Goal: Task Accomplishment & Management: Use online tool/utility

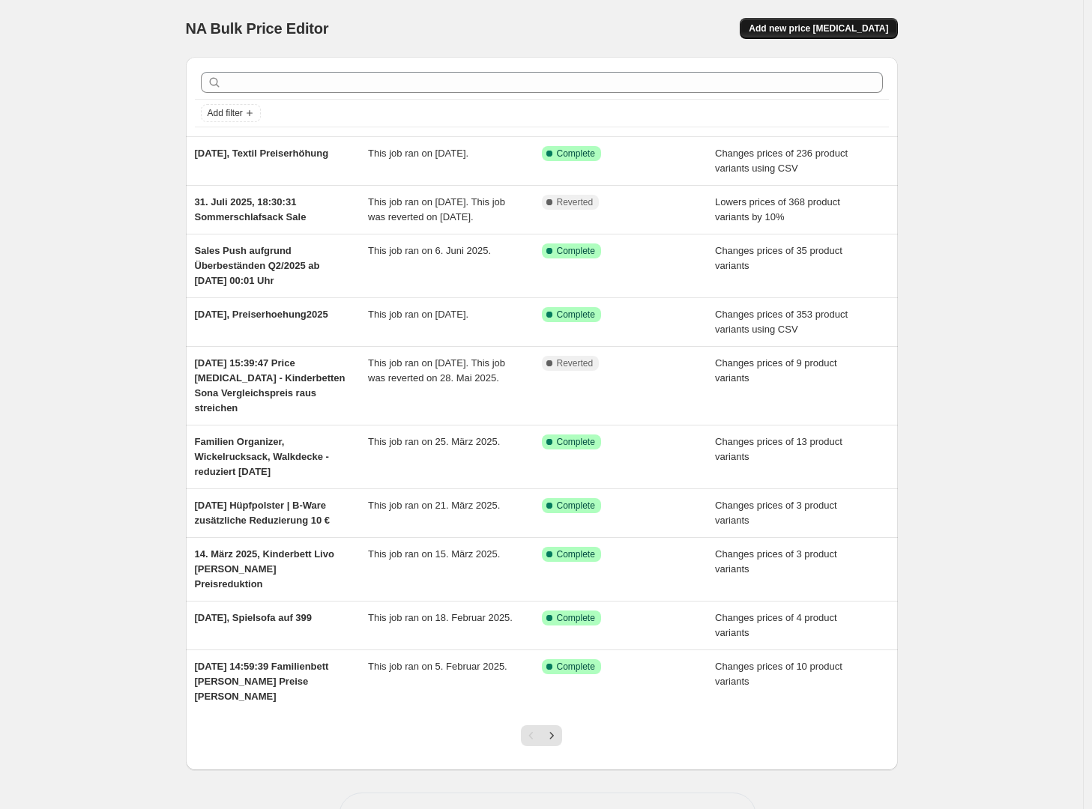
click at [817, 31] on span "Add new price [MEDICAL_DATA]" at bounding box center [818, 28] width 139 height 12
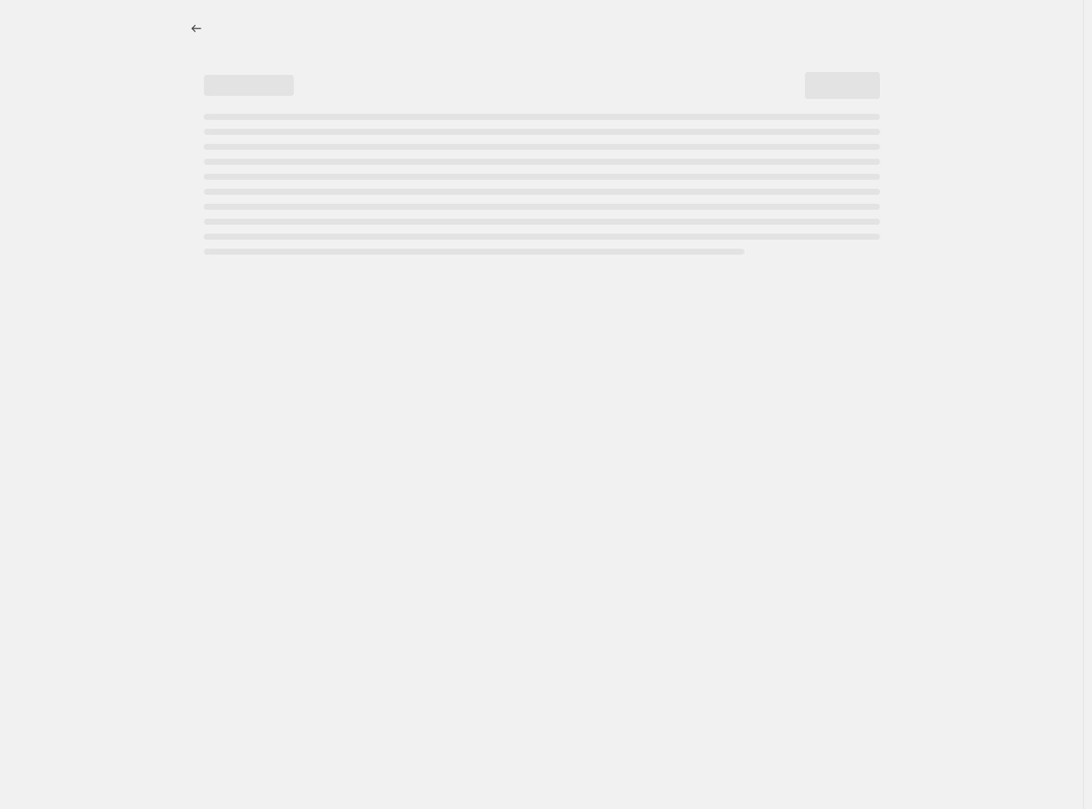
select select "percentage"
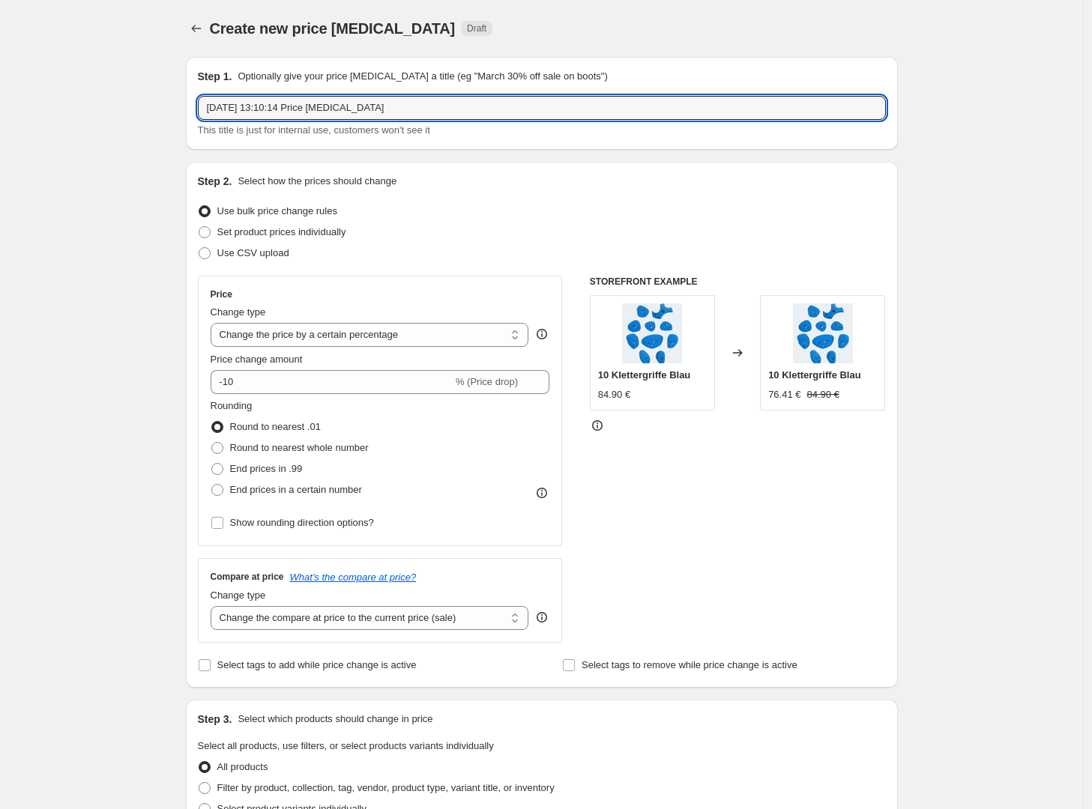
drag, startPoint x: 454, startPoint y: 108, endPoint x: 198, endPoint y: 117, distance: 256.5
click at [192, 117] on div "Step 1. Optionally give your price change job a title (eg "March 30% off sale o…" at bounding box center [542, 103] width 712 height 93
click at [200, 30] on icon "Price change jobs" at bounding box center [196, 28] width 15 height 15
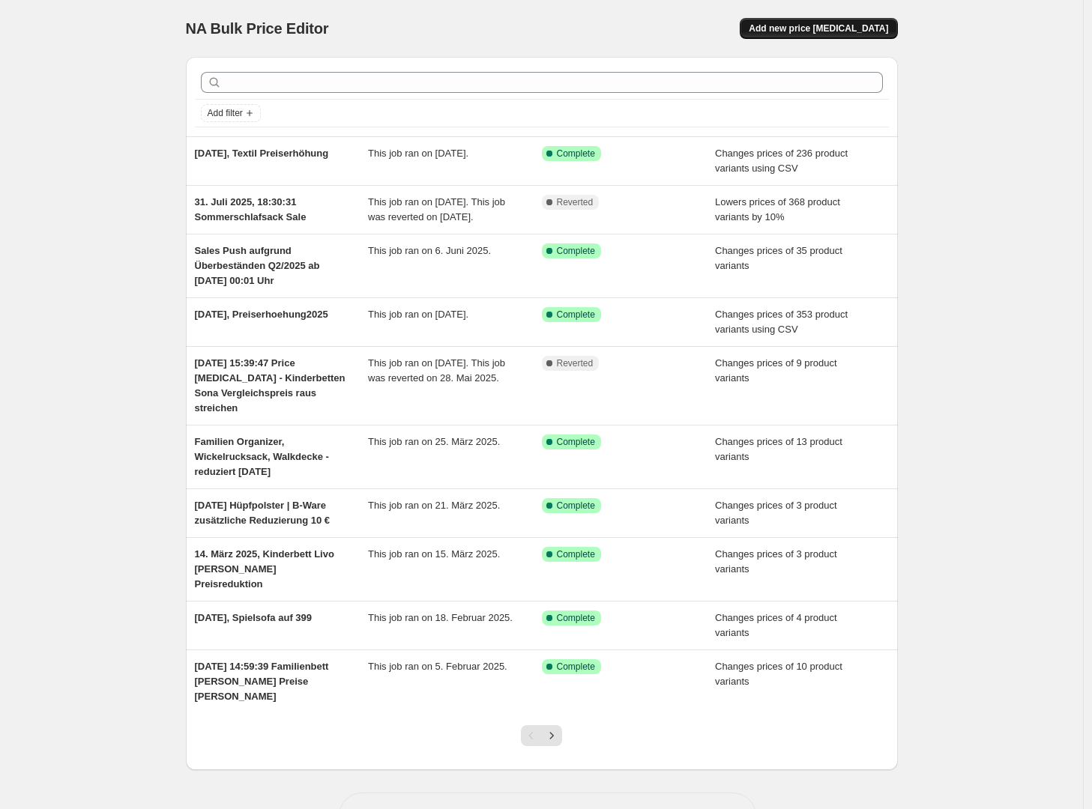
click at [855, 35] on button "Add new price [MEDICAL_DATA]" at bounding box center [818, 28] width 157 height 21
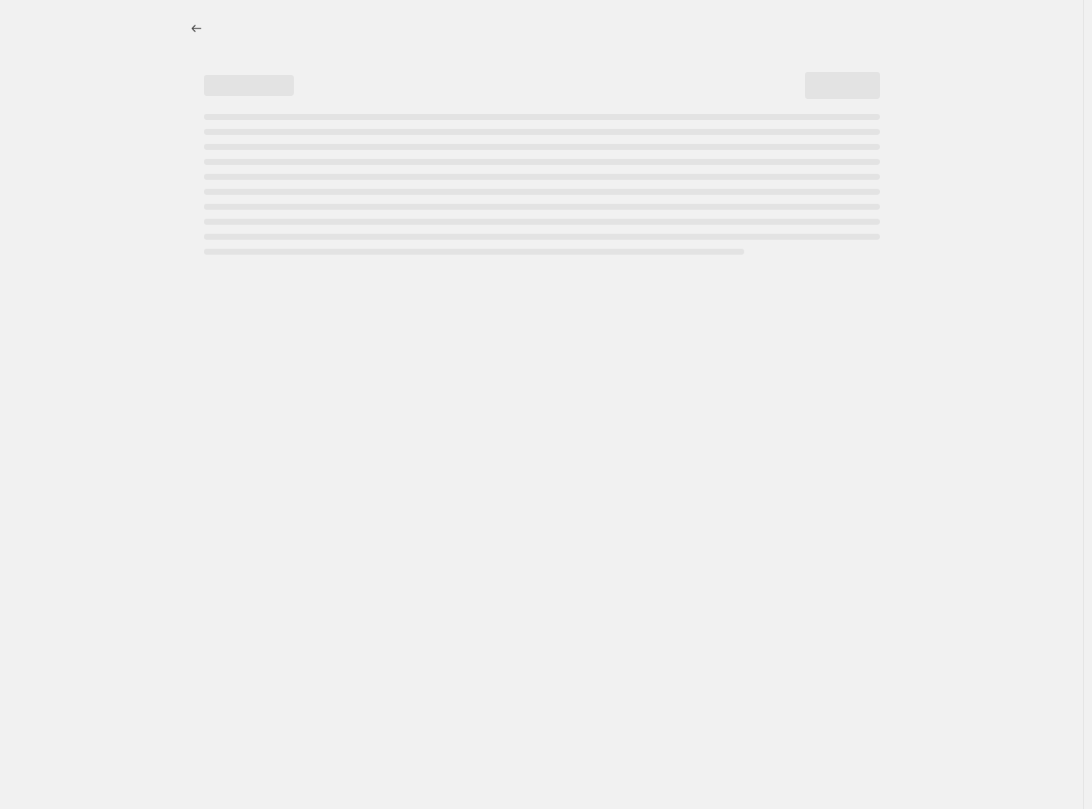
select select "percentage"
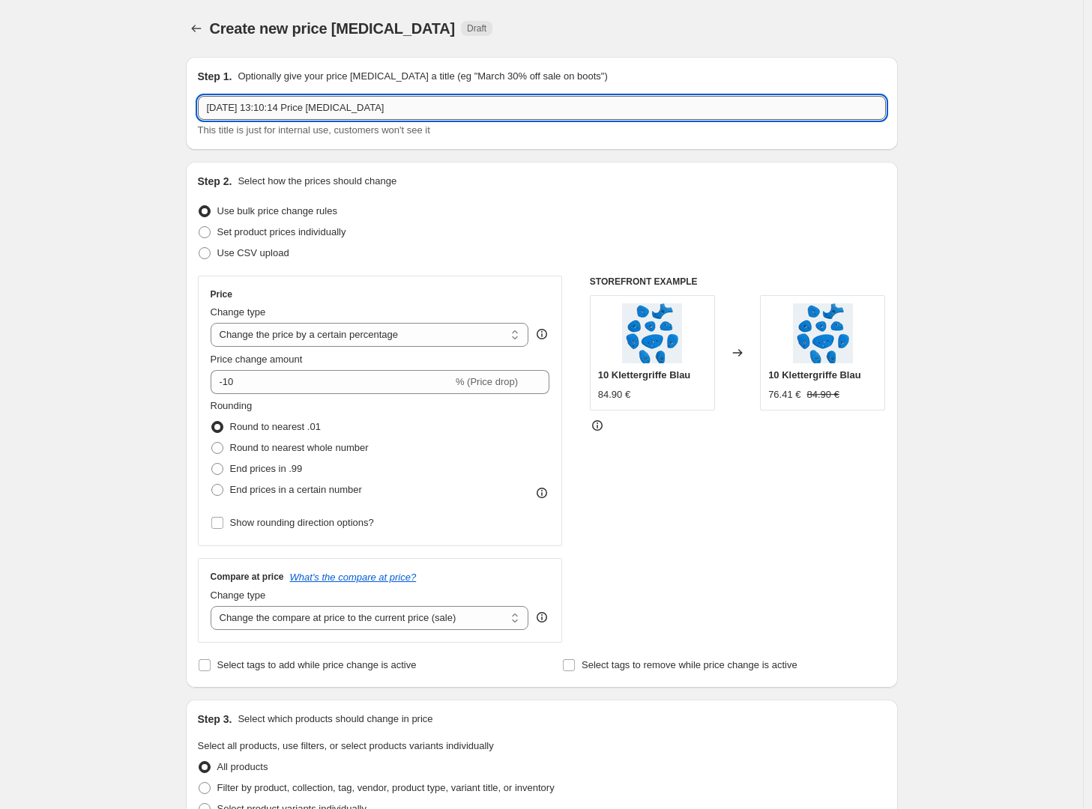
drag, startPoint x: 283, startPoint y: 112, endPoint x: 474, endPoint y: 105, distance: 192.0
click at [474, 105] on input "30. Sept. 2025, 13:10:14 Price change job" at bounding box center [542, 108] width 688 height 24
drag, startPoint x: 472, startPoint y: 105, endPoint x: 284, endPoint y: 113, distance: 188.3
click at [284, 113] on input "30. Sept. 2025, 13:10:14 Price change job" at bounding box center [542, 108] width 688 height 24
type input "30. Sept. 2025, VK Erhöhung Produkte Danpol"
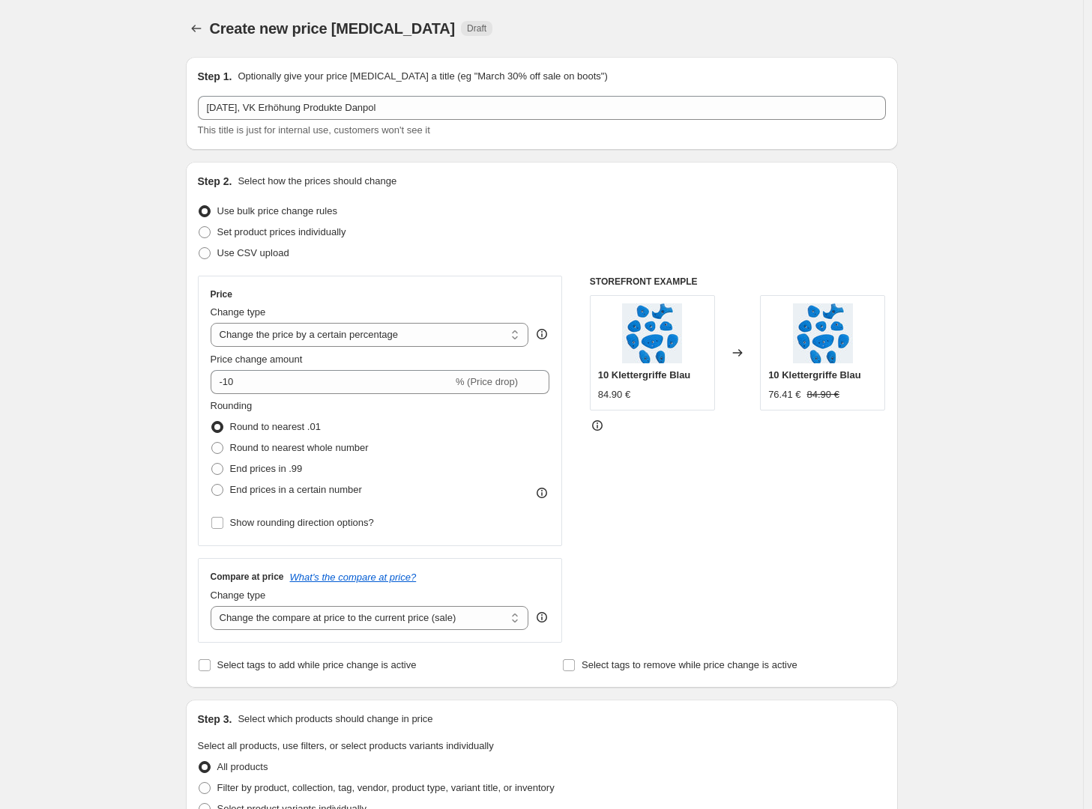
click at [806, 57] on div "Step 1. Optionally give your price change job a title (eg "March 30% off sale o…" at bounding box center [542, 103] width 712 height 93
click at [318, 244] on div "Use CSV upload" at bounding box center [542, 253] width 688 height 21
click at [318, 234] on span "Set product prices individually" at bounding box center [281, 231] width 129 height 11
click at [199, 227] on input "Set product prices individually" at bounding box center [199, 226] width 1 height 1
radio input "true"
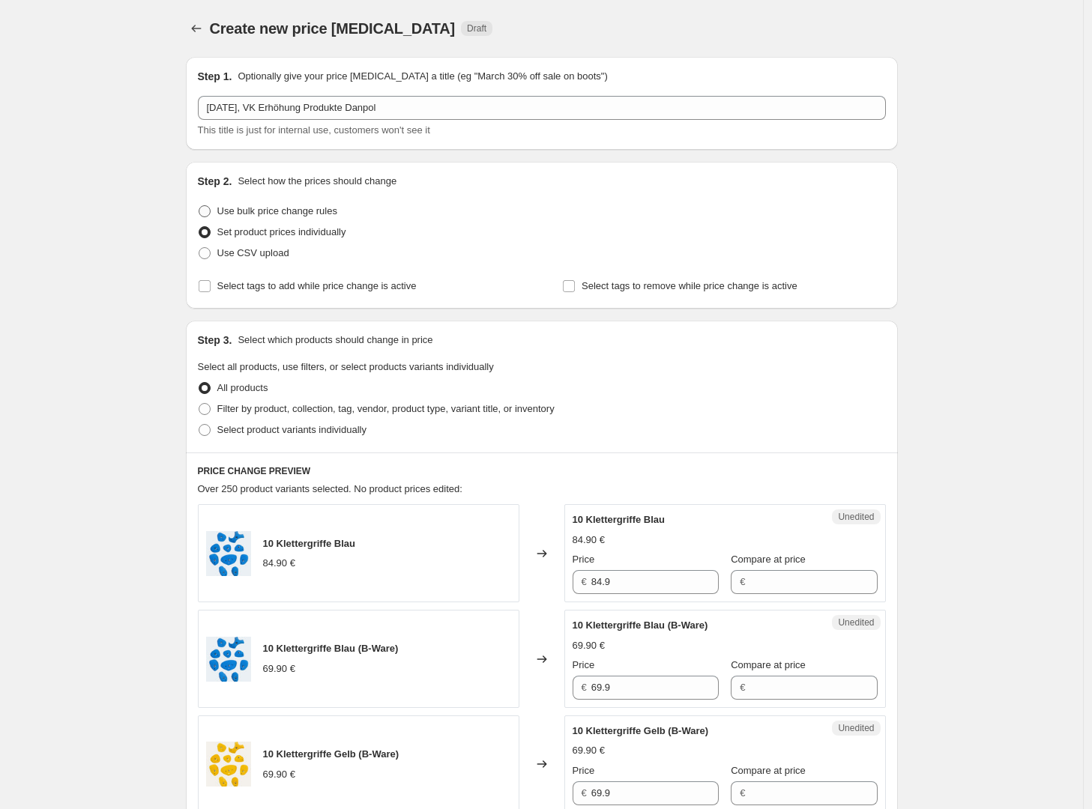
click at [320, 210] on span "Use bulk price change rules" at bounding box center [277, 210] width 120 height 11
click at [199, 206] on input "Use bulk price change rules" at bounding box center [199, 205] width 1 height 1
radio input "true"
select select "percentage"
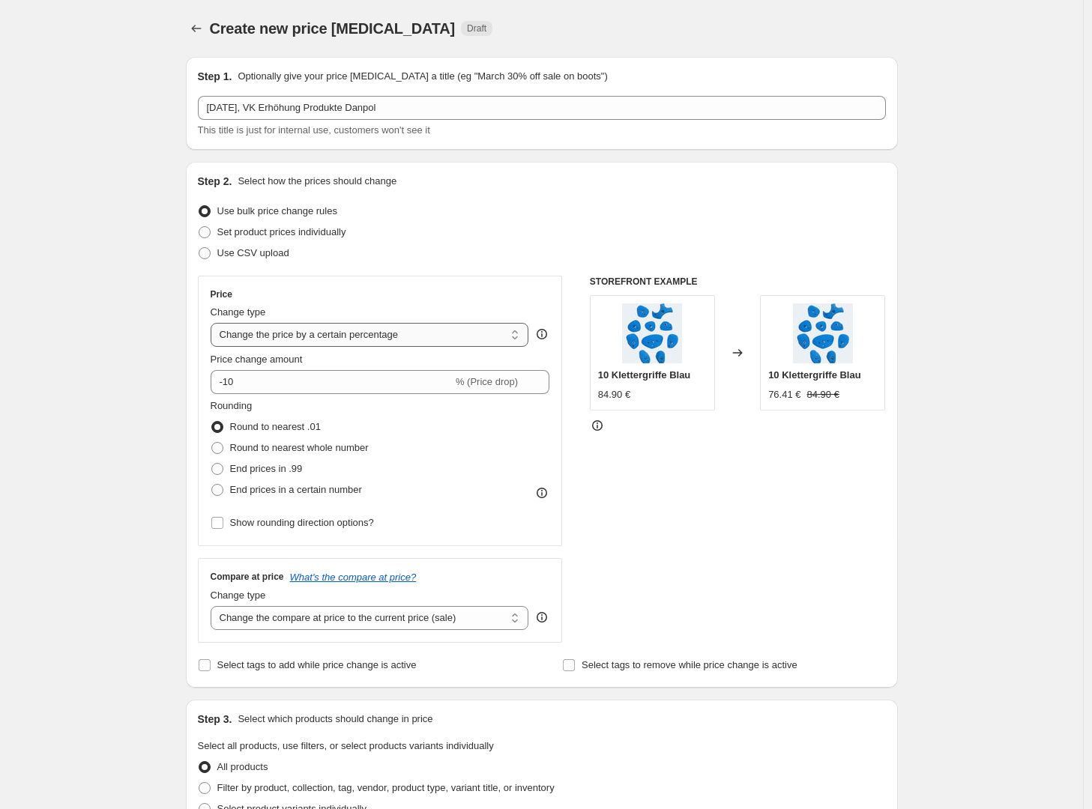
click at [329, 333] on select "Change the price to a certain amount Change the price by a certain amount Chang…" at bounding box center [370, 335] width 318 height 24
click at [256, 233] on span "Set product prices individually" at bounding box center [281, 231] width 129 height 11
click at [199, 227] on input "Set product prices individually" at bounding box center [199, 226] width 1 height 1
radio input "true"
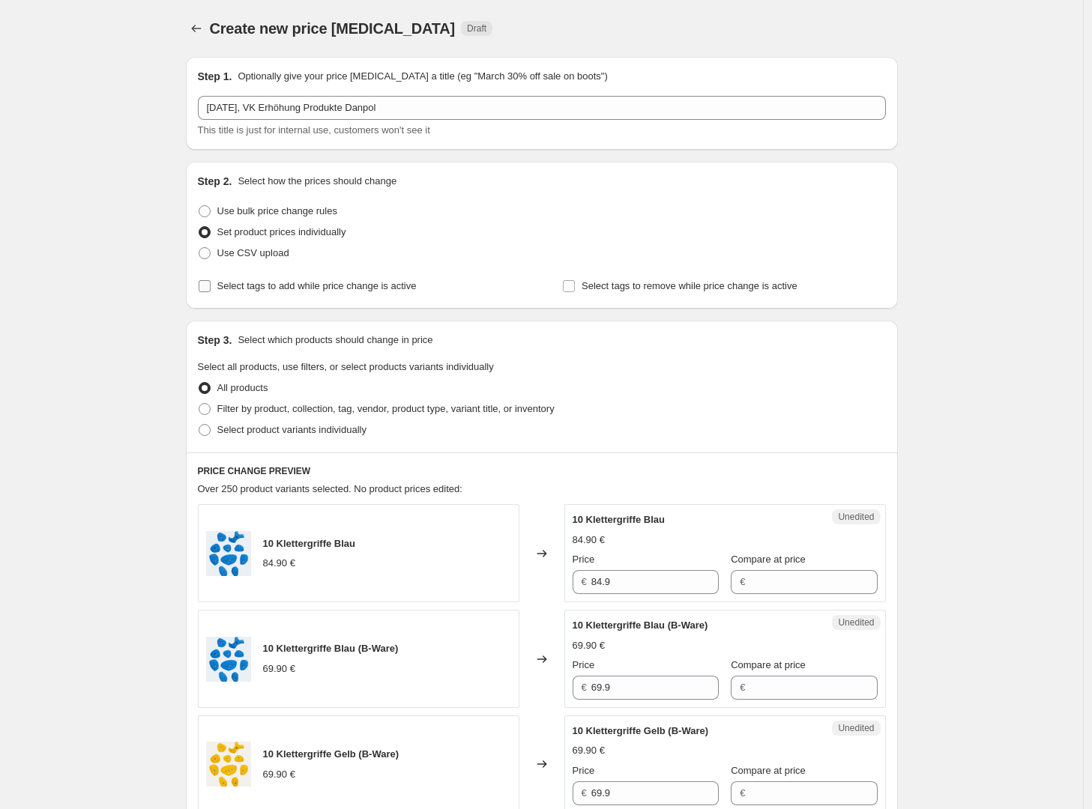
click at [294, 291] on span "Select tags to add while price change is active" at bounding box center [316, 285] width 199 height 11
click at [211, 291] on input "Select tags to add while price change is active" at bounding box center [205, 286] width 12 height 12
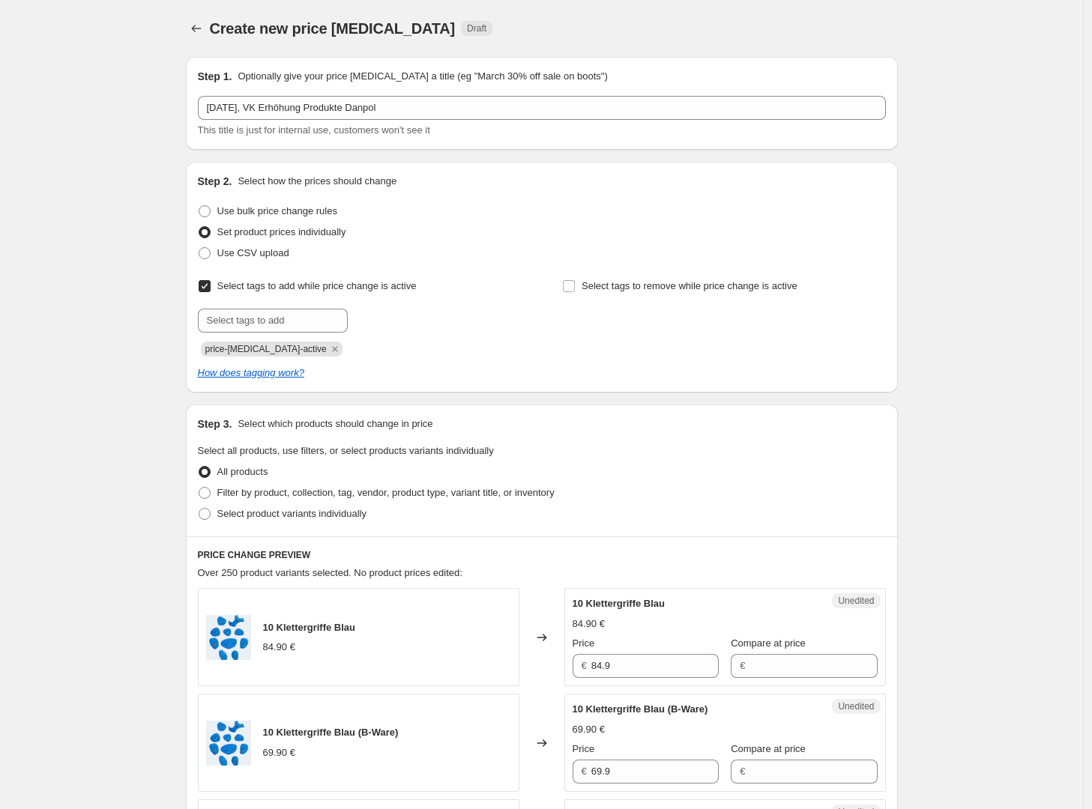
click at [294, 288] on span "Select tags to add while price change is active" at bounding box center [316, 285] width 199 height 11
click at [211, 288] on input "Select tags to add while price change is active" at bounding box center [205, 286] width 12 height 12
checkbox input "false"
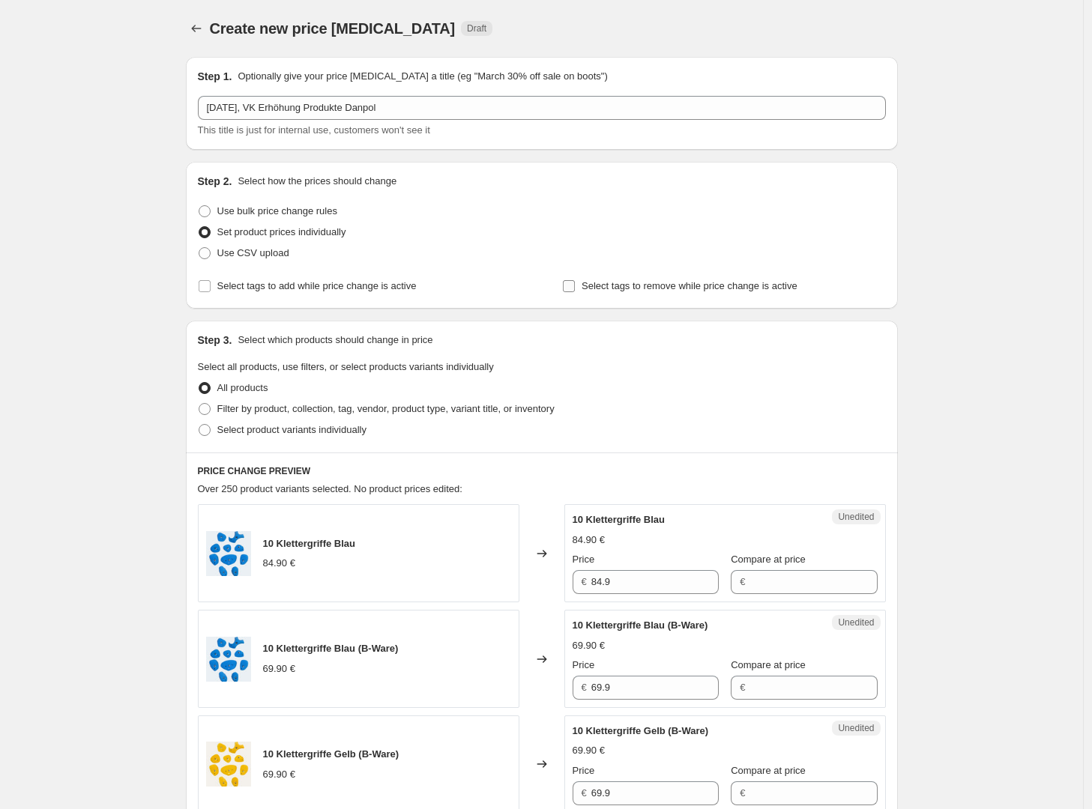
click at [640, 288] on span "Select tags to remove while price change is active" at bounding box center [690, 285] width 216 height 11
click at [575, 288] on input "Select tags to remove while price change is active" at bounding box center [569, 286] width 12 height 12
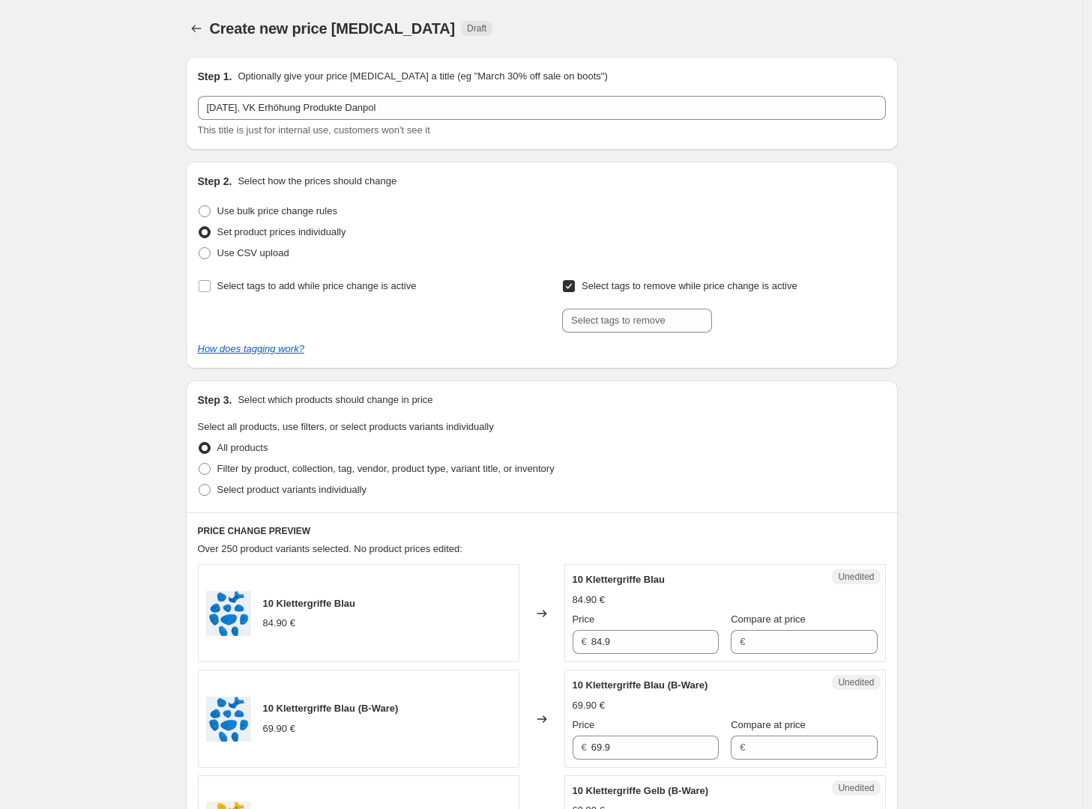
click at [640, 288] on span "Select tags to remove while price change is active" at bounding box center [690, 285] width 216 height 11
click at [575, 288] on input "Select tags to remove while price change is active" at bounding box center [569, 286] width 12 height 12
checkbox input "false"
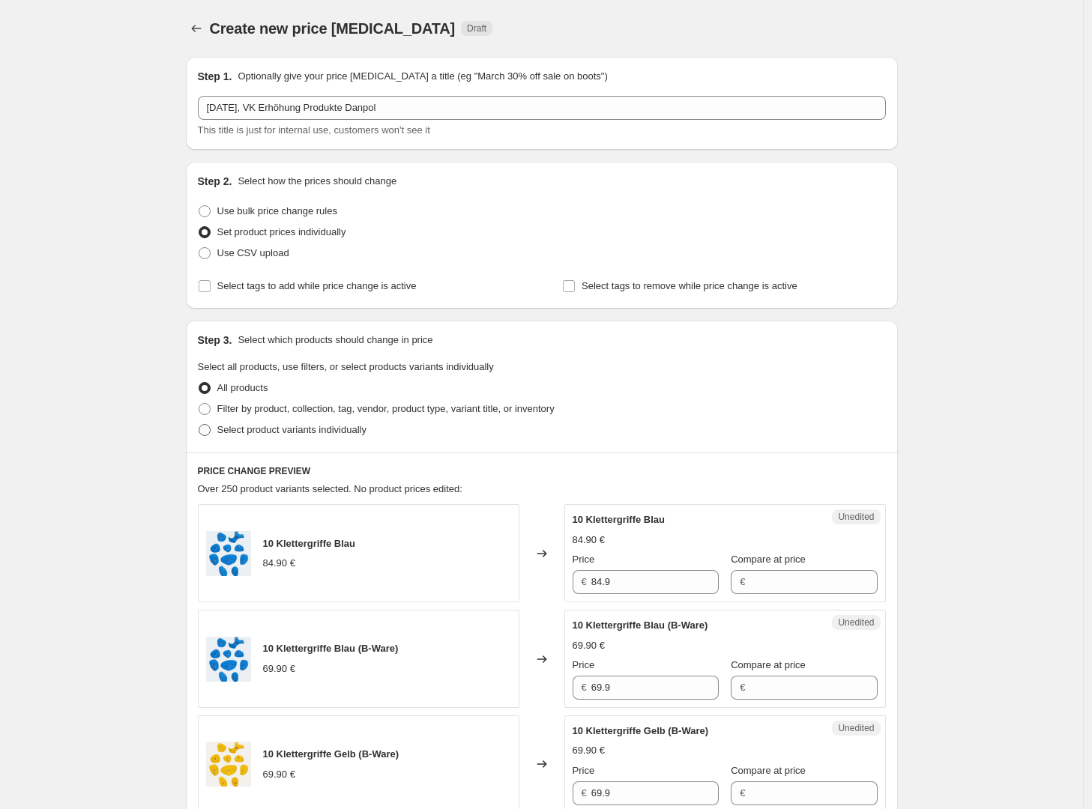
click at [321, 429] on span "Select product variants individually" at bounding box center [291, 429] width 149 height 11
click at [199, 425] on input "Select product variants individually" at bounding box center [199, 424] width 1 height 1
radio input "true"
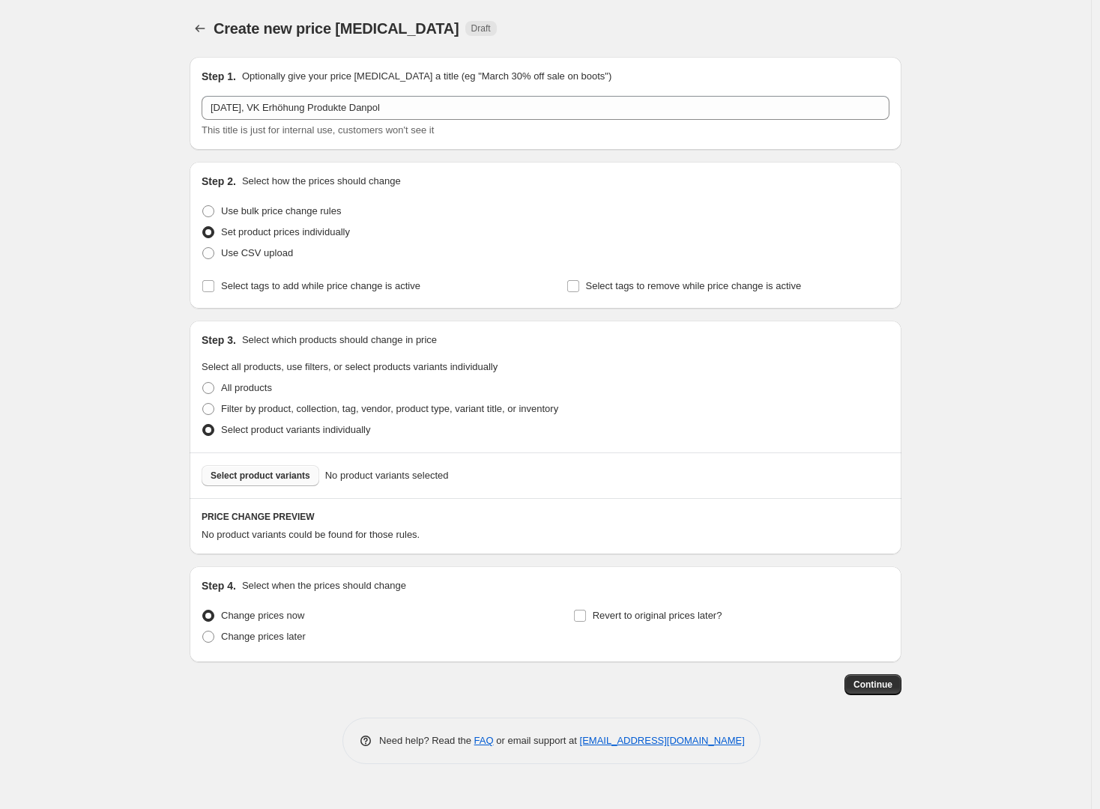
click at [287, 473] on span "Select product variants" at bounding box center [261, 476] width 100 height 12
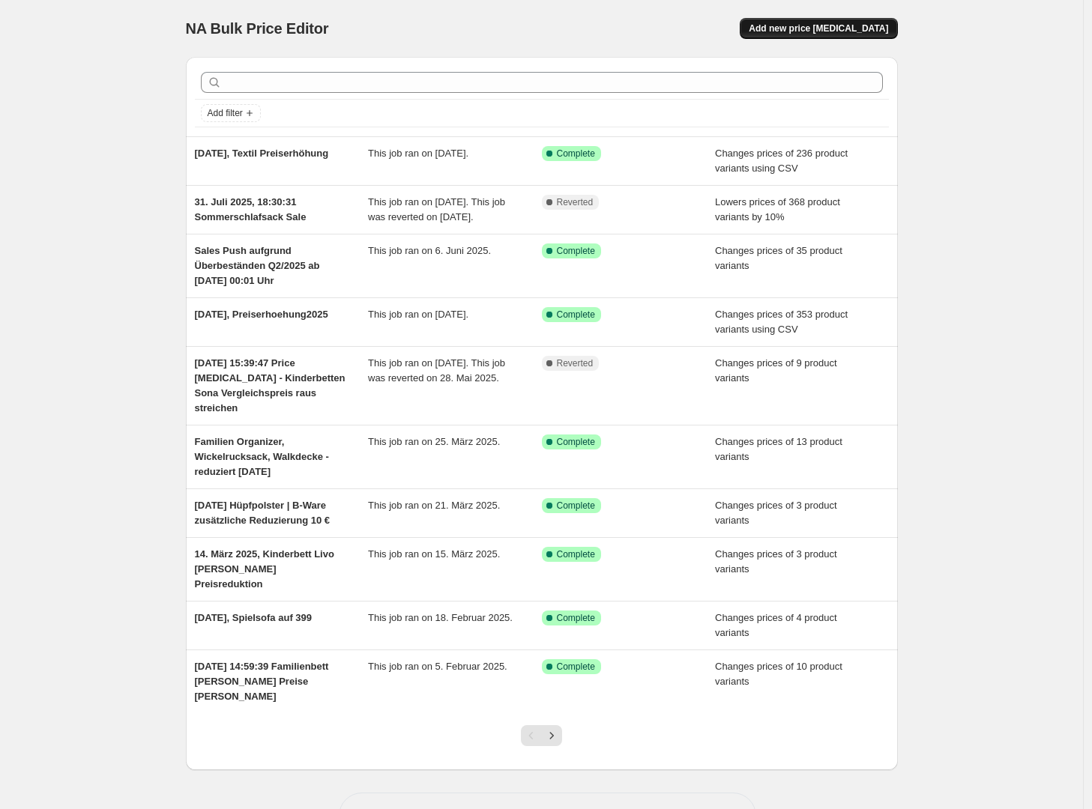
click at [831, 28] on span "Add new price [MEDICAL_DATA]" at bounding box center [818, 28] width 139 height 12
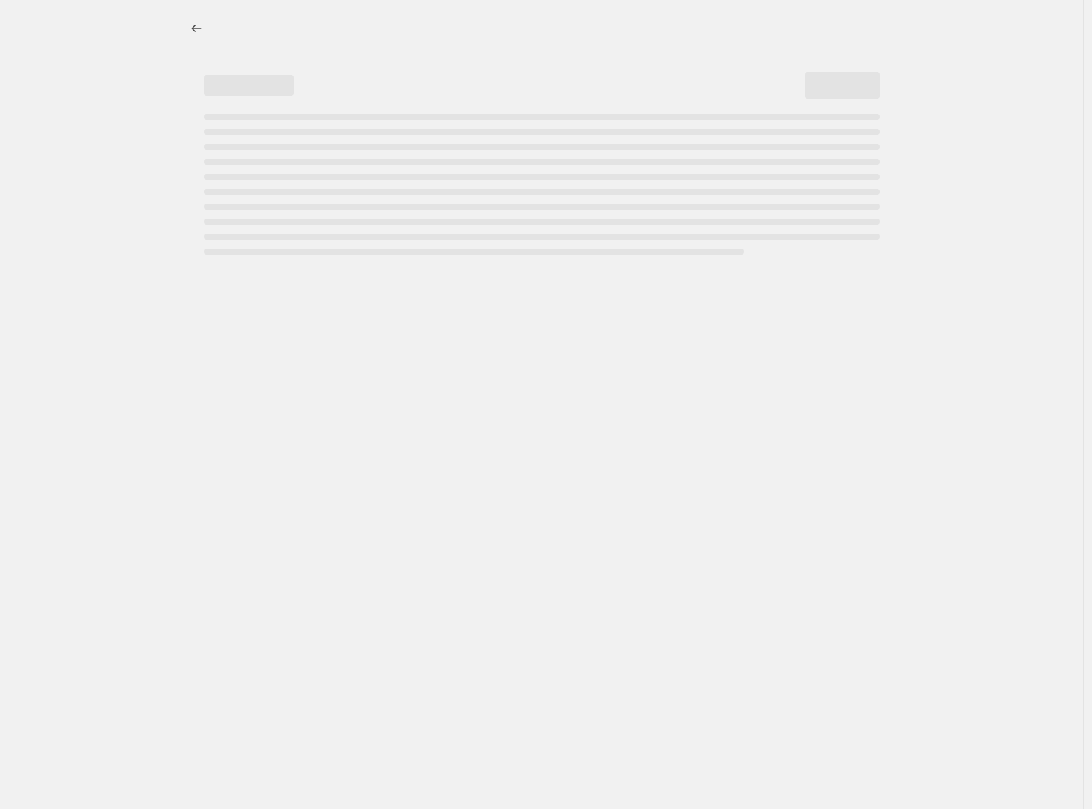
select select "percentage"
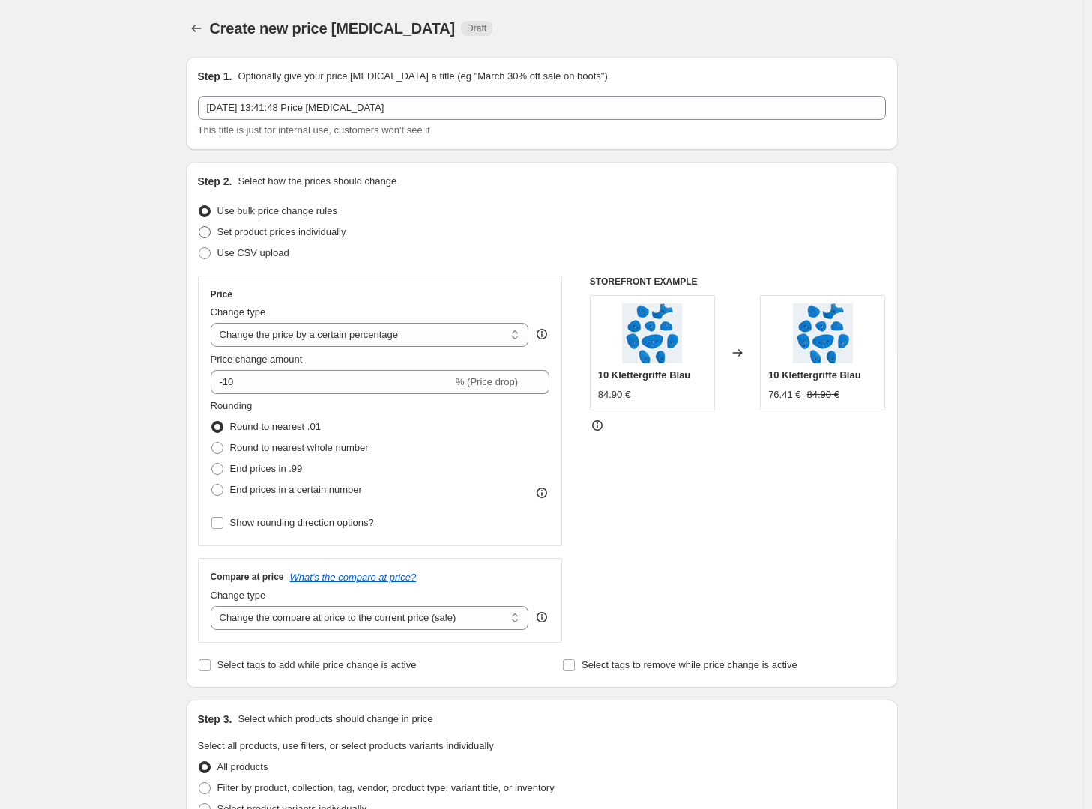
click at [281, 236] on span "Set product prices individually" at bounding box center [281, 231] width 129 height 11
click at [199, 227] on input "Set product prices individually" at bounding box center [199, 226] width 1 height 1
radio input "true"
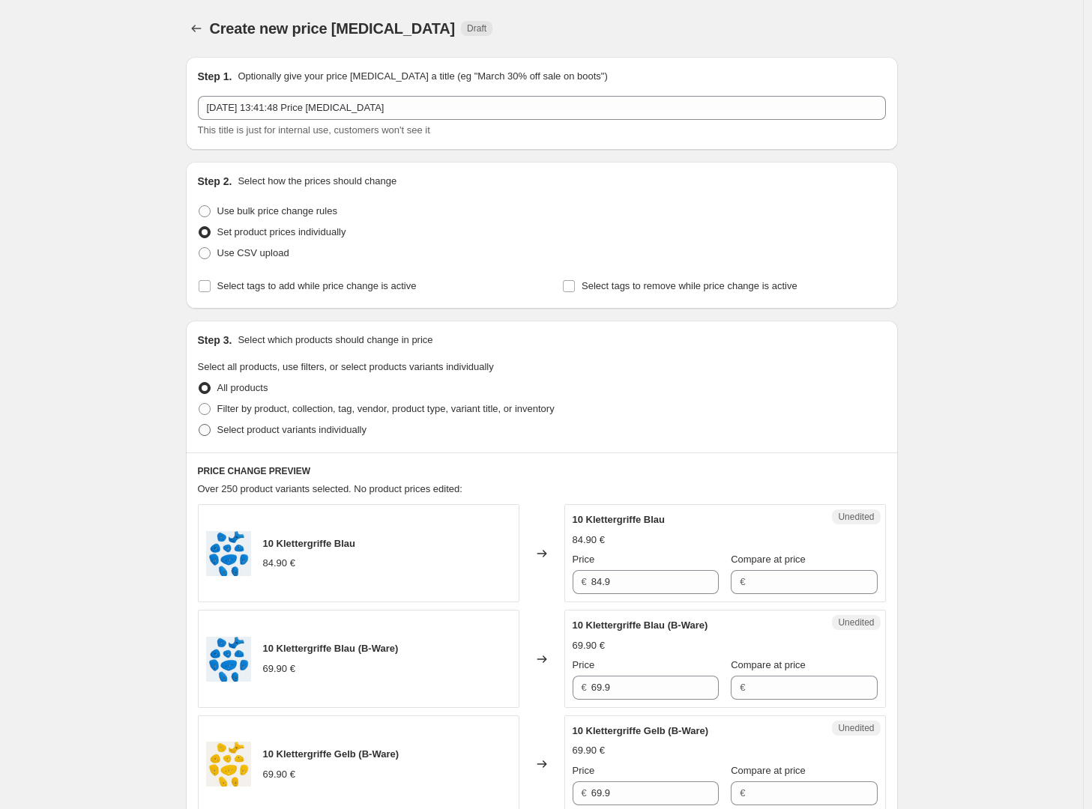
click at [251, 430] on span "Select product variants individually" at bounding box center [291, 429] width 149 height 11
click at [199, 425] on input "Select product variants individually" at bounding box center [199, 424] width 1 height 1
radio input "true"
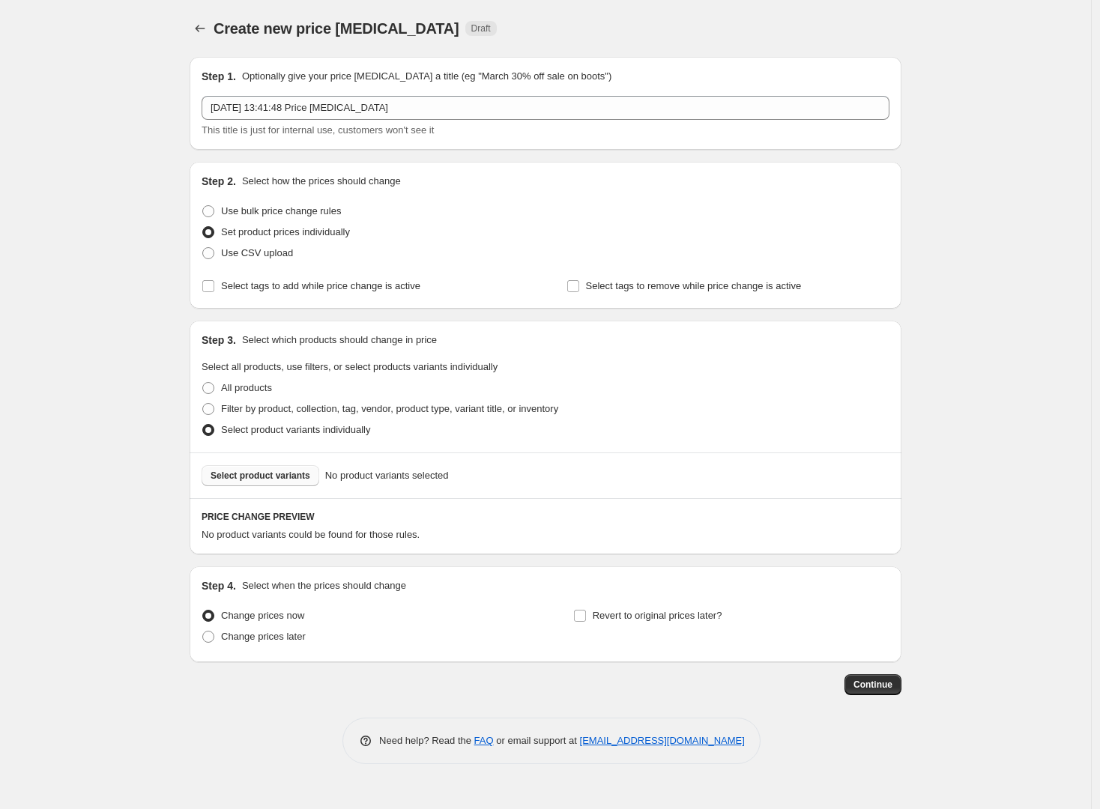
click at [268, 482] on button "Select product variants" at bounding box center [261, 475] width 118 height 21
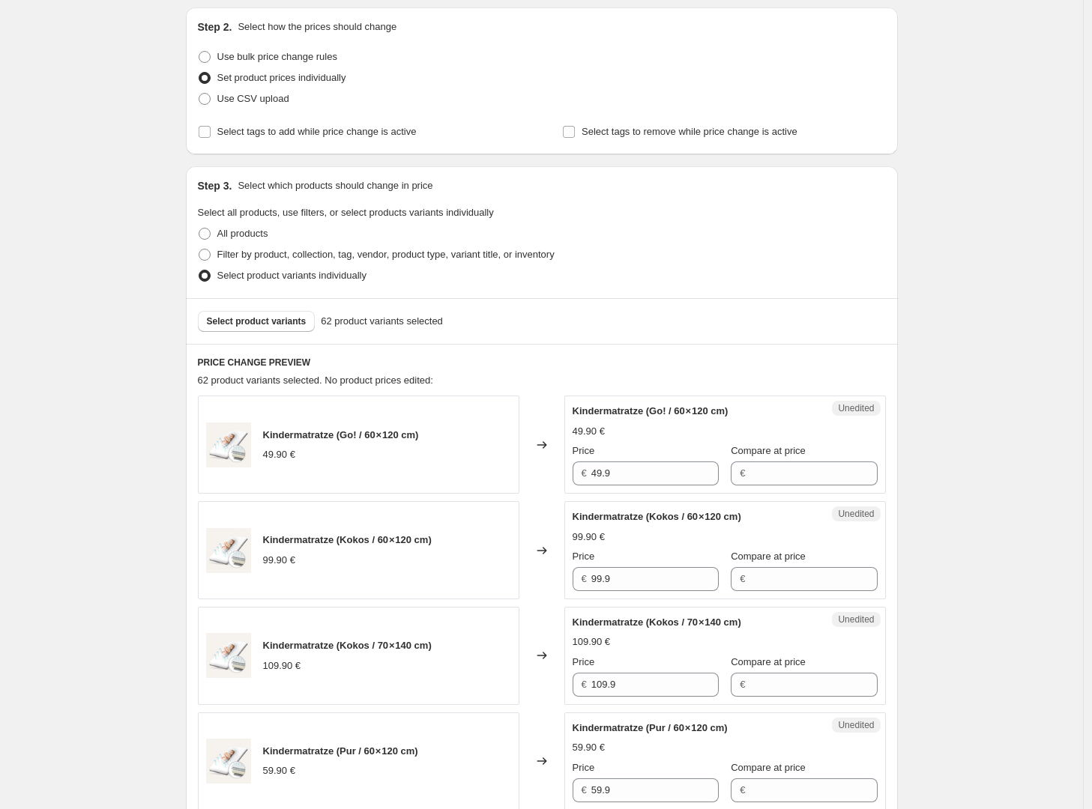
scroll to position [184, 0]
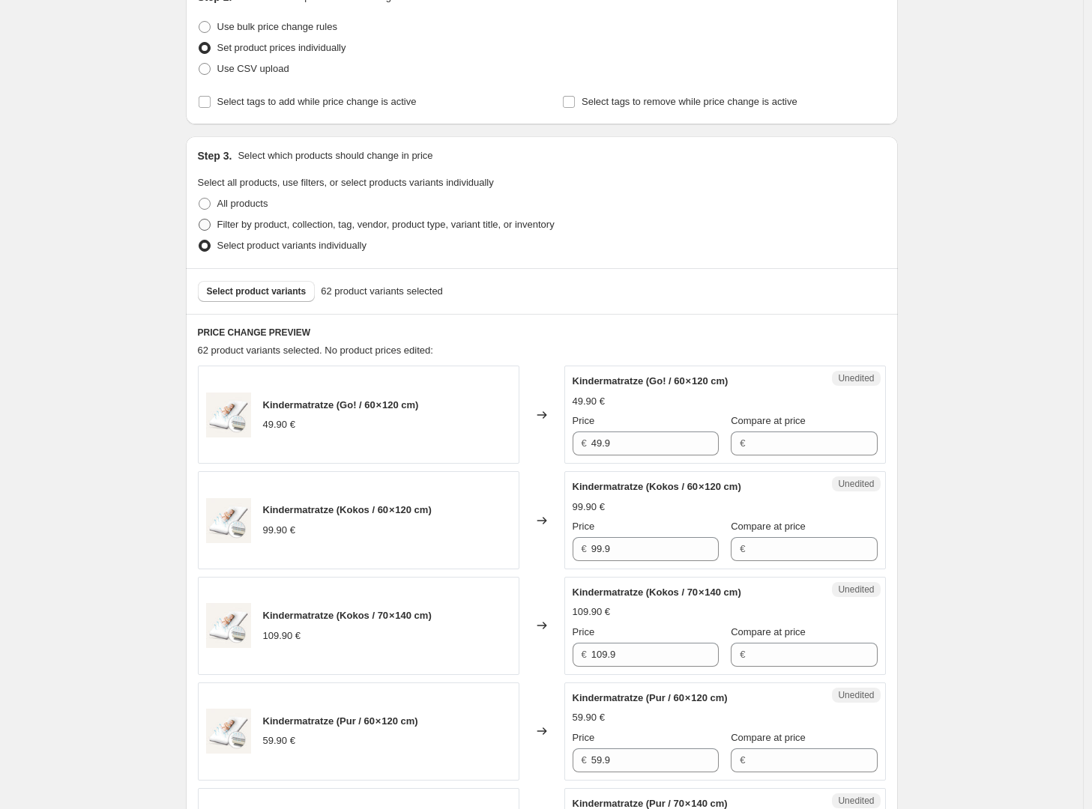
click at [357, 226] on span "Filter by product, collection, tag, vendor, product type, variant title, or inv…" at bounding box center [385, 224] width 337 height 11
click at [199, 220] on input "Filter by product, collection, tag, vendor, product type, variant title, or inv…" at bounding box center [199, 219] width 1 height 1
radio input "true"
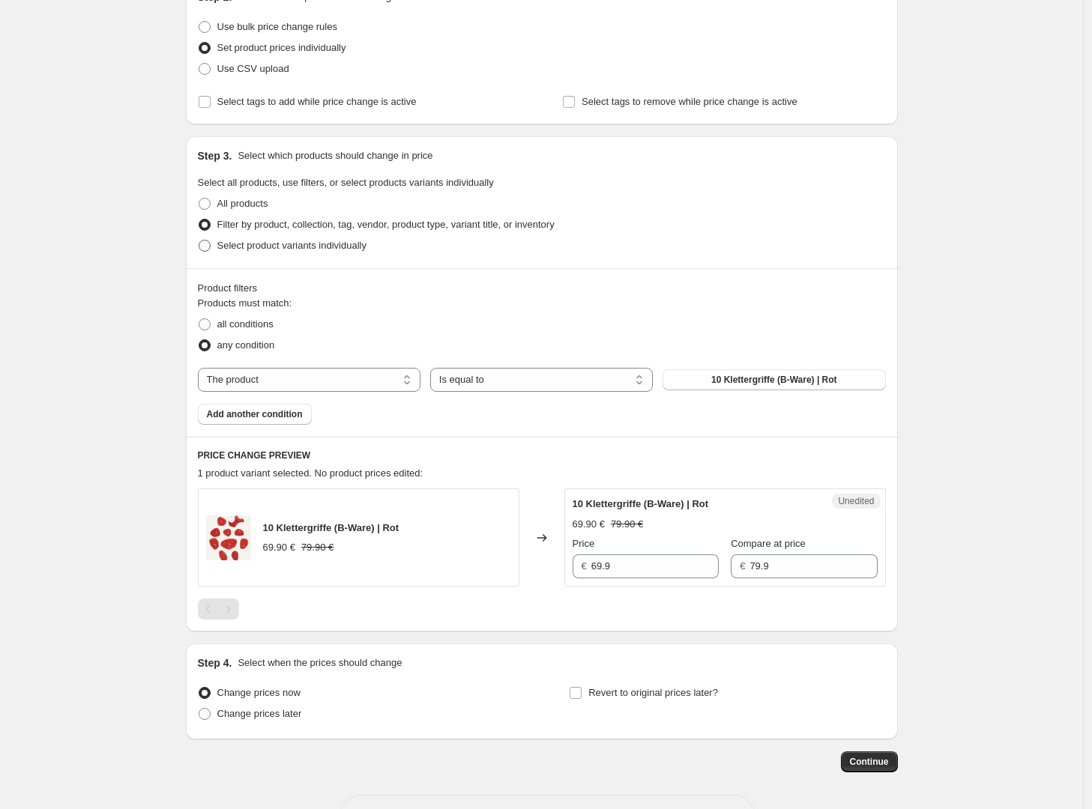
click at [331, 251] on span "Select product variants individually" at bounding box center [291, 245] width 149 height 11
click at [199, 241] on input "Select product variants individually" at bounding box center [199, 240] width 1 height 1
radio input "true"
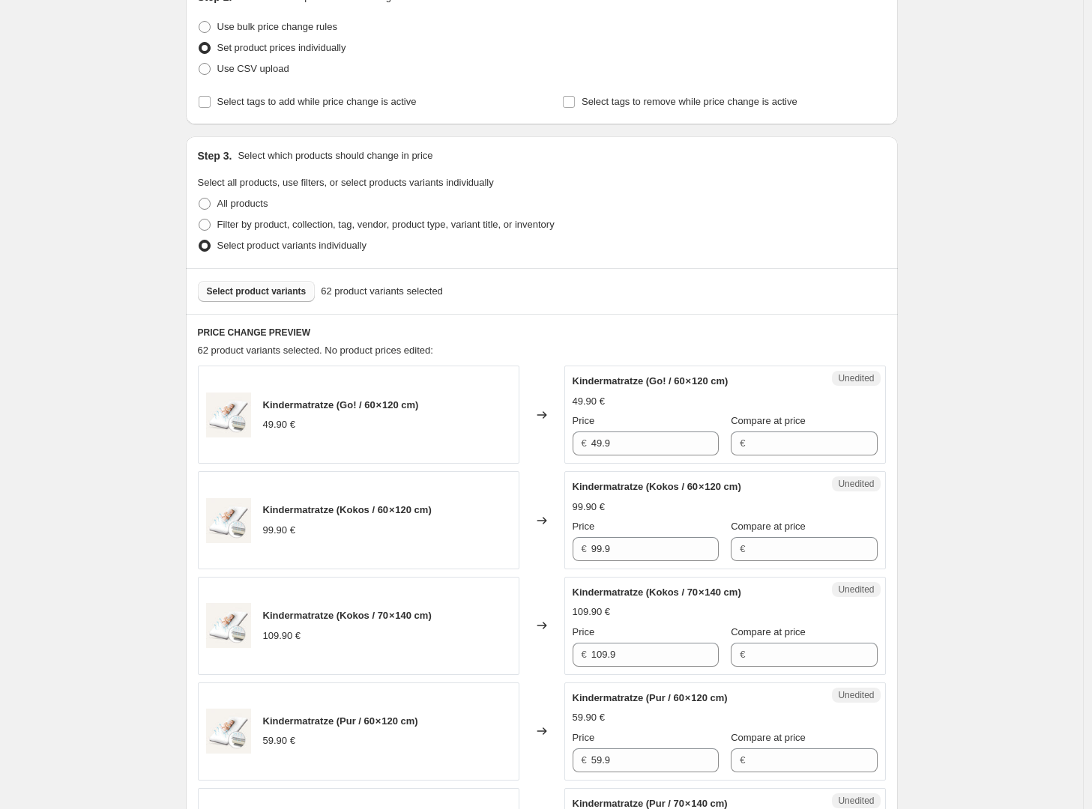
click at [298, 285] on button "Select product variants" at bounding box center [257, 291] width 118 height 21
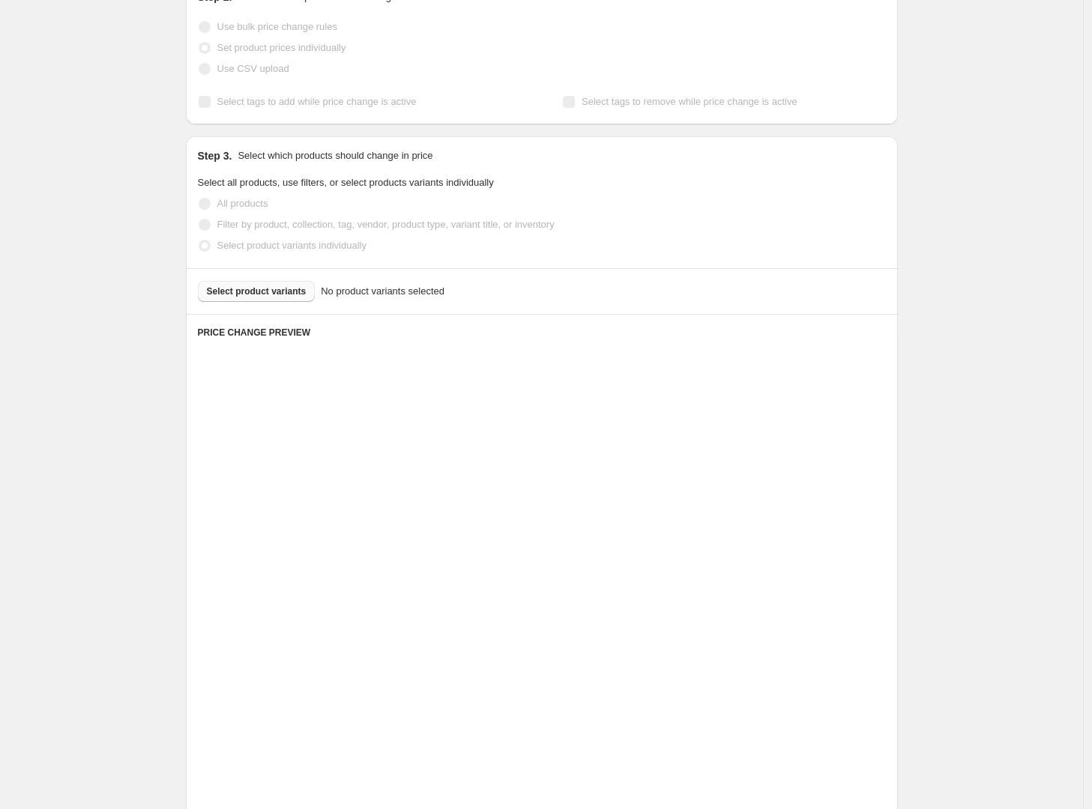
scroll to position [0, 0]
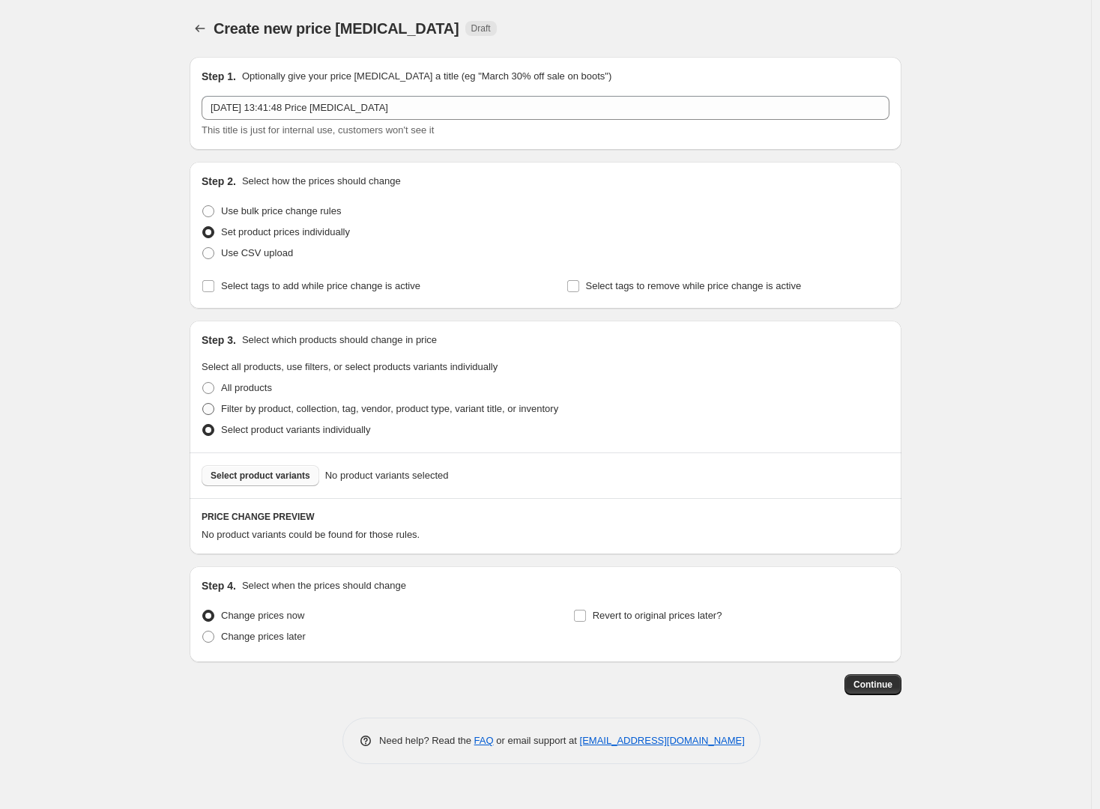
click at [288, 414] on span "Filter by product, collection, tag, vendor, product type, variant title, or inv…" at bounding box center [389, 408] width 337 height 11
click at [203, 404] on input "Filter by product, collection, tag, vendor, product type, variant title, or inv…" at bounding box center [202, 403] width 1 height 1
radio input "true"
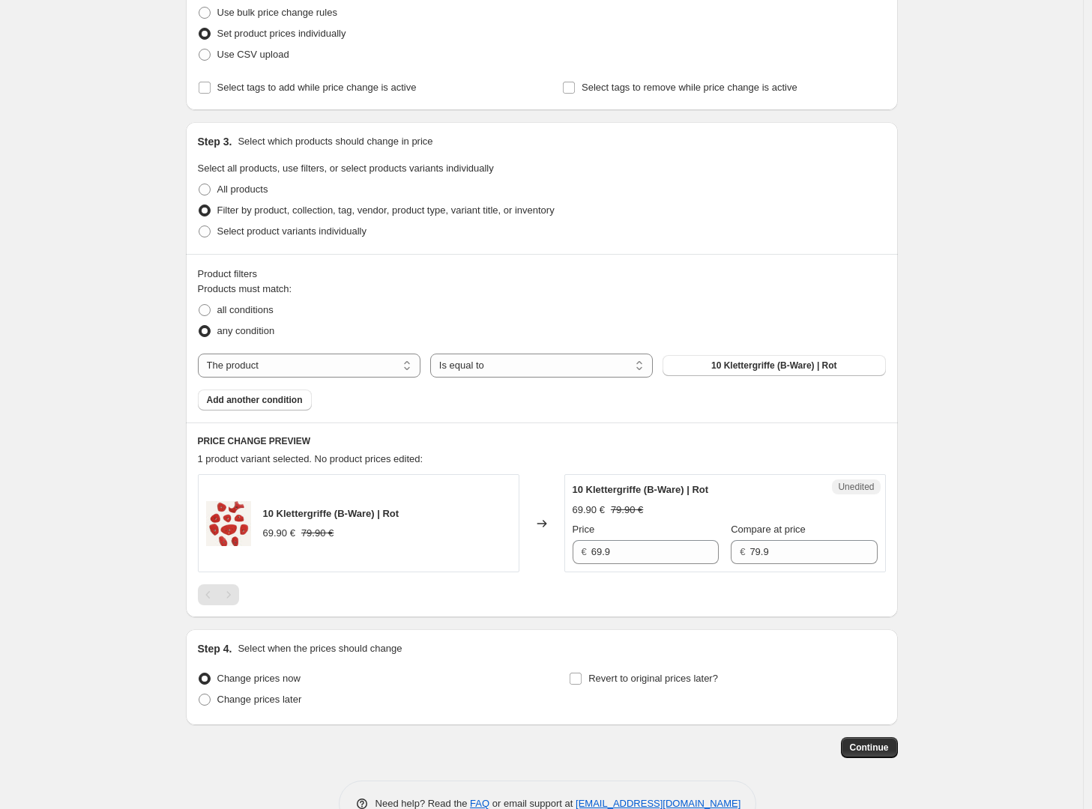
scroll to position [239, 0]
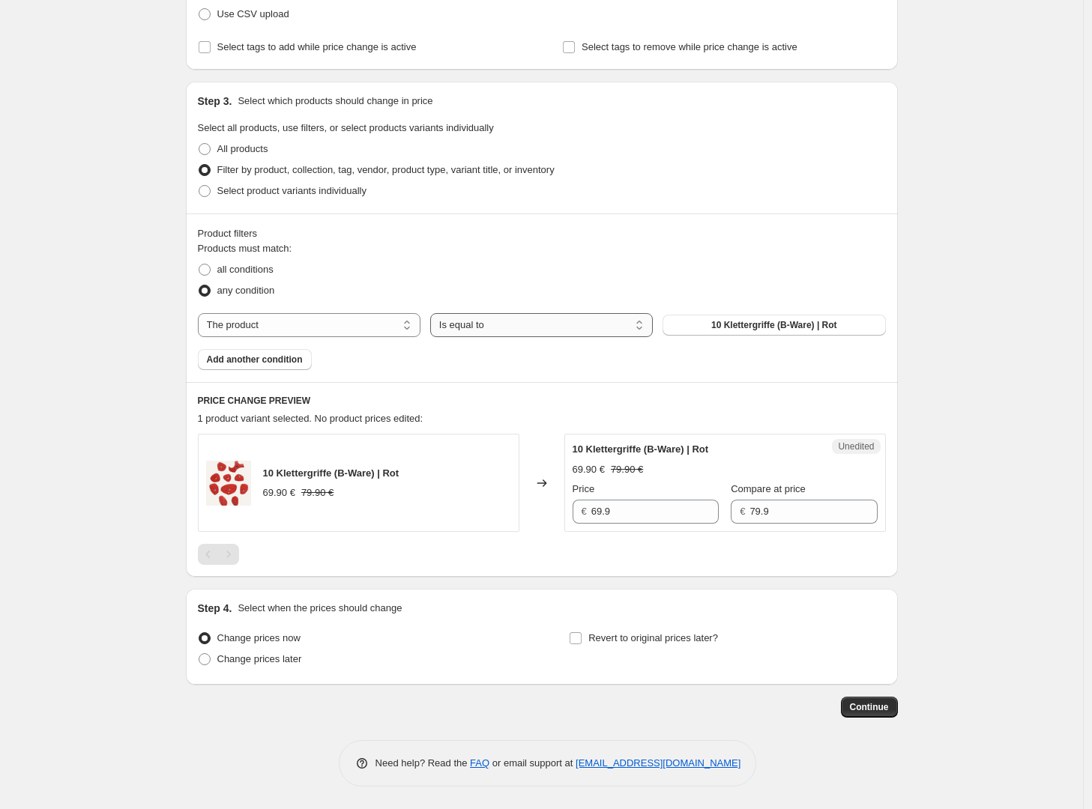
click at [522, 322] on select "Is equal to Is not equal to" at bounding box center [541, 325] width 223 height 24
click at [434, 313] on select "Is equal to Is not equal to" at bounding box center [541, 325] width 223 height 24
click at [744, 326] on span "10 Klettergriffe (B-Ware) | Rot" at bounding box center [774, 325] width 126 height 12
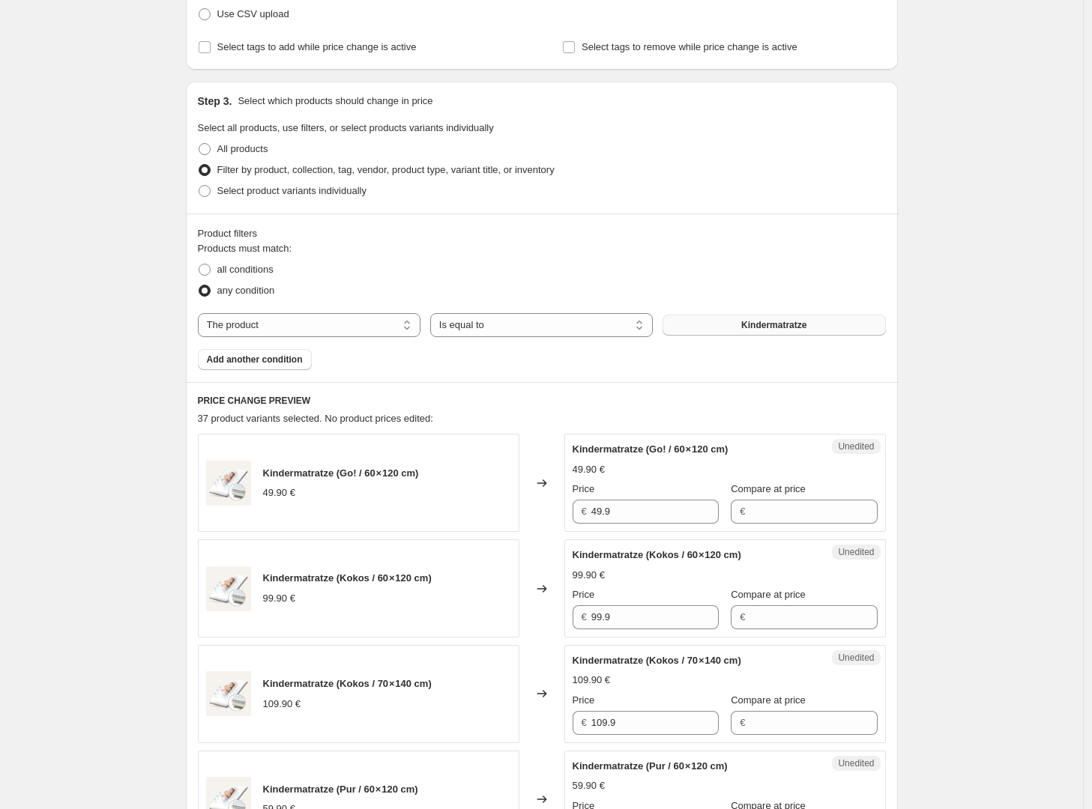
click at [761, 324] on span "Kindermatratze" at bounding box center [773, 325] width 65 height 12
click at [569, 314] on select "Is equal to Is not equal to" at bounding box center [541, 325] width 223 height 24
click at [289, 326] on select "The product The product's collection The product's tag The product's vendor The…" at bounding box center [309, 325] width 223 height 24
click at [259, 264] on span "all conditions" at bounding box center [245, 269] width 56 height 11
click at [199, 264] on input "all conditions" at bounding box center [199, 264] width 1 height 1
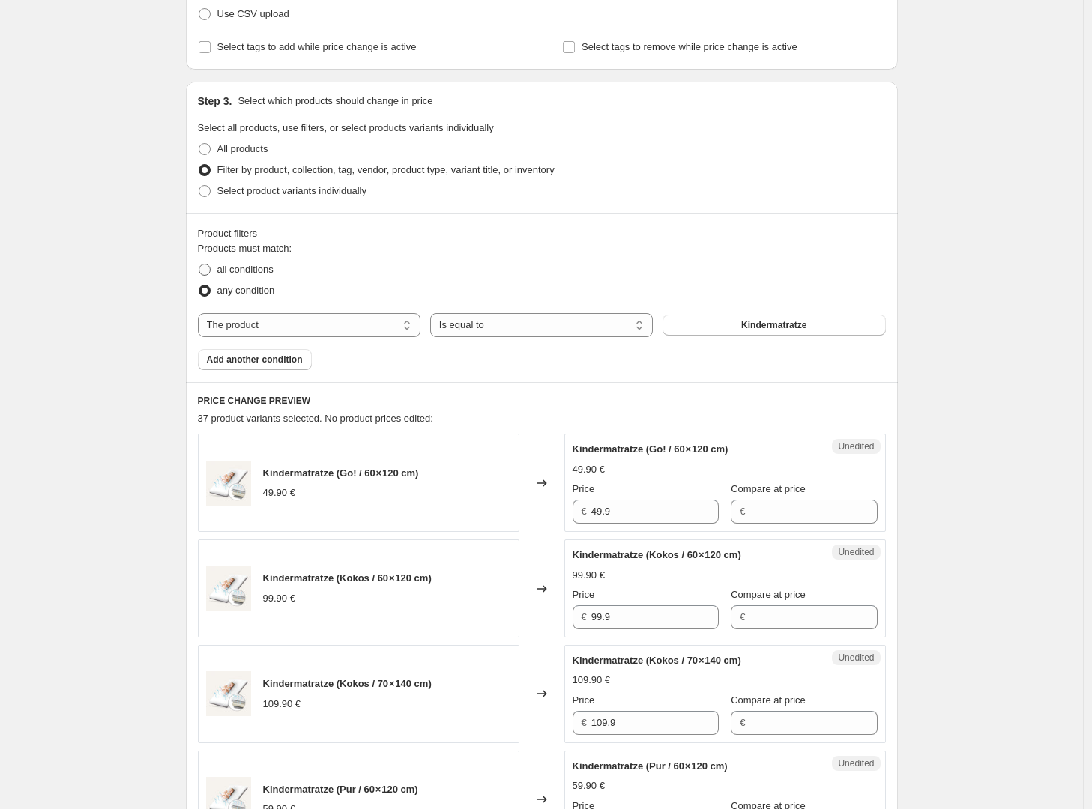
radio input "true"
click at [261, 287] on span "any condition" at bounding box center [246, 290] width 58 height 11
click at [199, 286] on input "any condition" at bounding box center [199, 285] width 1 height 1
radio input "true"
click at [263, 358] on span "Add another condition" at bounding box center [255, 360] width 96 height 12
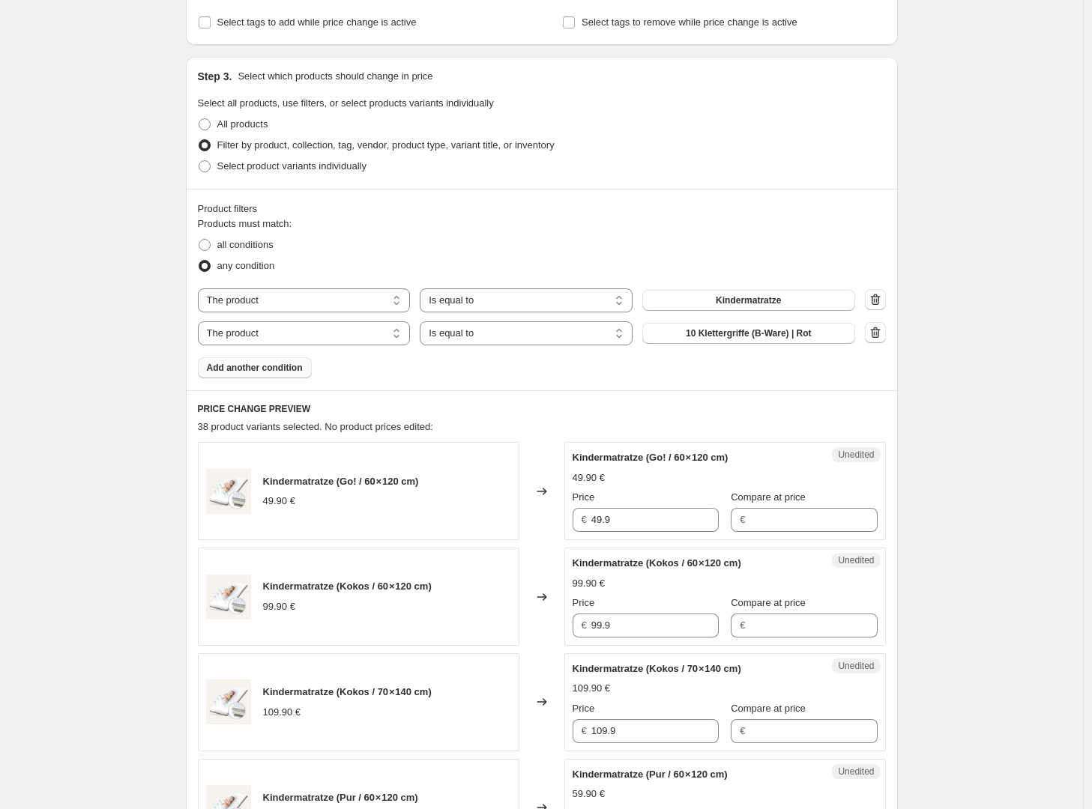
scroll to position [0, 0]
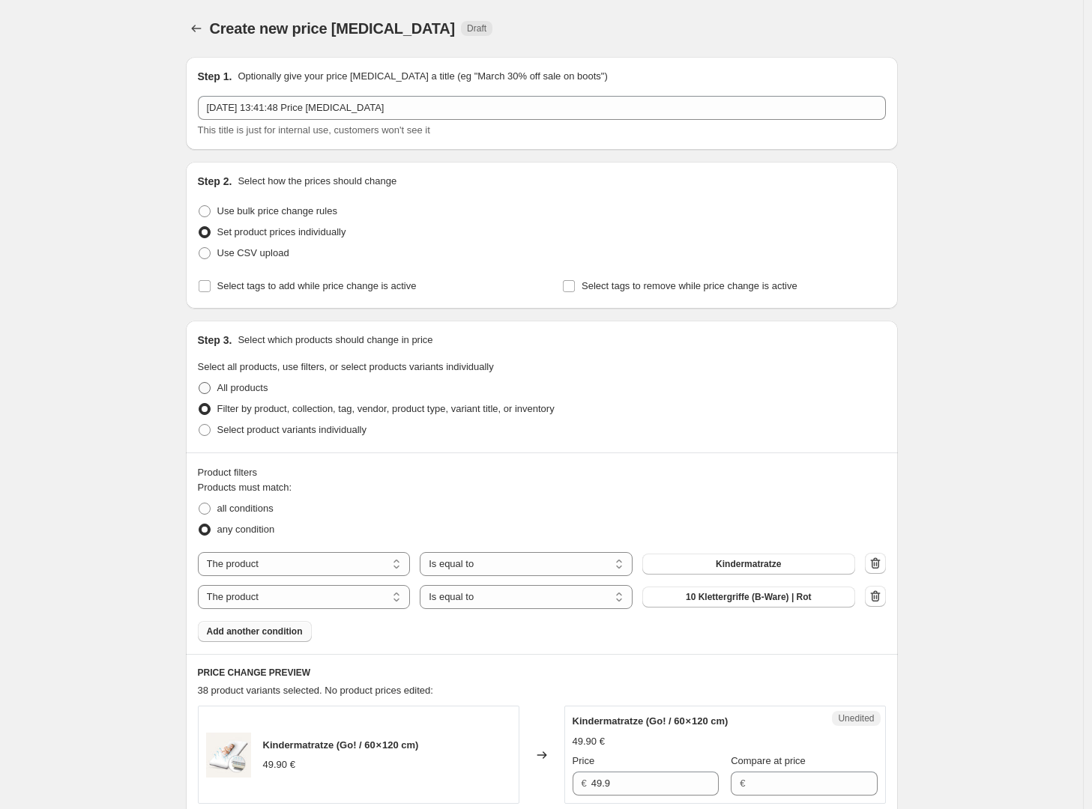
click at [268, 391] on span "All products" at bounding box center [242, 387] width 51 height 11
click at [199, 383] on input "All products" at bounding box center [199, 382] width 1 height 1
radio input "true"
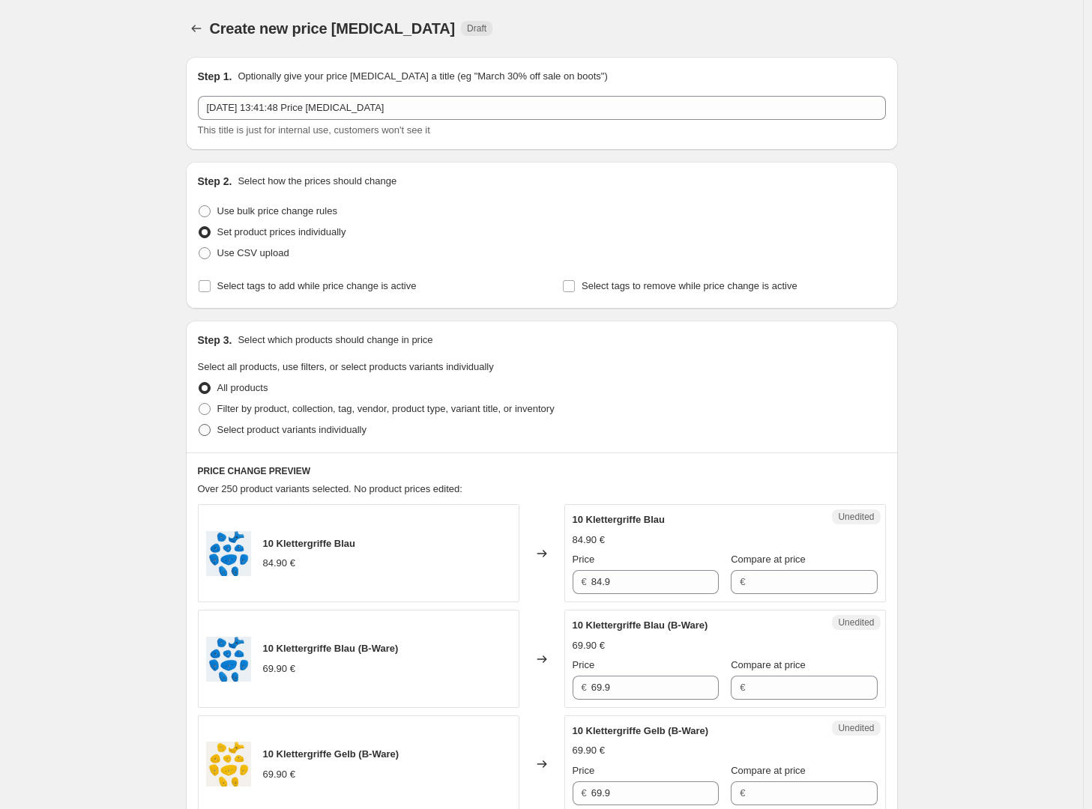
click at [272, 430] on span "Select product variants individually" at bounding box center [291, 429] width 149 height 11
click at [199, 425] on input "Select product variants individually" at bounding box center [199, 424] width 1 height 1
radio input "true"
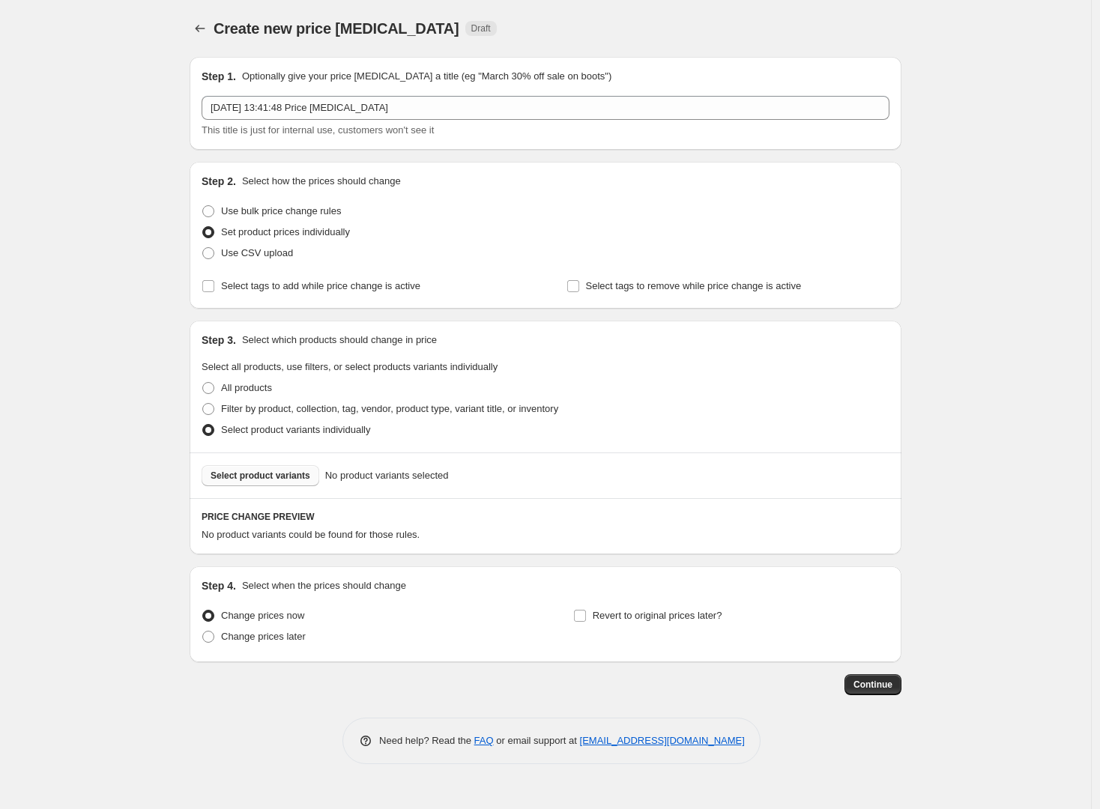
click at [272, 472] on span "Select product variants" at bounding box center [261, 476] width 100 height 12
click at [290, 413] on span "Filter by product, collection, tag, vendor, product type, variant title, or inv…" at bounding box center [389, 408] width 337 height 11
click at [203, 404] on input "Filter by product, collection, tag, vendor, product type, variant title, or inv…" at bounding box center [202, 403] width 1 height 1
radio input "true"
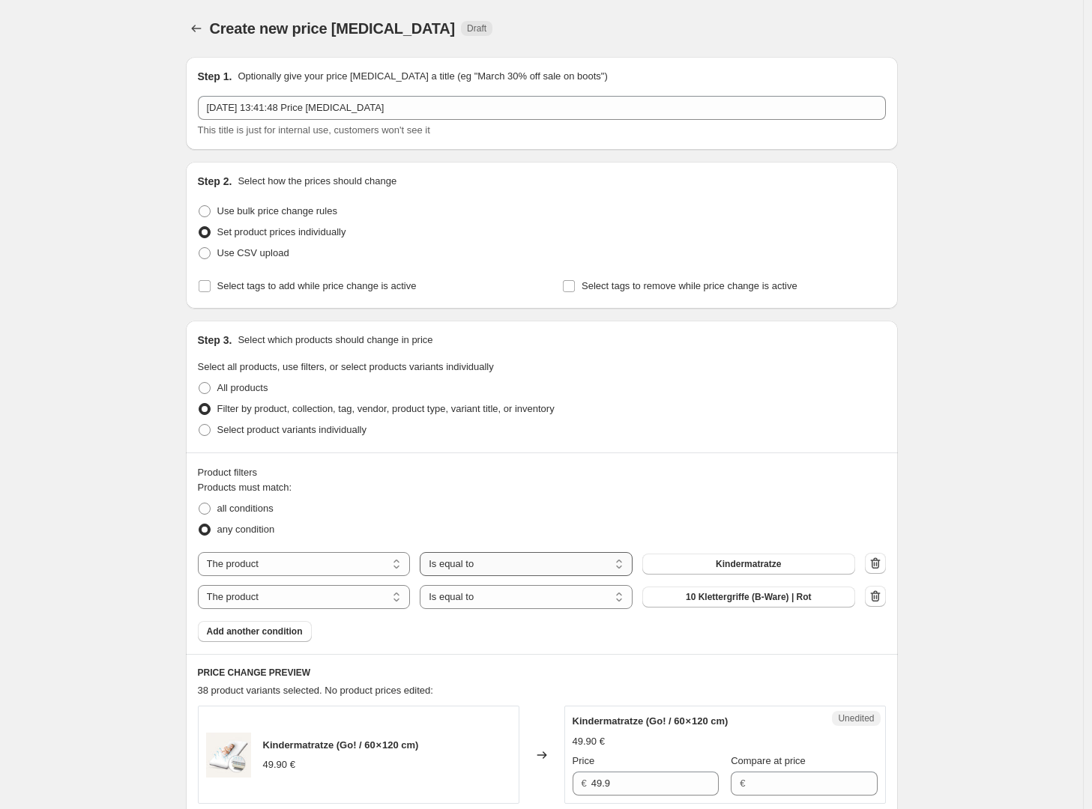
click at [546, 555] on select "Is equal to Is not equal to" at bounding box center [526, 564] width 213 height 24
click at [349, 559] on select "The product The product's collection The product's tag The product's vendor The…" at bounding box center [304, 564] width 213 height 24
click at [202, 552] on select "The product The product's collection The product's tag The product's vendor The…" at bounding box center [304, 564] width 213 height 24
click at [814, 562] on button "Kindermatratze" at bounding box center [748, 564] width 213 height 21
click at [870, 594] on button "button" at bounding box center [875, 596] width 21 height 21
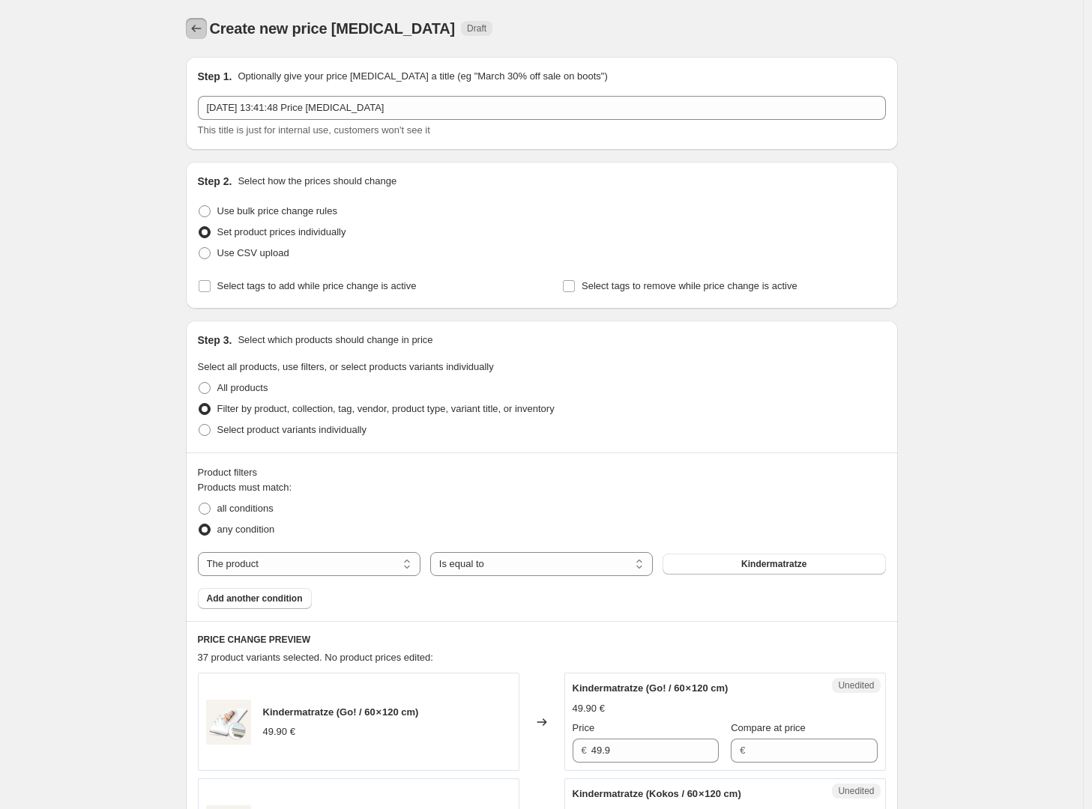
click at [197, 23] on icon "Price change jobs" at bounding box center [196, 28] width 15 height 15
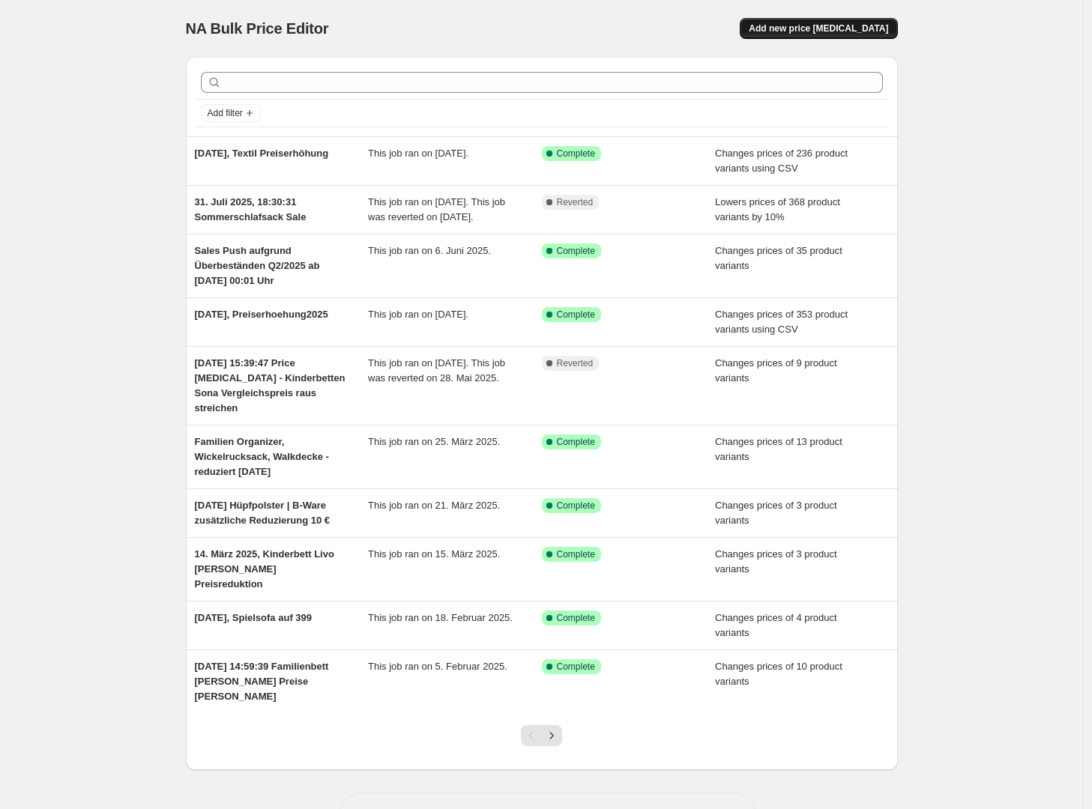
click at [860, 19] on button "Add new price [MEDICAL_DATA]" at bounding box center [818, 28] width 157 height 21
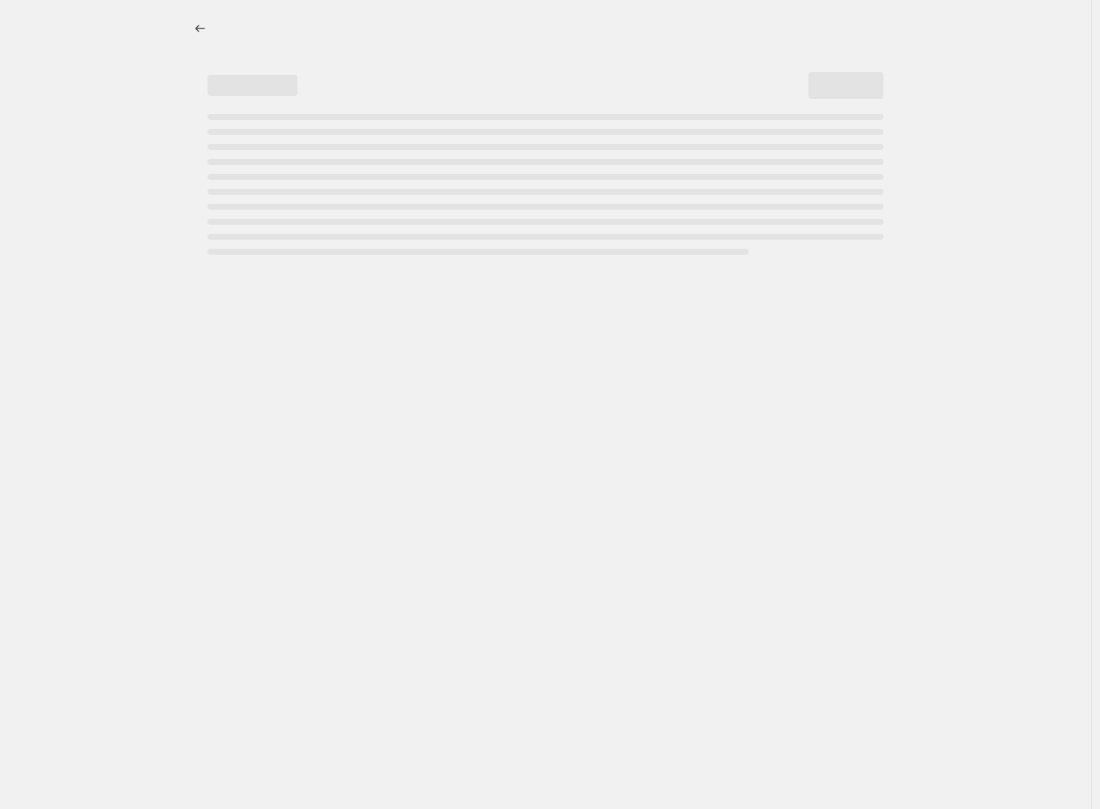
select select "percentage"
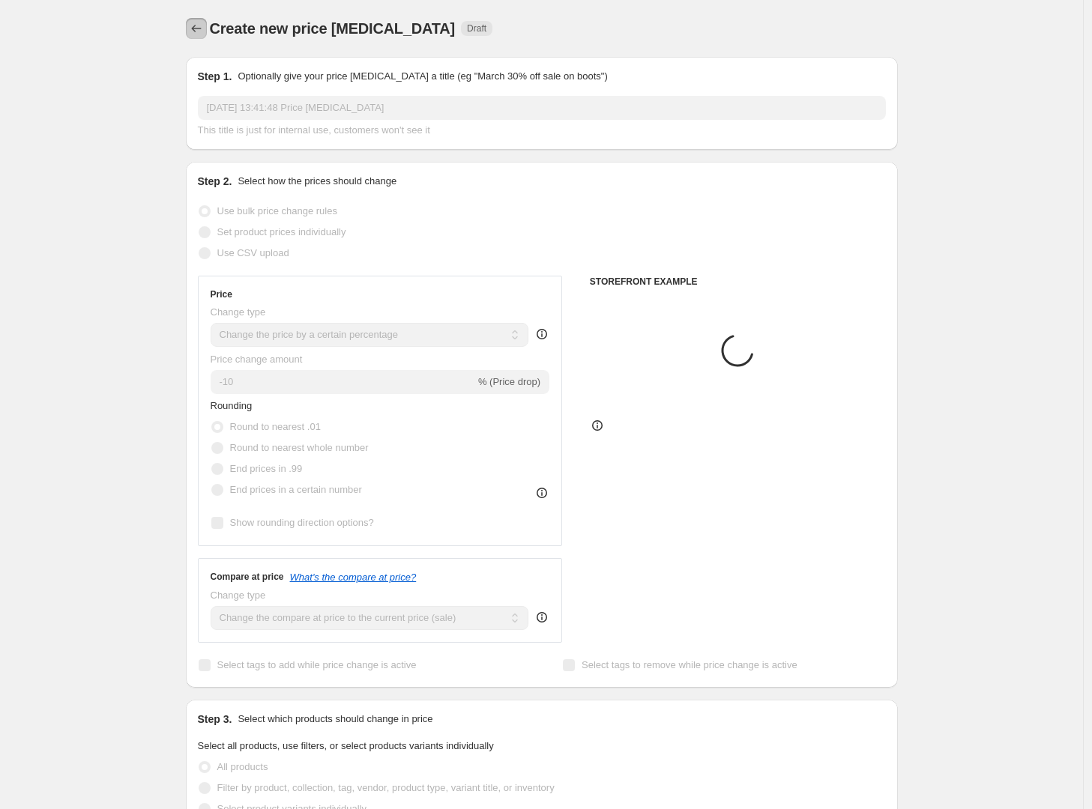
click at [202, 18] on button "Price change jobs" at bounding box center [196, 28] width 21 height 21
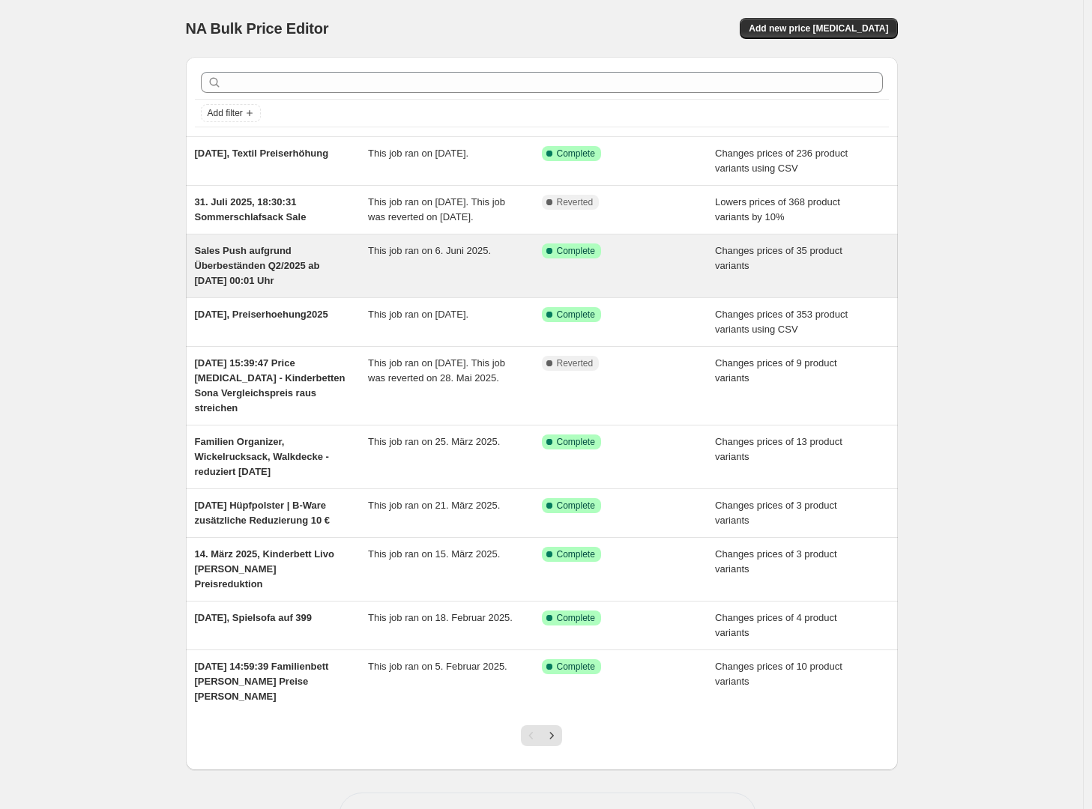
click at [384, 277] on div "This job ran on 6. Juni 2025." at bounding box center [455, 266] width 174 height 45
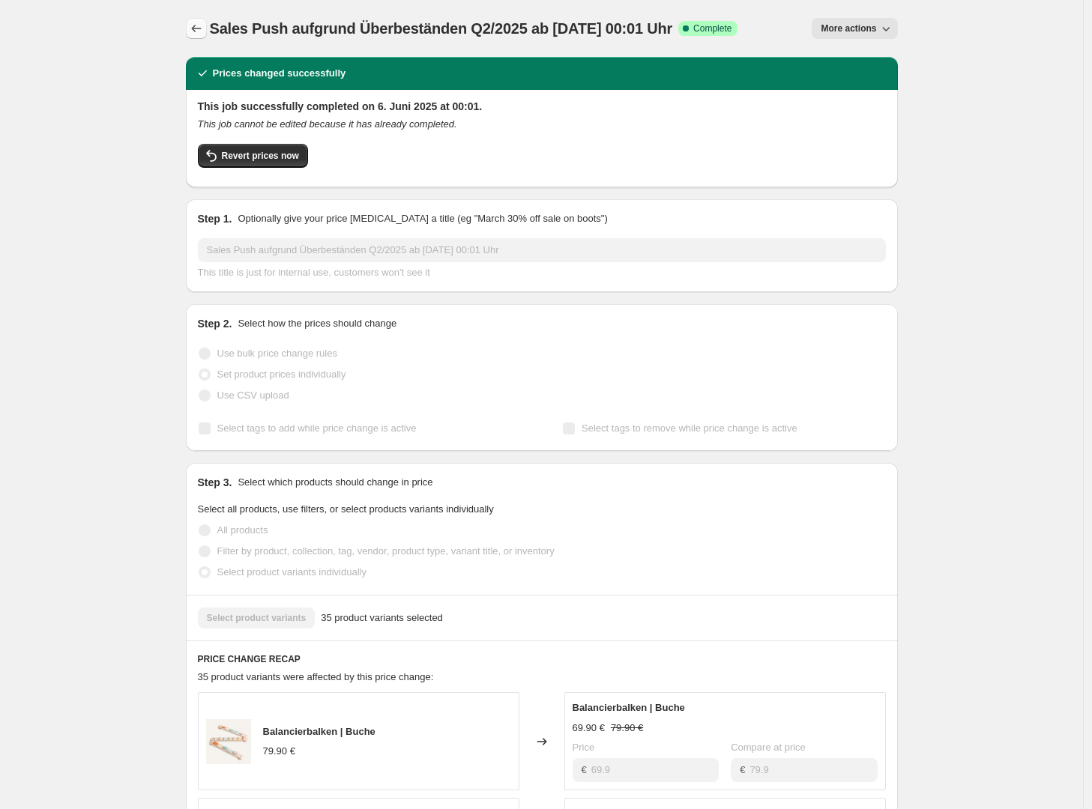
click at [190, 30] on button "Price change jobs" at bounding box center [196, 28] width 21 height 21
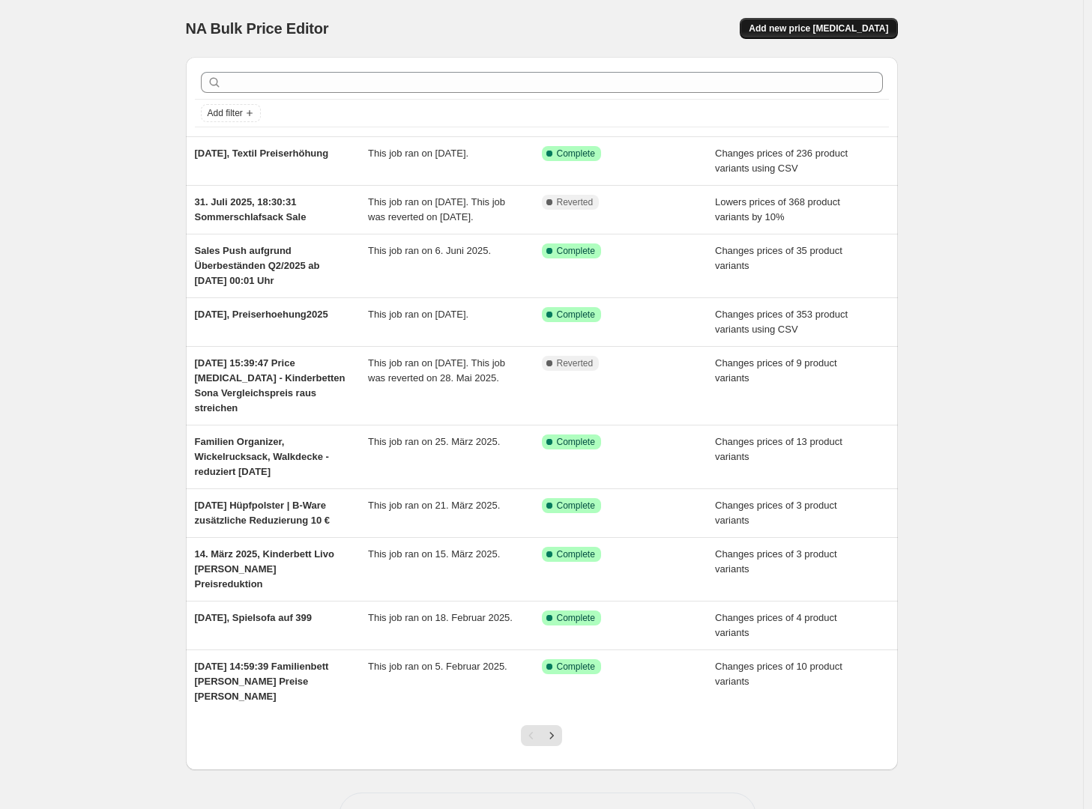
click at [836, 27] on span "Add new price [MEDICAL_DATA]" at bounding box center [818, 28] width 139 height 12
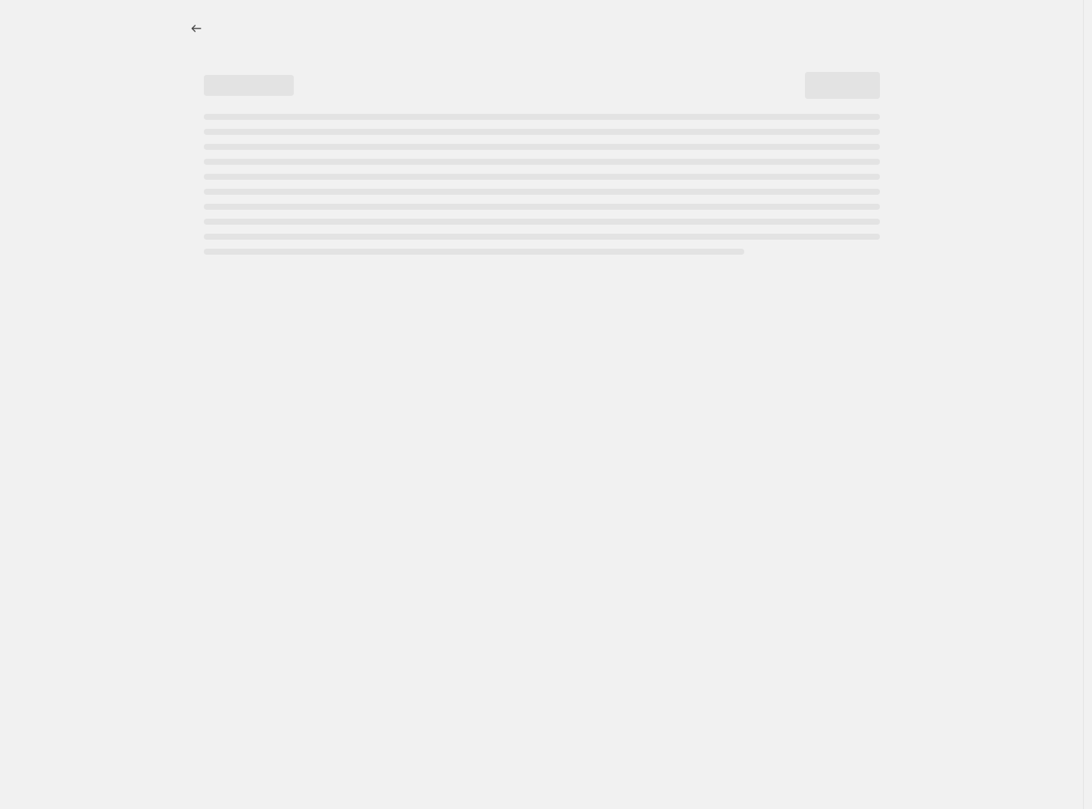
select select "percentage"
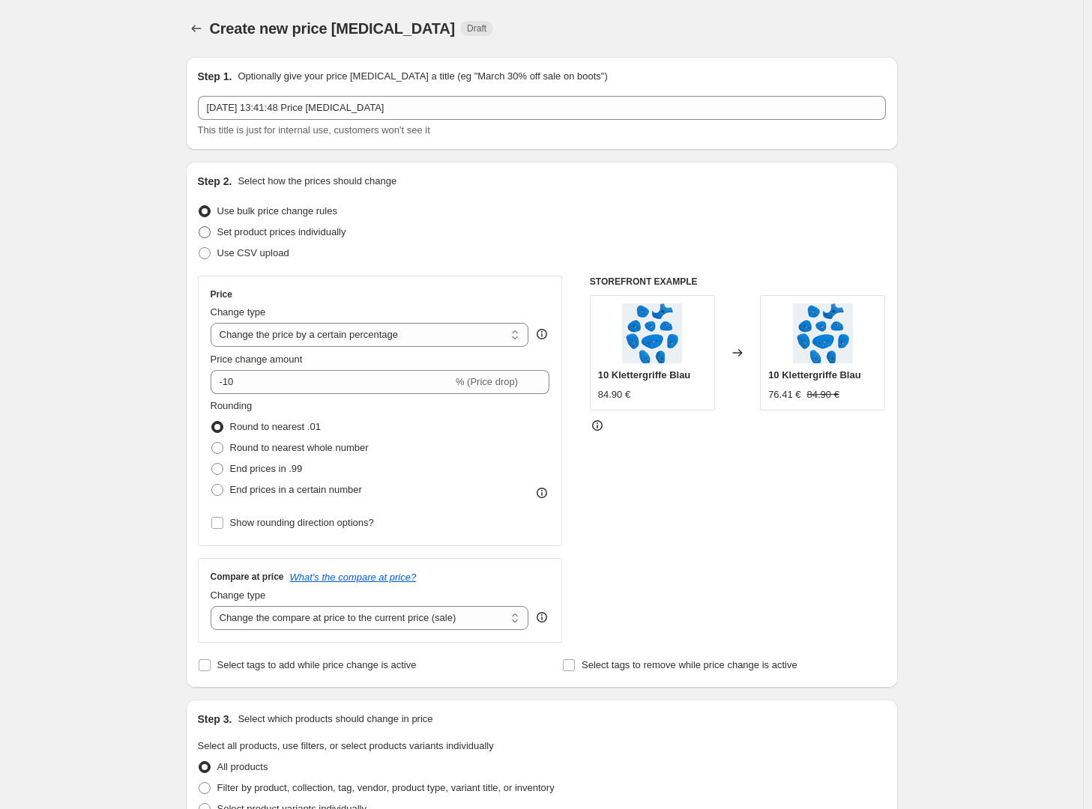
click at [236, 232] on span "Set product prices individually" at bounding box center [281, 231] width 129 height 11
click at [199, 227] on input "Set product prices individually" at bounding box center [199, 226] width 1 height 1
radio input "true"
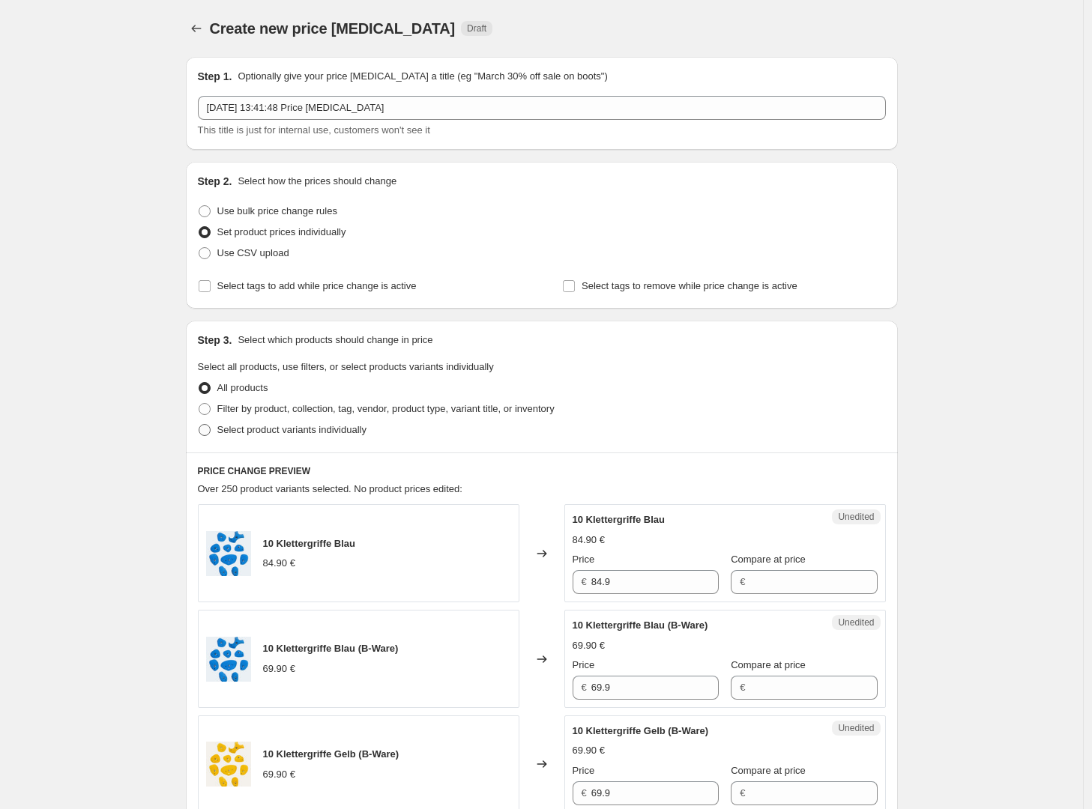
click at [289, 432] on span "Select product variants individually" at bounding box center [291, 429] width 149 height 11
click at [199, 425] on input "Select product variants individually" at bounding box center [199, 424] width 1 height 1
radio input "true"
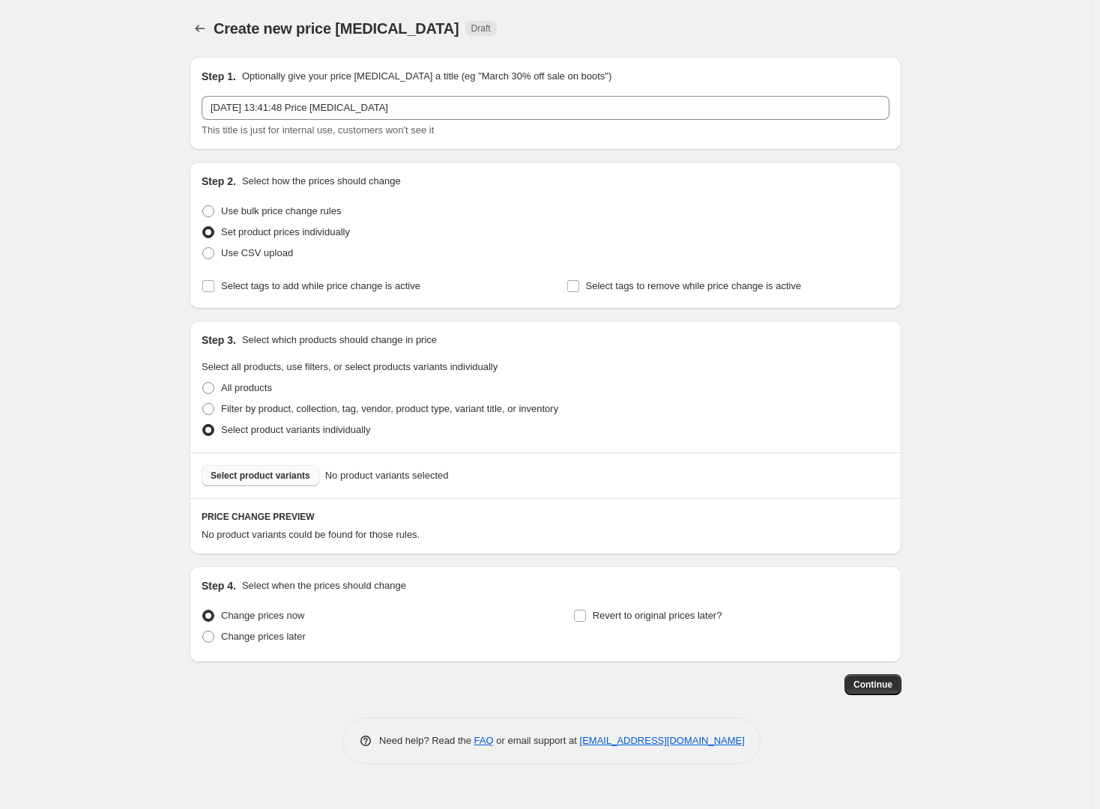
click at [270, 474] on span "Select product variants" at bounding box center [261, 476] width 100 height 12
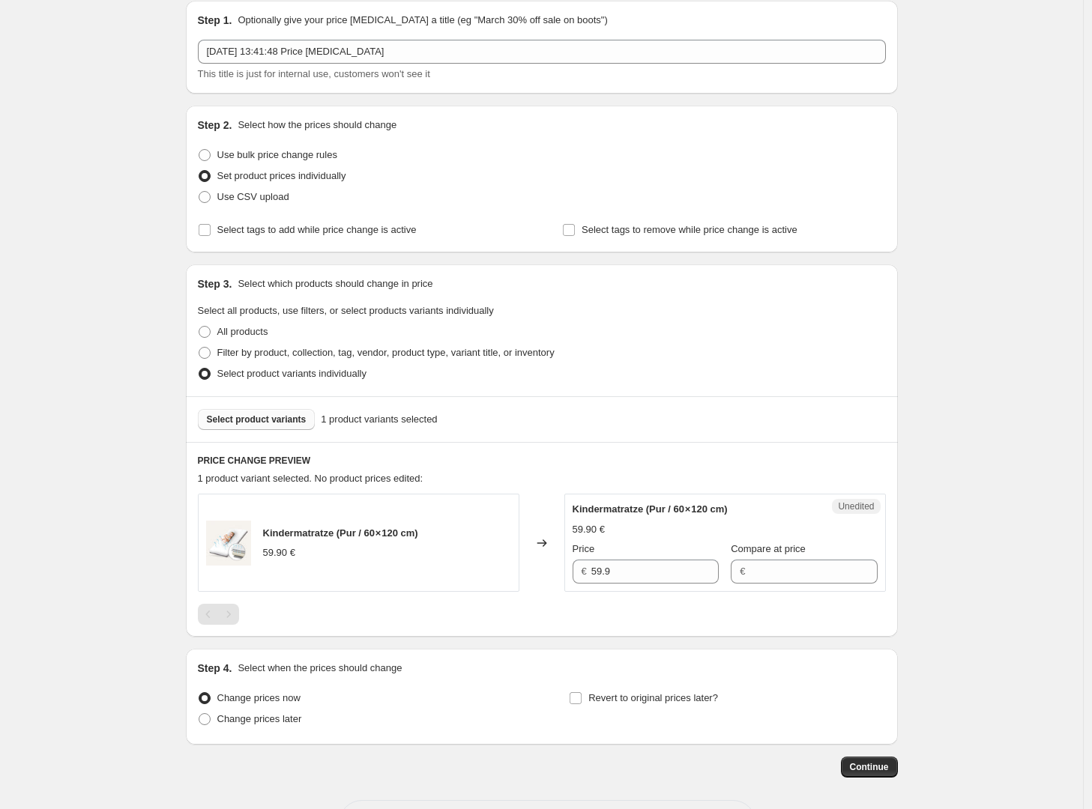
scroll to position [57, 0]
click at [275, 423] on span "Select product variants" at bounding box center [257, 419] width 100 height 12
click at [307, 420] on span "Select product variants" at bounding box center [257, 419] width 100 height 12
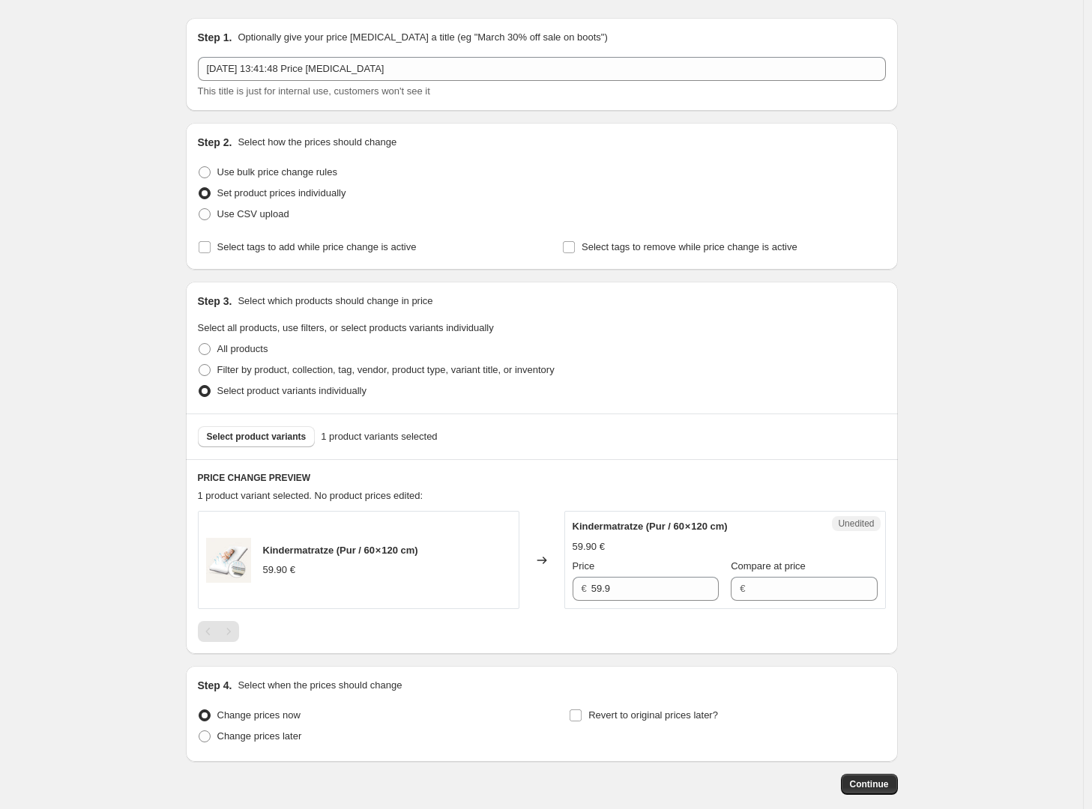
scroll to position [0, 0]
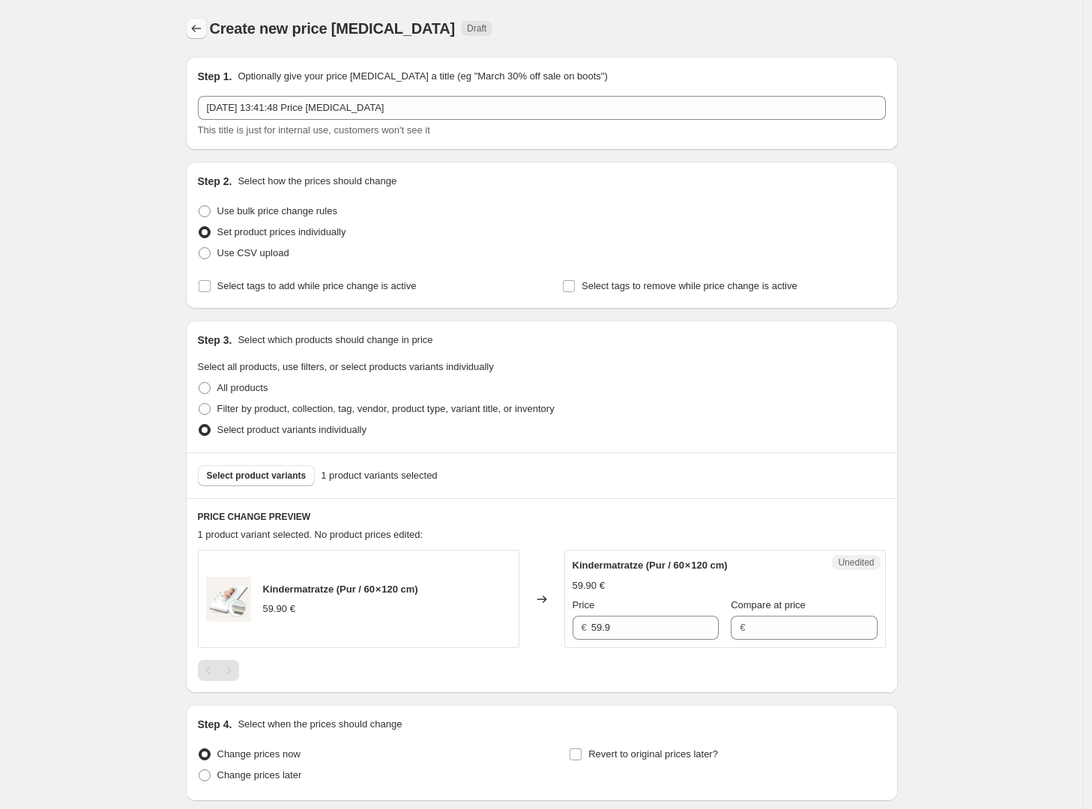
click at [204, 23] on icon "Price change jobs" at bounding box center [196, 28] width 15 height 15
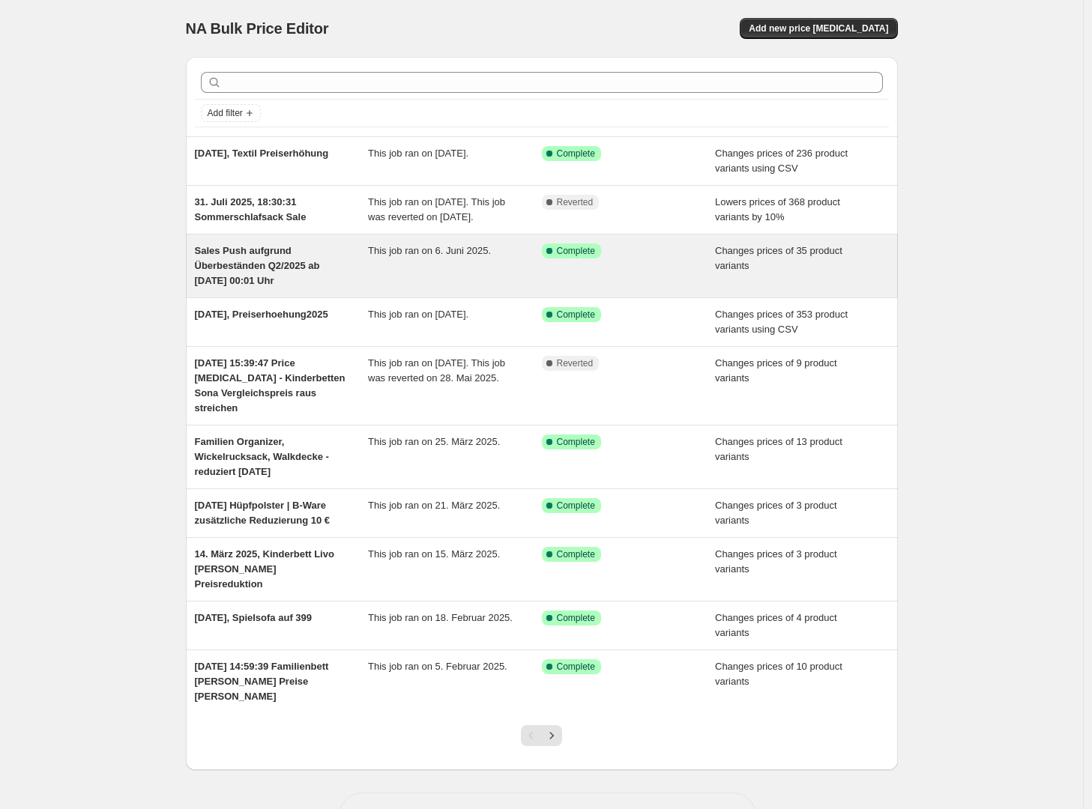
click at [316, 284] on span "Sales Push aufgrund Überbeständen Q2/2025 ab [DATE] 00:01 Uhr" at bounding box center [257, 265] width 125 height 41
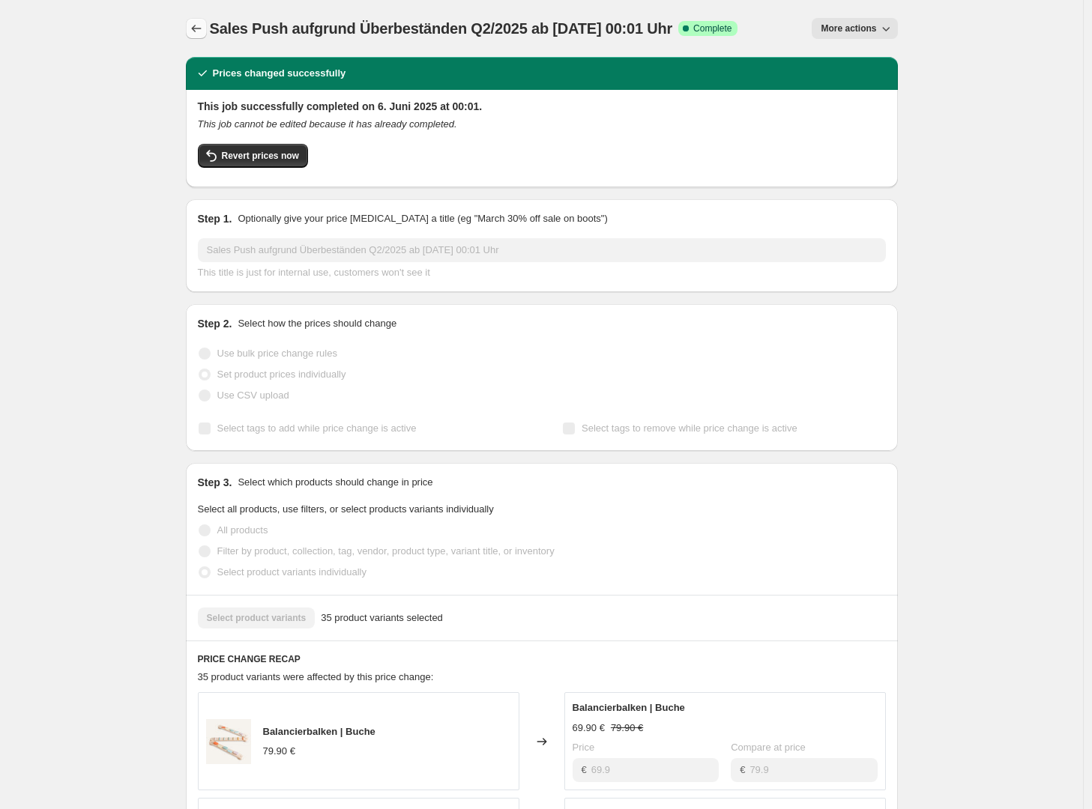
click at [200, 37] on button "Price change jobs" at bounding box center [196, 28] width 21 height 21
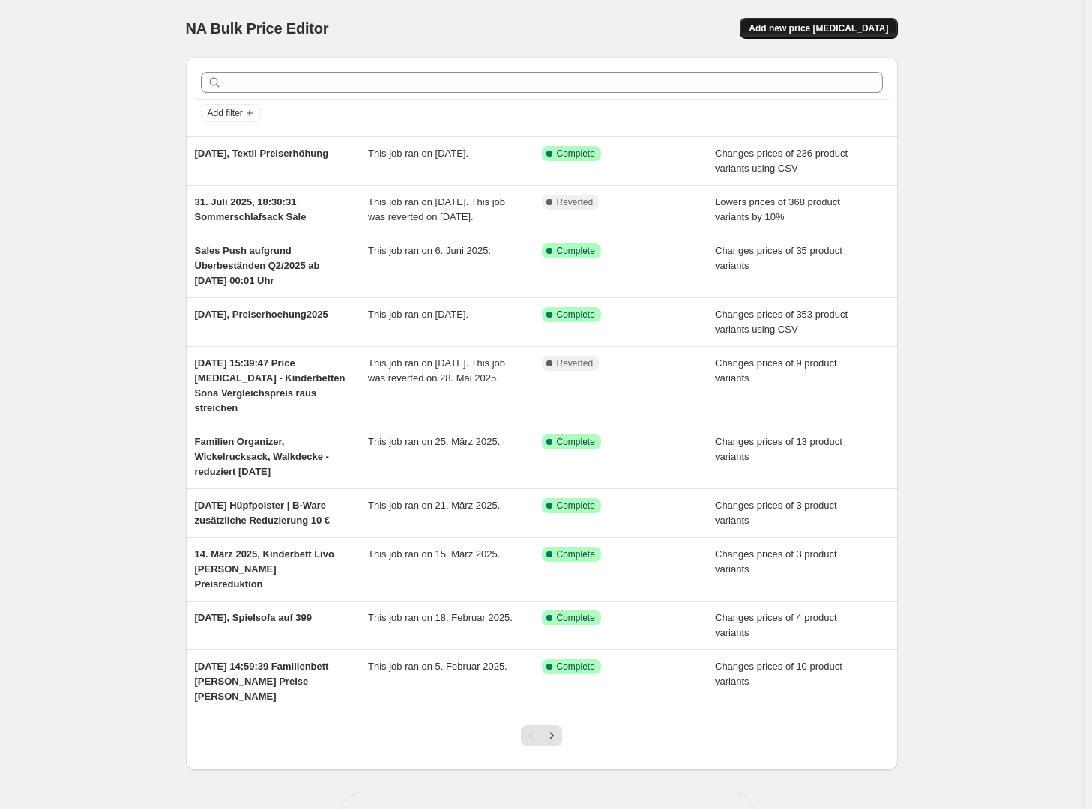
click at [866, 30] on span "Add new price [MEDICAL_DATA]" at bounding box center [818, 28] width 139 height 12
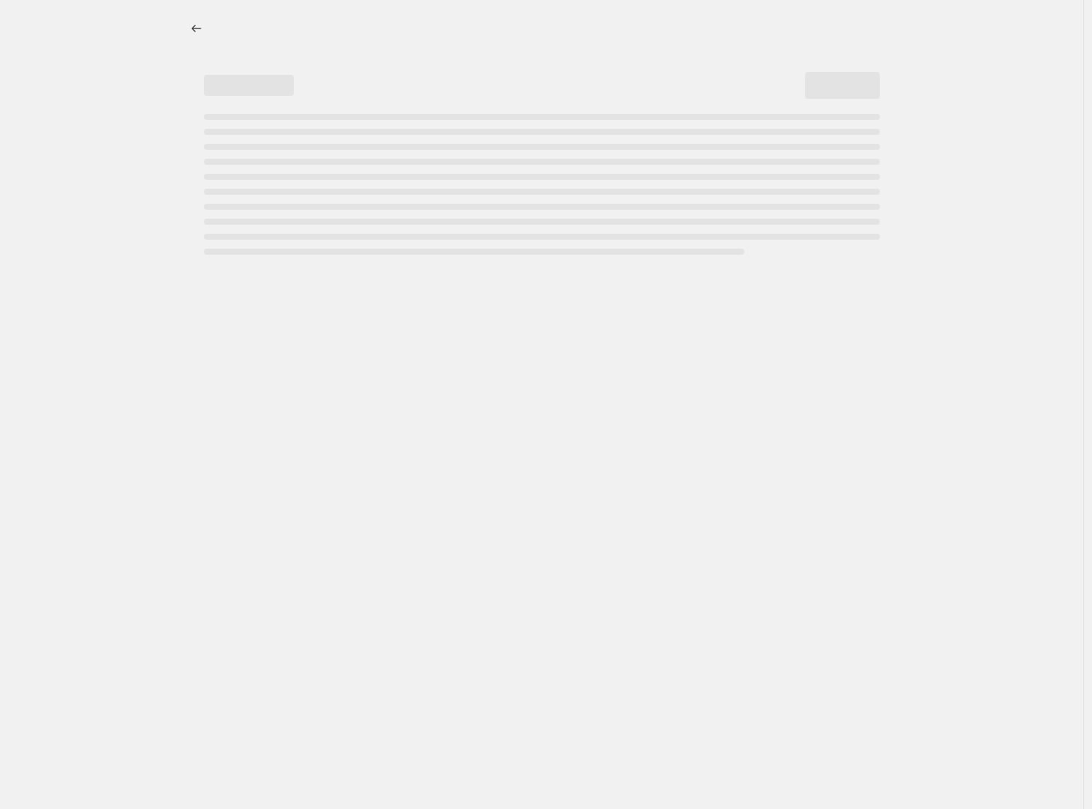
select select "percentage"
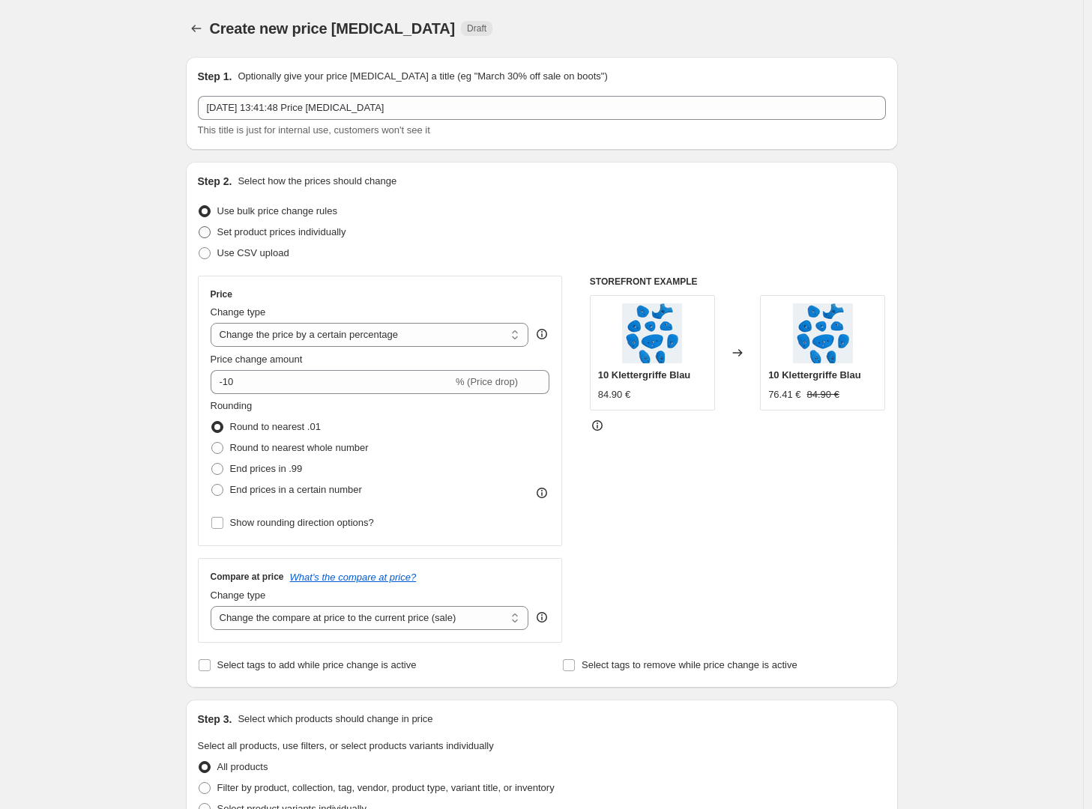
click at [271, 229] on span "Set product prices individually" at bounding box center [281, 231] width 129 height 11
click at [199, 227] on input "Set product prices individually" at bounding box center [199, 226] width 1 height 1
radio input "true"
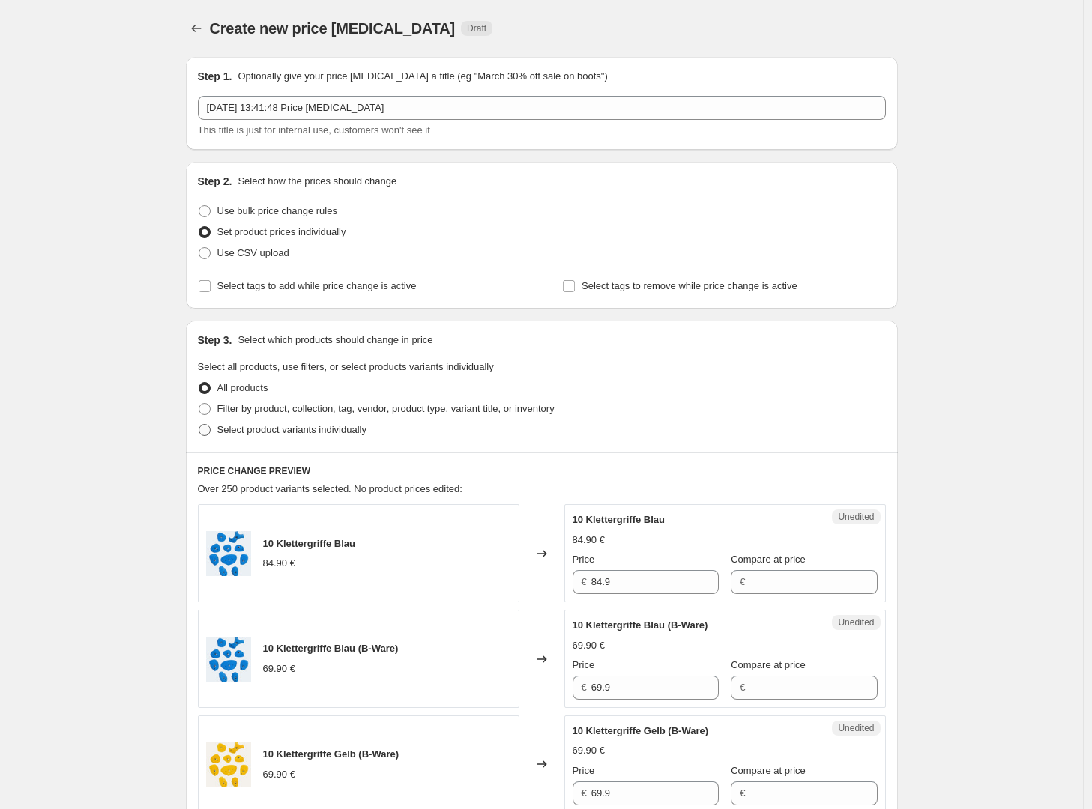
click at [330, 430] on span "Select product variants individually" at bounding box center [291, 429] width 149 height 11
click at [199, 425] on input "Select product variants individually" at bounding box center [199, 424] width 1 height 1
radio input "true"
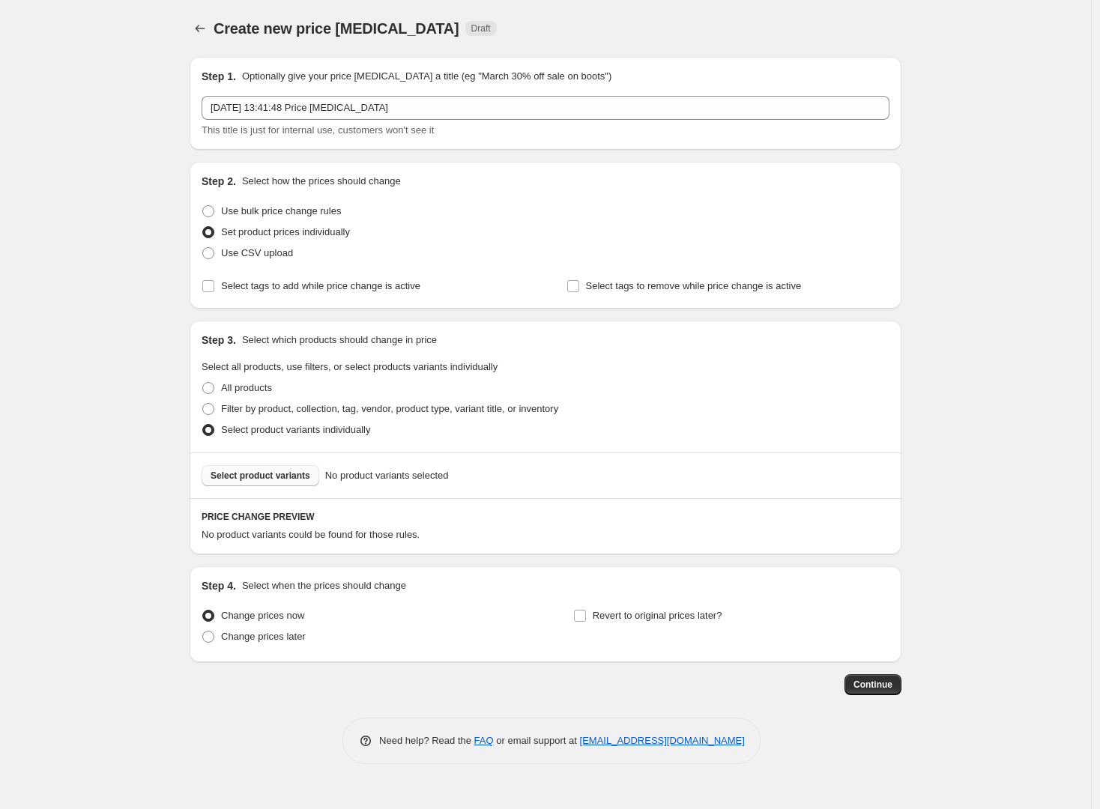
click at [307, 483] on button "Select product variants" at bounding box center [261, 475] width 118 height 21
click at [268, 476] on span "Select product variants" at bounding box center [261, 476] width 100 height 12
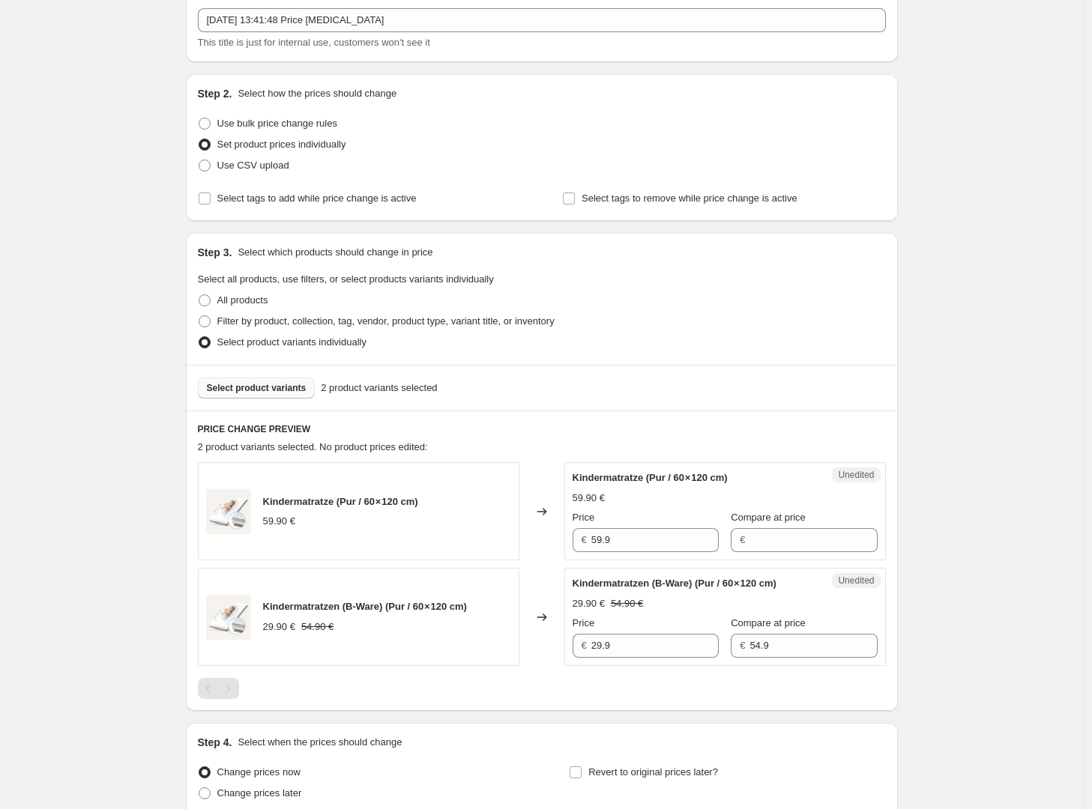
scroll to position [109, 0]
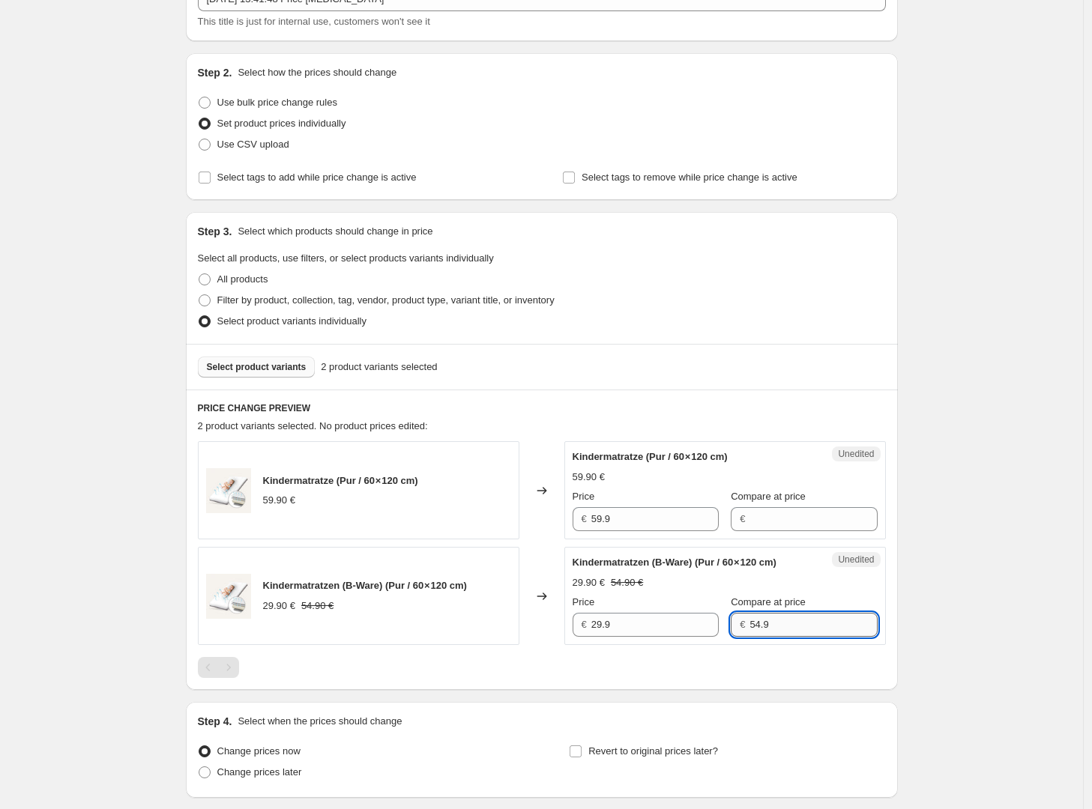
click at [809, 637] on input "54.9" at bounding box center [812, 625] width 127 height 24
click at [780, 637] on input "54.9" at bounding box center [812, 625] width 127 height 24
type input "54.9"
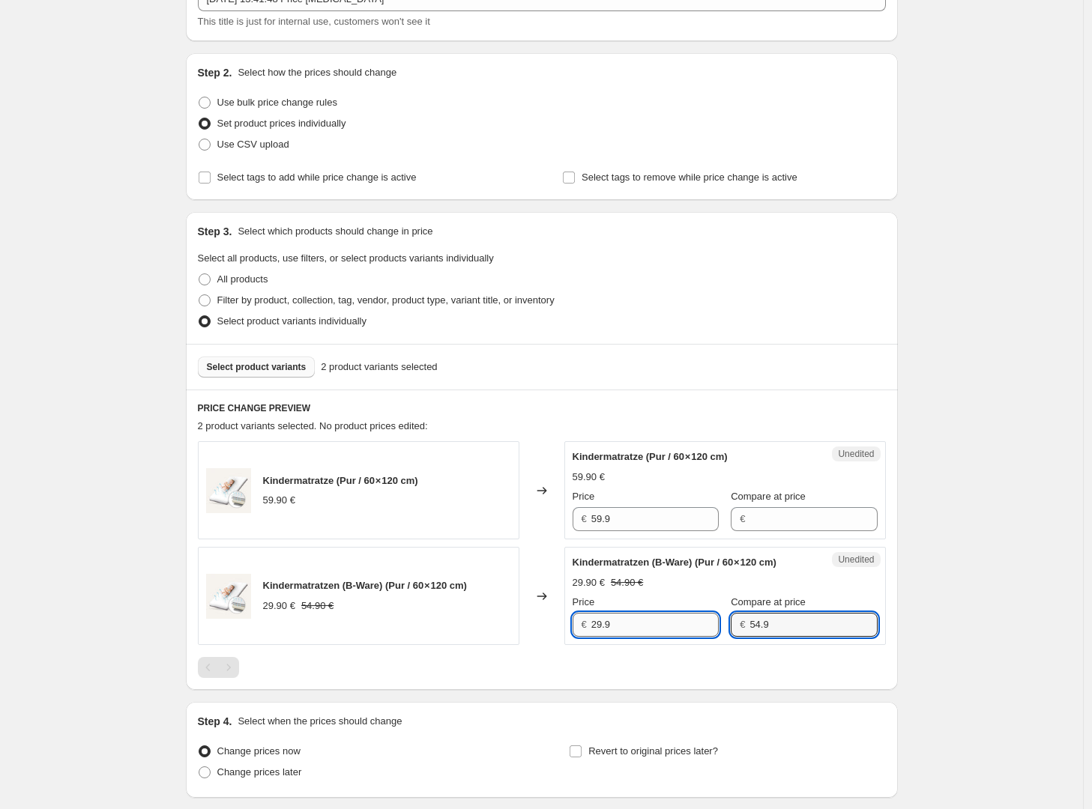
click at [661, 637] on input "29.9" at bounding box center [654, 625] width 127 height 24
click at [635, 511] on input "59.9" at bounding box center [654, 519] width 127 height 24
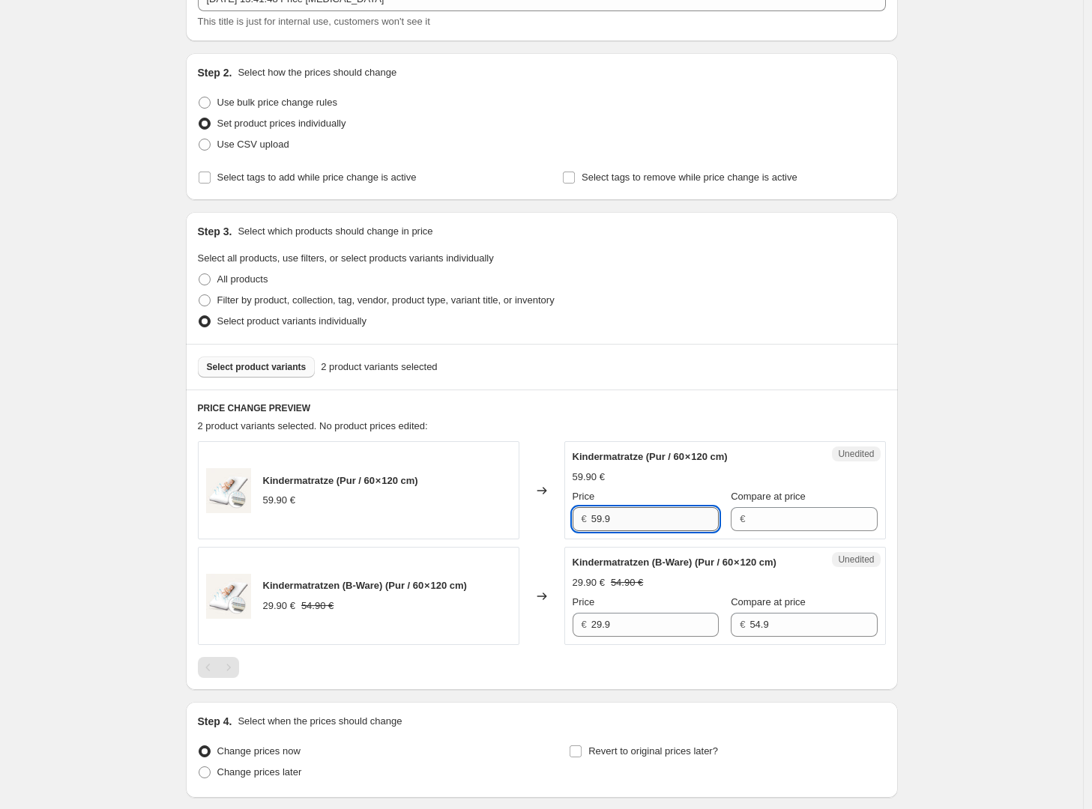
click at [635, 511] on input "59.9" at bounding box center [654, 519] width 127 height 24
click at [659, 591] on div "29.90 € 54.90 €" at bounding box center [725, 583] width 305 height 15
click at [632, 522] on input "59.9" at bounding box center [654, 519] width 127 height 24
type input "59.9"
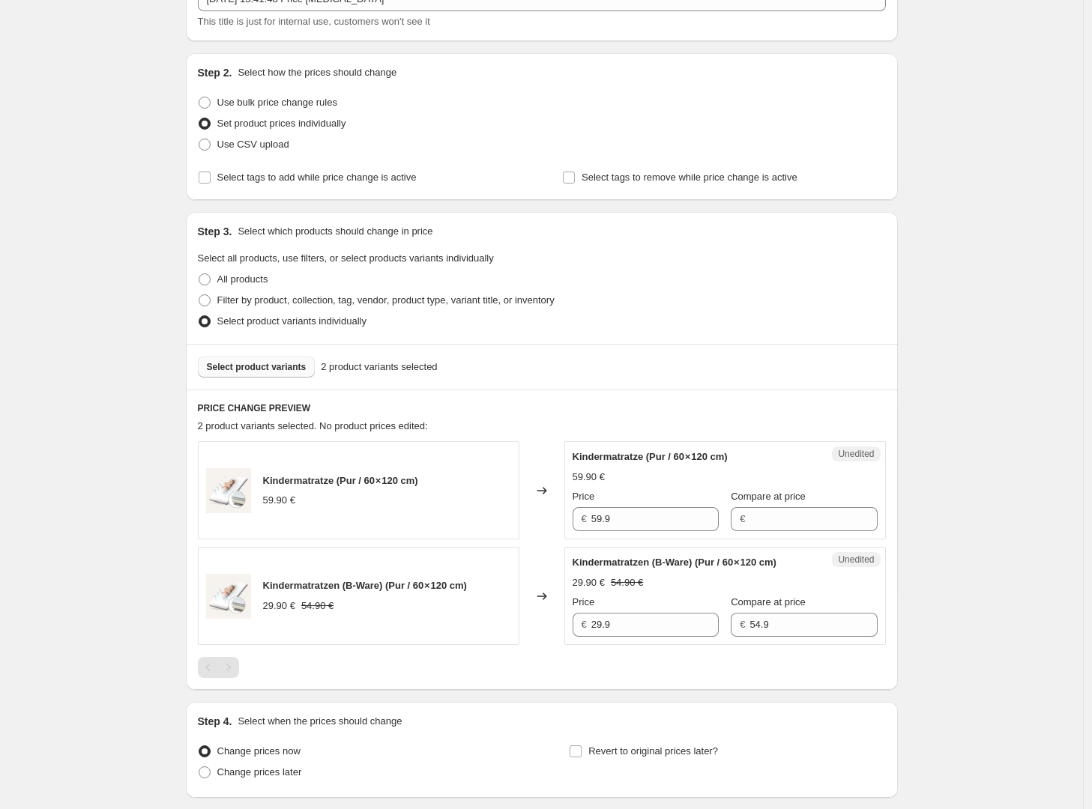
click at [638, 566] on span "Kindermatratzen (B-Ware) (Pur / 60 × 120 cm)" at bounding box center [675, 562] width 204 height 11
click at [815, 518] on input "Compare at price" at bounding box center [812, 519] width 127 height 24
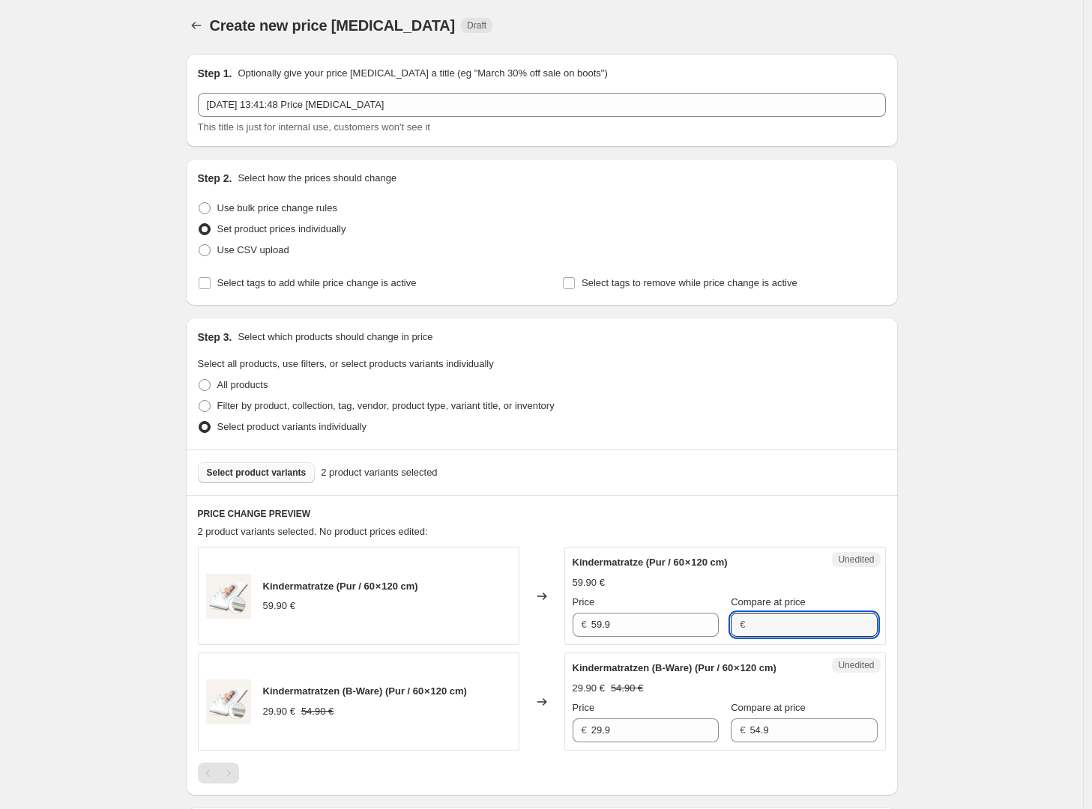
scroll to position [0, 0]
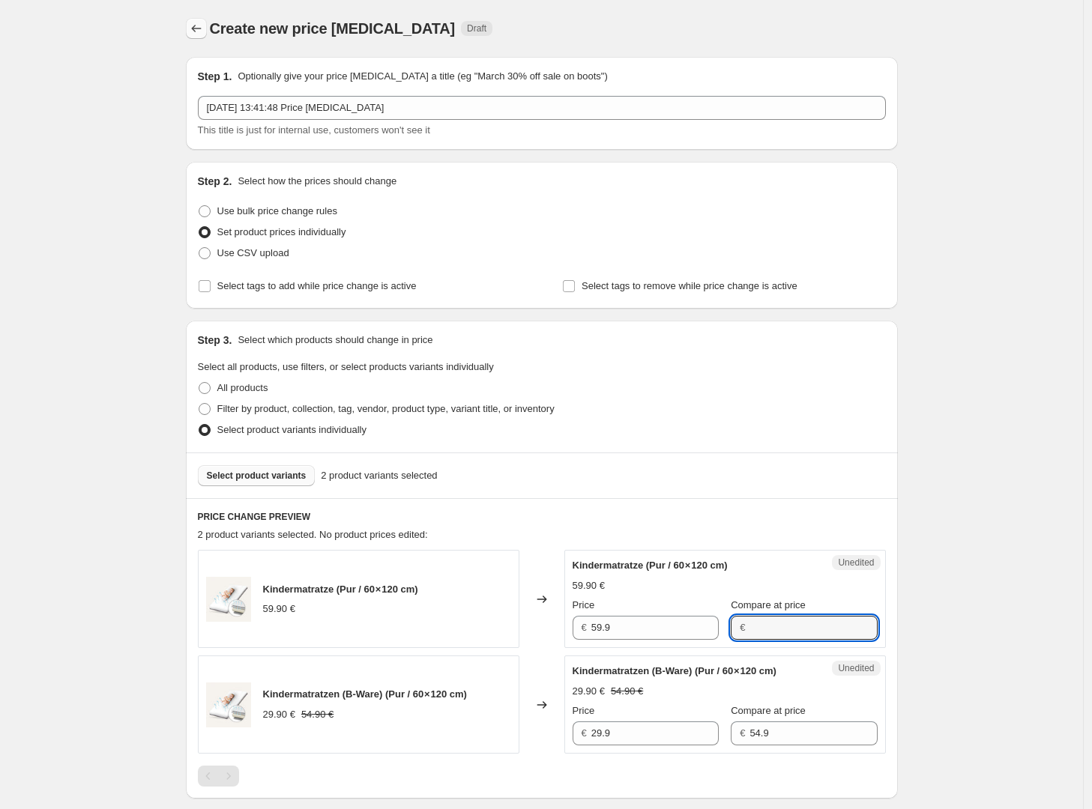
click at [199, 25] on icon "Price change jobs" at bounding box center [196, 28] width 15 height 15
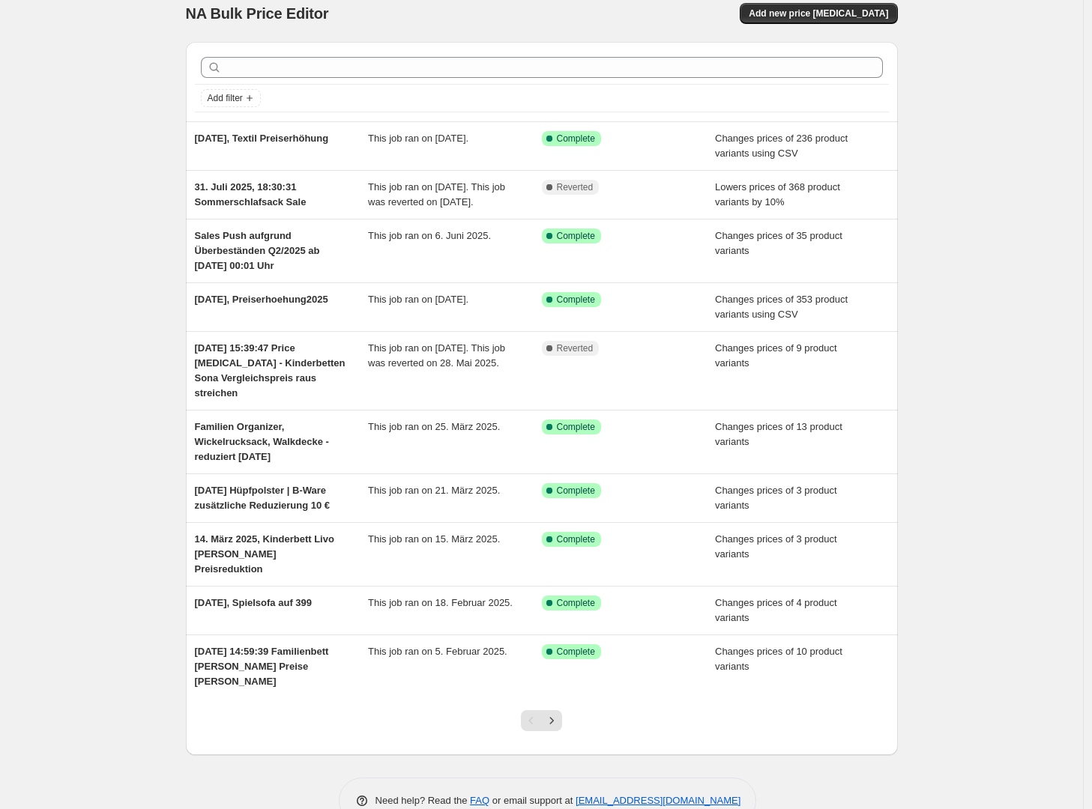
scroll to position [52, 0]
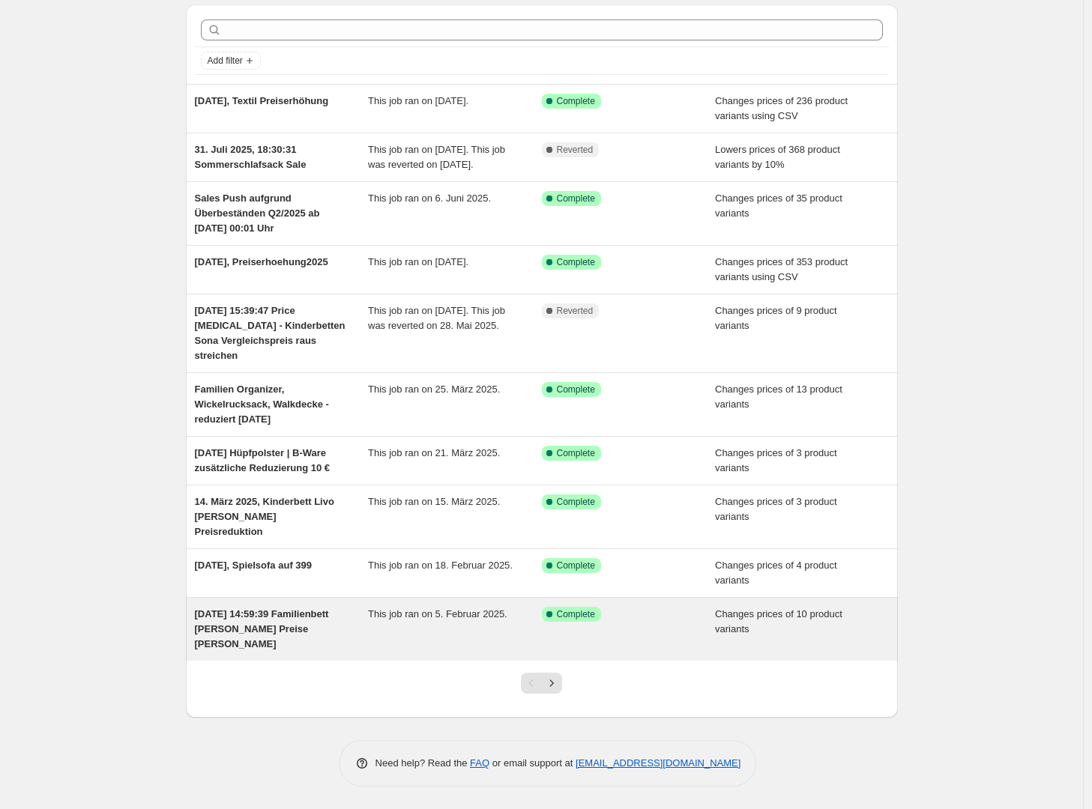
click at [353, 634] on div "4. Feb. 2025, 14:59:39 Familienbett Birke Preise hoch" at bounding box center [282, 629] width 174 height 45
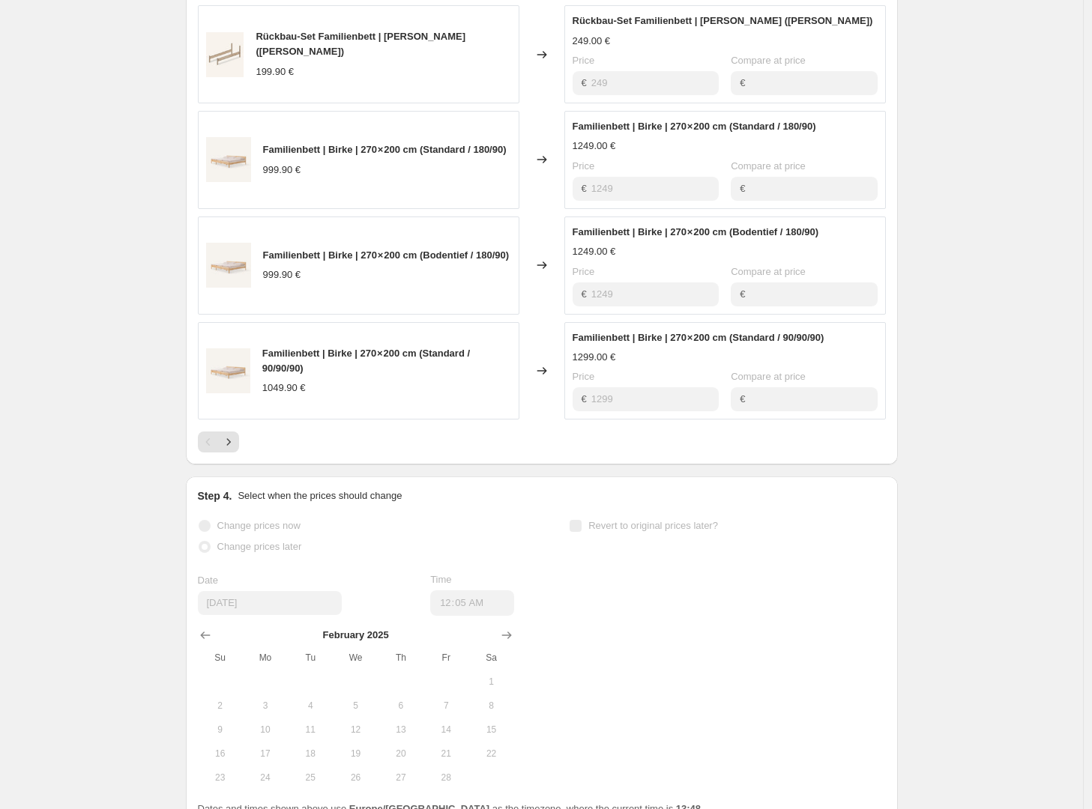
scroll to position [1138, 0]
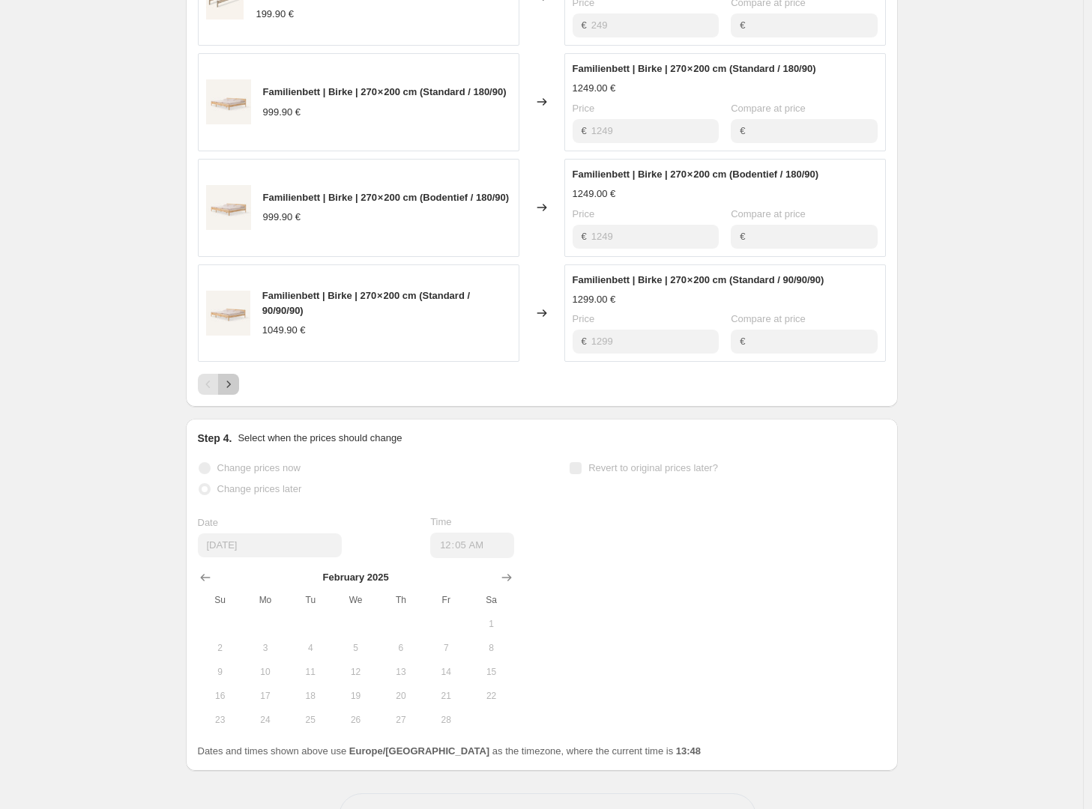
click at [230, 381] on icon "Next" at bounding box center [228, 384] width 4 height 7
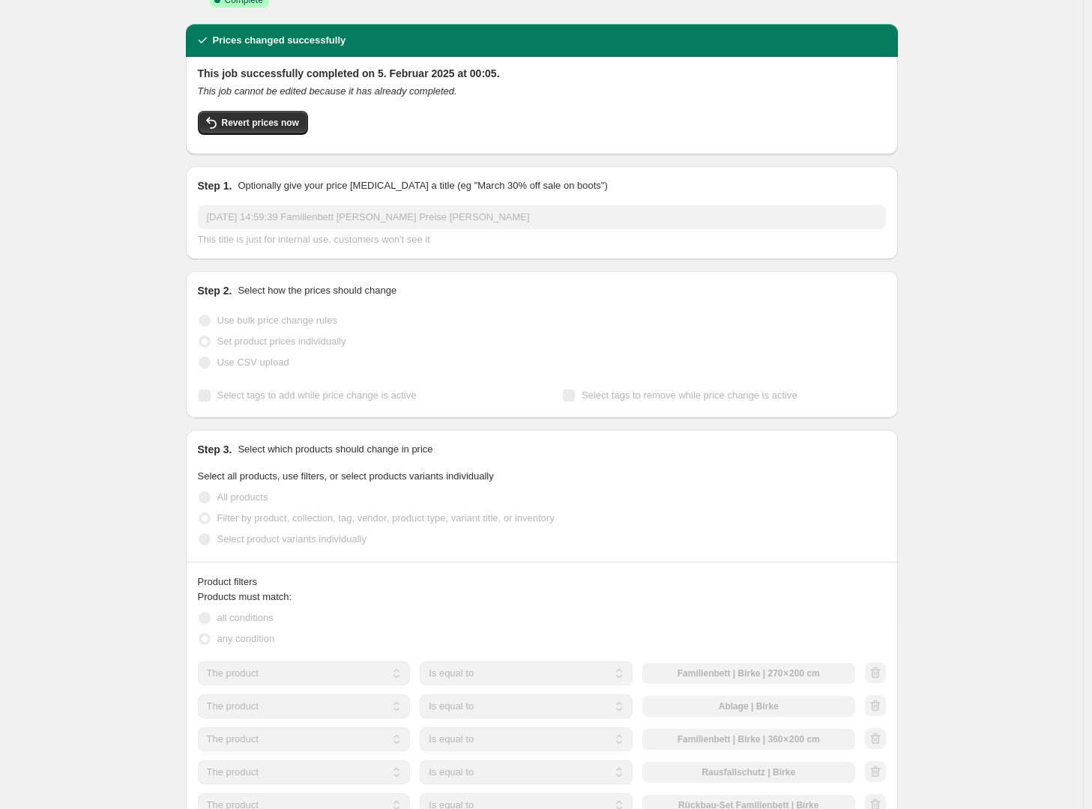
scroll to position [0, 0]
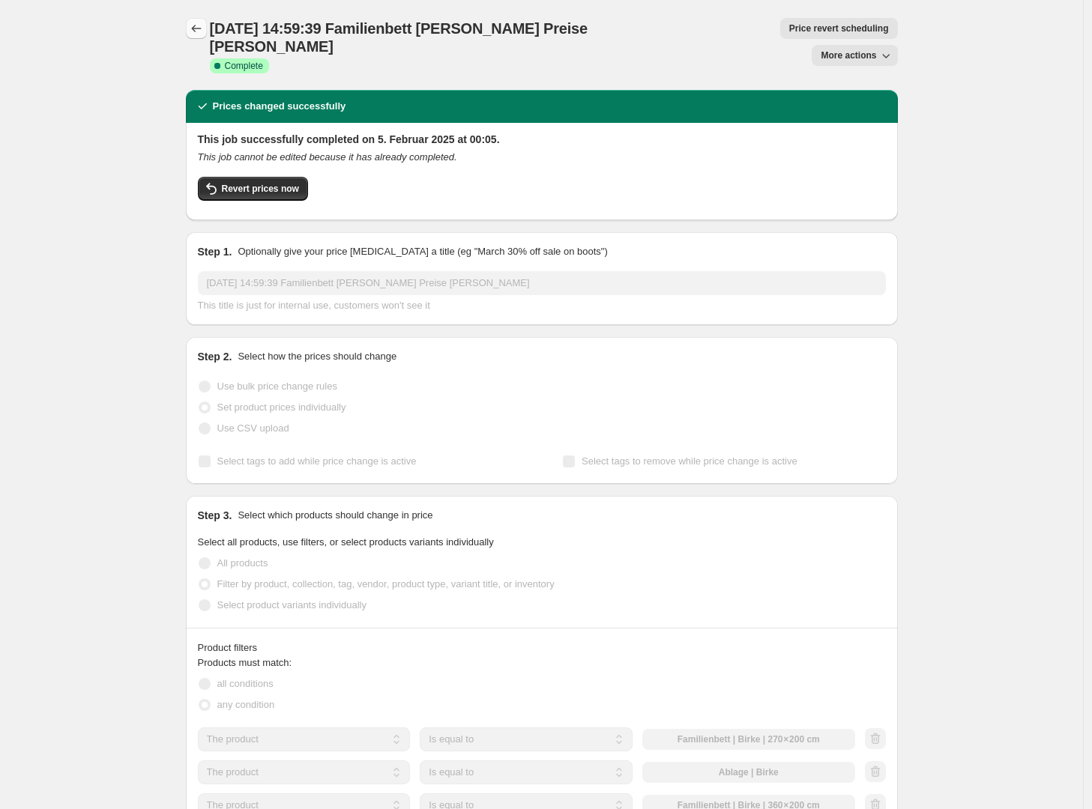
click at [193, 27] on icon "Price change jobs" at bounding box center [196, 28] width 15 height 15
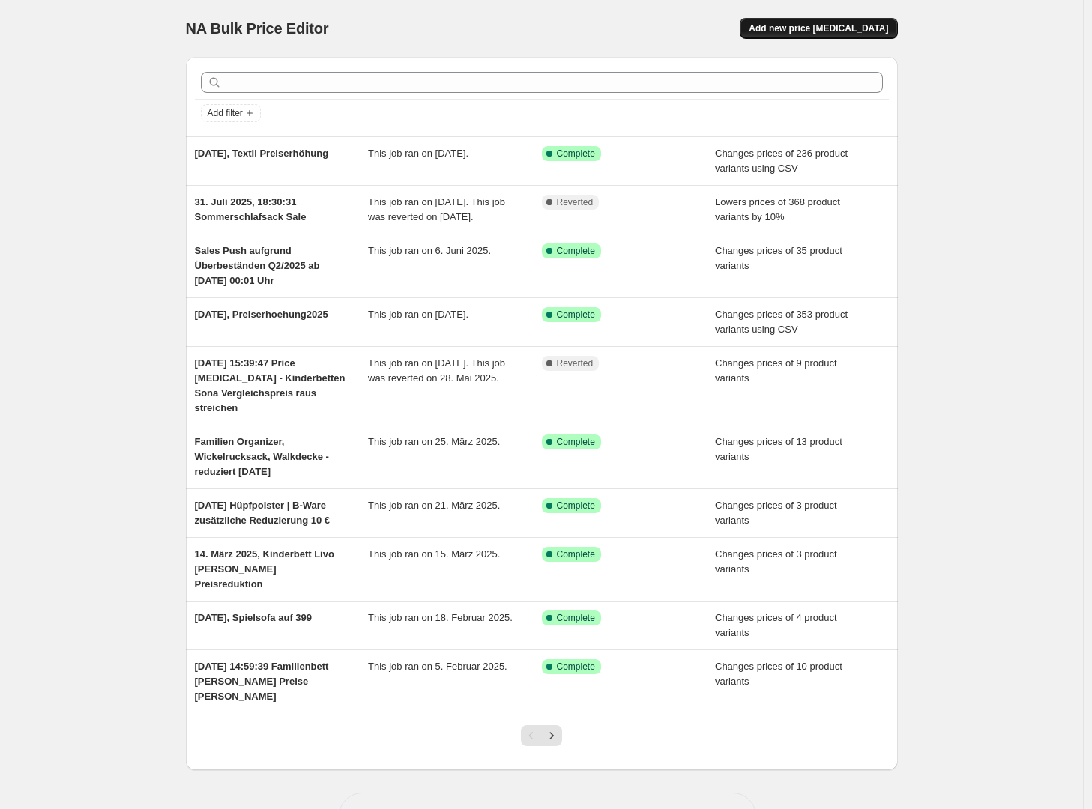
click at [888, 23] on span "Add new price [MEDICAL_DATA]" at bounding box center [818, 28] width 139 height 12
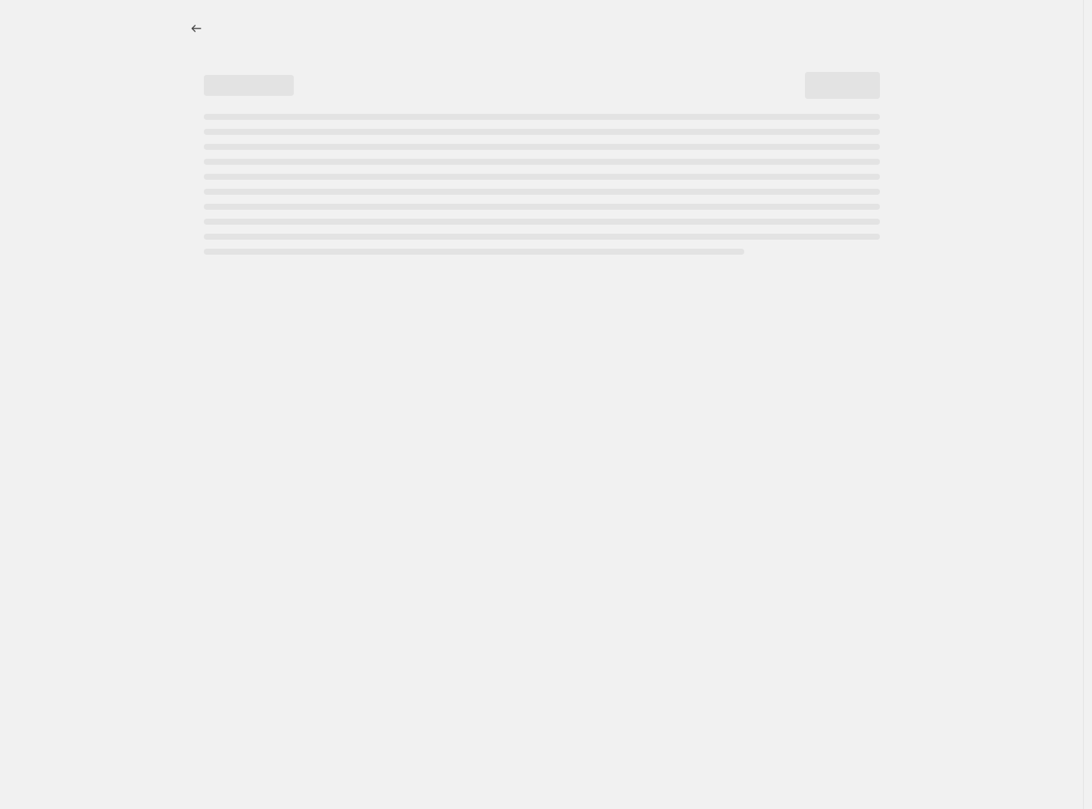
select select "percentage"
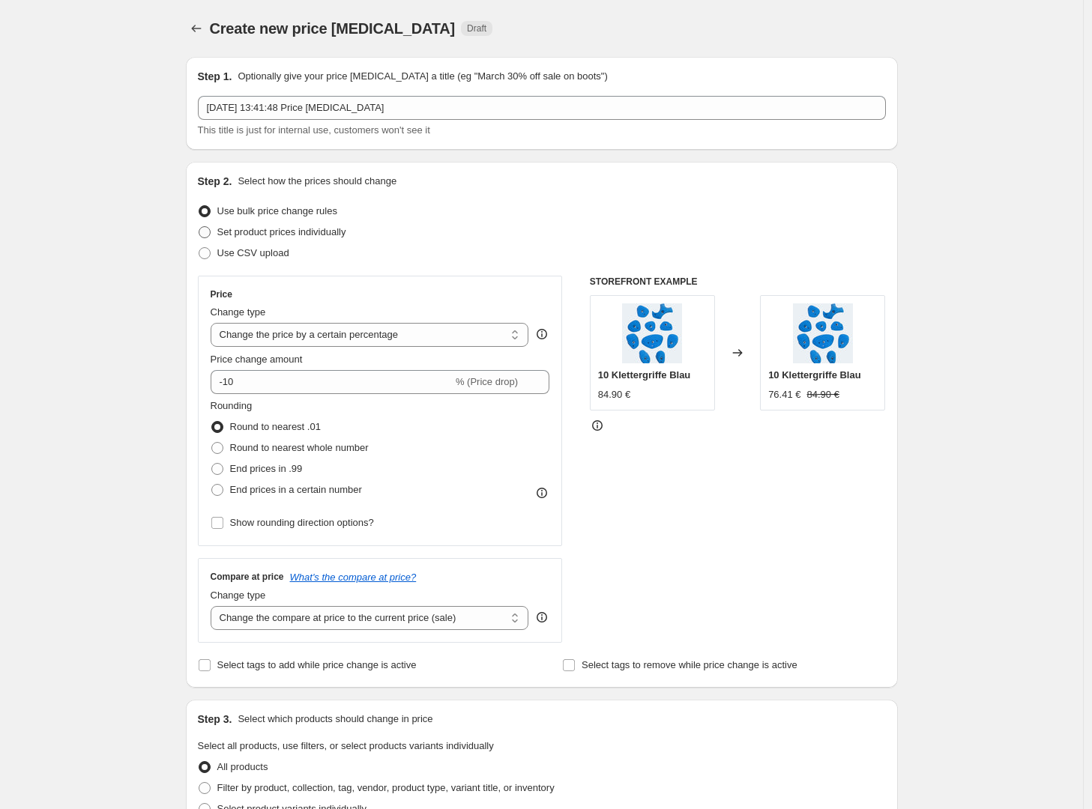
click at [264, 235] on span "Set product prices individually" at bounding box center [281, 231] width 129 height 11
click at [199, 227] on input "Set product prices individually" at bounding box center [199, 226] width 1 height 1
radio input "true"
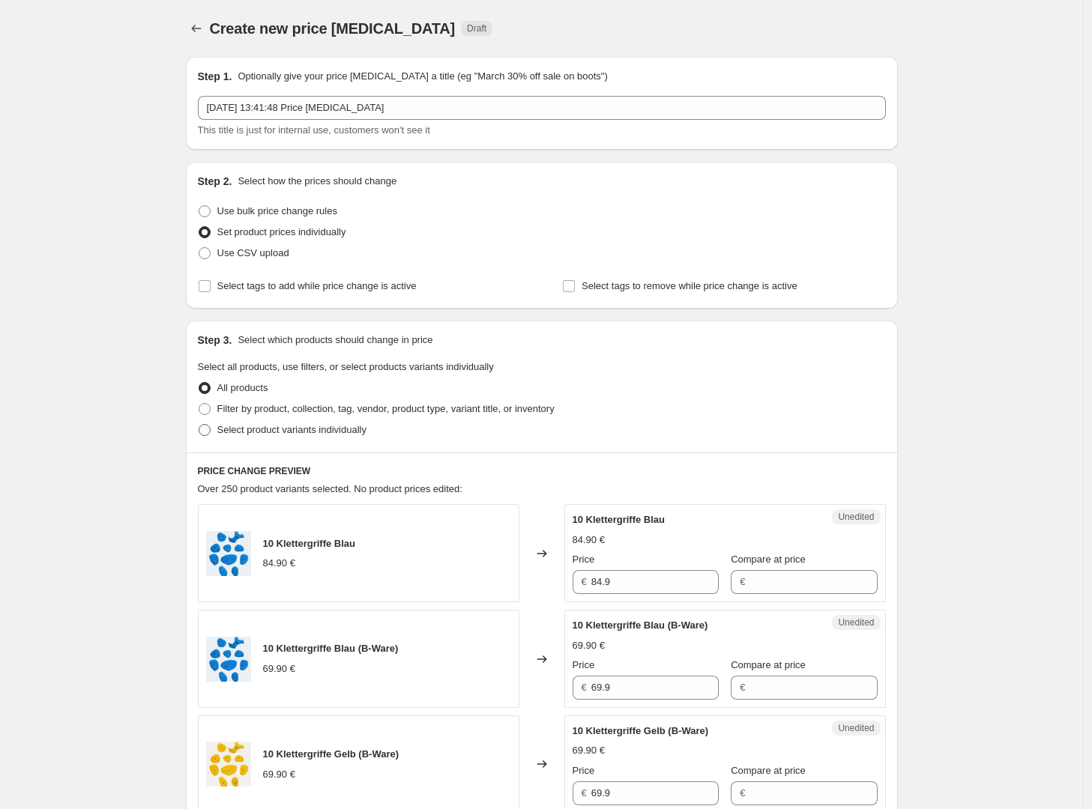
click at [351, 434] on span "Select product variants individually" at bounding box center [291, 429] width 149 height 11
click at [199, 425] on input "Select product variants individually" at bounding box center [199, 424] width 1 height 1
radio input "true"
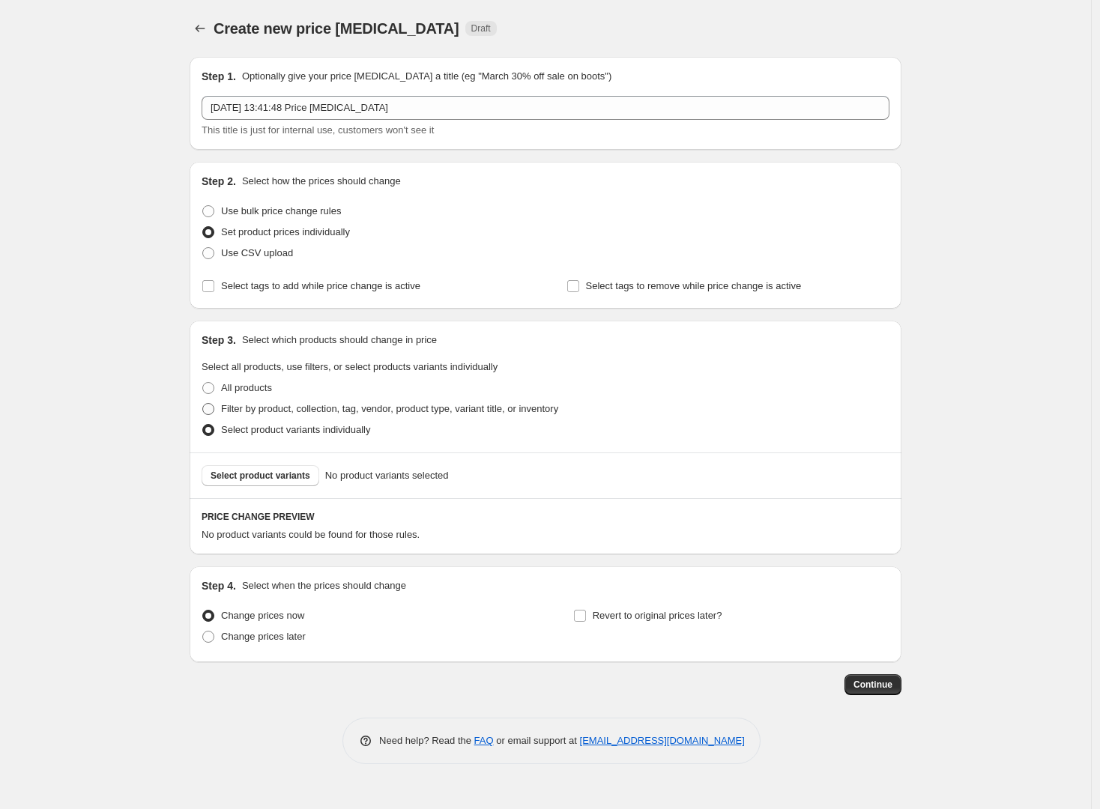
click at [307, 408] on span "Filter by product, collection, tag, vendor, product type, variant title, or inv…" at bounding box center [389, 408] width 337 height 11
click at [203, 404] on input "Filter by product, collection, tag, vendor, product type, variant title, or inv…" at bounding box center [202, 403] width 1 height 1
radio input "true"
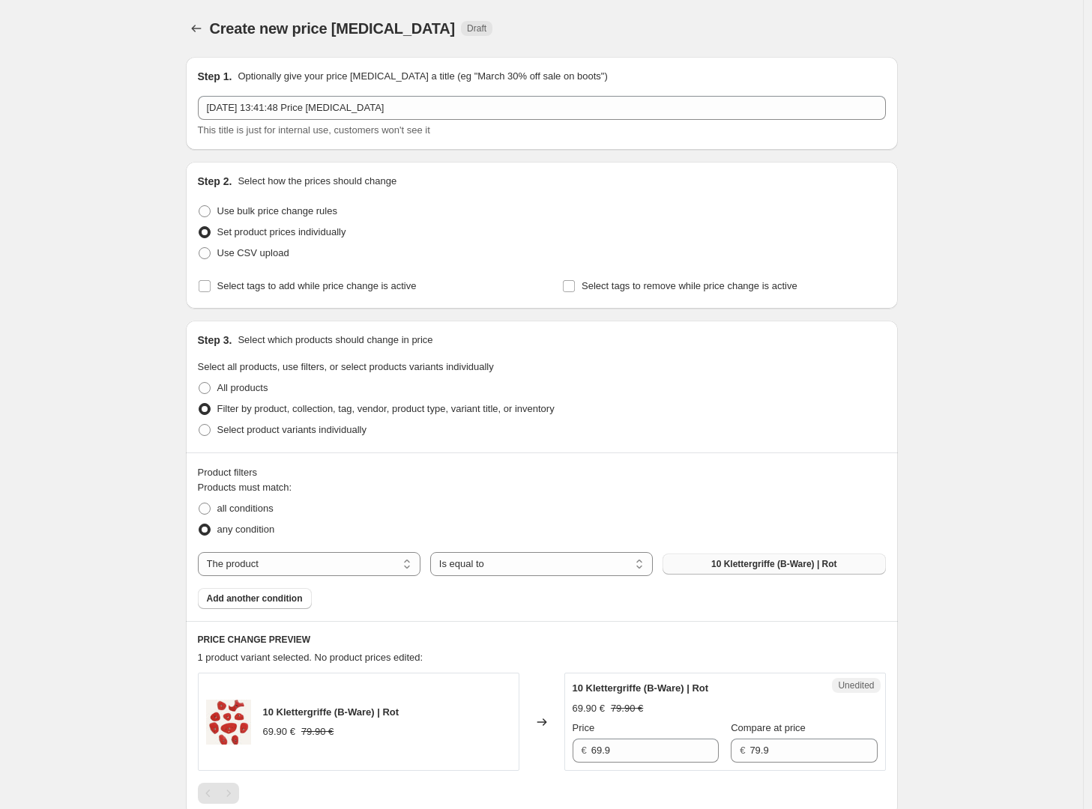
click at [763, 567] on span "10 Klettergriffe (B-Ware) | Rot" at bounding box center [774, 564] width 126 height 12
click at [285, 602] on span "Add another condition" at bounding box center [255, 599] width 96 height 12
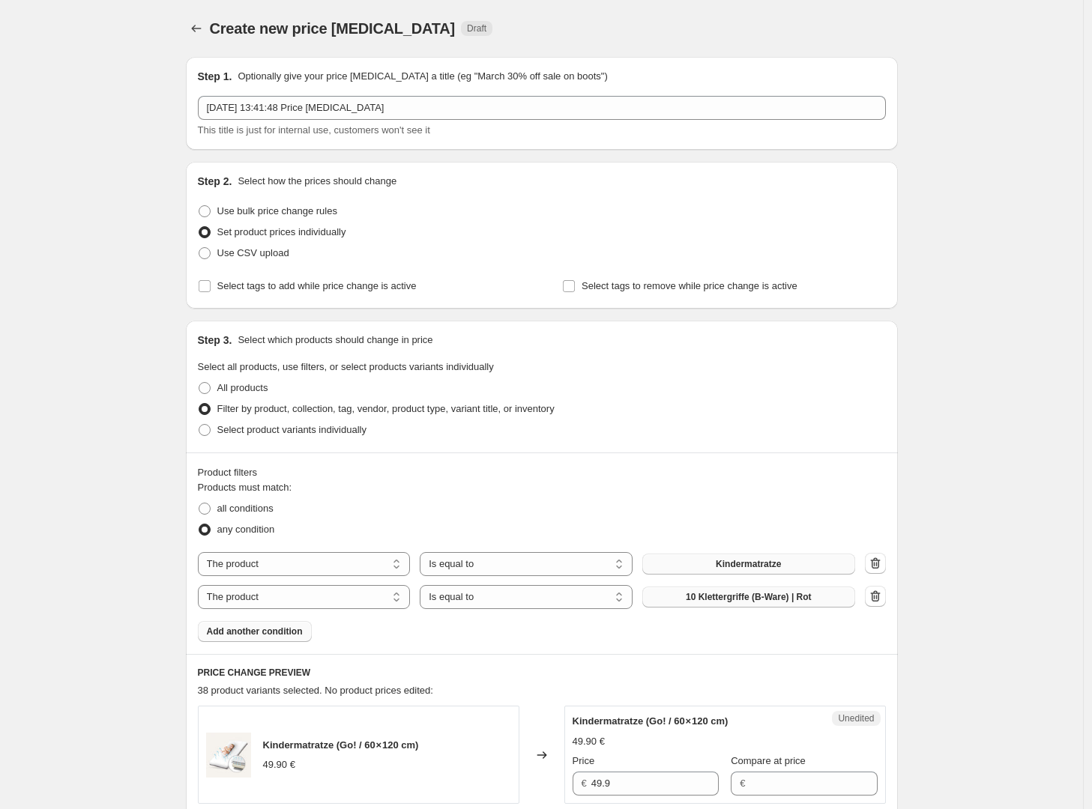
click at [716, 591] on button "10 Klettergriffe (B-Ware) | Rot" at bounding box center [748, 597] width 213 height 21
click at [876, 569] on icon "button" at bounding box center [875, 563] width 15 height 15
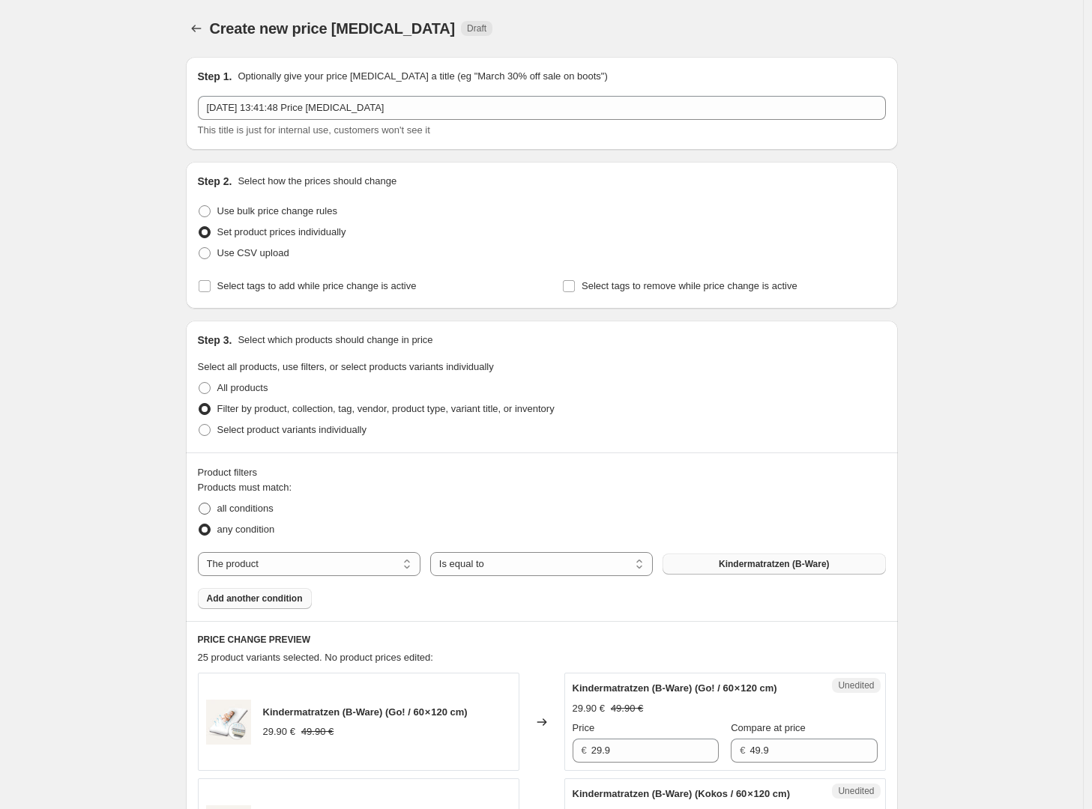
click at [229, 507] on span "all conditions" at bounding box center [245, 508] width 56 height 11
click at [199, 504] on input "all conditions" at bounding box center [199, 503] width 1 height 1
radio input "true"
click at [229, 430] on span "Select product variants individually" at bounding box center [291, 429] width 149 height 11
click at [199, 425] on input "Select product variants individually" at bounding box center [199, 424] width 1 height 1
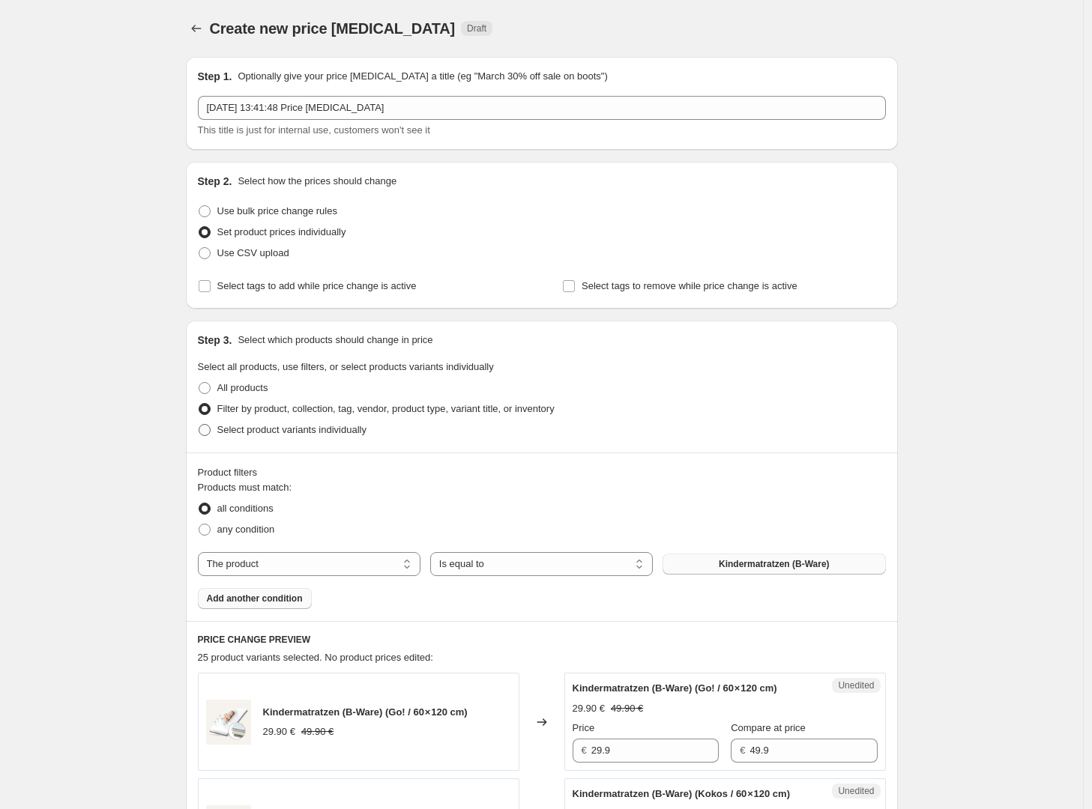
radio input "true"
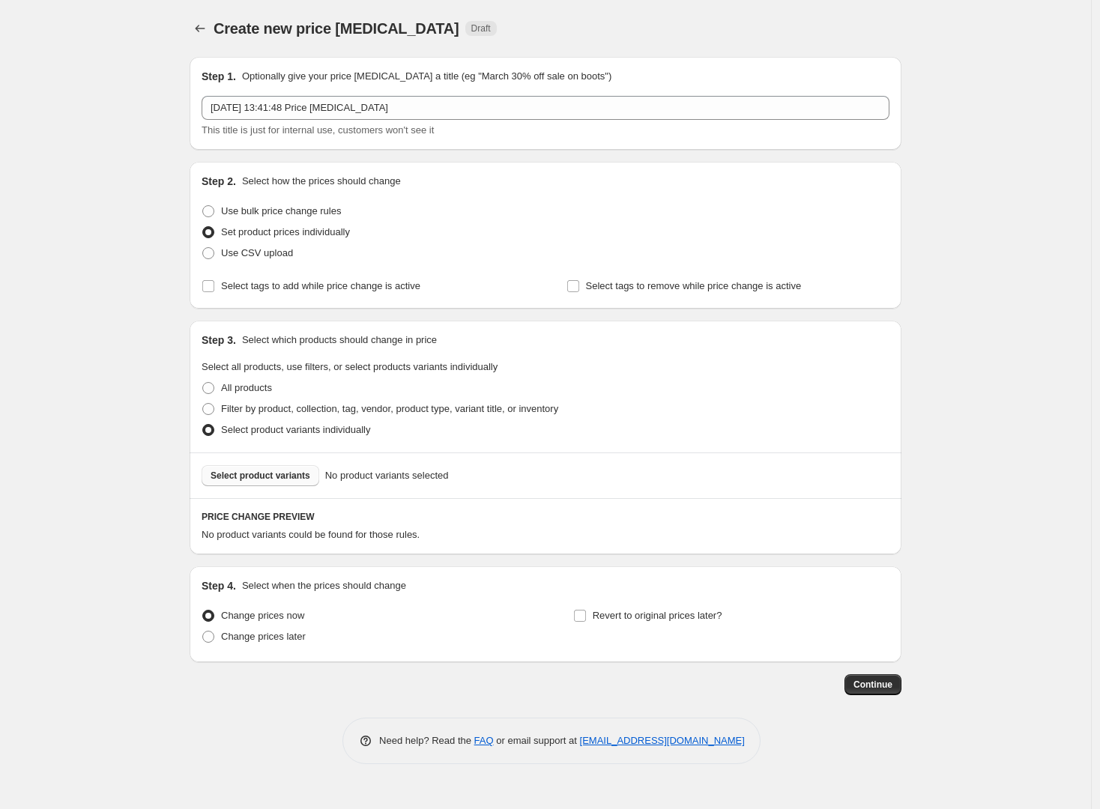
click at [246, 474] on span "Select product variants" at bounding box center [261, 476] width 100 height 12
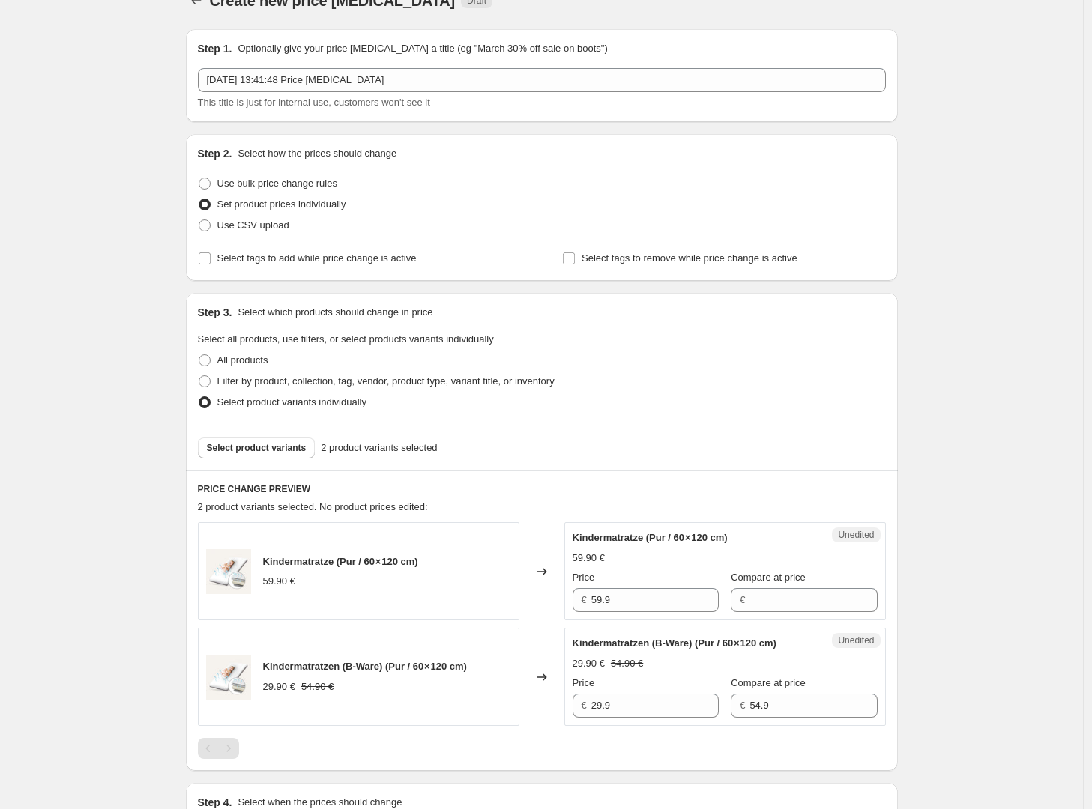
scroll to position [59, 0]
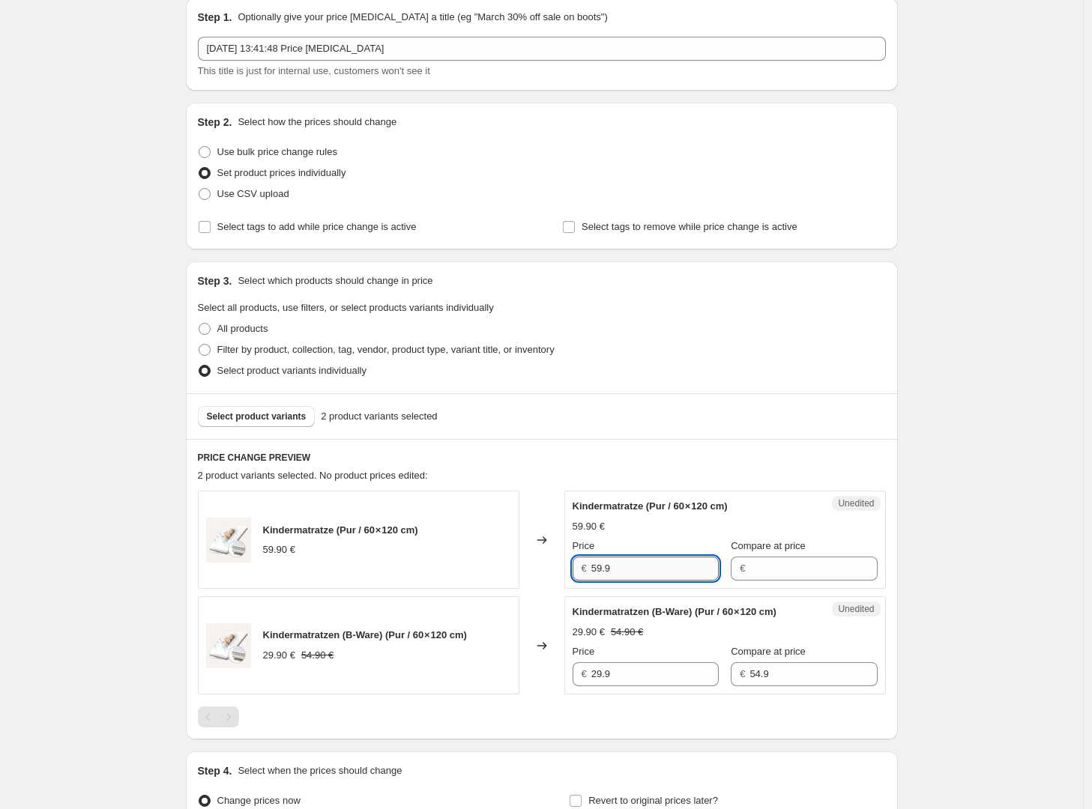
click at [671, 576] on input "59.9" at bounding box center [654, 569] width 127 height 24
click at [804, 459] on h6 "PRICE CHANGE PREVIEW" at bounding box center [542, 458] width 688 height 12
click at [806, 572] on input "Compare at price" at bounding box center [812, 569] width 127 height 24
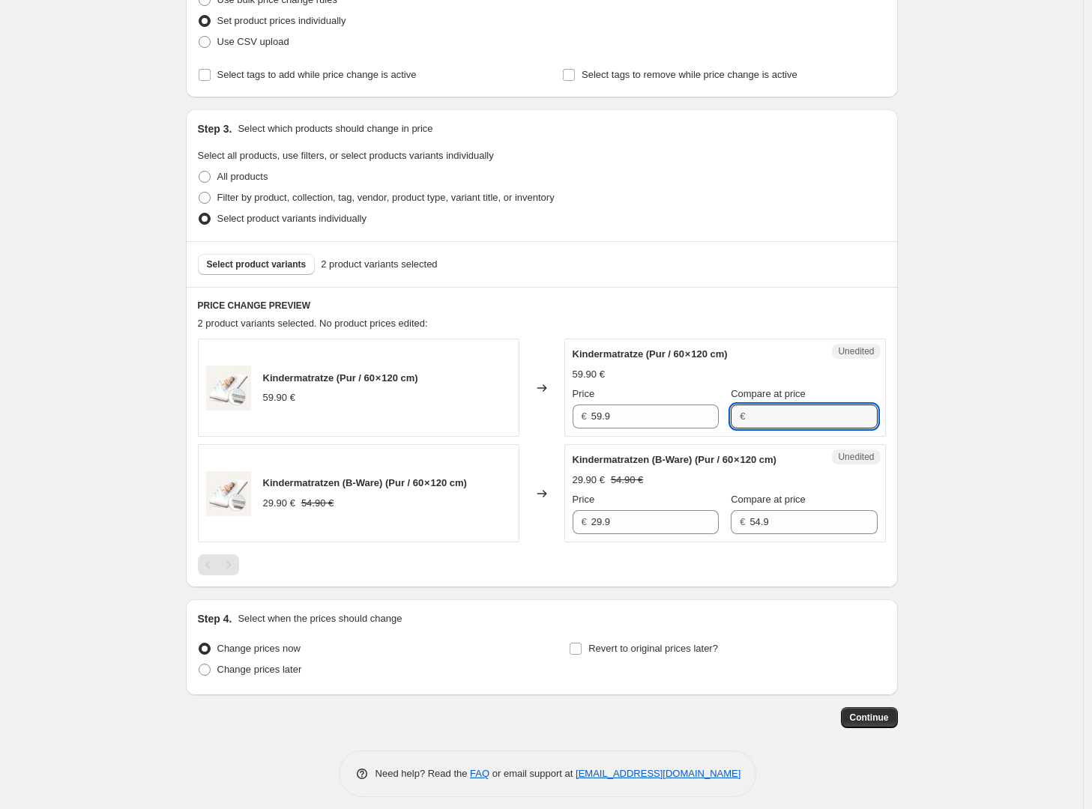
scroll to position [214, 0]
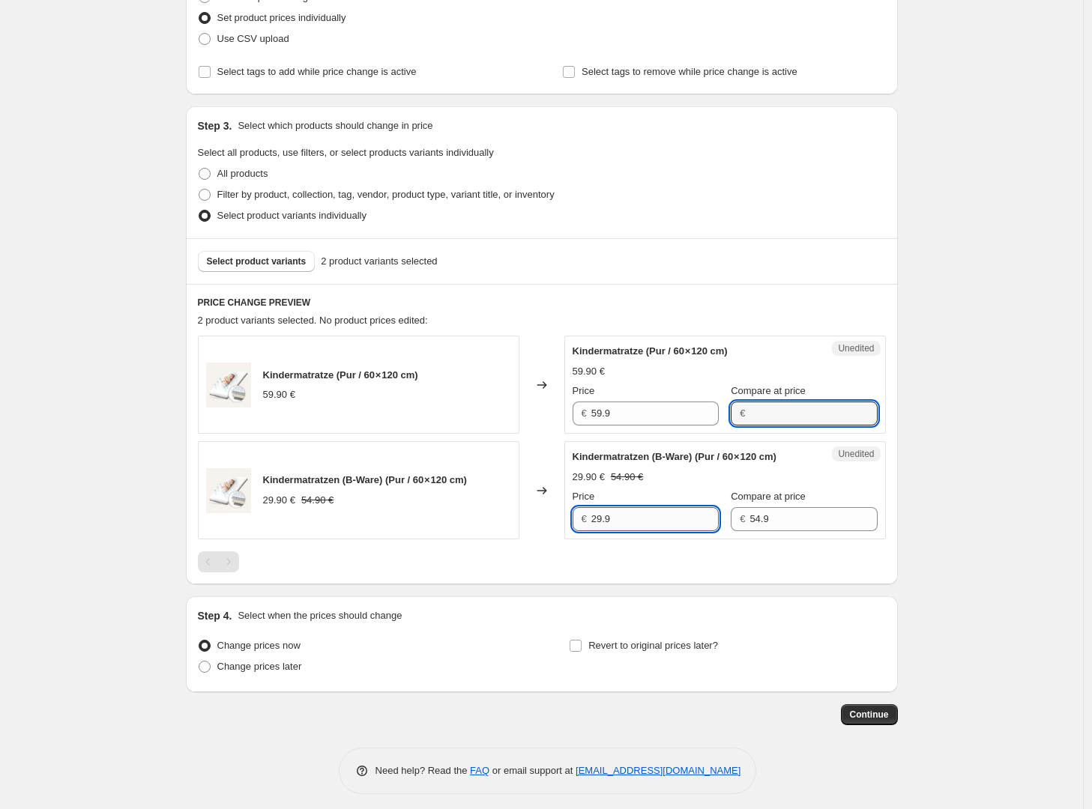
click at [662, 528] on input "29.9" at bounding box center [654, 519] width 127 height 24
click at [642, 419] on input "59.9" at bounding box center [654, 414] width 127 height 24
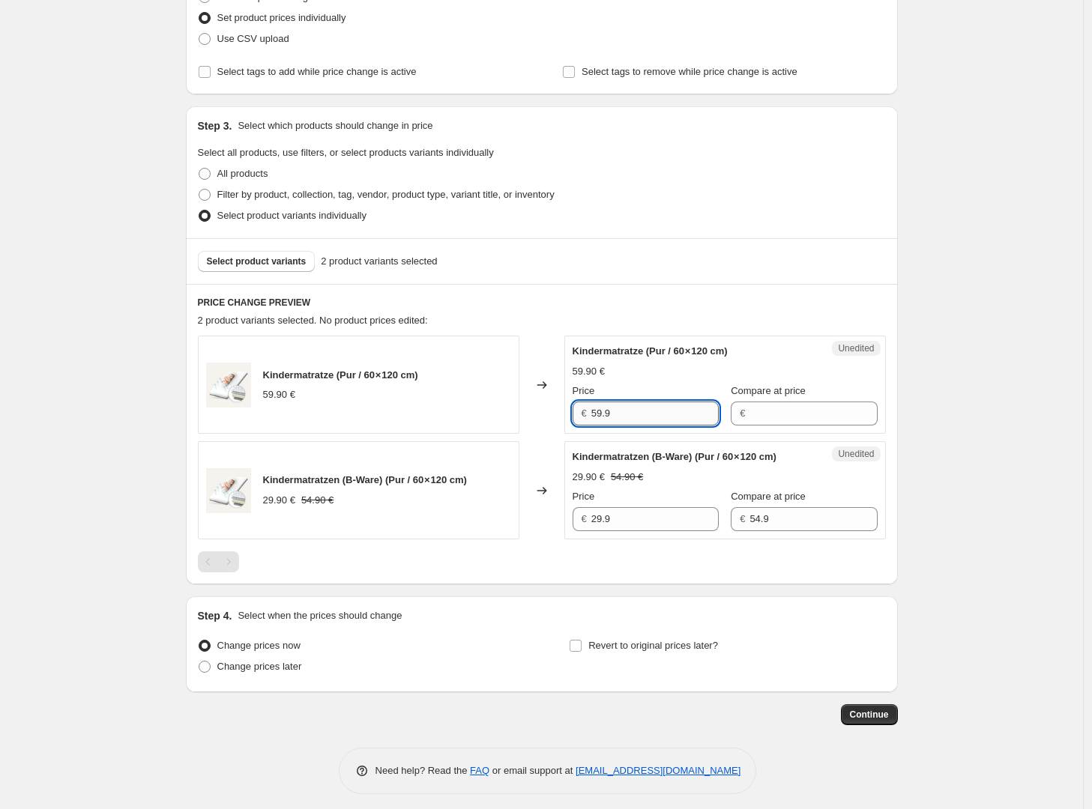
click at [642, 419] on input "59.9" at bounding box center [654, 414] width 127 height 24
click at [635, 417] on input "59.9" at bounding box center [654, 414] width 127 height 24
type input "5"
type input "59.9"
click at [713, 465] on div "Kindermatratzen (B-Ware) (Pur / 60 × 120 cm)" at bounding box center [695, 457] width 245 height 15
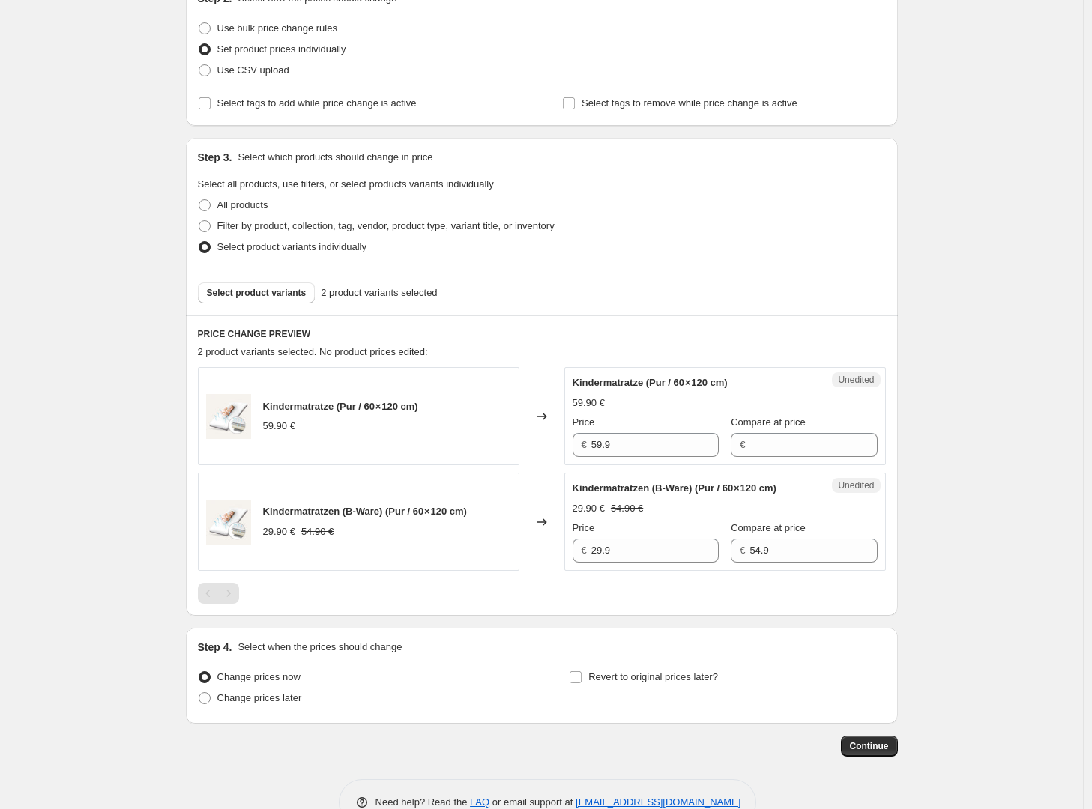
scroll to position [237, 0]
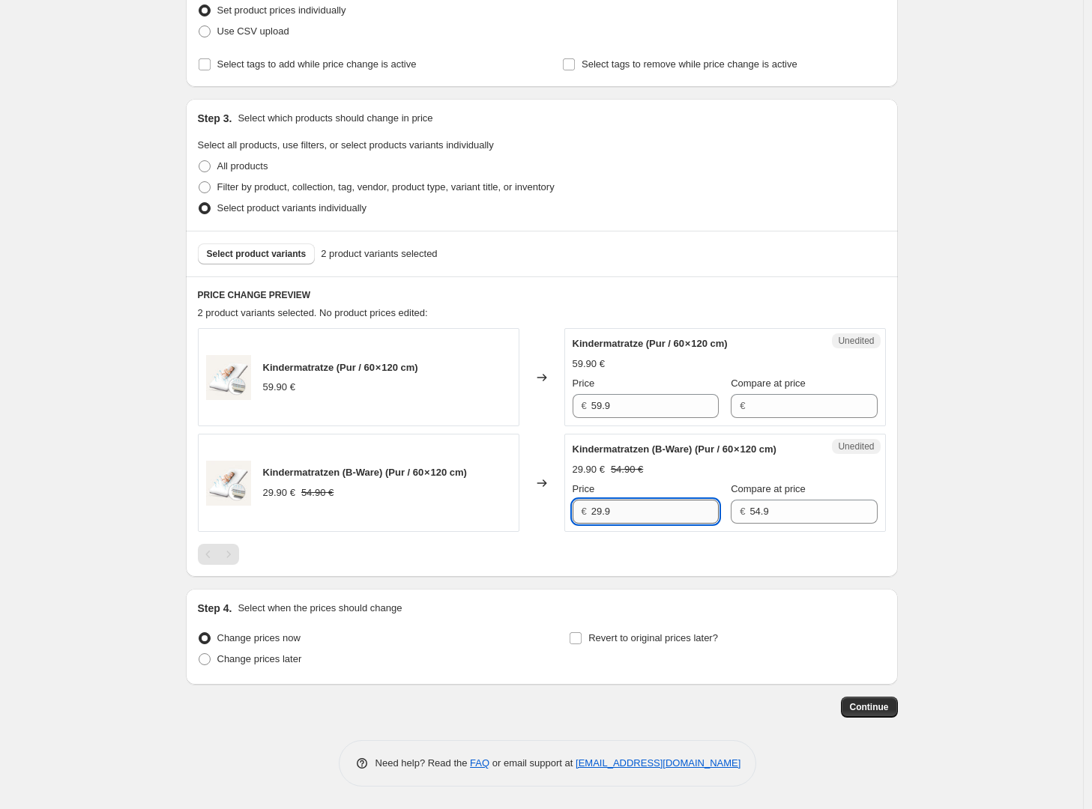
click at [632, 510] on input "29.9" at bounding box center [654, 512] width 127 height 24
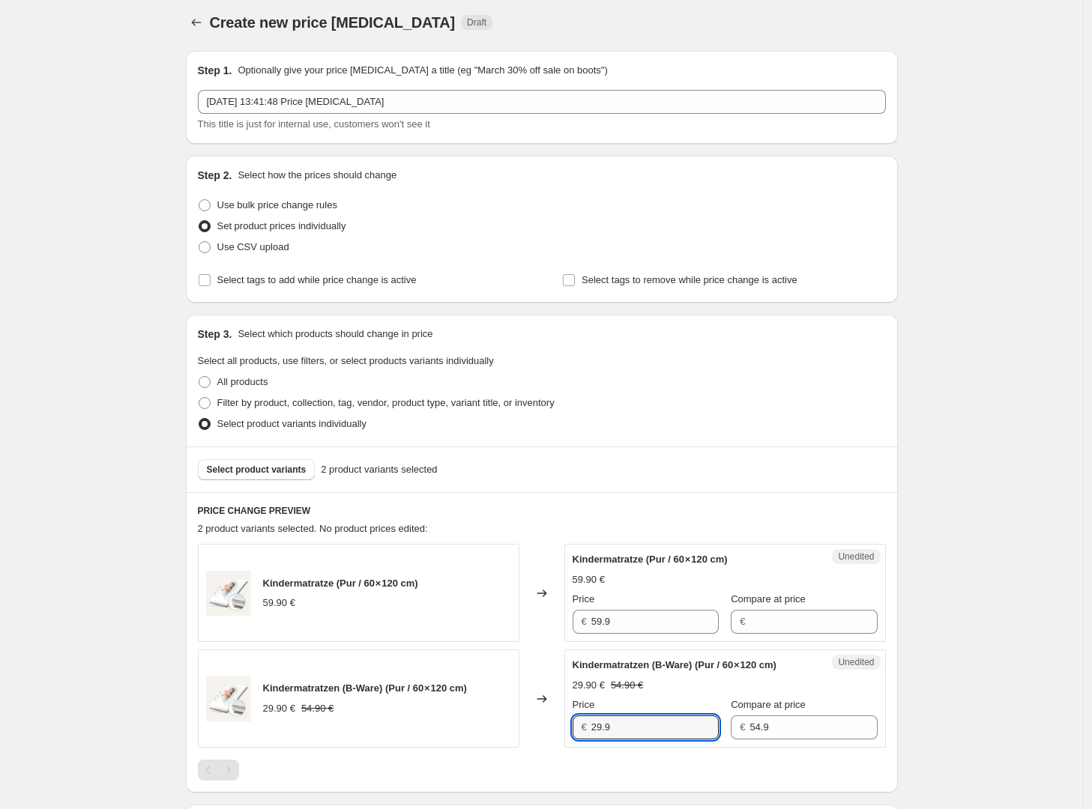
scroll to position [0, 0]
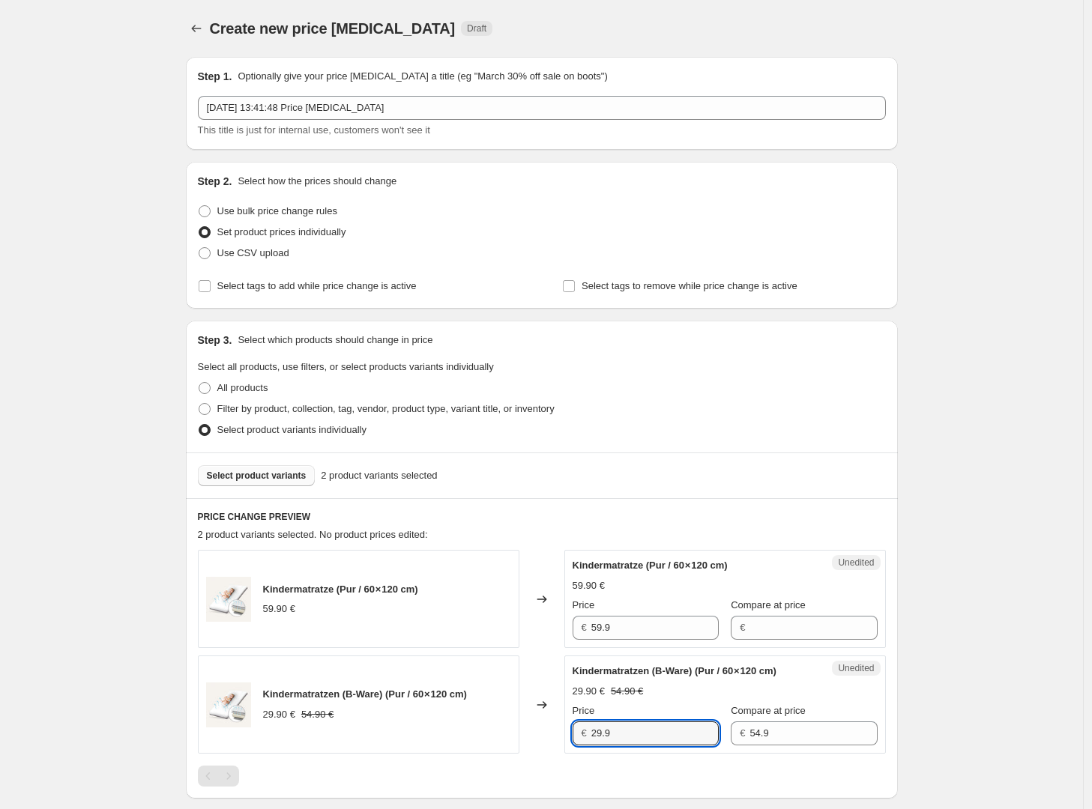
click at [291, 477] on span "Select product variants" at bounding box center [257, 476] width 100 height 12
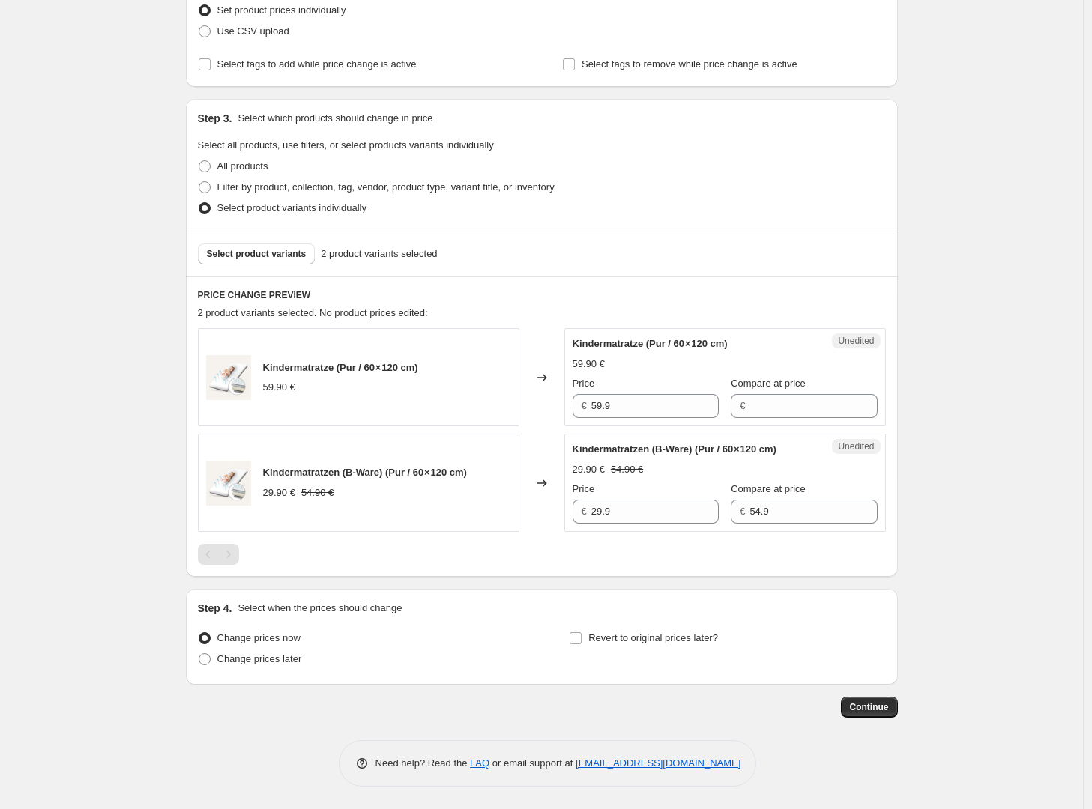
scroll to position [237, 0]
click at [768, 396] on input "Compare at price" at bounding box center [812, 406] width 127 height 24
type input "59,90"
click at [680, 394] on input "59.9" at bounding box center [654, 406] width 127 height 24
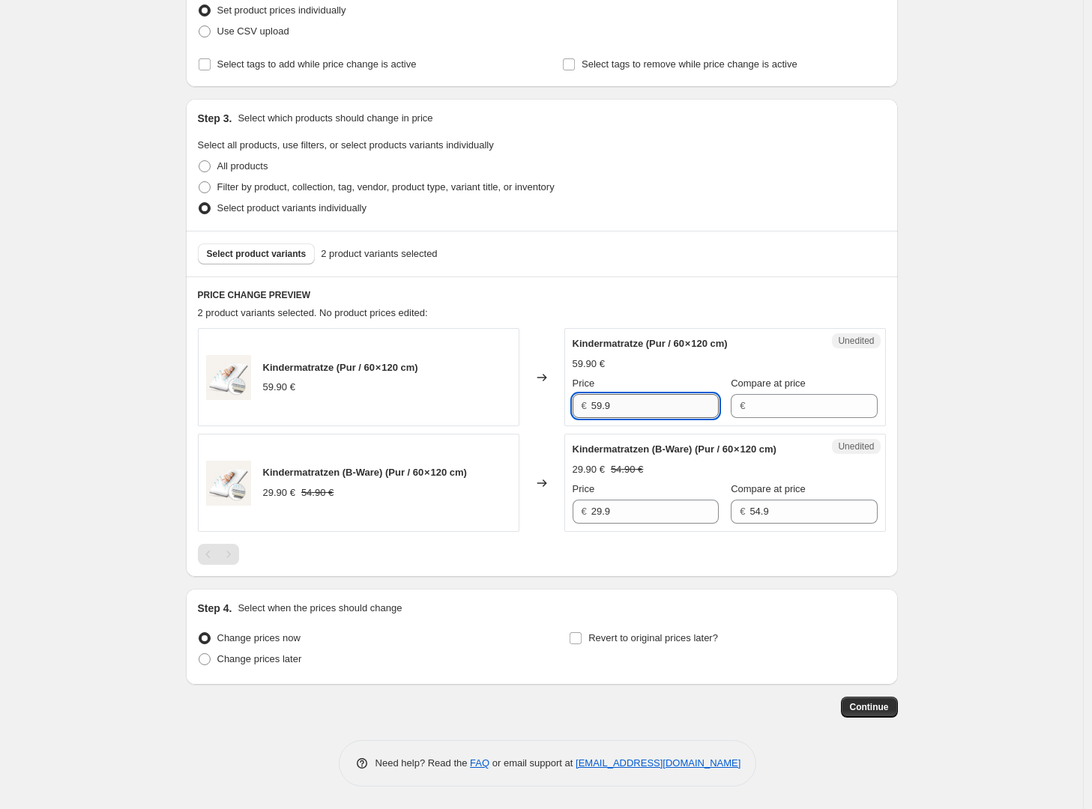
click at [680, 394] on input "59.9" at bounding box center [654, 406] width 127 height 24
click at [777, 394] on input "Compare at price" at bounding box center [812, 406] width 127 height 24
type input "5"
type input "59,90"
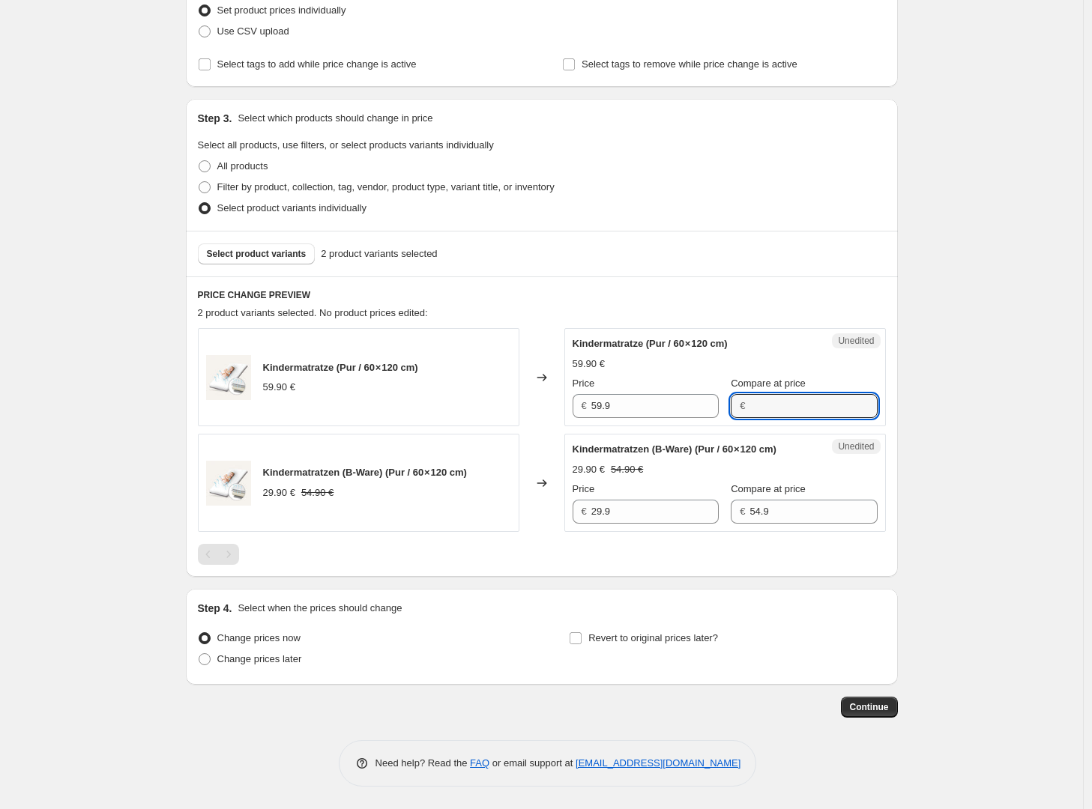
click at [686, 378] on div "Price € 59.9" at bounding box center [646, 397] width 146 height 42
click at [765, 394] on input "Compare at price" at bounding box center [812, 406] width 127 height 24
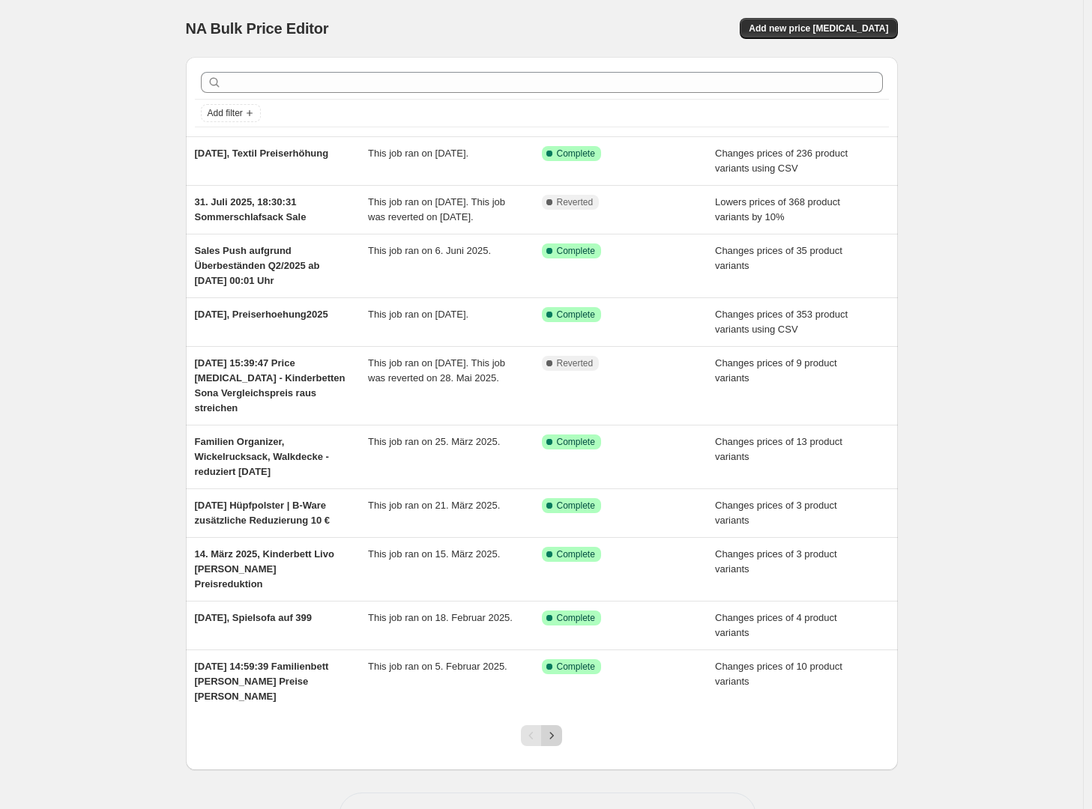
click at [549, 738] on icon "Next" at bounding box center [551, 735] width 15 height 15
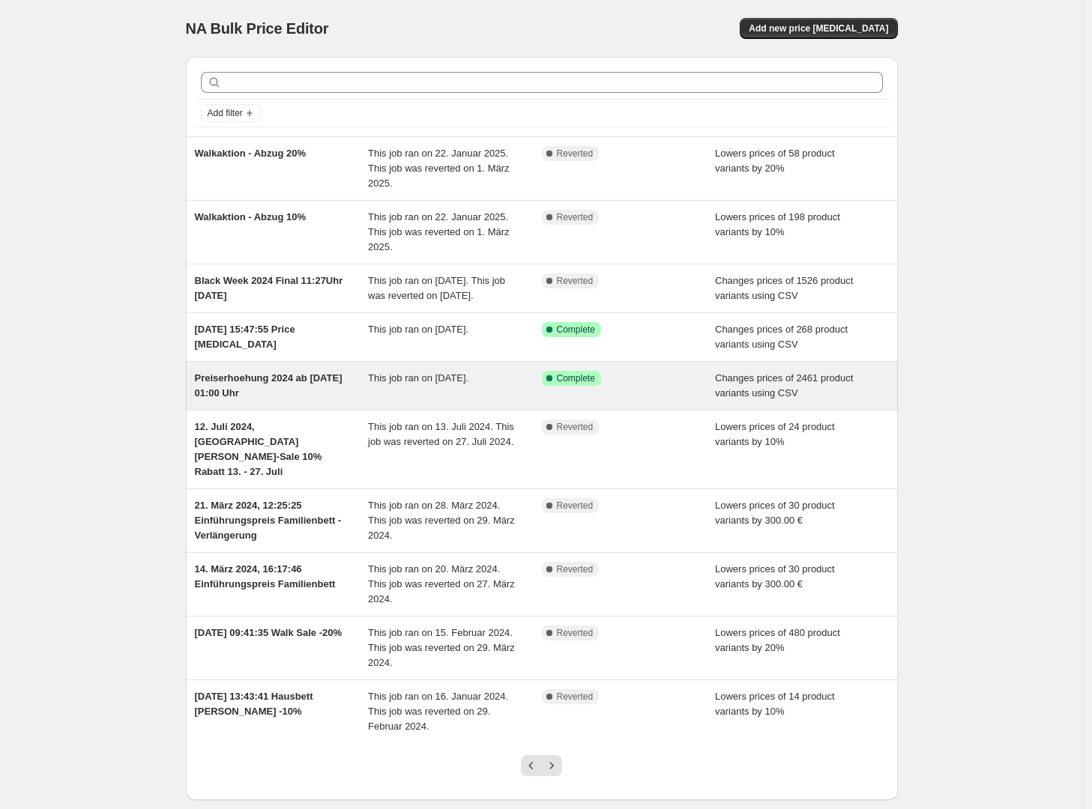
click at [232, 399] on span "Preiserhoehung 2024 ab 19.08.2024 01:00 Uhr" at bounding box center [269, 385] width 148 height 26
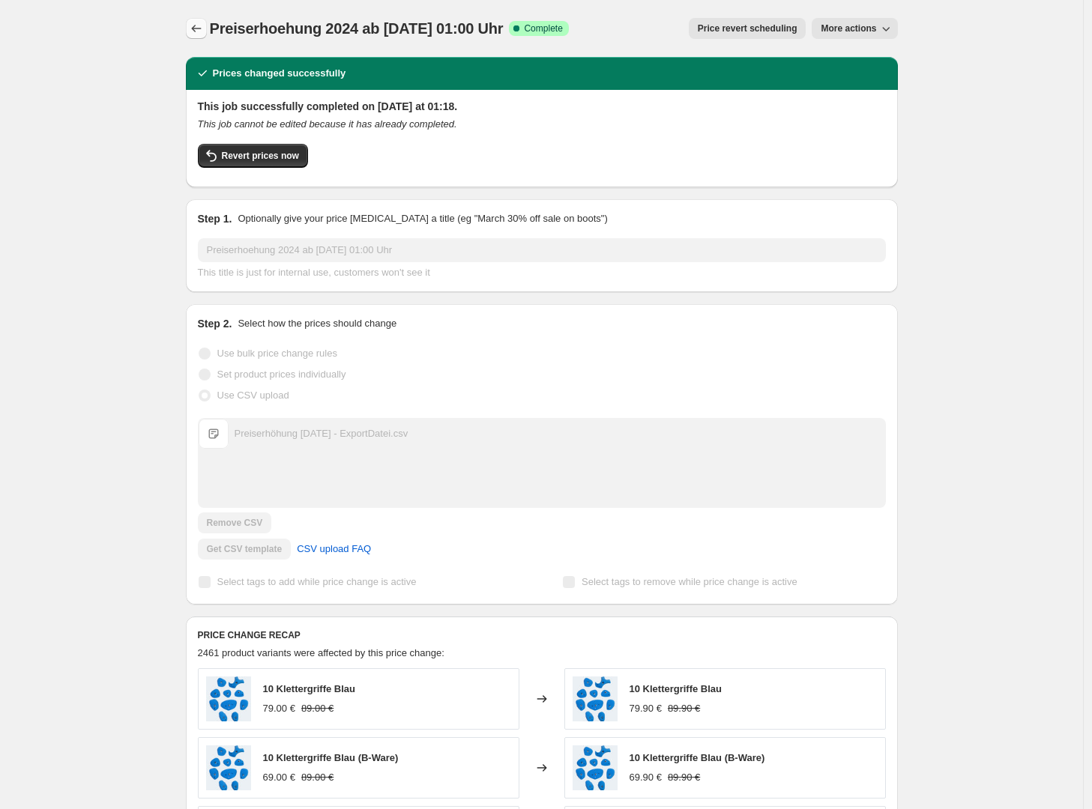
click at [204, 24] on icon "Price change jobs" at bounding box center [196, 28] width 15 height 15
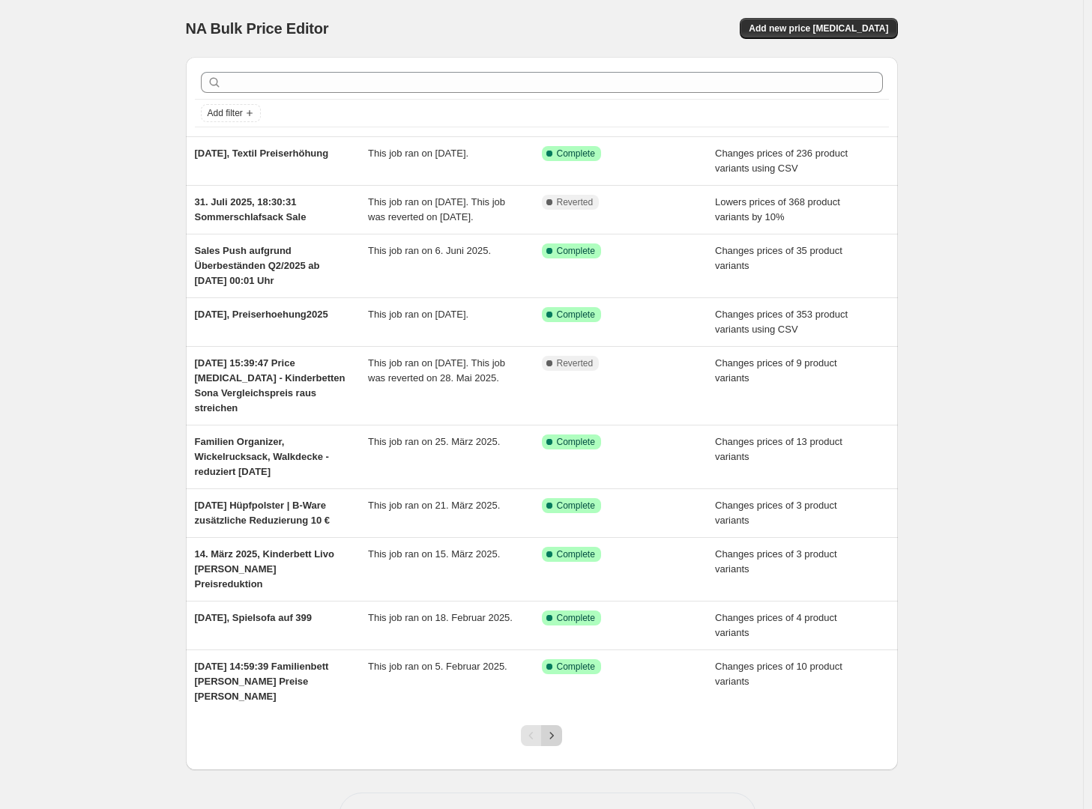
click at [552, 734] on icon "Next" at bounding box center [551, 735] width 15 height 15
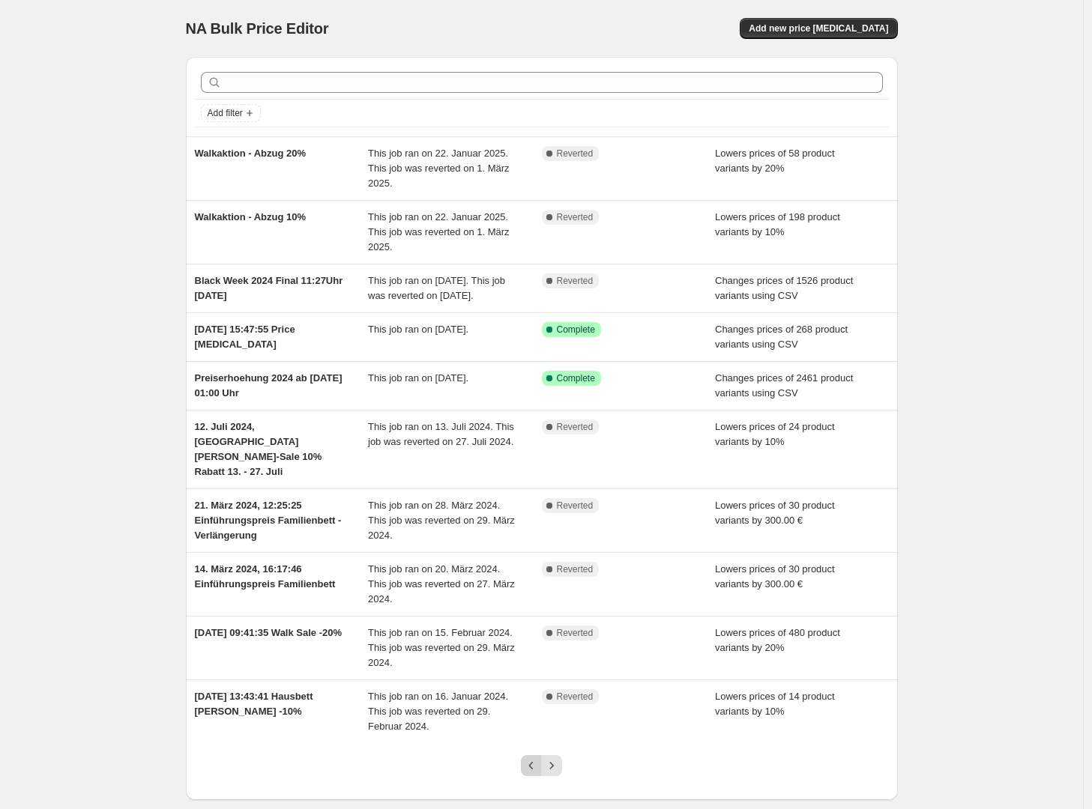
click at [532, 770] on icon "Previous" at bounding box center [531, 765] width 15 height 15
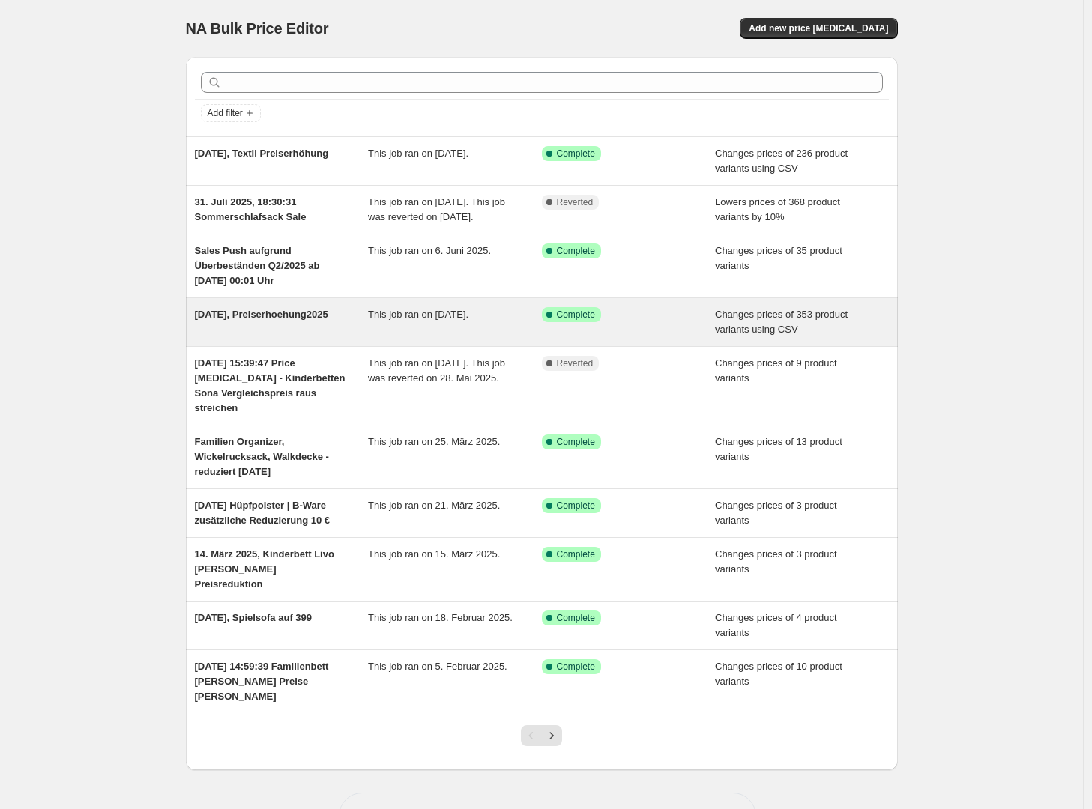
click at [256, 320] on span "[DATE], Preiserhoehung2025" at bounding box center [261, 314] width 133 height 11
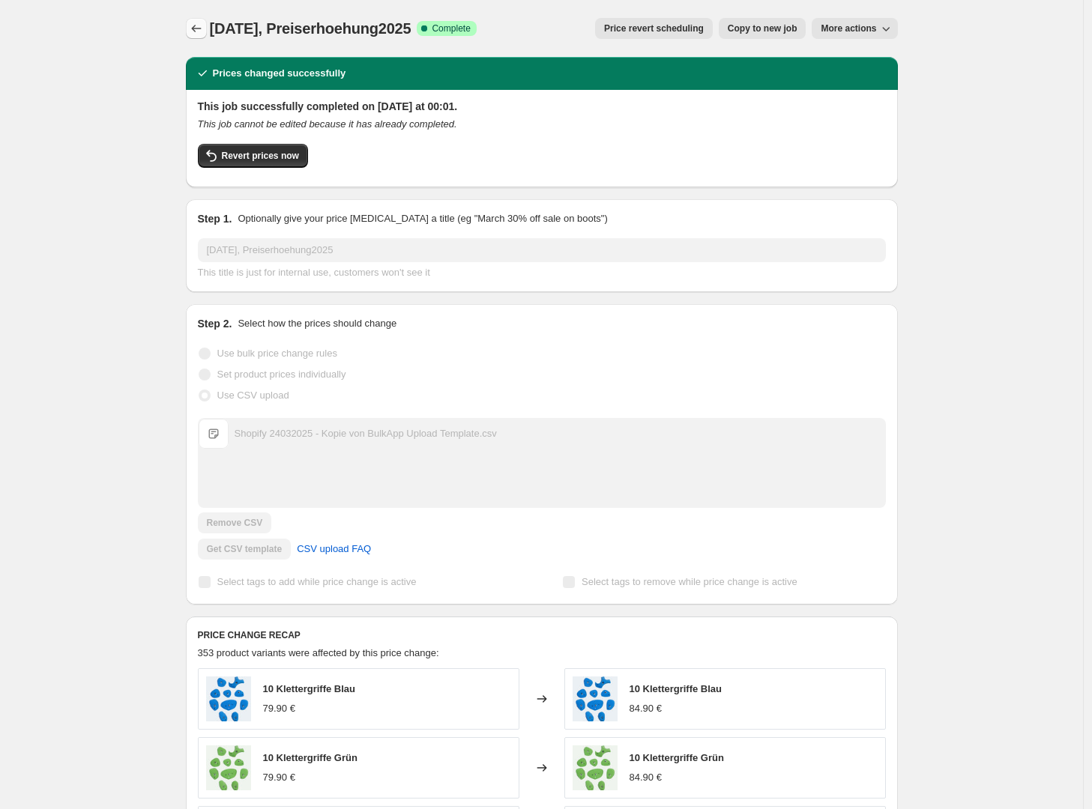
click at [203, 30] on icon "Price change jobs" at bounding box center [196, 28] width 15 height 15
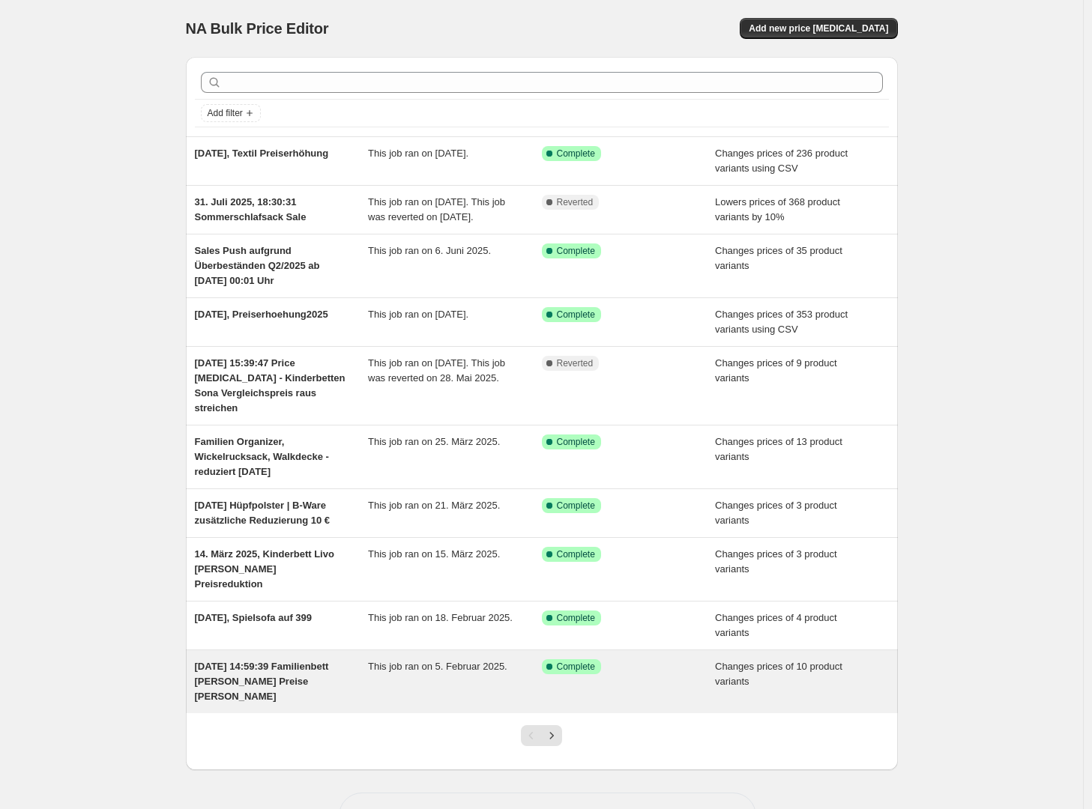
click at [218, 694] on span "4. Feb. 2025, 14:59:39 Familienbett Birke Preise hoch" at bounding box center [262, 681] width 134 height 41
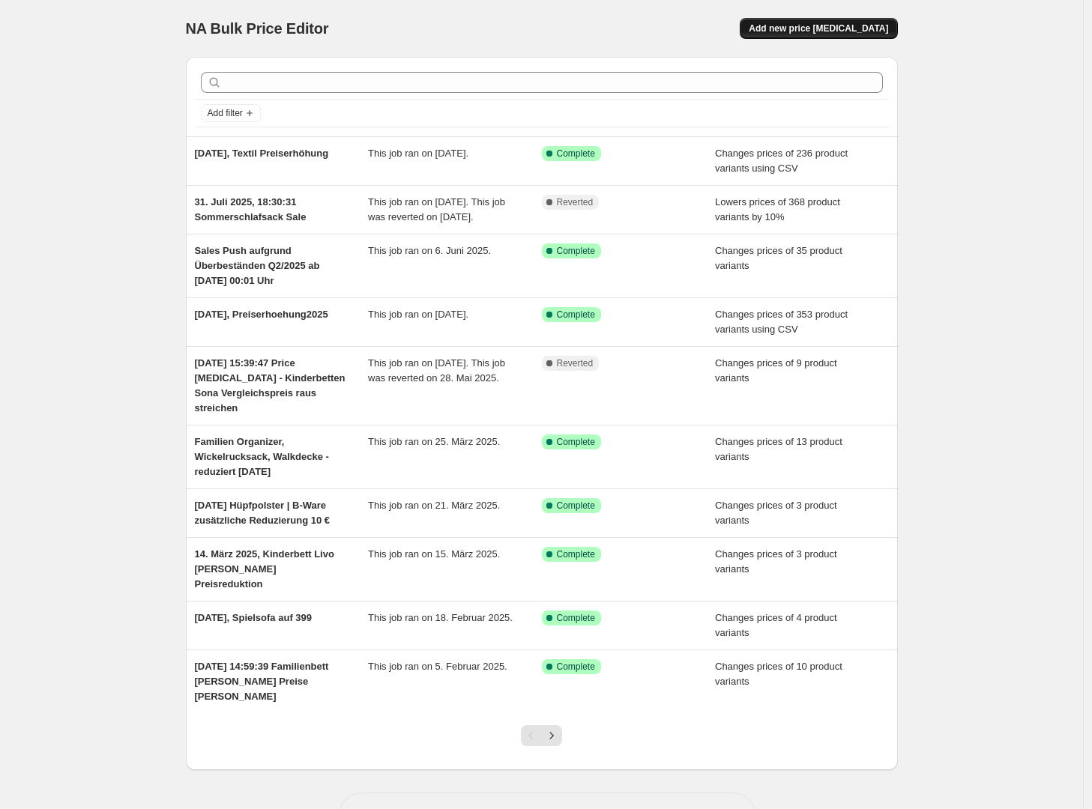
click at [873, 31] on span "Add new price [MEDICAL_DATA]" at bounding box center [818, 28] width 139 height 12
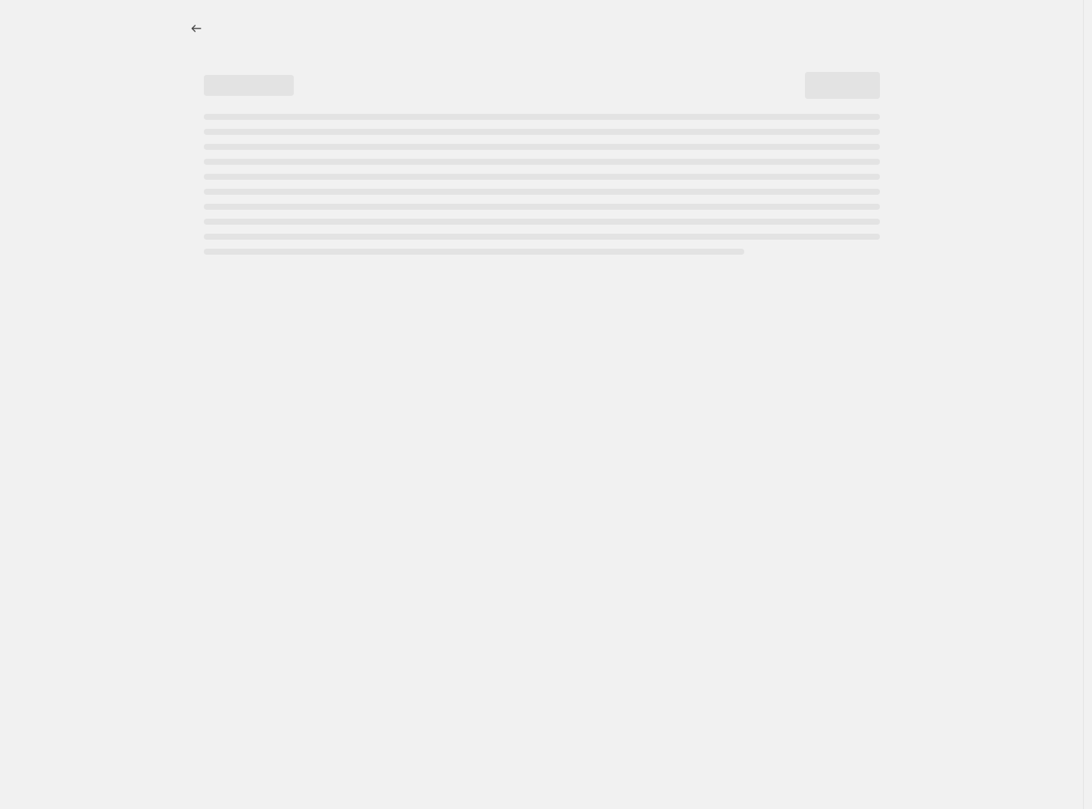
select select "percentage"
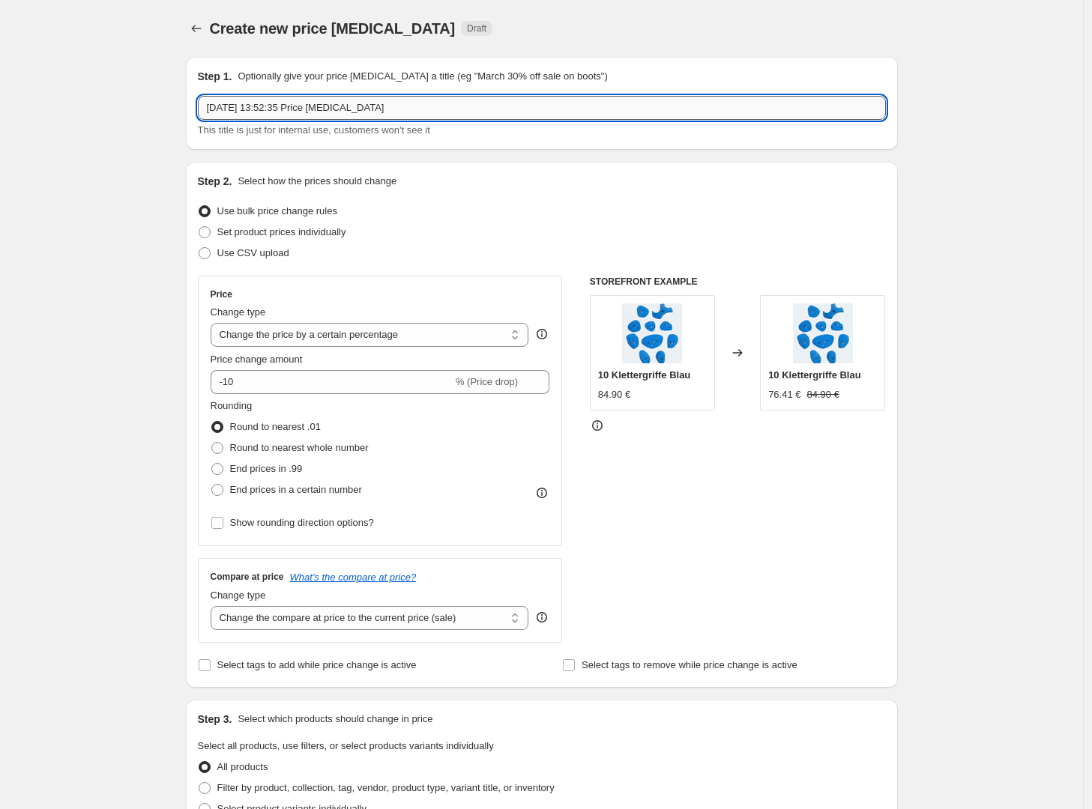
click at [381, 111] on input "30. Sept. 2025, 13:52:35 Price change job" at bounding box center [542, 108] width 688 height 24
drag, startPoint x: 282, startPoint y: 110, endPoint x: 511, endPoint y: 99, distance: 229.6
click at [511, 99] on input "30. Sept. 2025, 13:52:35 Price change job" at bounding box center [542, 108] width 688 height 24
click at [444, 106] on input "30. Sept. 2025, 13:52:35 Price change job" at bounding box center [542, 108] width 688 height 24
click at [354, 105] on input "30. Sept. 2025, 13:52:35 Price change job" at bounding box center [542, 108] width 688 height 24
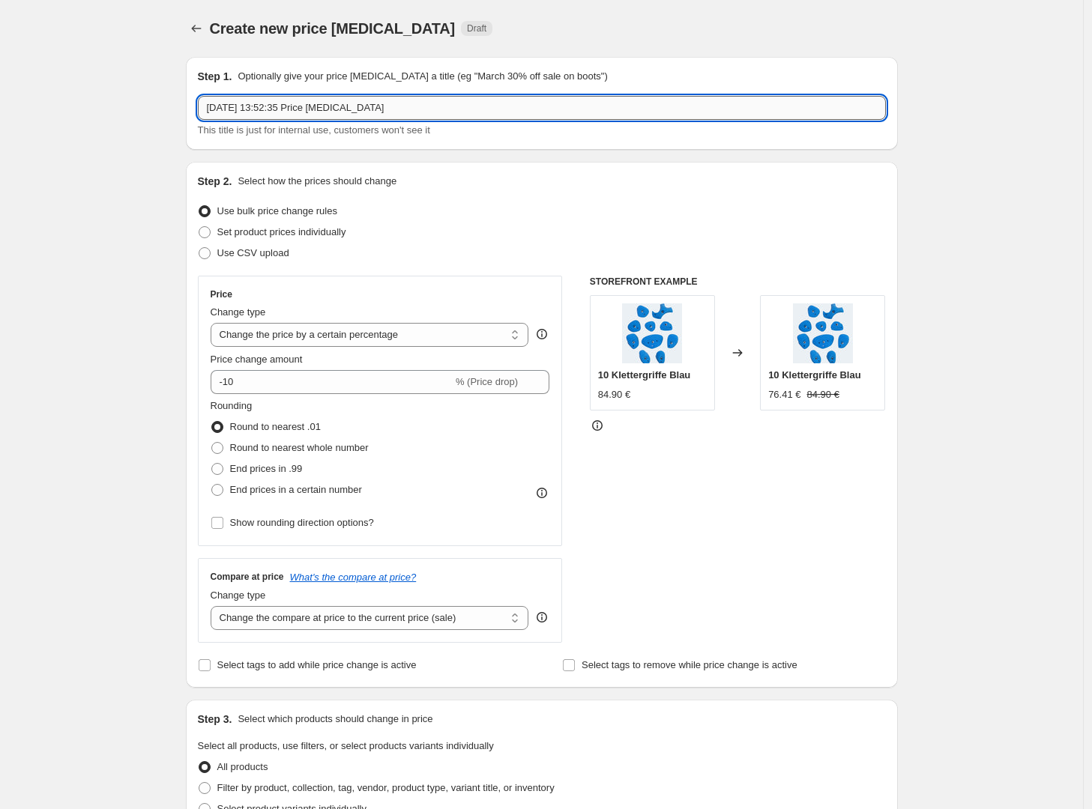
click at [354, 105] on input "30. Sept. 2025, 13:52:35 Price change job" at bounding box center [542, 108] width 688 height 24
paste input "VK Erhöhung September 2025"
click at [306, 110] on input "30. Sept. 2025, 13:52:35 Price change job" at bounding box center [542, 108] width 688 height 24
drag, startPoint x: 285, startPoint y: 107, endPoint x: 498, endPoint y: 115, distance: 213.0
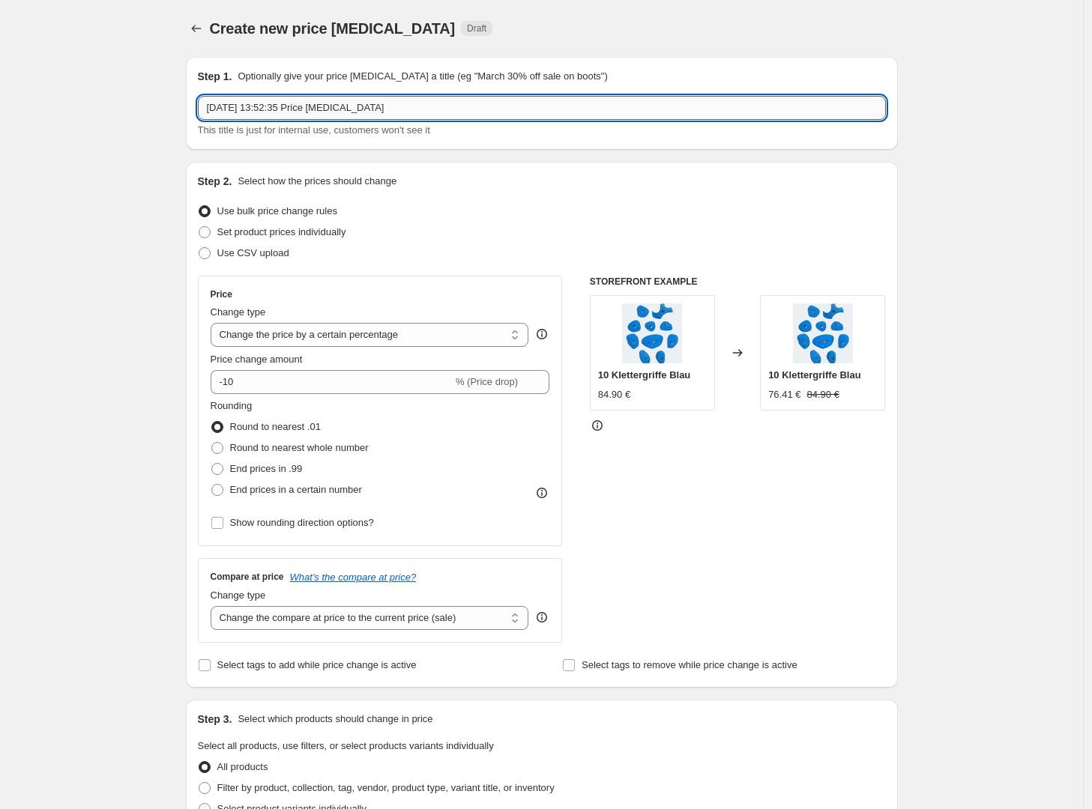
click at [498, 115] on input "30. Sept. 2025, 13:52:35 Price change job" at bounding box center [542, 108] width 688 height 24
paste input "VK Erhöhung September 2025"
type input "30. Sept. 2025, VK Erhöhung September 2025"
click at [274, 225] on span "Set product prices individually" at bounding box center [281, 232] width 129 height 15
click at [199, 226] on input "Set product prices individually" at bounding box center [199, 226] width 1 height 1
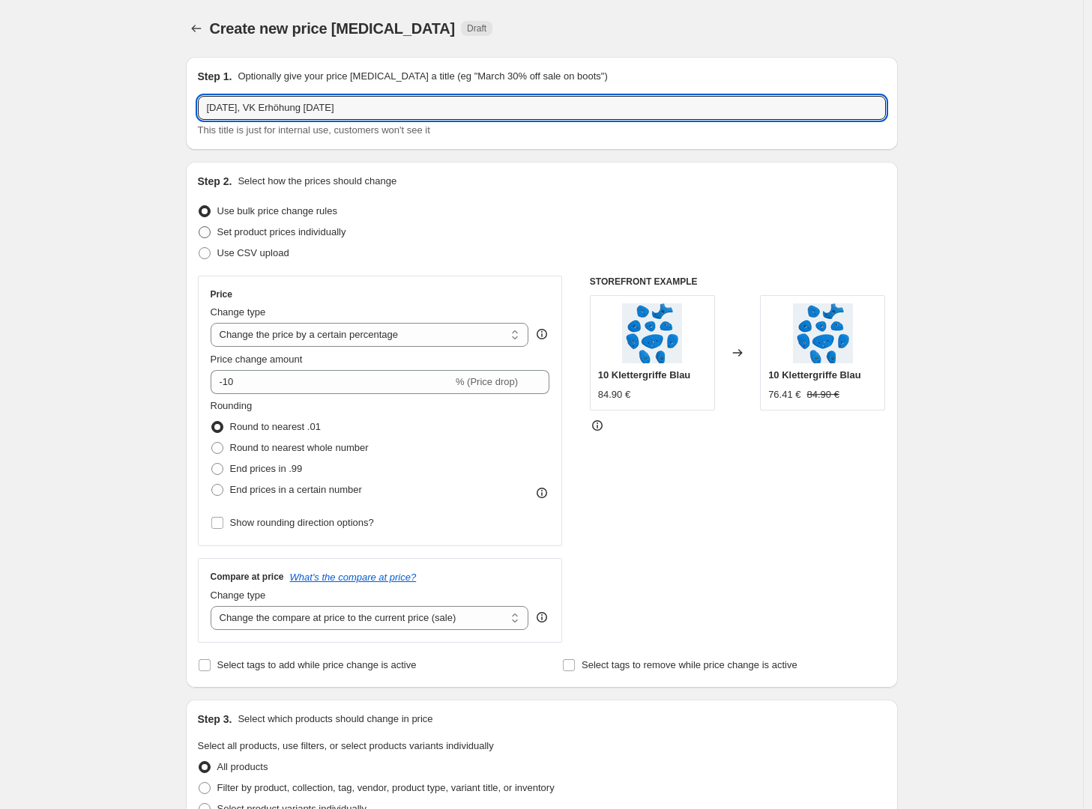
radio input "true"
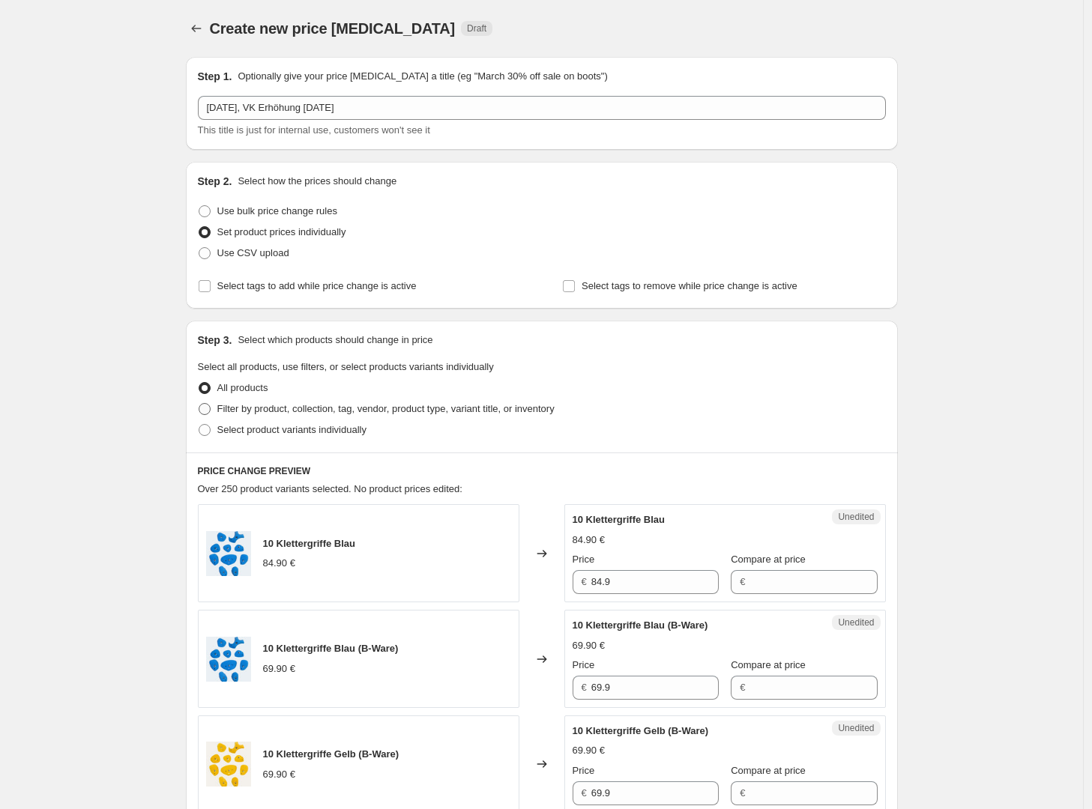
click at [301, 412] on span "Filter by product, collection, tag, vendor, product type, variant title, or inv…" at bounding box center [385, 408] width 337 height 11
click at [199, 404] on input "Filter by product, collection, tag, vendor, product type, variant title, or inv…" at bounding box center [199, 403] width 1 height 1
radio input "true"
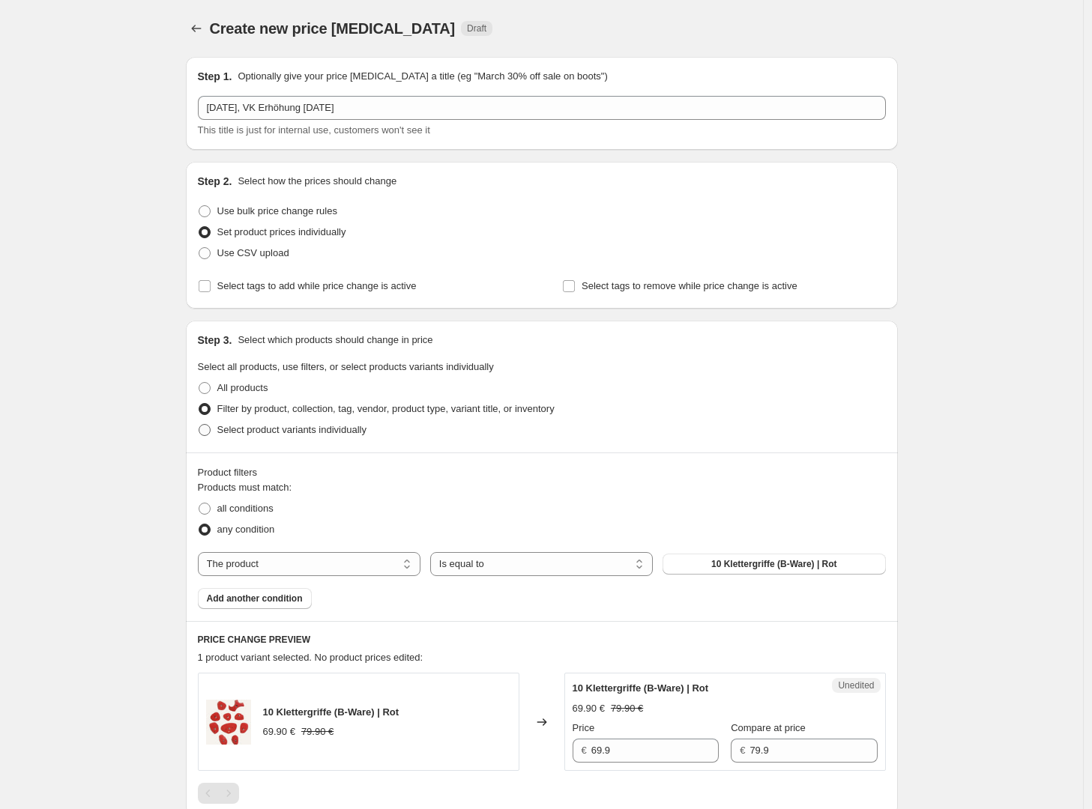
click at [300, 431] on span "Select product variants individually" at bounding box center [291, 429] width 149 height 11
click at [199, 425] on input "Select product variants individually" at bounding box center [199, 424] width 1 height 1
radio input "true"
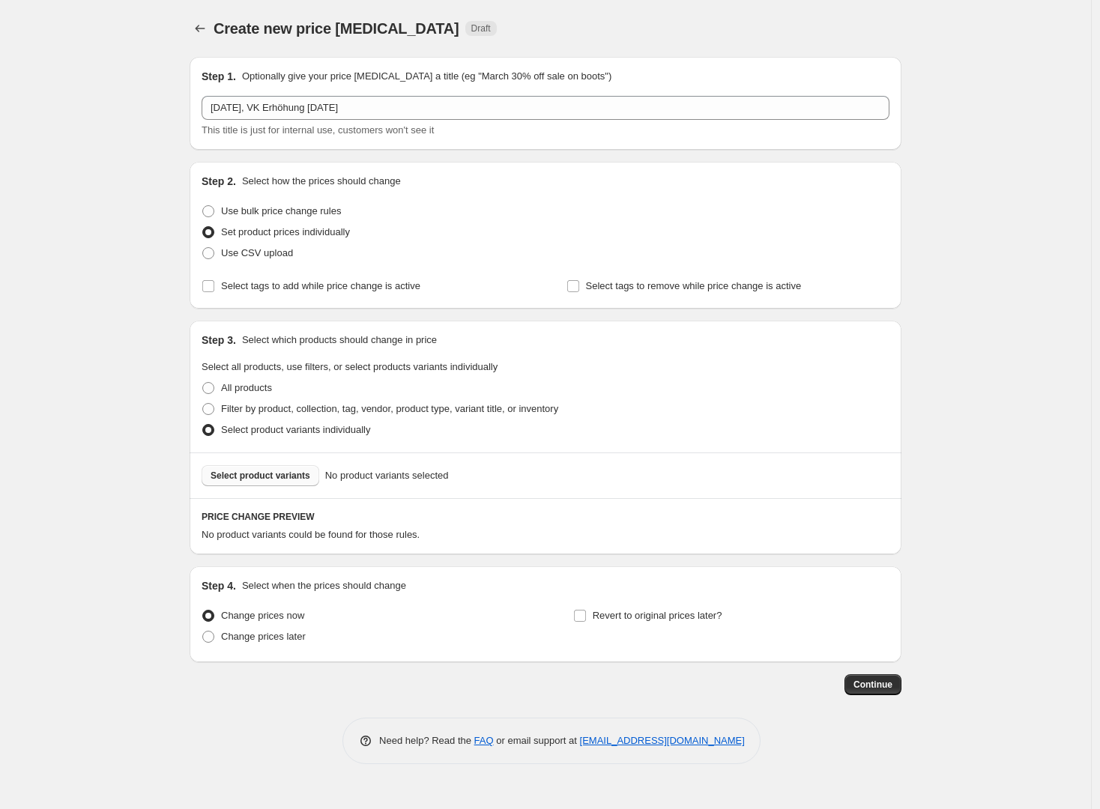
click at [289, 483] on button "Select product variants" at bounding box center [261, 475] width 118 height 21
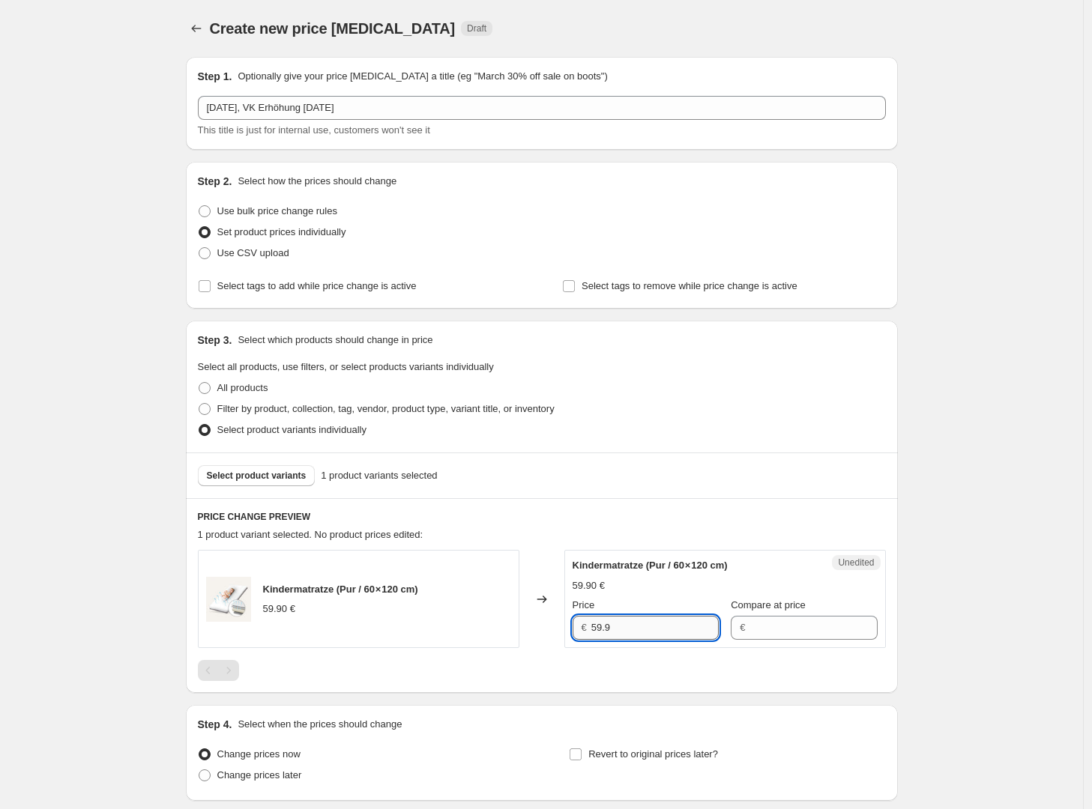
click at [656, 636] on input "59.9" at bounding box center [654, 628] width 127 height 24
click at [656, 635] on input "59.9" at bounding box center [654, 628] width 127 height 24
type input "59.9"
click at [680, 594] on div "Kindermatratze (Pur / 60 × 120 cm) 59.90 € Price € 59.9 Compare at price €" at bounding box center [725, 599] width 305 height 82
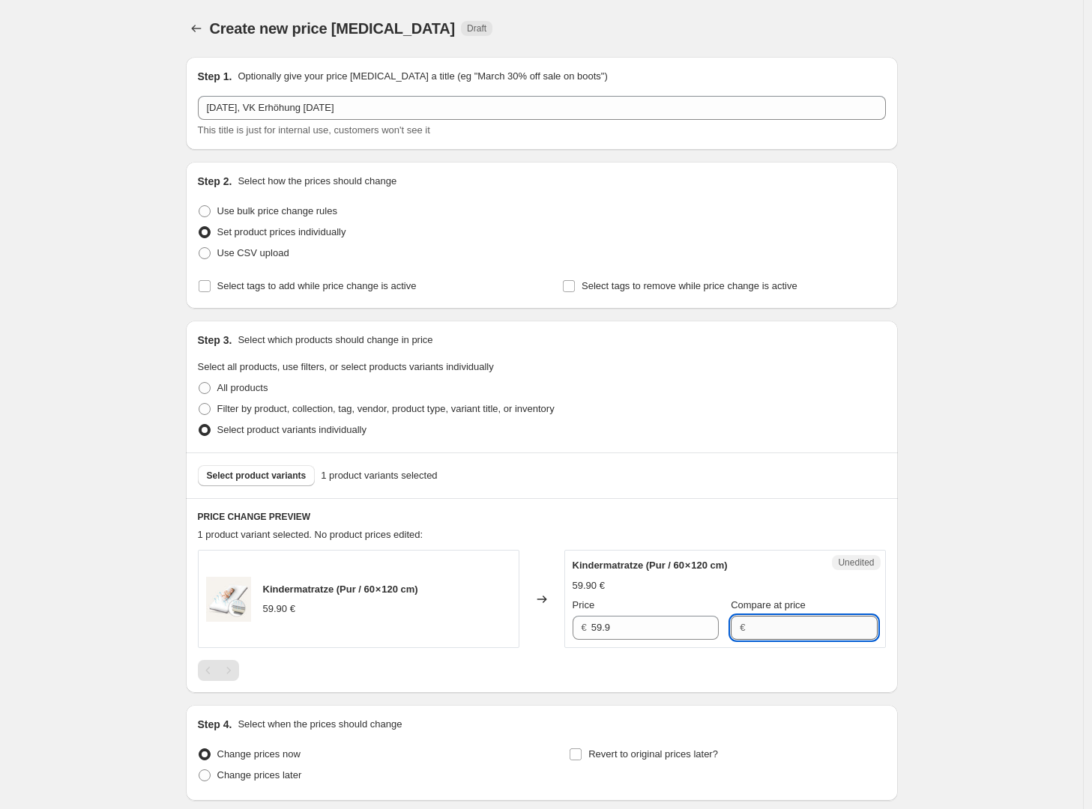
click at [776, 626] on input "Compare at price" at bounding box center [812, 628] width 127 height 24
type input "59.90"
click at [654, 621] on input "59.9" at bounding box center [654, 628] width 127 height 24
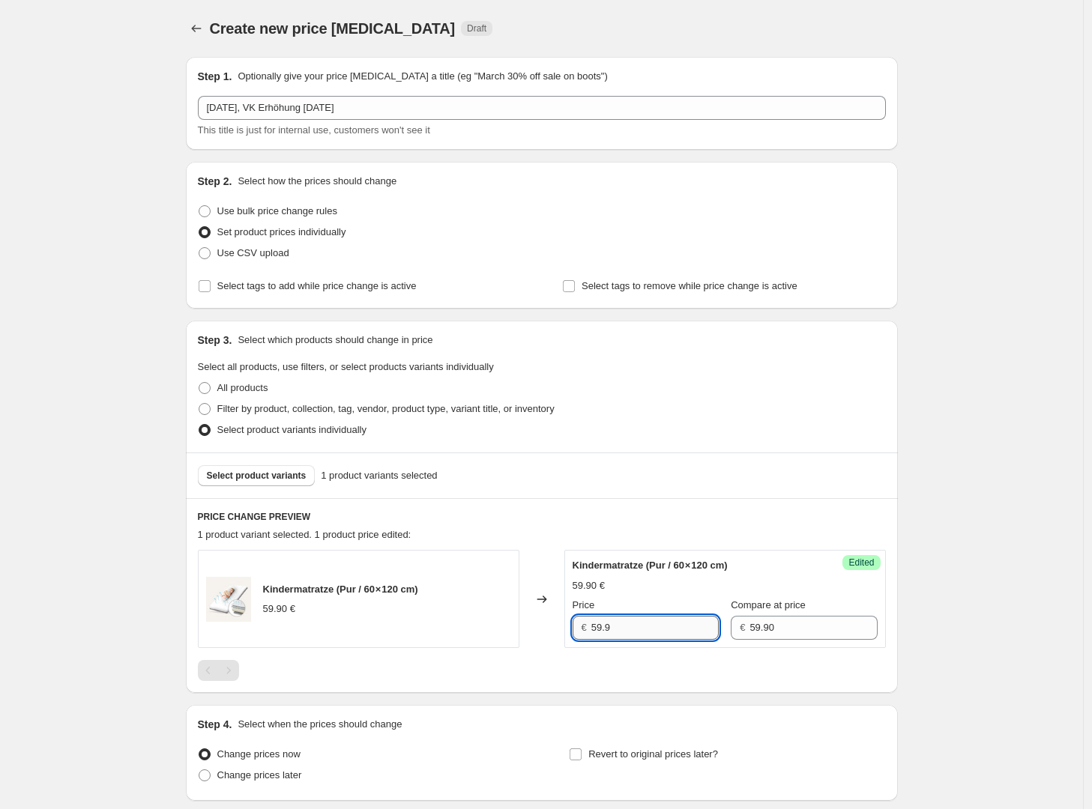
click at [654, 621] on input "59.9" at bounding box center [654, 628] width 127 height 24
type input "62.90"
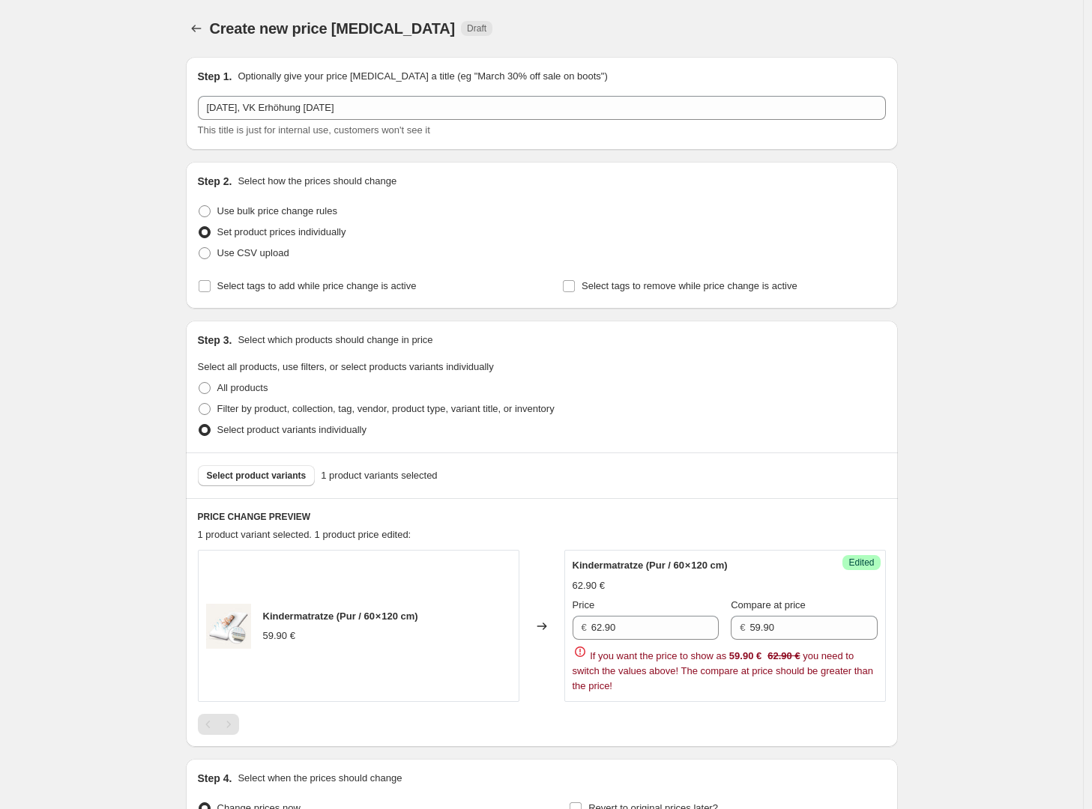
click at [665, 567] on span "Kindermatratze (Pur / 60 × 120 cm)" at bounding box center [650, 565] width 155 height 11
click at [808, 626] on input "59.90" at bounding box center [812, 628] width 127 height 24
click at [749, 520] on h6 "PRICE CHANGE PREVIEW" at bounding box center [542, 517] width 688 height 12
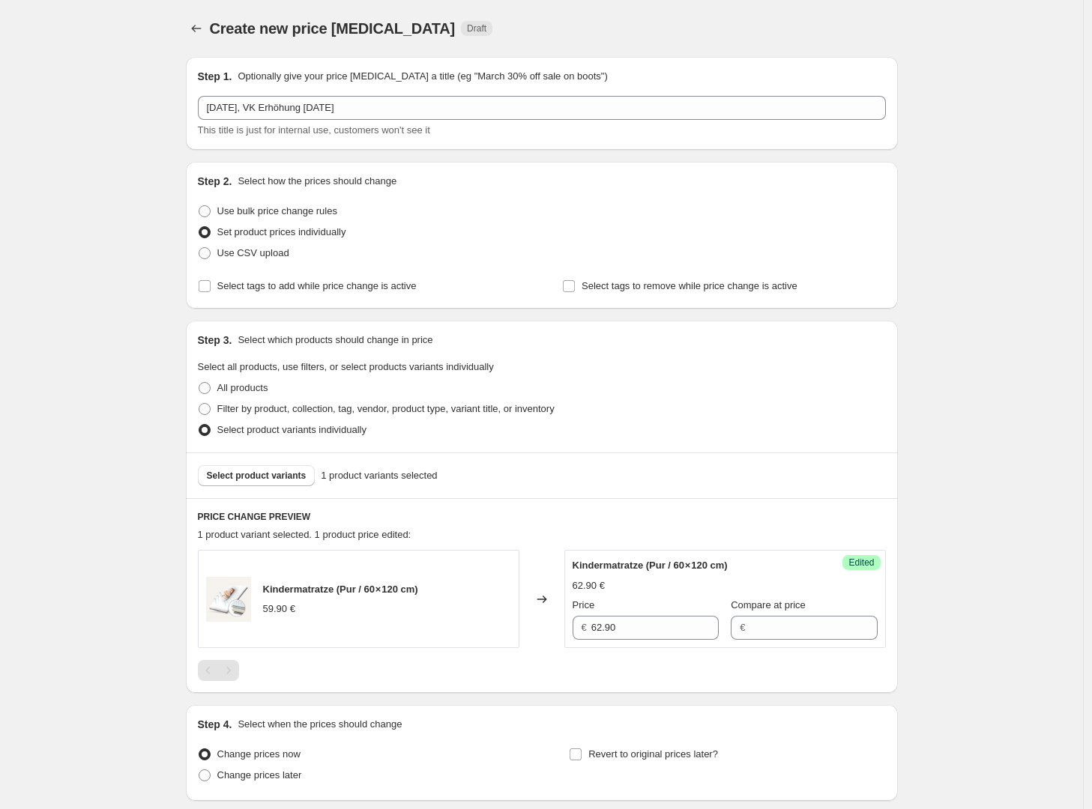
click at [270, 462] on div "Select product variants 1 product variants selected" at bounding box center [542, 476] width 712 height 46
click at [271, 469] on button "Select product variants" at bounding box center [257, 475] width 118 height 21
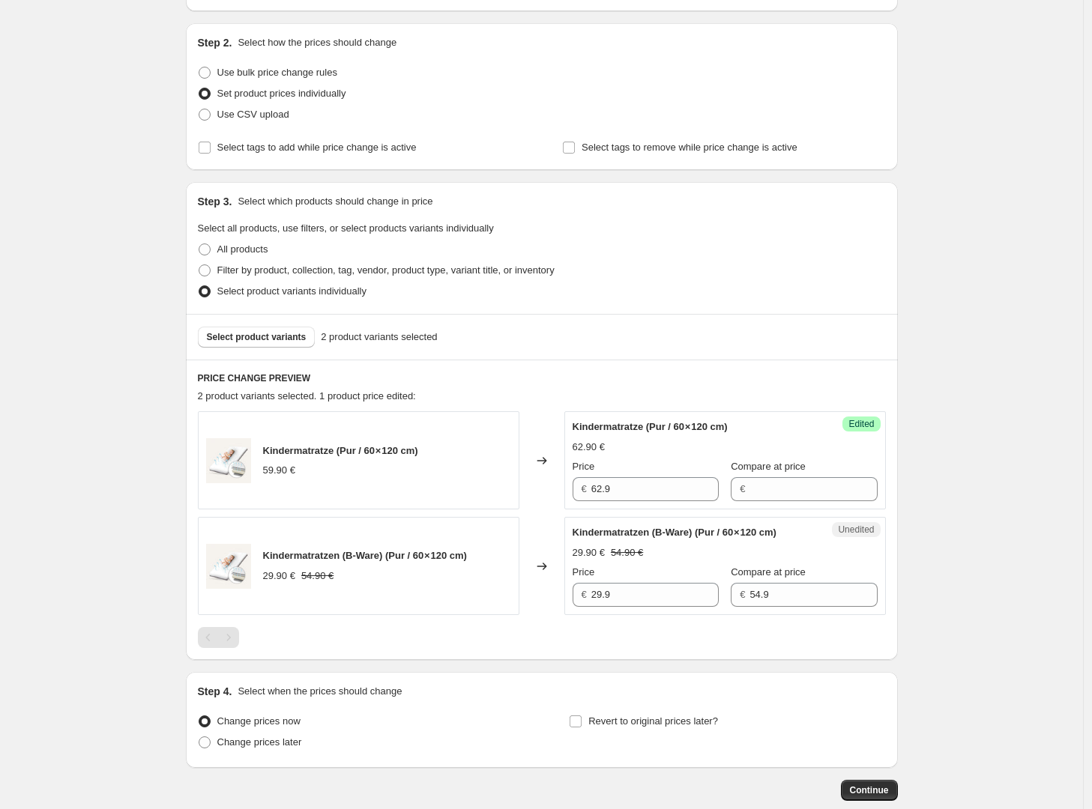
scroll to position [141, 0]
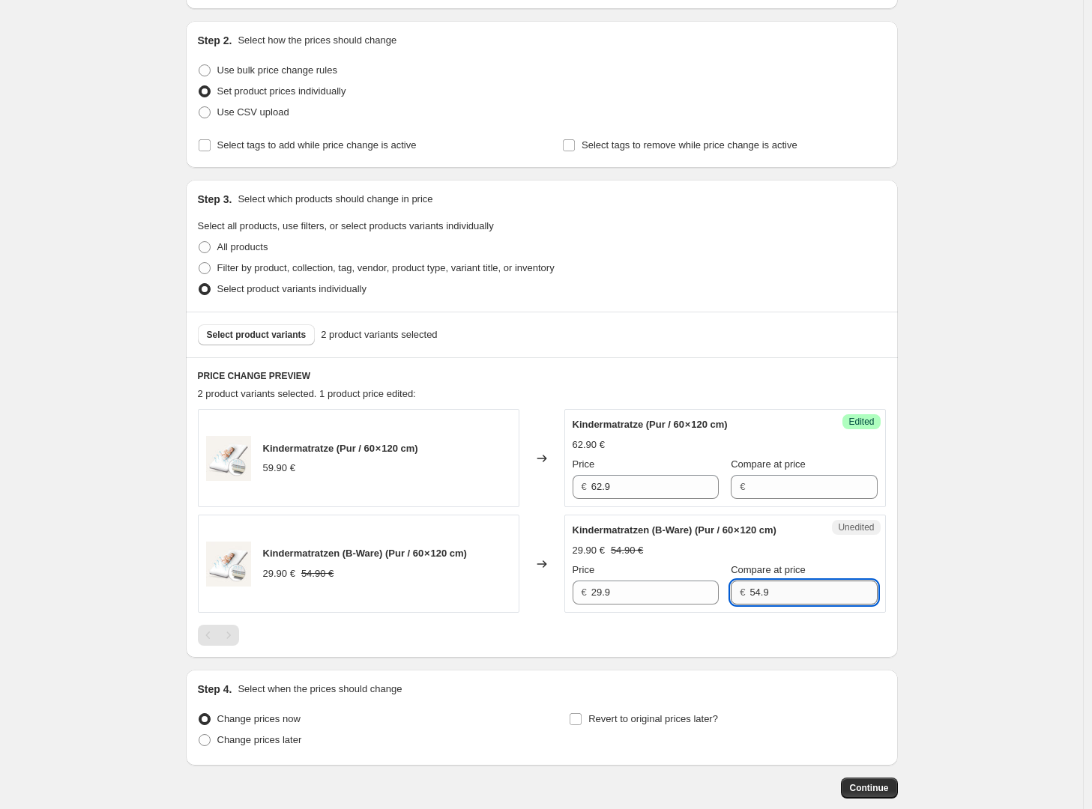
click at [756, 605] on input "54.9" at bounding box center [812, 593] width 127 height 24
type input "62.90"
click at [639, 600] on input "29.9" at bounding box center [654, 593] width 127 height 24
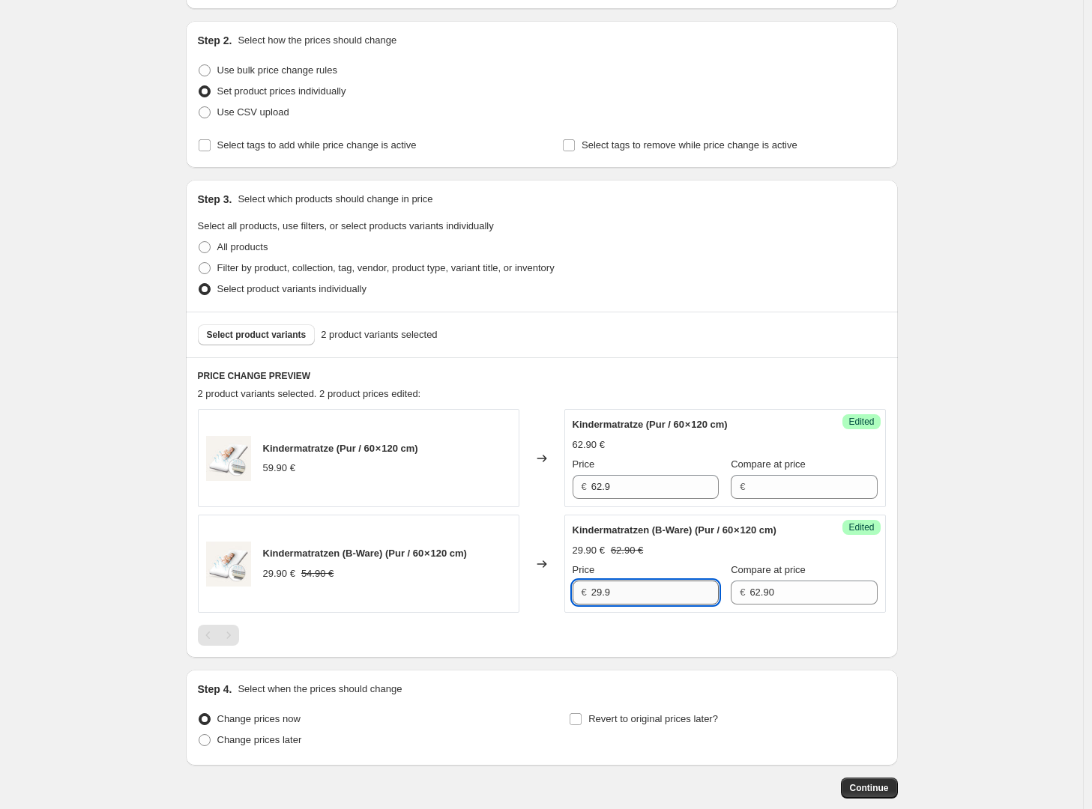
click at [641, 605] on input "29.9" at bounding box center [654, 593] width 127 height 24
type input "32.90"
click at [748, 358] on div "PRICE CHANGE PREVIEW 2 product variants selected. 2 product prices edited: Kind…" at bounding box center [542, 507] width 712 height 301
click at [260, 336] on span "Select product variants" at bounding box center [257, 335] width 100 height 12
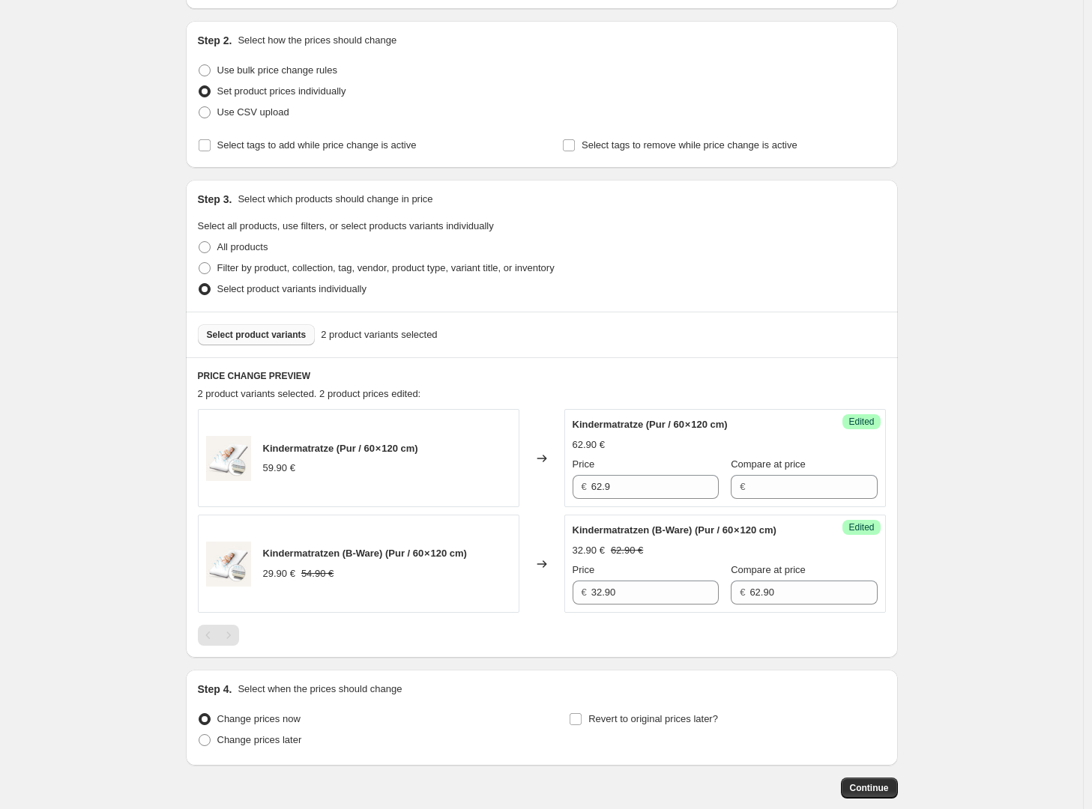
click at [260, 336] on span "Select product variants" at bounding box center [257, 335] width 100 height 12
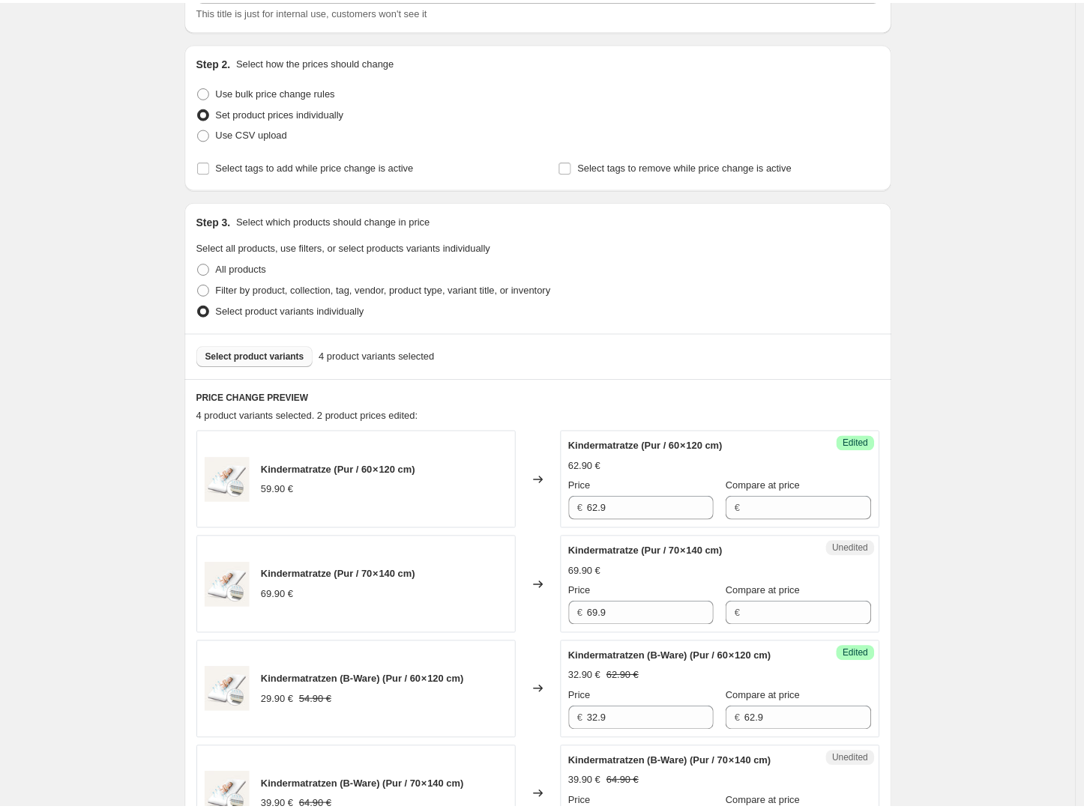
scroll to position [0, 0]
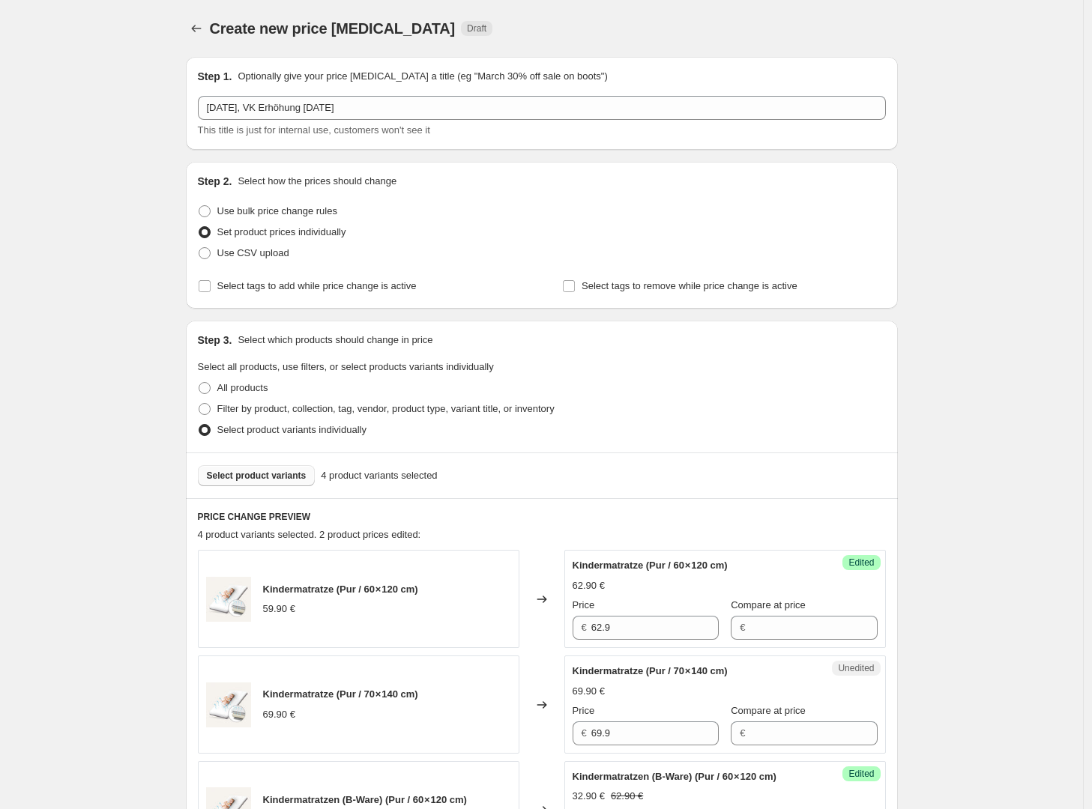
click at [197, 39] on div "Create new price change job. This page is ready Create new price change job Dra…" at bounding box center [542, 28] width 712 height 57
click at [200, 38] on button "Price change jobs" at bounding box center [196, 28] width 21 height 21
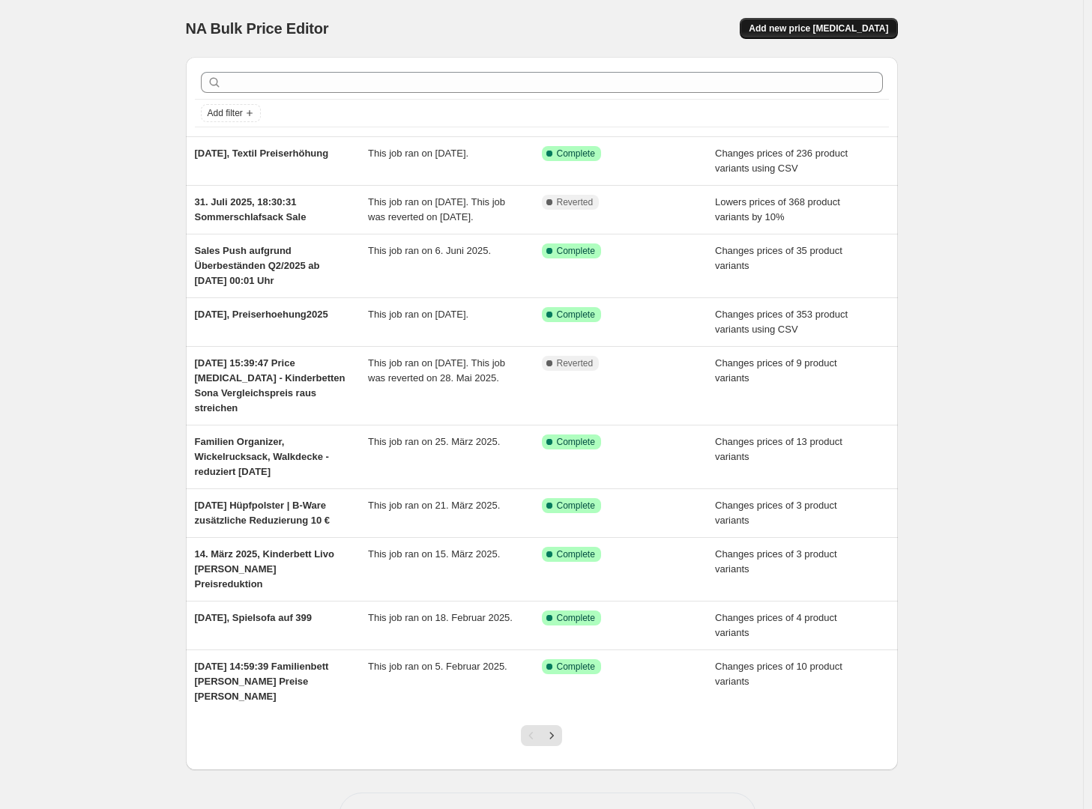
click at [863, 24] on span "Add new price [MEDICAL_DATA]" at bounding box center [818, 28] width 139 height 12
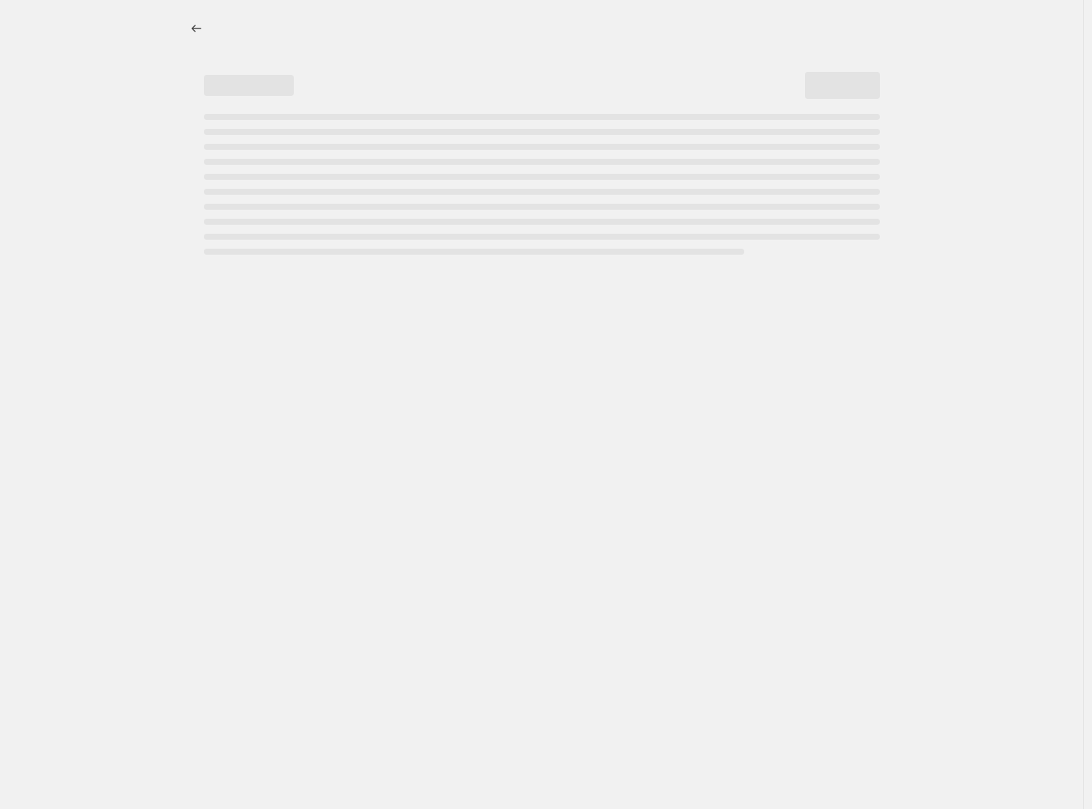
select select "percentage"
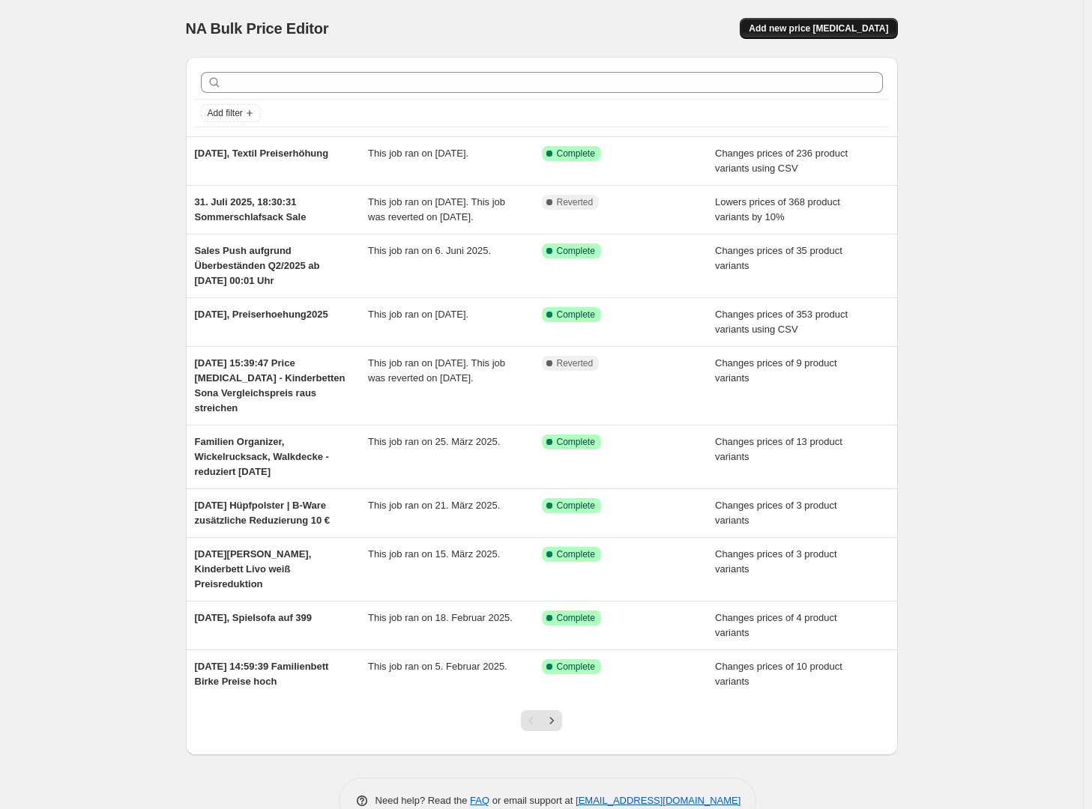
click at [798, 30] on span "Add new price [MEDICAL_DATA]" at bounding box center [818, 28] width 139 height 12
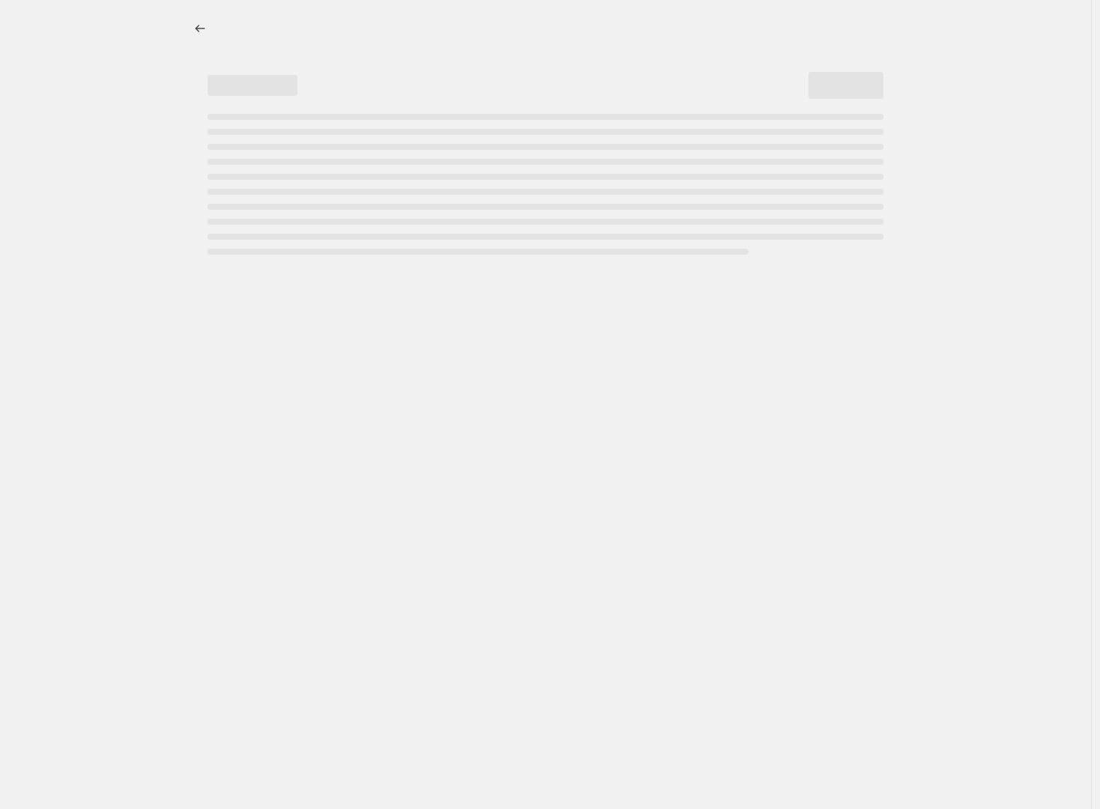
select select "percentage"
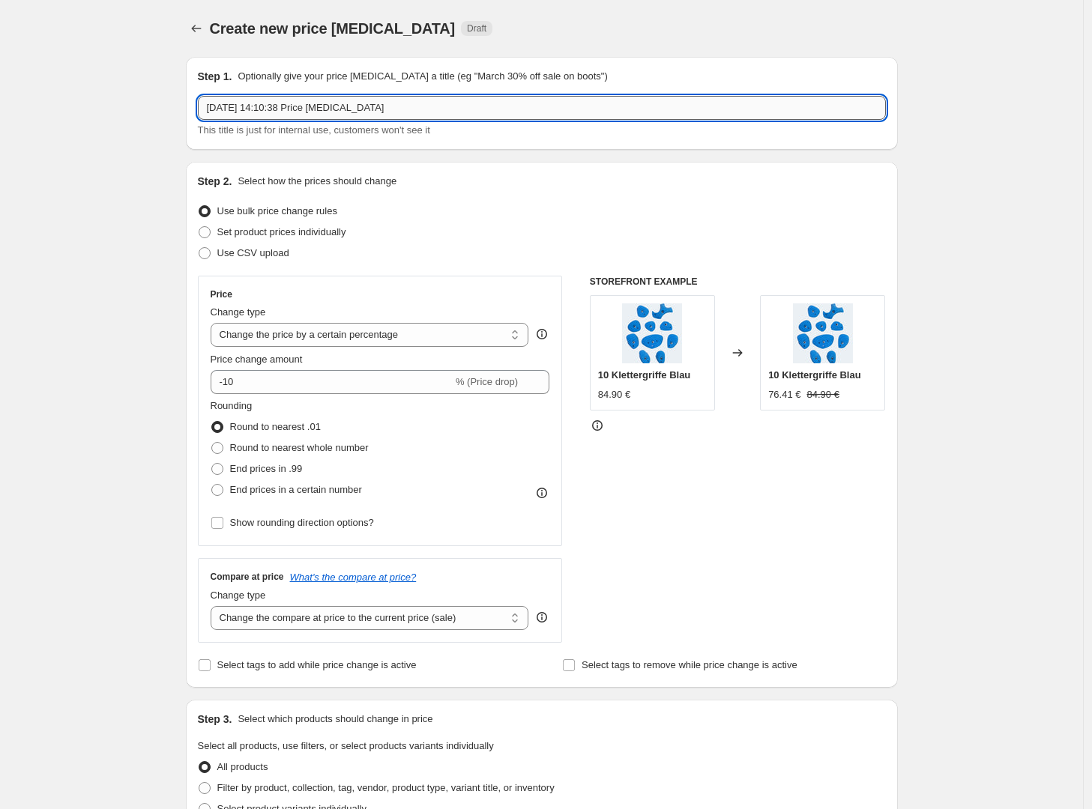
click at [296, 113] on input "30. Sept. 2025, 14:10:38 Price change job" at bounding box center [542, 108] width 688 height 24
drag, startPoint x: 286, startPoint y: 110, endPoint x: 449, endPoint y: 107, distance: 162.6
click at [449, 107] on input "30. Sept. 2025, 14:10:38 Price change job" at bounding box center [542, 108] width 688 height 24
paste input "VK Erhöhung September 2025"
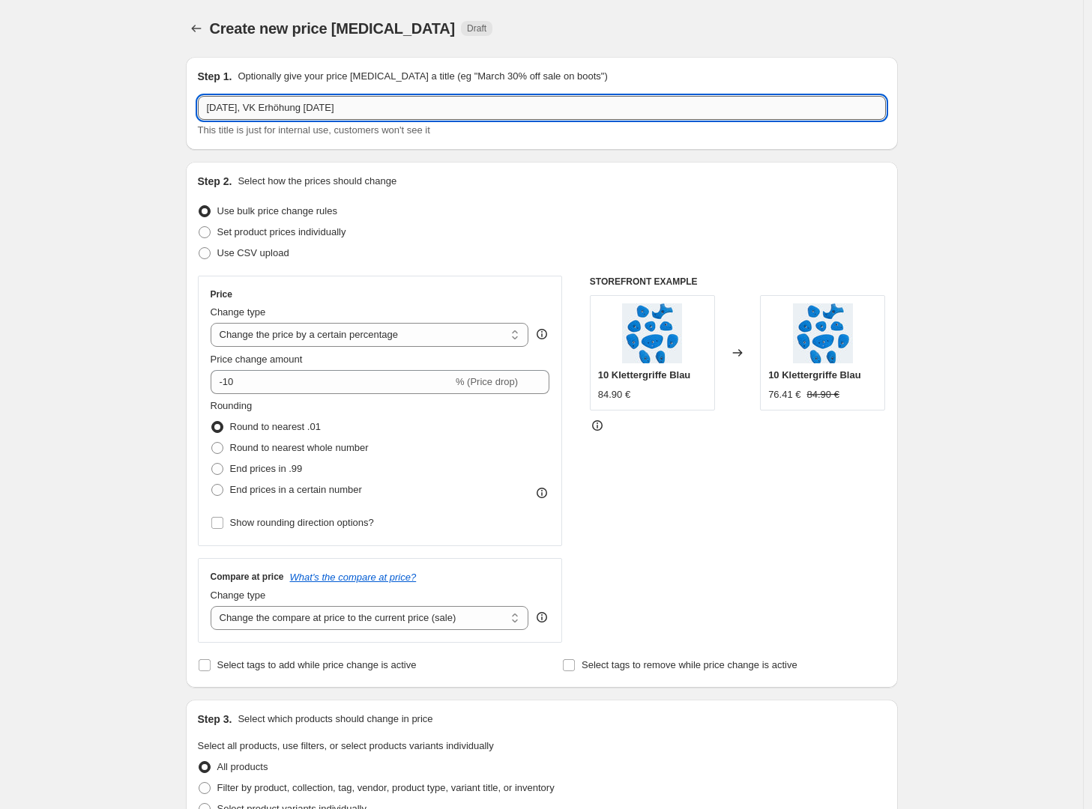
click at [344, 109] on input "30. Sept. 2025, VK Erhöhung September 2025" at bounding box center [542, 108] width 688 height 24
type input "30. Sept. 2025, VK Erhöhung Produkte Danpol September 2025"
click at [558, 183] on div "Step 2. Select how the prices should change" at bounding box center [542, 181] width 688 height 15
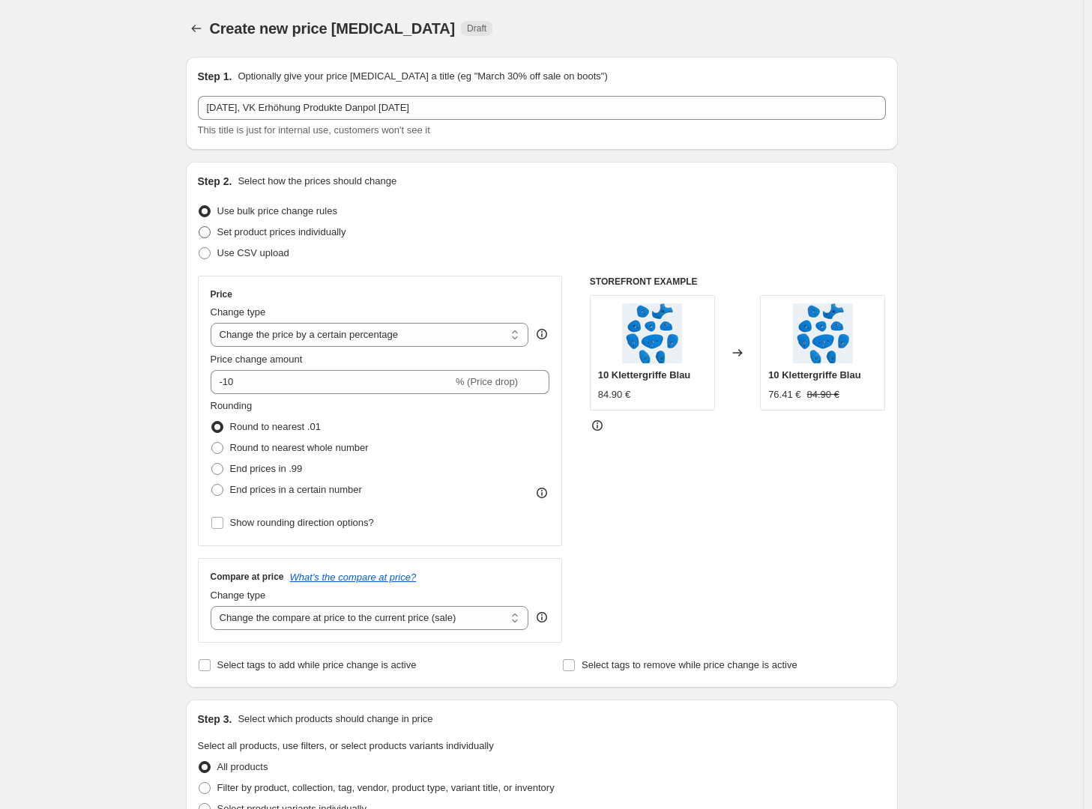
click at [267, 229] on span "Set product prices individually" at bounding box center [281, 231] width 129 height 11
click at [199, 227] on input "Set product prices individually" at bounding box center [199, 226] width 1 height 1
radio input "true"
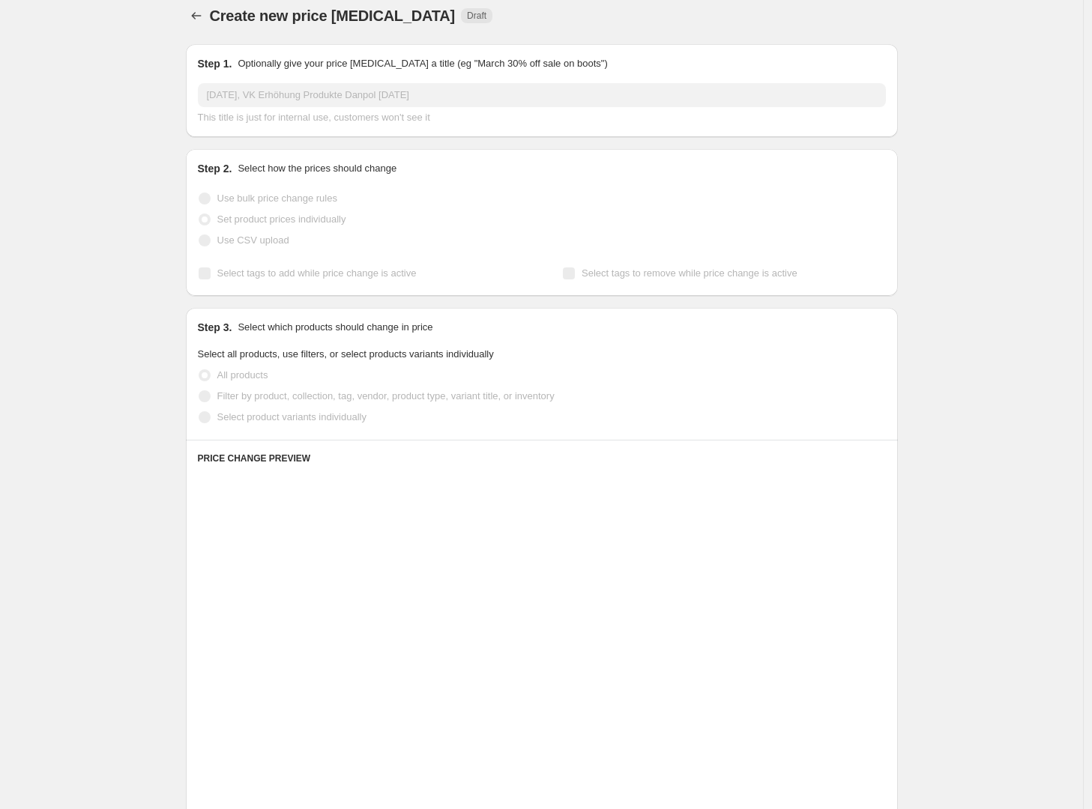
scroll to position [28, 0]
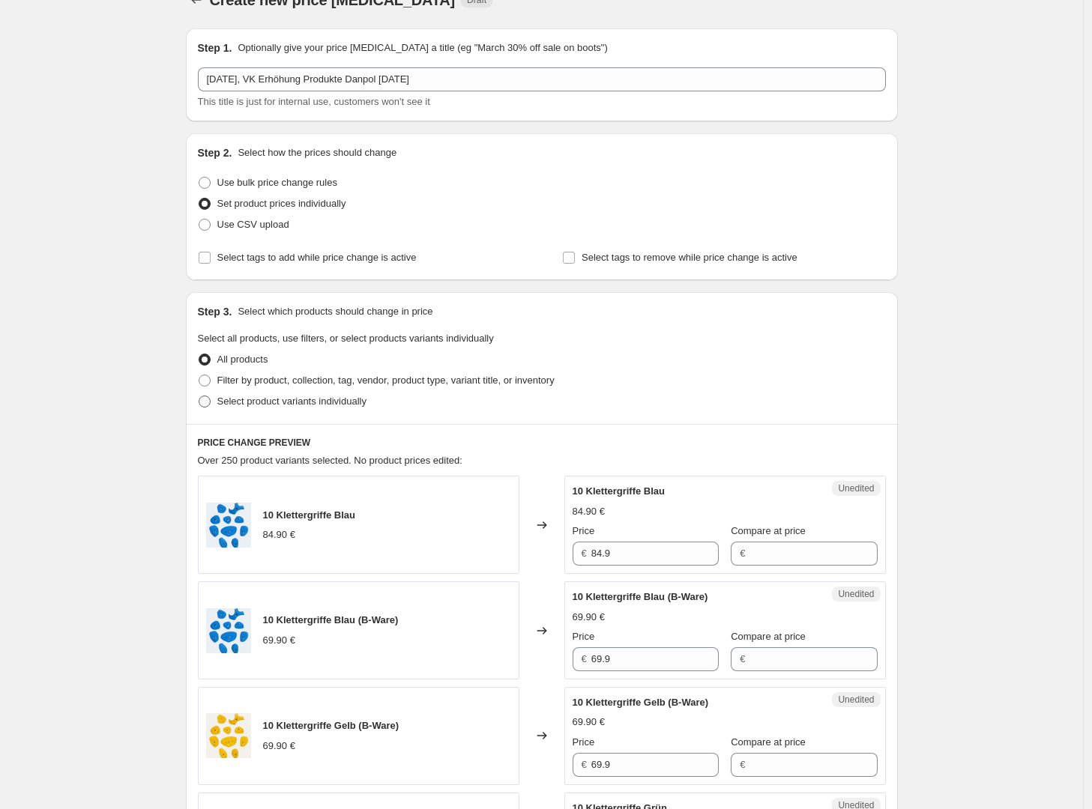
click at [295, 401] on span "Select product variants individually" at bounding box center [291, 401] width 149 height 11
click at [199, 396] on input "Select product variants individually" at bounding box center [199, 396] width 1 height 1
radio input "true"
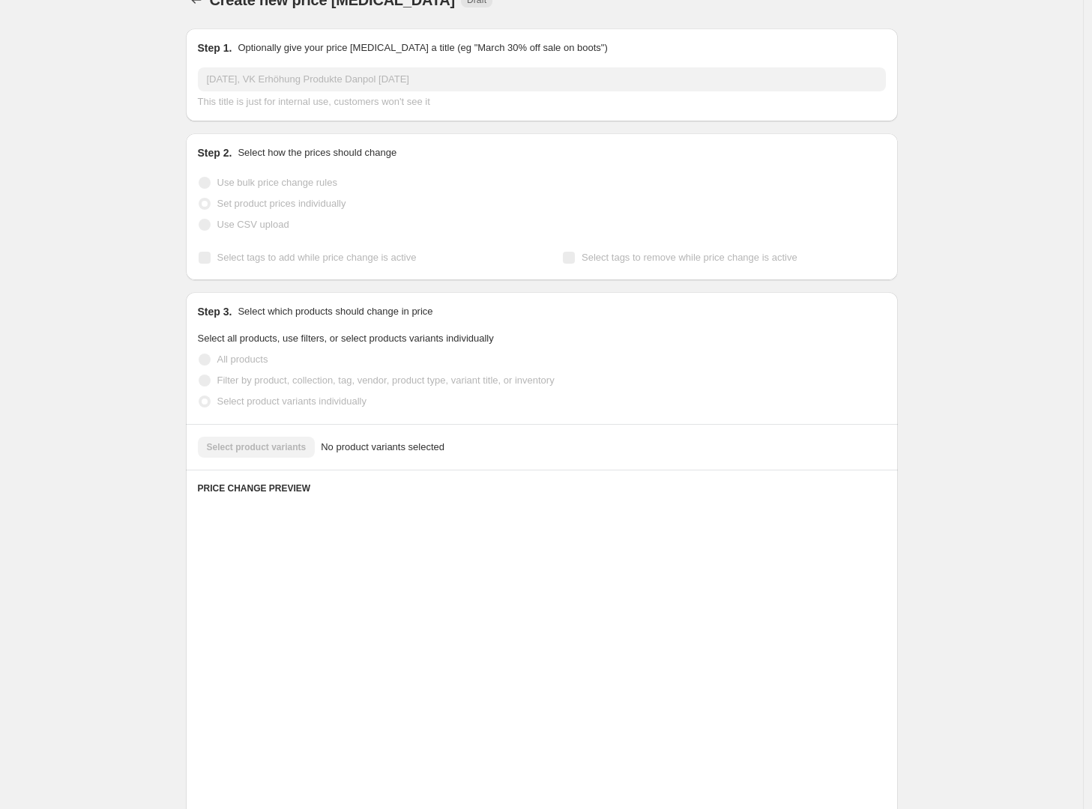
scroll to position [0, 0]
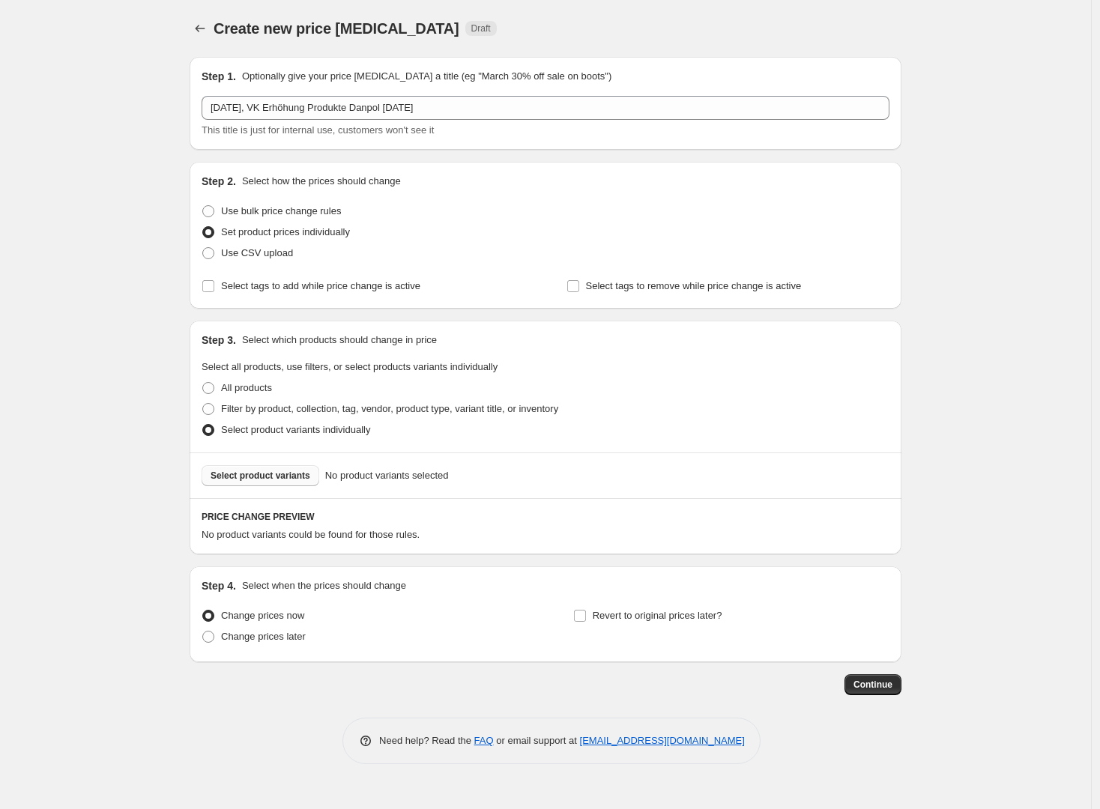
click at [299, 477] on span "Select product variants" at bounding box center [261, 476] width 100 height 12
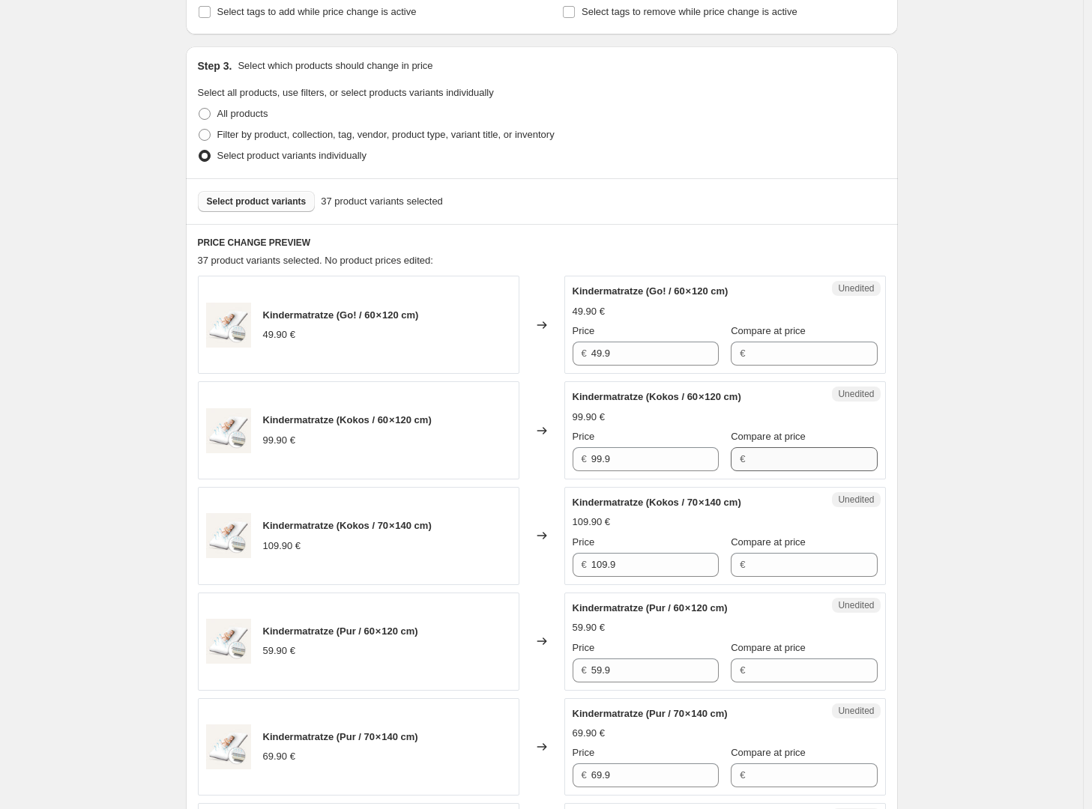
scroll to position [272, 0]
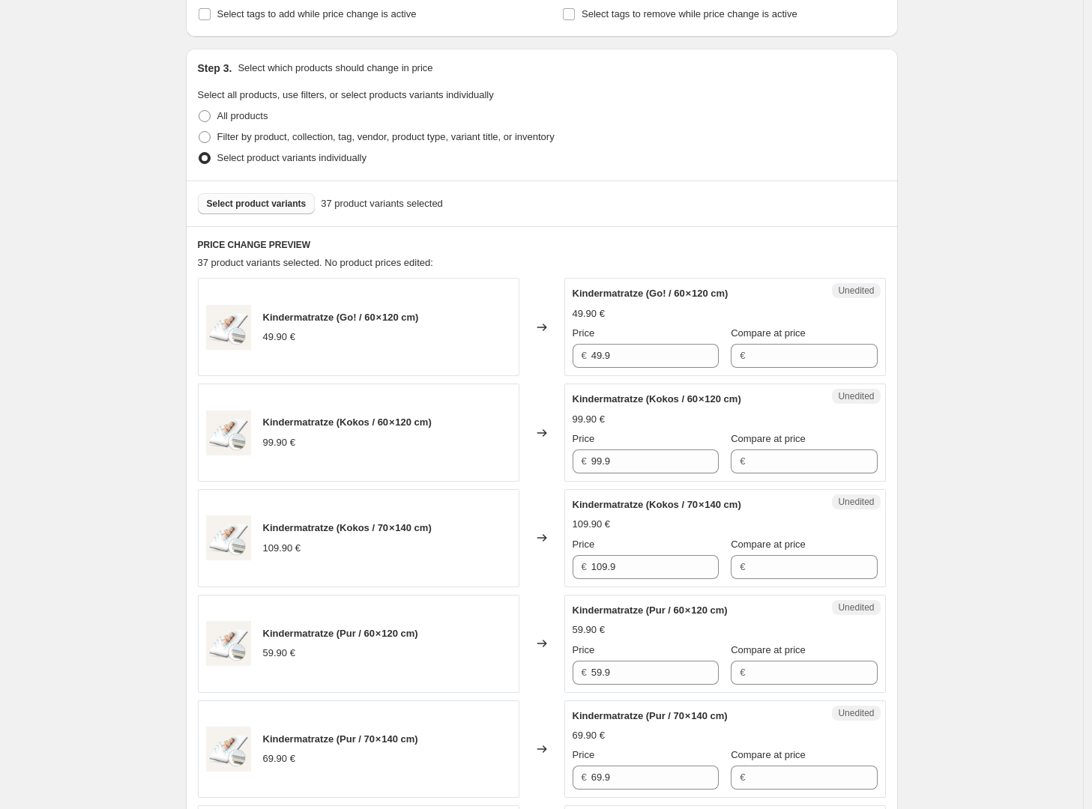
click at [284, 212] on button "Select product variants" at bounding box center [257, 203] width 118 height 21
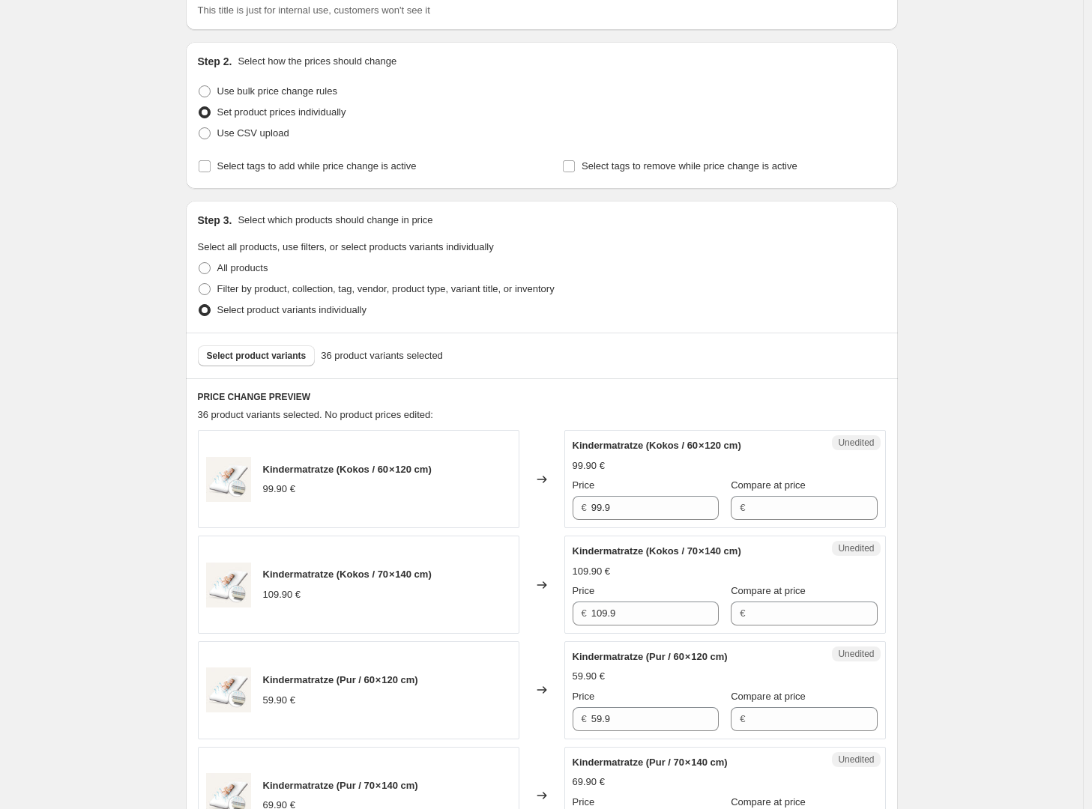
scroll to position [0, 0]
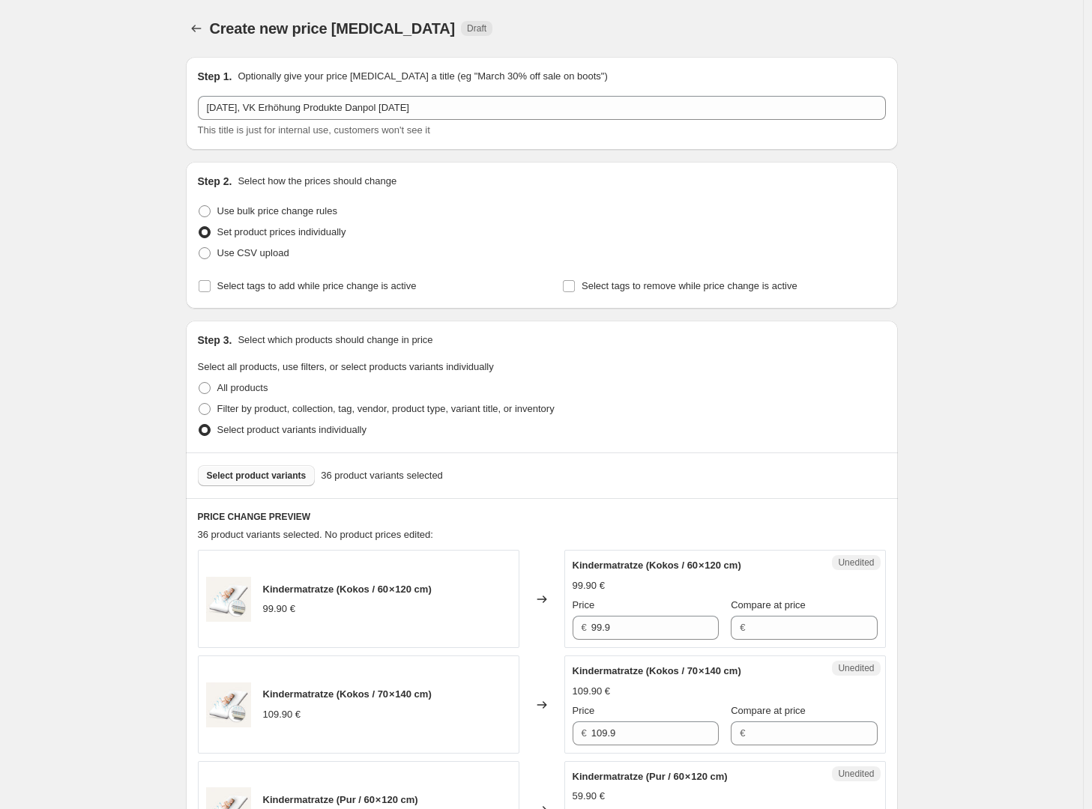
click at [265, 478] on span "Select product variants" at bounding box center [257, 476] width 100 height 12
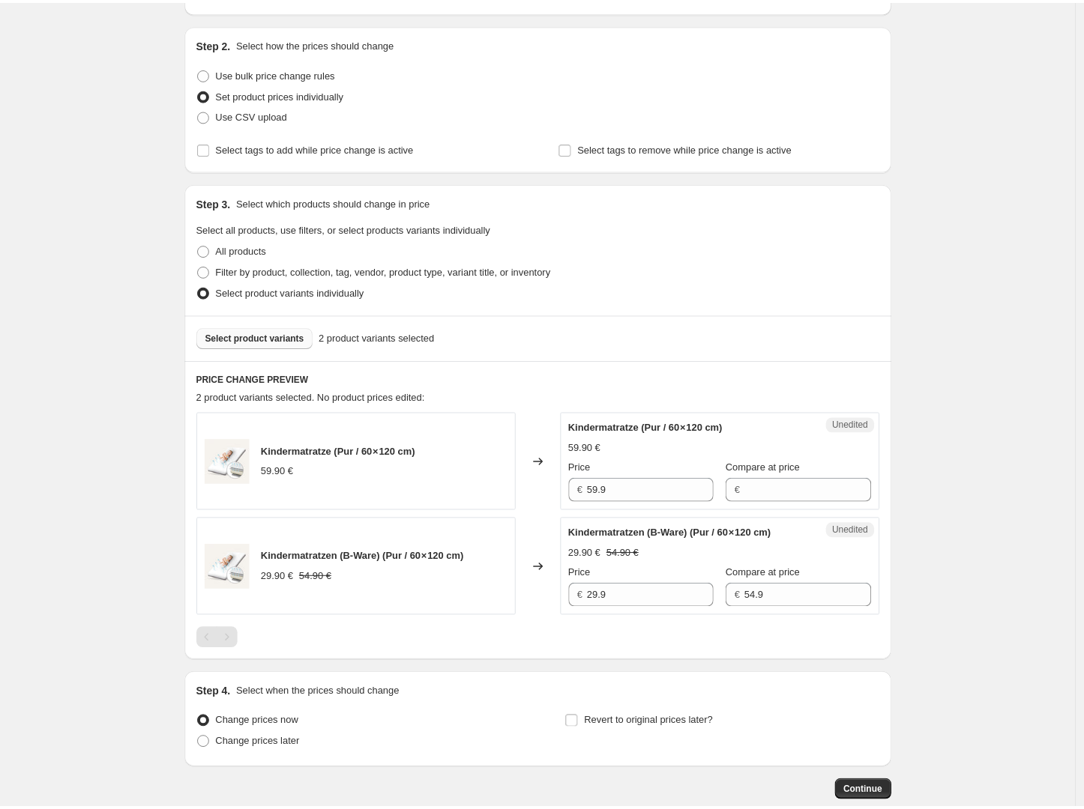
scroll to position [141, 0]
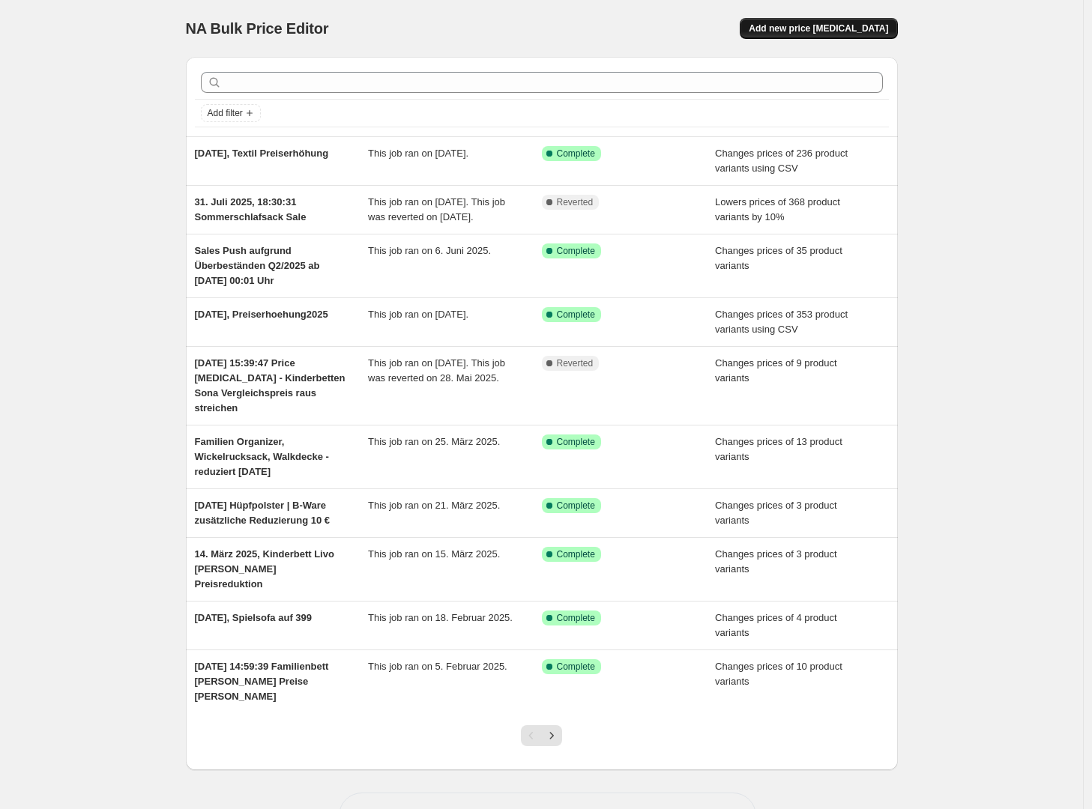
click at [857, 27] on span "Add new price [MEDICAL_DATA]" at bounding box center [818, 28] width 139 height 12
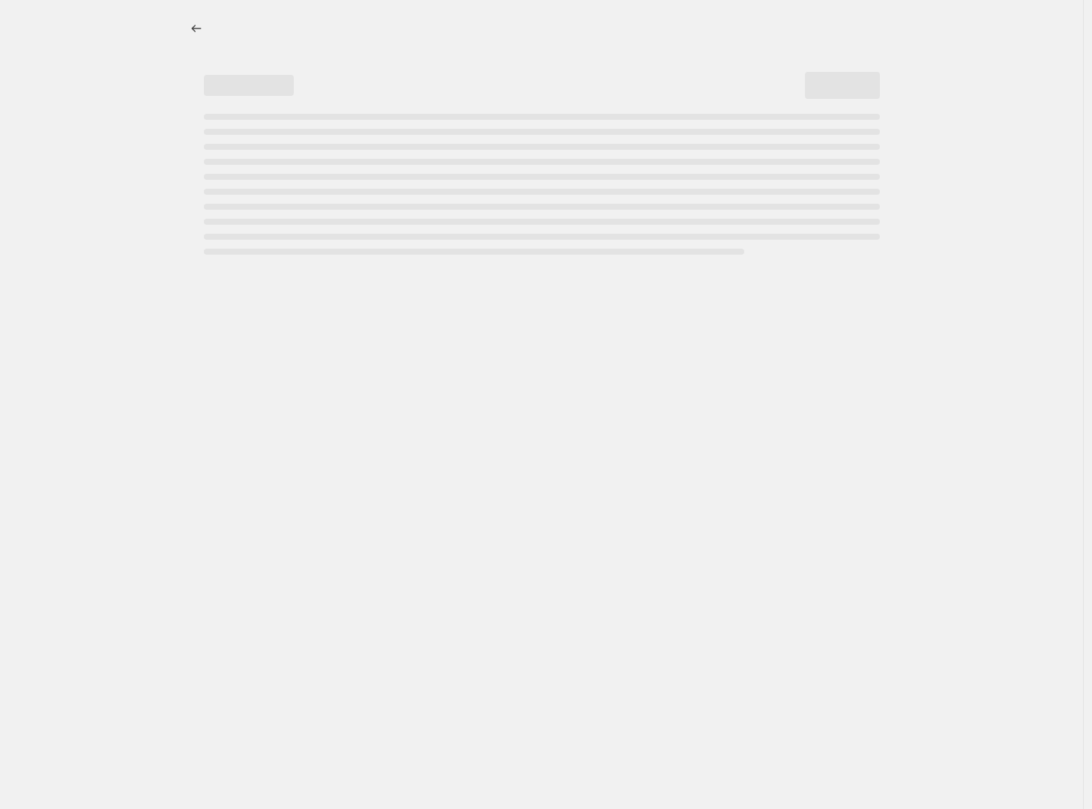
select select "percentage"
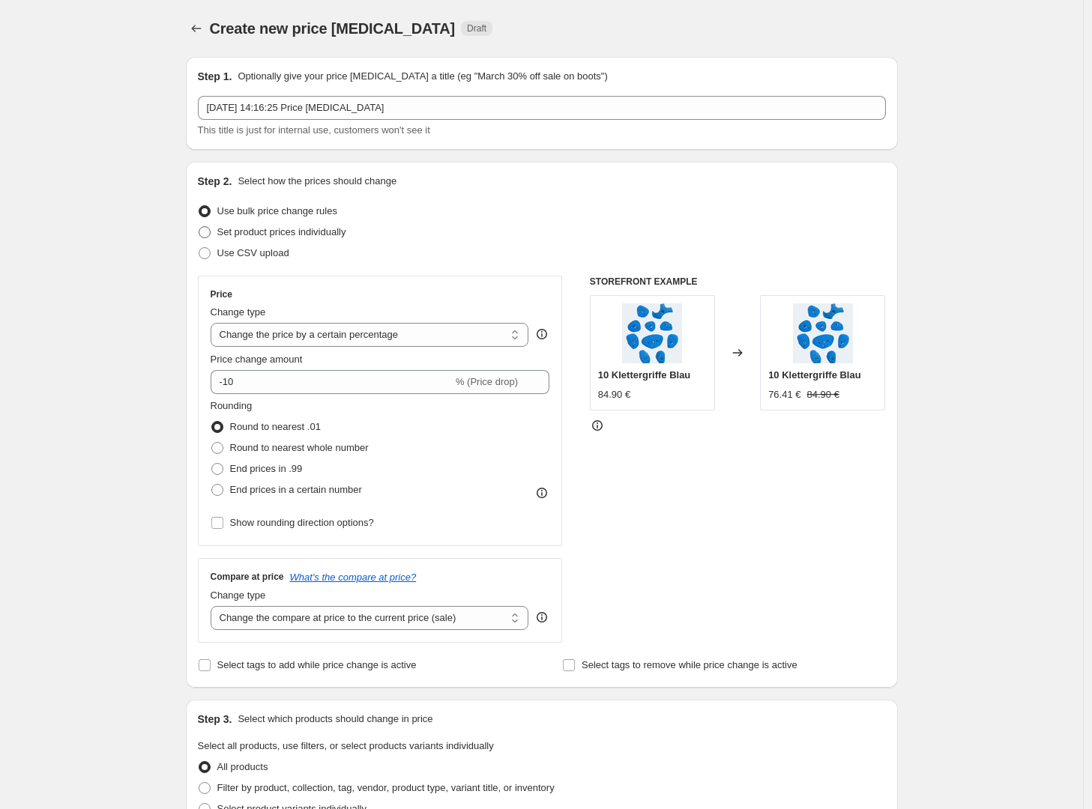
click at [294, 225] on span "Set product prices individually" at bounding box center [281, 232] width 129 height 15
click at [199, 226] on input "Set product prices individually" at bounding box center [199, 226] width 1 height 1
radio input "true"
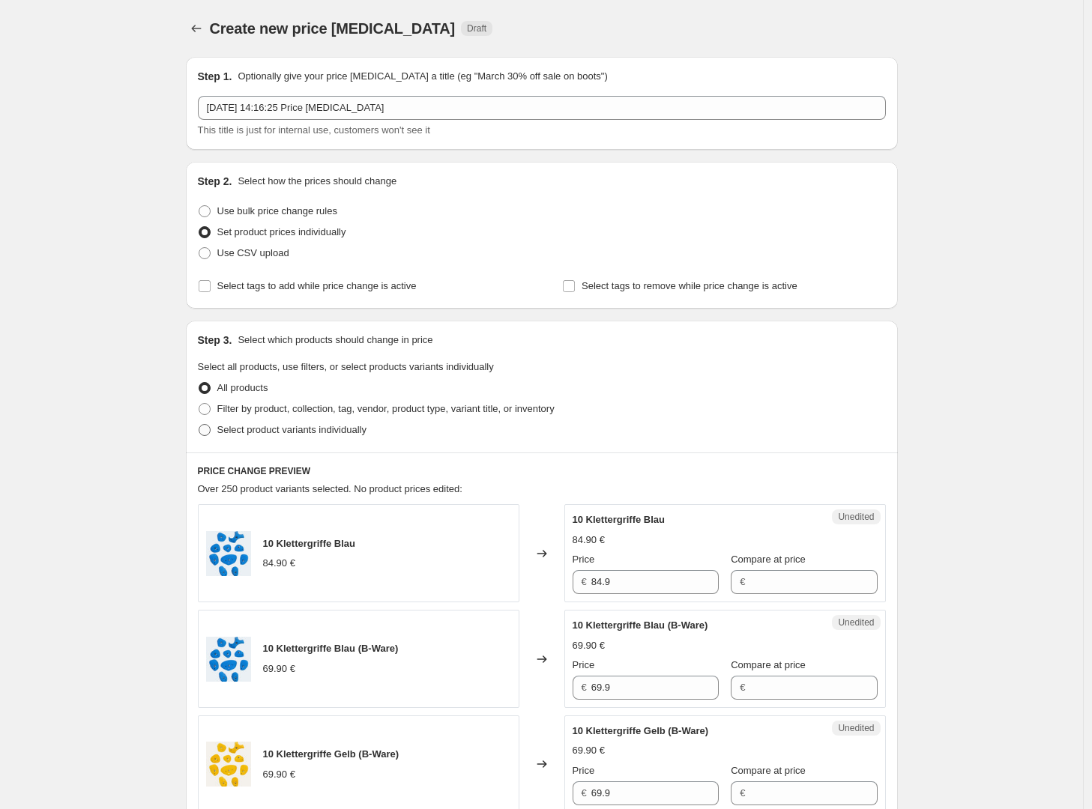
click at [265, 427] on span "Select product variants individually" at bounding box center [291, 429] width 149 height 11
click at [199, 425] on input "Select product variants individually" at bounding box center [199, 424] width 1 height 1
radio input "true"
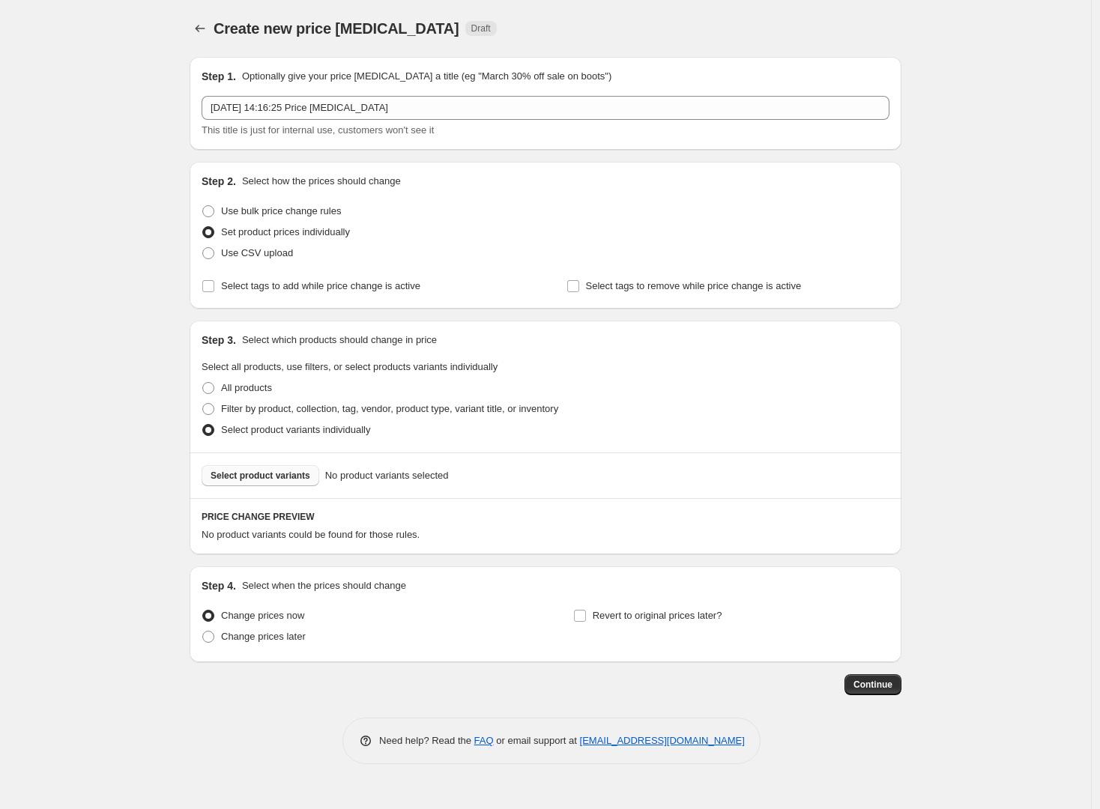
click at [303, 475] on span "Select product variants" at bounding box center [261, 476] width 100 height 12
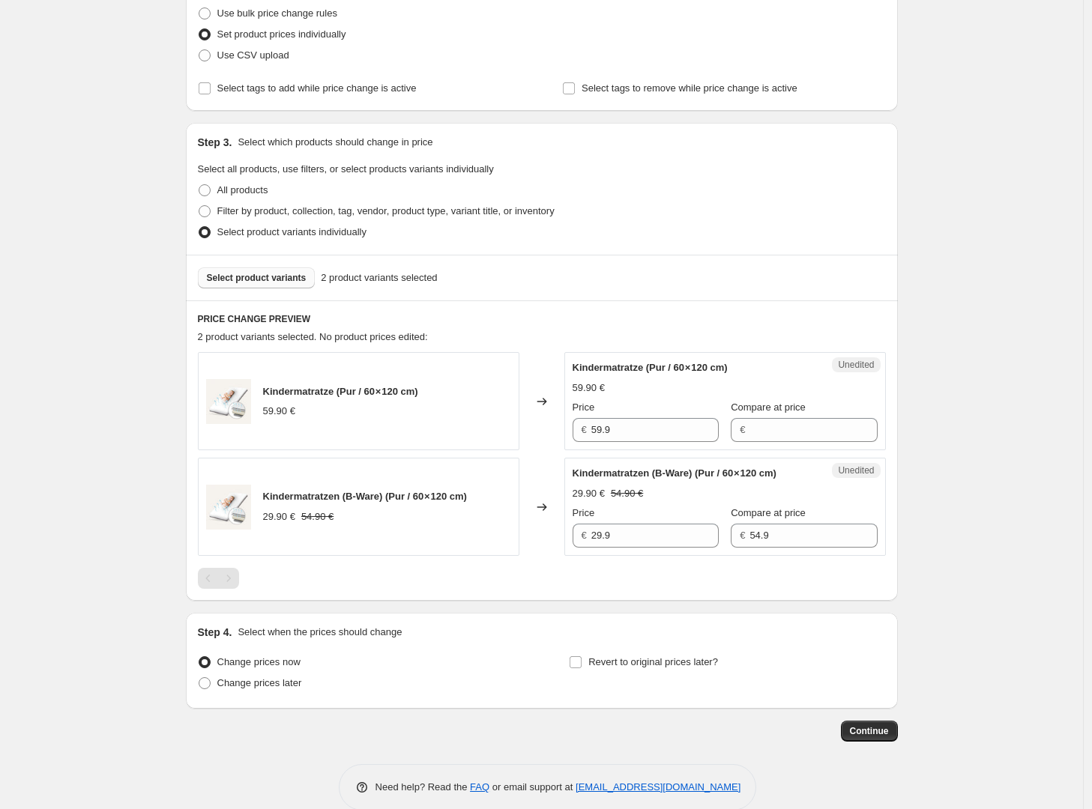
scroll to position [237, 0]
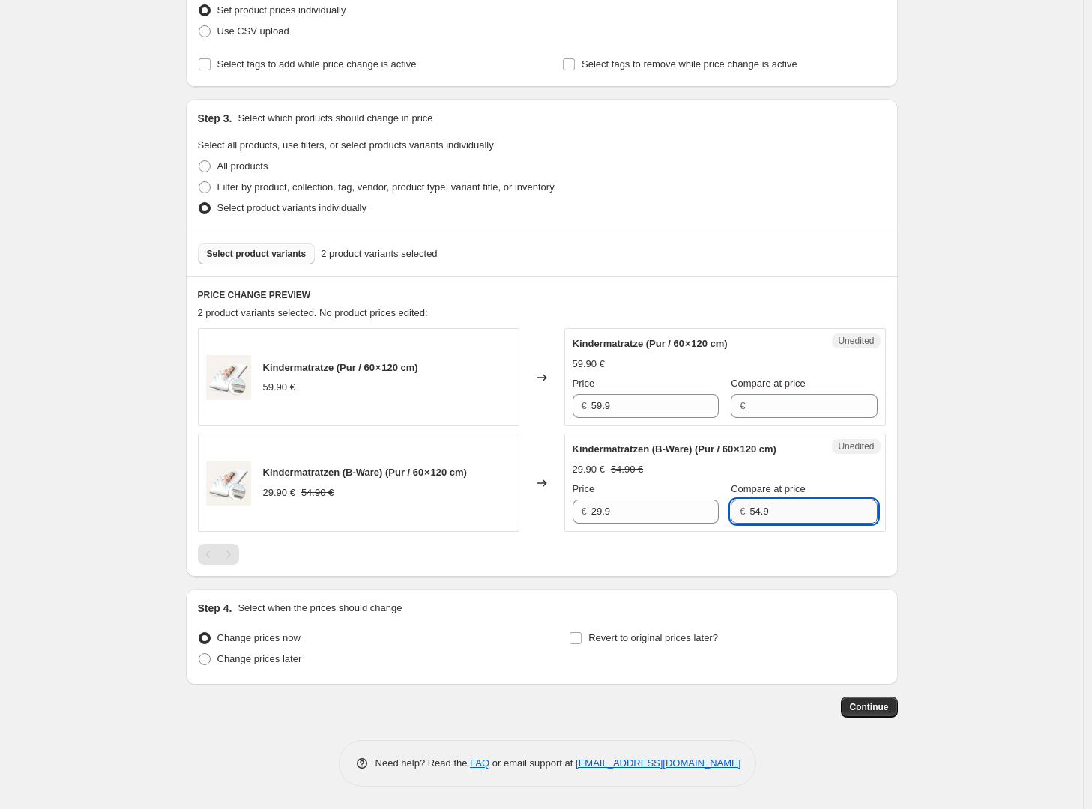
click at [770, 512] on input "54.9" at bounding box center [812, 512] width 127 height 24
click at [635, 399] on input "59.9" at bounding box center [654, 406] width 127 height 24
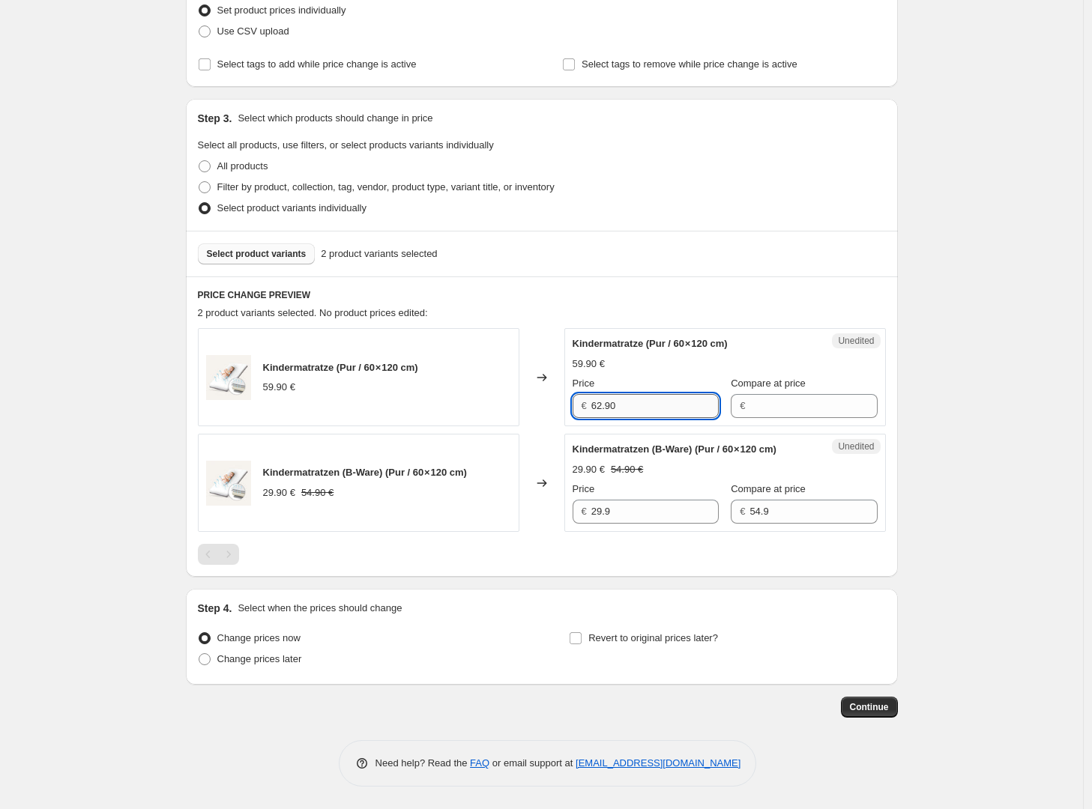
click at [635, 399] on input "62.90" at bounding box center [654, 406] width 127 height 24
type input "62.90"
click at [762, 520] on input "54.9" at bounding box center [812, 512] width 127 height 24
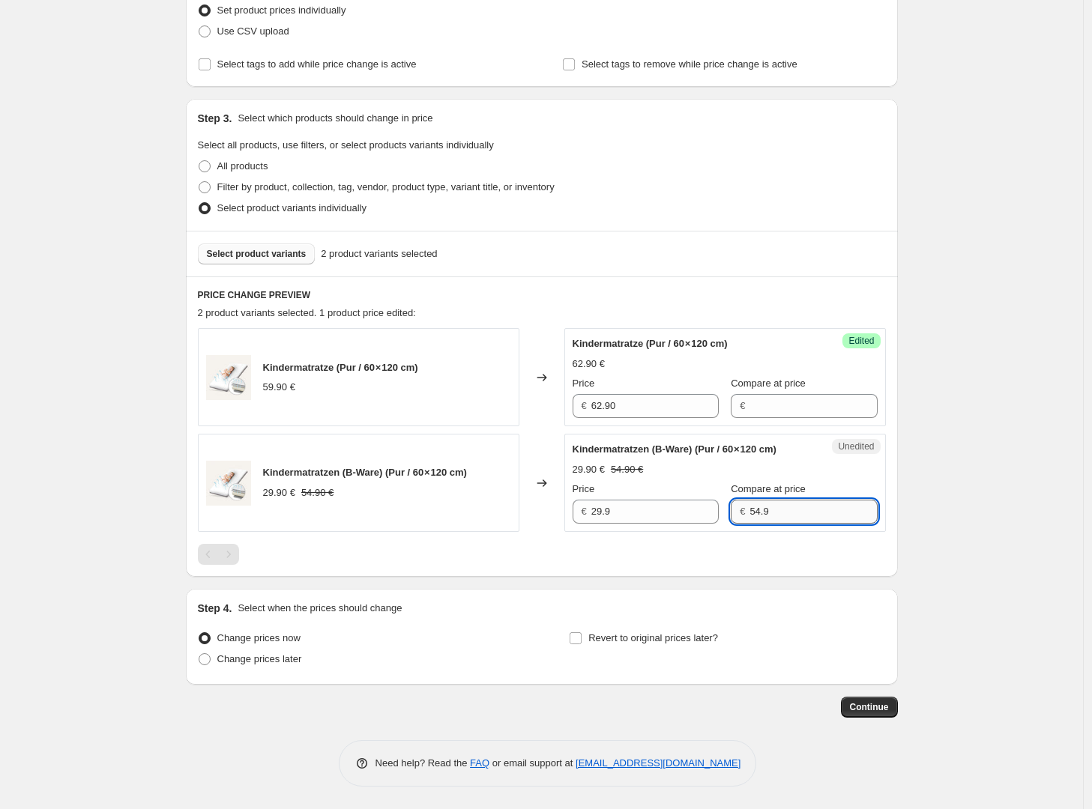
click at [762, 520] on input "54.9" at bounding box center [812, 512] width 127 height 24
paste input "62.90"
type input "62.90"
click at [638, 514] on input "29.9" at bounding box center [654, 512] width 127 height 24
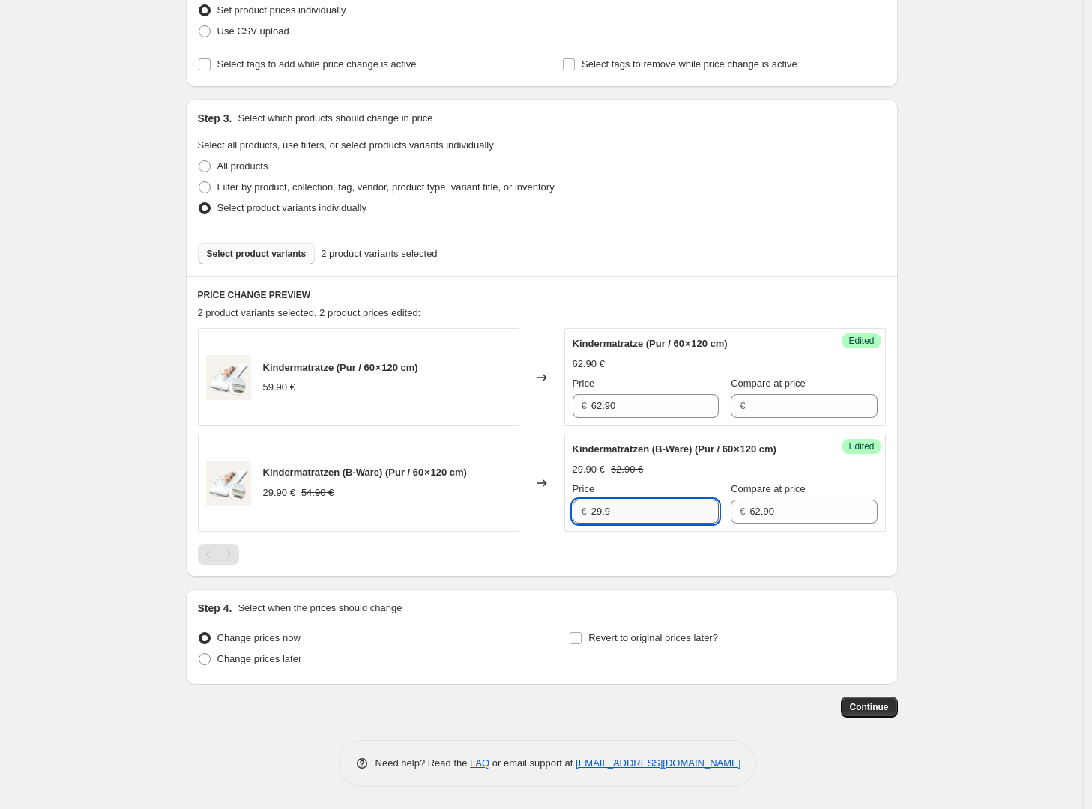
click at [638, 514] on input "29.9" at bounding box center [654, 512] width 127 height 24
type input "37.90"
click at [645, 552] on div at bounding box center [542, 554] width 688 height 21
click at [297, 248] on span "Select product variants" at bounding box center [257, 254] width 100 height 12
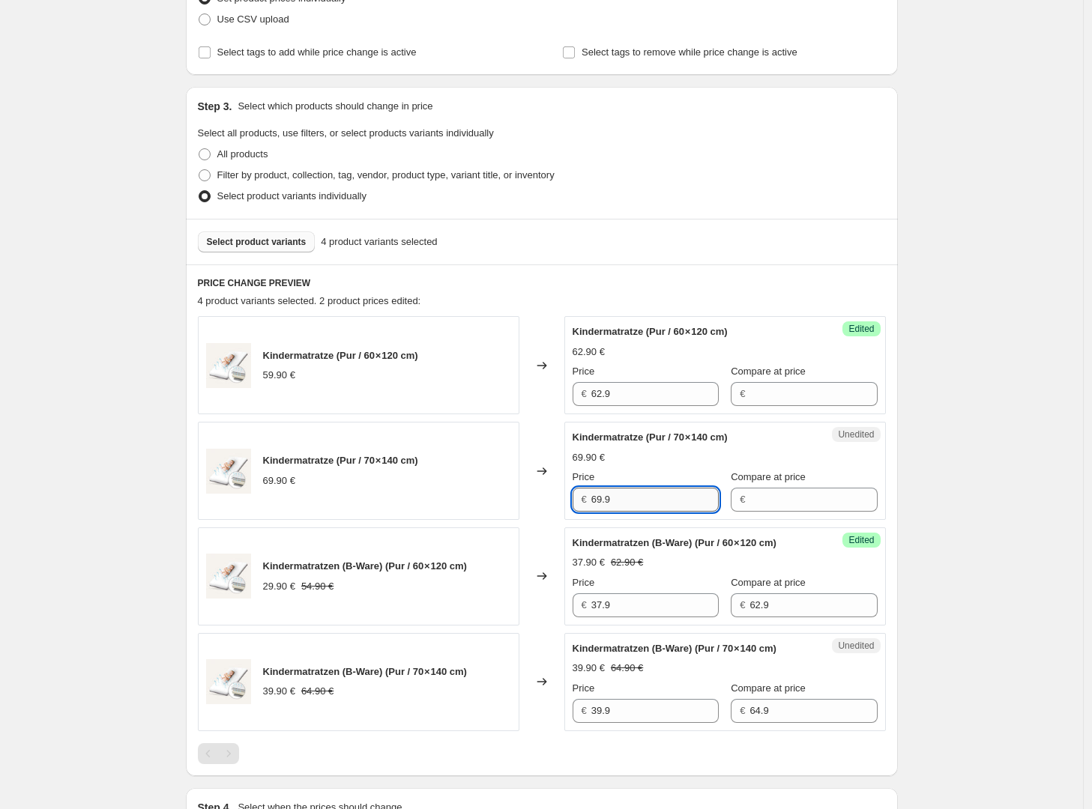
click at [633, 495] on input "69.9" at bounding box center [654, 500] width 127 height 24
type input "74.90"
click at [776, 468] on div "Kindermatratze (Pur / 70 × 140 cm) 69.90 € Price € 74.90 Compare at price €" at bounding box center [725, 471] width 305 height 82
click at [820, 723] on input "64.9" at bounding box center [812, 711] width 127 height 24
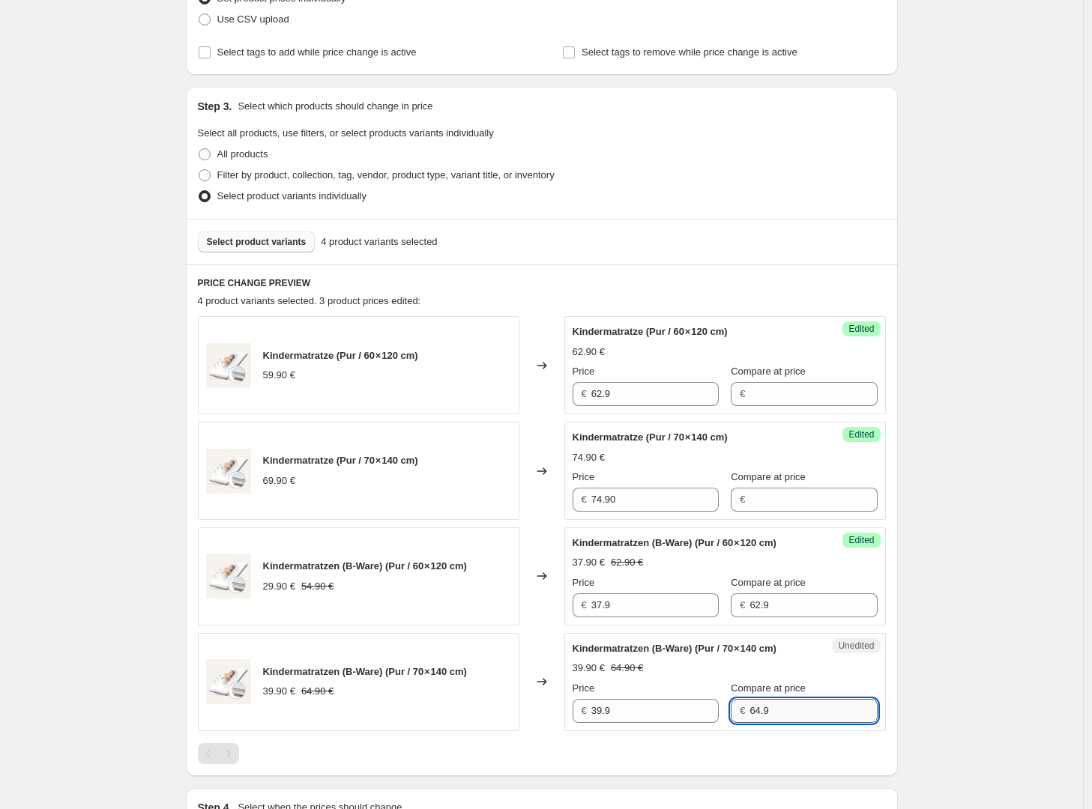
click at [820, 723] on input "64.9" at bounding box center [812, 711] width 127 height 24
type input "74.90"
click at [640, 723] on input "39.9" at bounding box center [654, 711] width 127 height 24
type input "49.90"
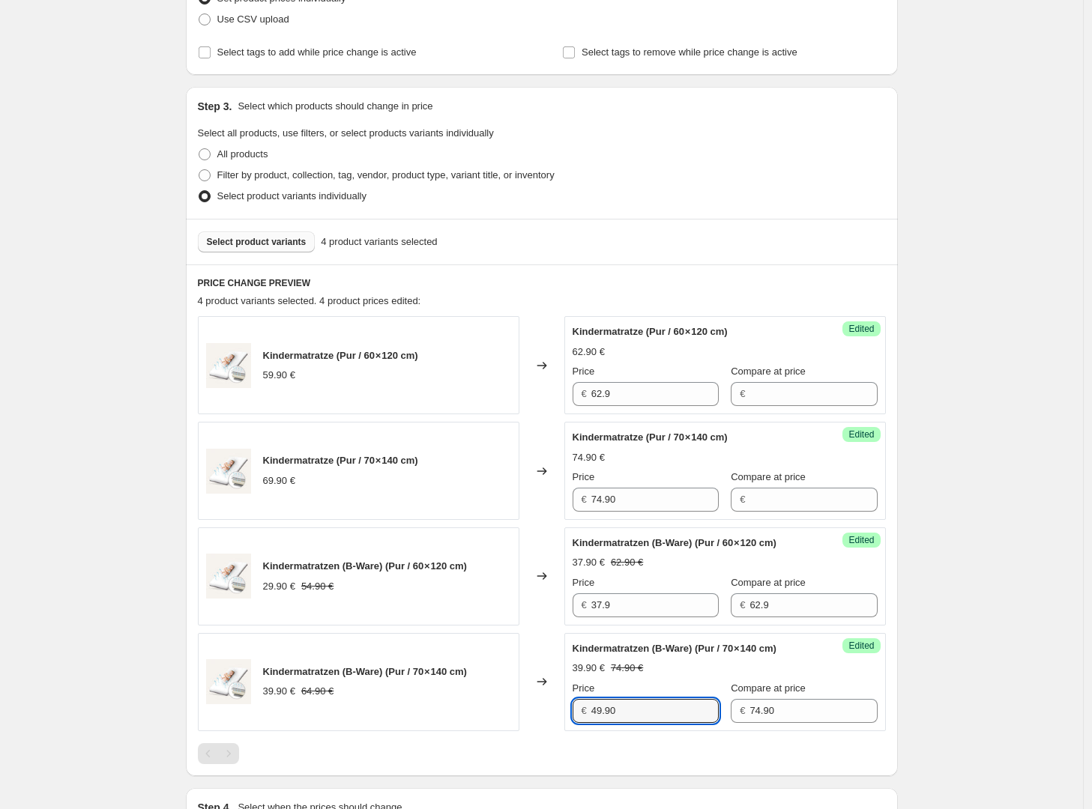
click at [688, 676] on div "39.90 € 74.90 €" at bounding box center [725, 668] width 305 height 15
click at [301, 244] on span "Select product variants" at bounding box center [257, 242] width 100 height 12
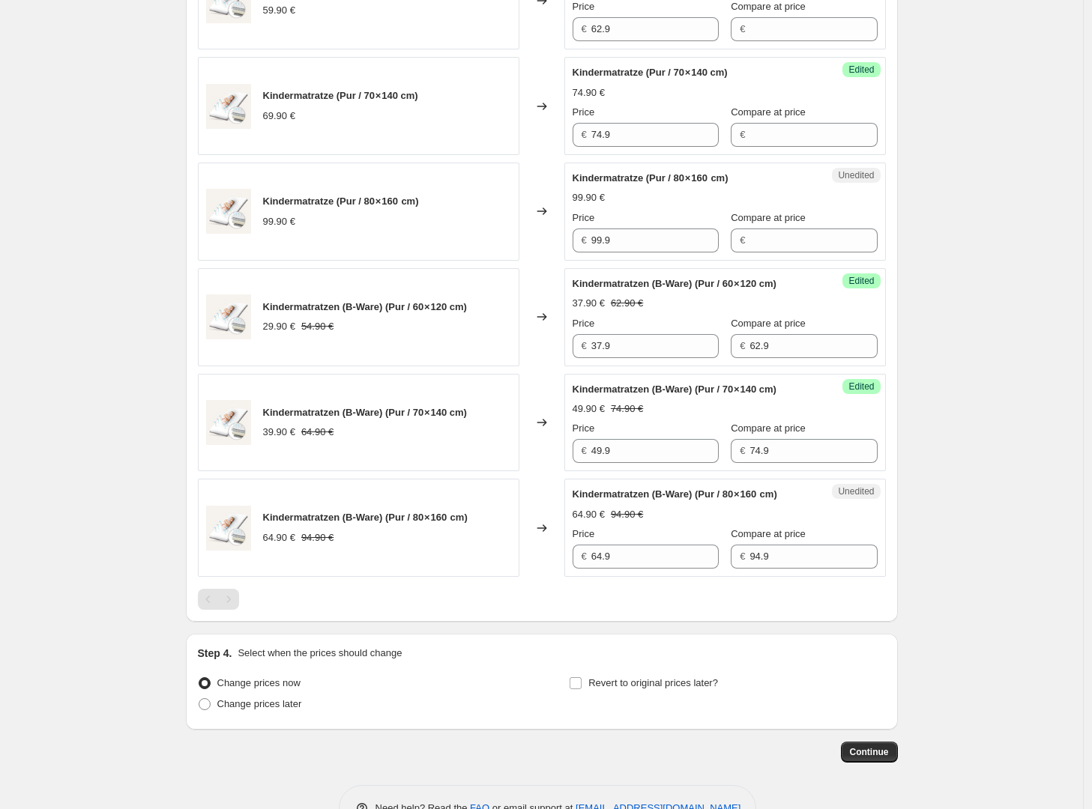
scroll to position [653, 0]
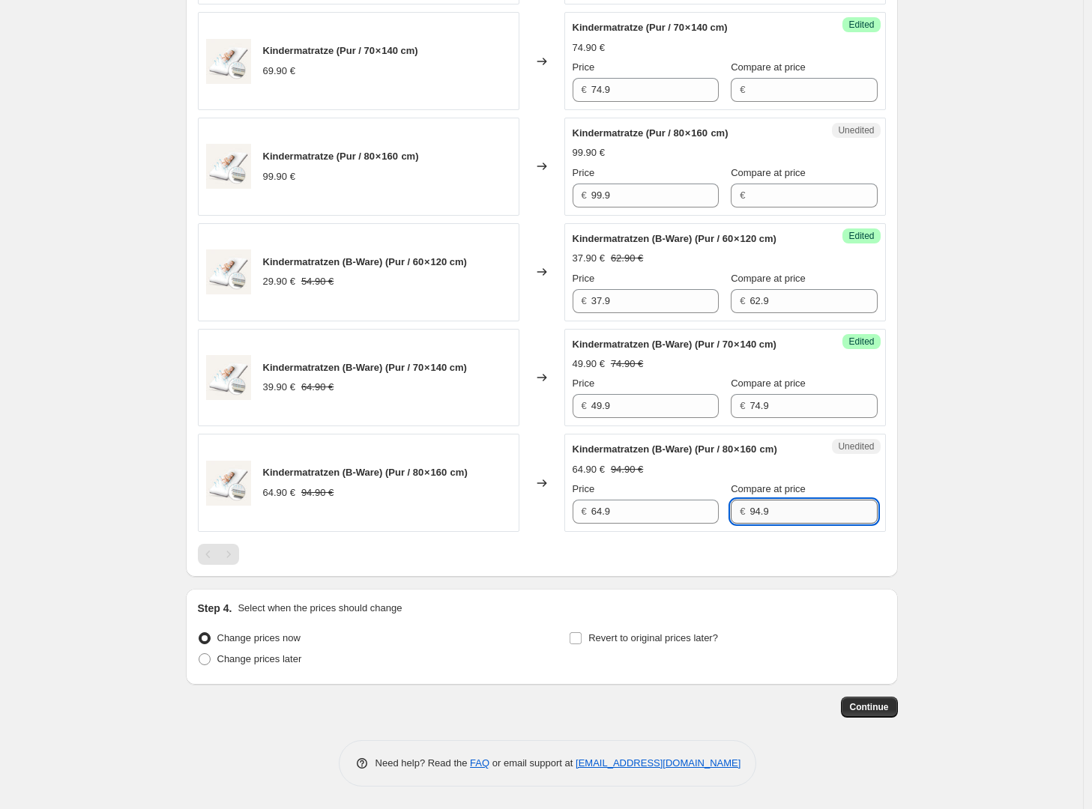
click at [798, 524] on input "94.9" at bounding box center [812, 512] width 127 height 24
type input "104.90"
click at [649, 524] on input "64.9" at bounding box center [654, 512] width 127 height 24
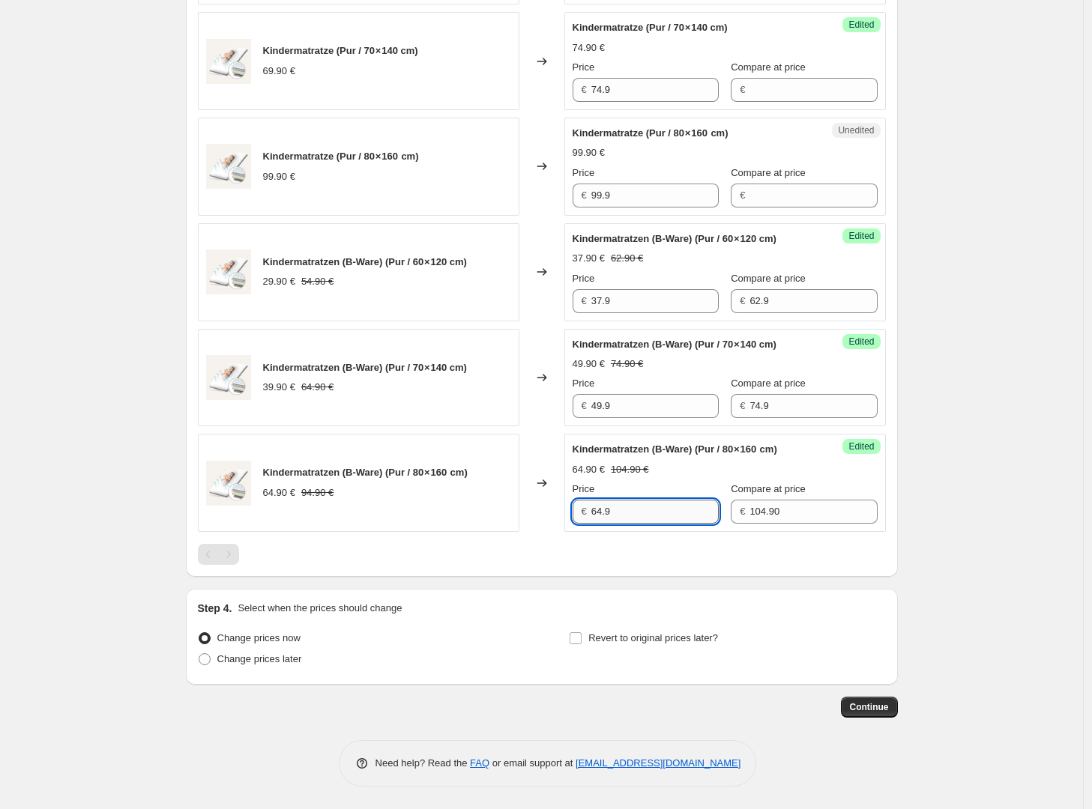
click at [649, 524] on input "64.9" at bounding box center [654, 512] width 127 height 24
type input "74.90"
click at [707, 495] on div "Kindermatratzen (B-Ware) (Pur / 80 × 160  cm) 74.90 € 104.90 € Price € 74.90 Co…" at bounding box center [725, 483] width 305 height 82
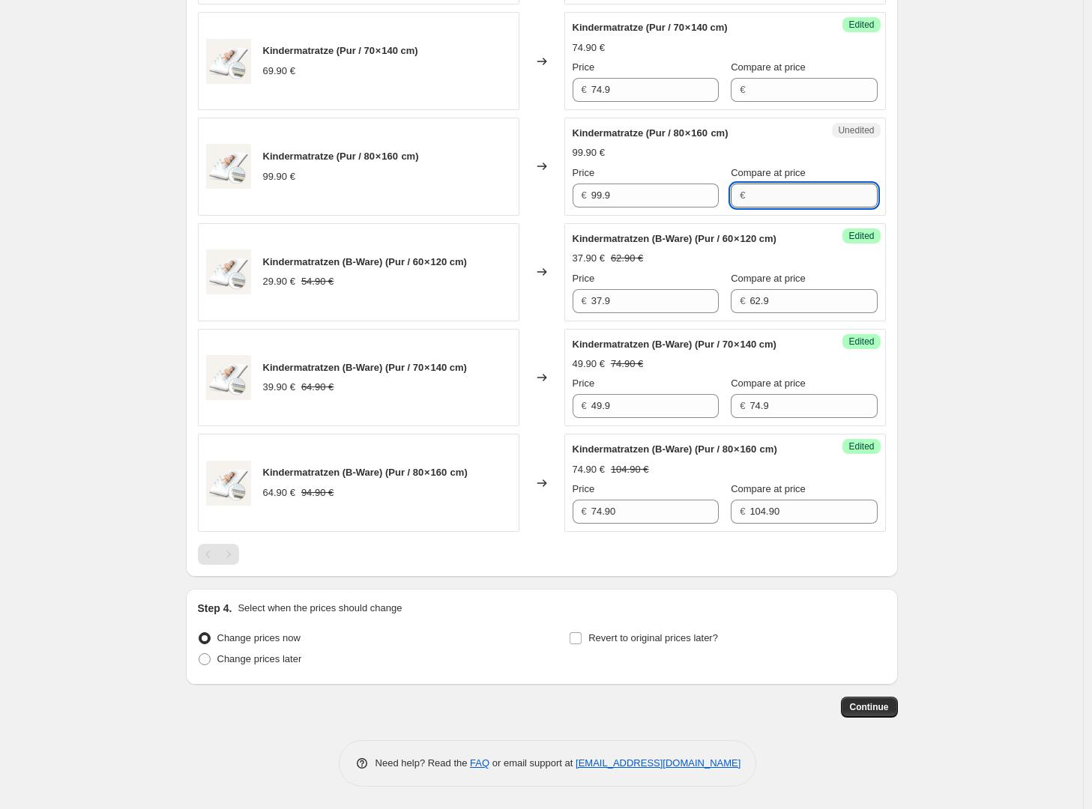
click at [777, 190] on input "Compare at price" at bounding box center [812, 196] width 127 height 24
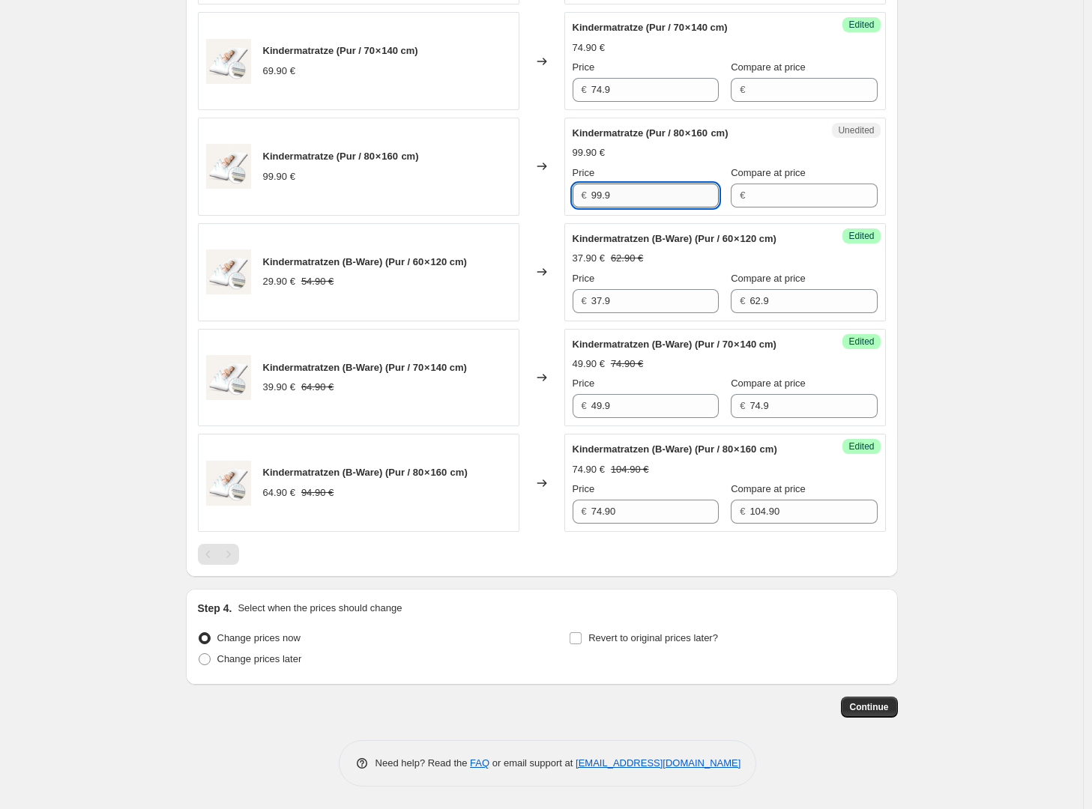
click at [665, 189] on input "99.9" at bounding box center [654, 196] width 127 height 24
type input "104.90"
click at [894, 181] on div "PRICE CHANGE PREVIEW 6 product variants selected. 5 product prices edited: Kind…" at bounding box center [542, 216] width 712 height 722
click at [923, 181] on div "Create new price change job. This page is ready Create new price change job Dra…" at bounding box center [541, 82] width 1083 height 1453
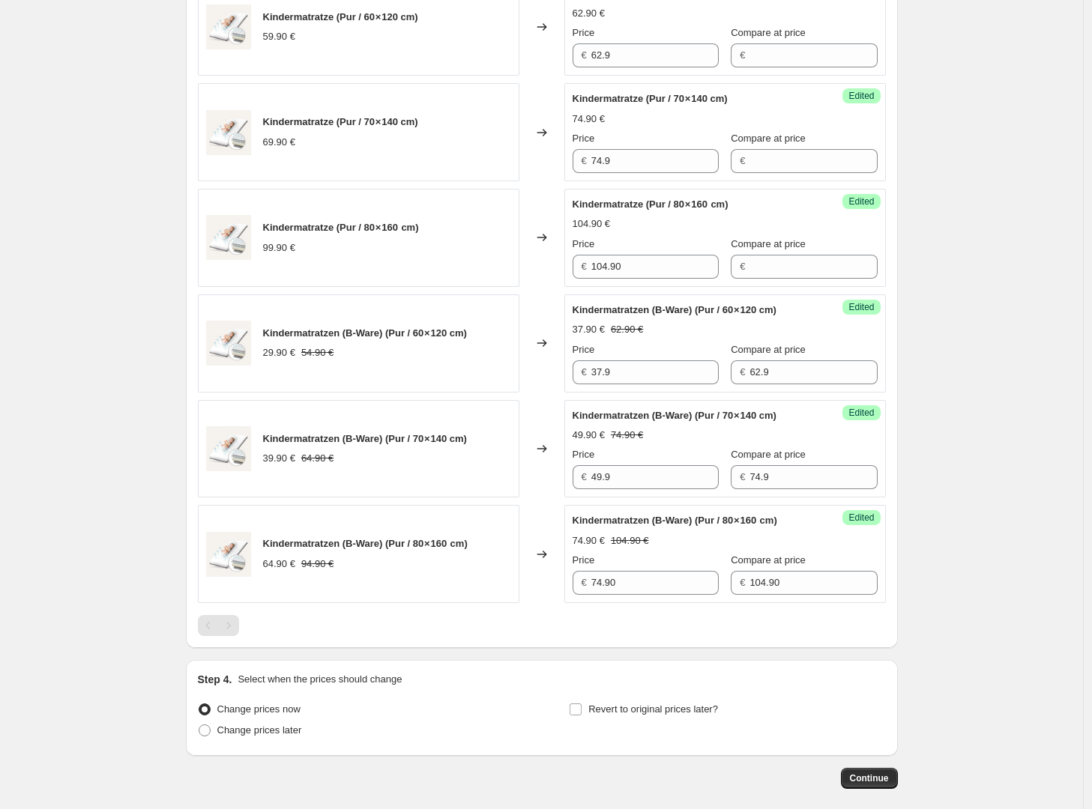
scroll to position [425, 0]
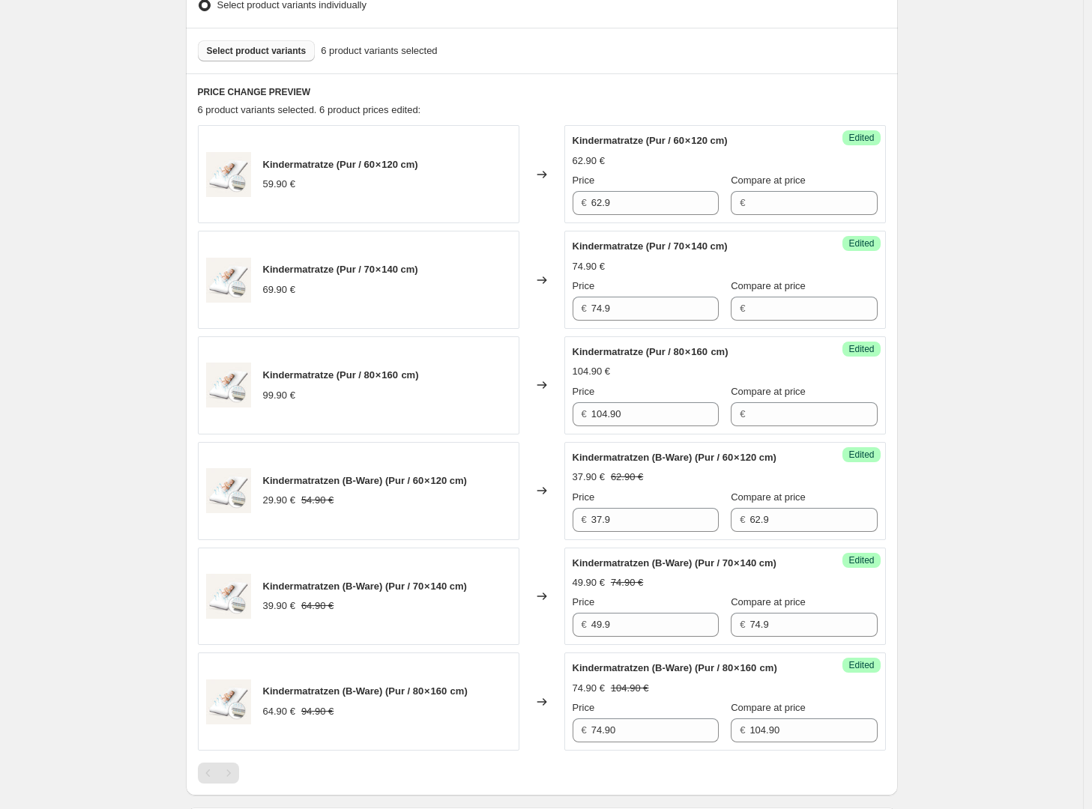
click at [288, 52] on span "Select product variants" at bounding box center [257, 51] width 100 height 12
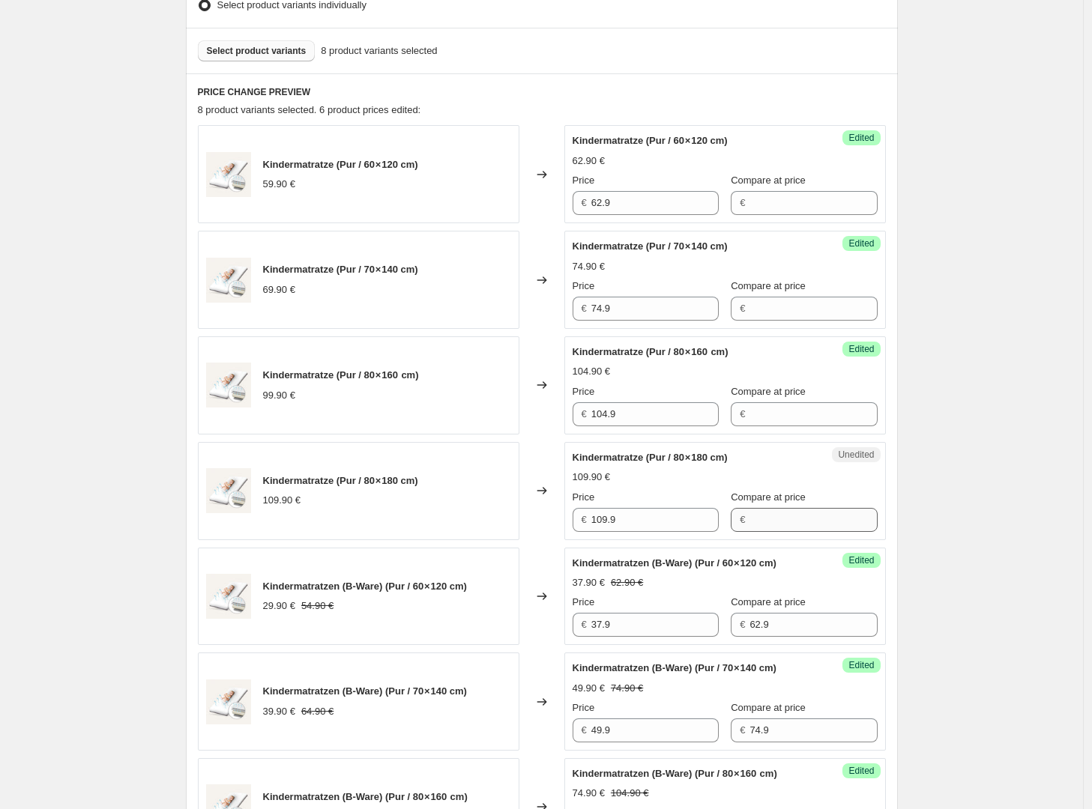
scroll to position [910, 0]
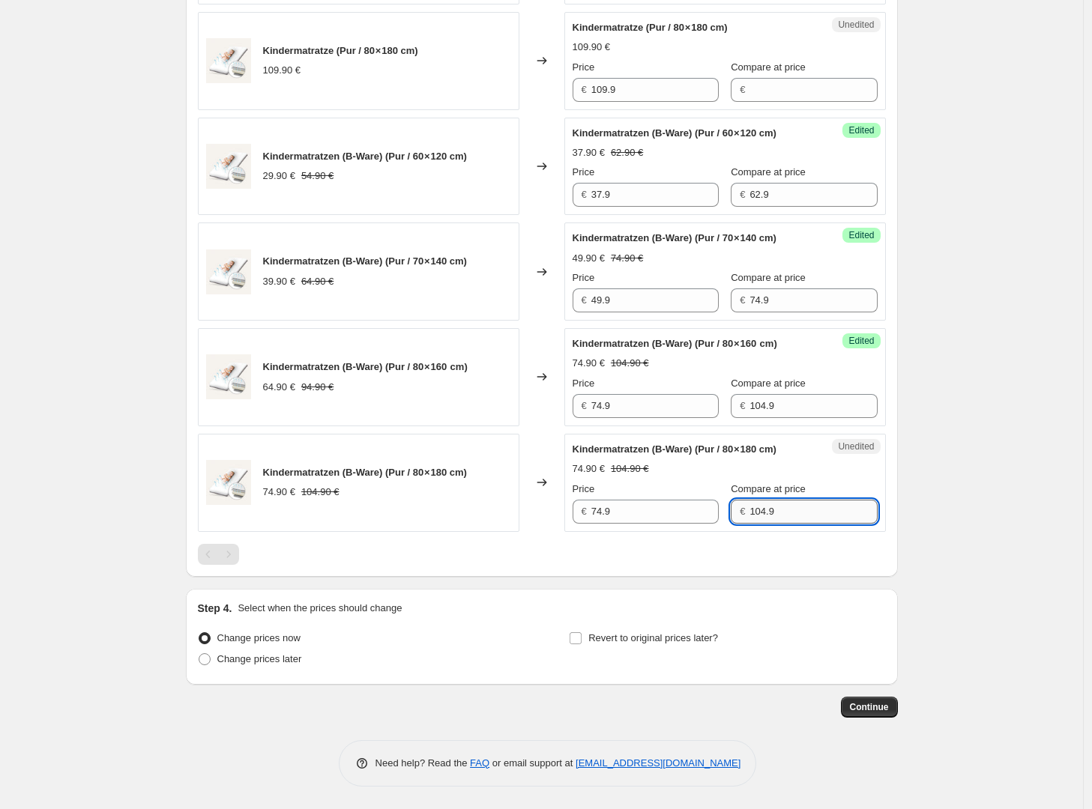
click at [781, 519] on input "104.9" at bounding box center [812, 512] width 127 height 24
type input "115.90"
click at [669, 524] on input "74.9" at bounding box center [654, 512] width 127 height 24
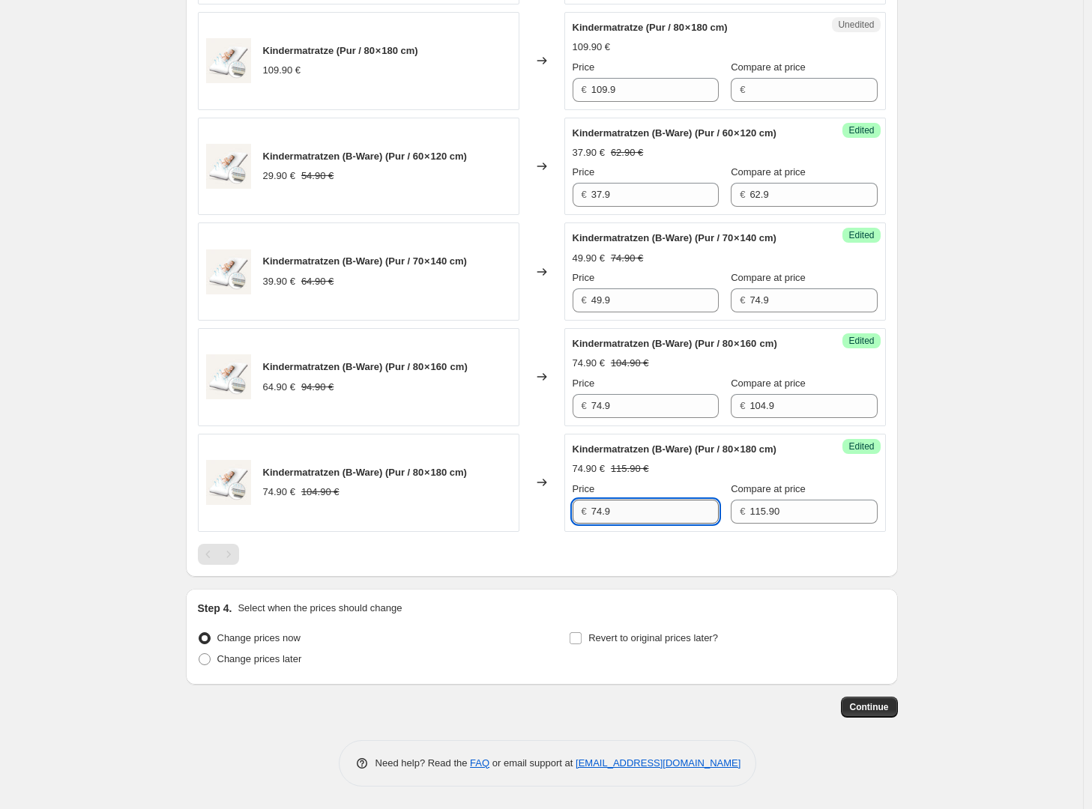
click at [669, 524] on input "74.9" at bounding box center [654, 512] width 127 height 24
type input "85.90"
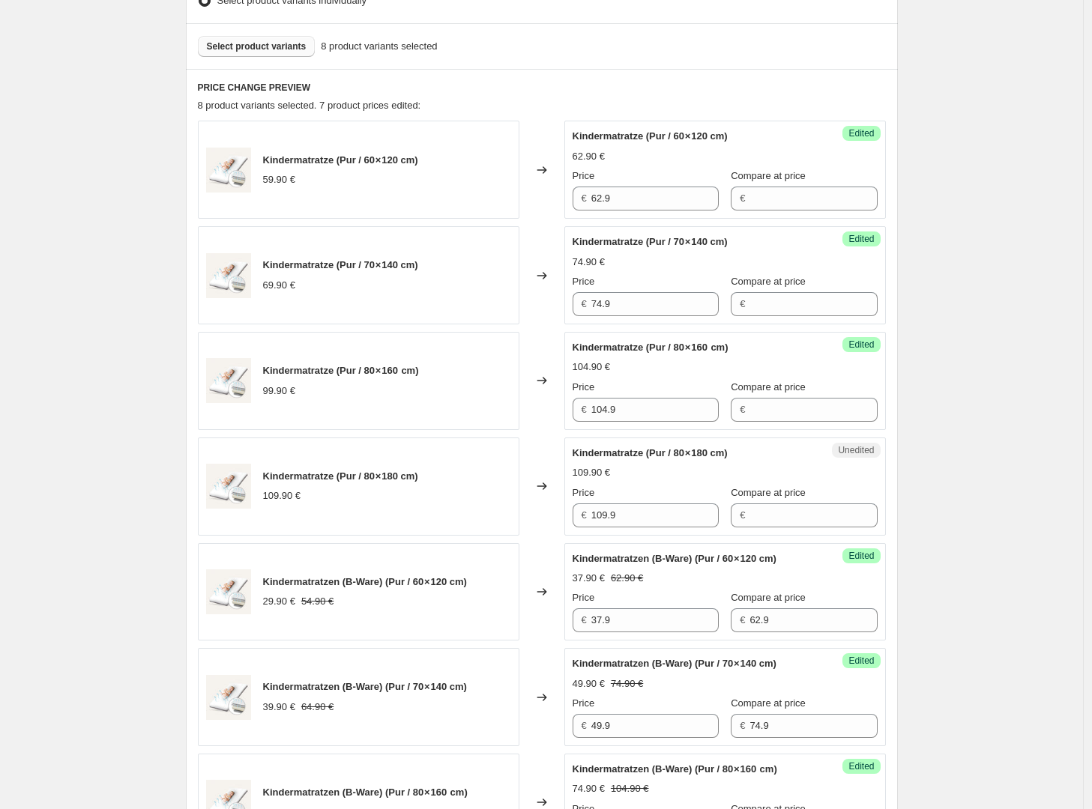
scroll to position [433, 0]
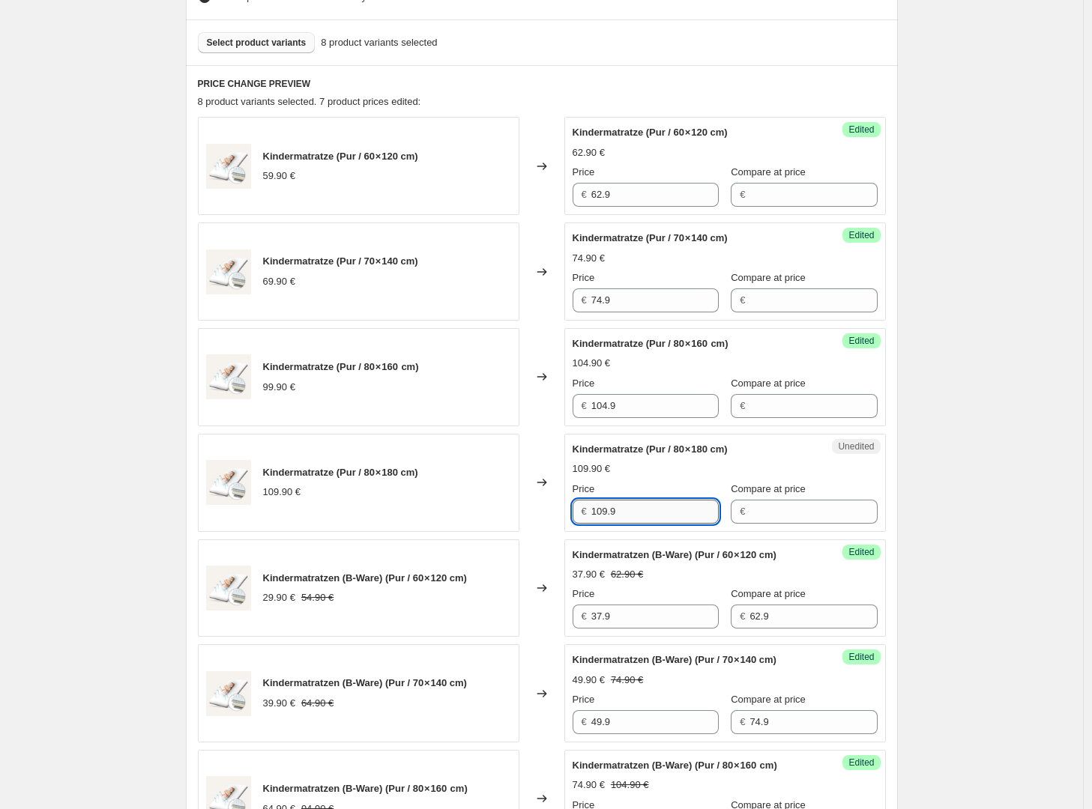
click at [652, 505] on input "109.9" at bounding box center [654, 512] width 127 height 24
type input "115.90"
click at [921, 447] on div "Create new price change job. This page is ready Create new price change job Dra…" at bounding box center [541, 399] width 1083 height 1664
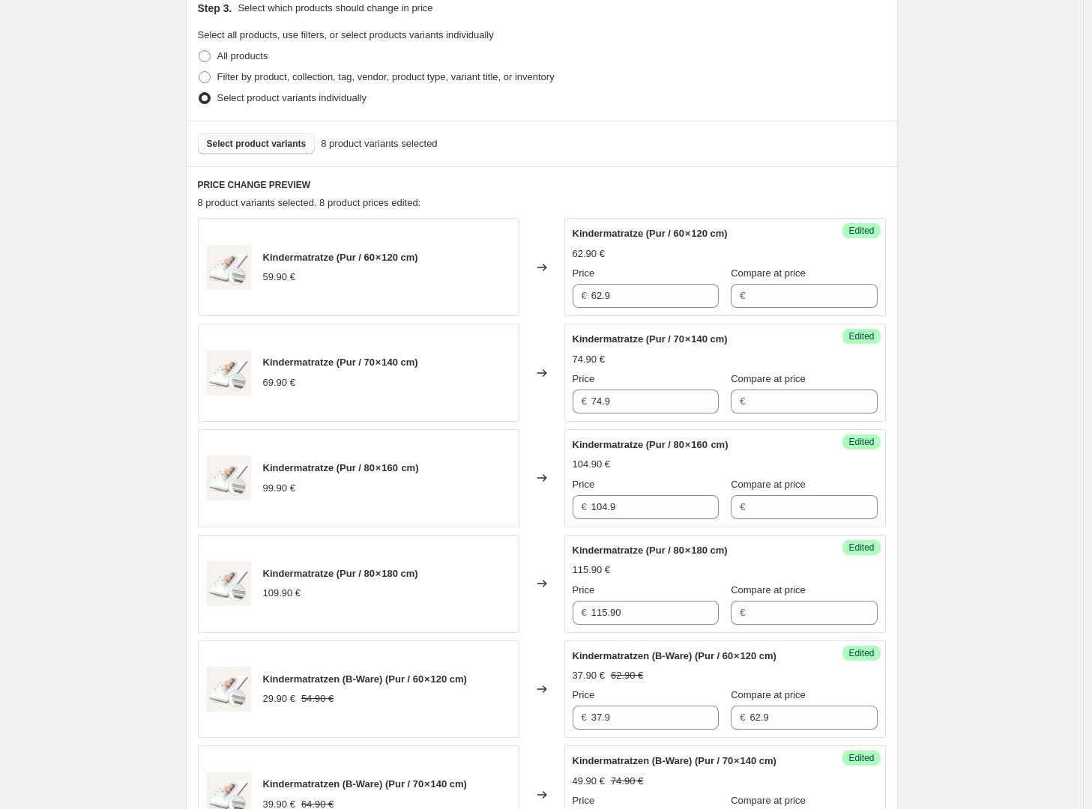
scroll to position [313, 0]
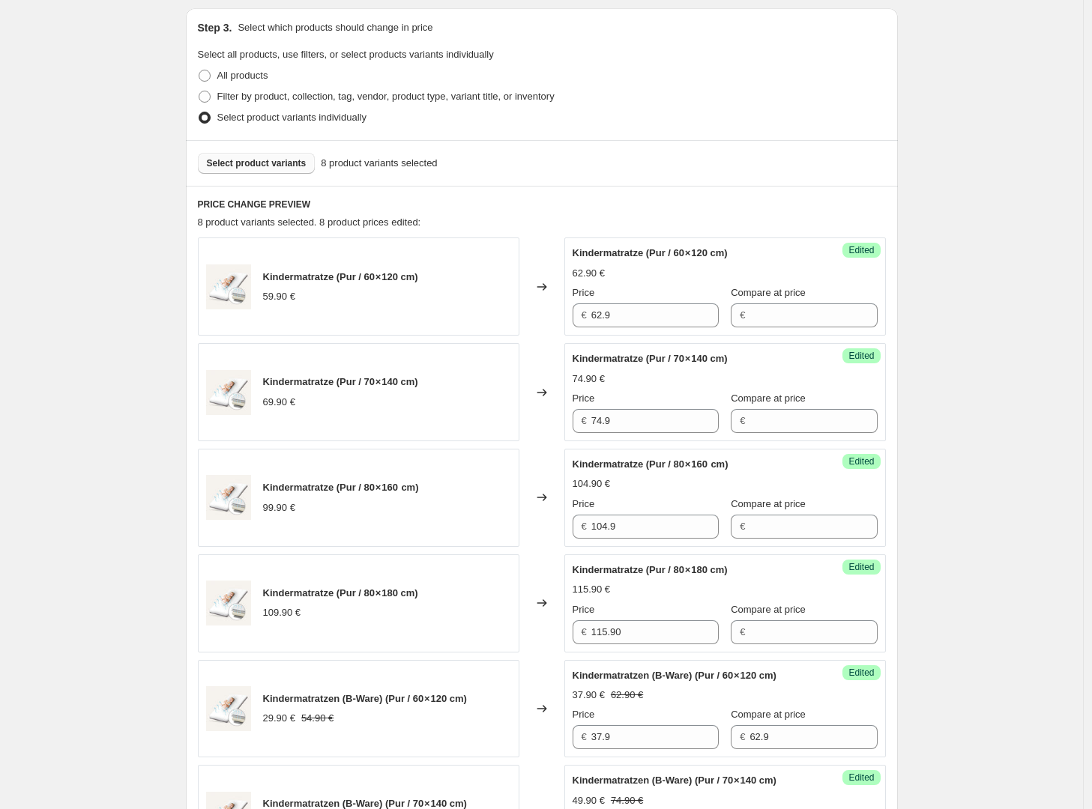
click at [307, 168] on span "Select product variants" at bounding box center [257, 163] width 100 height 12
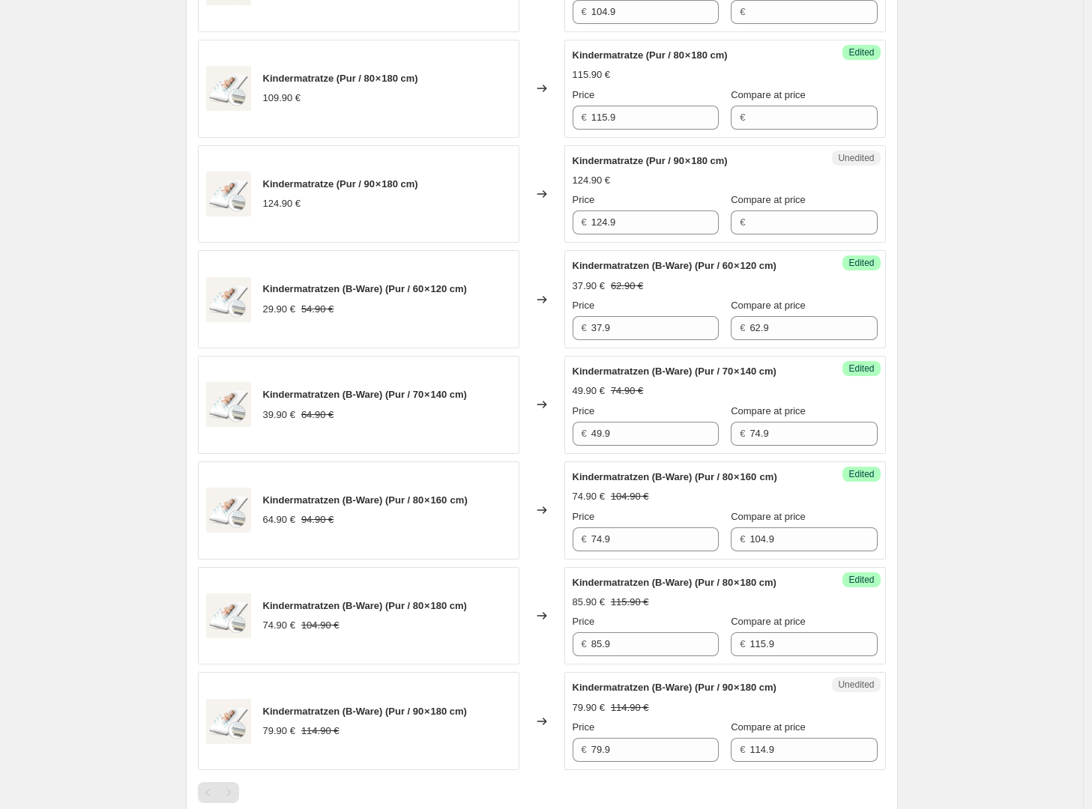
scroll to position [788, 0]
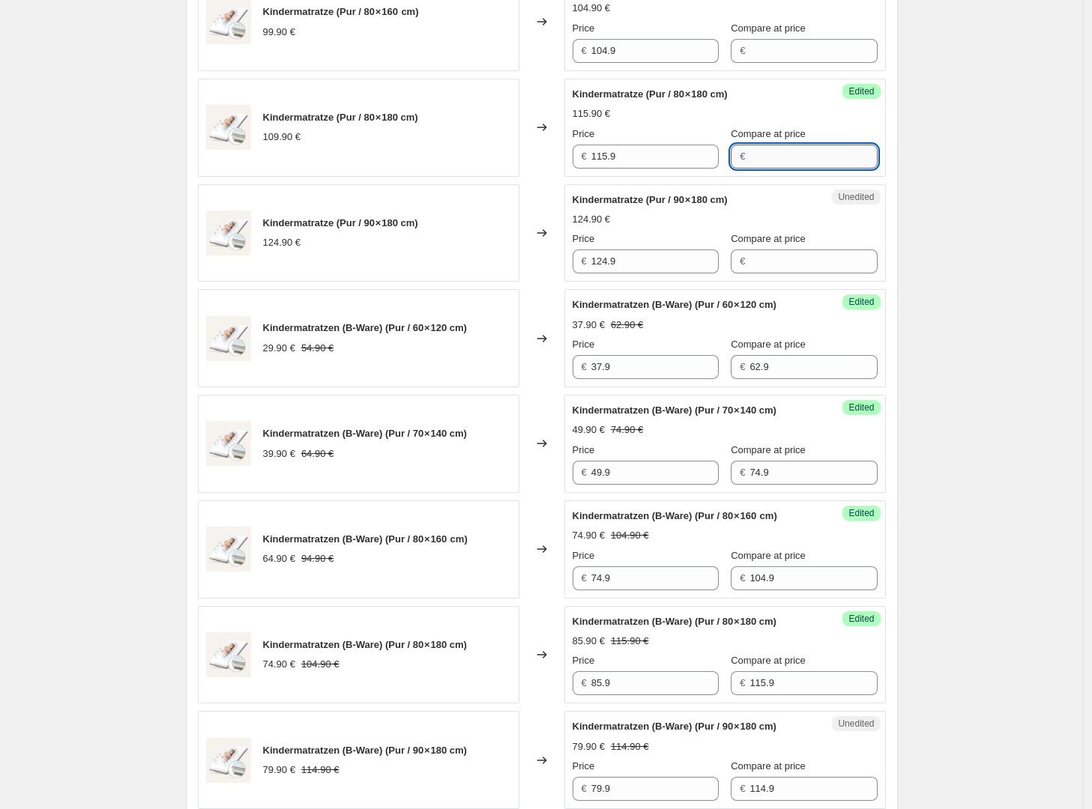
click at [749, 158] on input "Compare at price" at bounding box center [812, 157] width 127 height 24
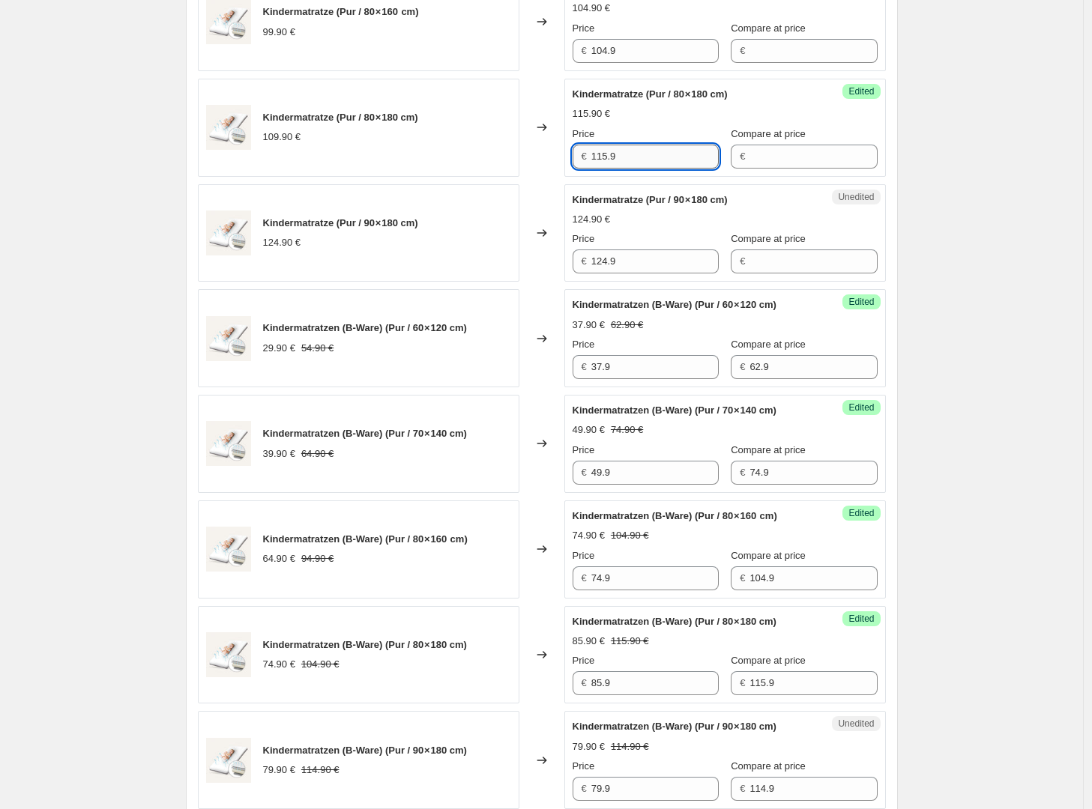
click at [616, 165] on input "115.9" at bounding box center [654, 157] width 127 height 24
click at [615, 165] on input "115.9" at bounding box center [654, 157] width 127 height 24
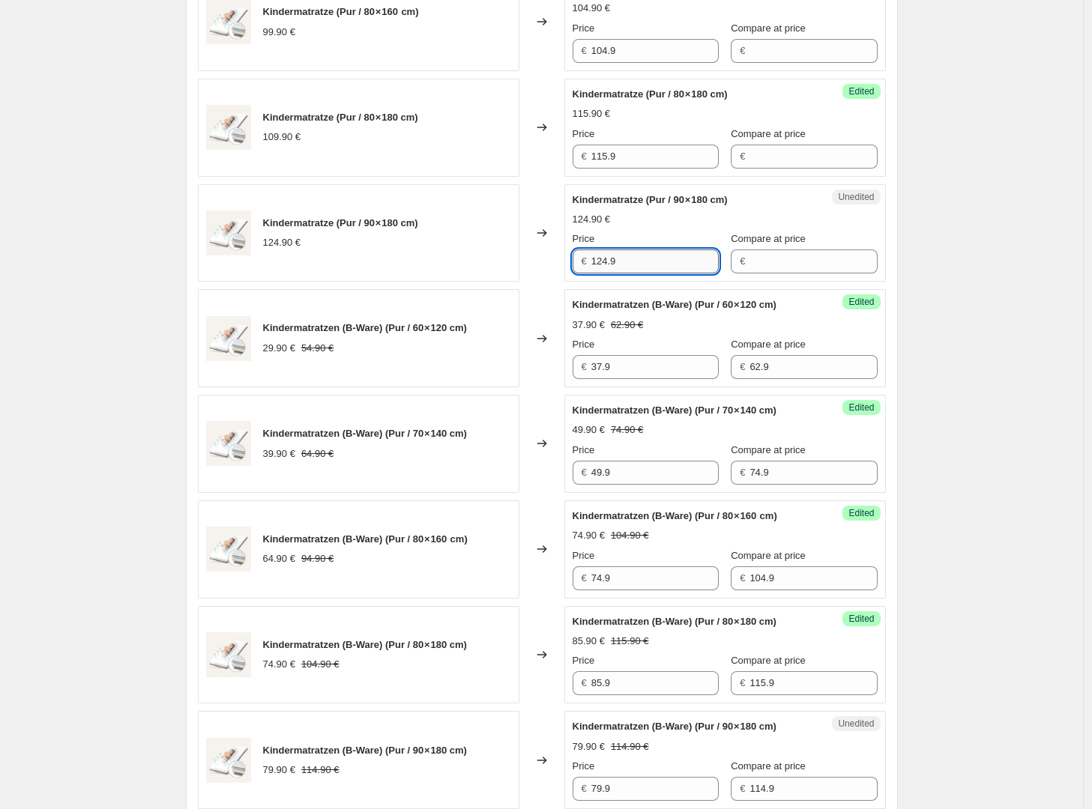
click at [638, 265] on input "124.9" at bounding box center [654, 262] width 127 height 24
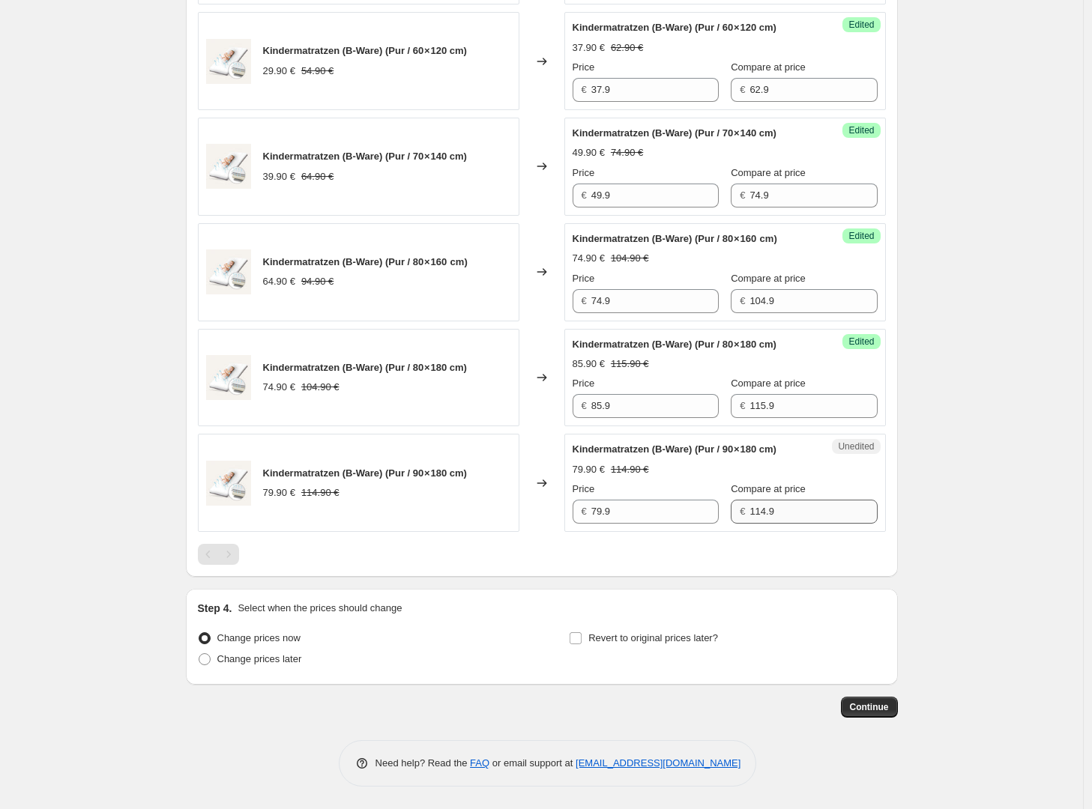
type input "129.90"
click at [798, 524] on input "114.9" at bounding box center [812, 512] width 127 height 24
type input "129.90"
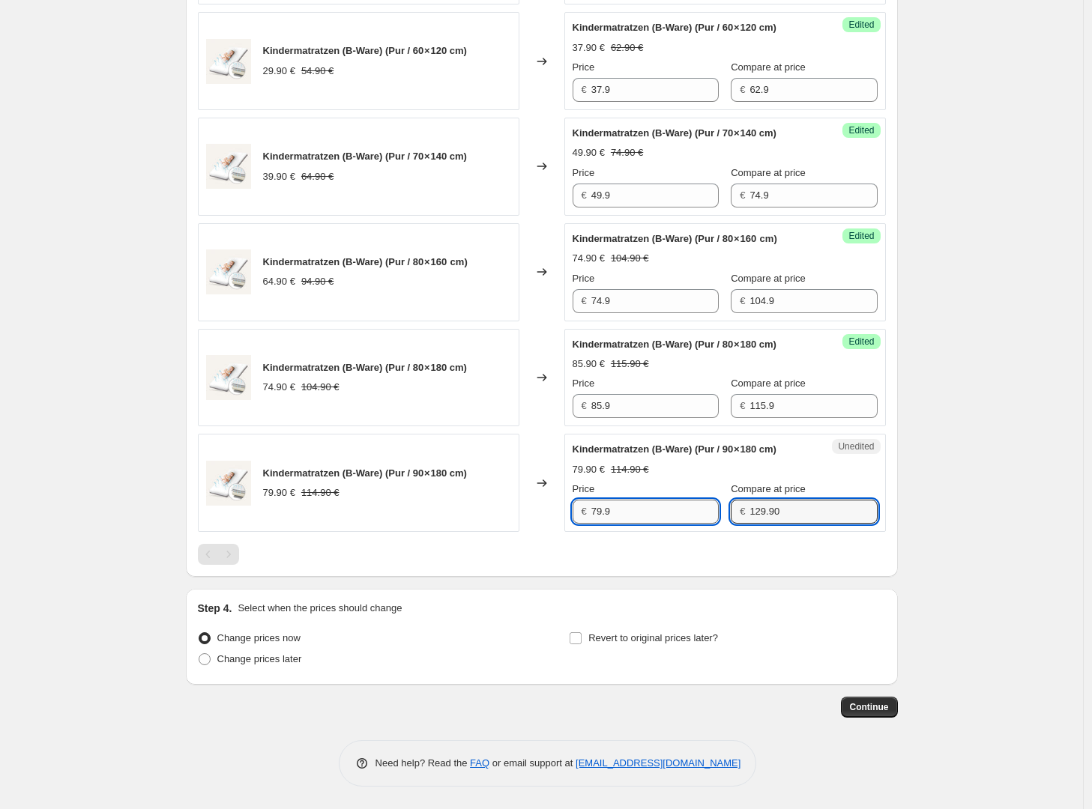
click at [651, 524] on input "79.9" at bounding box center [654, 512] width 127 height 24
type input "99.90"
click at [892, 515] on div "PRICE CHANGE PREVIEW 10 product variants selected. 10 product prices edited: Ki…" at bounding box center [542, 5] width 712 height 1144
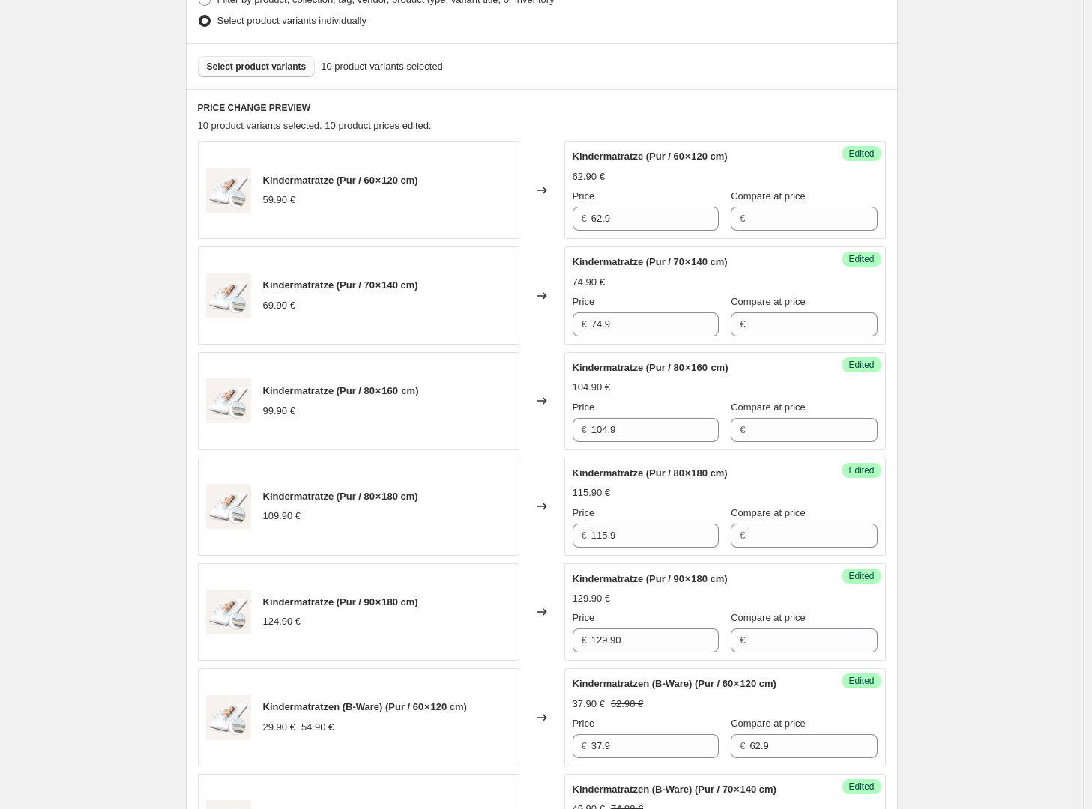
scroll to position [373, 0]
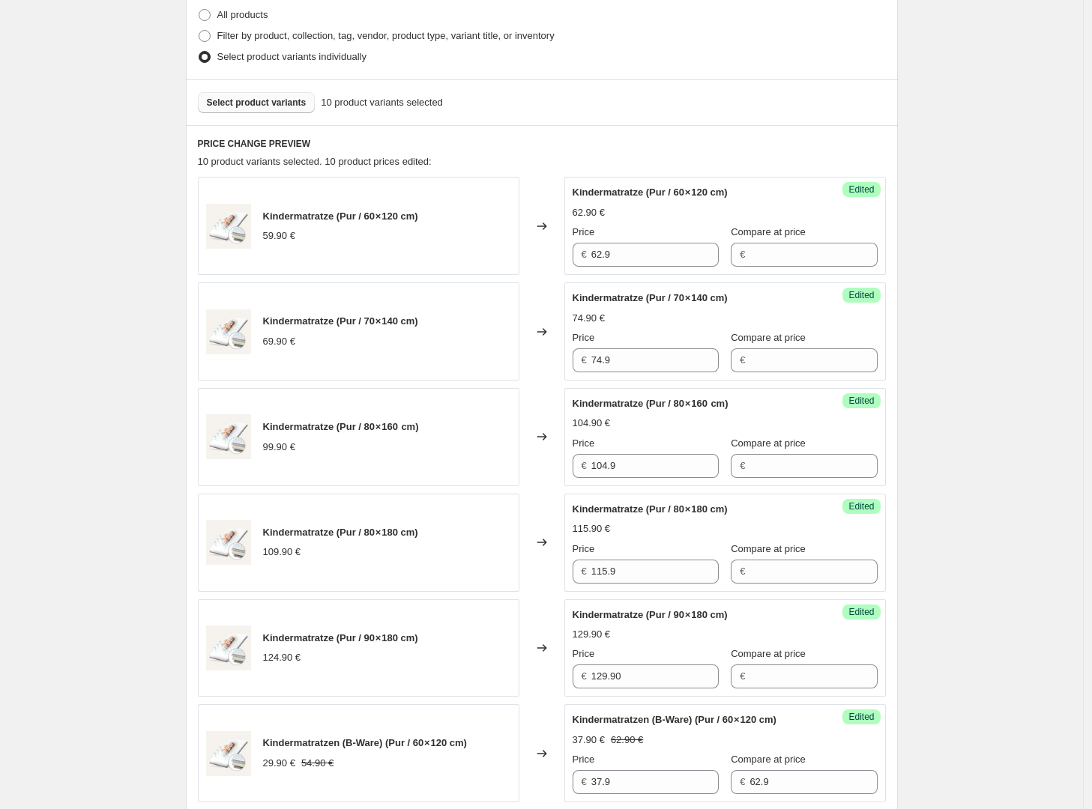
click at [253, 100] on span "Select product variants" at bounding box center [257, 103] width 100 height 12
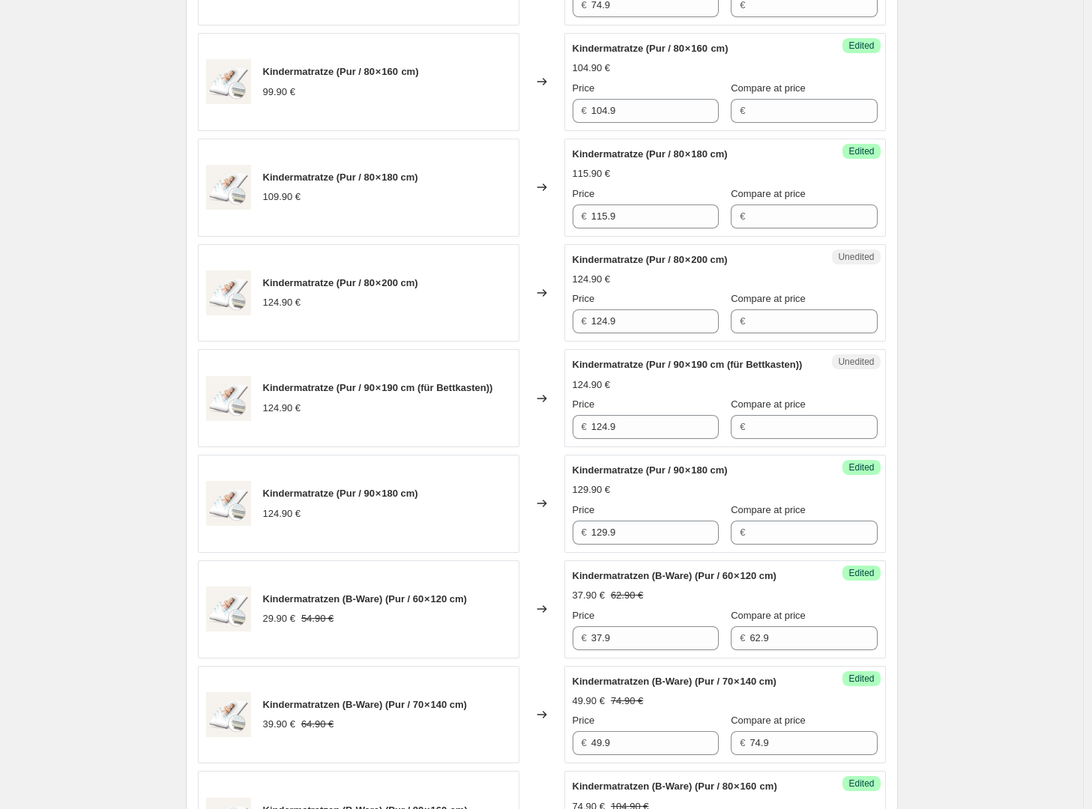
scroll to position [689, 0]
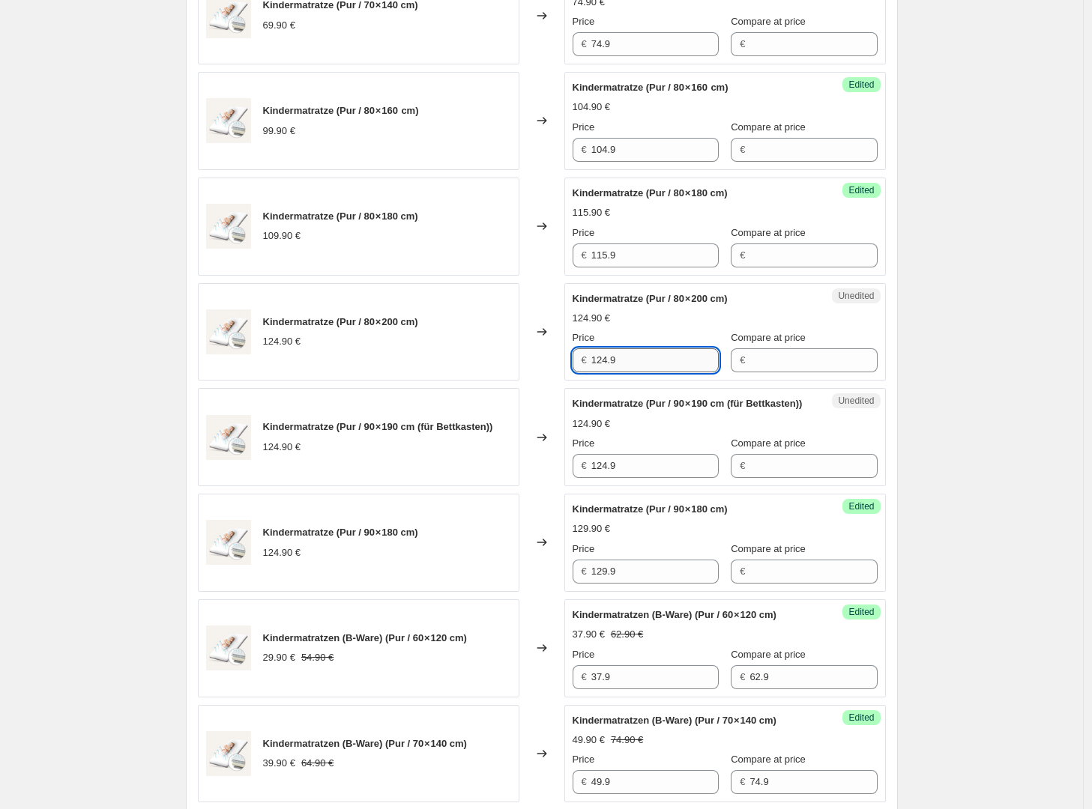
click at [624, 358] on input "124.9" at bounding box center [654, 360] width 127 height 24
click at [624, 358] on input "129.90" at bounding box center [654, 360] width 127 height 24
type input "129.90"
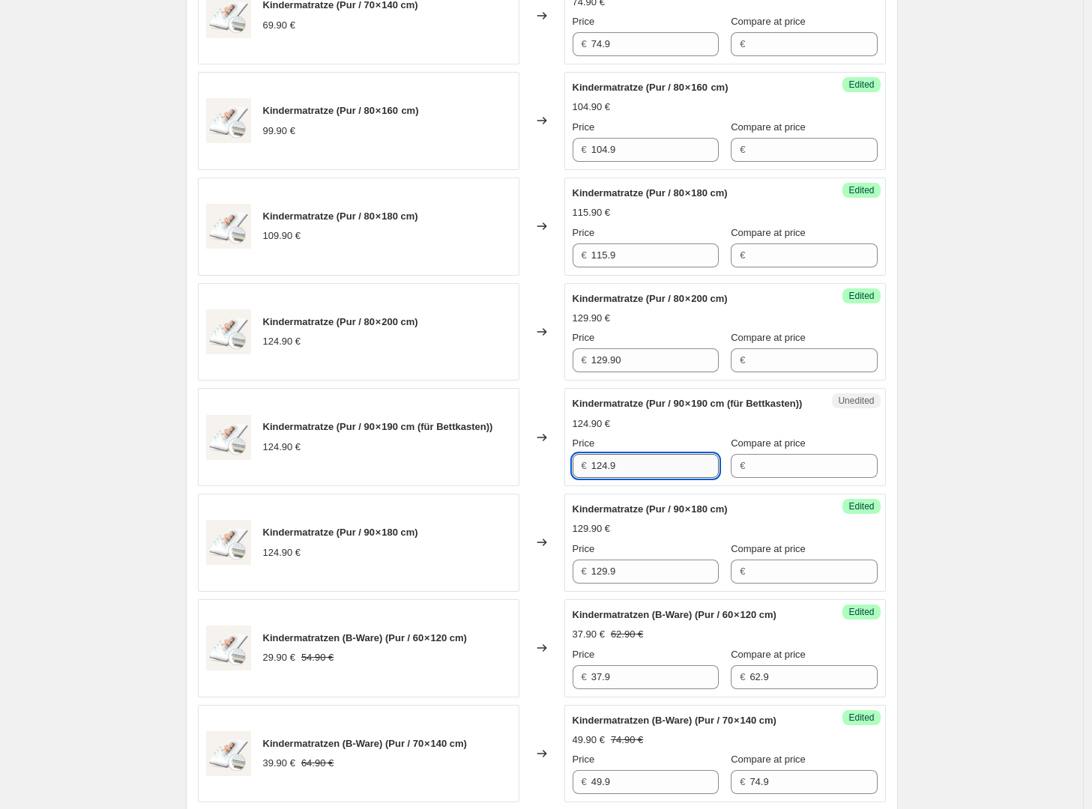
click at [639, 478] on input "124.9" at bounding box center [654, 466] width 127 height 24
paste input "9.90"
type input "129.90"
click at [669, 432] on div "129.90 €" at bounding box center [725, 424] width 305 height 15
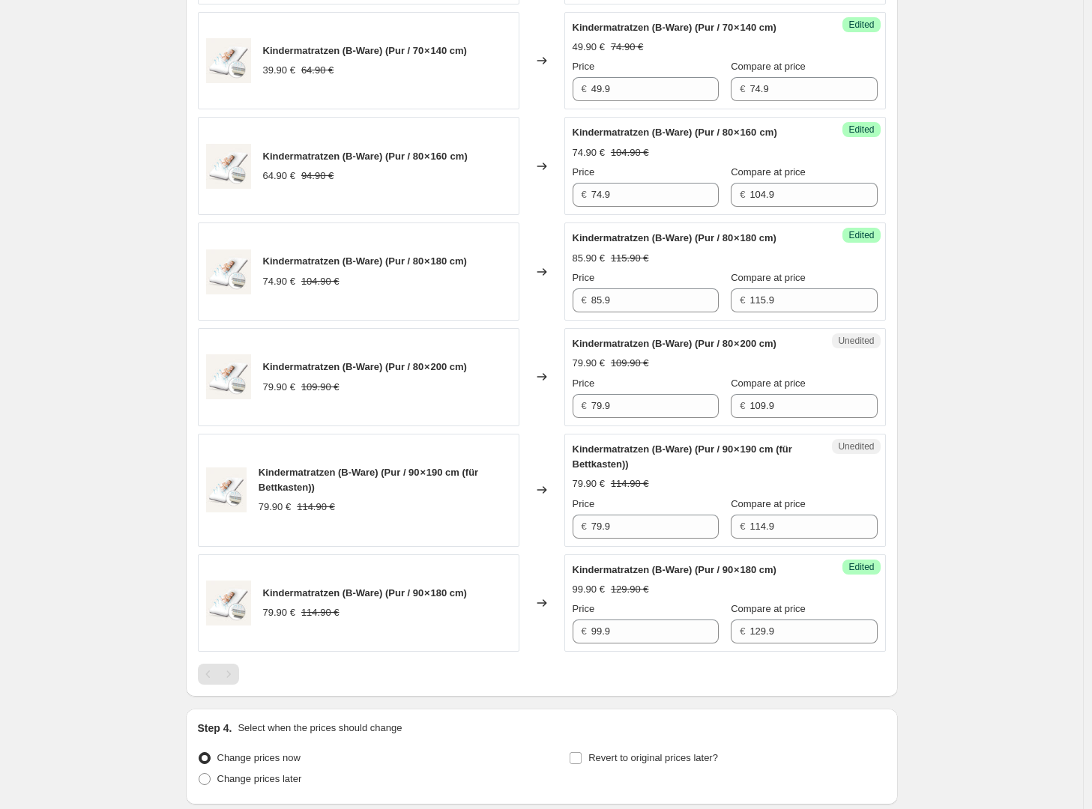
scroll to position [1392, 0]
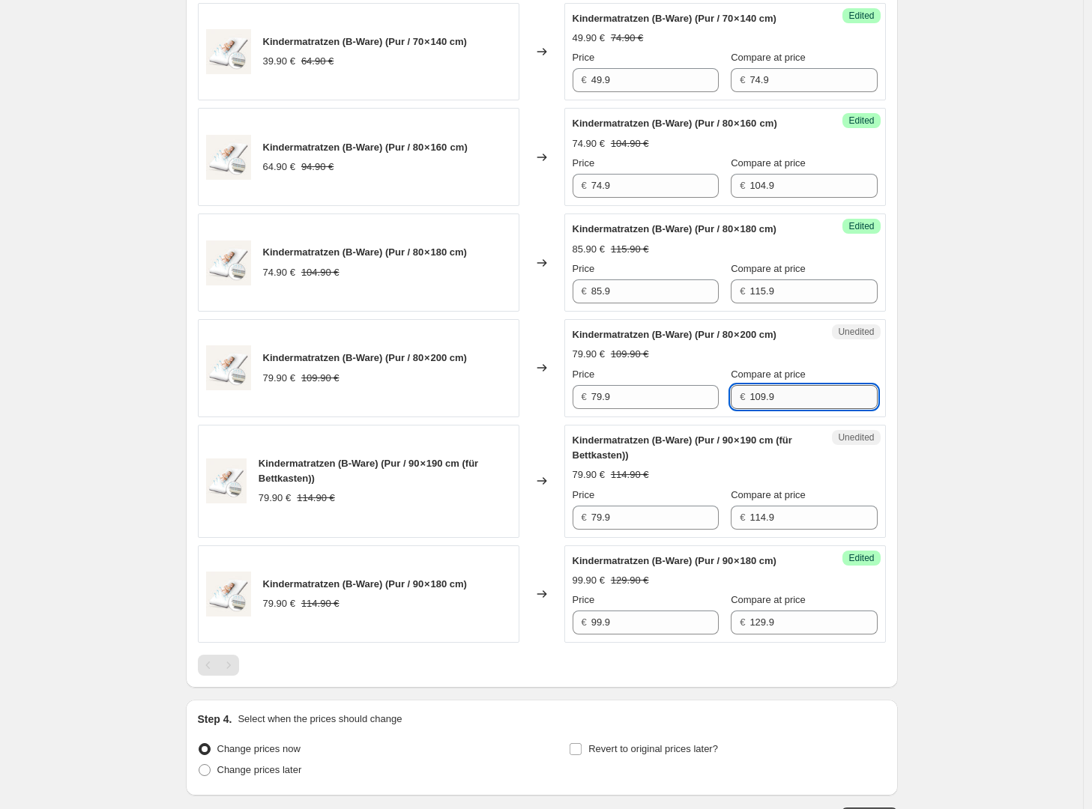
click at [790, 409] on input "109.9" at bounding box center [812, 397] width 127 height 24
type input "129.90"
click at [658, 409] on input "79.9" at bounding box center [654, 397] width 127 height 24
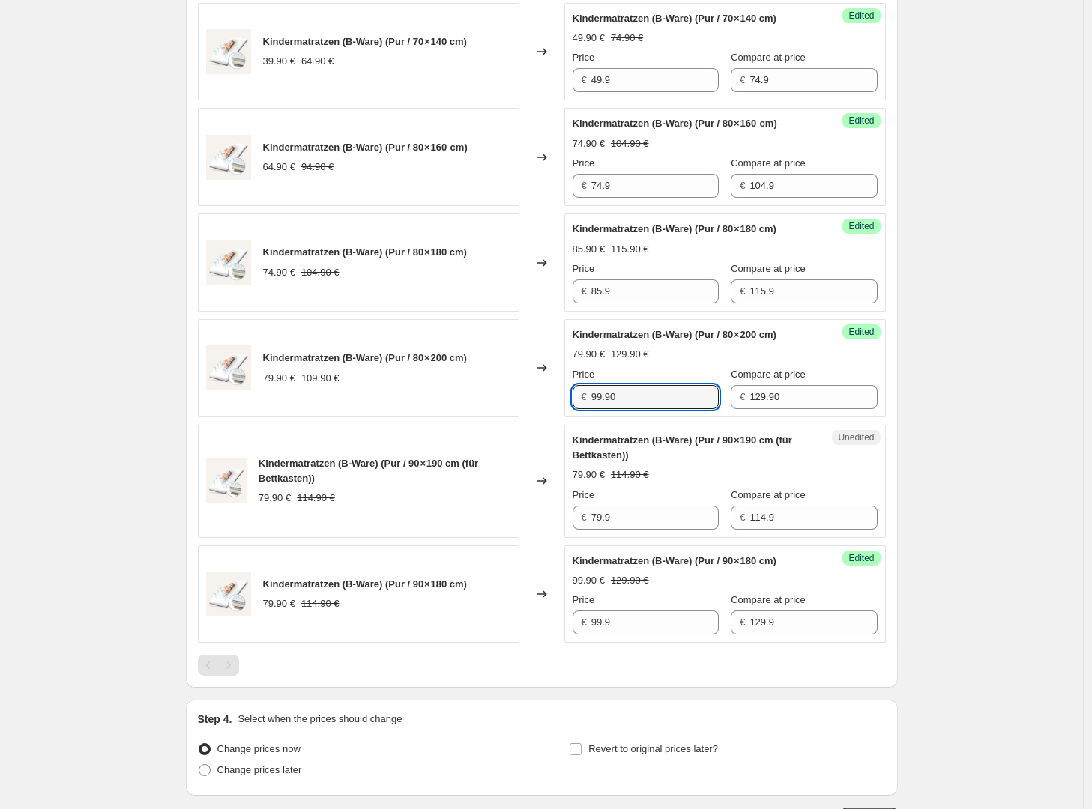
type input "99.90"
click at [858, 530] on div "Kindermatratzen (B-Ware) (Pur / 90 × 190 cm (für Bettkasten)) 79.90 € 114.90 € …" at bounding box center [725, 481] width 305 height 97
click at [818, 530] on input "114.9" at bounding box center [812, 518] width 127 height 24
type input "129.90"
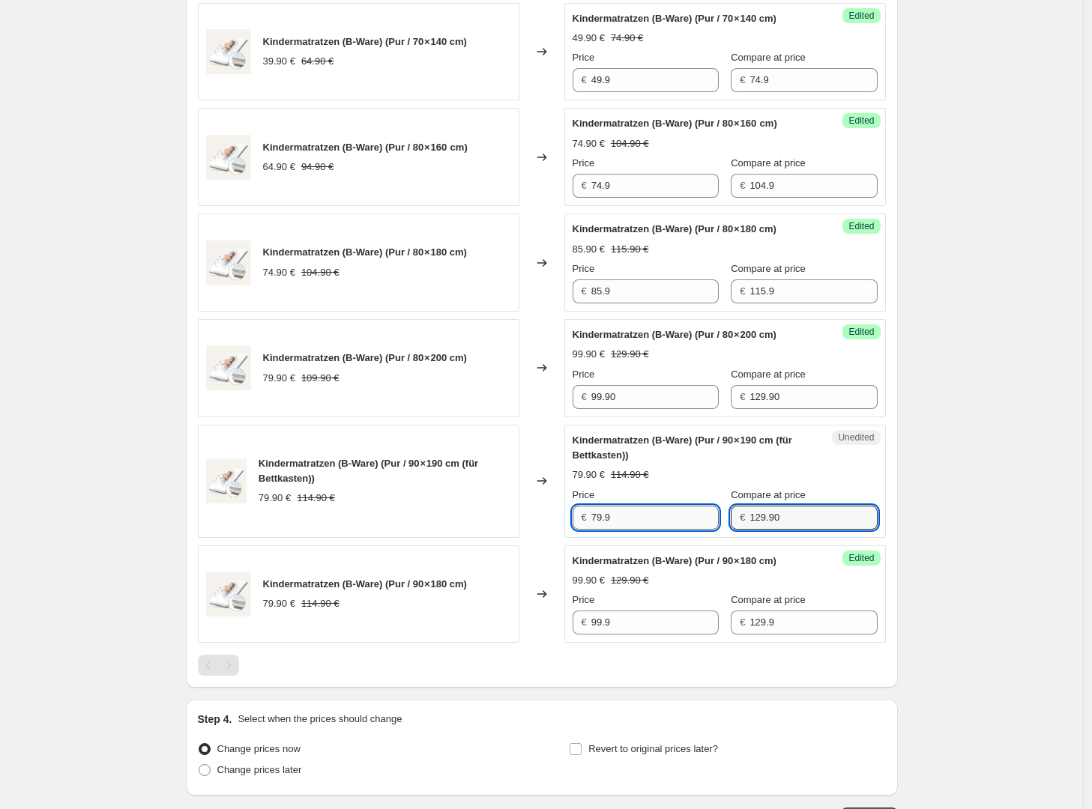
click at [647, 530] on input "79.9" at bounding box center [654, 518] width 127 height 24
type input "99.90"
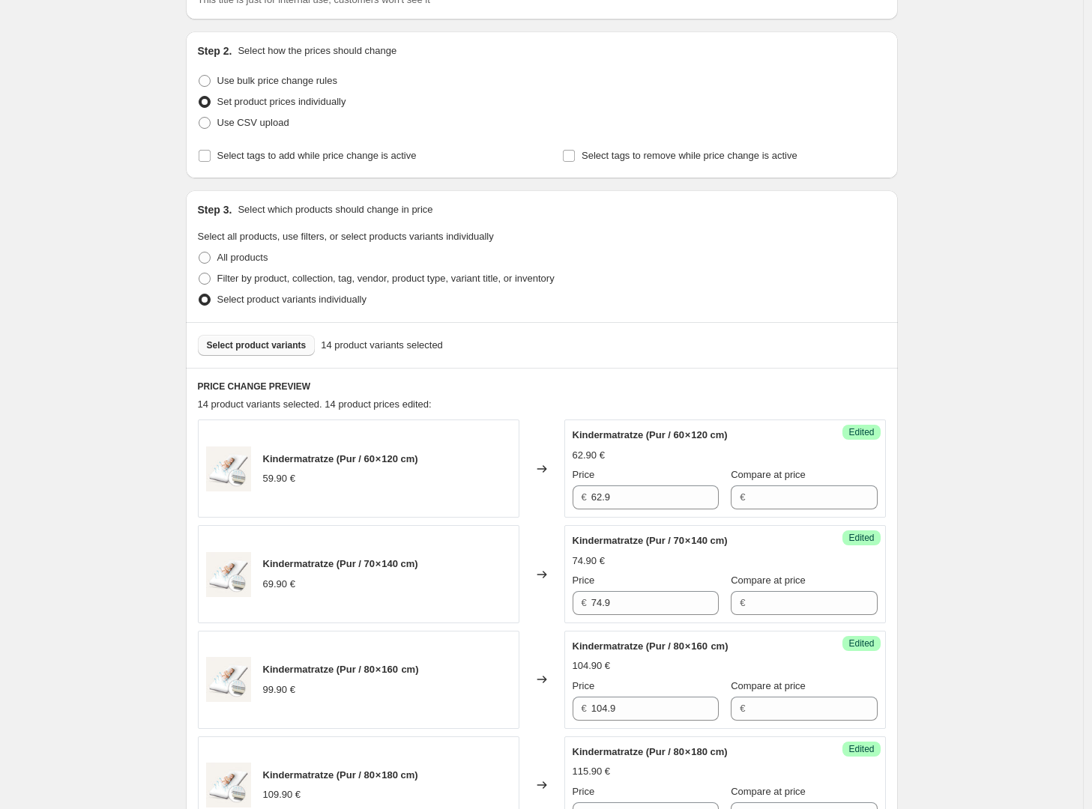
scroll to position [129, 0]
click at [287, 346] on span "Select product variants" at bounding box center [257, 347] width 100 height 12
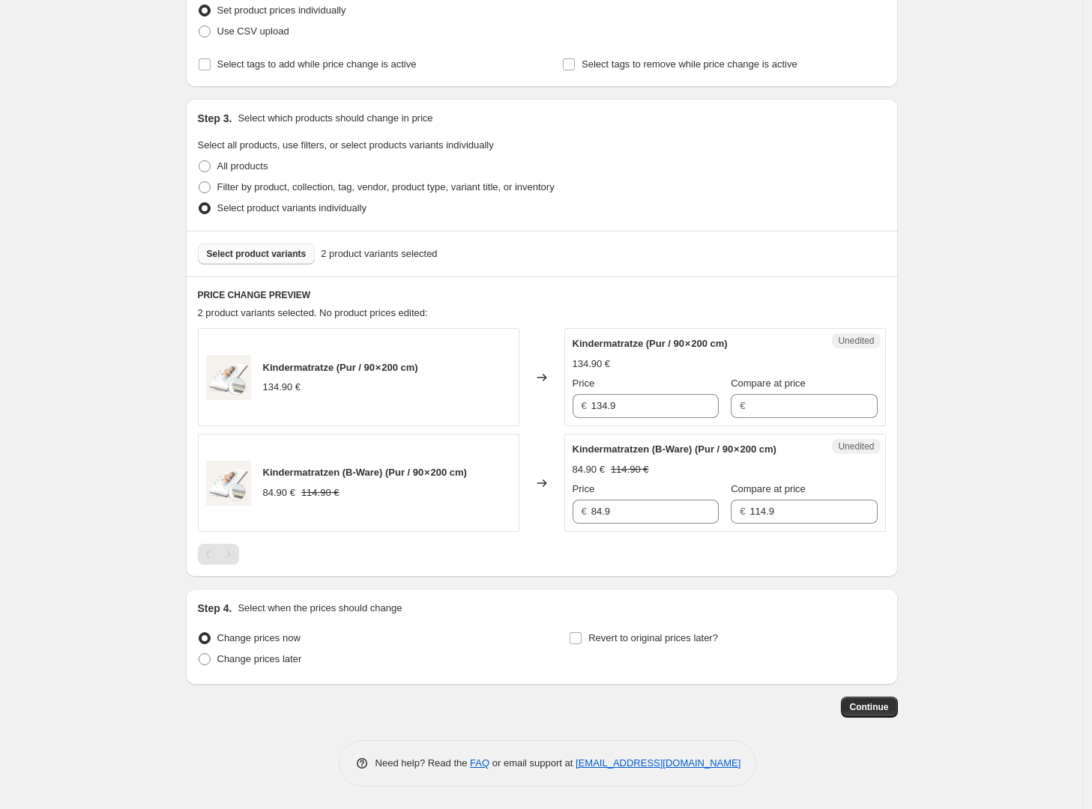
scroll to position [0, 0]
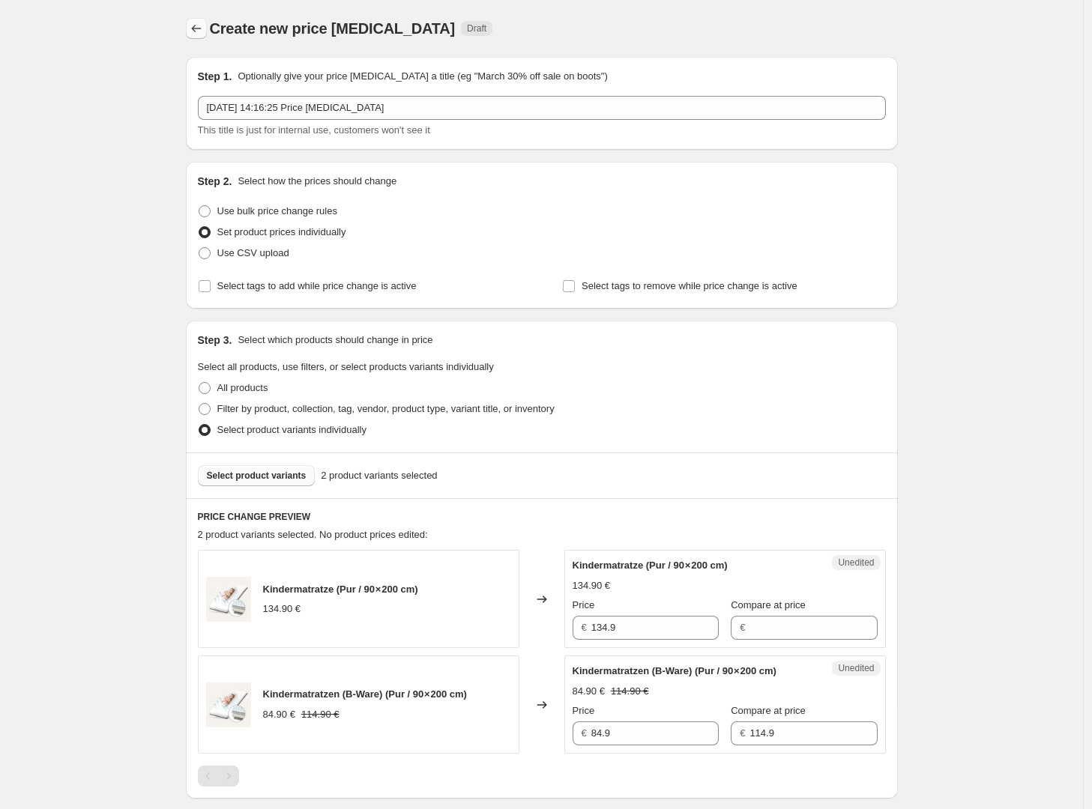
click at [207, 34] on button "Price change jobs" at bounding box center [196, 28] width 21 height 21
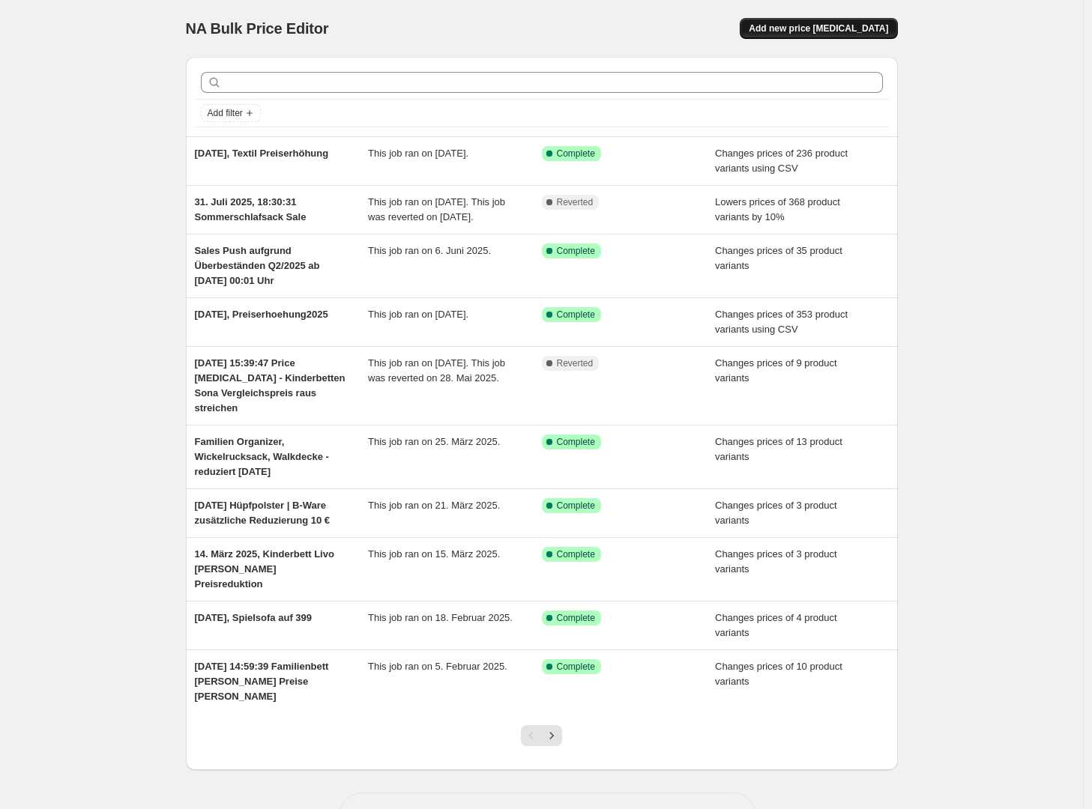
click at [811, 31] on span "Add new price [MEDICAL_DATA]" at bounding box center [818, 28] width 139 height 12
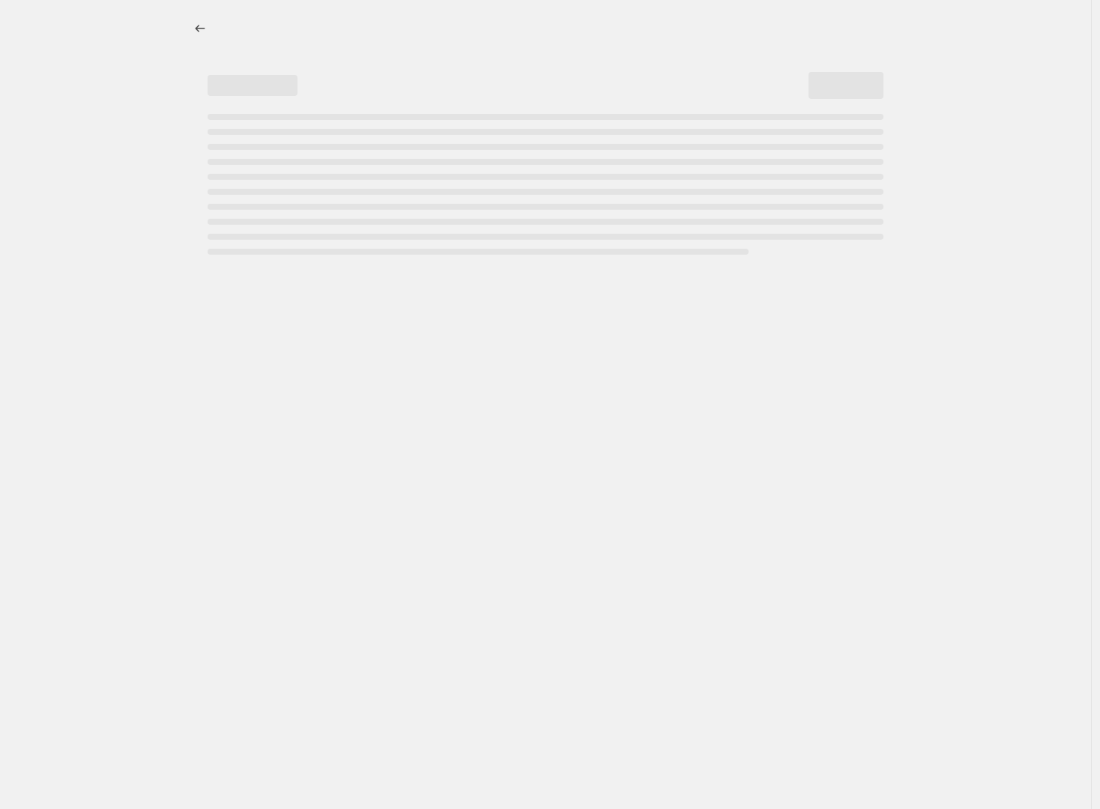
select select "percentage"
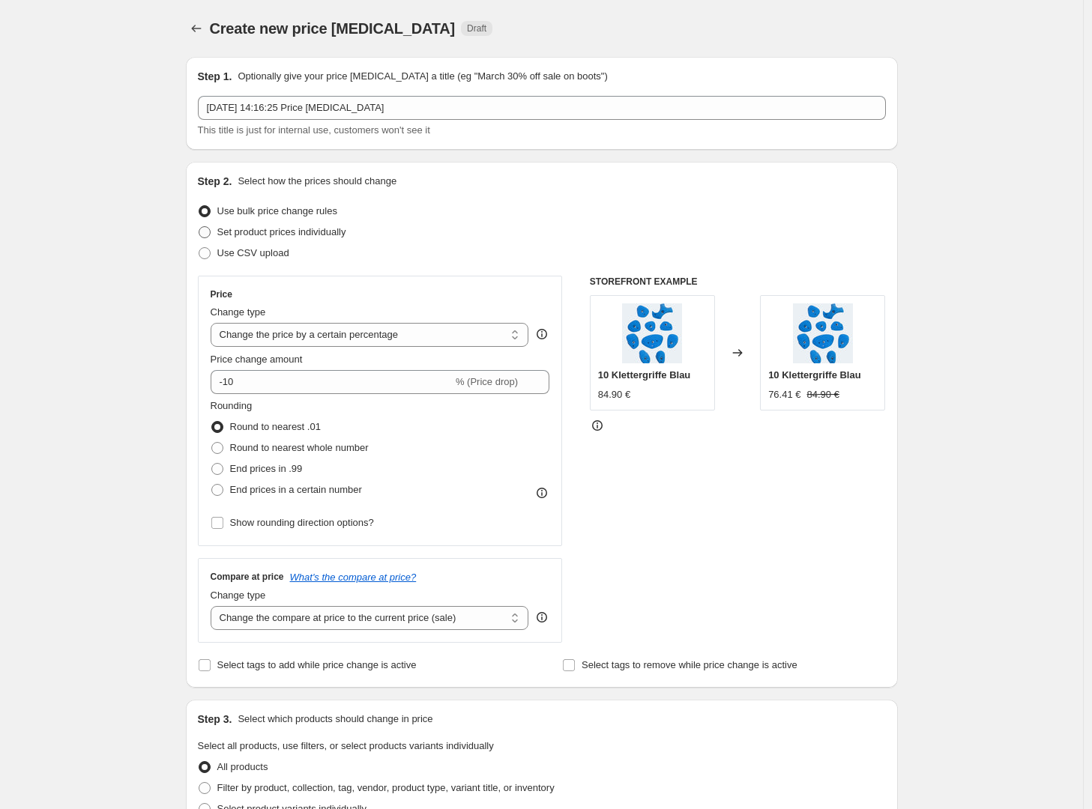
click at [324, 225] on span "Set product prices individually" at bounding box center [281, 232] width 129 height 15
click at [199, 226] on input "Set product prices individually" at bounding box center [199, 226] width 1 height 1
radio input "true"
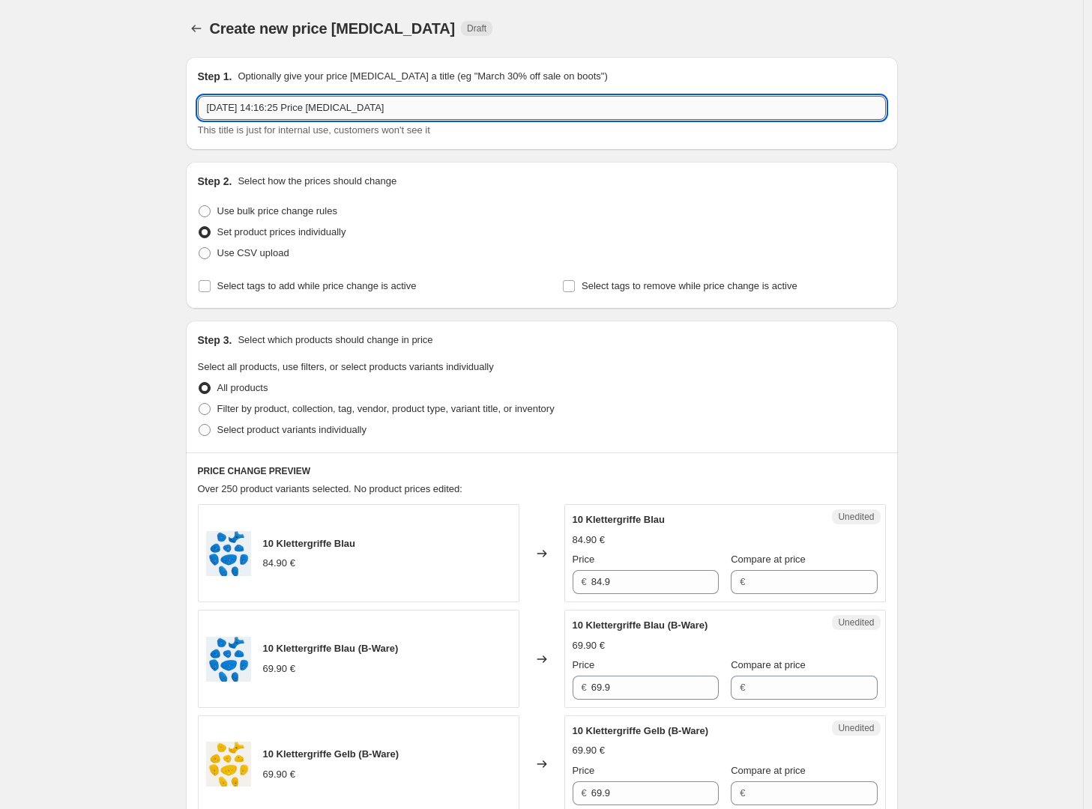
click at [295, 109] on input "30. Sept. 2025, 14:16:25 Price change job" at bounding box center [542, 108] width 688 height 24
drag, startPoint x: 283, startPoint y: 108, endPoint x: 428, endPoint y: 111, distance: 144.7
click at [428, 111] on input "30. Sept. 2025, 14:16:25 Price change job" at bounding box center [542, 108] width 688 height 24
paste input "8720094123141EBM"
click at [348, 108] on input "30. Sept. 2025, 8720094123141EBM" at bounding box center [542, 108] width 688 height 24
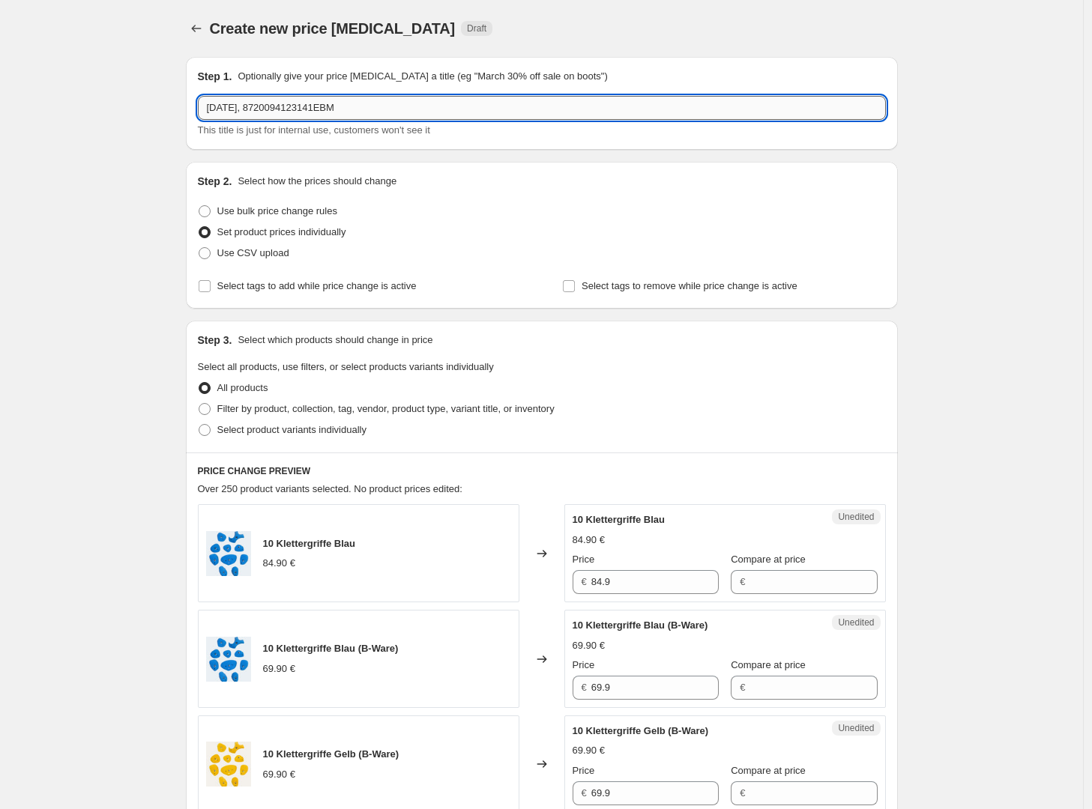
click at [348, 108] on input "30. Sept. 2025, 8720094123141EBM" at bounding box center [542, 108] width 688 height 24
click at [358, 108] on input "30. Sept. 2025, 8720094123141EBM" at bounding box center [542, 108] width 688 height 24
paste input "VK Erhöhung September 2025"
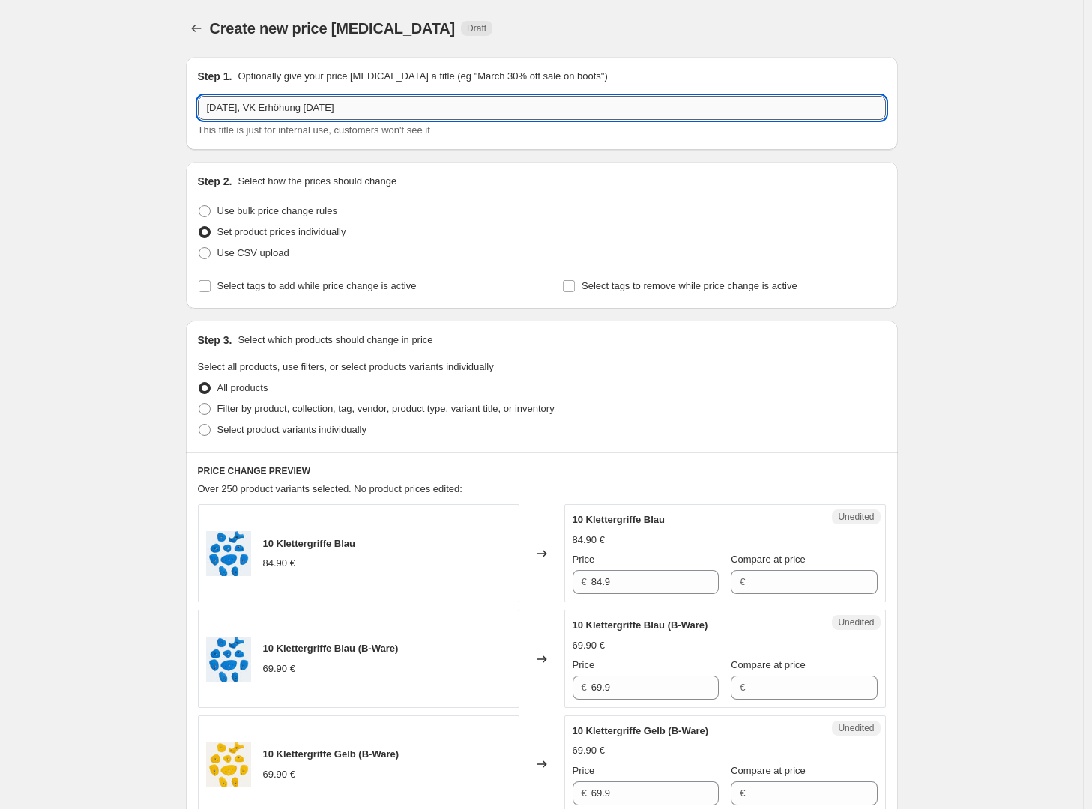
click at [340, 102] on input "30. Sept. 2025, VK Erhöhung September 2025" at bounding box center [542, 108] width 688 height 24
click at [346, 106] on input "30. Sept. 2025, VK Erhöhung September 2025" at bounding box center [542, 108] width 688 height 24
type input "30. Sept. 2025, VK Erhöhung Produkte Danpol September 2025"
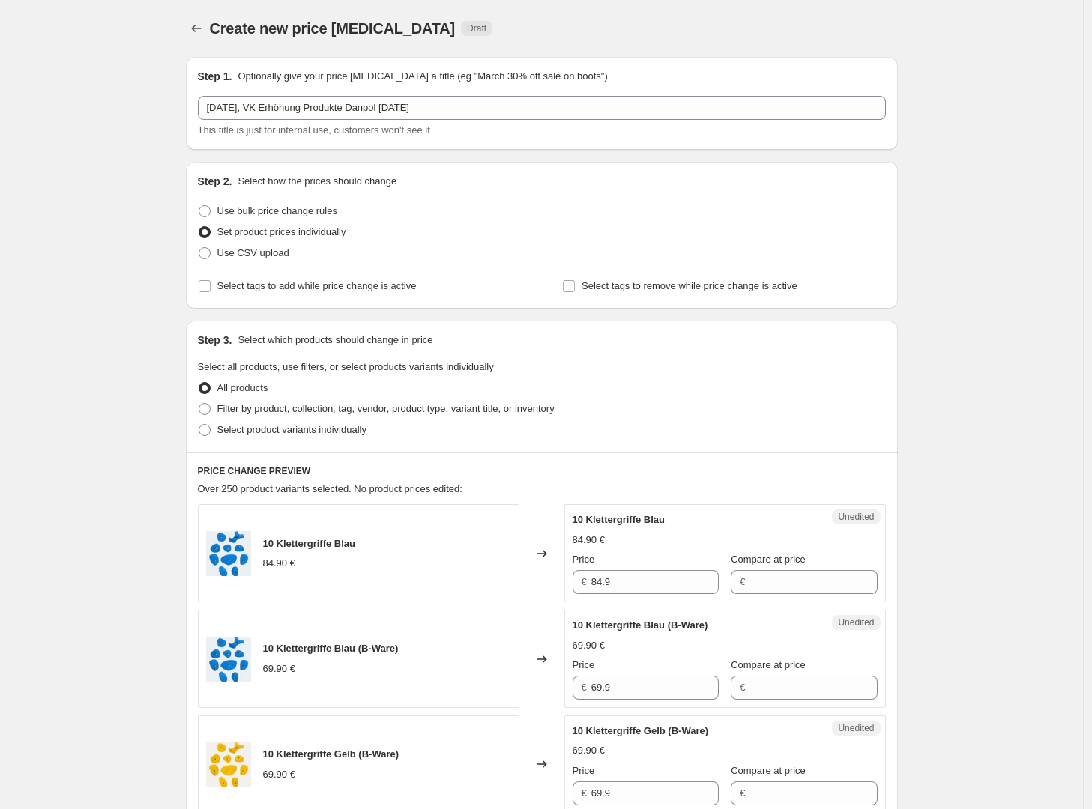
click at [587, 136] on div "This title is just for internal use, customers won't see it" at bounding box center [542, 130] width 688 height 15
click at [296, 441] on div "Step 3. Select which products should change in price Select all products, use f…" at bounding box center [542, 387] width 712 height 132
click at [302, 435] on span "Select product variants individually" at bounding box center [291, 429] width 149 height 11
click at [199, 425] on input "Select product variants individually" at bounding box center [199, 424] width 1 height 1
radio input "true"
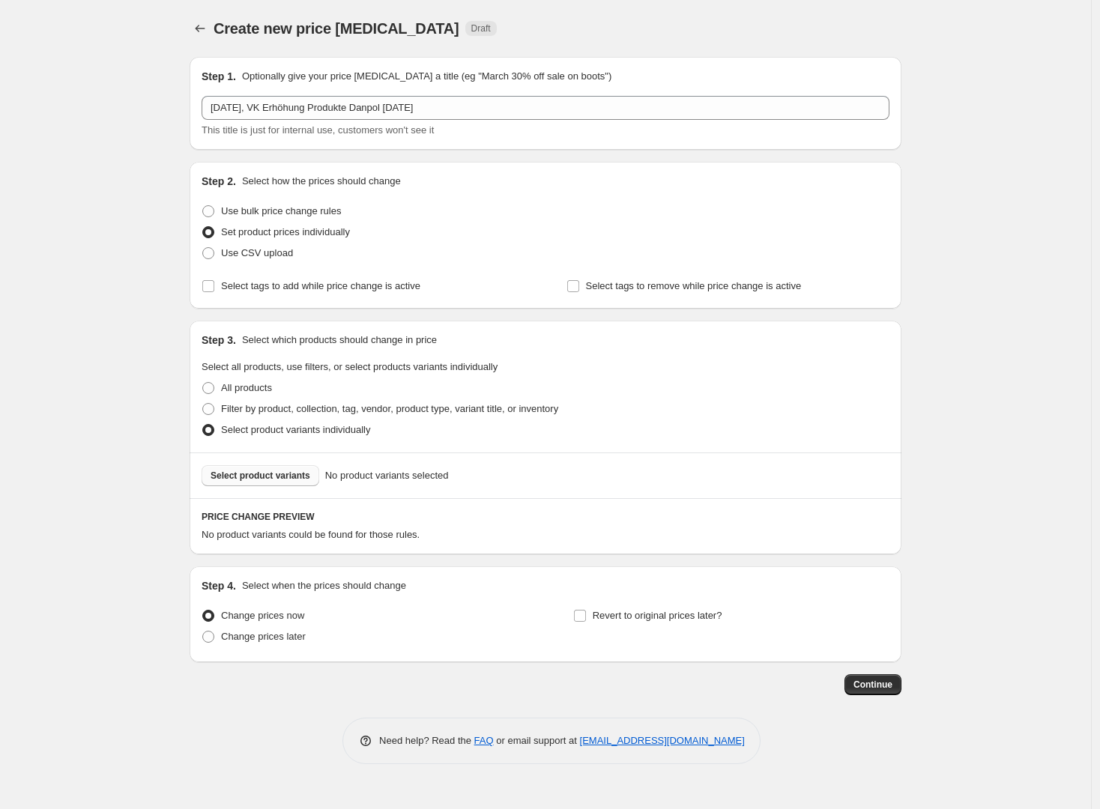
click at [295, 473] on span "Select product variants" at bounding box center [261, 476] width 100 height 12
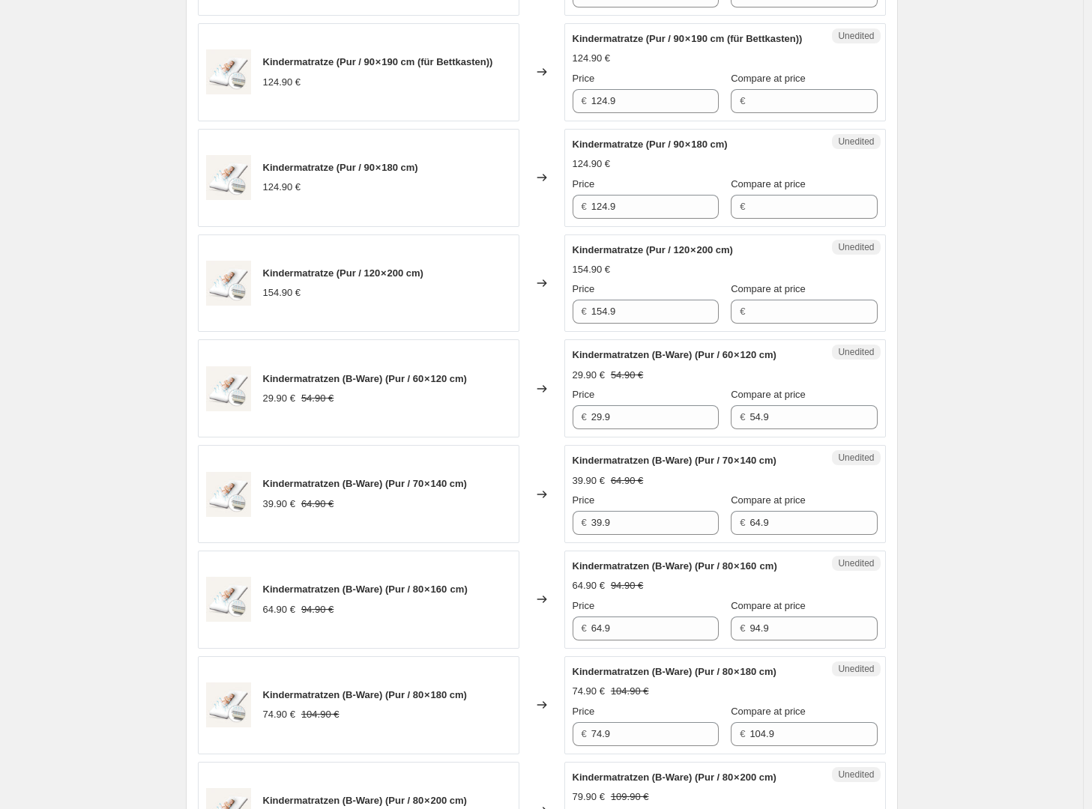
scroll to position [1170, 0]
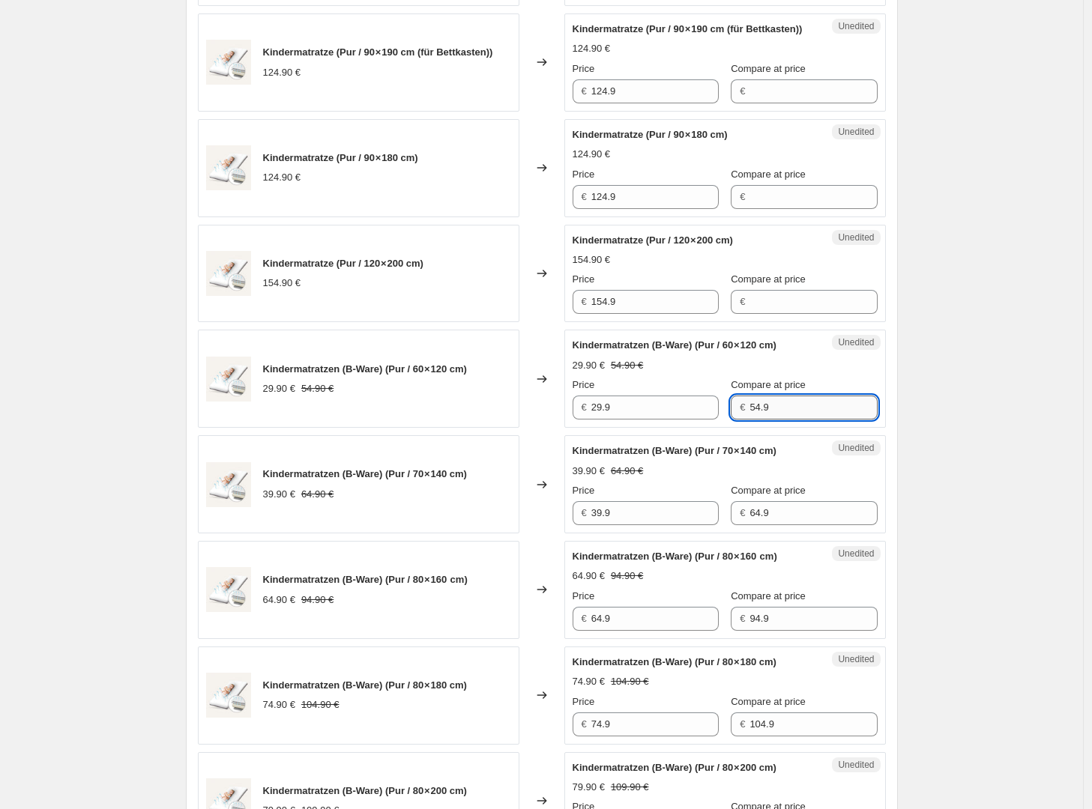
click at [776, 420] on input "54.9" at bounding box center [812, 408] width 127 height 24
click at [782, 420] on input "54.9" at bounding box center [812, 408] width 127 height 24
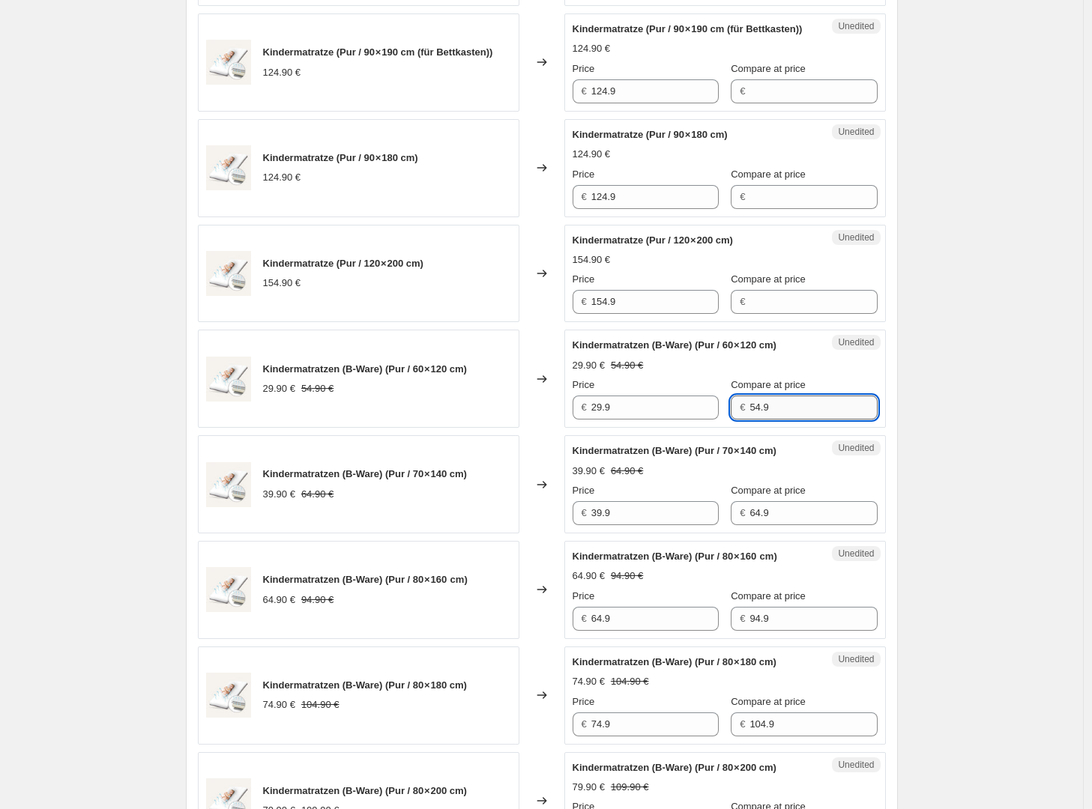
click at [782, 420] on input "54.9" at bounding box center [812, 408] width 127 height 24
type input "62.90"
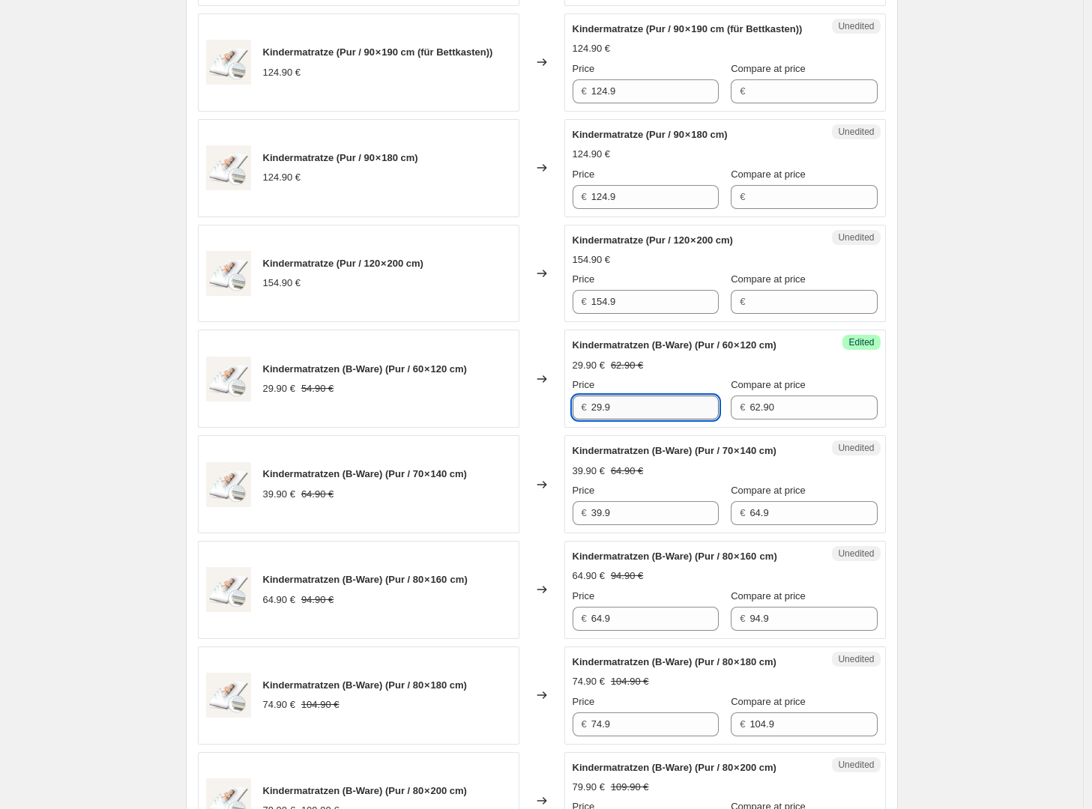
click at [641, 420] on input "29.9" at bounding box center [654, 408] width 127 height 24
type input "37.90"
click at [982, 396] on div "Create new price change job. This page is ready Create new price change job Dra…" at bounding box center [541, 144] width 1083 height 2629
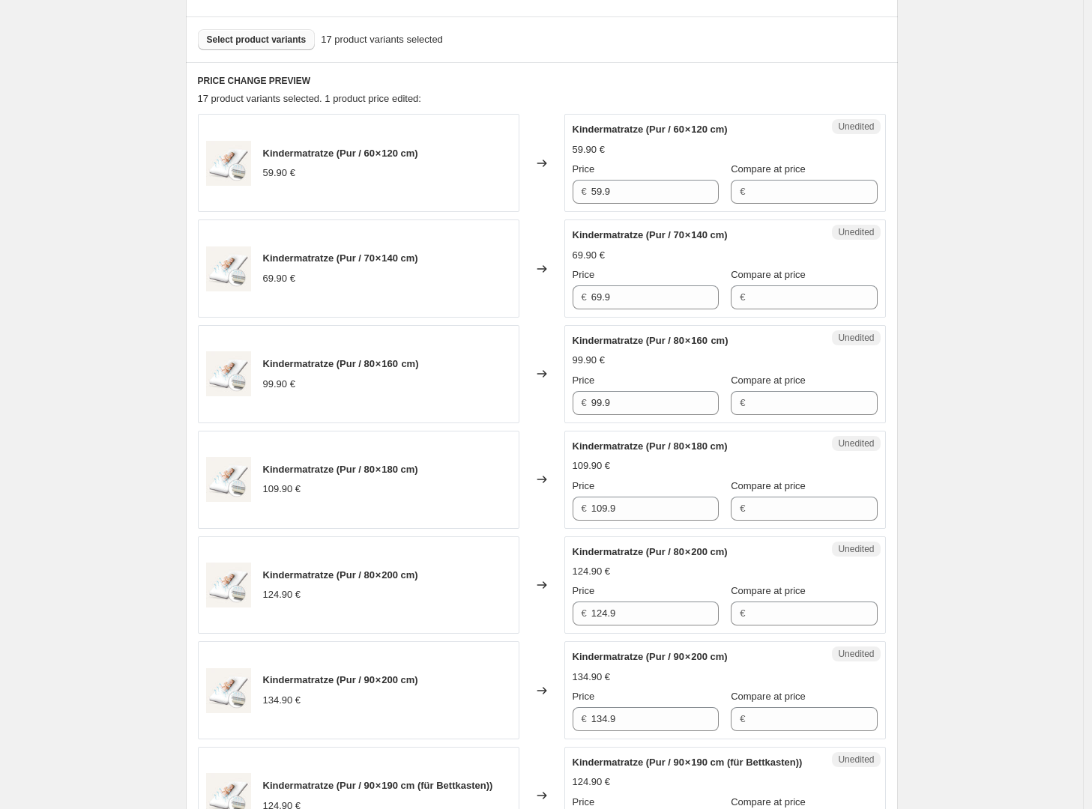
scroll to position [435, 0]
click at [639, 191] on input "59.9" at bounding box center [654, 193] width 127 height 24
type input "62.90"
click at [663, 285] on div "Price € 69.9" at bounding box center [646, 289] width 146 height 42
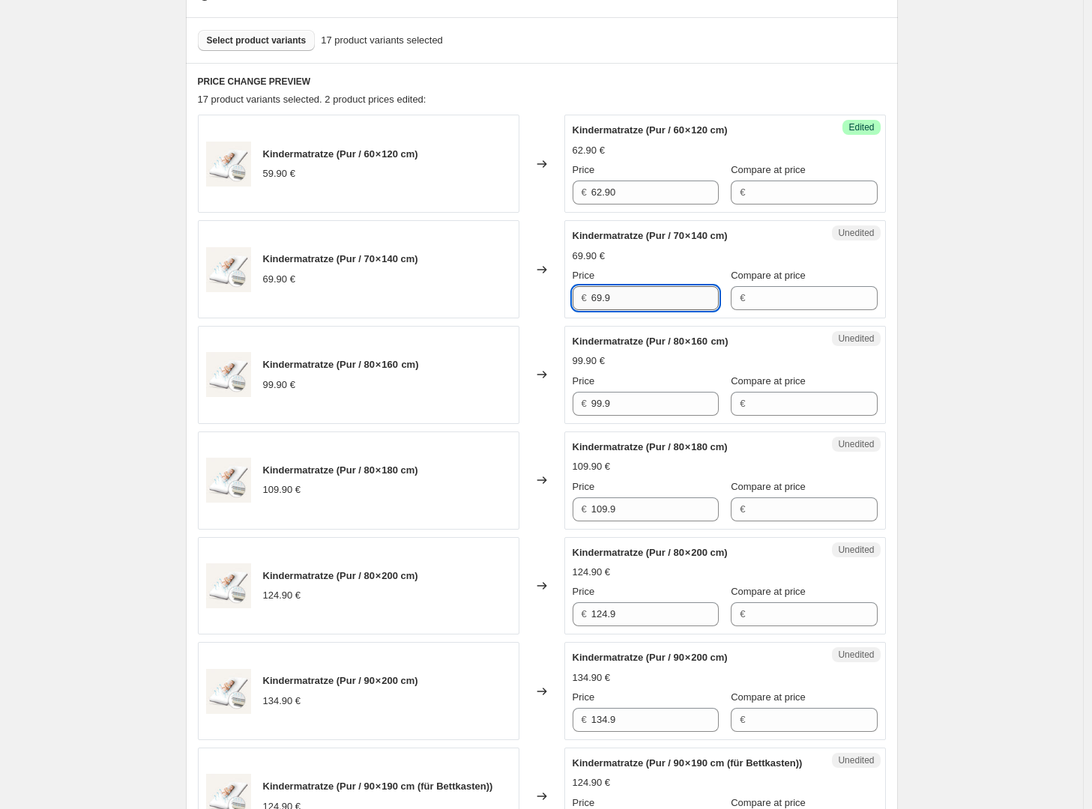
click at [655, 295] on input "69.9" at bounding box center [654, 298] width 127 height 24
type input "74.90"
click at [670, 345] on span "Kindermatratze (Pur / 80 × 160  cm)" at bounding box center [651, 341] width 156 height 11
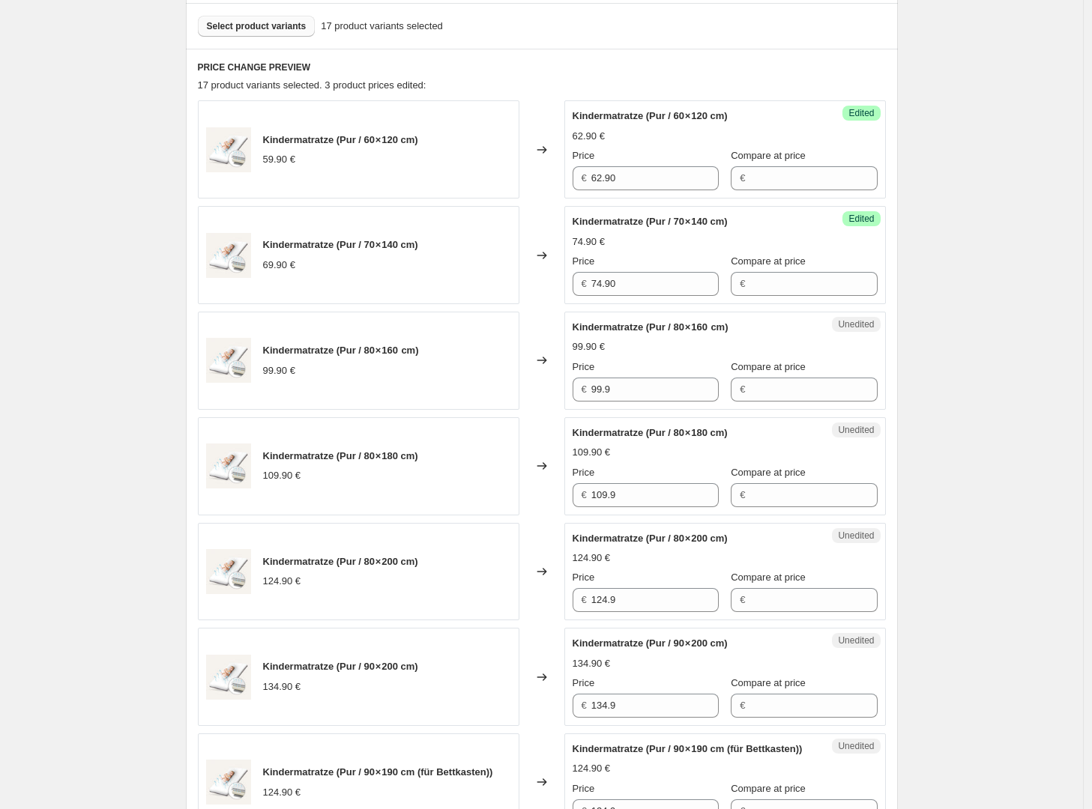
scroll to position [454, 0]
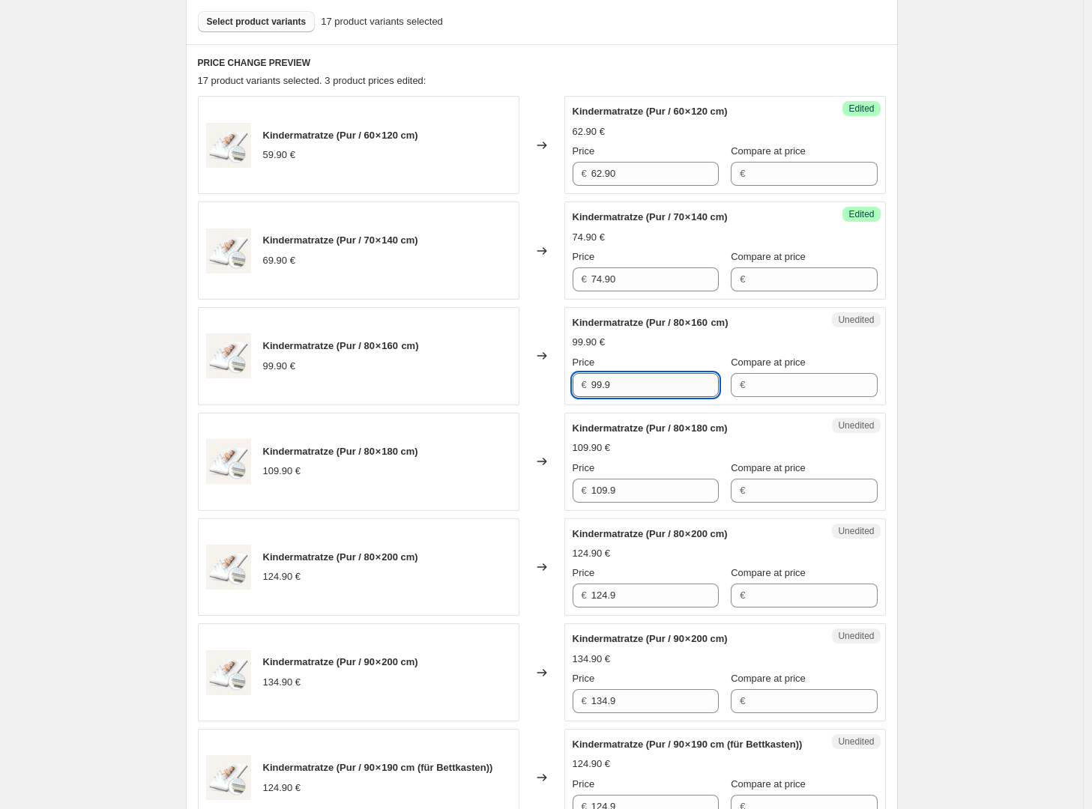
click at [683, 386] on input "99.9" at bounding box center [654, 385] width 127 height 24
type input "104.90"
click at [701, 442] on div "109.90 €" at bounding box center [725, 448] width 305 height 15
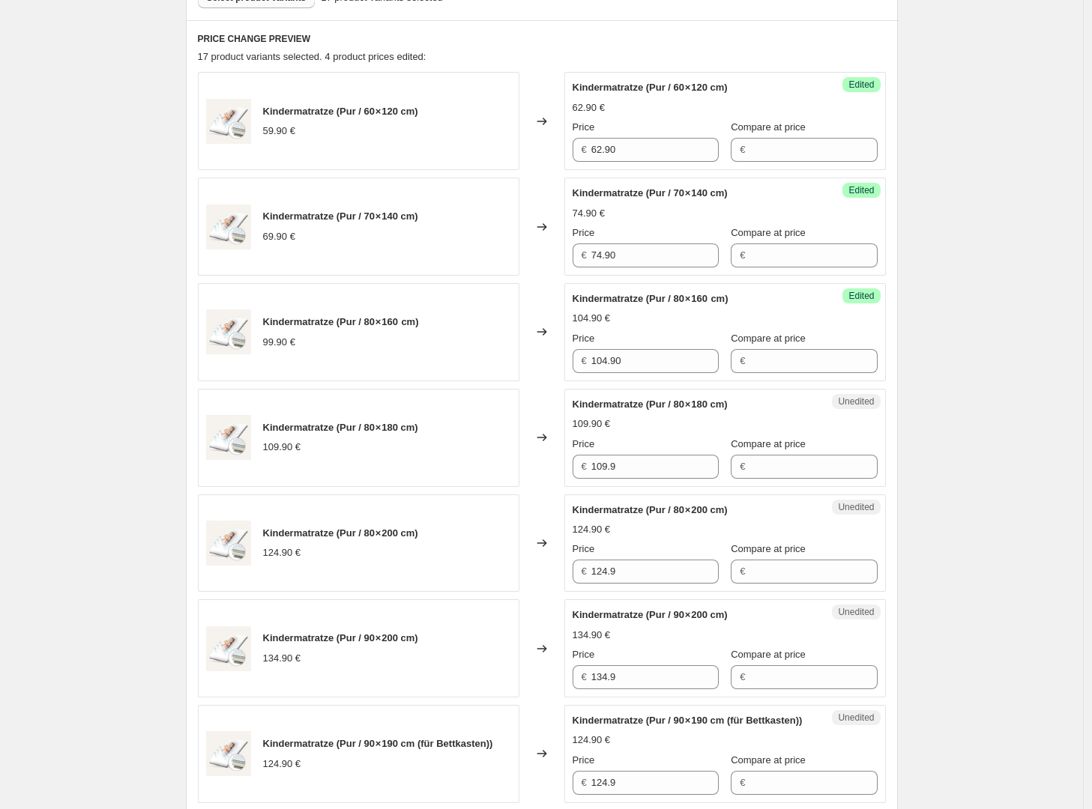
scroll to position [481, 0]
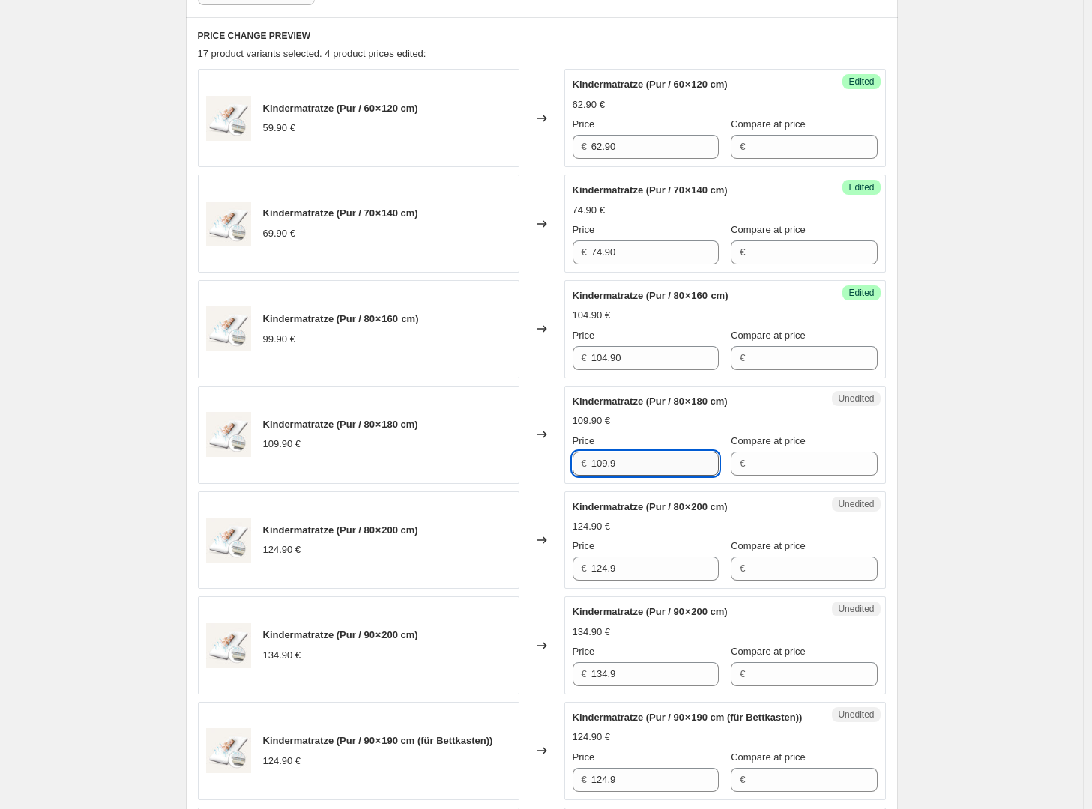
click at [667, 459] on input "109.9" at bounding box center [654, 464] width 127 height 24
type input "115.90"
click at [672, 503] on span "Kindermatratze (Pur / 80 × 200 cm)" at bounding box center [650, 506] width 155 height 11
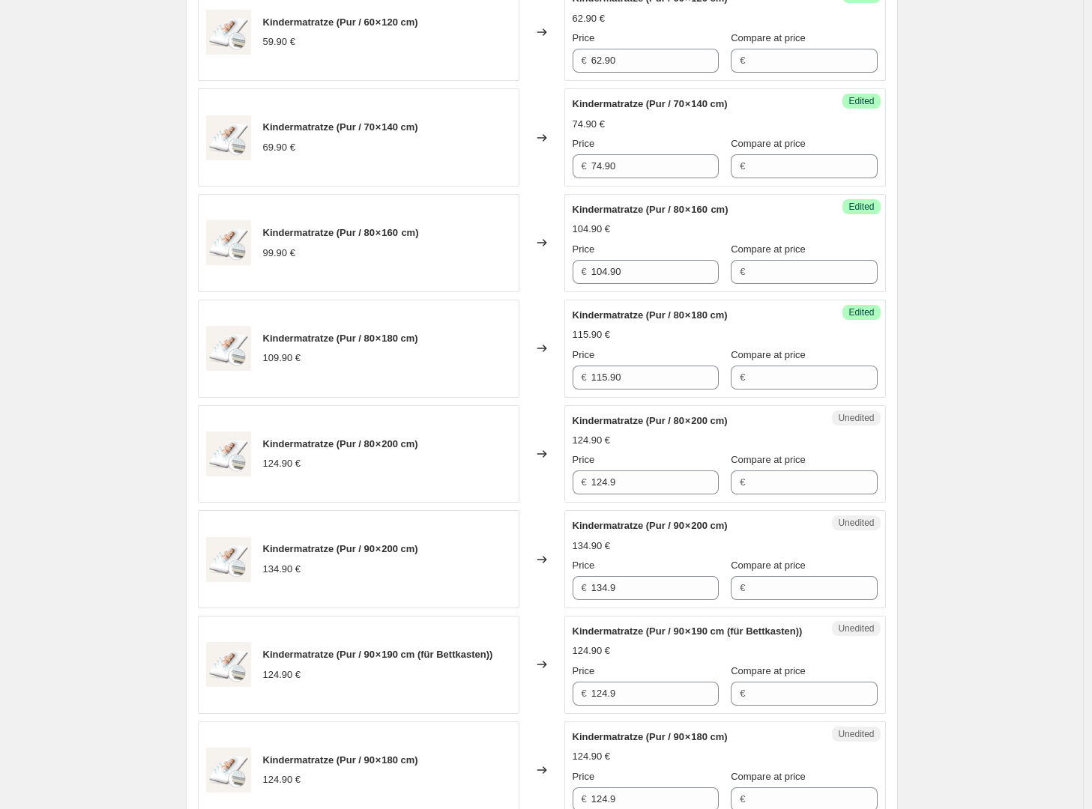
scroll to position [594, 0]
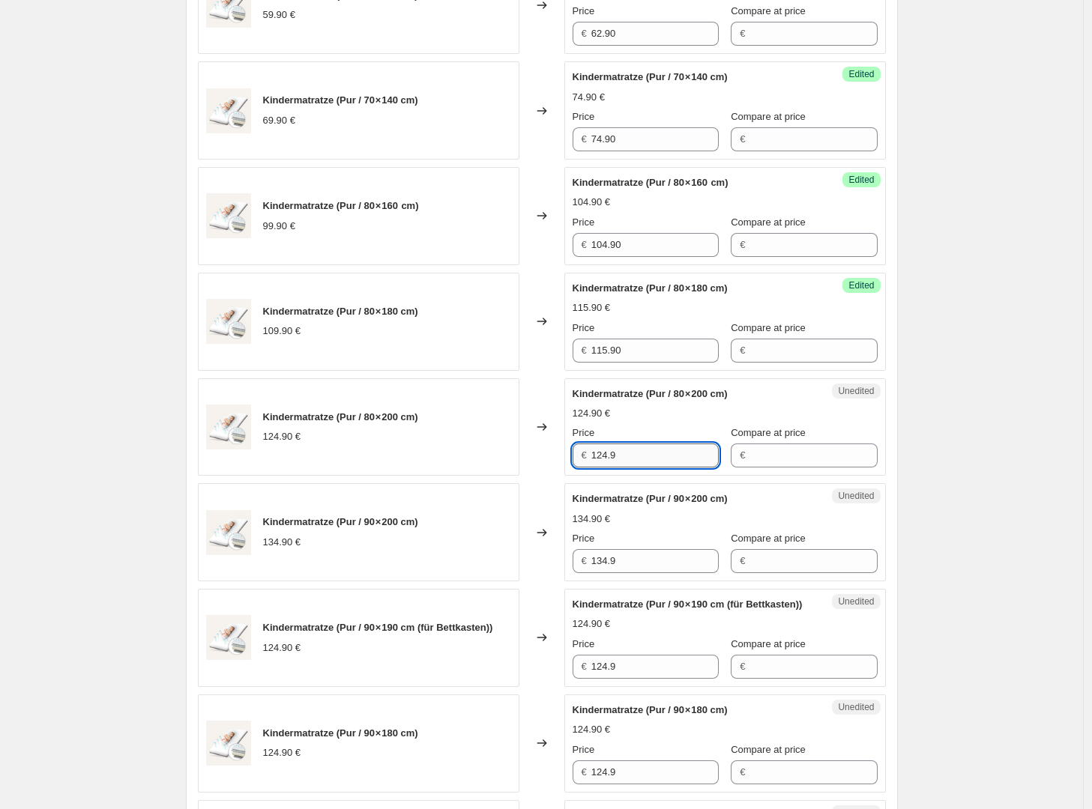
click at [660, 458] on input "124.9" at bounding box center [654, 456] width 127 height 24
type input "129.90"
click at [668, 520] on div "134.90 €" at bounding box center [725, 519] width 305 height 15
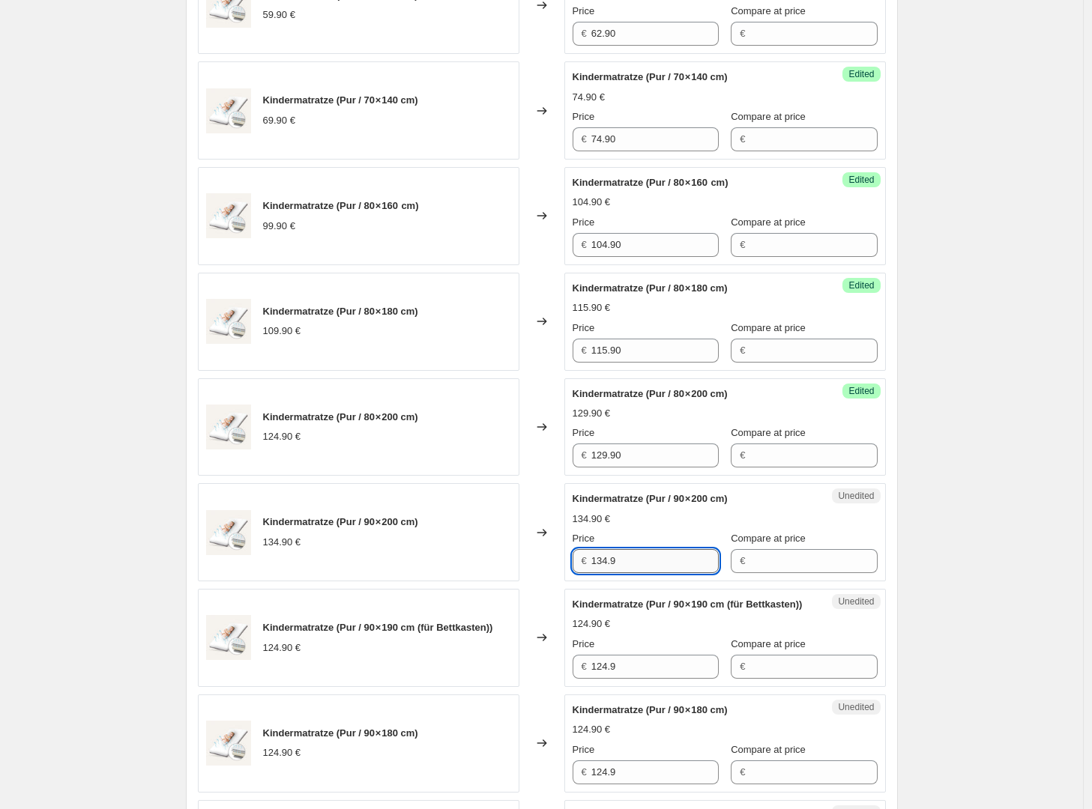
click at [670, 552] on input "134.9" at bounding box center [654, 561] width 127 height 24
type input "139.90"
click at [733, 492] on div "Kindermatratze (Pur / 90 × 200 cm)" at bounding box center [695, 499] width 245 height 15
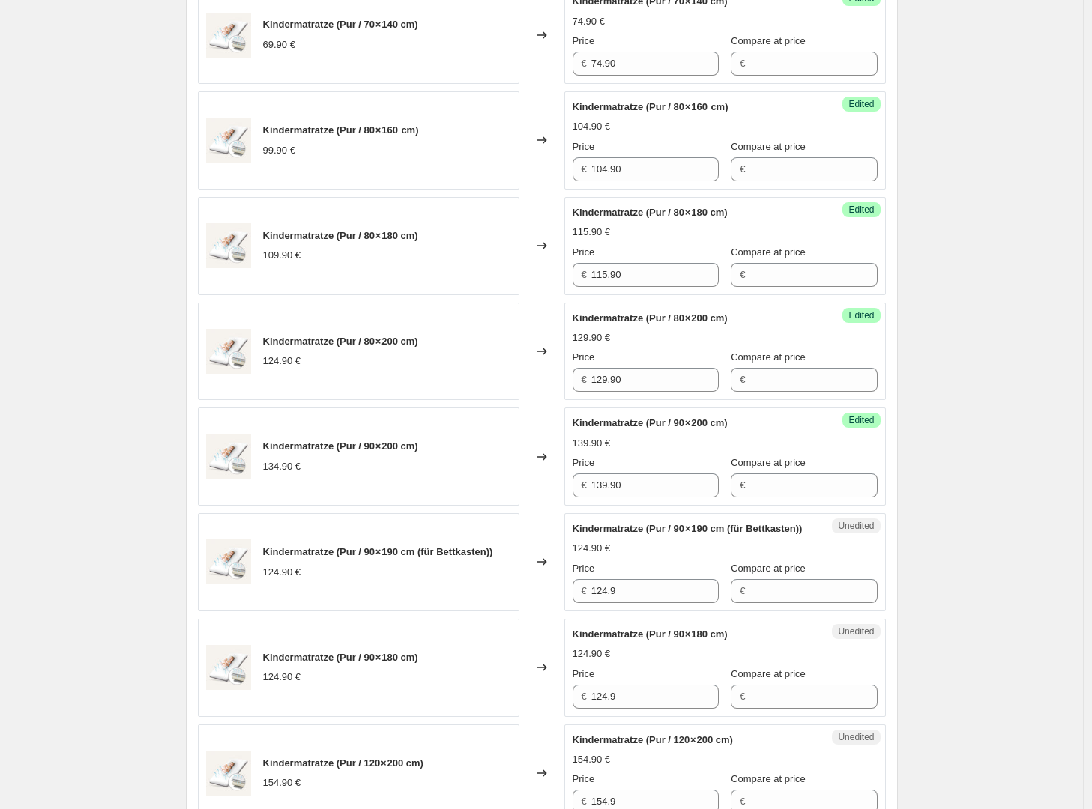
scroll to position [705, 0]
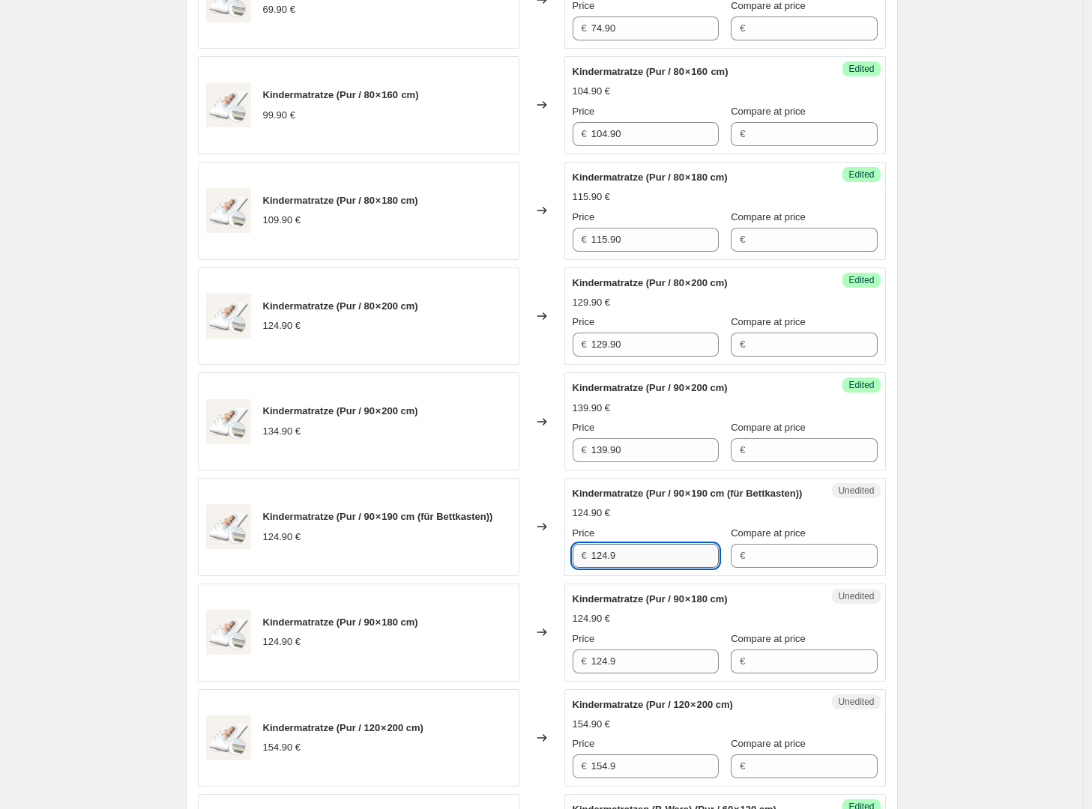
click at [654, 568] on input "124.9" at bounding box center [654, 556] width 127 height 24
type input "129.90"
click at [684, 518] on div "Kindermatratze (Pur / 90 × 190 cm (für Bettkasten)) 124.90 € Price € 129.90 Com…" at bounding box center [725, 527] width 305 height 82
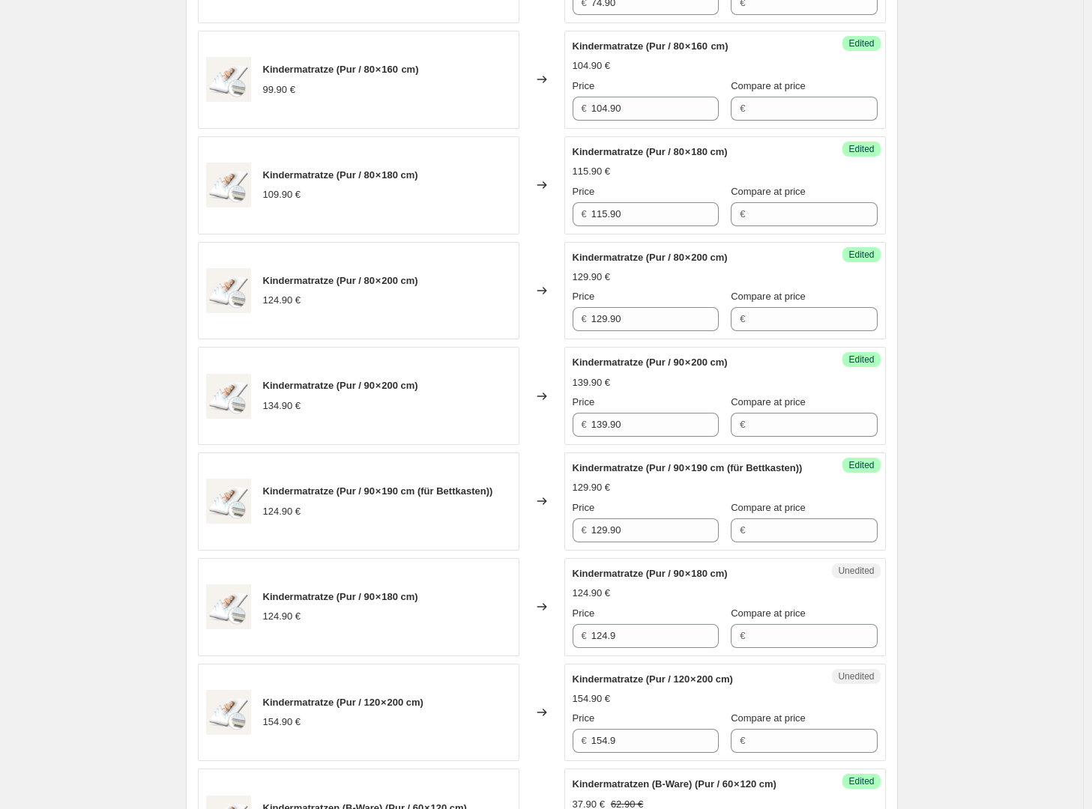
scroll to position [734, 0]
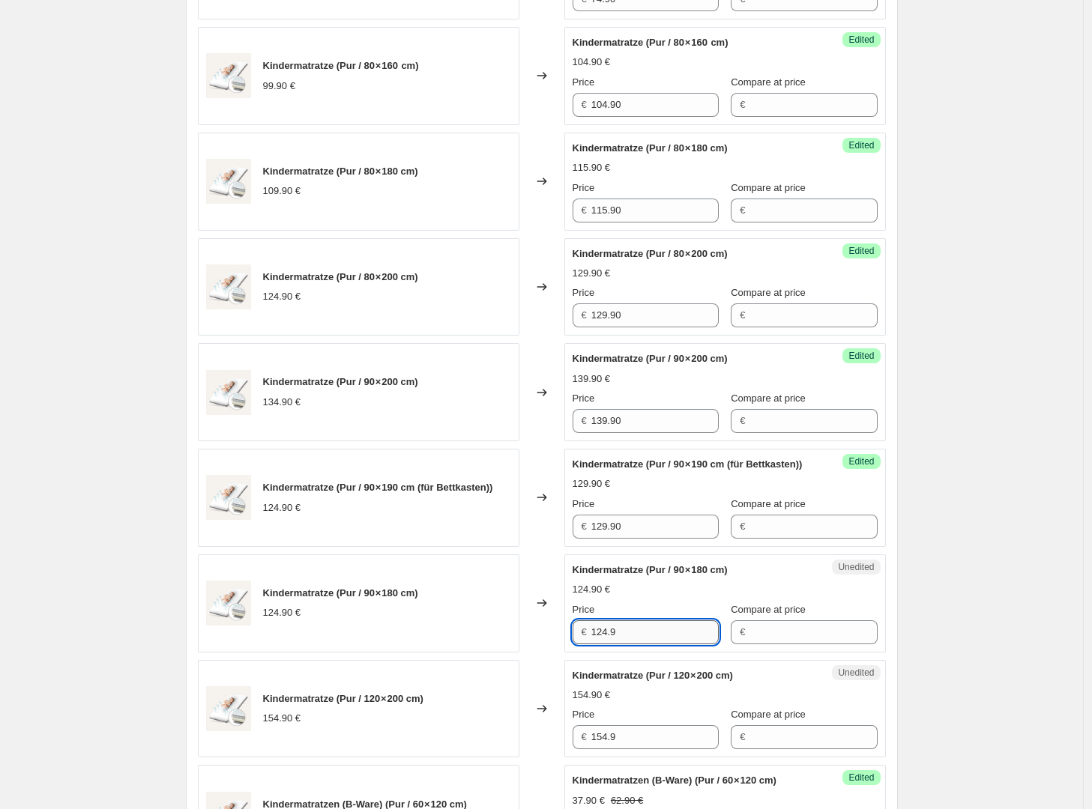
click at [653, 644] on input "124.9" at bounding box center [654, 633] width 127 height 24
type input "129.90"
click at [674, 617] on div "Price" at bounding box center [646, 610] width 146 height 15
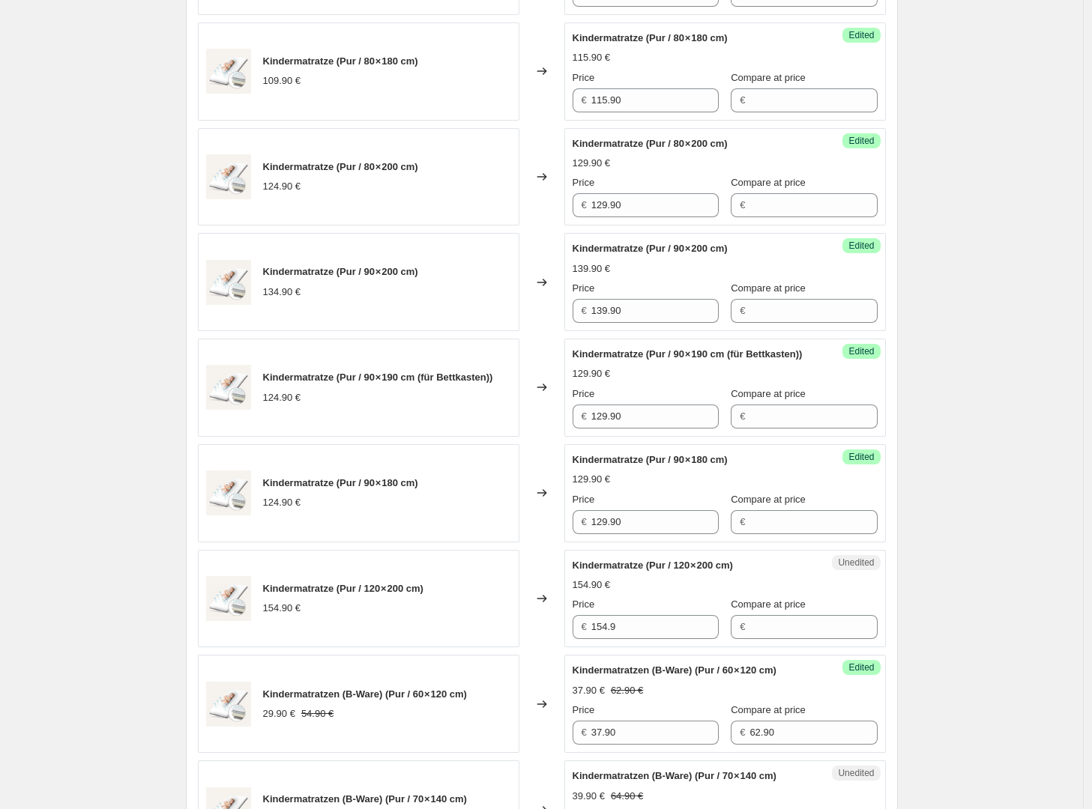
scroll to position [859, 0]
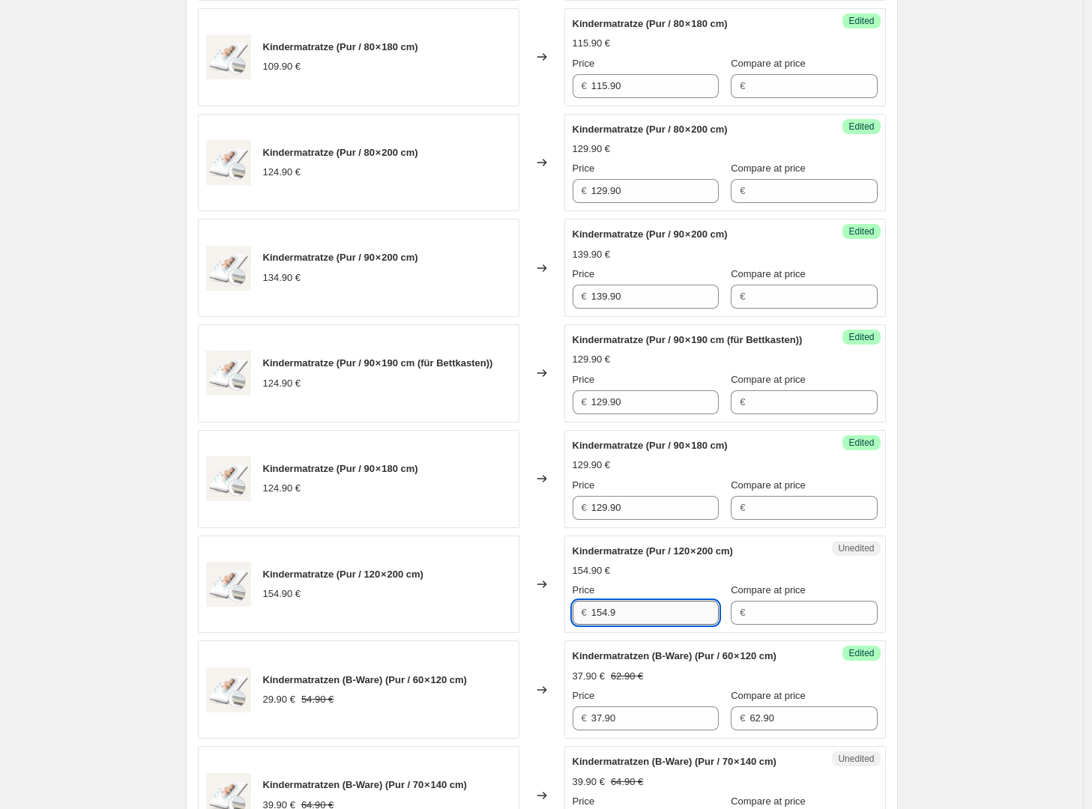
click at [662, 625] on input "154.9" at bounding box center [654, 613] width 127 height 24
type input "162.90"
click at [693, 594] on div "Kindermatratze (Pur / 120 × 200 cm) 154.90 € Price € 162.90 Compare at price €" at bounding box center [725, 585] width 305 height 82
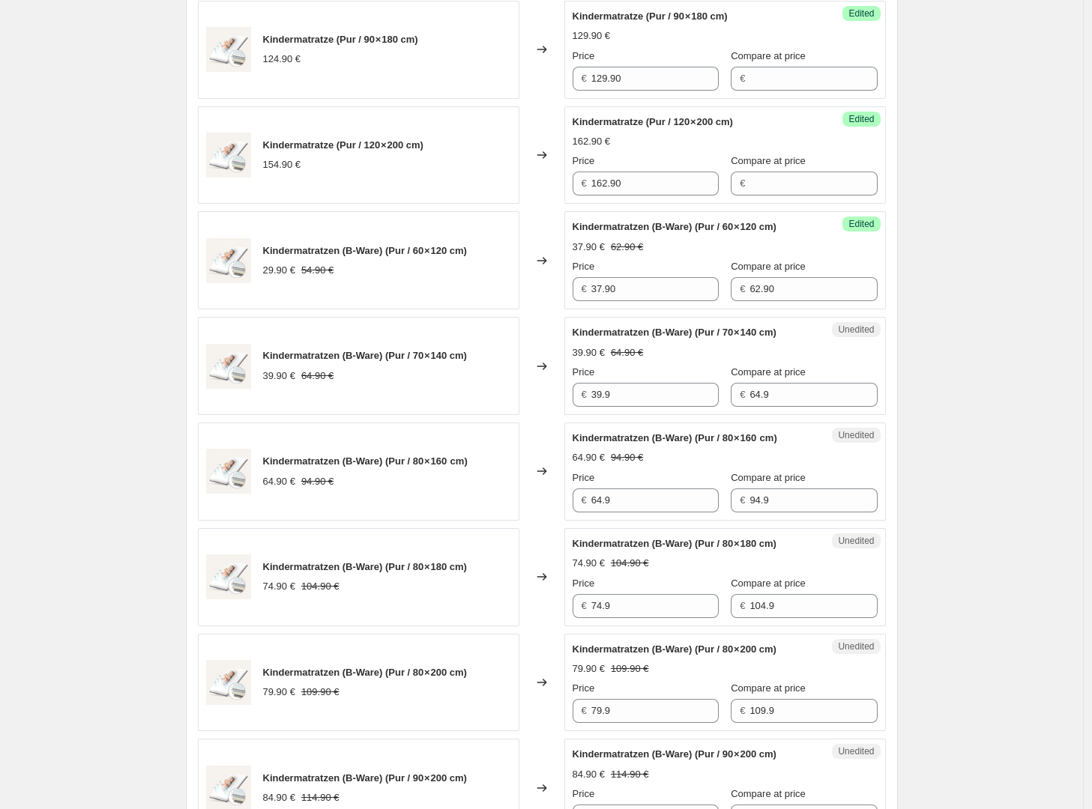
scroll to position [1312, 0]
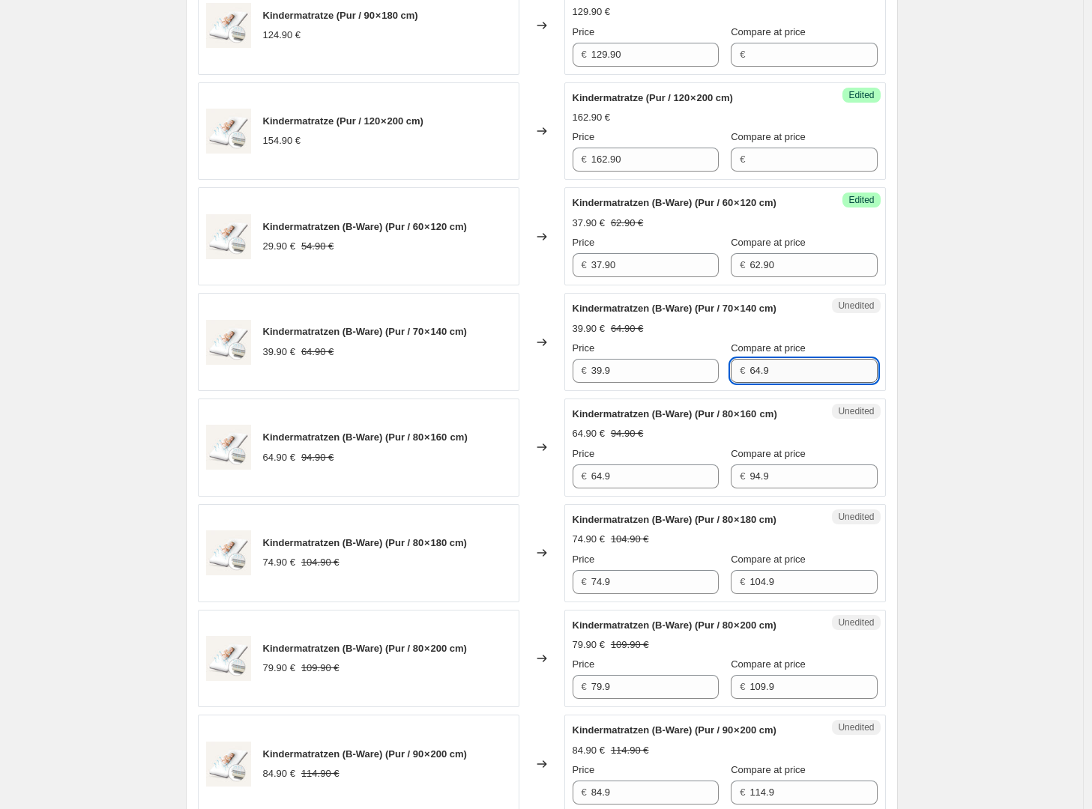
click at [788, 383] on input "64.9" at bounding box center [812, 371] width 127 height 24
type input "74.90"
click at [656, 383] on input "39.9" at bounding box center [654, 371] width 127 height 24
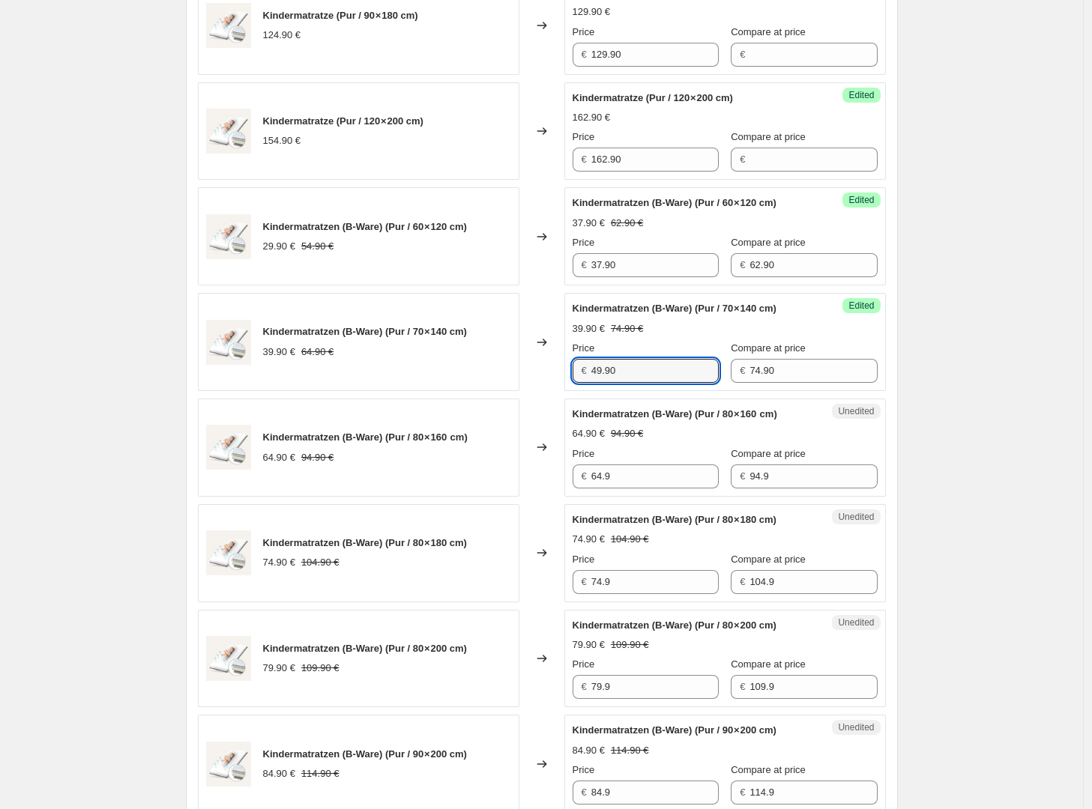
type input "49.90"
click at [1020, 412] on div "Create new price change job. This page is ready Create new price change job Dra…" at bounding box center [541, 2] width 1083 height 2629
click at [806, 489] on input "94.9" at bounding box center [812, 477] width 127 height 24
type input "104.90"
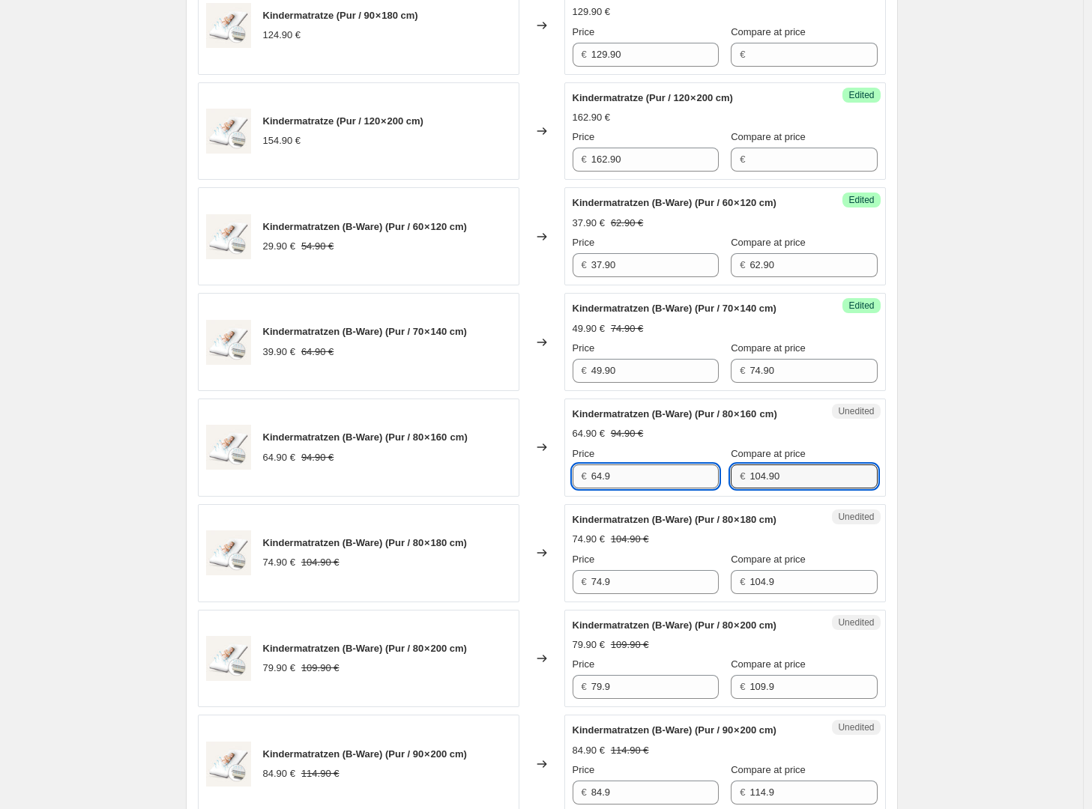
click at [662, 489] on input "64.9" at bounding box center [654, 477] width 127 height 24
type input "74.90"
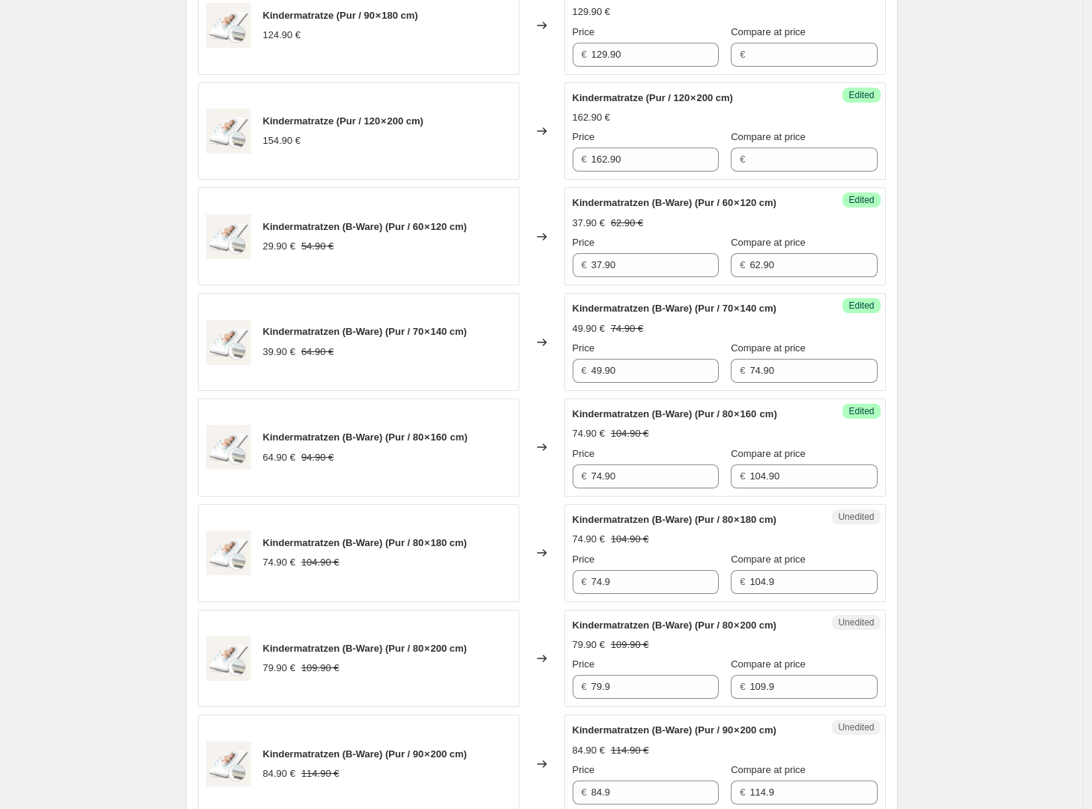
click at [955, 522] on div "Create new price change job. This page is ready Create new price change job Dra…" at bounding box center [541, 2] width 1083 height 2629
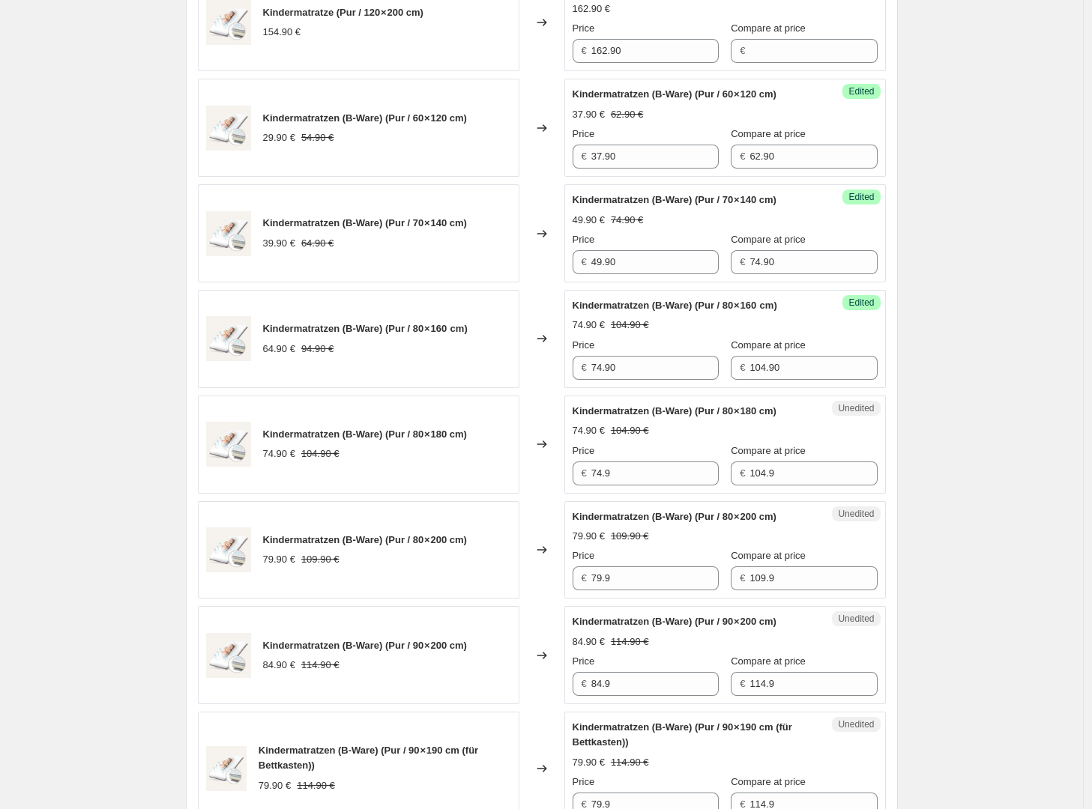
scroll to position [1422, 0]
click at [788, 485] on input "104.9" at bounding box center [812, 473] width 127 height 24
type input "115.90"
click at [599, 485] on input "74.9" at bounding box center [654, 473] width 127 height 24
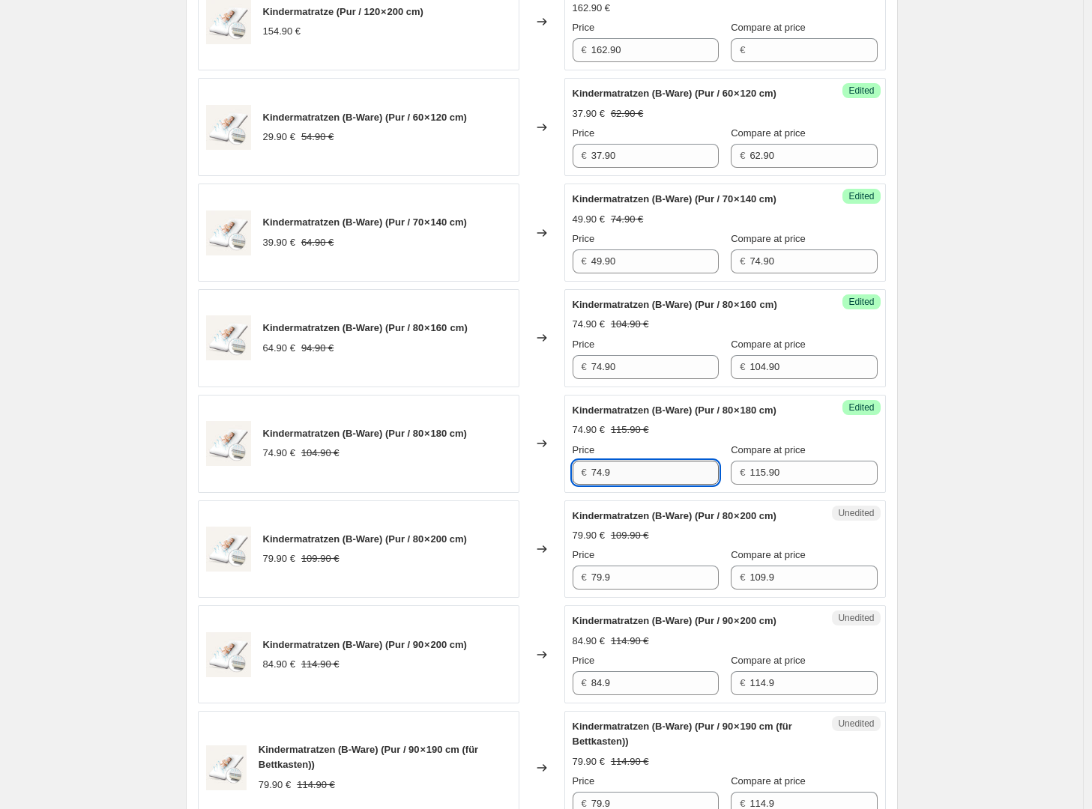
click at [599, 485] on input "74.9" at bounding box center [654, 473] width 127 height 24
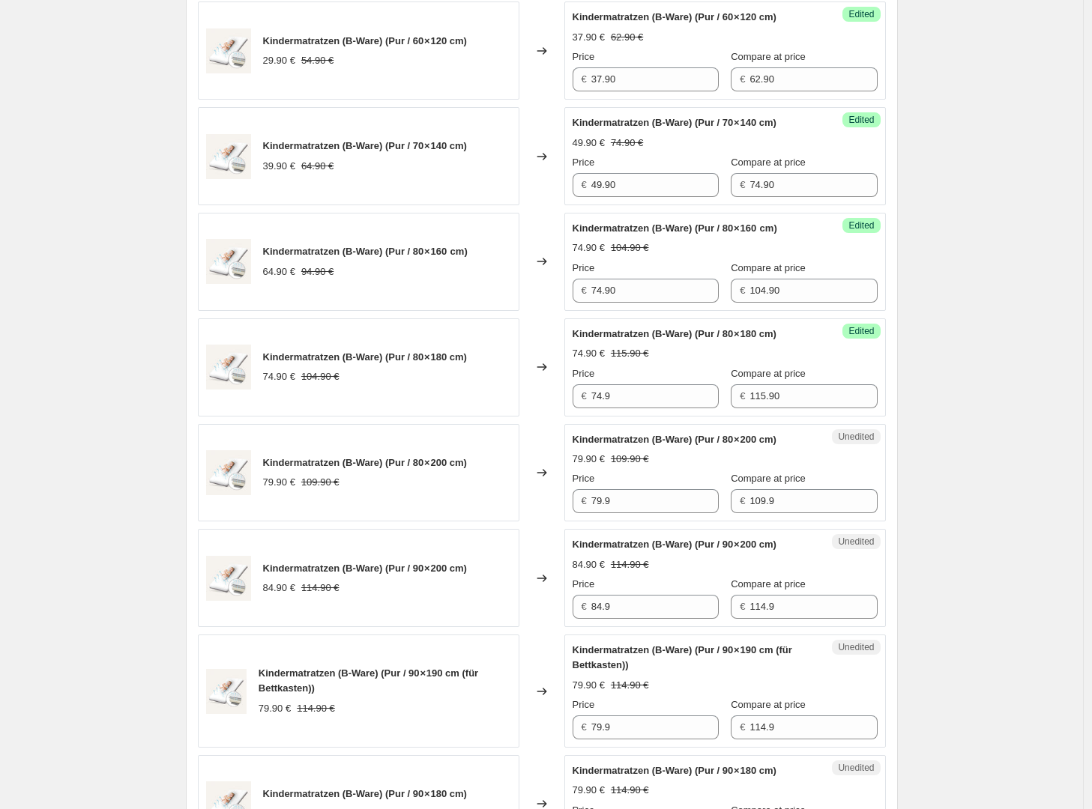
scroll to position [1499, 0]
click at [651, 408] on input "74.9" at bounding box center [654, 396] width 127 height 24
type input "85.90"
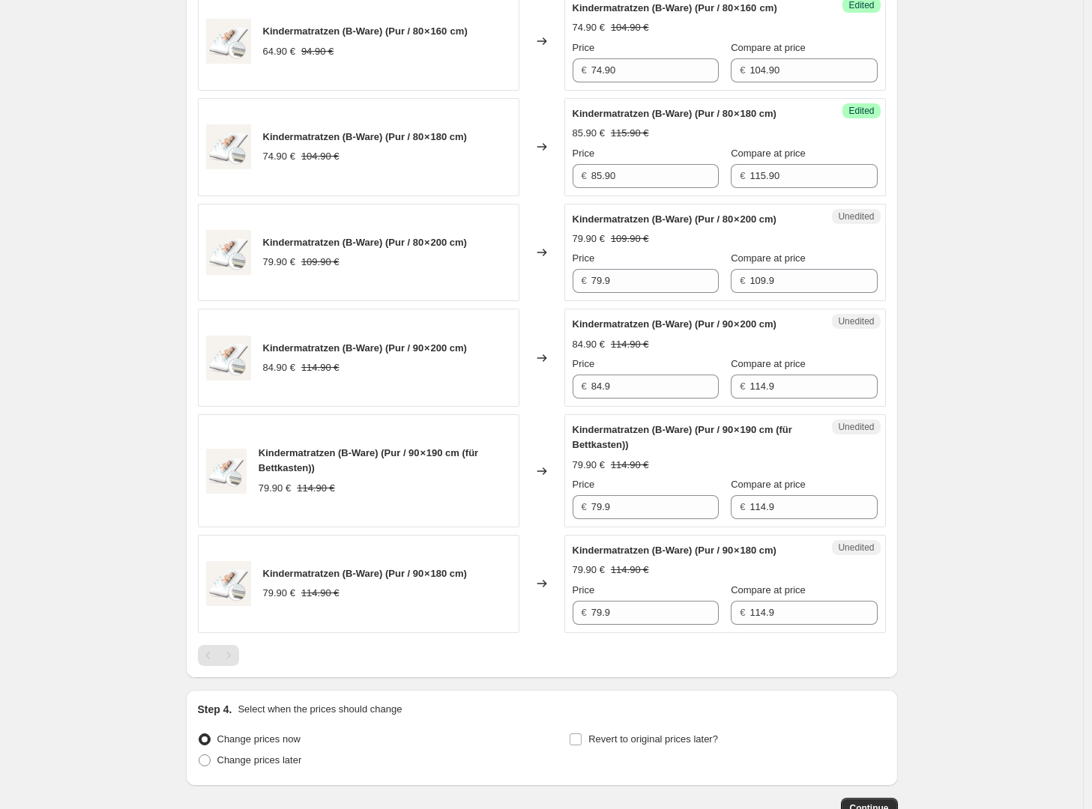
scroll to position [1709, 0]
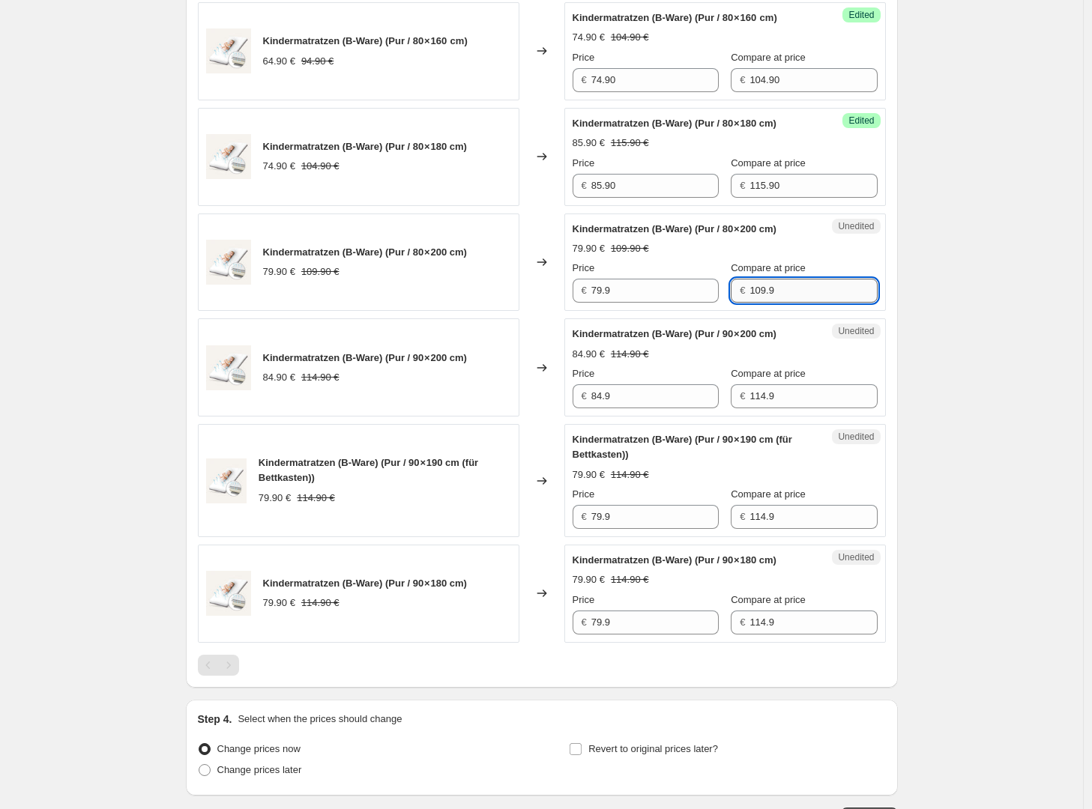
click at [790, 303] on input "109.9" at bounding box center [812, 291] width 127 height 24
type input "129.90"
click at [690, 303] on input "79.9" at bounding box center [654, 291] width 127 height 24
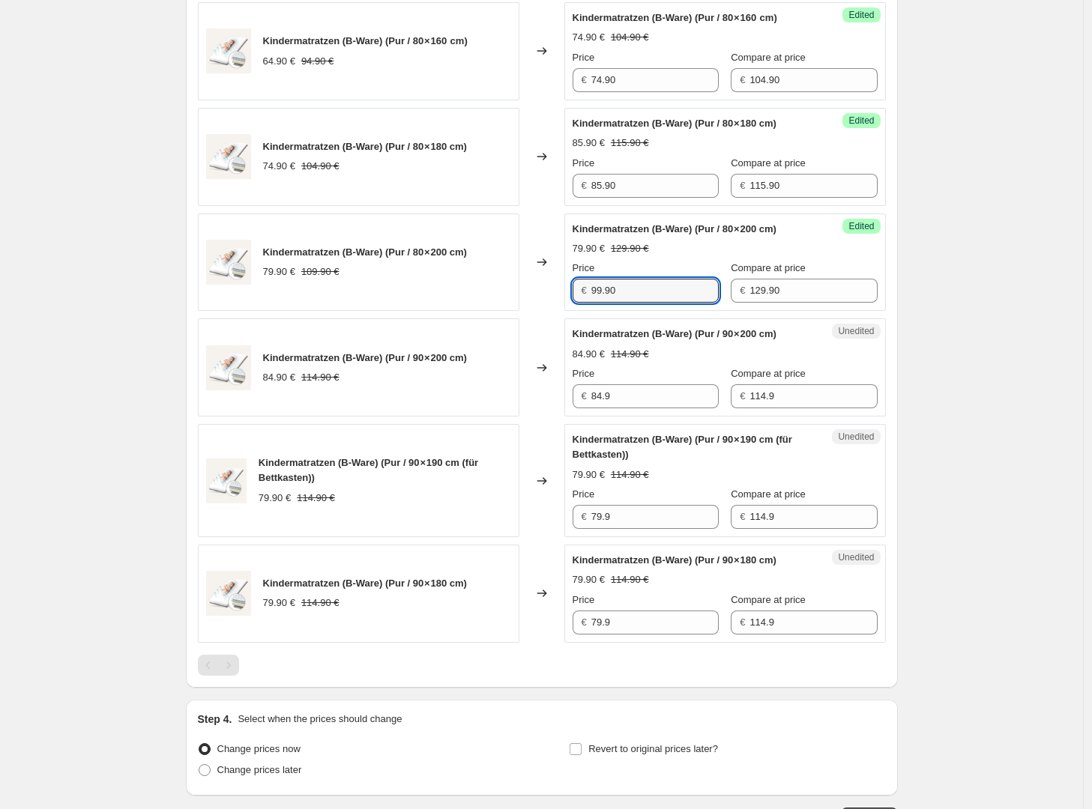
type input "99.90"
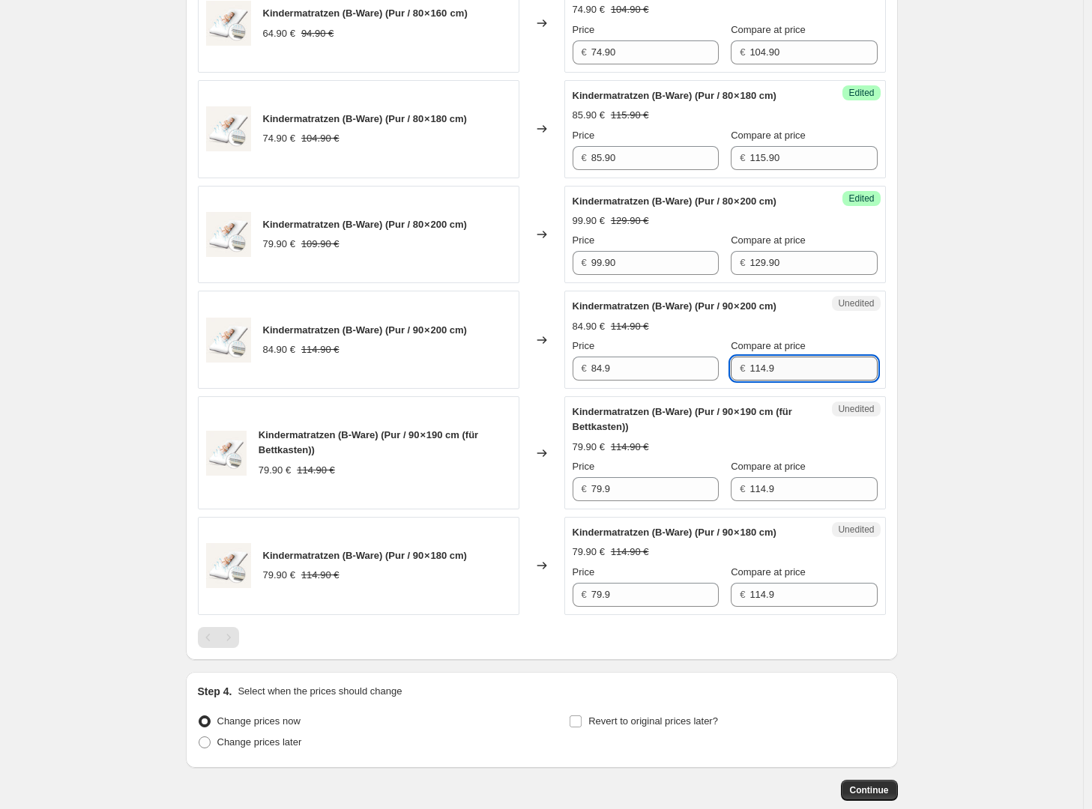
click at [794, 381] on input "114.9" at bounding box center [812, 369] width 127 height 24
type input "114.9"
click at [653, 381] on div "Price € 84.9" at bounding box center [646, 360] width 146 height 42
drag, startPoint x: 653, startPoint y: 459, endPoint x: 643, endPoint y: 479, distance: 22.5
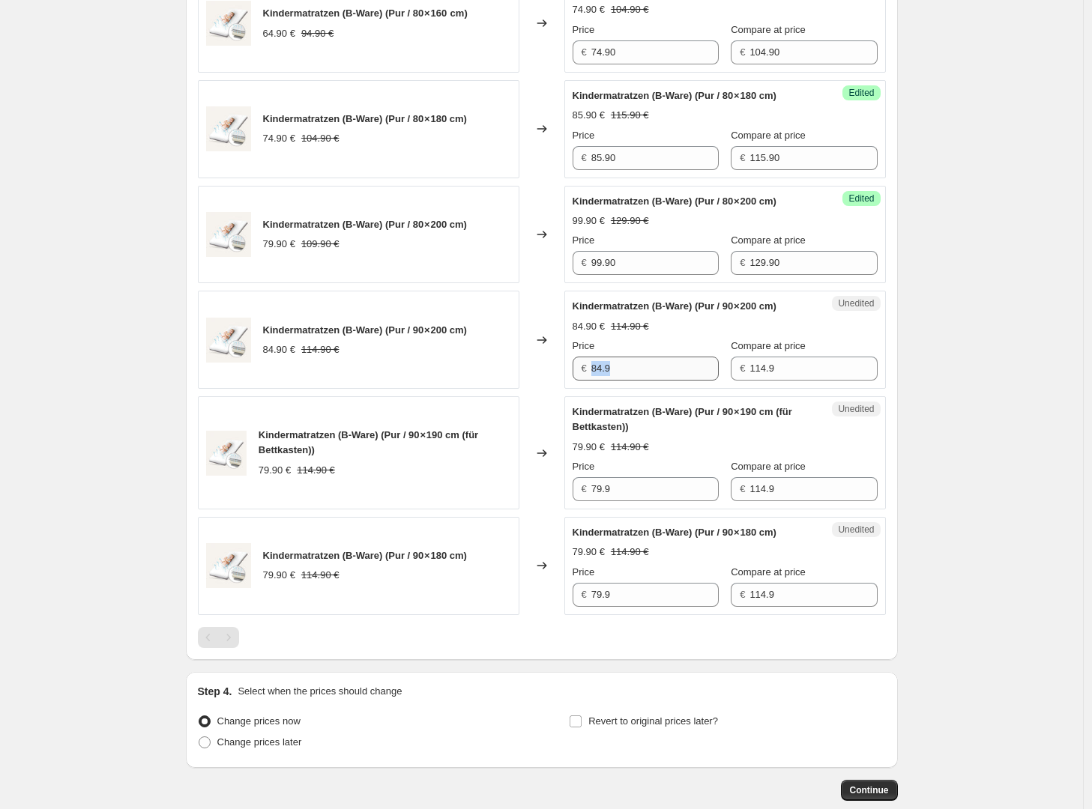
click at [652, 381] on div "Price € 84.9" at bounding box center [646, 360] width 146 height 42
click at [642, 381] on input "84.9" at bounding box center [654, 369] width 127 height 24
type input "109"
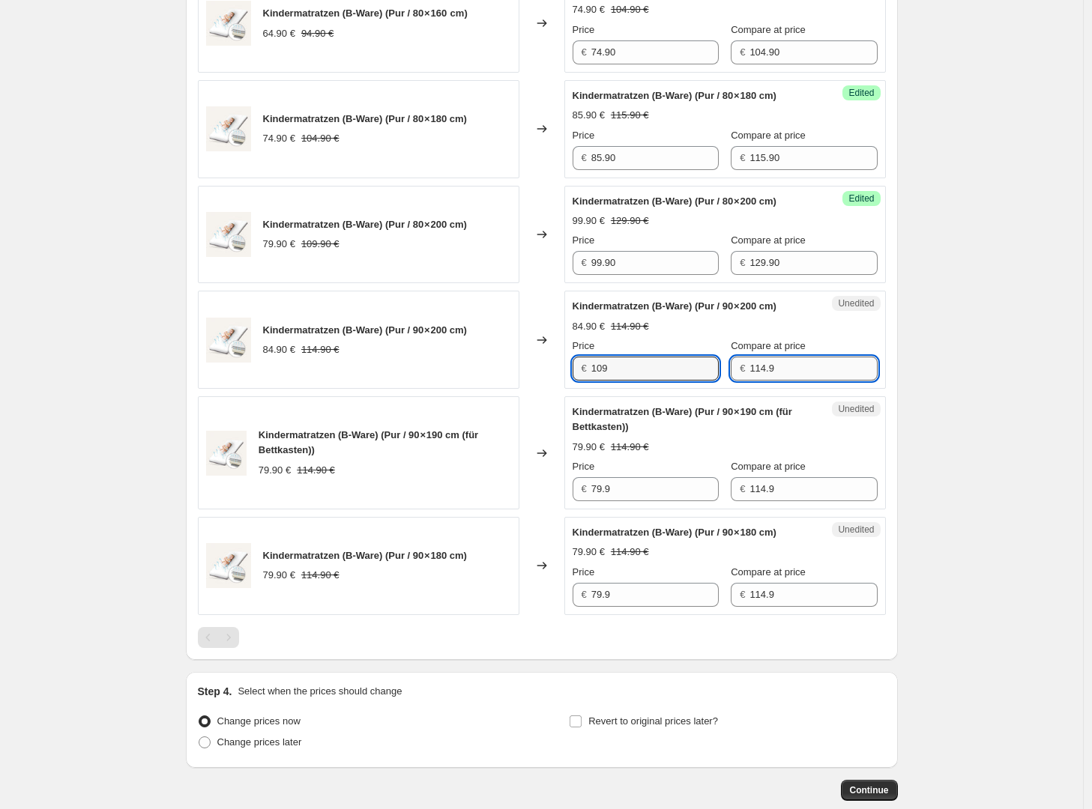
click at [786, 381] on input "114.9" at bounding box center [812, 369] width 127 height 24
type input "139.90"
click at [647, 381] on input "109" at bounding box center [654, 369] width 127 height 24
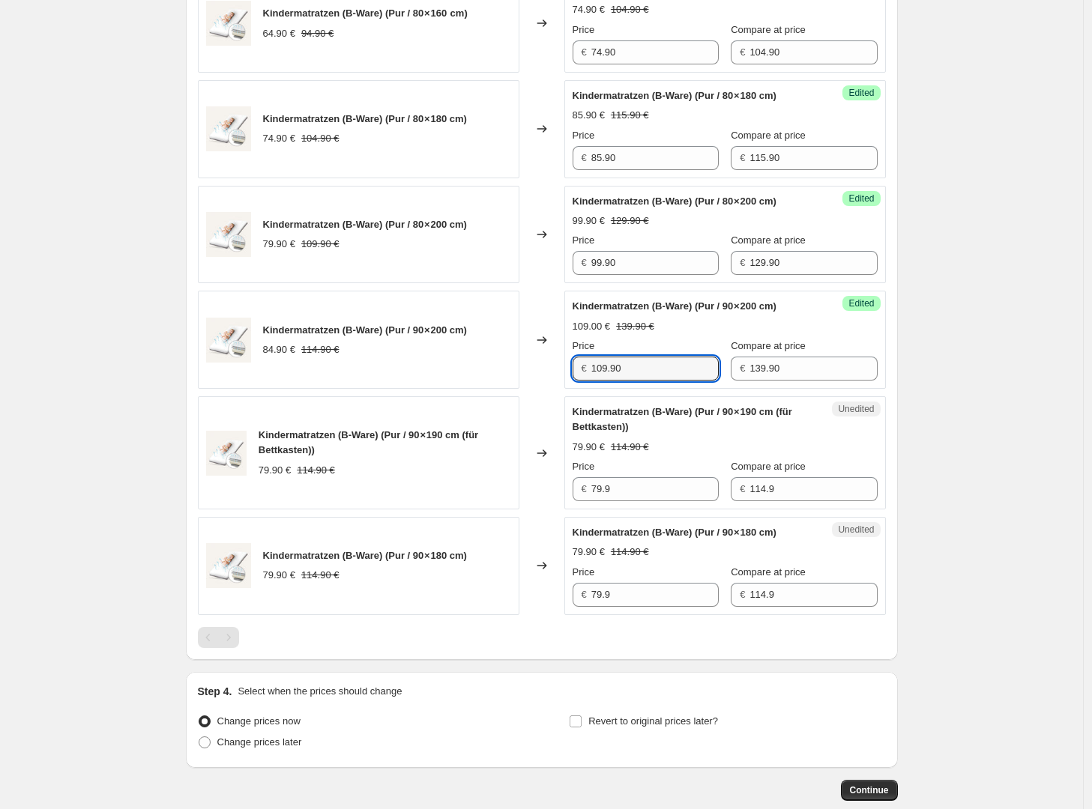
type input "109.90"
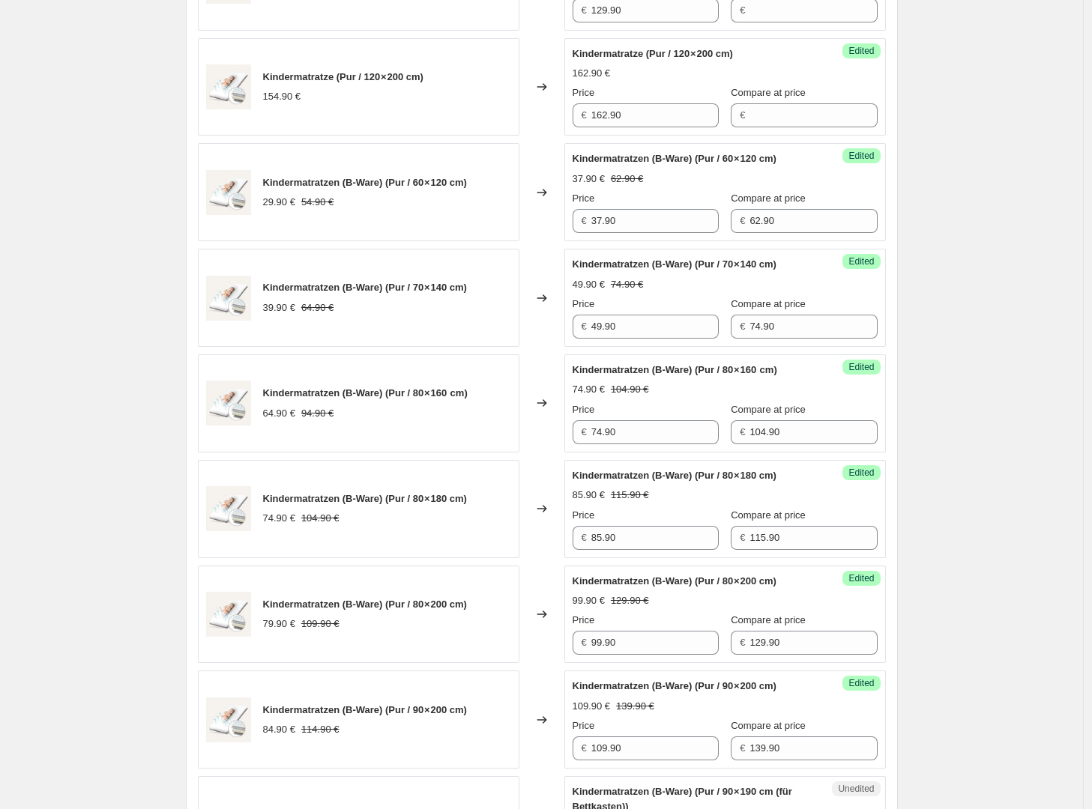
scroll to position [1751, 0]
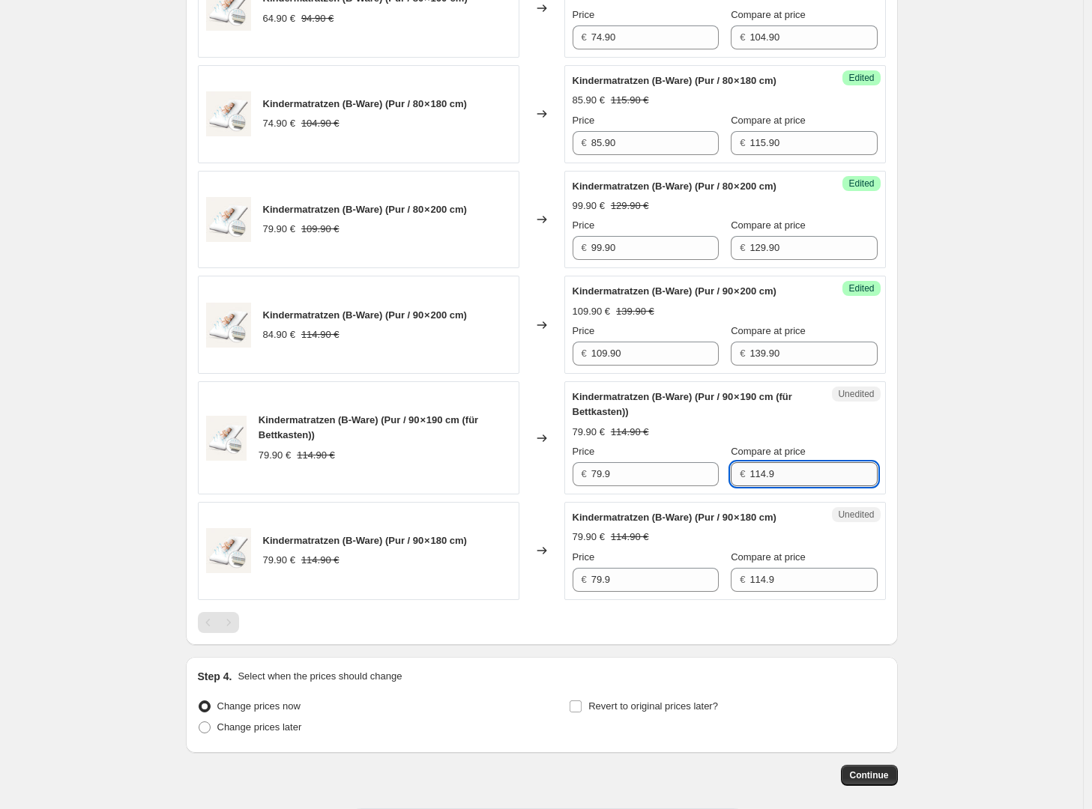
click at [817, 486] on input "114.9" at bounding box center [812, 474] width 127 height 24
type input "129.90"
click at [660, 486] on input "79.9" at bounding box center [654, 474] width 127 height 24
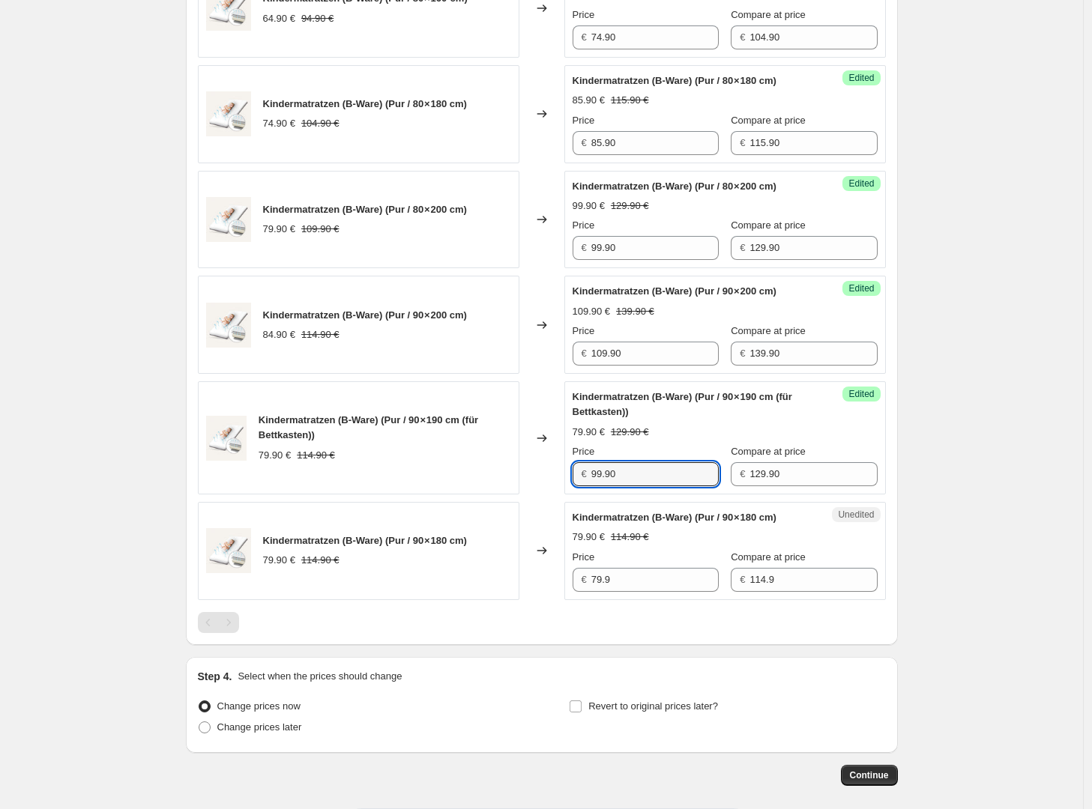
type input "99.90"
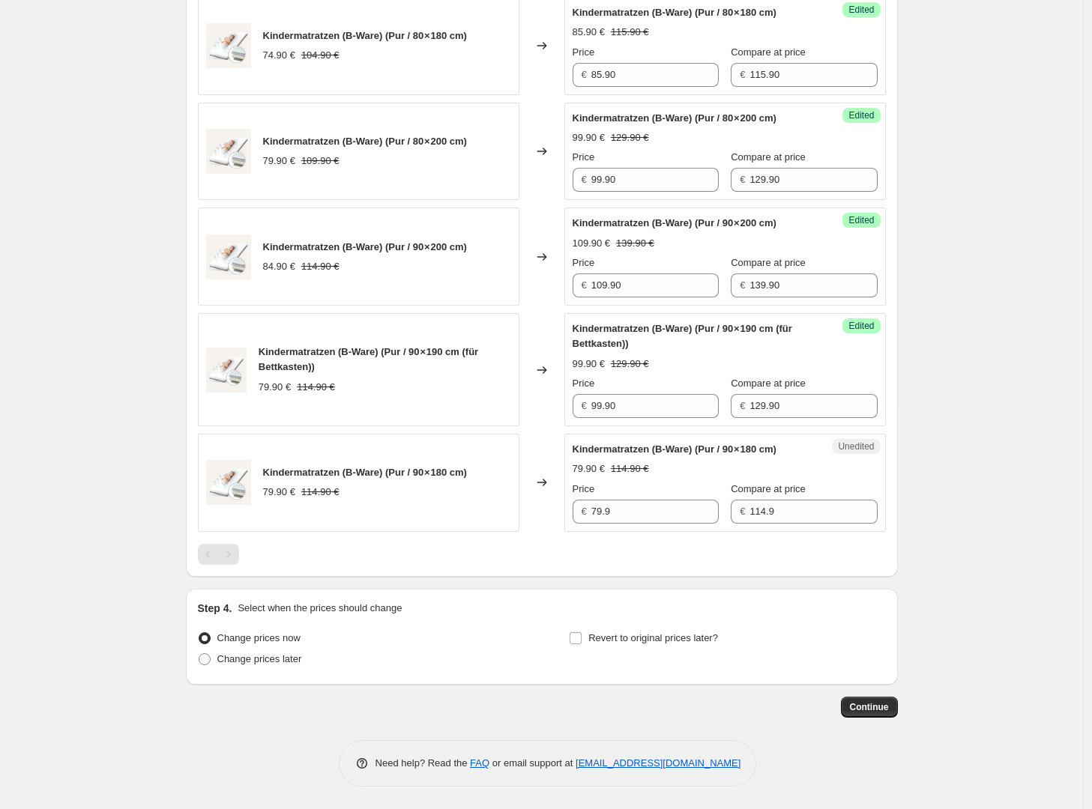
scroll to position [1939, 0]
click at [792, 513] on input "114.9" at bounding box center [812, 512] width 127 height 24
type input "129.90"
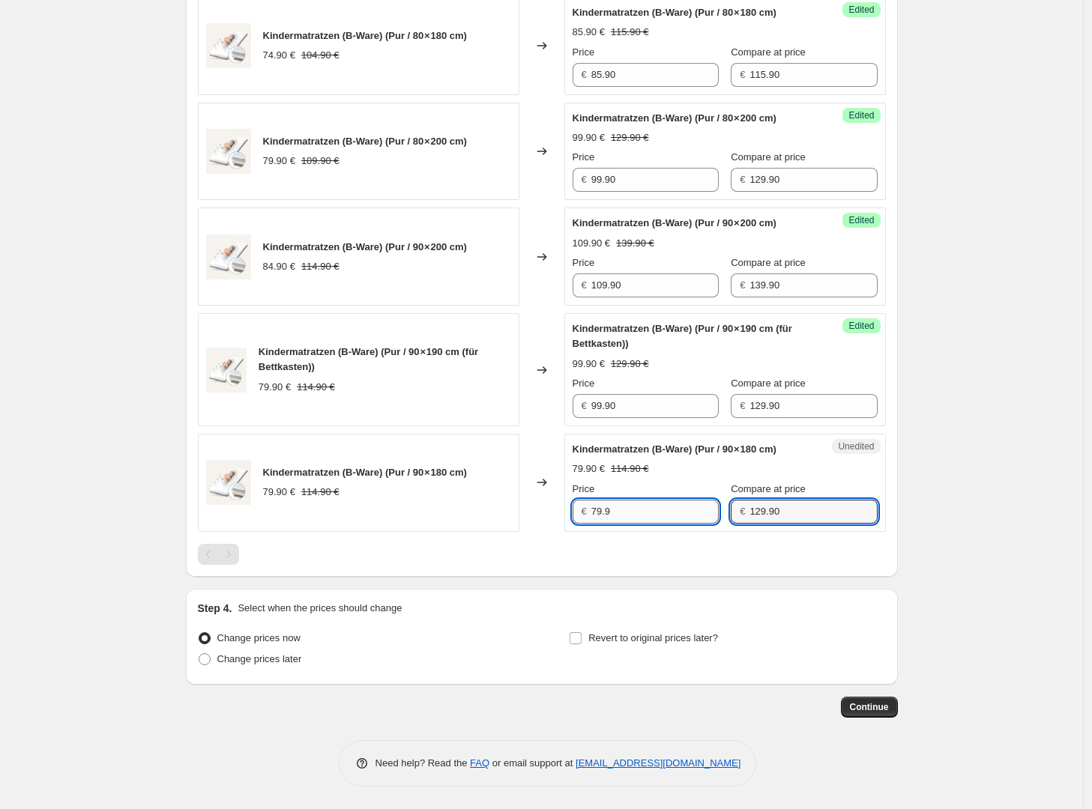
click at [660, 516] on input "79.9" at bounding box center [654, 512] width 127 height 24
type input "99.90"
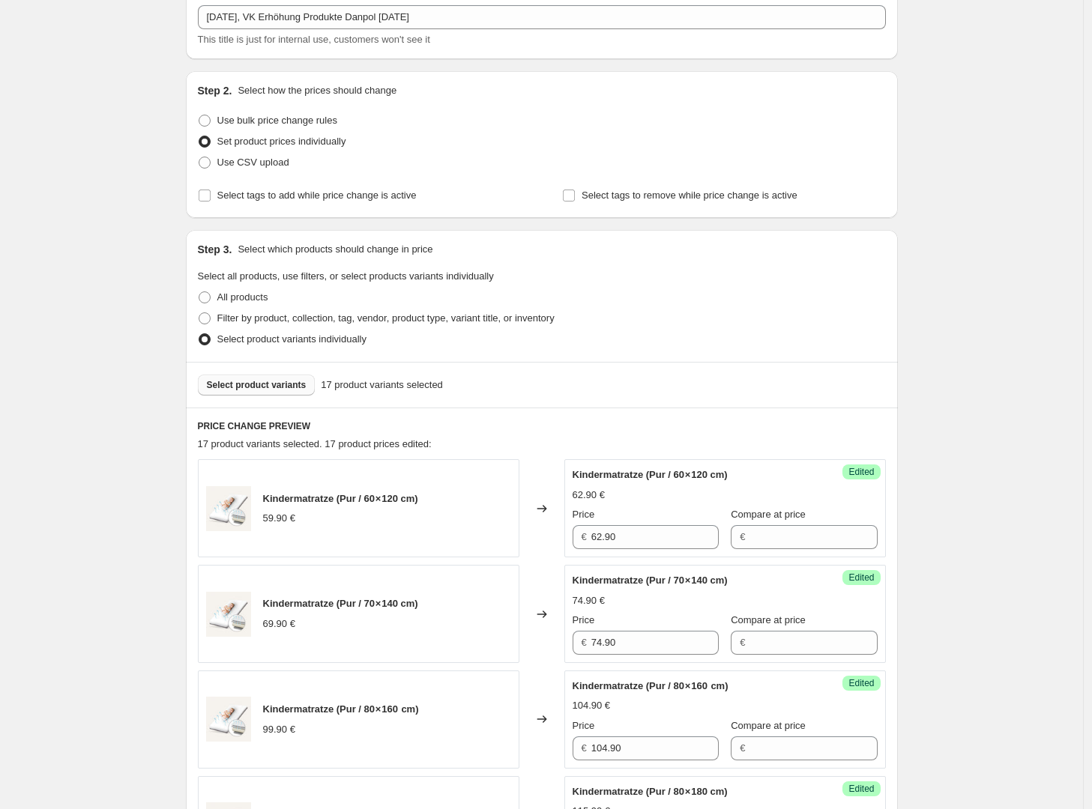
scroll to position [90, 0]
click at [295, 385] on span "Select product variants" at bounding box center [257, 386] width 100 height 12
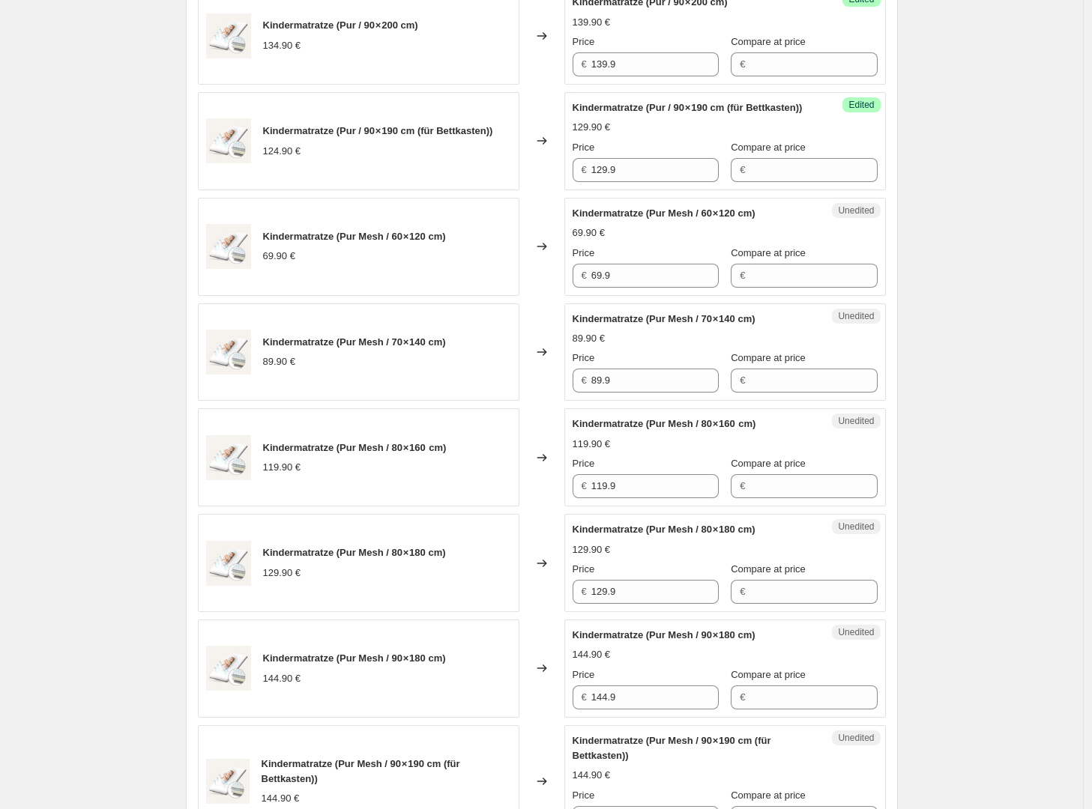
scroll to position [1096, 0]
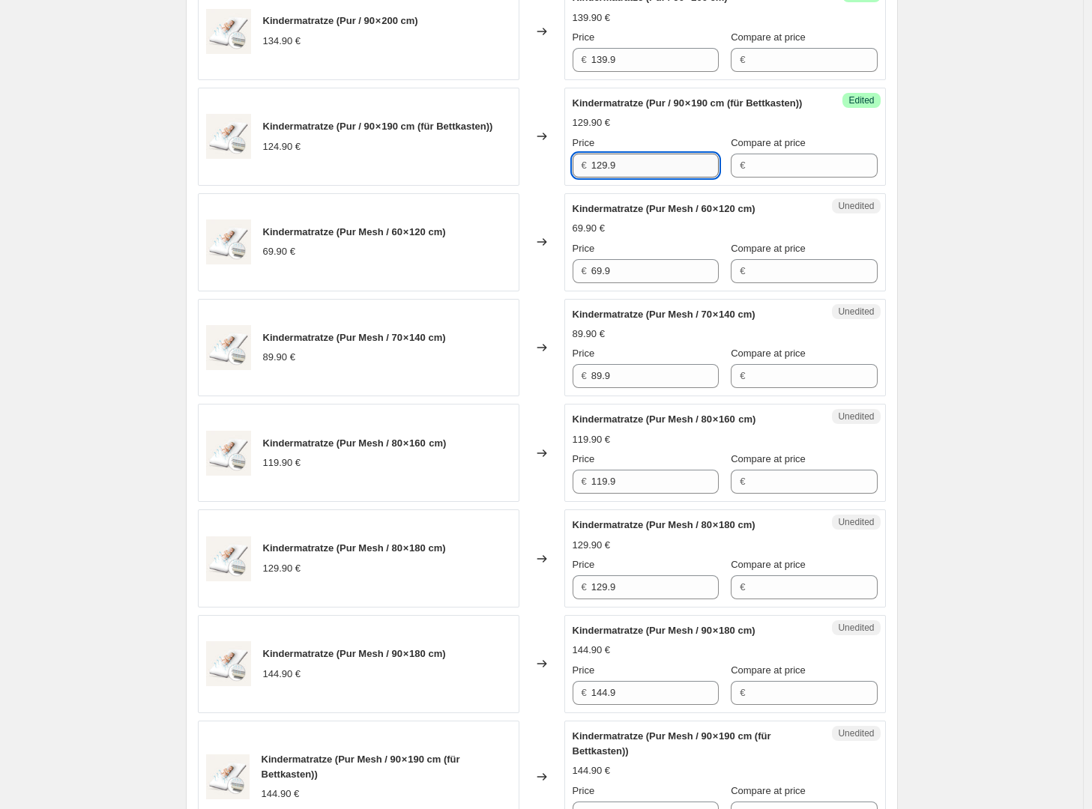
click at [627, 178] on input "129.9" at bounding box center [654, 166] width 127 height 24
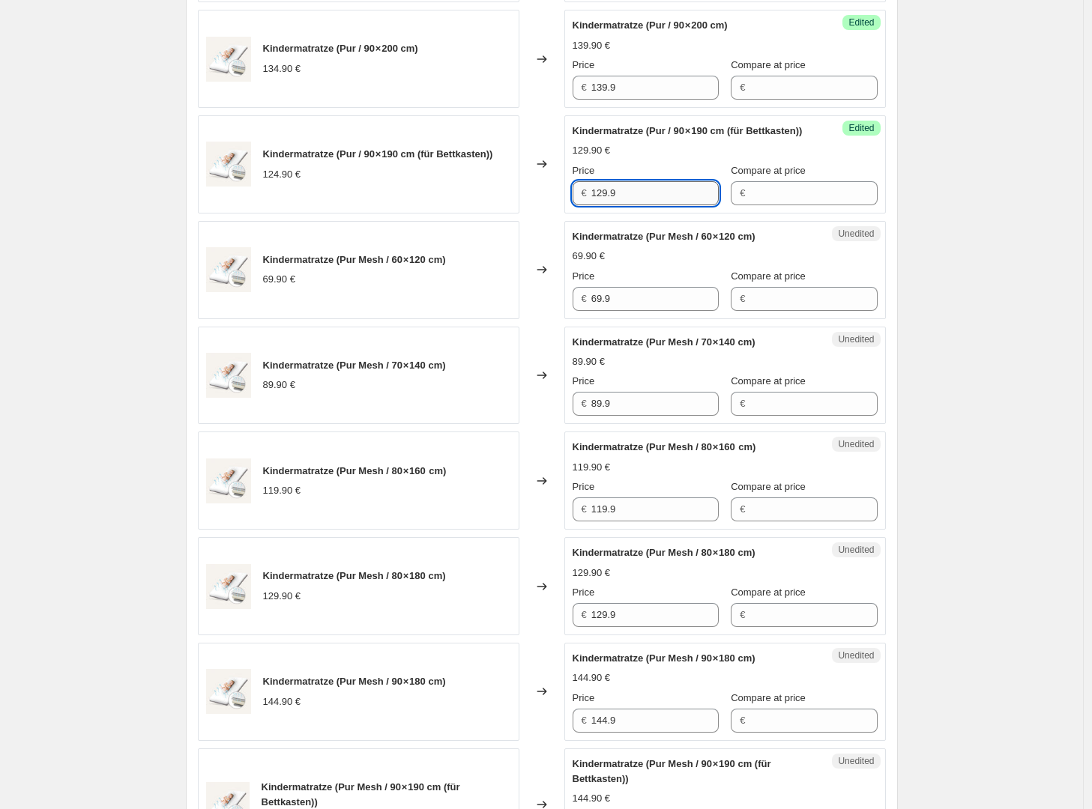
scroll to position [1066, 0]
click at [674, 313] on input "69.9" at bounding box center [654, 301] width 127 height 24
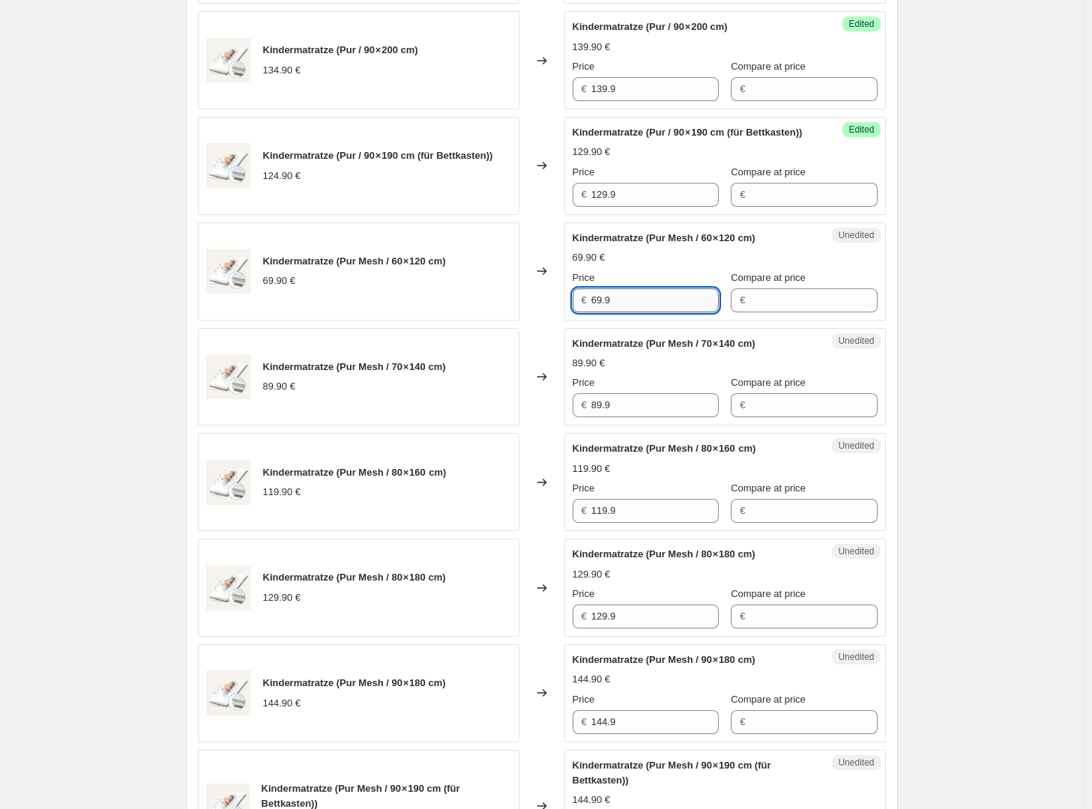
click at [674, 313] on input "69.9" at bounding box center [654, 301] width 127 height 24
type input "74.90"
click at [664, 417] on input "89.9" at bounding box center [654, 405] width 127 height 24
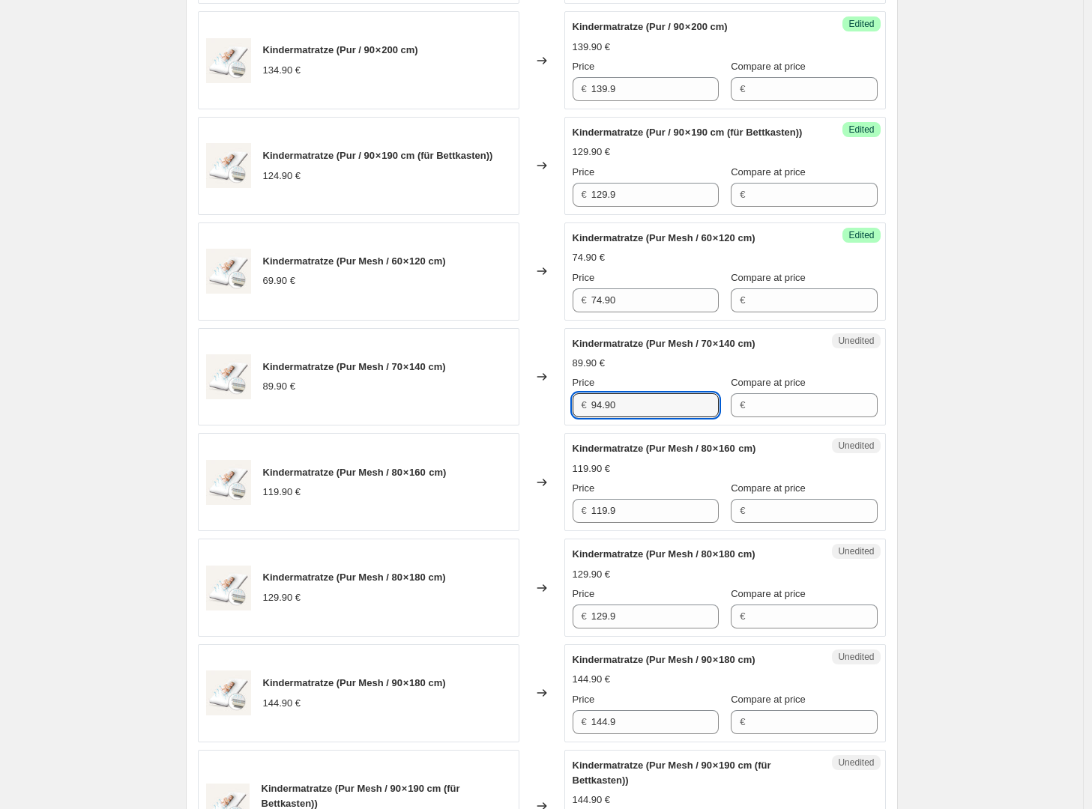
type input "94.90"
click at [983, 438] on div "Create new price change job. This page is ready Create new price change job Dra…" at bounding box center [541, 406] width 1083 height 2945
click at [644, 523] on input "119.9" at bounding box center [654, 511] width 127 height 24
type input "125.90"
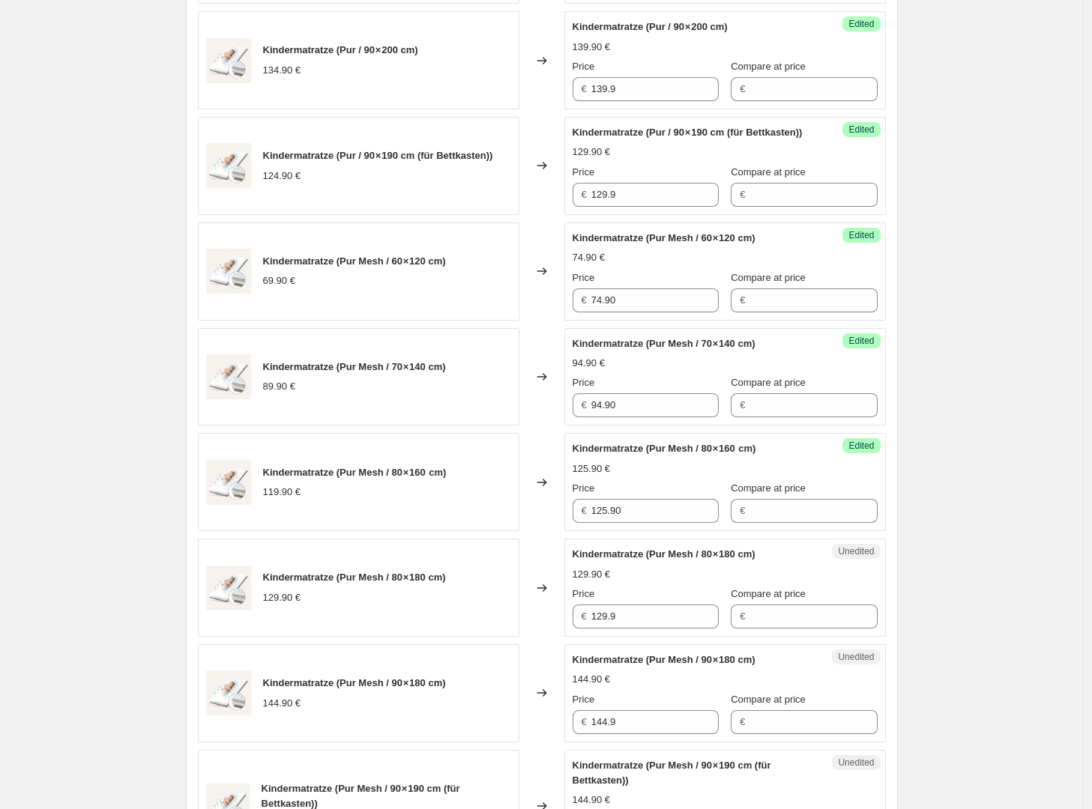
click at [964, 528] on div "Create new price change job. This page is ready Create new price change job Dra…" at bounding box center [541, 406] width 1083 height 2945
click at [656, 523] on input "125.90" at bounding box center [654, 511] width 127 height 24
click at [963, 469] on div "Create new price change job. This page is ready Create new price change job Dra…" at bounding box center [541, 406] width 1083 height 2945
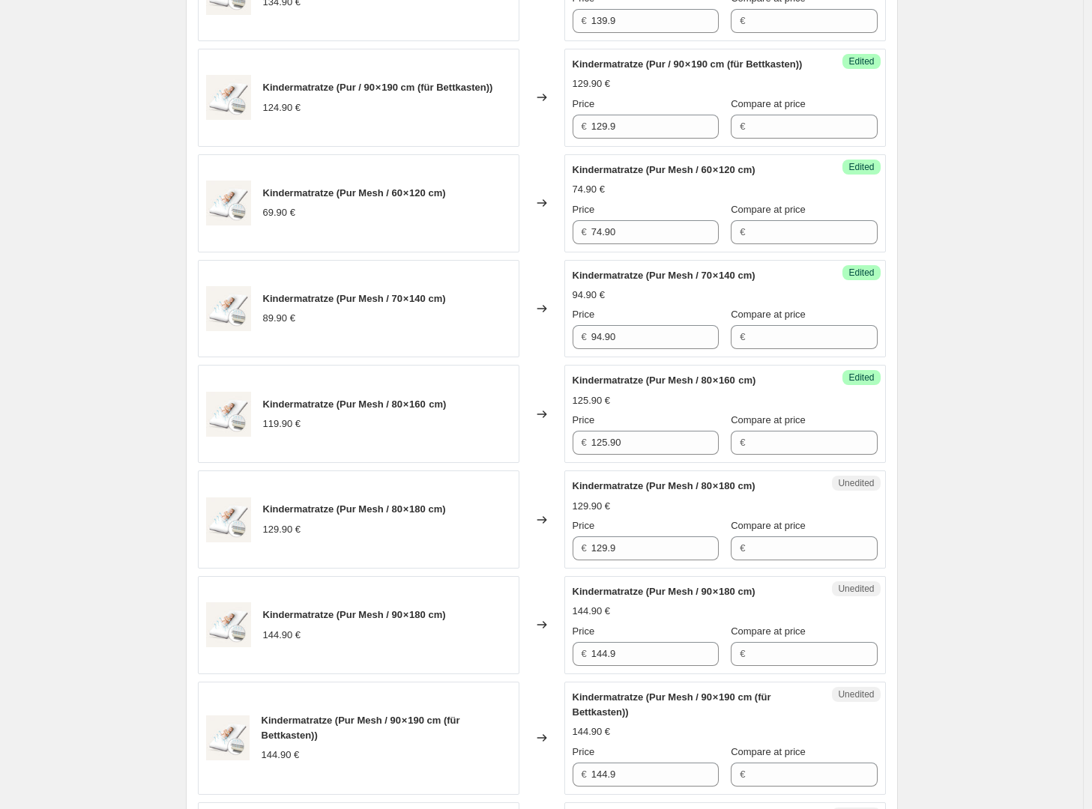
scroll to position [1156, 0]
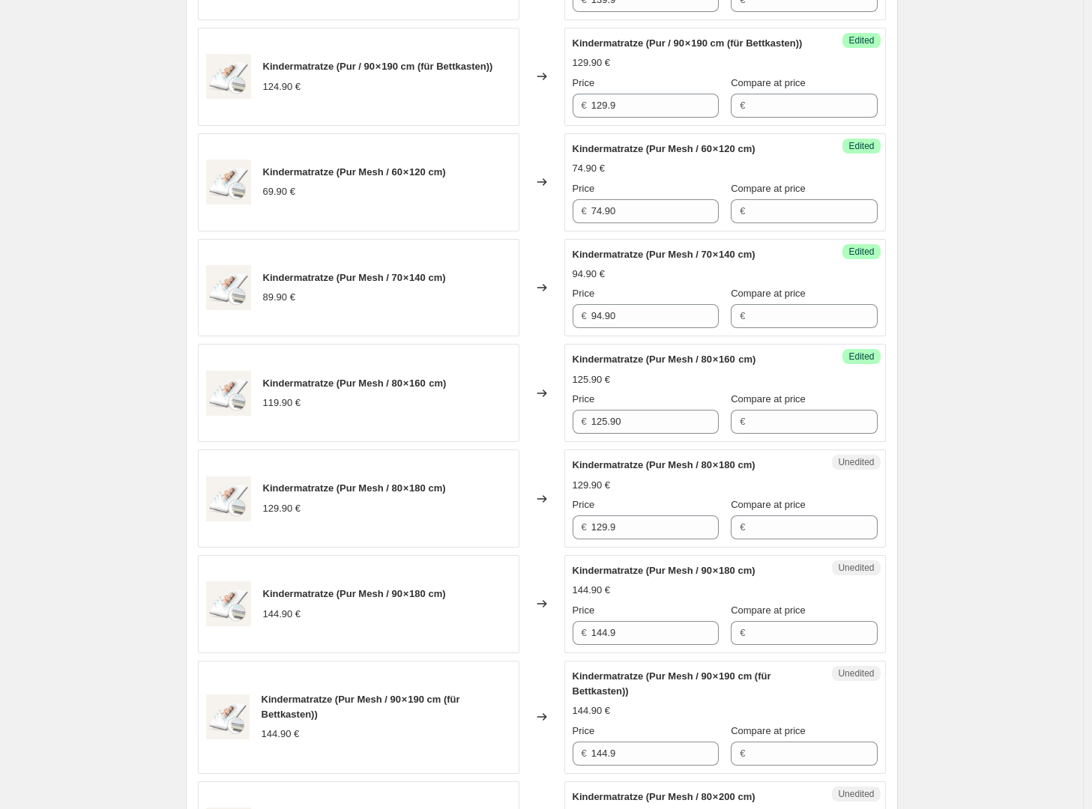
click at [628, 548] on div "Unedited Kindermatratze (Pur Mesh / 80 × 180 cm) 129.90 € Price € 129.9 Compare…" at bounding box center [724, 499] width 321 height 98
click at [639, 540] on input "129.9" at bounding box center [654, 528] width 127 height 24
type input "136.90"
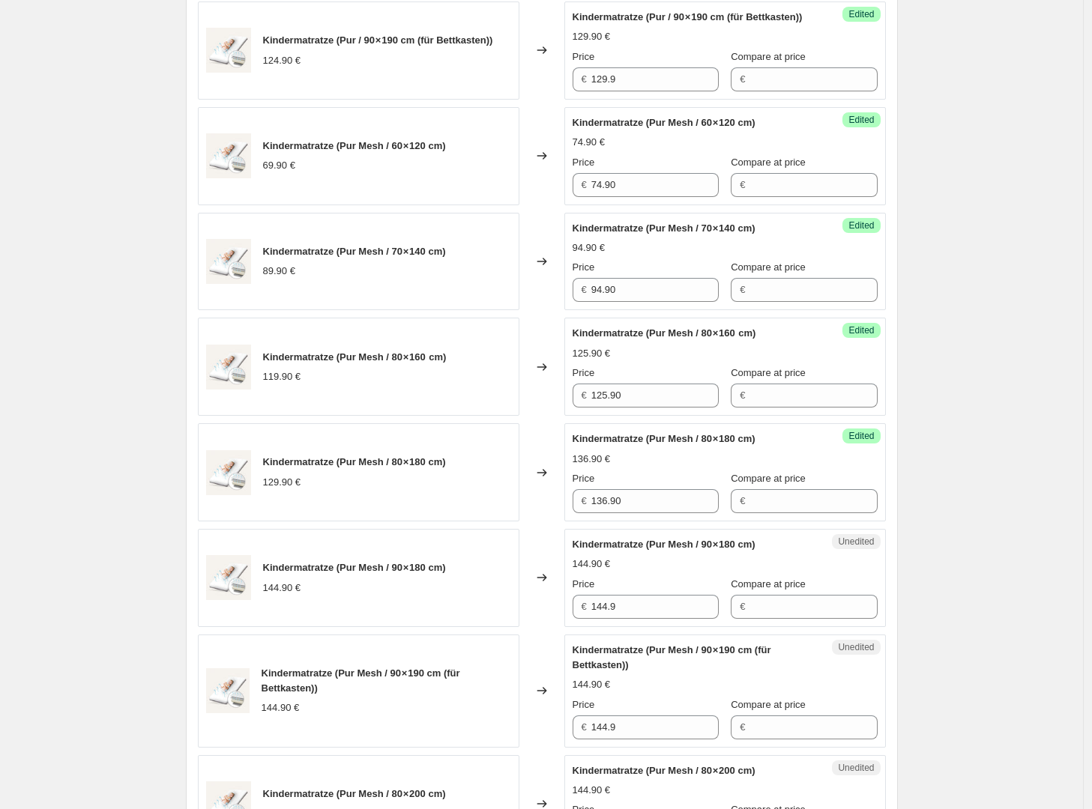
scroll to position [1185, 0]
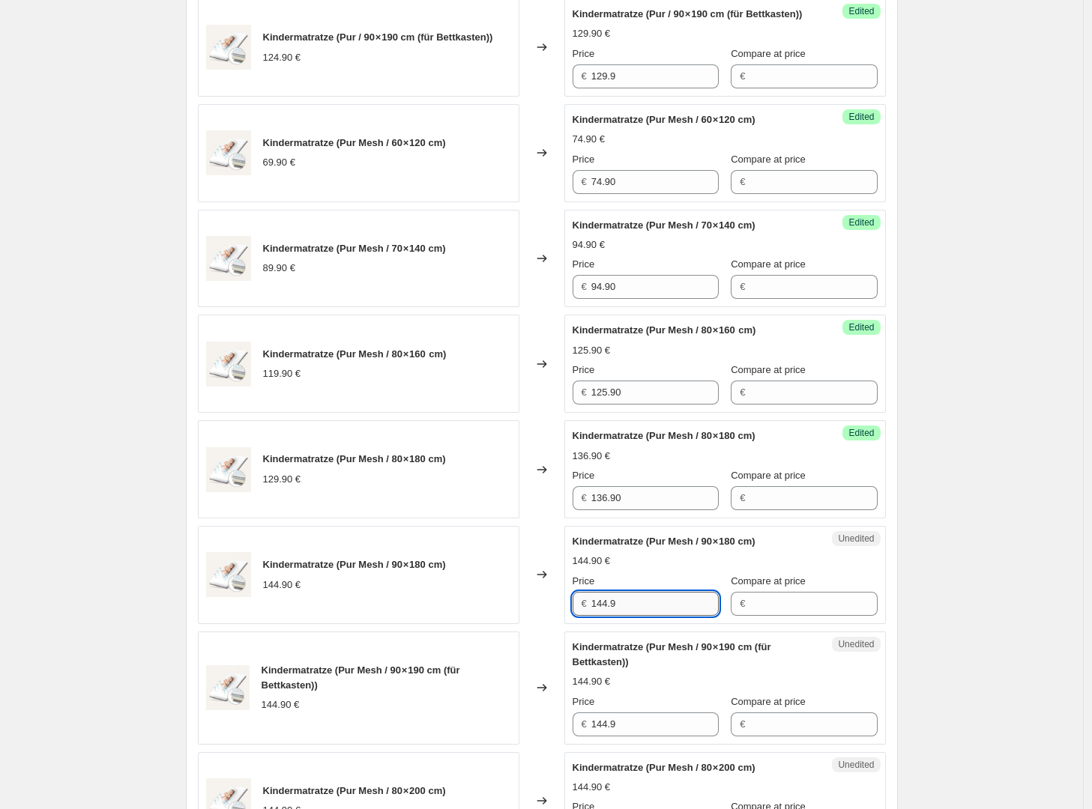
click at [648, 616] on input "144.9" at bounding box center [654, 604] width 127 height 24
click at [642, 616] on input "152.90" at bounding box center [654, 604] width 127 height 24
type input "152.90"
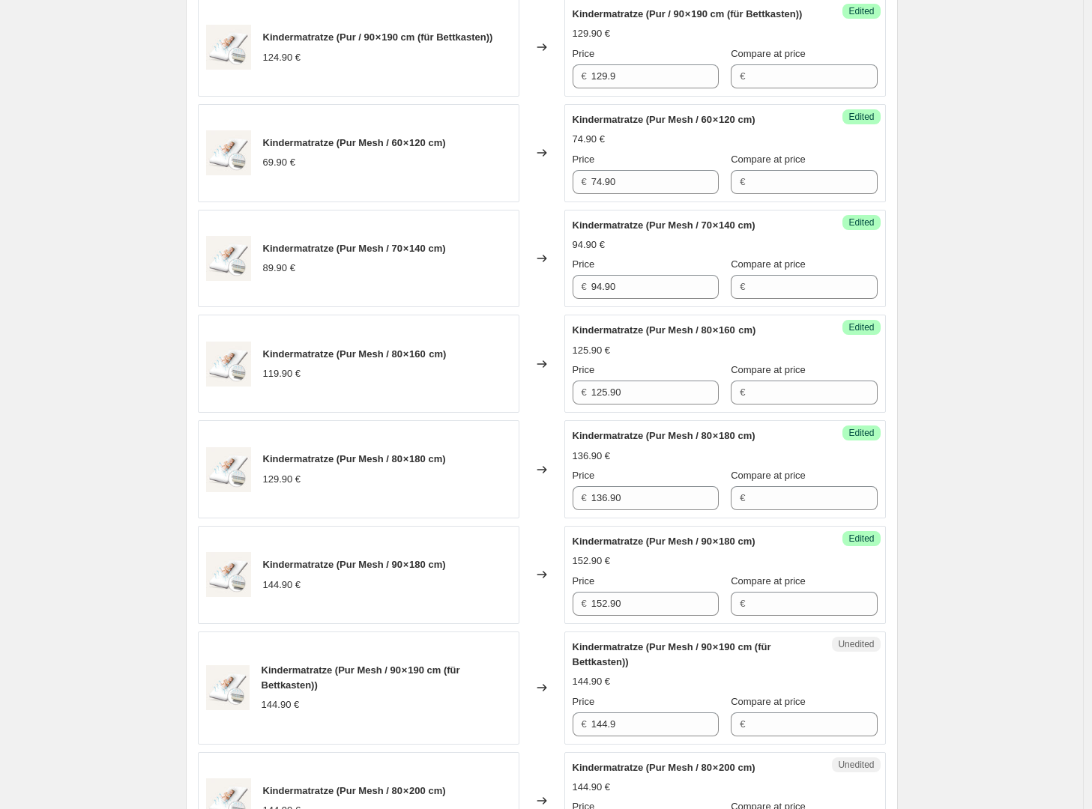
click at [695, 569] on div "152.90 €" at bounding box center [725, 561] width 305 height 15
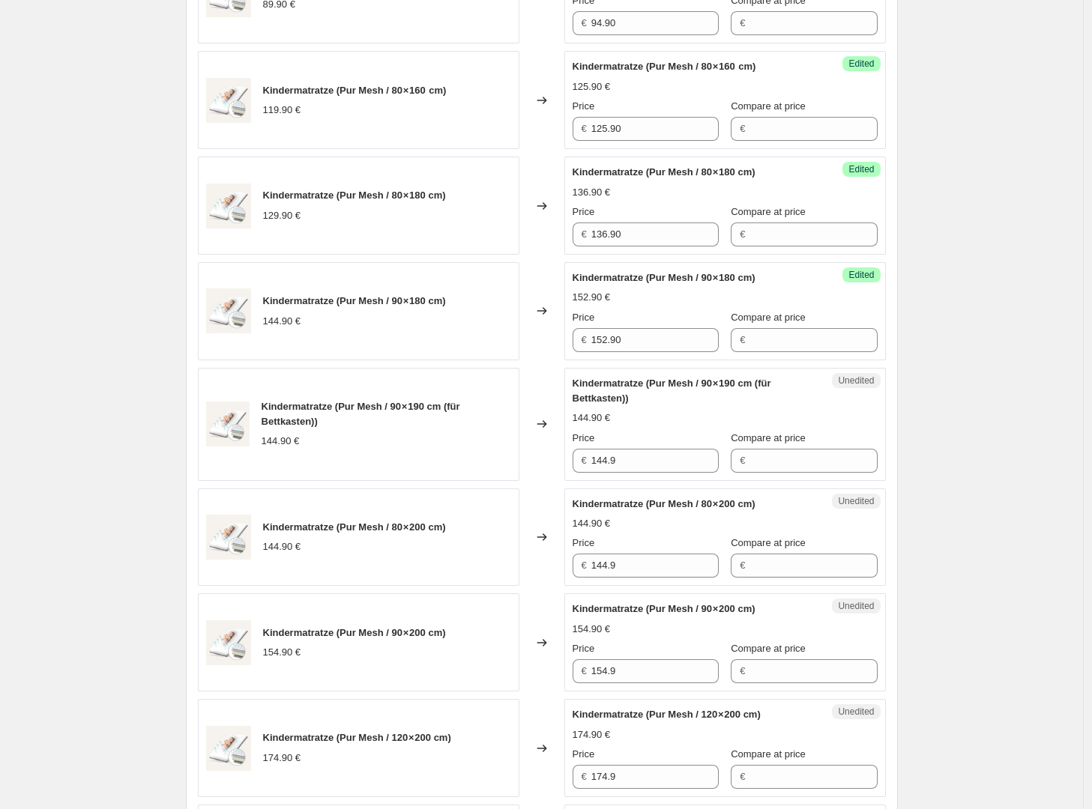
scroll to position [1452, 0]
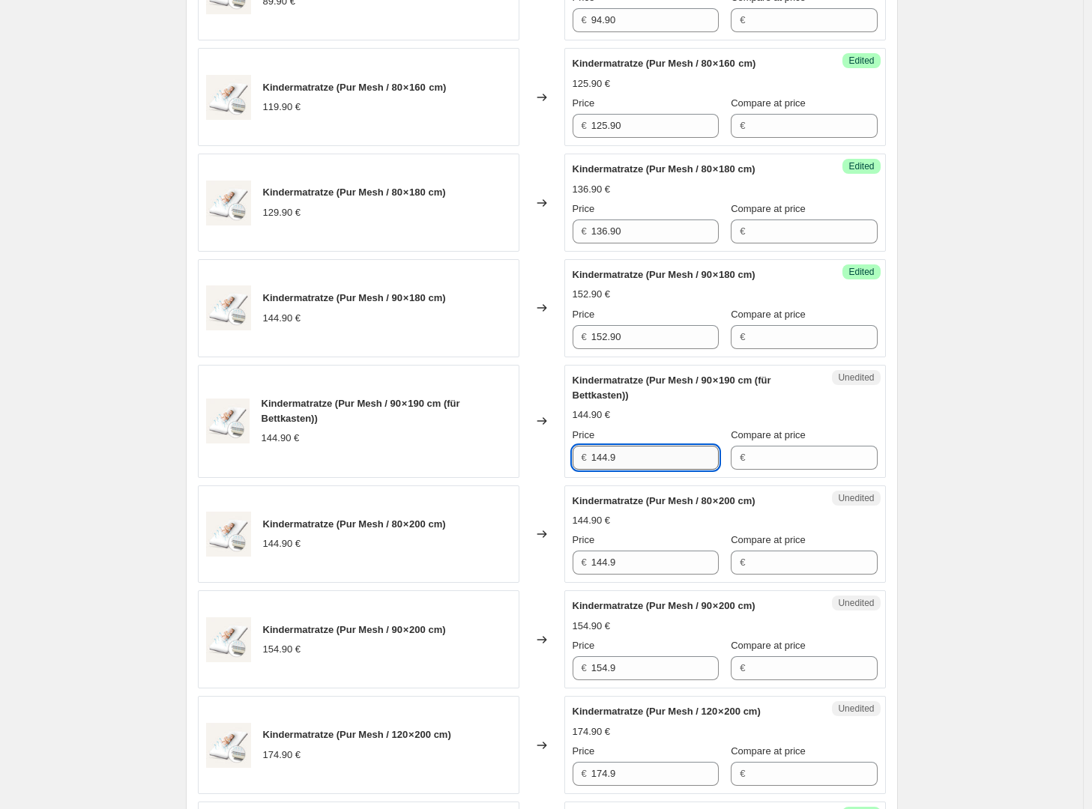
click at [659, 468] on input "144.9" at bounding box center [654, 458] width 127 height 24
paste input "52.90"
type input "152.90"
click at [661, 548] on div "Price" at bounding box center [646, 540] width 146 height 15
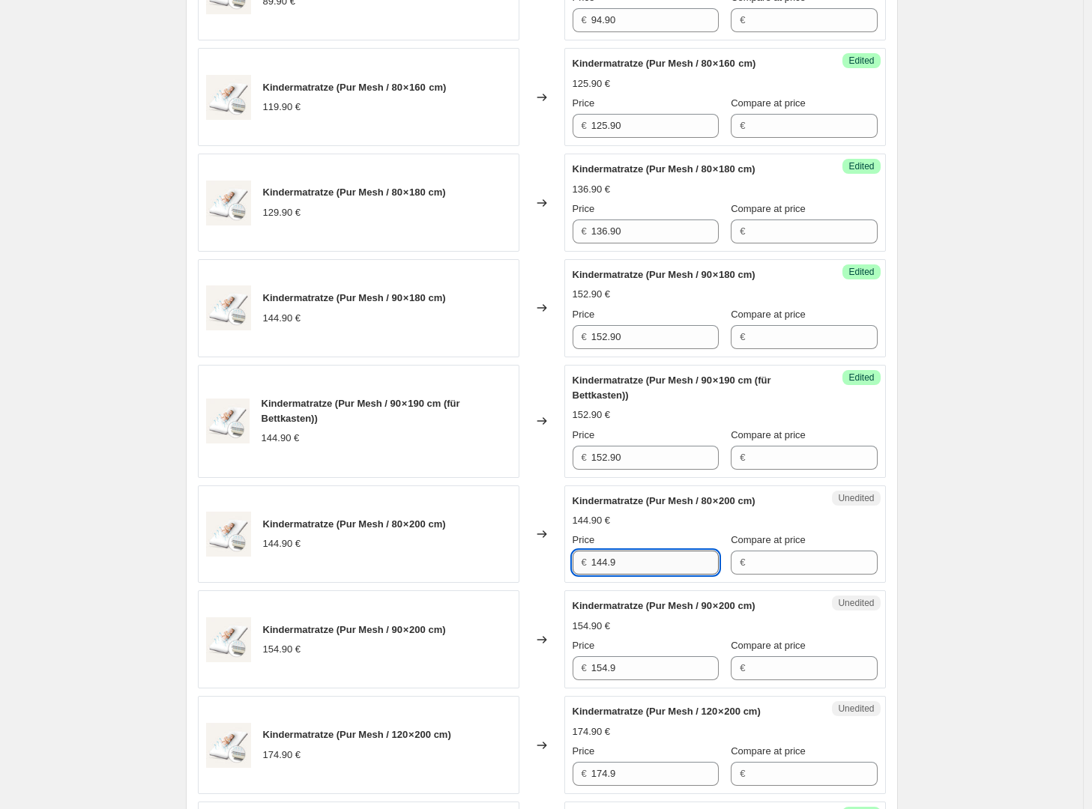
click at [654, 575] on input "144.9" at bounding box center [654, 563] width 127 height 24
paste input "52.90"
type input "152.90"
click at [667, 548] on div "Price" at bounding box center [646, 540] width 146 height 15
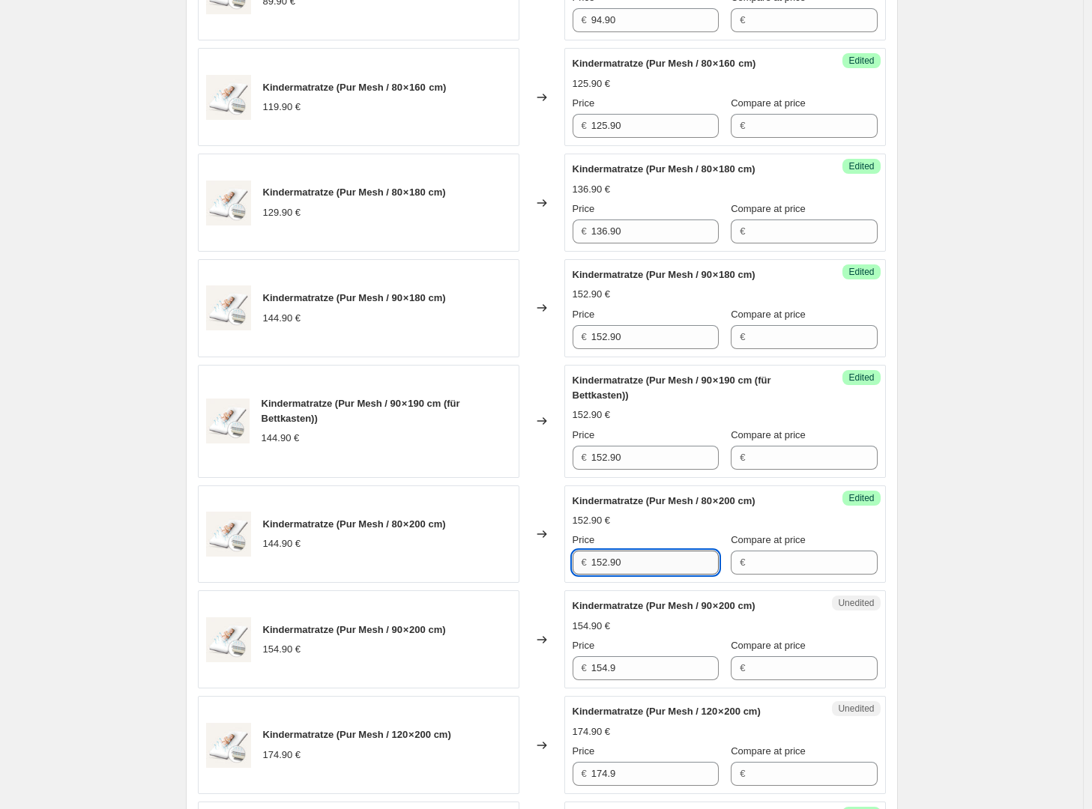
click at [640, 575] on input "152.90" at bounding box center [654, 563] width 127 height 24
click at [656, 679] on input "154.9" at bounding box center [654, 668] width 127 height 24
type input "162.90"
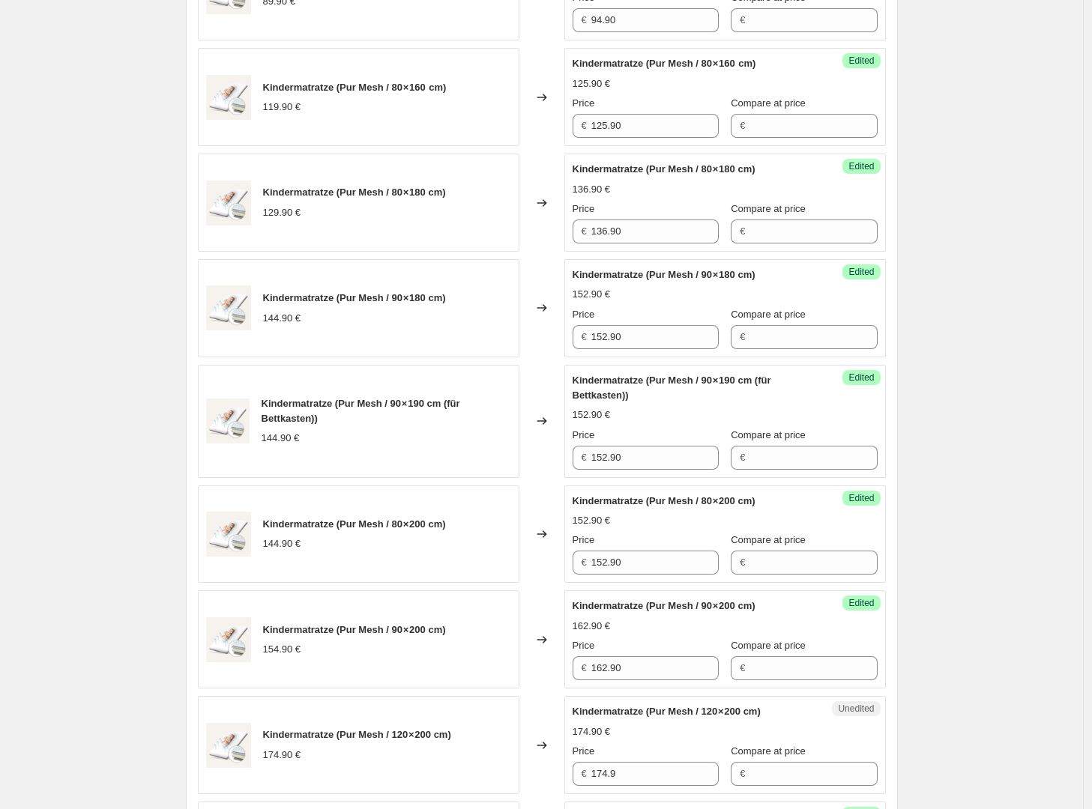
click at [1017, 508] on div "Create new price change job. This page is ready Create new price change job Dra…" at bounding box center [541, 20] width 1083 height 2945
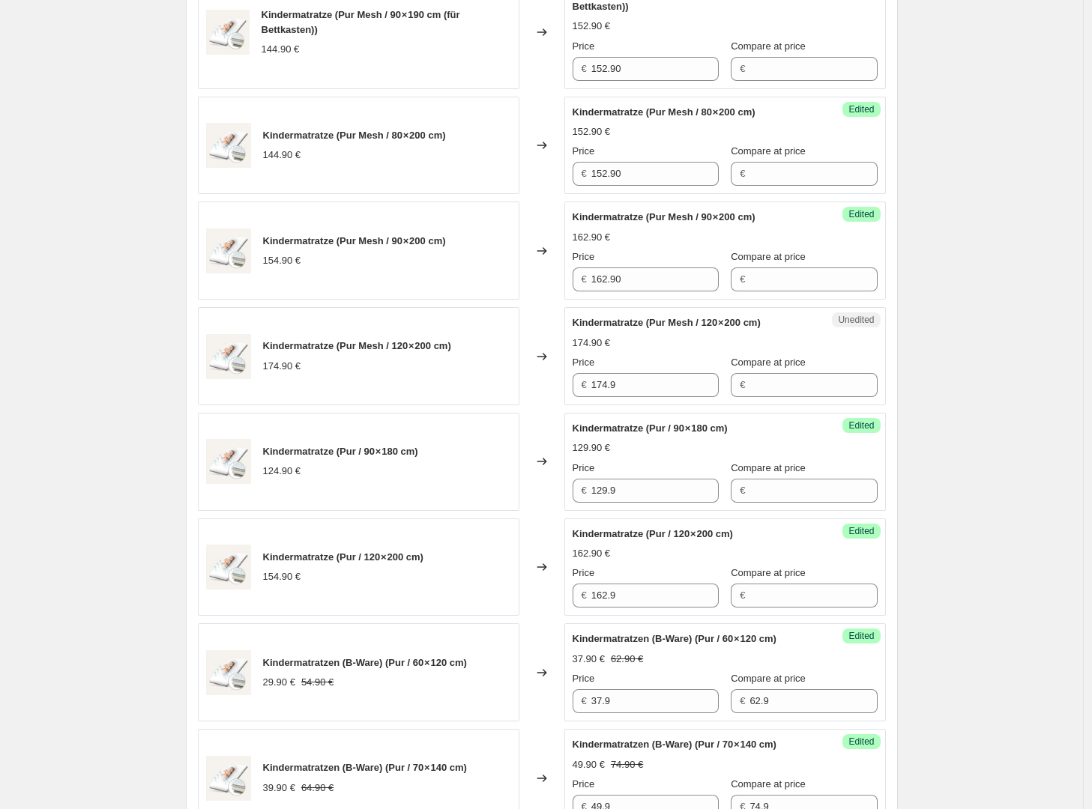
scroll to position [1842, 0]
click at [660, 396] on input "174.9" at bounding box center [654, 384] width 127 height 24
type input "184.90"
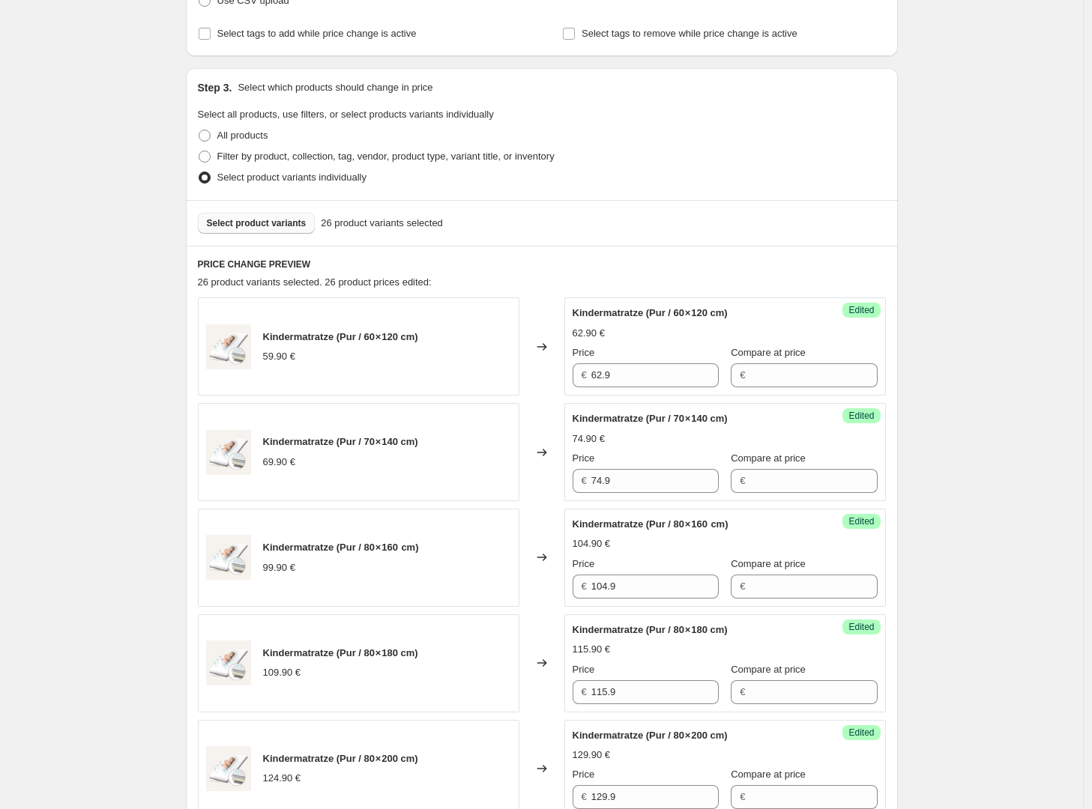
scroll to position [252, 0]
click at [280, 222] on span "Select product variants" at bounding box center [257, 224] width 100 height 12
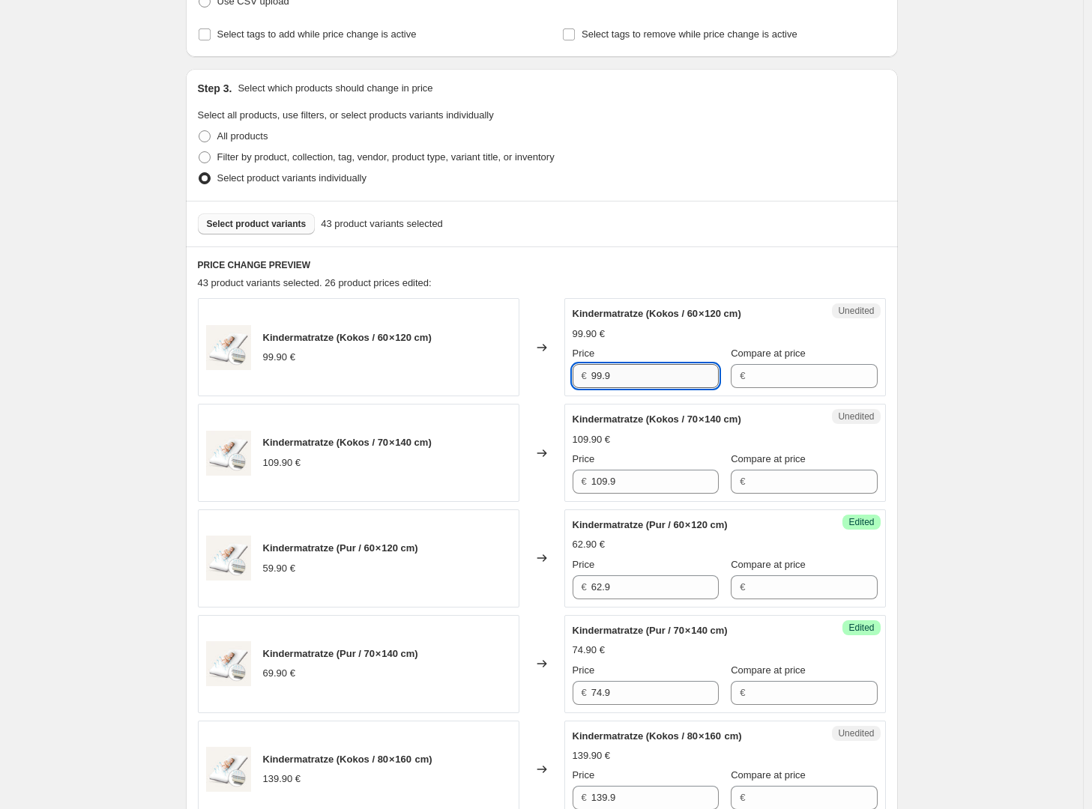
click at [635, 376] on input "99.9" at bounding box center [654, 376] width 127 height 24
type input "104.90"
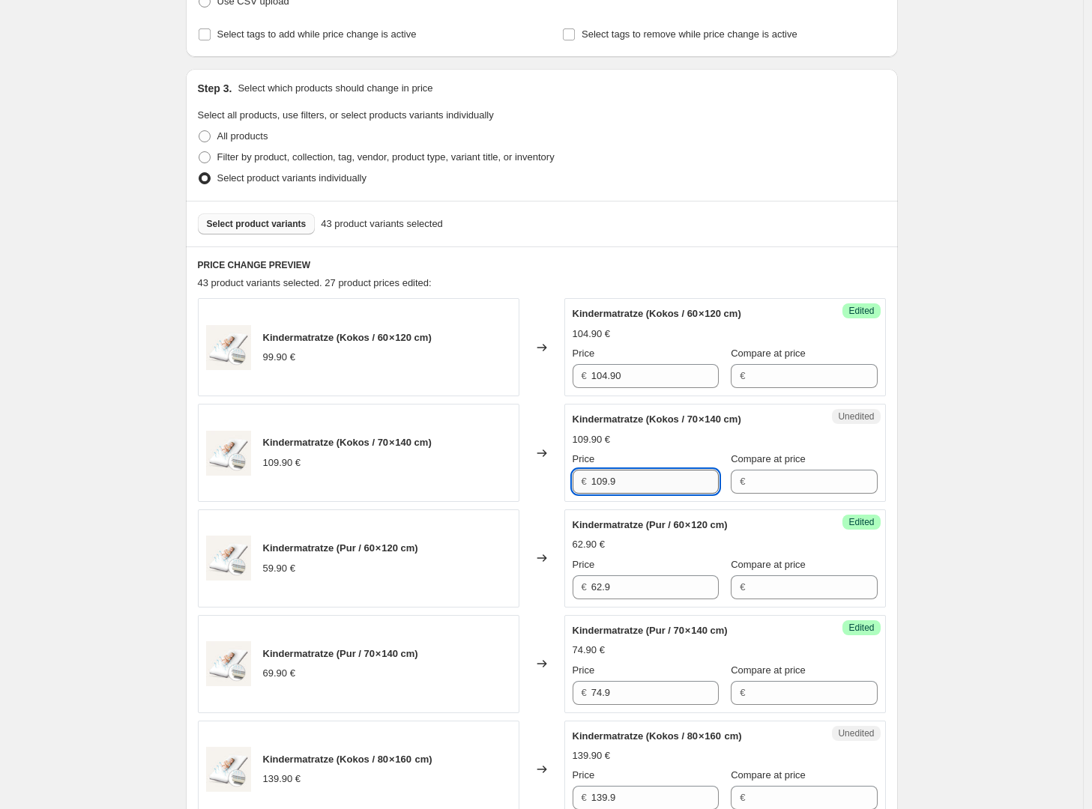
click at [668, 487] on input "109.9" at bounding box center [654, 482] width 127 height 24
type input "115.90"
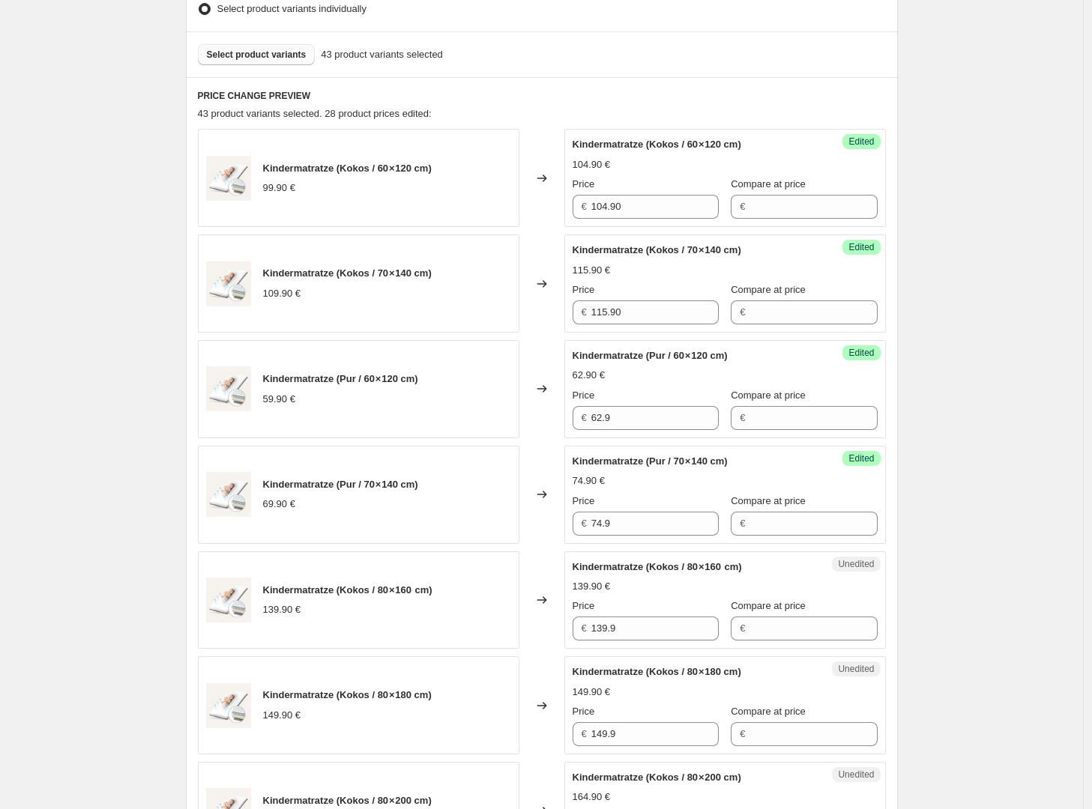
scroll to position [504, 0]
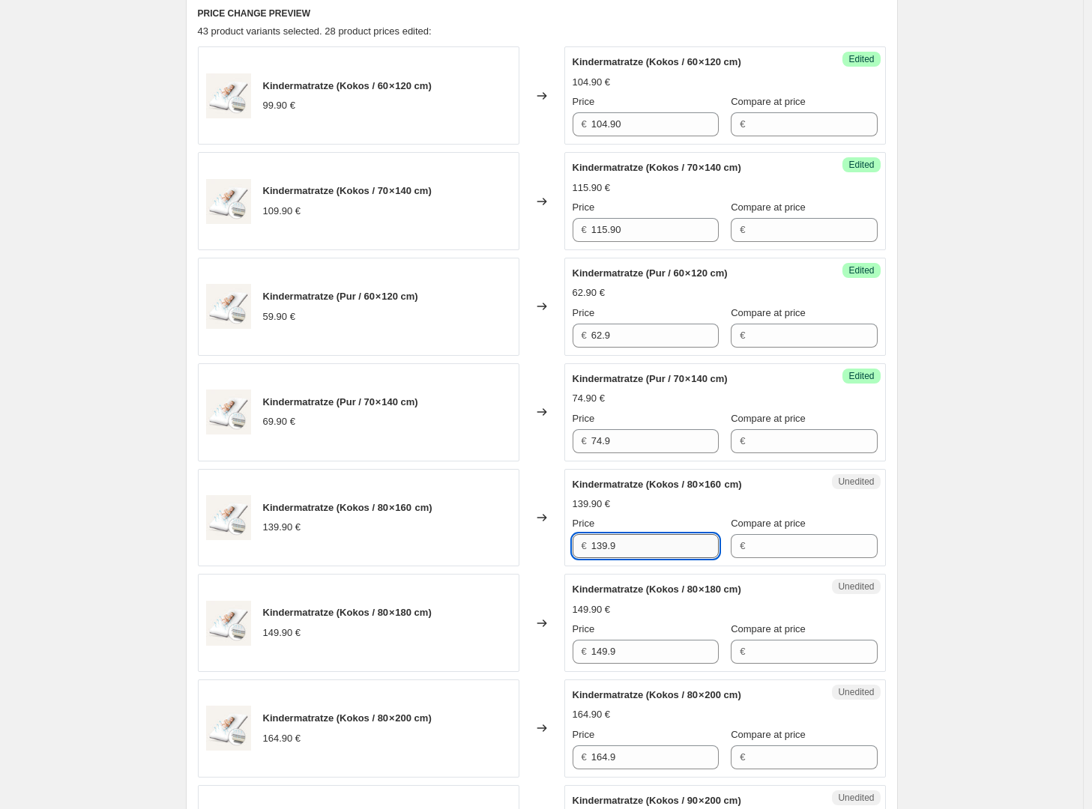
click at [633, 546] on input "139.9" at bounding box center [654, 546] width 127 height 24
type input "146.90"
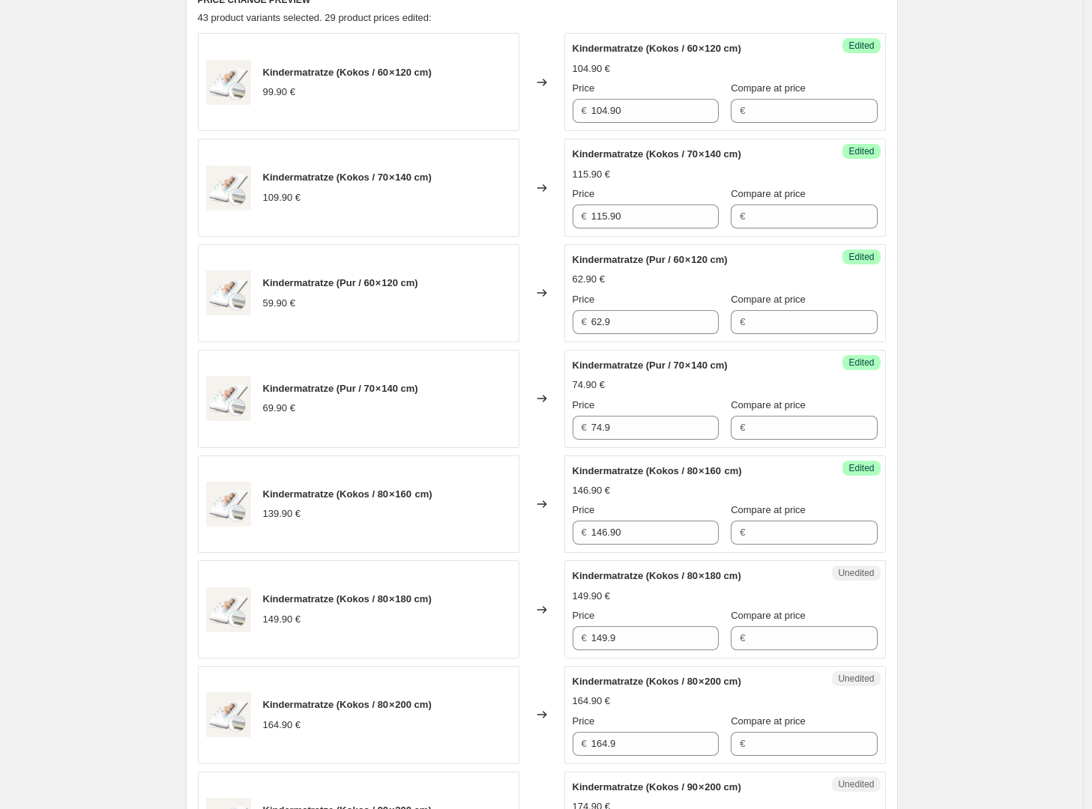
scroll to position [527, 0]
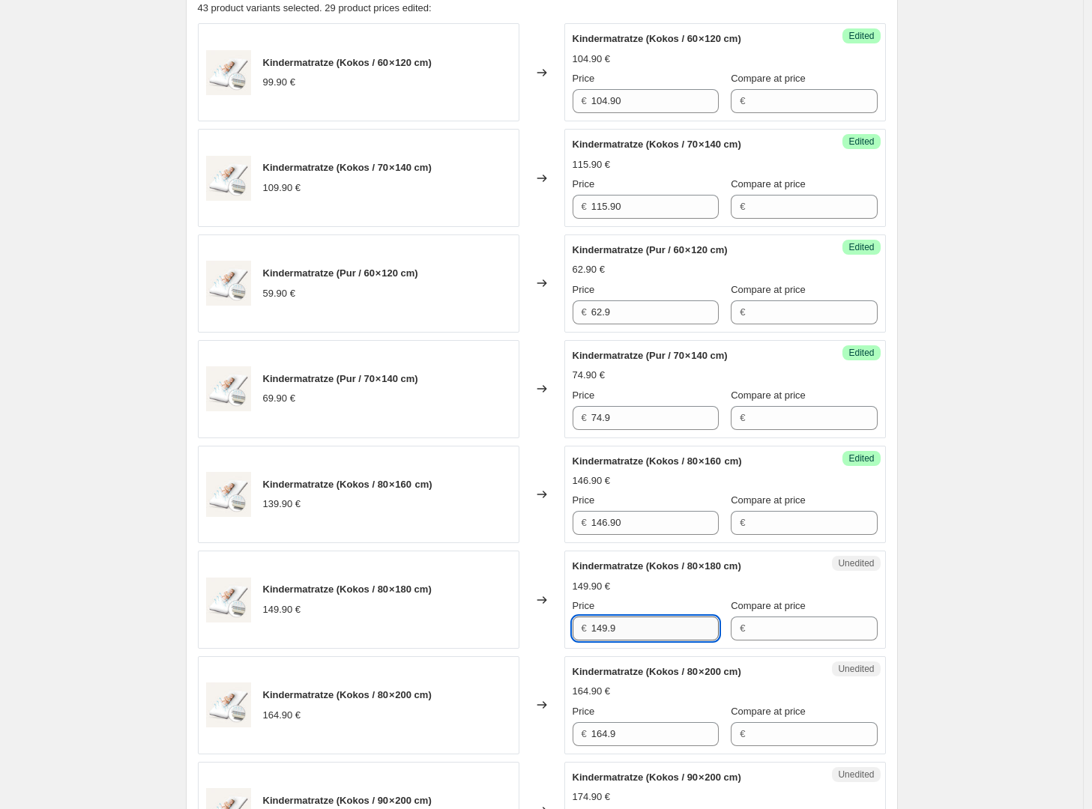
click at [640, 632] on input "149.9" at bounding box center [654, 629] width 127 height 24
type input "155.90"
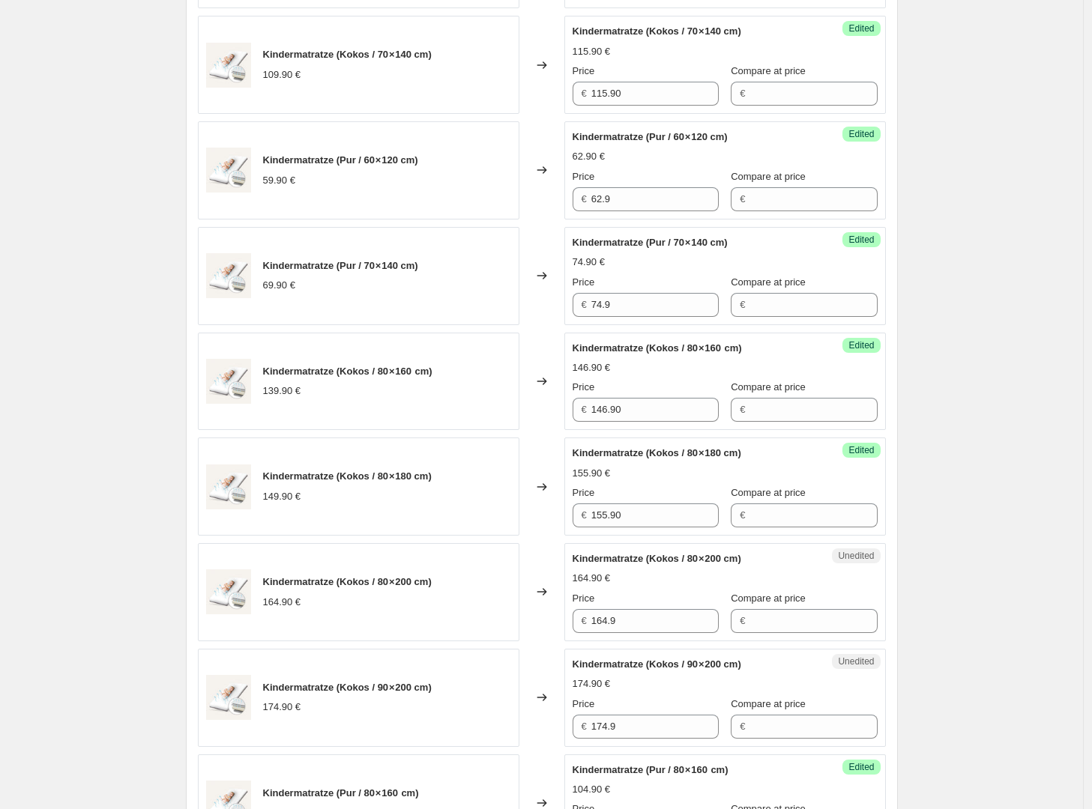
scroll to position [649, 0]
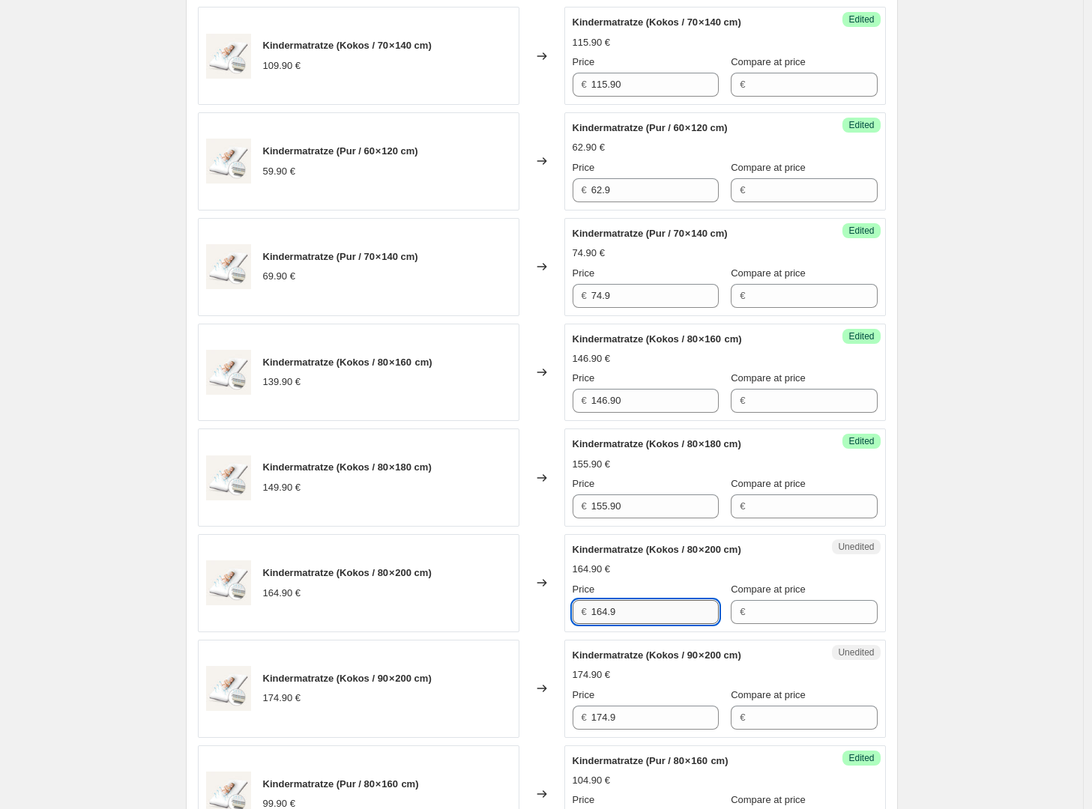
click at [644, 618] on input "164.9" at bounding box center [654, 612] width 127 height 24
click at [643, 618] on input "174.90" at bounding box center [654, 612] width 127 height 24
type input "174.90"
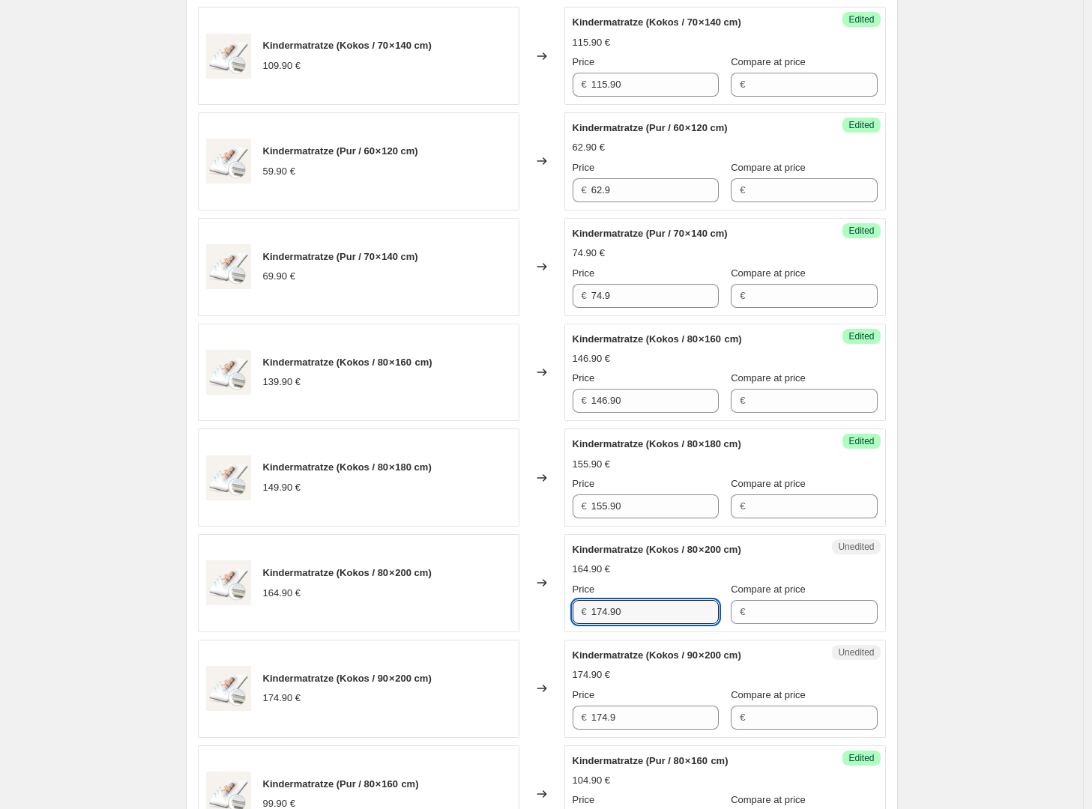
click at [970, 627] on div "Create new price change job. This page is ready Create new price change job Dra…" at bounding box center [541, 823] width 1083 height 2945
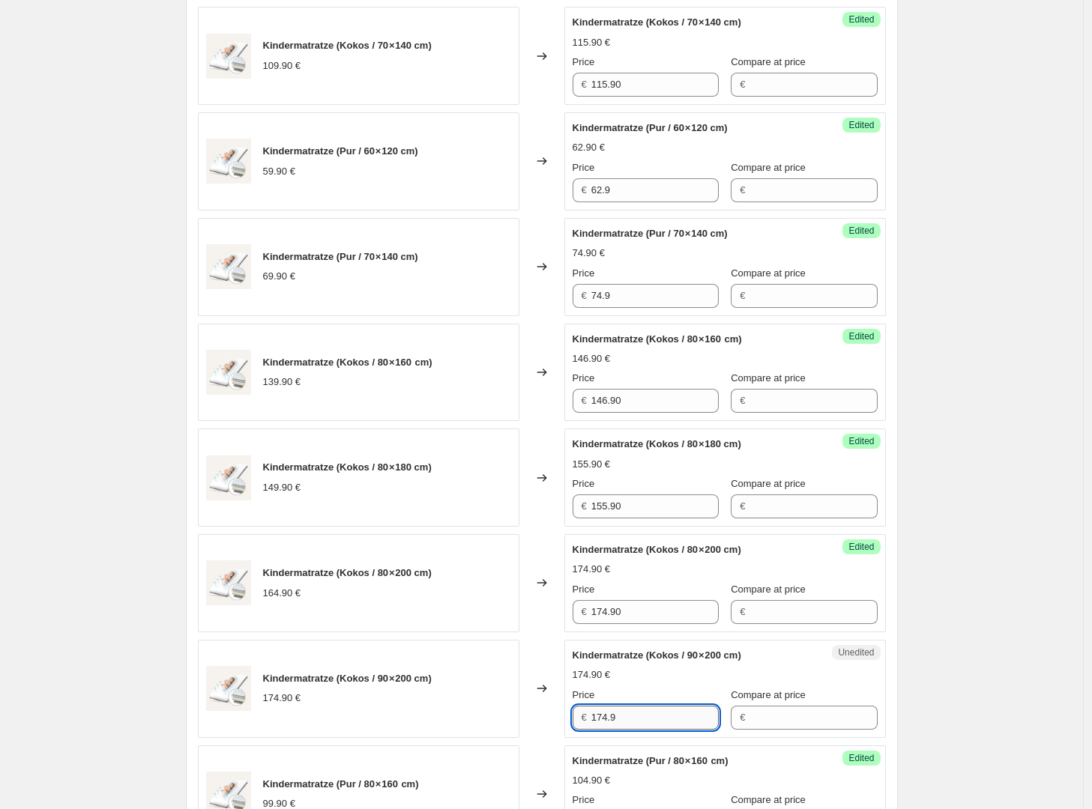
click at [638, 721] on input "174.9" at bounding box center [654, 718] width 127 height 24
click at [989, 670] on div "Create new price change job. This page is ready Create new price change job Dra…" at bounding box center [541, 823] width 1083 height 2945
click at [668, 720] on input "174.9" at bounding box center [654, 718] width 127 height 24
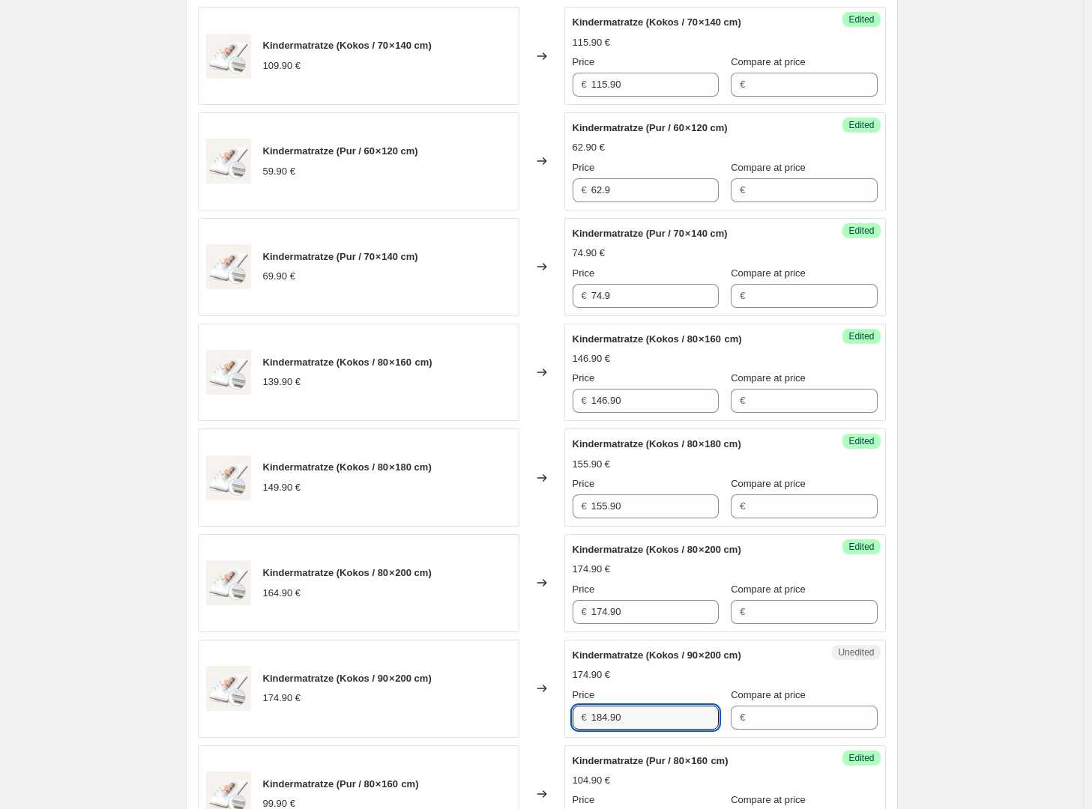
type input "184.90"
click at [941, 682] on div "Create new price change job. This page is ready Create new price change job Dra…" at bounding box center [541, 823] width 1083 height 2945
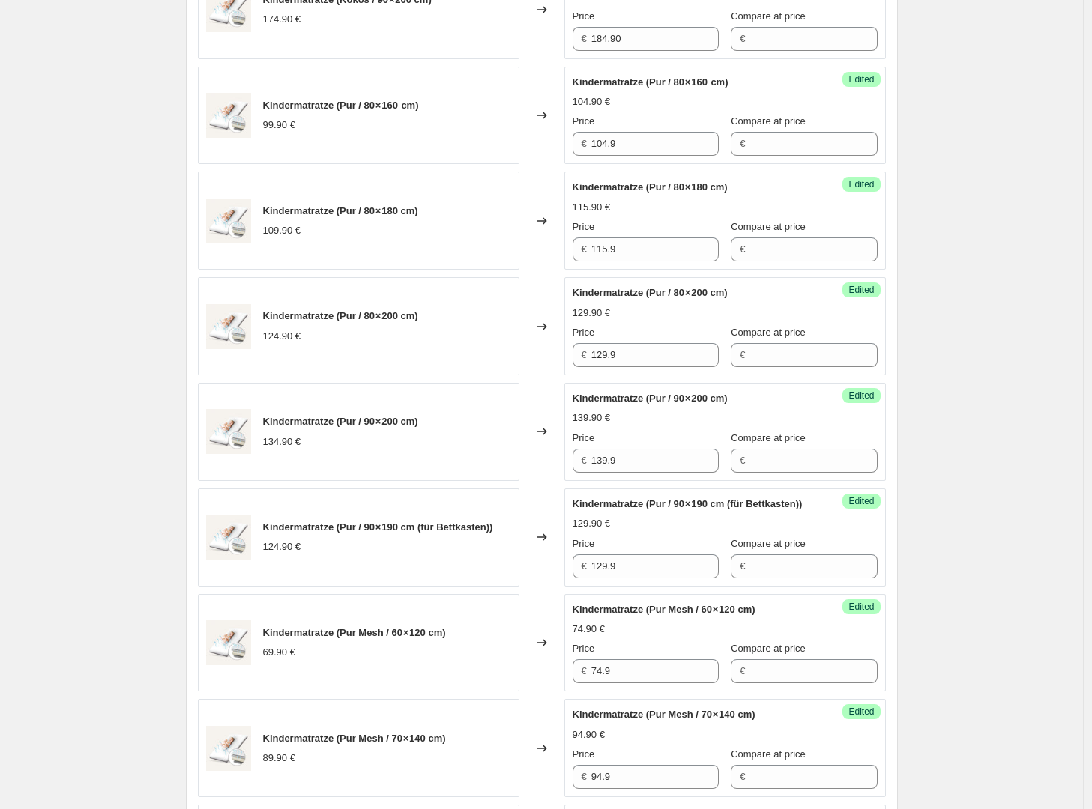
scroll to position [2151, 0]
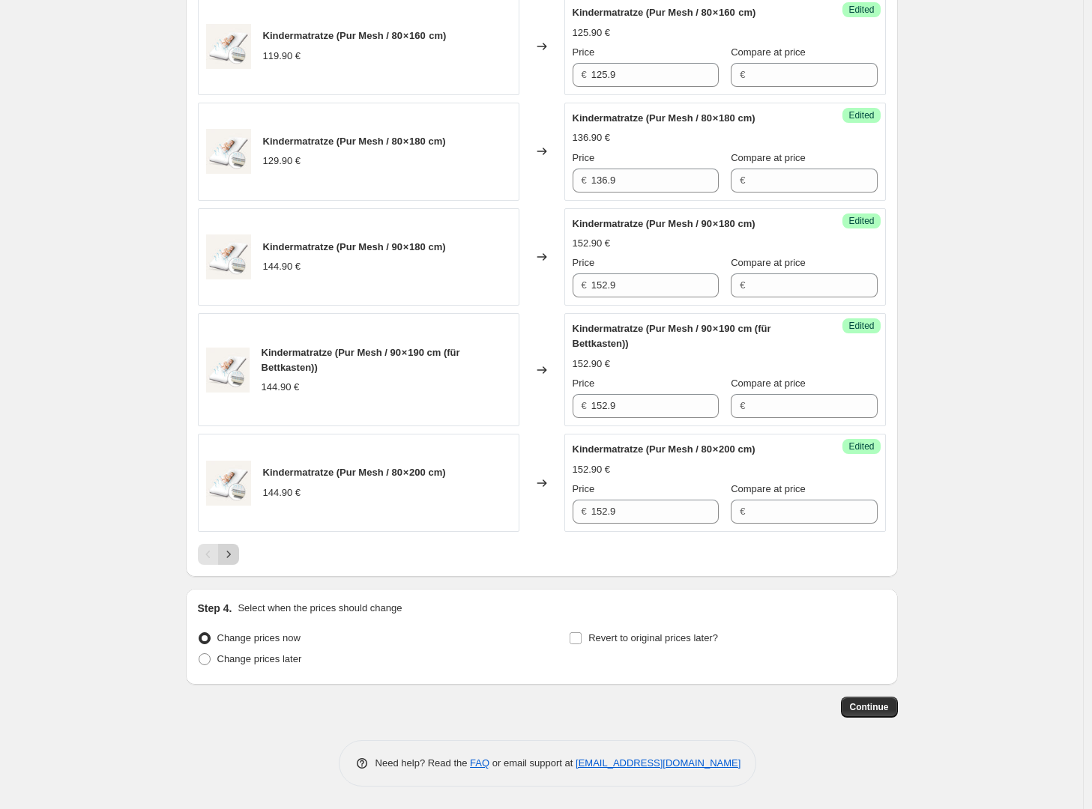
click at [233, 557] on icon "Next" at bounding box center [228, 554] width 15 height 15
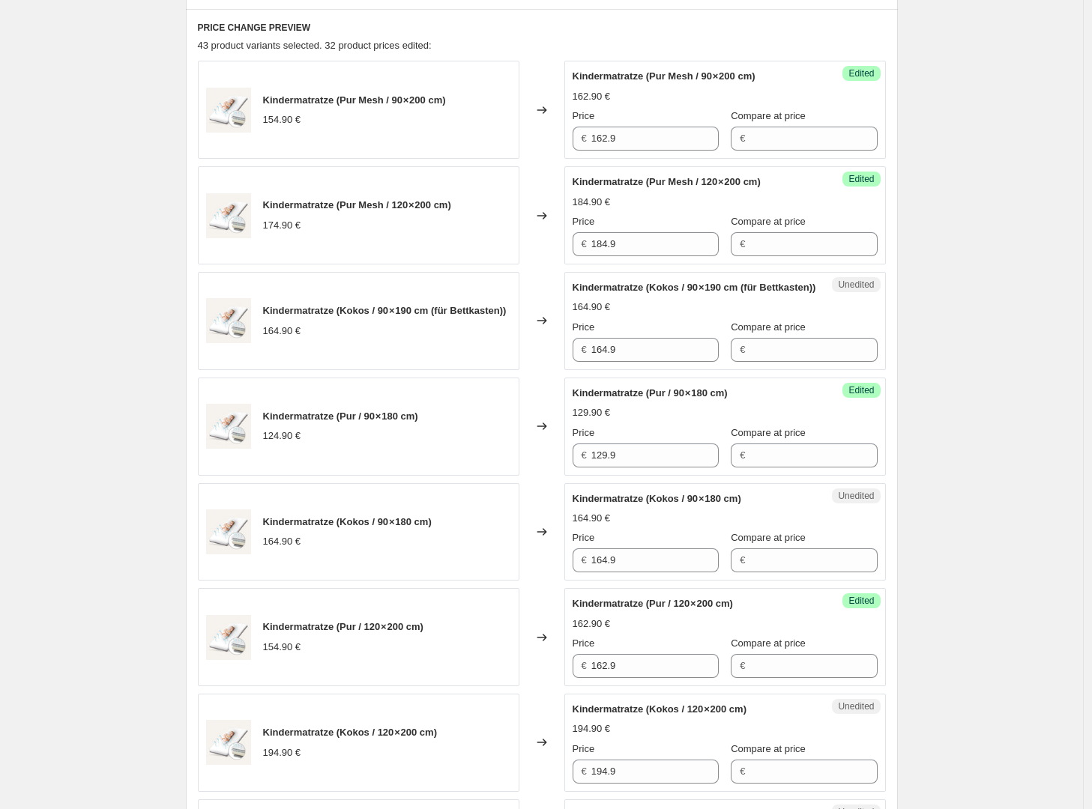
scroll to position [495, 0]
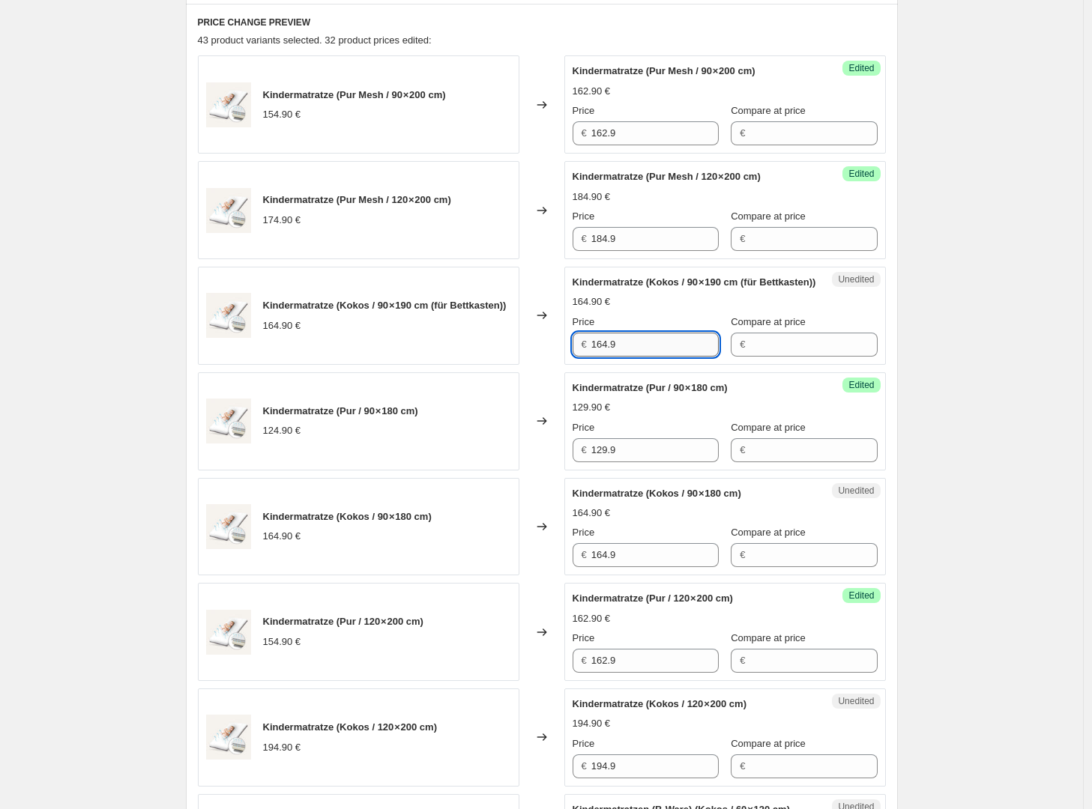
click at [674, 357] on input "164.9" at bounding box center [654, 345] width 127 height 24
type input "174.90"
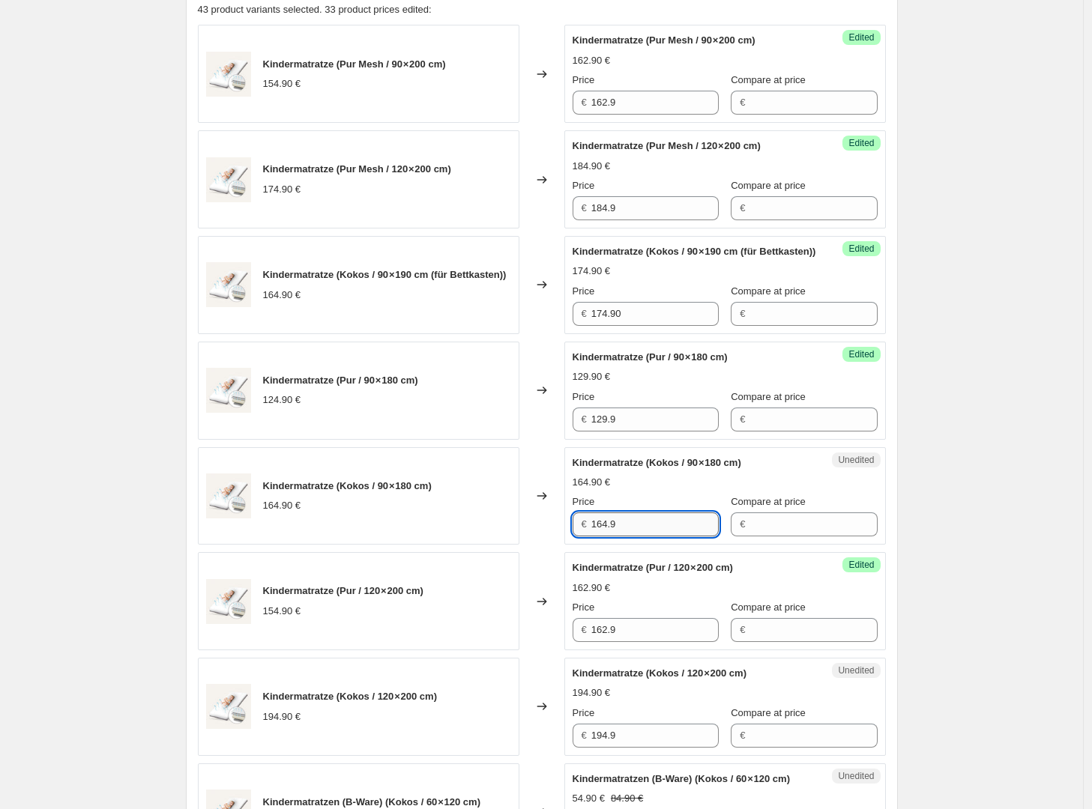
click at [632, 537] on input "164.9" at bounding box center [654, 525] width 127 height 24
type input "174.90"
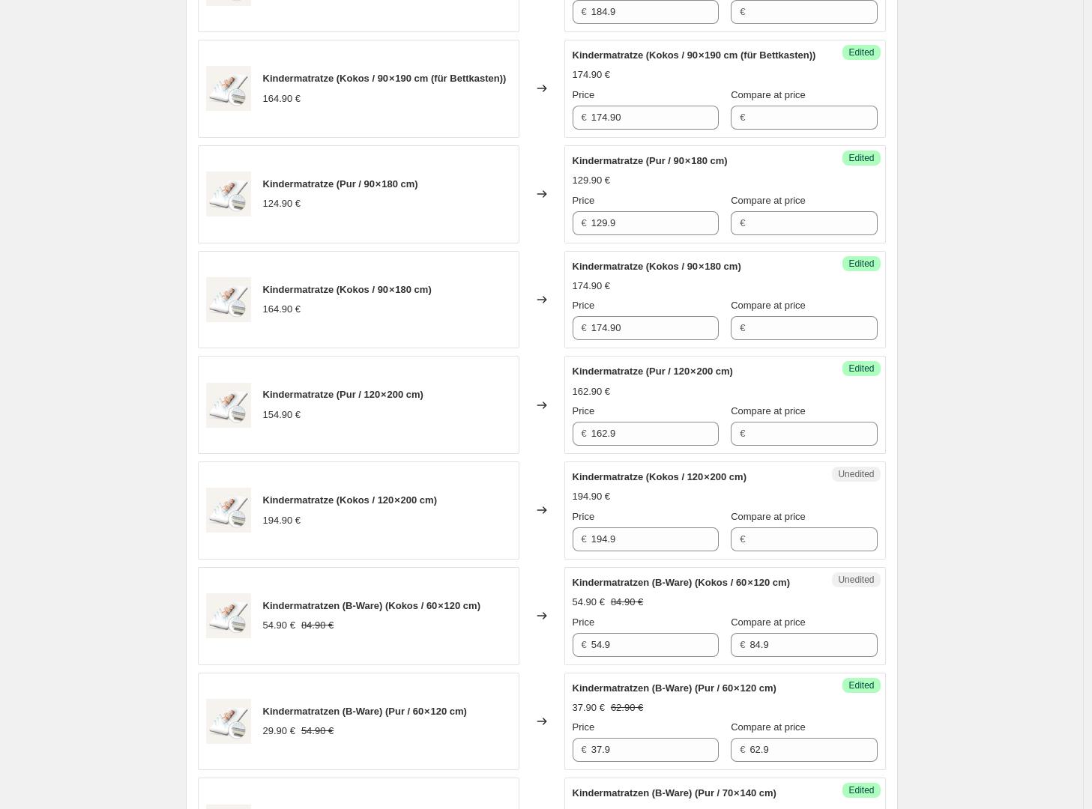
scroll to position [779, 0]
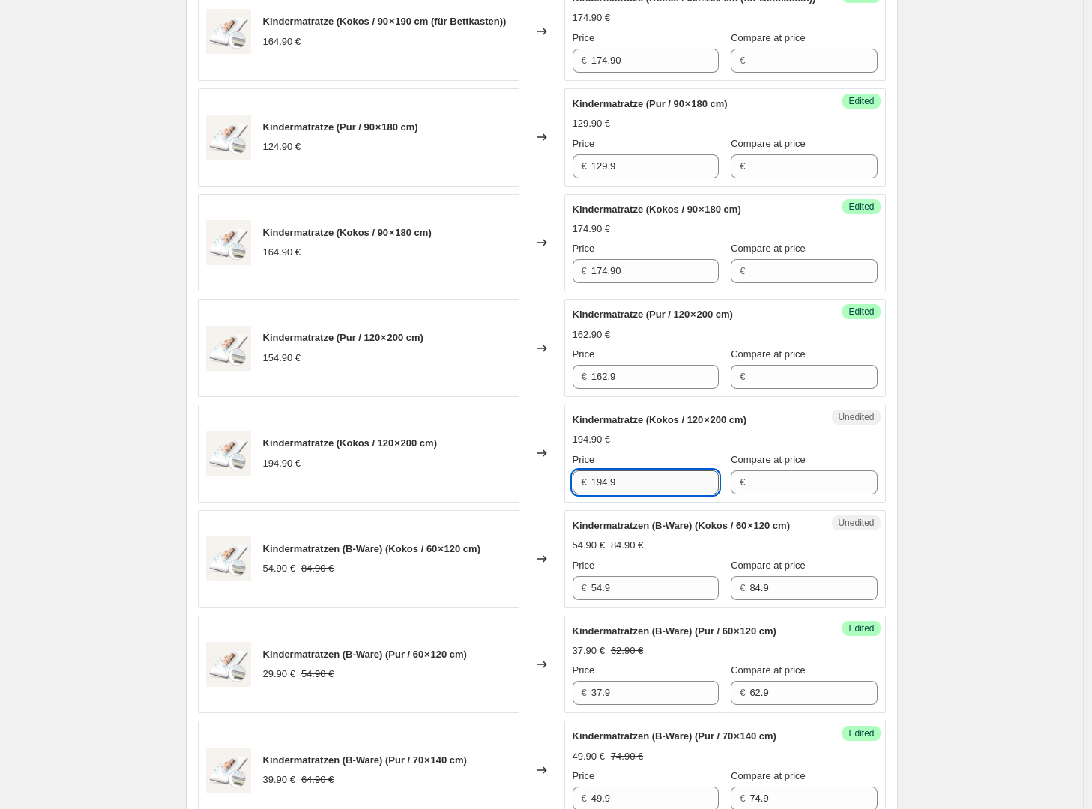
click at [652, 495] on input "194.9" at bounding box center [654, 483] width 127 height 24
type input "204.90"
click at [972, 498] on div "Create new price change job. This page is ready Create new price change job Dra…" at bounding box center [541, 693] width 1083 height 2945
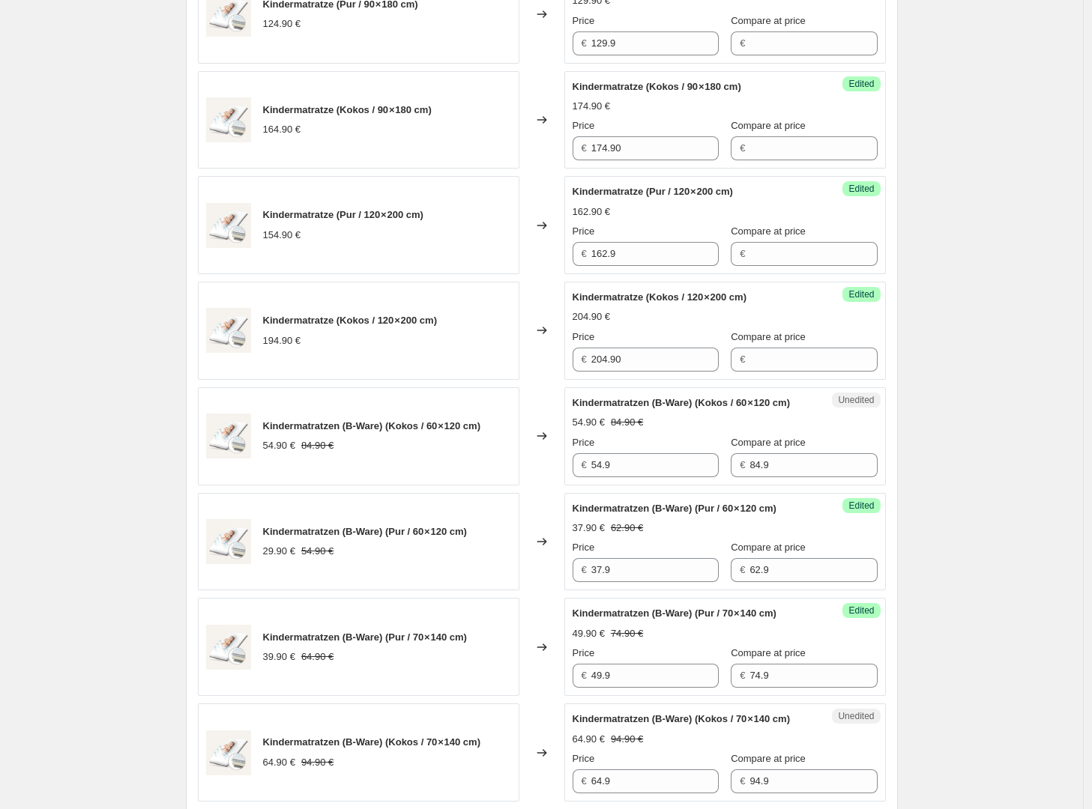
scroll to position [906, 0]
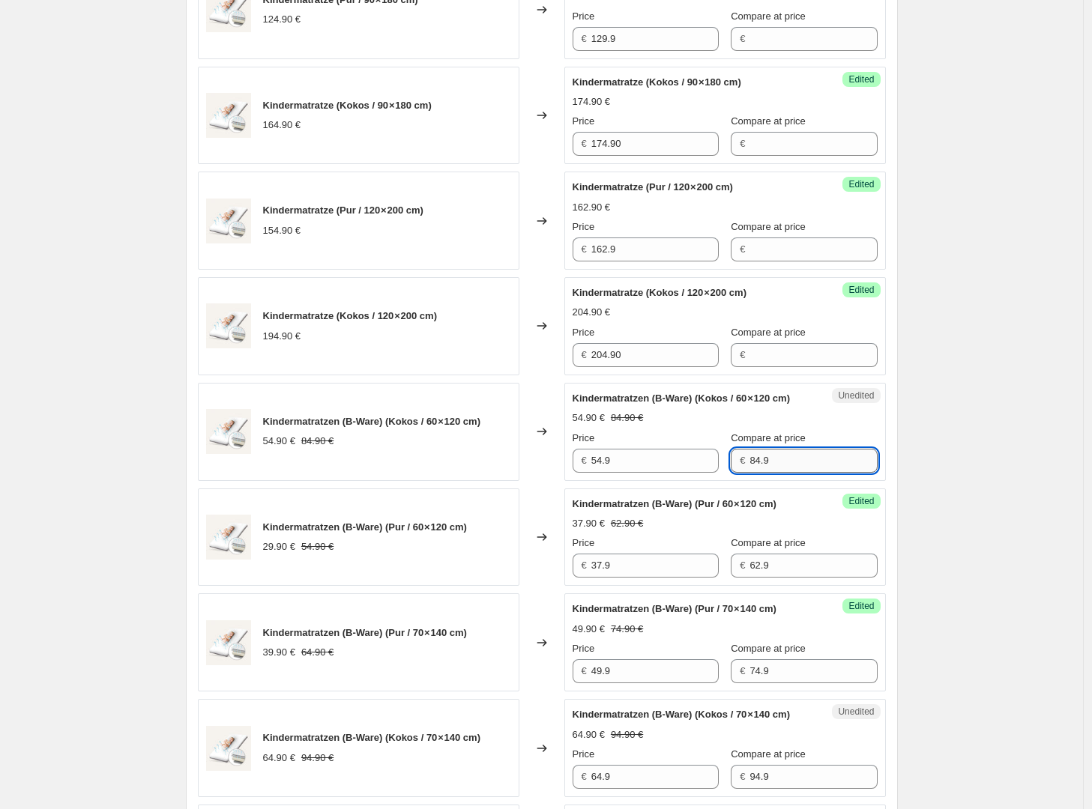
click at [761, 473] on input "84.9" at bounding box center [812, 461] width 127 height 24
type input "104.90"
click at [638, 473] on input "54.9" at bounding box center [654, 461] width 127 height 24
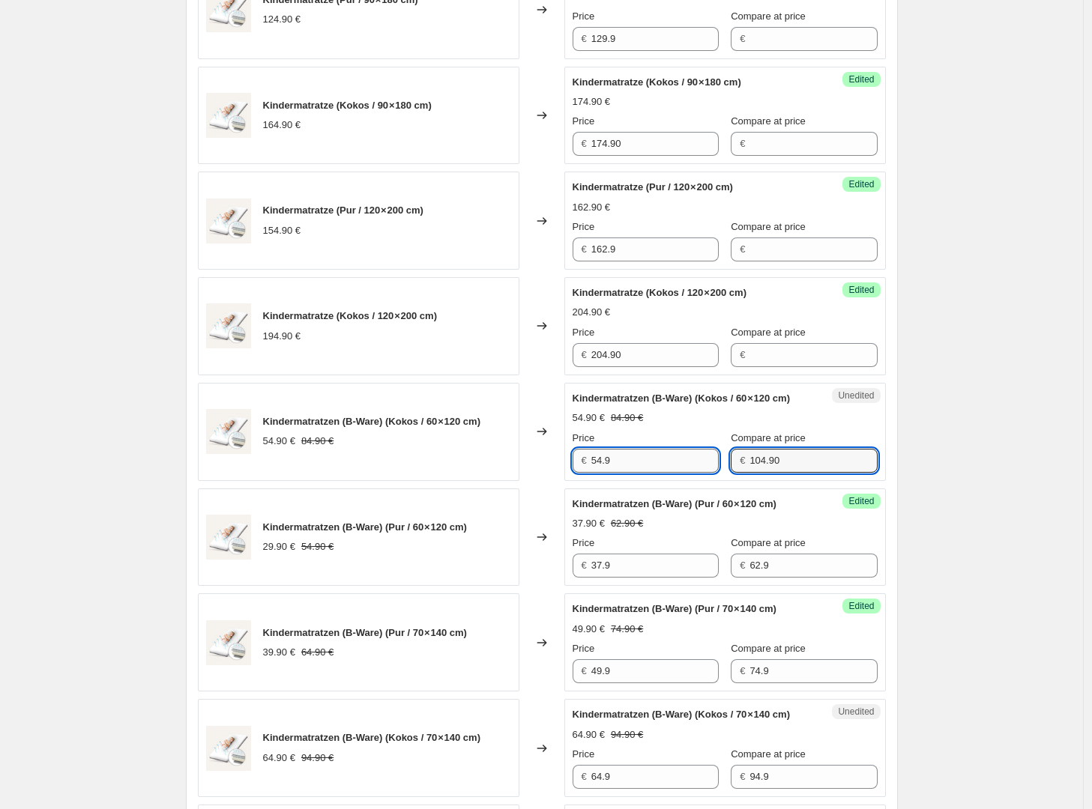
click at [638, 473] on input "54.9" at bounding box center [654, 461] width 127 height 24
type input "74.90"
click at [920, 491] on div "Create new price change job. This page is ready Create new price change job Dra…" at bounding box center [541, 566] width 1083 height 2945
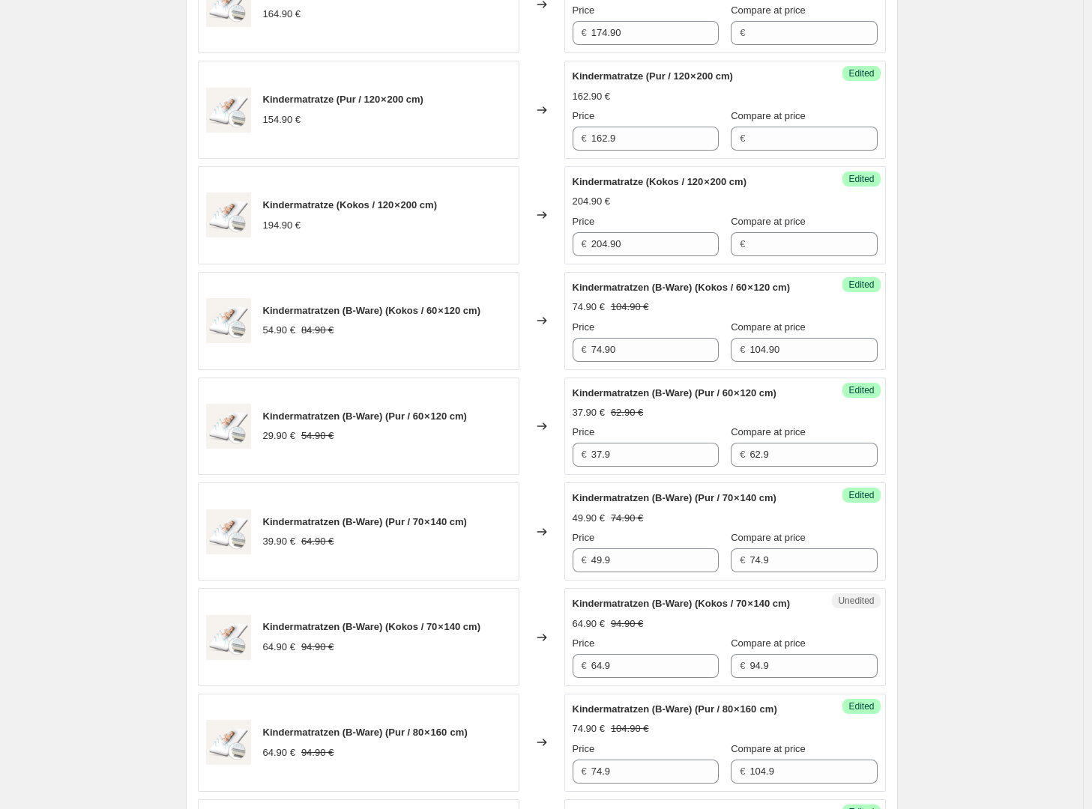
scroll to position [1019, 0]
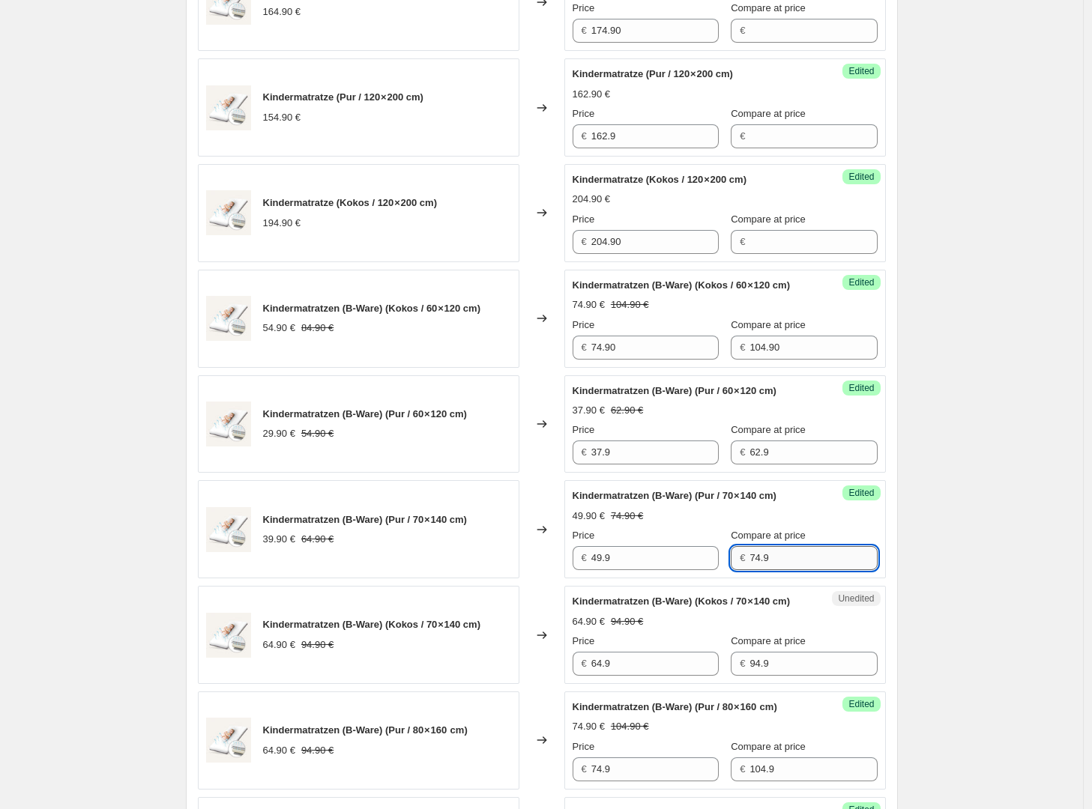
click at [770, 570] on input "74.9" at bounding box center [812, 558] width 127 height 24
type input "94.90"
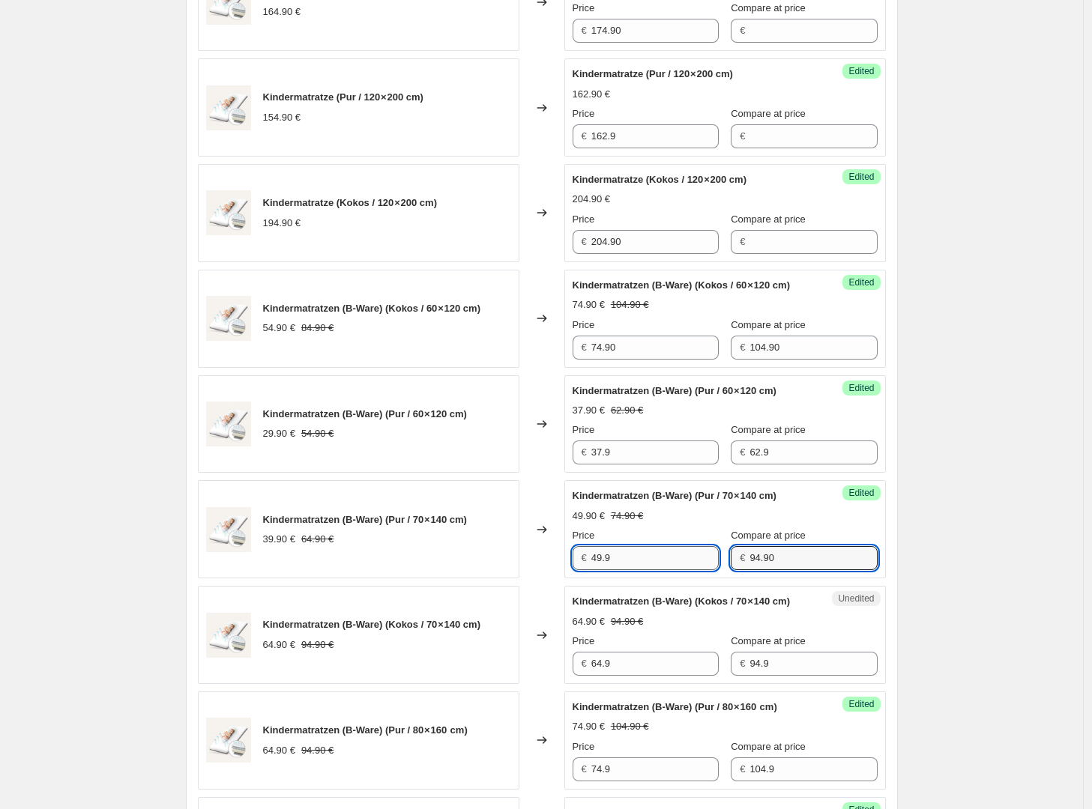
click at [644, 570] on input "49.9" at bounding box center [654, 558] width 127 height 24
type input "69.90"
click at [961, 583] on div "Create new price change job. This page is ready Create new price change job Dra…" at bounding box center [541, 453] width 1083 height 2945
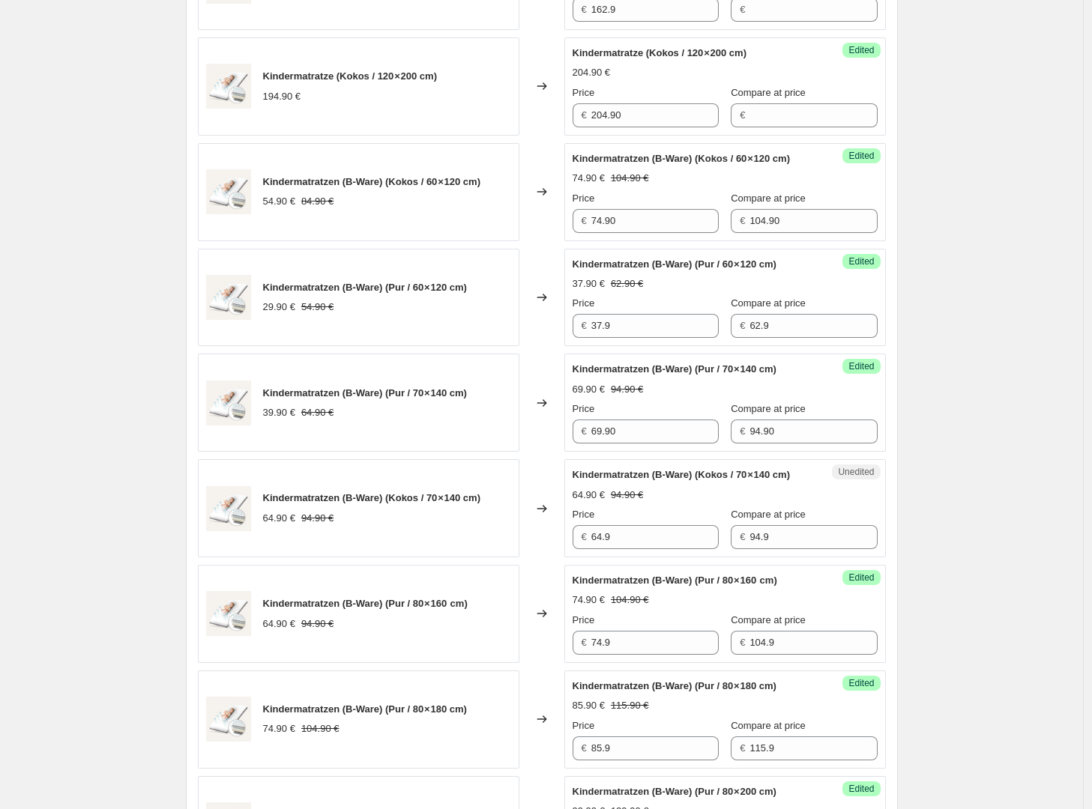
scroll to position [1124, 0]
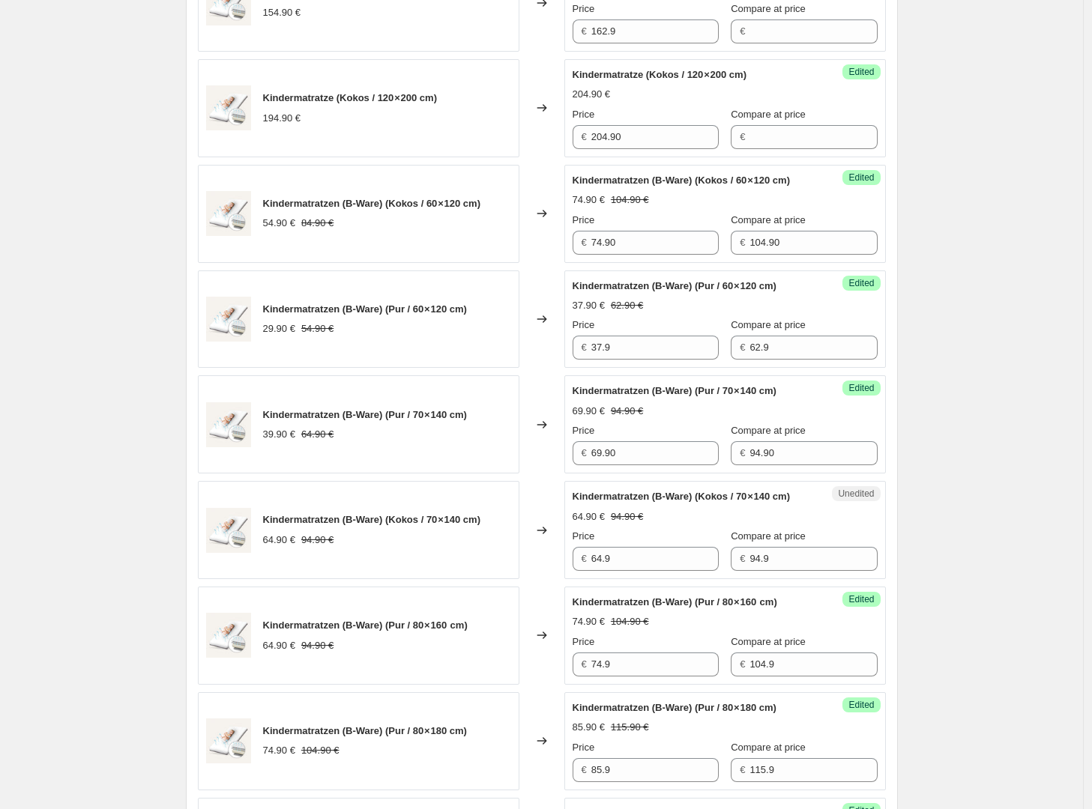
click at [840, 419] on div "69.90 € 94.90 €" at bounding box center [725, 411] width 305 height 15
click at [774, 465] on input "94.90" at bounding box center [812, 453] width 127 height 24
click at [781, 465] on input "94.90" at bounding box center [812, 453] width 127 height 24
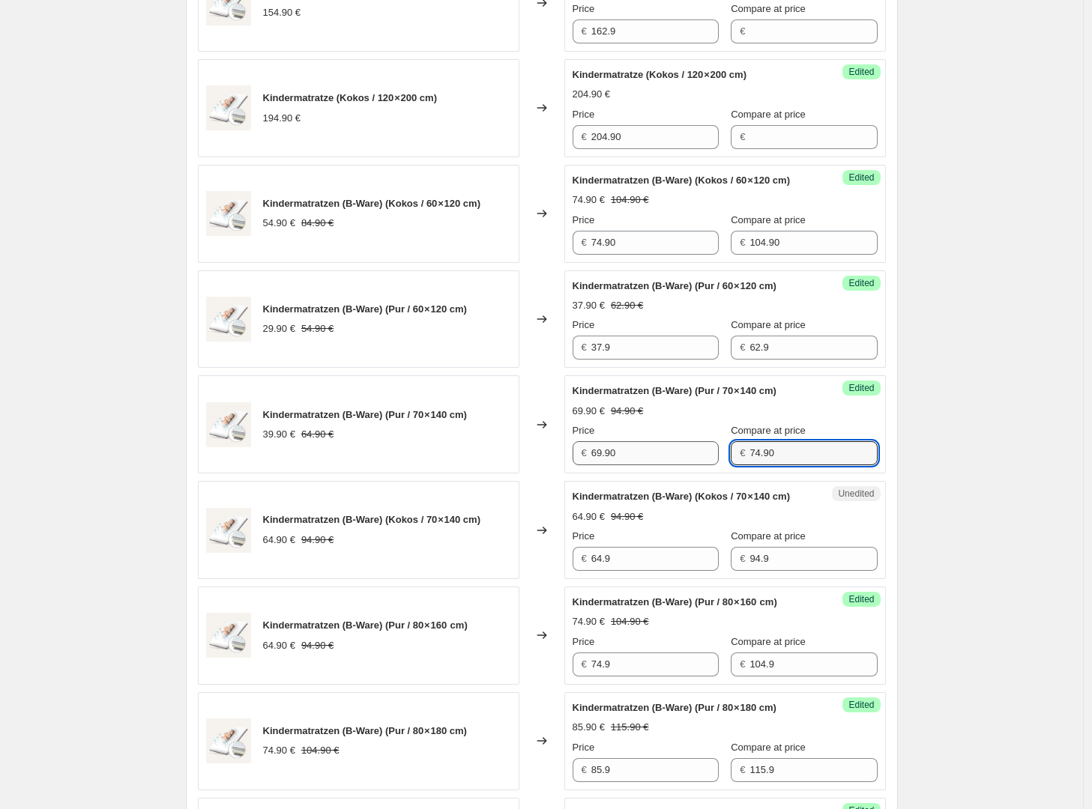
type input "74.90"
click at [674, 465] on input "69.90" at bounding box center [654, 453] width 127 height 24
type input "59.90"
click at [913, 462] on div "Create new price change job. This page is ready Create new price change job Dra…" at bounding box center [542, 348] width 748 height 2945
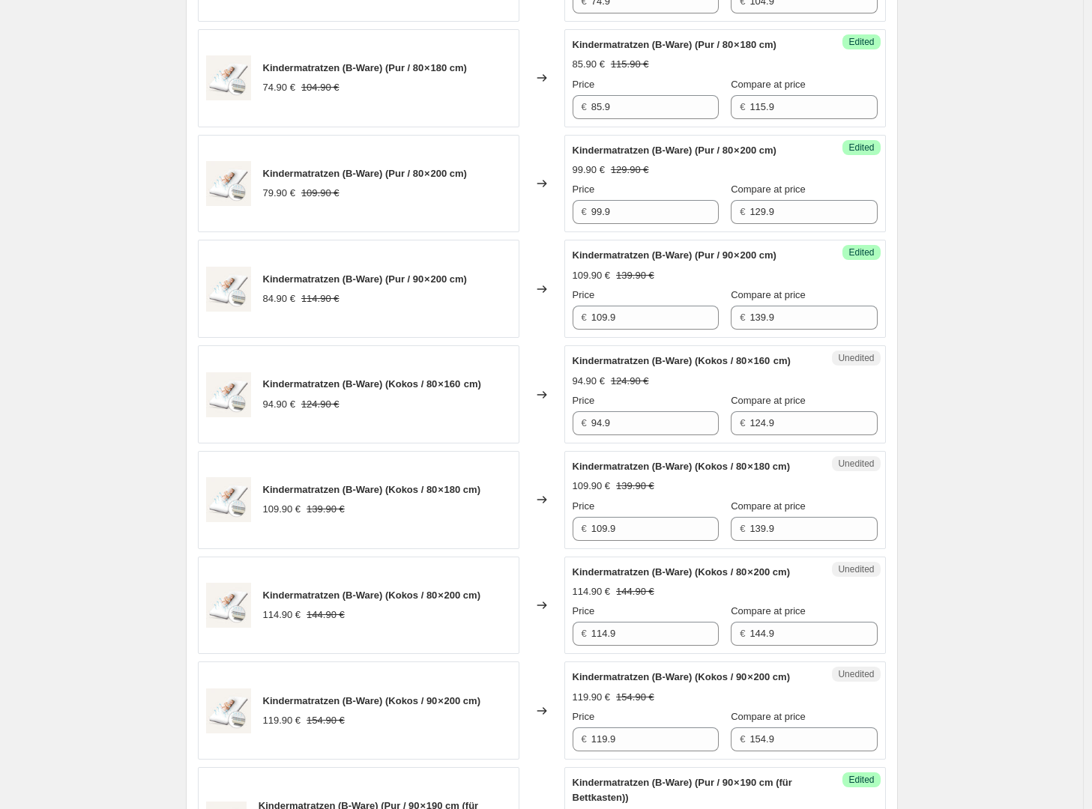
scroll to position [1828, 0]
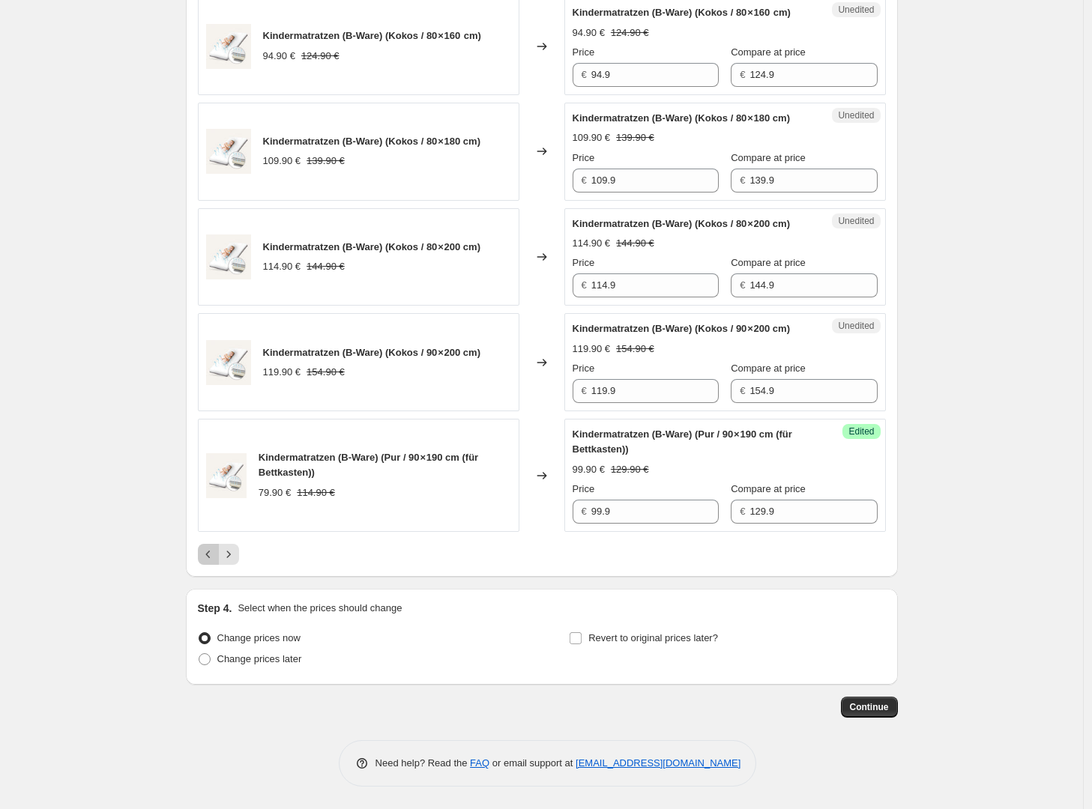
click at [213, 555] on icon "Previous" at bounding box center [208, 554] width 15 height 15
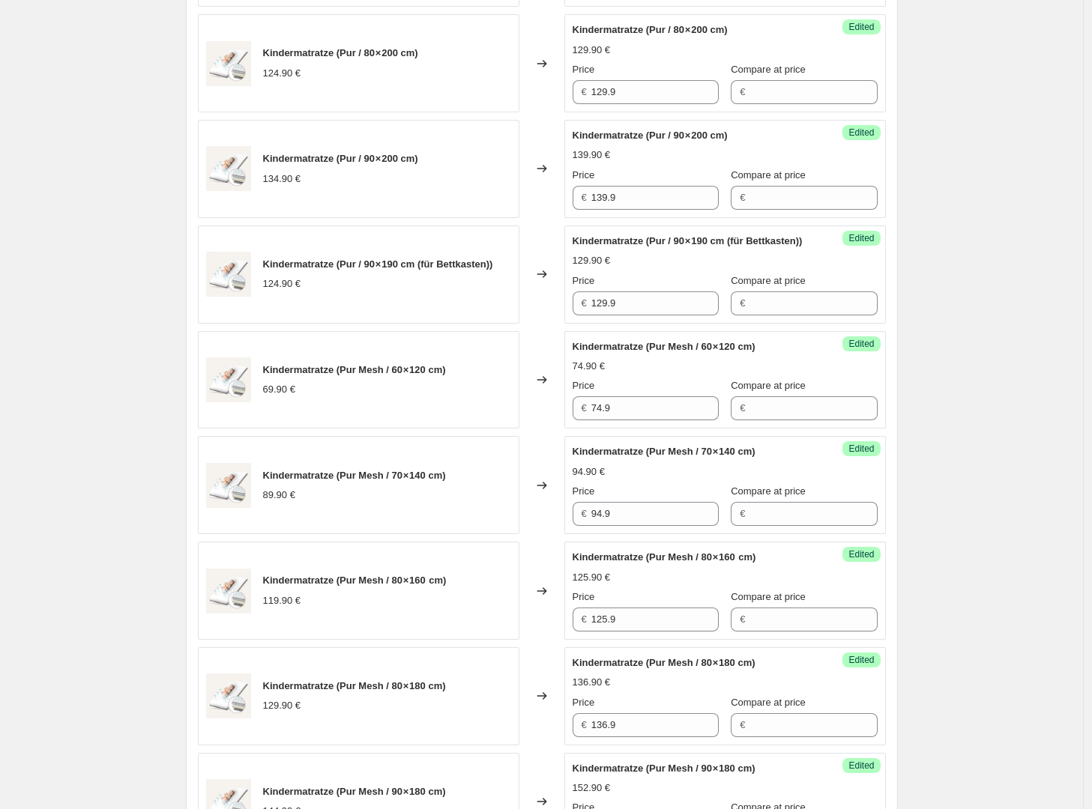
scroll to position [2151, 0]
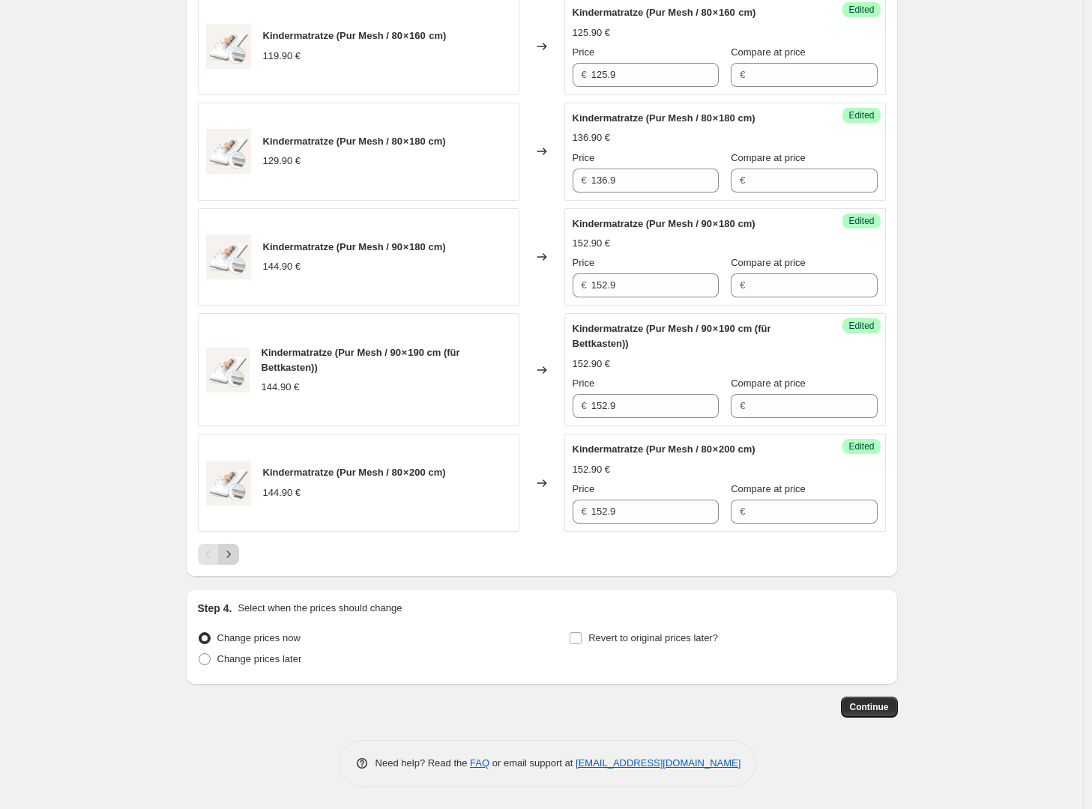
click at [236, 552] on icon "Next" at bounding box center [228, 554] width 15 height 15
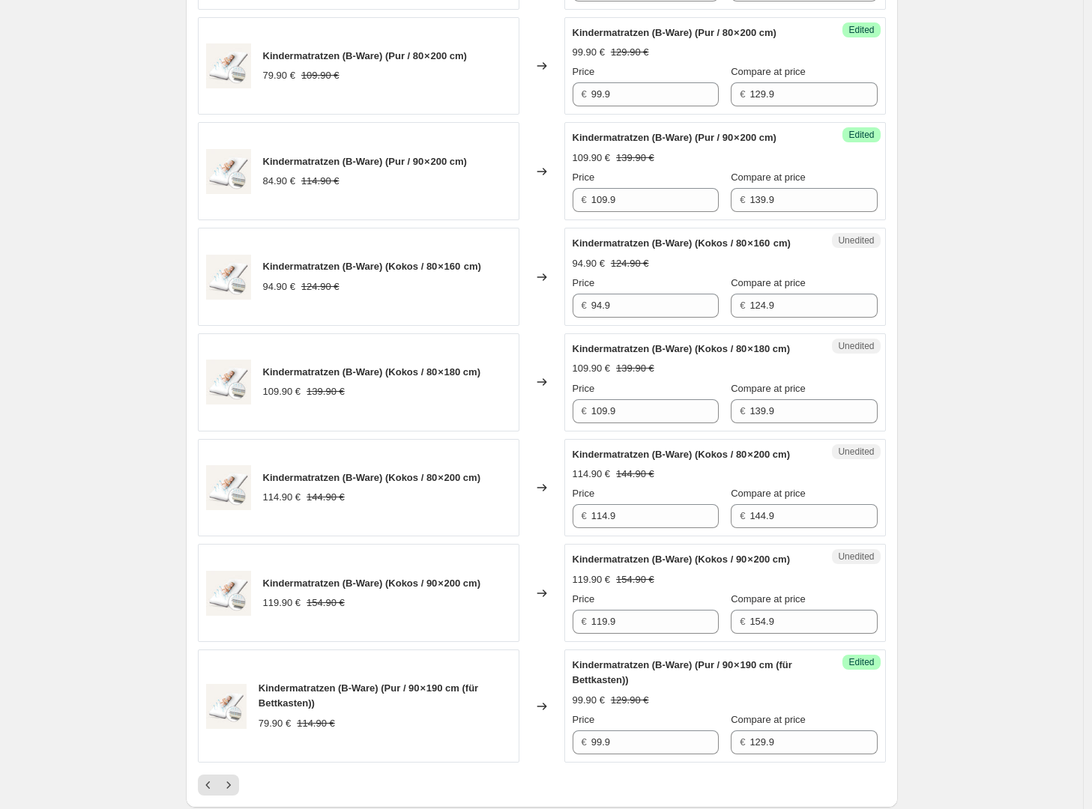
scroll to position [1902, 0]
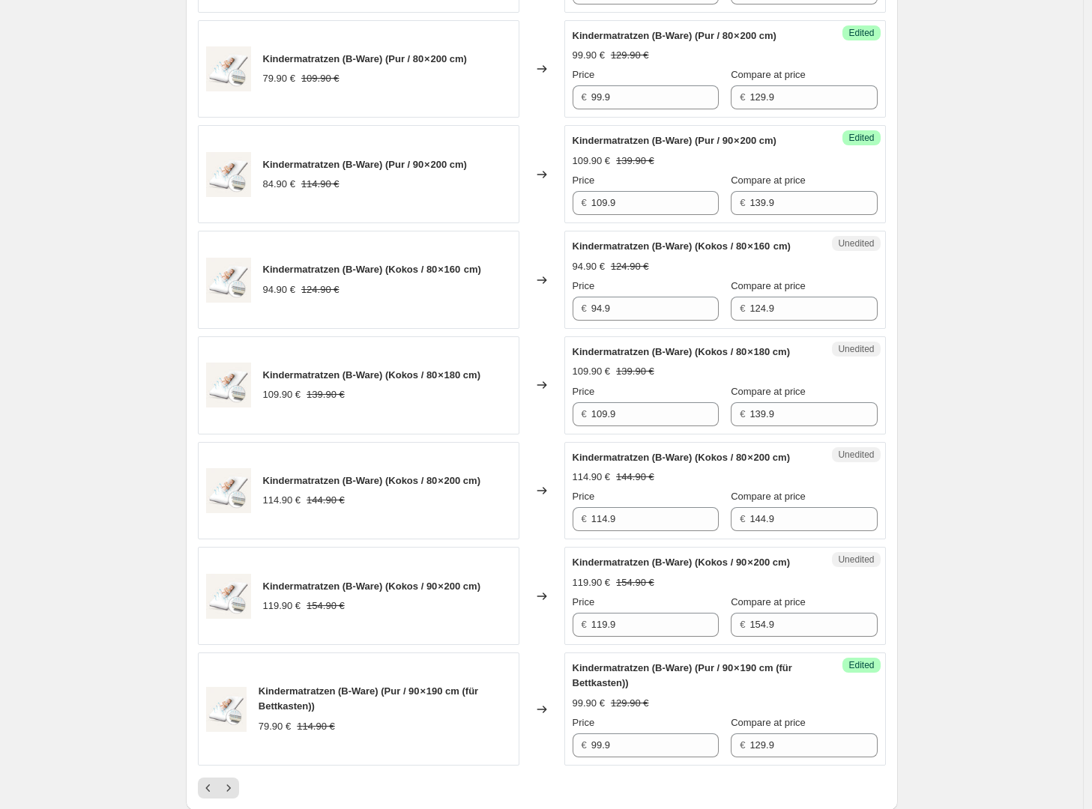
click at [790, 321] on div "Kindermatratzen (B-Ware) (Kokos / 80 × 160  cm) 94.90 € 124.90 € Price € 94.9 C…" at bounding box center [725, 280] width 305 height 82
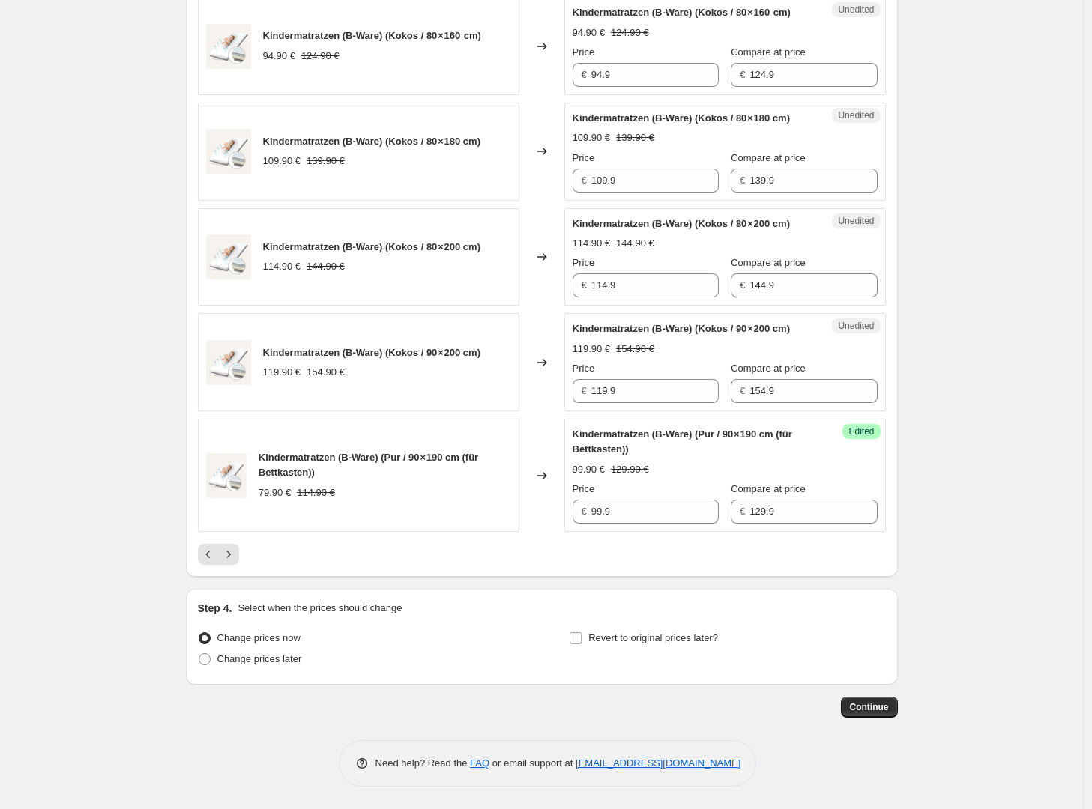
scroll to position [2331, 0]
click at [207, 558] on icon "Previous" at bounding box center [208, 554] width 15 height 15
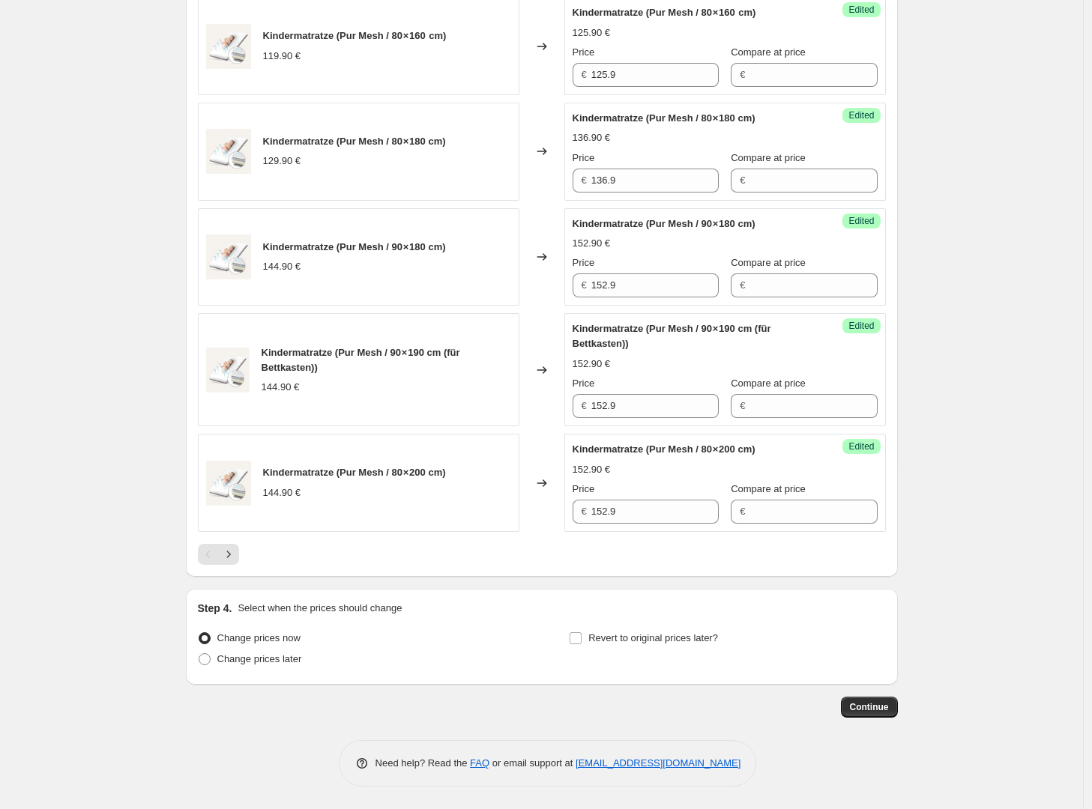
scroll to position [2151, 0]
click at [236, 557] on icon "Next" at bounding box center [228, 554] width 15 height 15
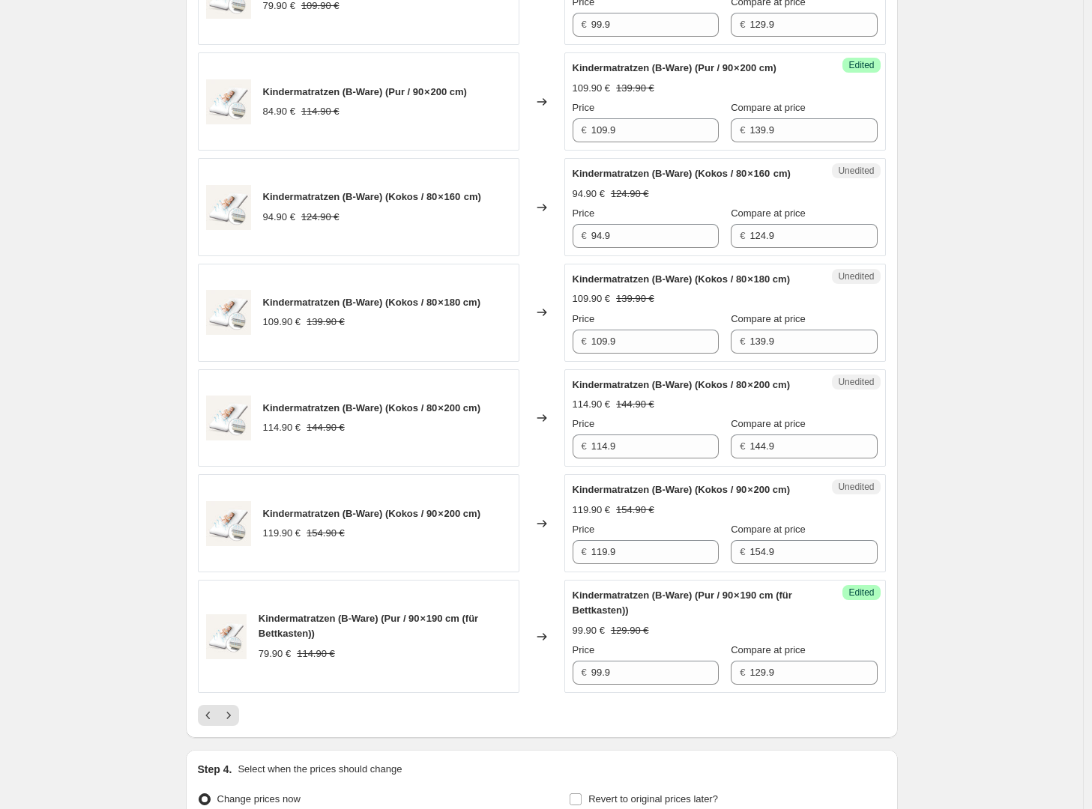
scroll to position [1977, 0]
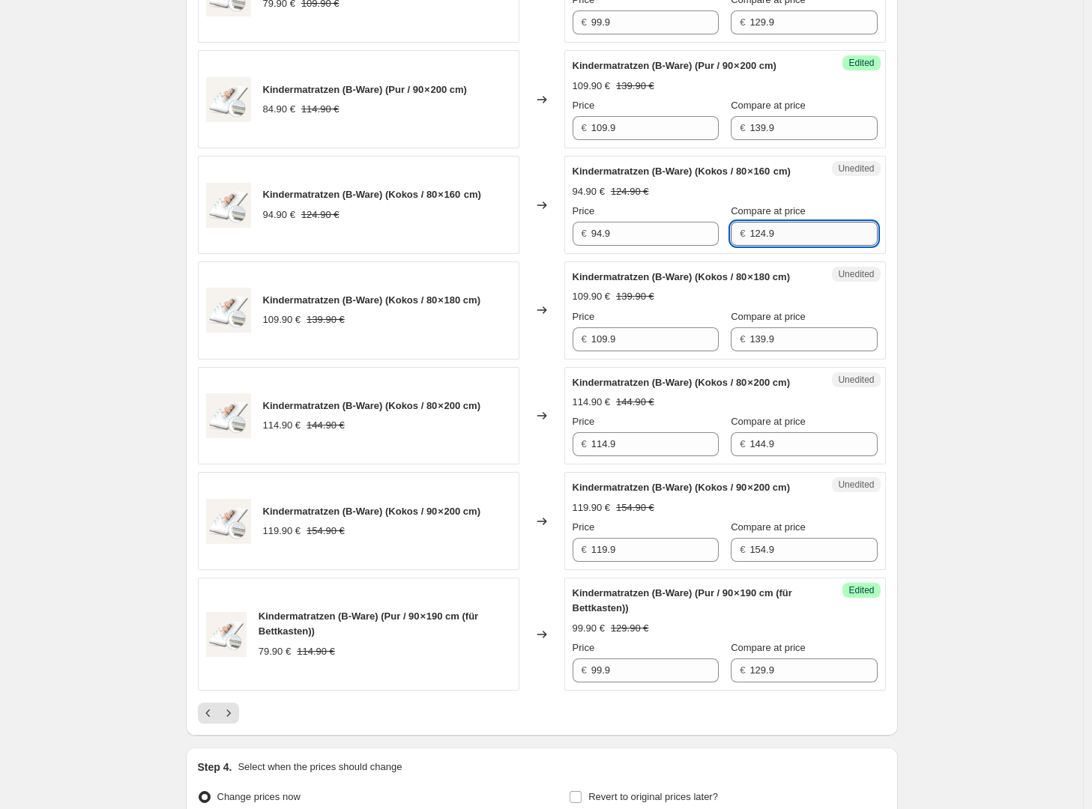
click at [773, 246] on input "124.9" at bounding box center [812, 234] width 127 height 24
type input "146.90"
click at [631, 246] on input "94.9" at bounding box center [654, 234] width 127 height 24
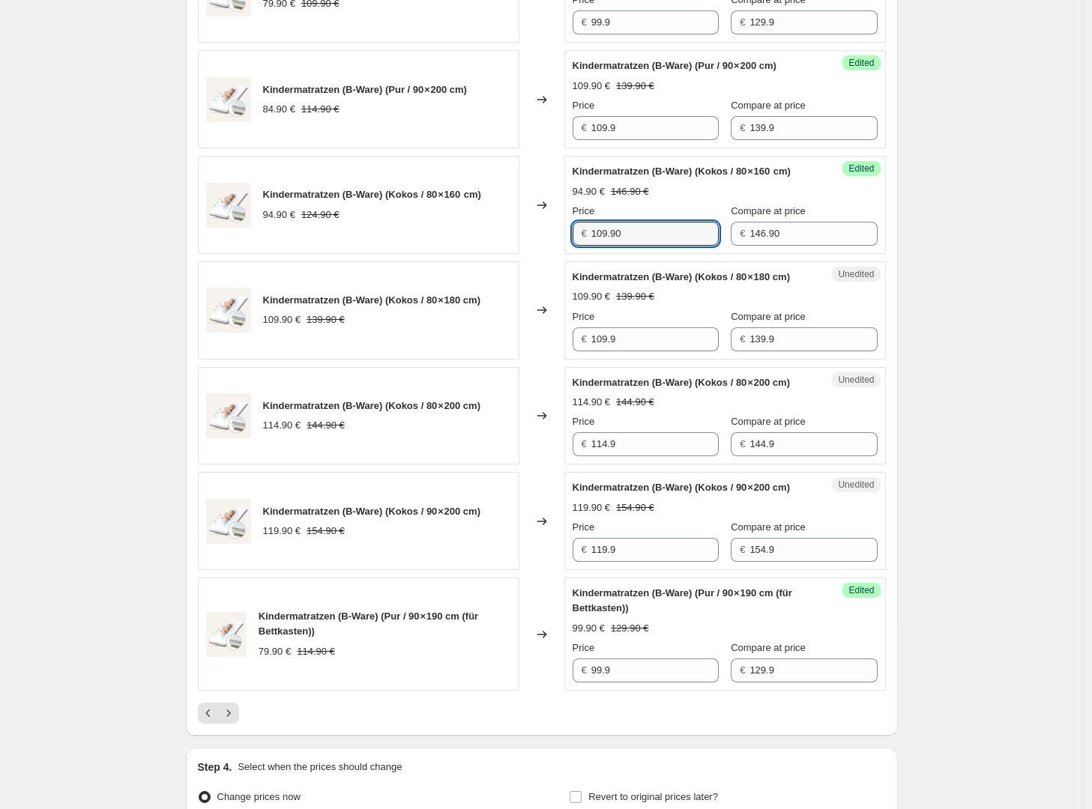
click at [641, 246] on input "109.90" at bounding box center [654, 234] width 127 height 24
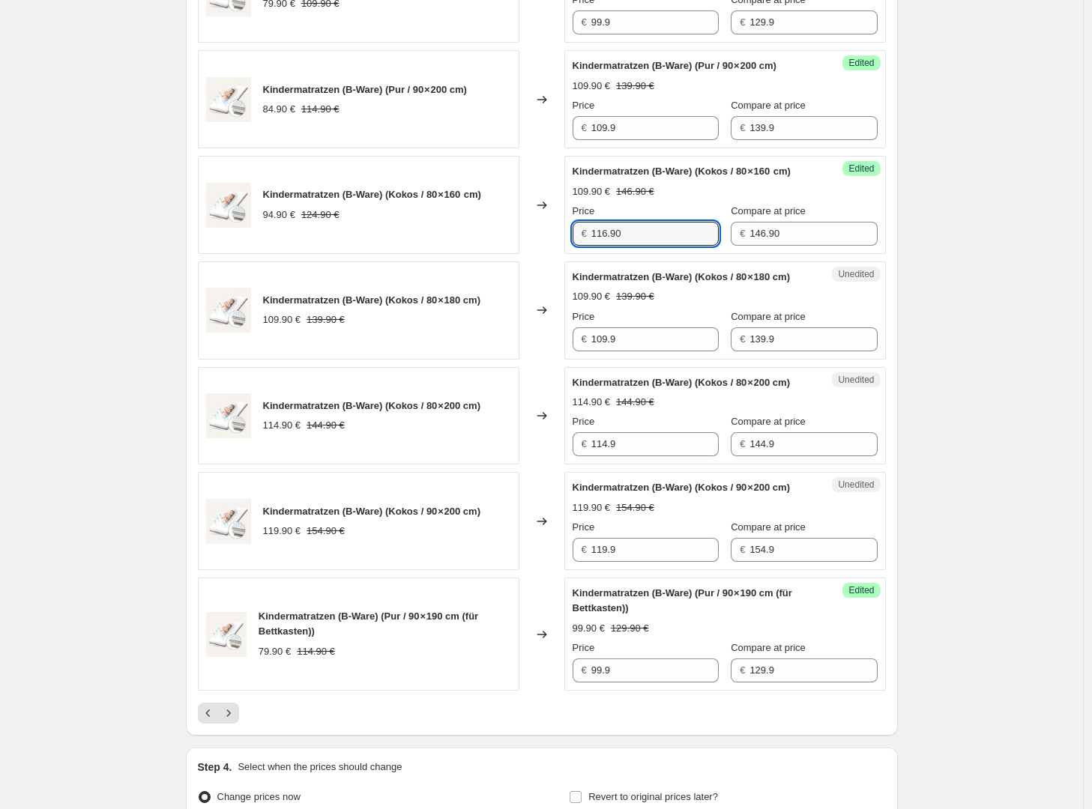
click at [683, 246] on input "116.90" at bounding box center [654, 234] width 127 height 24
type input "109.90"
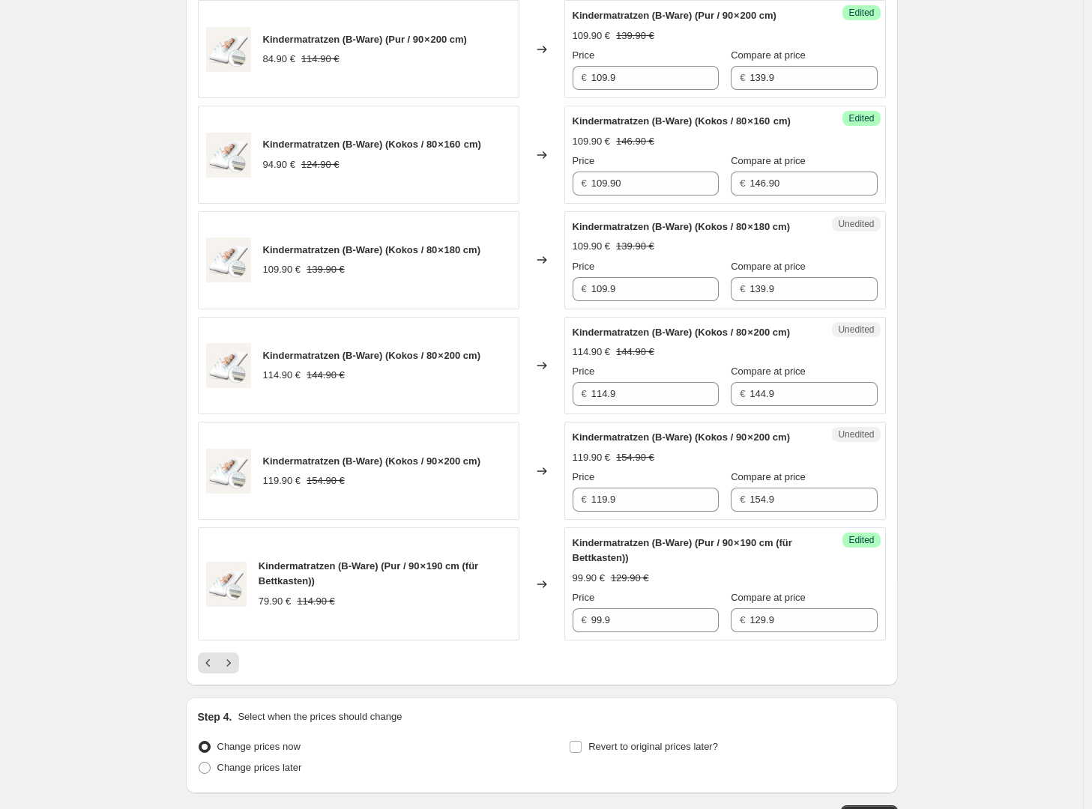
scroll to position [2029, 0]
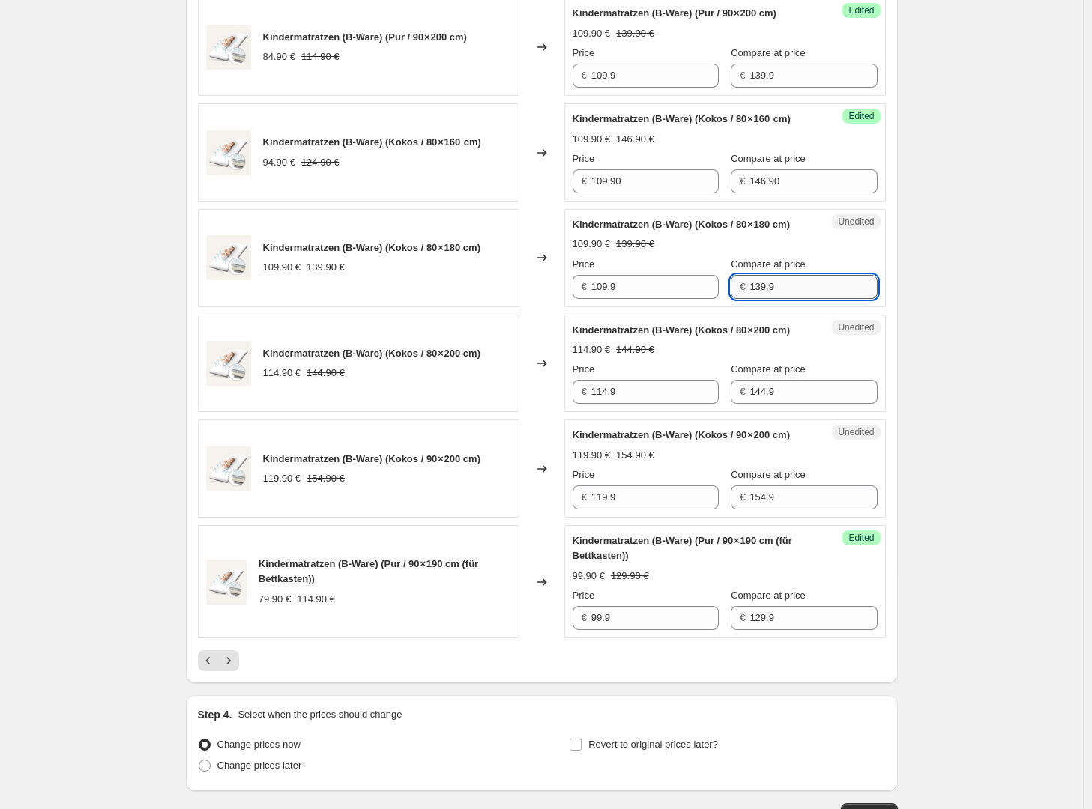
click at [779, 299] on input "139.9" at bounding box center [812, 287] width 127 height 24
click at [807, 299] on input "139.9" at bounding box center [812, 287] width 127 height 24
type input "155.90"
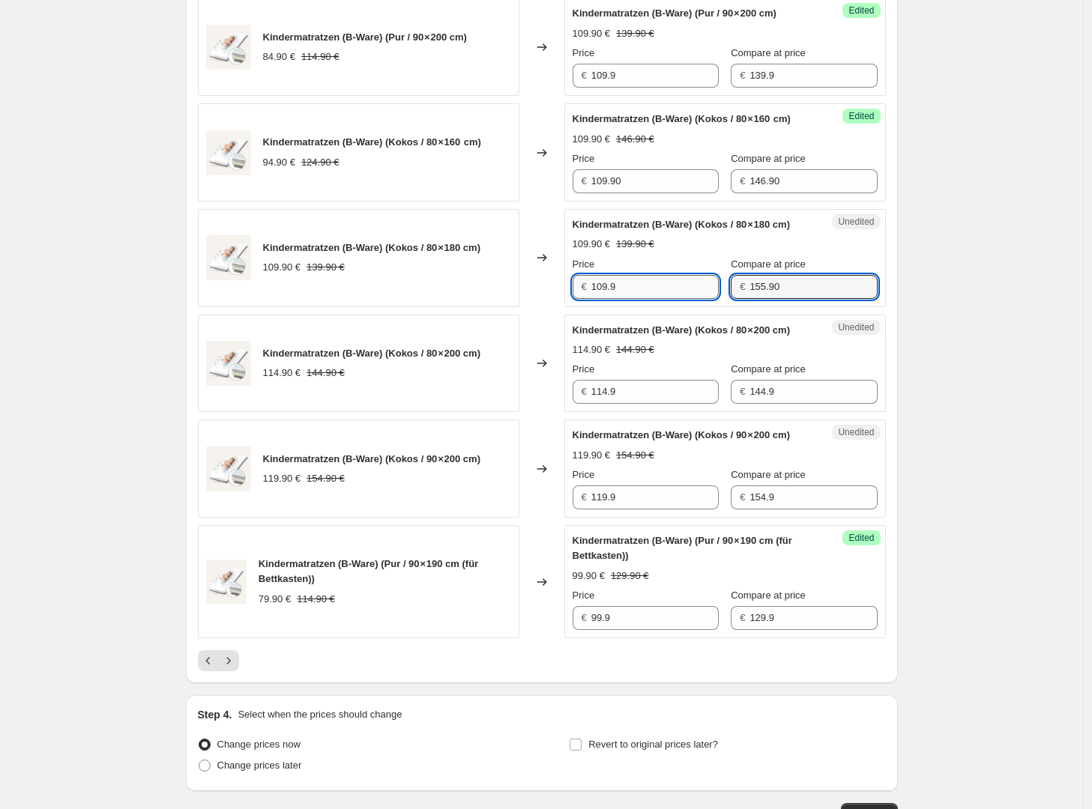
click at [626, 299] on input "109.9" at bounding box center [654, 287] width 127 height 24
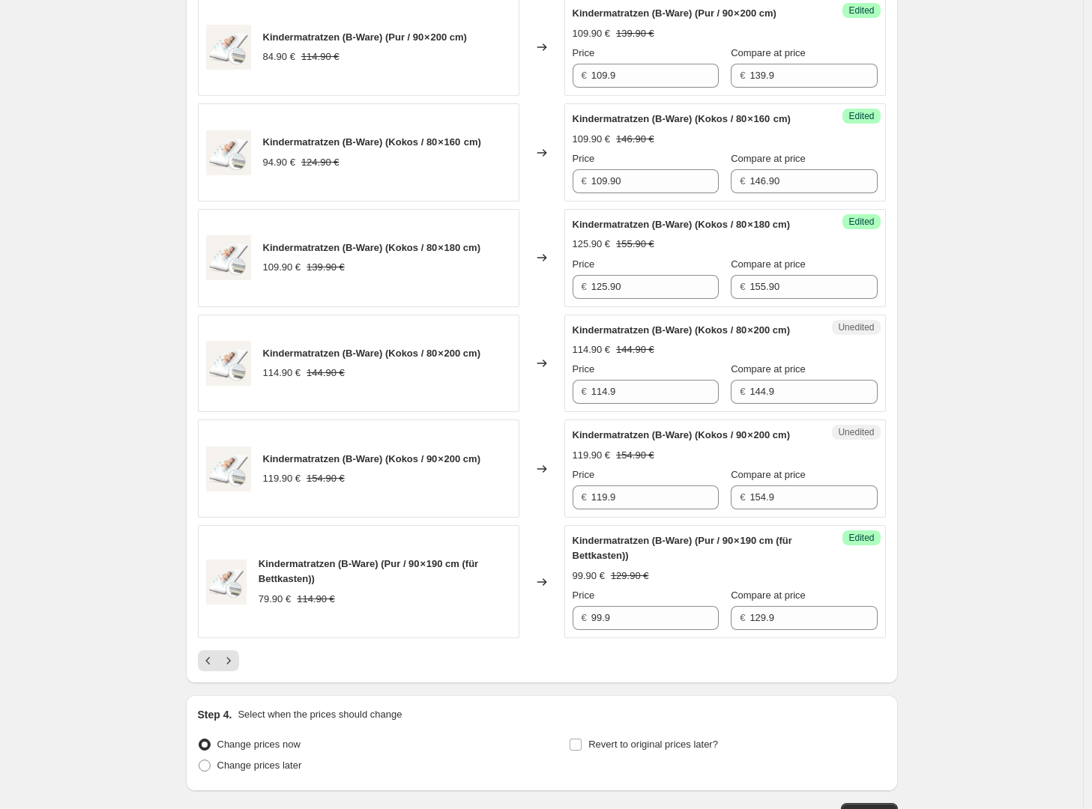
click at [653, 299] on input "125.90" at bounding box center [654, 287] width 127 height 24
type input "119.90"
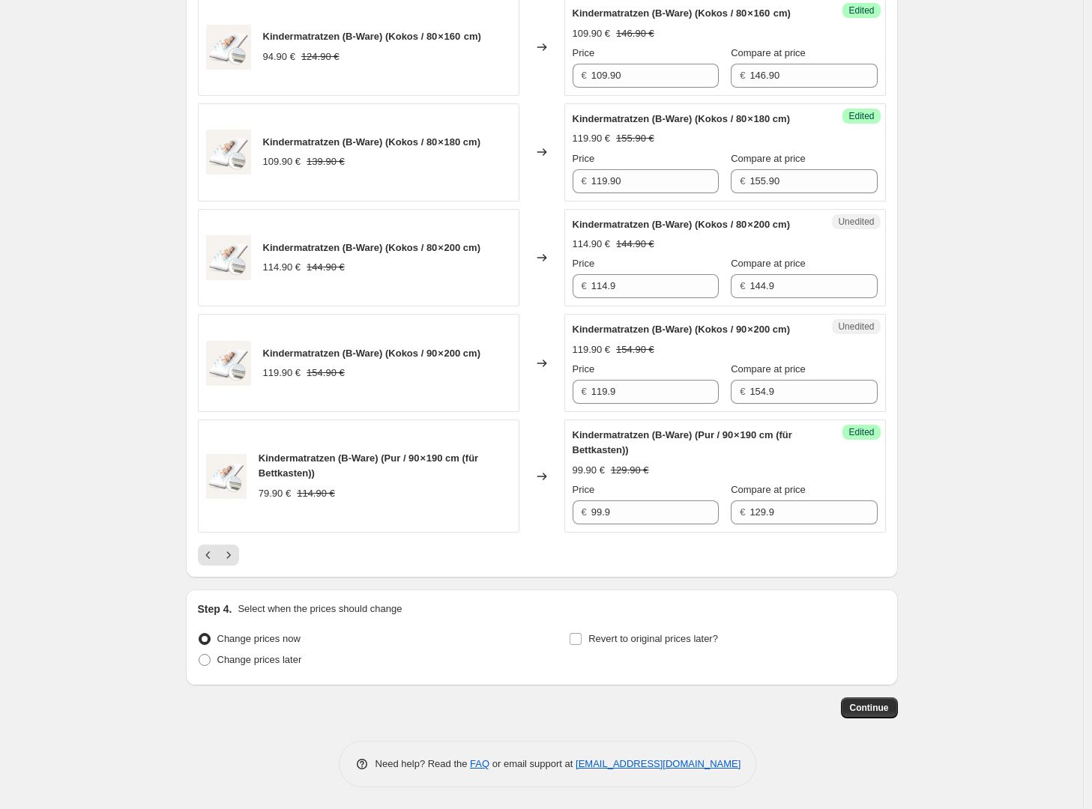
scroll to position [2146, 0]
click at [806, 298] on input "144.9" at bounding box center [812, 286] width 127 height 24
type input "174.90"
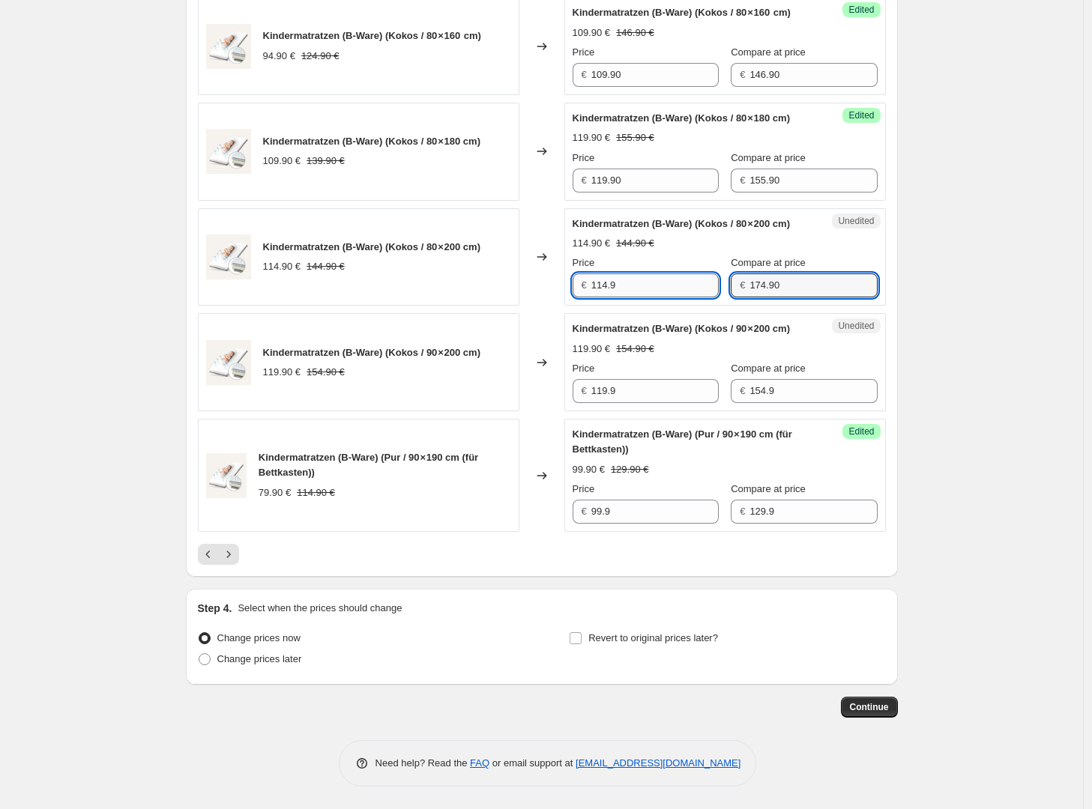
click at [666, 298] on input "114.9" at bounding box center [654, 286] width 127 height 24
click at [666, 298] on input "144.90" at bounding box center [654, 286] width 127 height 24
type input "139.90"
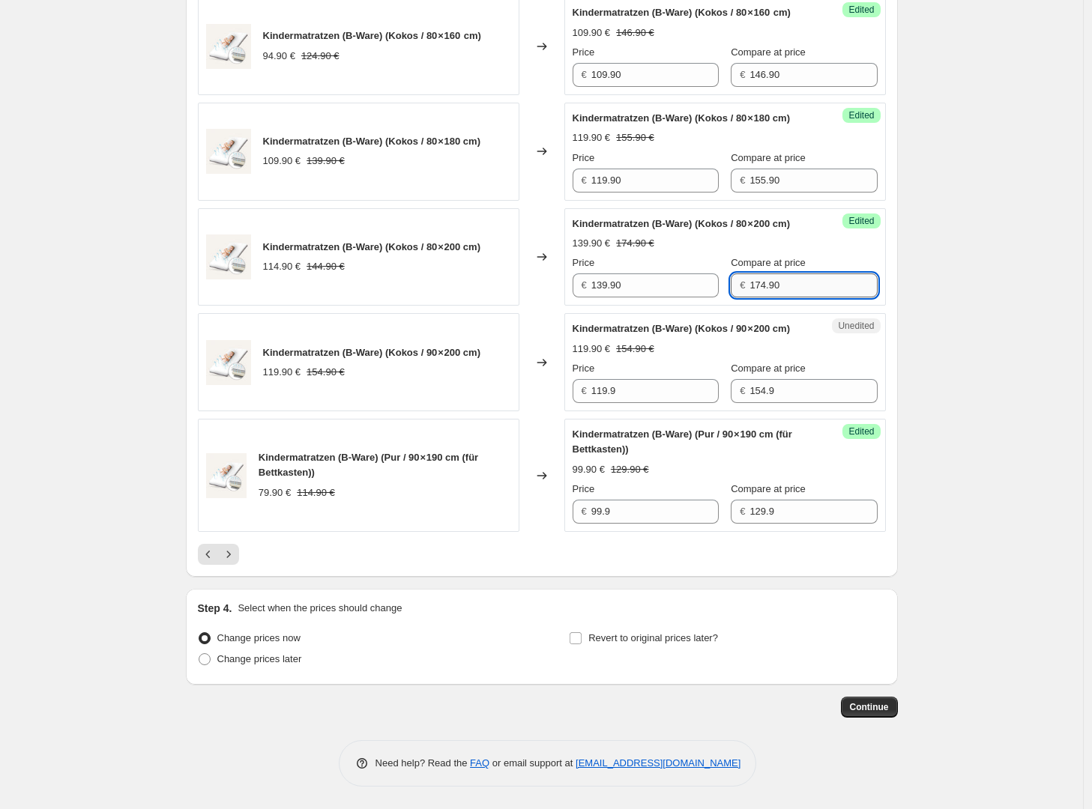
click at [816, 298] on input "174.90" at bounding box center [812, 286] width 127 height 24
click at [770, 298] on input "174.90" at bounding box center [812, 286] width 127 height 24
click at [663, 298] on input "139.90" at bounding box center [654, 286] width 127 height 24
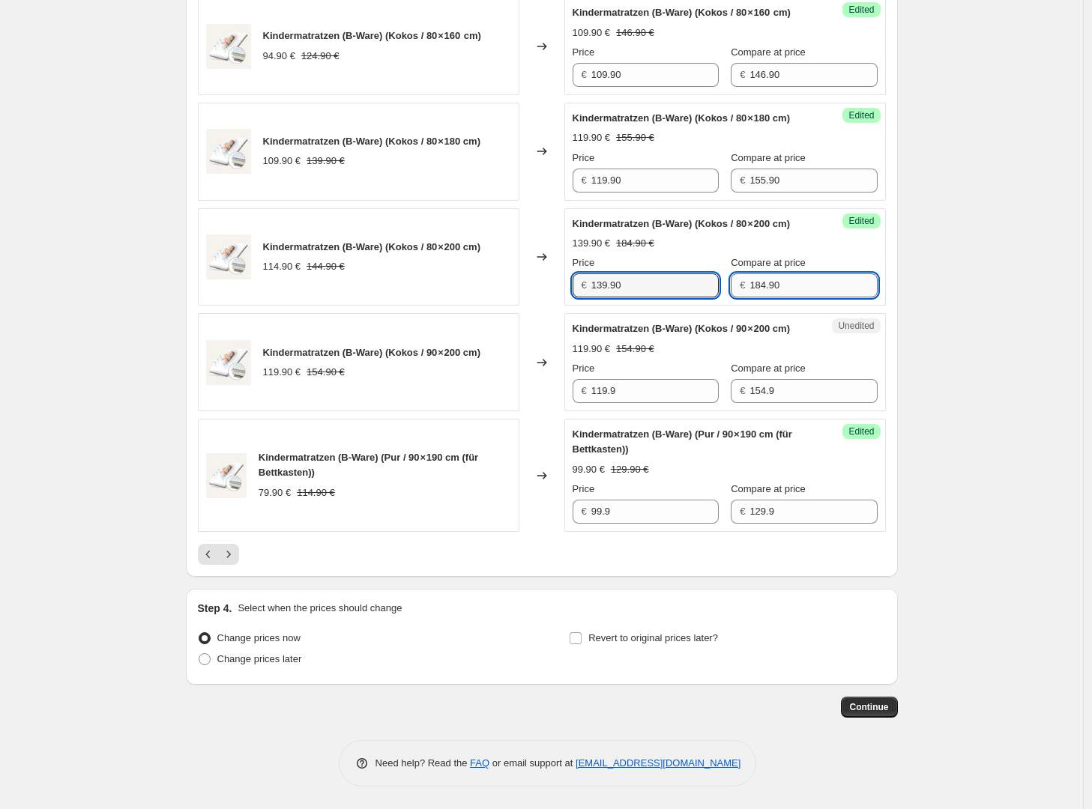
click at [777, 298] on input "184.90" at bounding box center [812, 286] width 127 height 24
type input "174.90"
click at [790, 403] on input "154.9" at bounding box center [812, 391] width 127 height 24
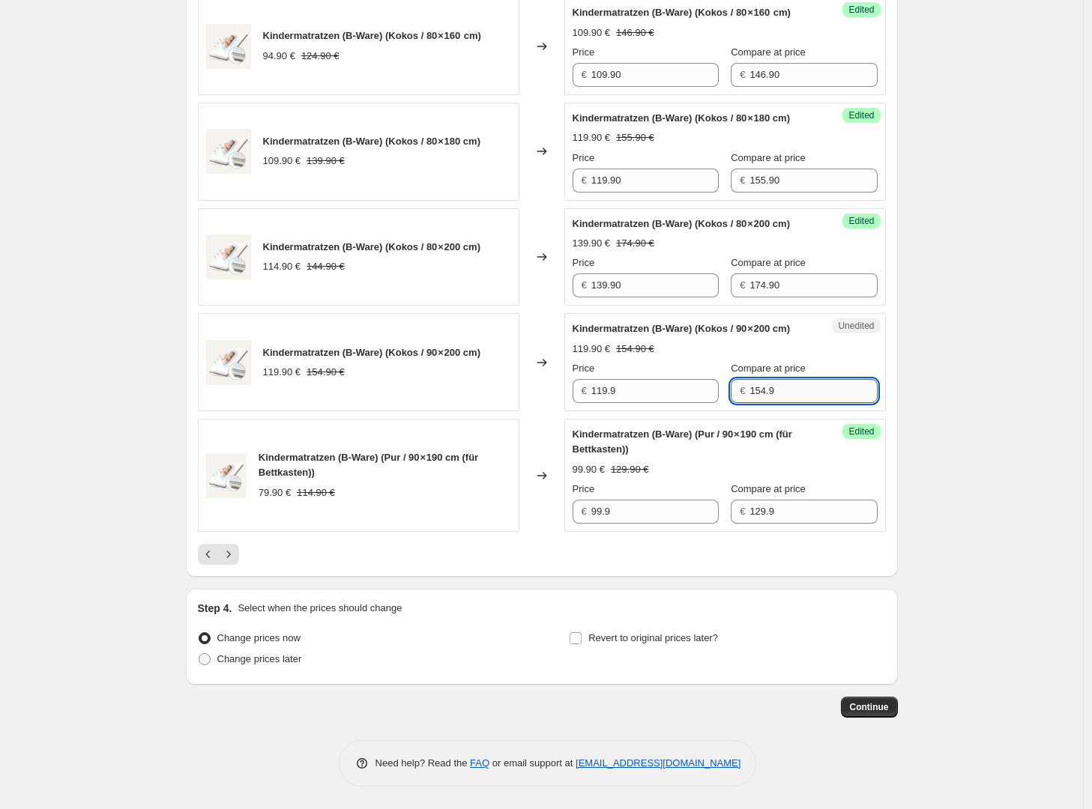
click at [790, 403] on input "154.9" at bounding box center [812, 391] width 127 height 24
type input "184.90"
click at [635, 403] on input "119.9" at bounding box center [654, 391] width 127 height 24
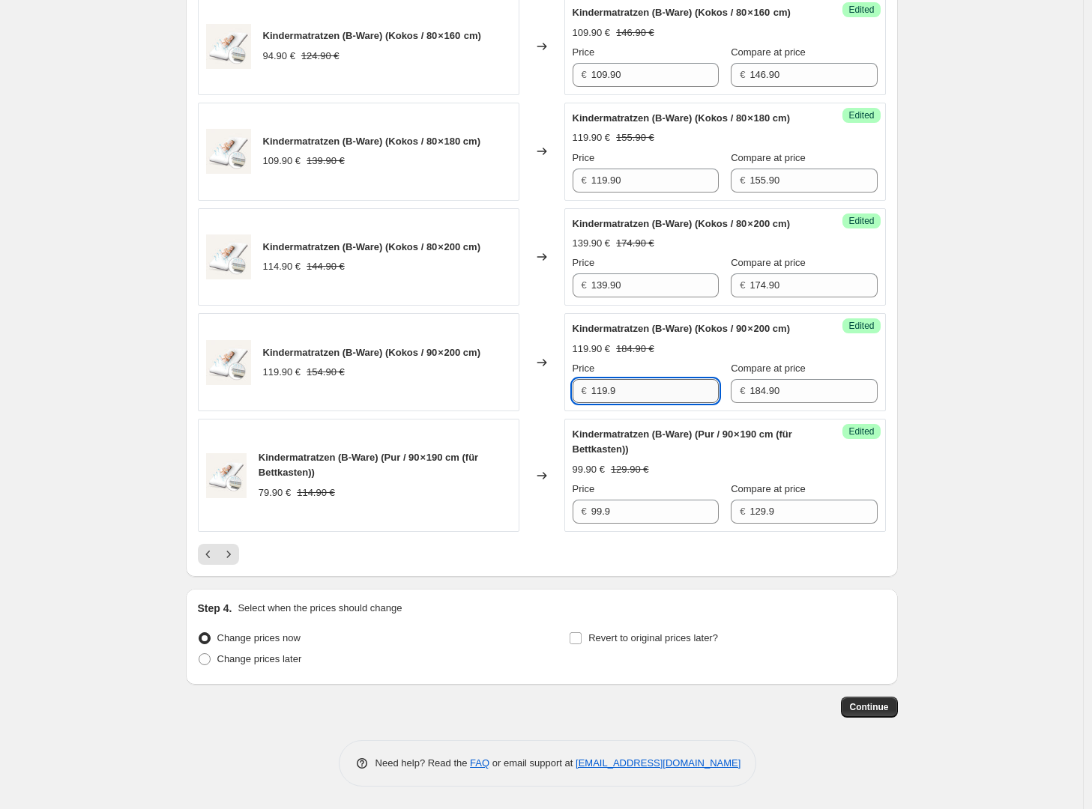
click at [635, 403] on input "119.9" at bounding box center [654, 391] width 127 height 24
type input "139.90"
click at [657, 298] on input "139.90" at bounding box center [654, 286] width 127 height 24
type input "135.90"
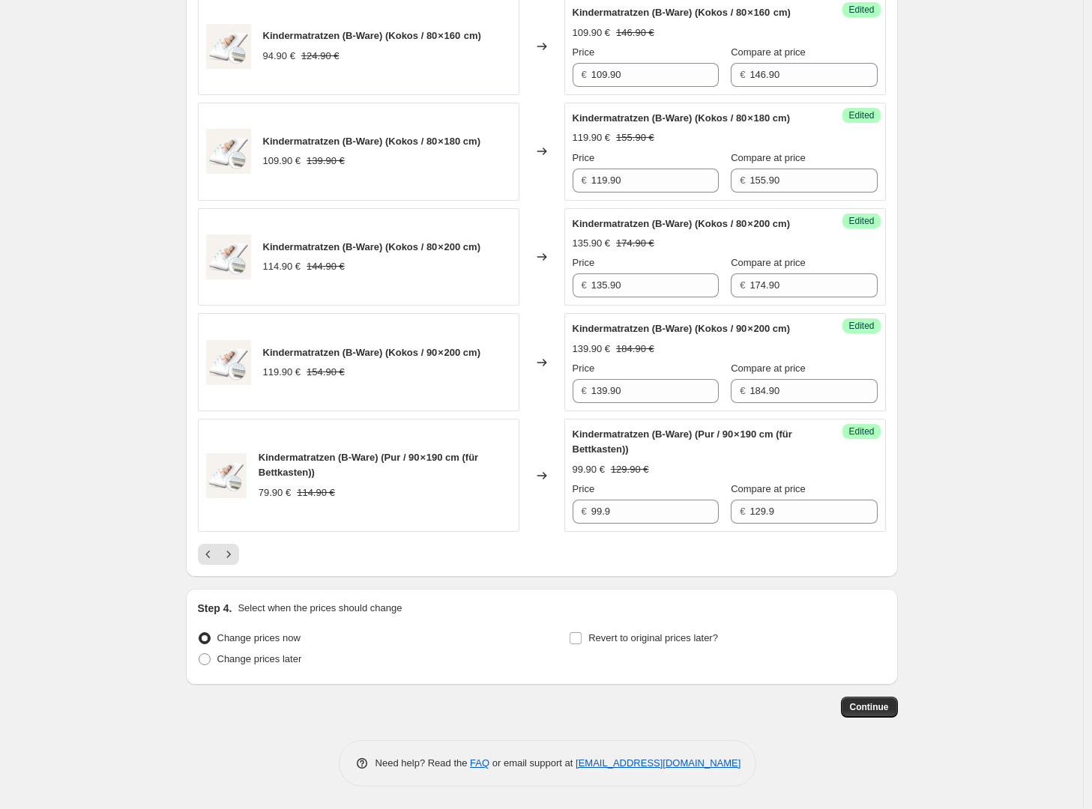
click at [791, 298] on input "174.90" at bounding box center [812, 286] width 127 height 24
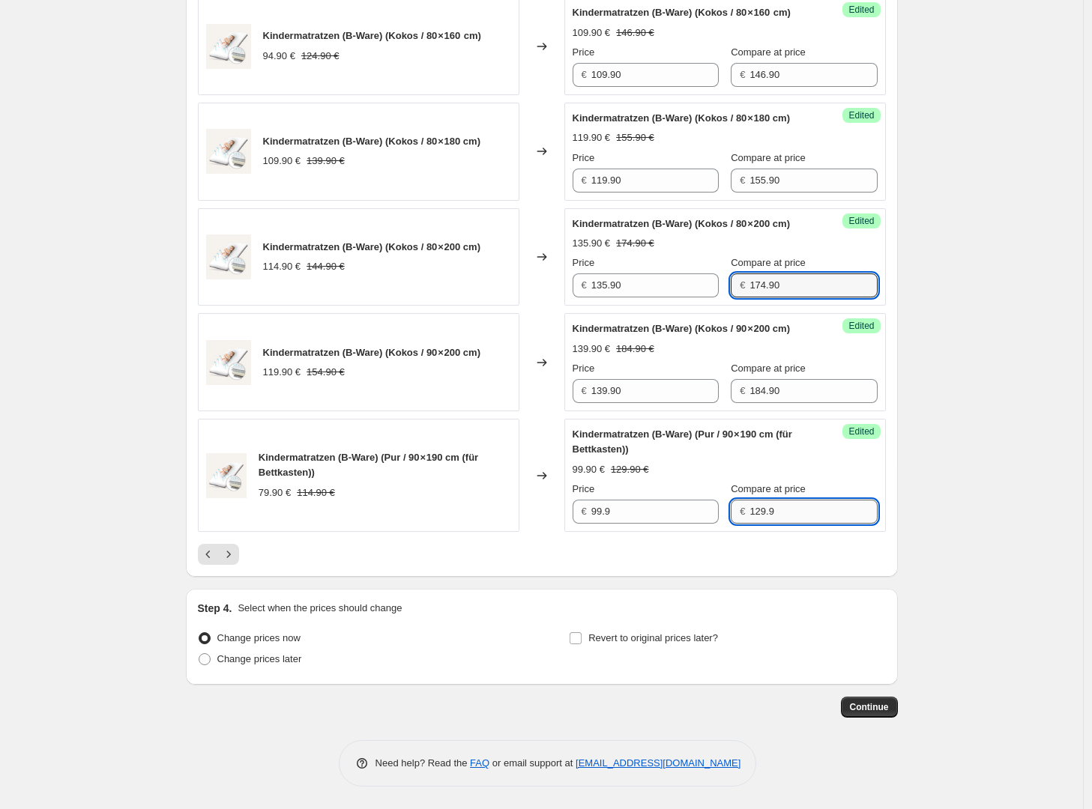
click at [797, 524] on input "129.9" at bounding box center [812, 512] width 127 height 24
paste input "74.90"
type input "174.90"
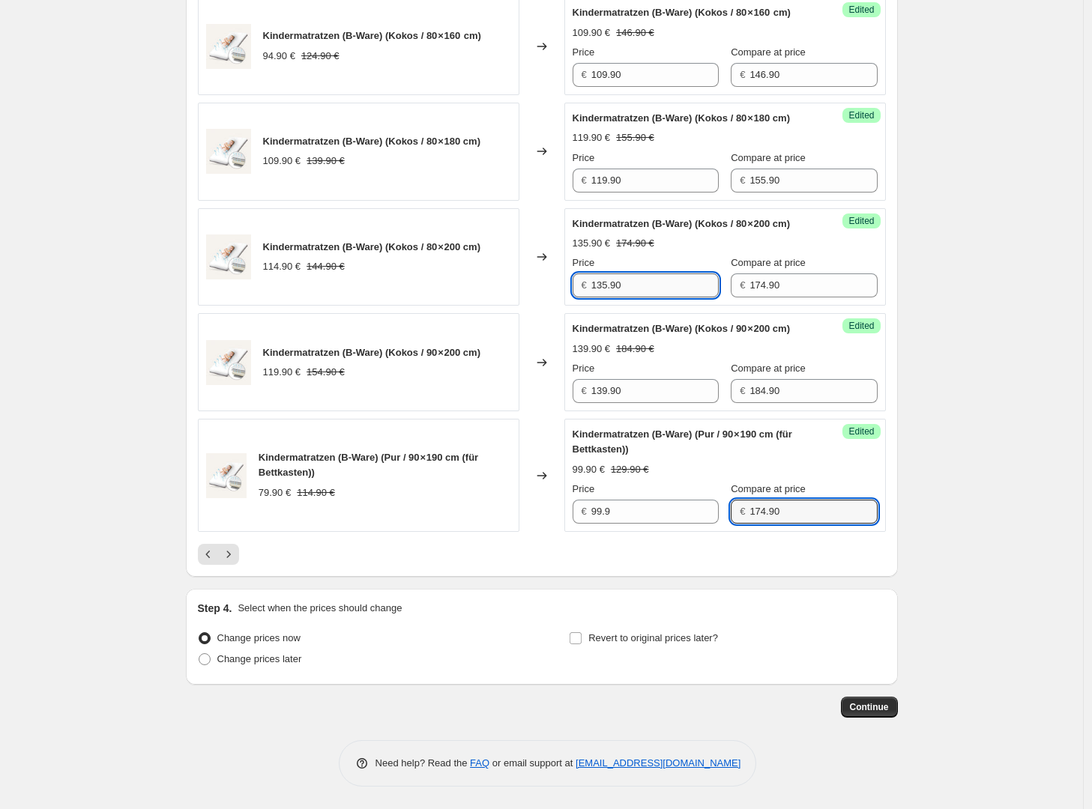
click at [685, 298] on input "135.90" at bounding box center [654, 286] width 127 height 24
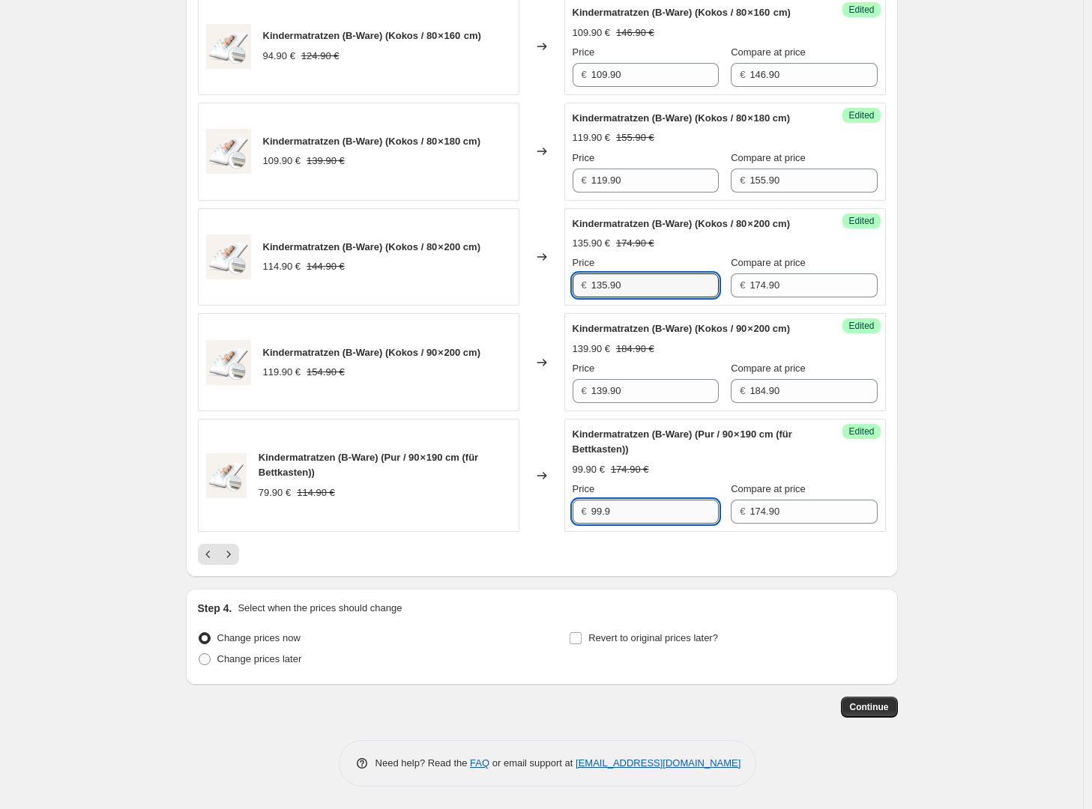
click at [650, 524] on input "99.9" at bounding box center [654, 512] width 127 height 24
paste input "135.90"
type input "135.90"
click at [885, 532] on div "Success Edited Kindermatratzen (B-Ware) (Pur / 90 × 190 cm (für Bettkasten)) 99…" at bounding box center [724, 475] width 321 height 113
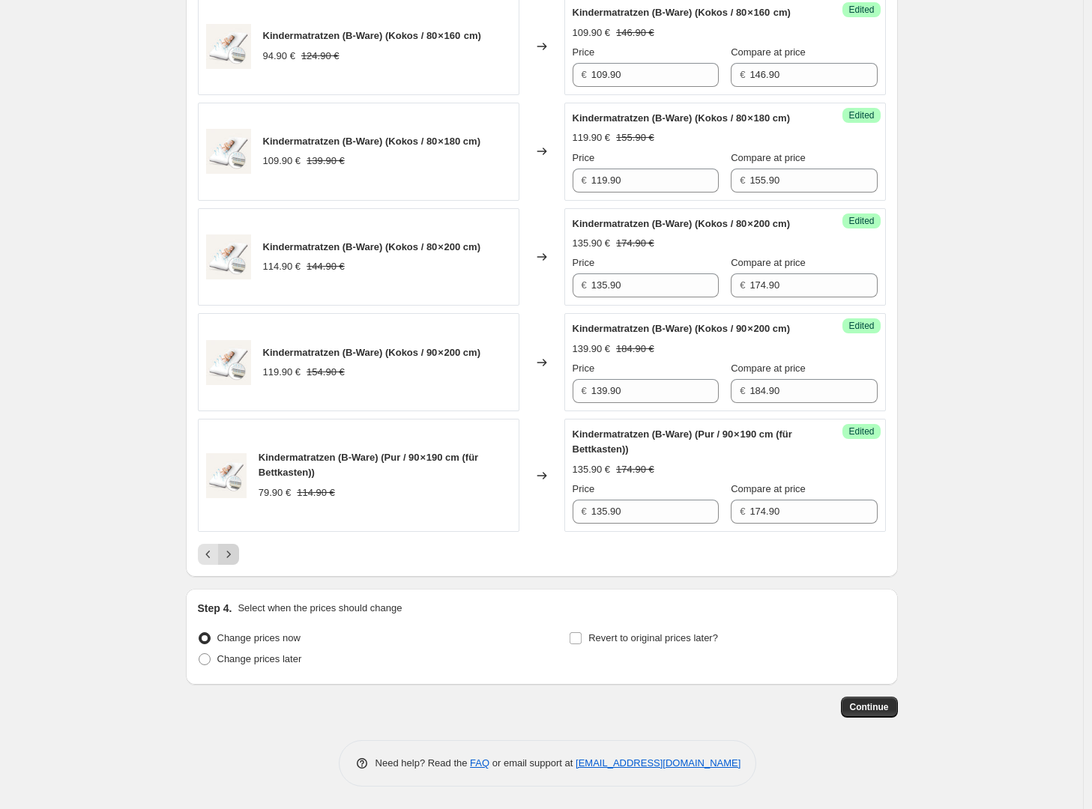
click at [236, 562] on icon "Next" at bounding box center [228, 554] width 15 height 15
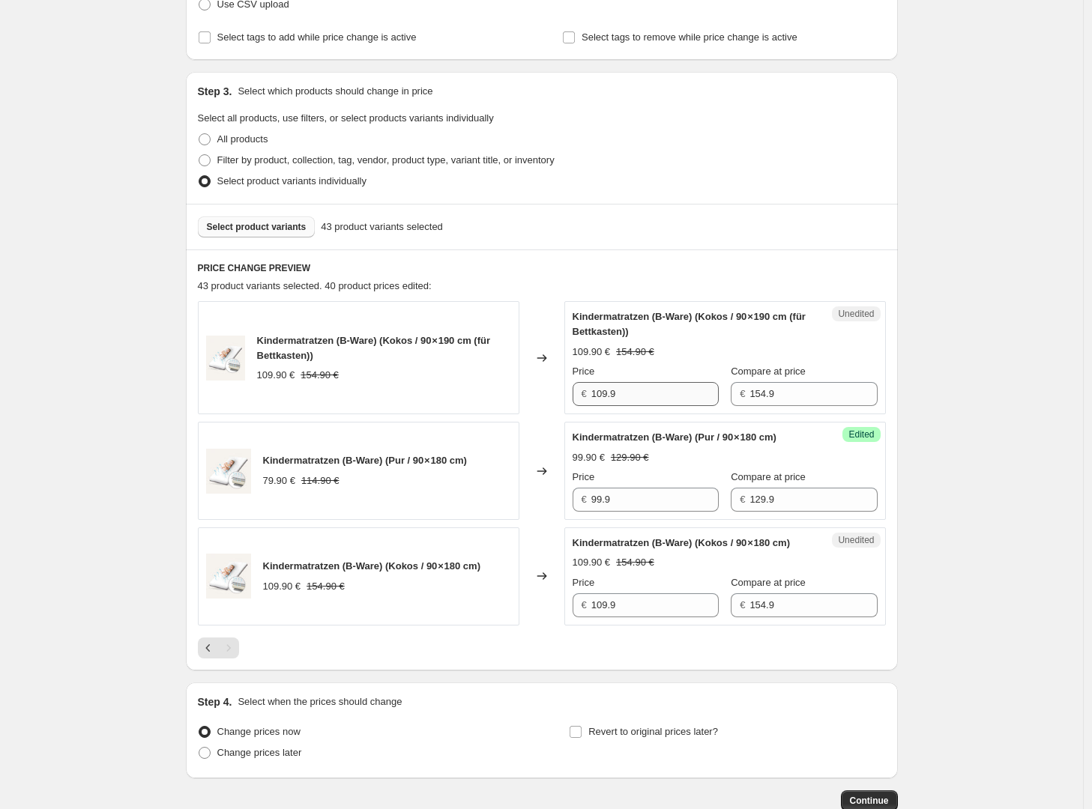
scroll to position [250, 0]
click at [647, 395] on input "109.9" at bounding box center [654, 393] width 127 height 24
paste input "35.90"
type input "135.90"
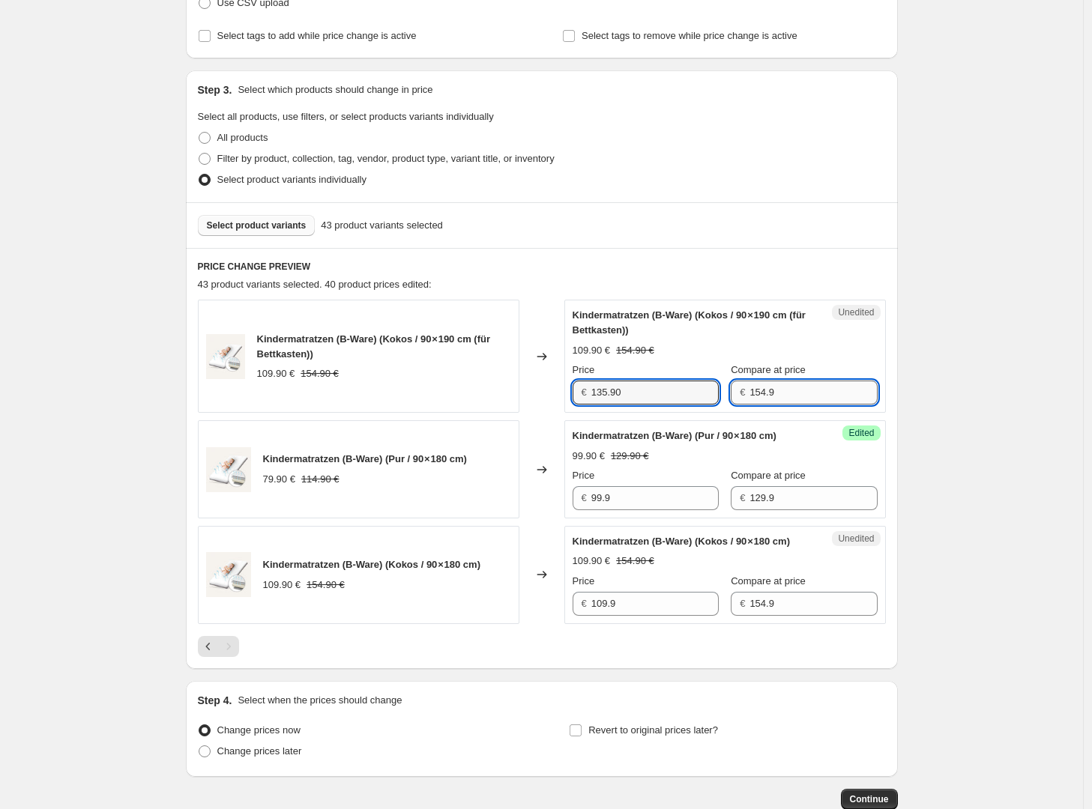
click at [831, 396] on input "154.9" at bounding box center [812, 393] width 127 height 24
type input "174.90"
click at [1069, 402] on div "Create new price change job. This page is ready Create new price change job Dra…" at bounding box center [541, 326] width 1083 height 1152
click at [814, 396] on input "174.90" at bounding box center [812, 393] width 127 height 24
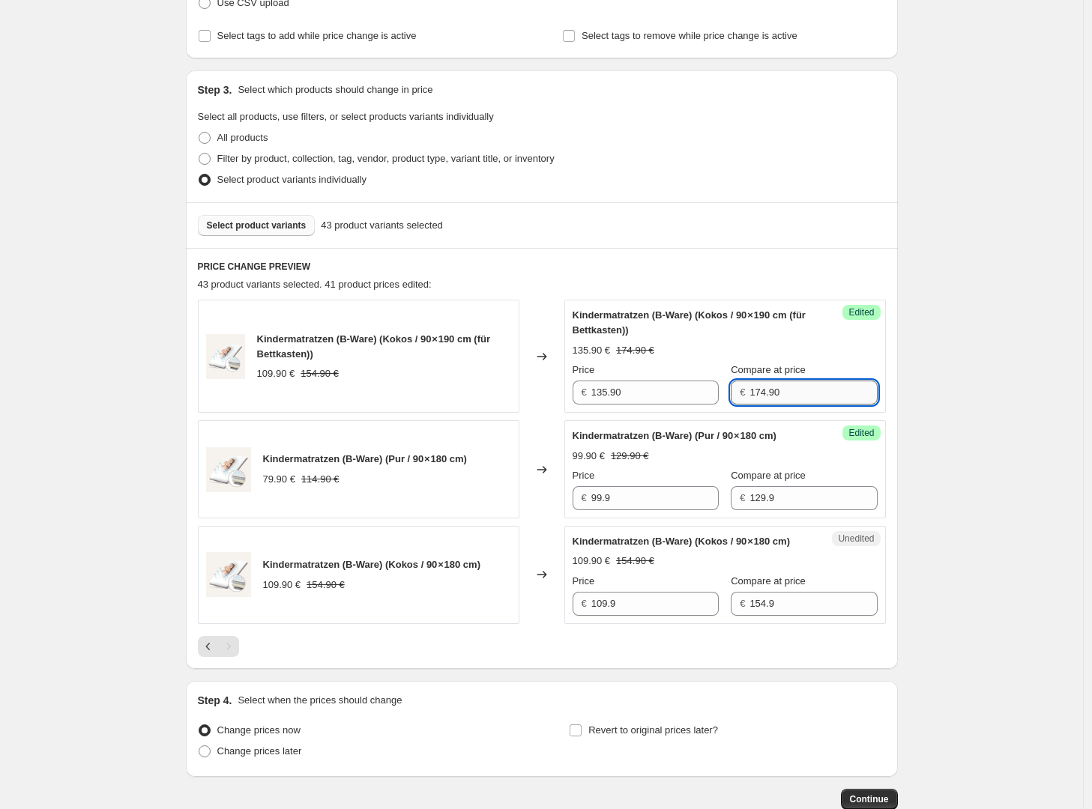
click at [814, 396] on input "174.90" at bounding box center [812, 393] width 127 height 24
click at [794, 616] on input "154.9" at bounding box center [812, 604] width 127 height 24
paste input "74.90"
type input "174.90"
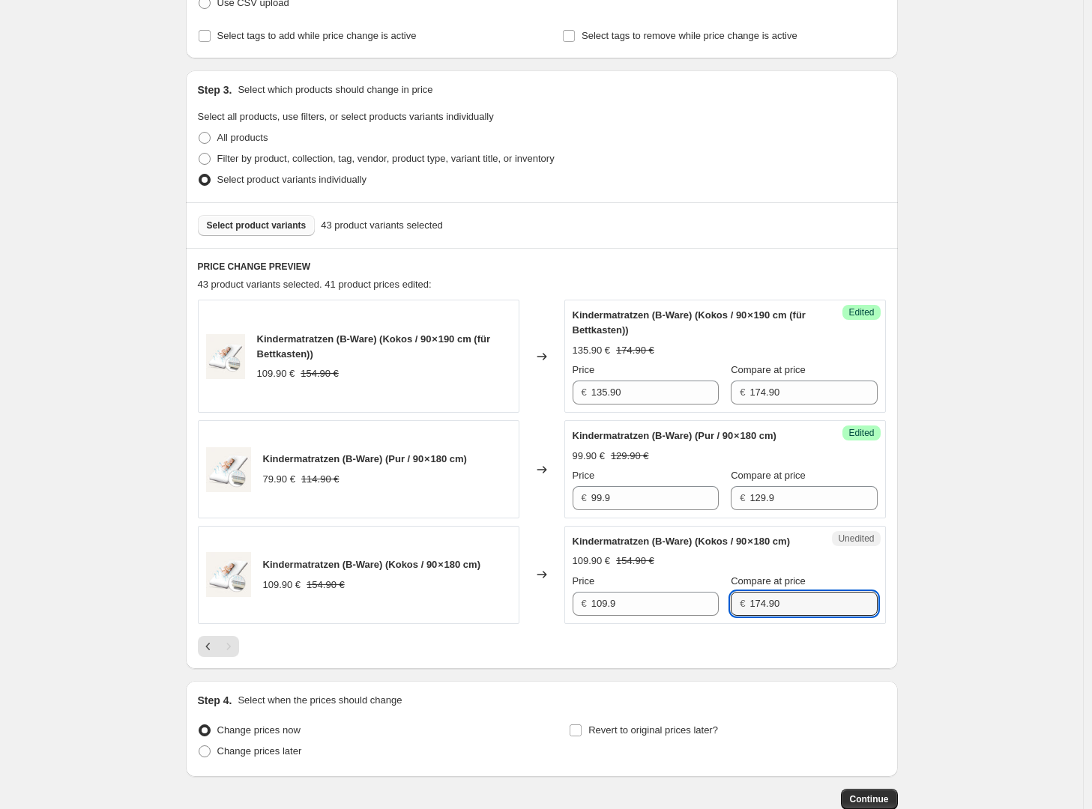
click at [686, 375] on div "Price" at bounding box center [646, 370] width 146 height 15
drag, startPoint x: 686, startPoint y: 375, endPoint x: 685, endPoint y: 387, distance: 12.1
click at [686, 375] on div "Price" at bounding box center [646, 370] width 146 height 15
click at [685, 387] on input "135.90" at bounding box center [654, 393] width 127 height 24
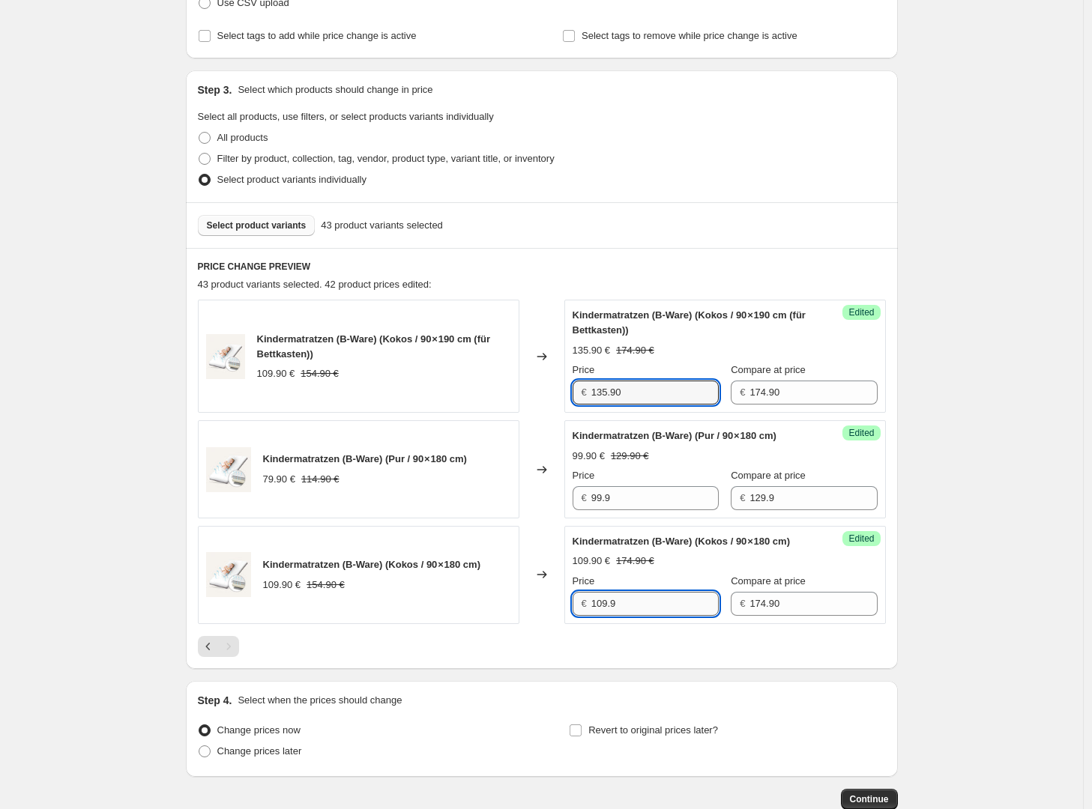
click at [659, 616] on input "109.9" at bounding box center [654, 604] width 127 height 24
paste input "35.90"
type input "135.90"
click at [564, 669] on div "PRICE CHANGE PREVIEW 43 product variants selected. 42 product prices edited: Ki…" at bounding box center [542, 458] width 712 height 421
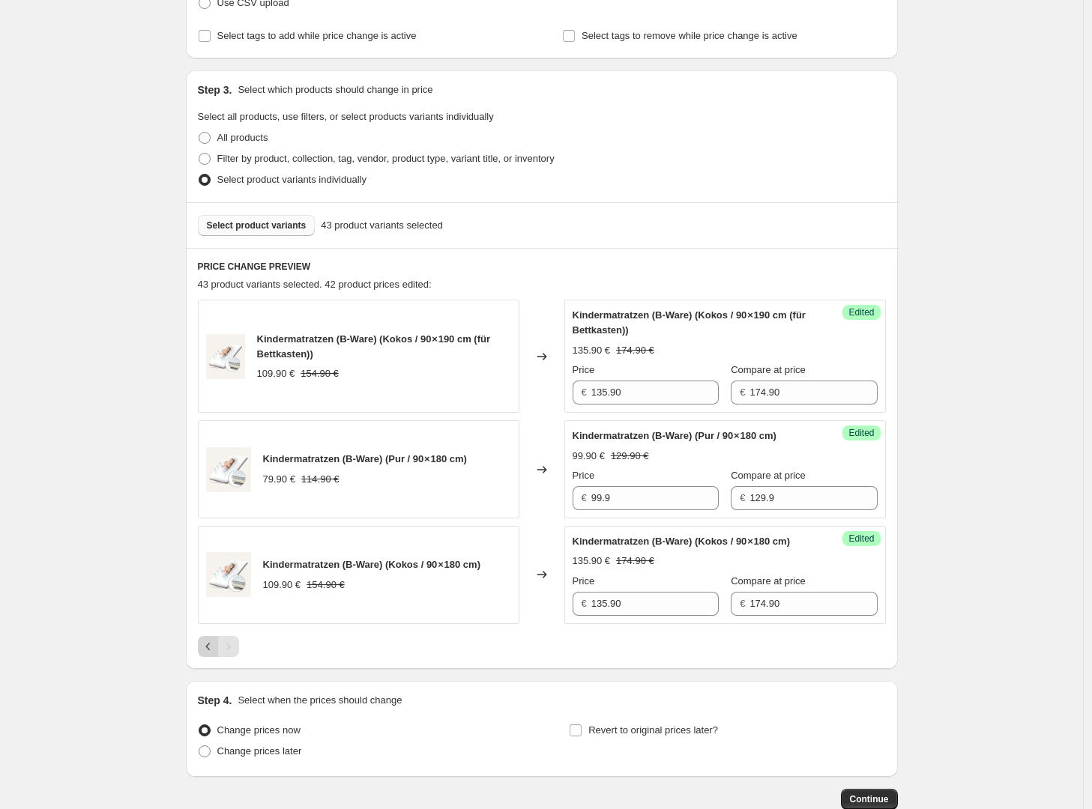
click at [210, 650] on icon "Previous" at bounding box center [207, 646] width 4 height 7
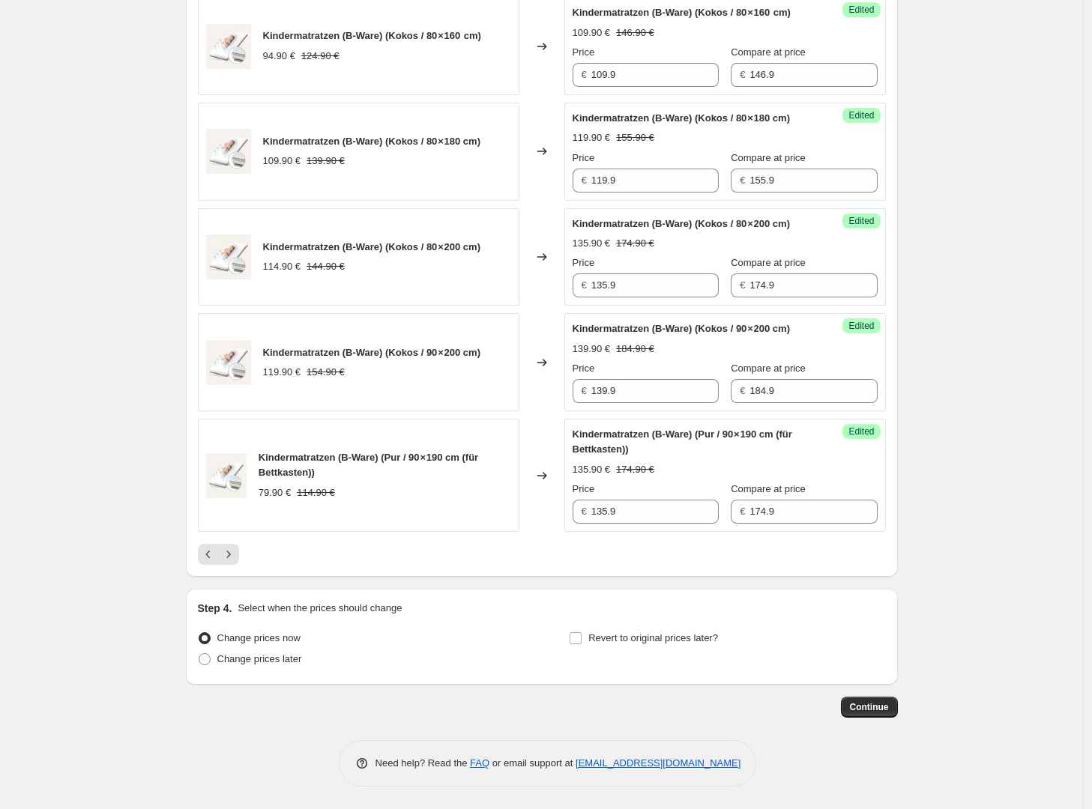
scroll to position [2310, 0]
click at [233, 562] on icon "Next" at bounding box center [228, 554] width 15 height 15
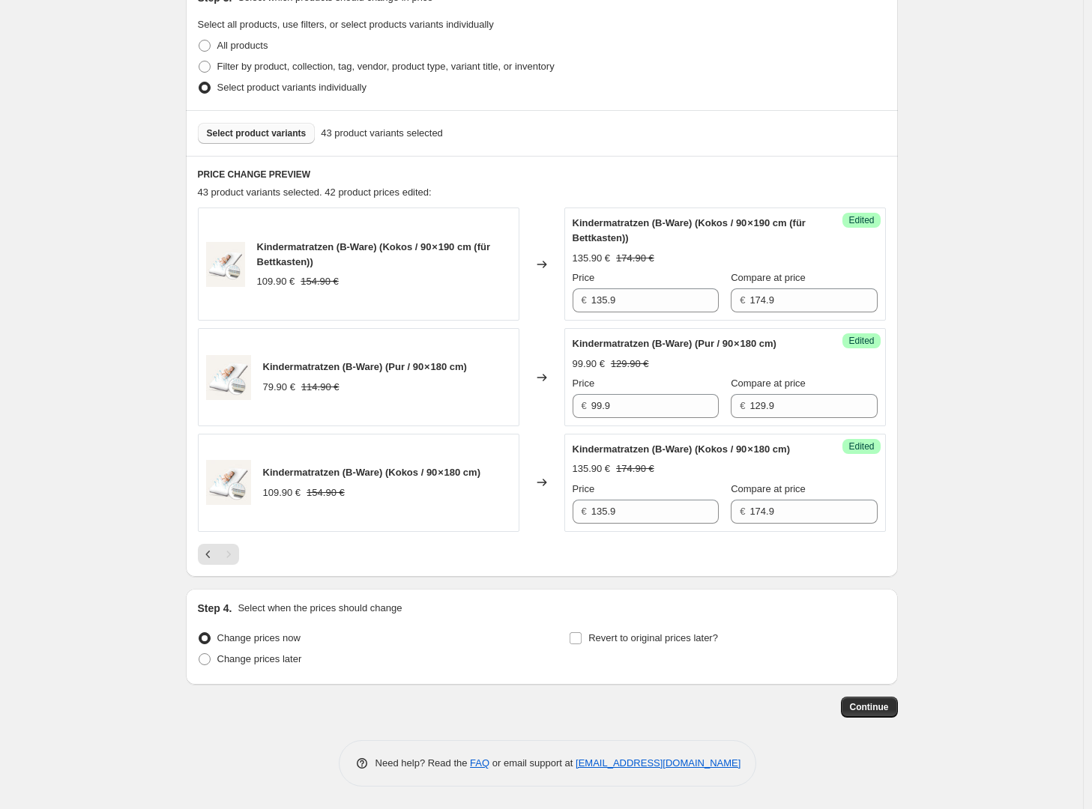
scroll to position [372, 0]
click at [209, 552] on icon "Previous" at bounding box center [208, 554] width 15 height 15
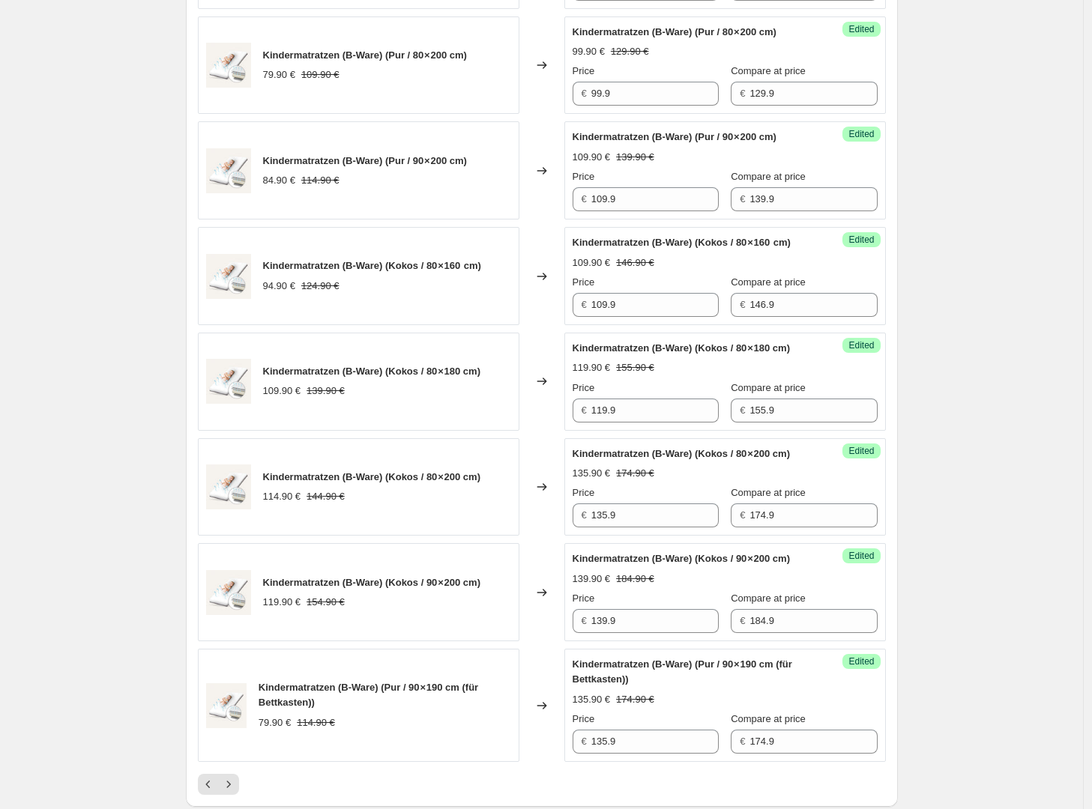
scroll to position [2331, 0]
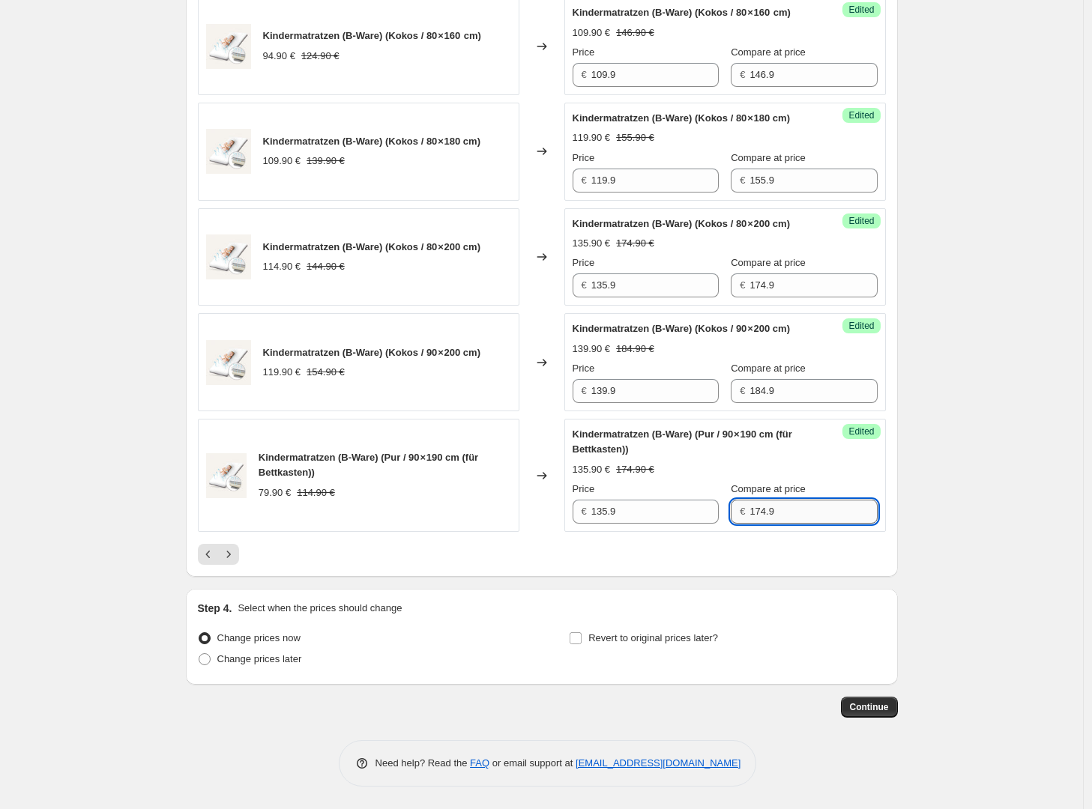
click at [783, 510] on input "174.9" at bounding box center [812, 512] width 127 height 24
click at [783, 510] on input "129.90" at bounding box center [812, 512] width 127 height 24
type input "129.90"
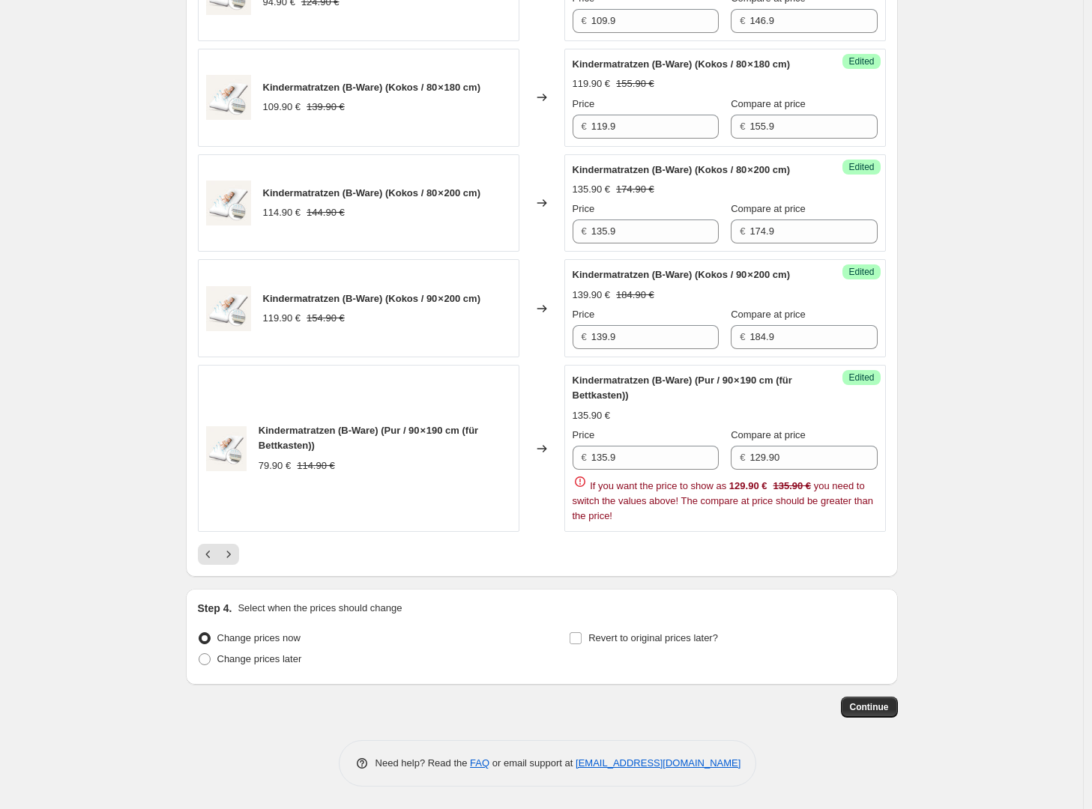
click at [648, 470] on input "135.9" at bounding box center [654, 458] width 127 height 24
type input "99.90"
click at [859, 478] on div "Kindermatratzen (B-Ware) (Pur / 90 × 190 cm (für Bettkasten)) 135.90 € Price € …" at bounding box center [725, 448] width 305 height 151
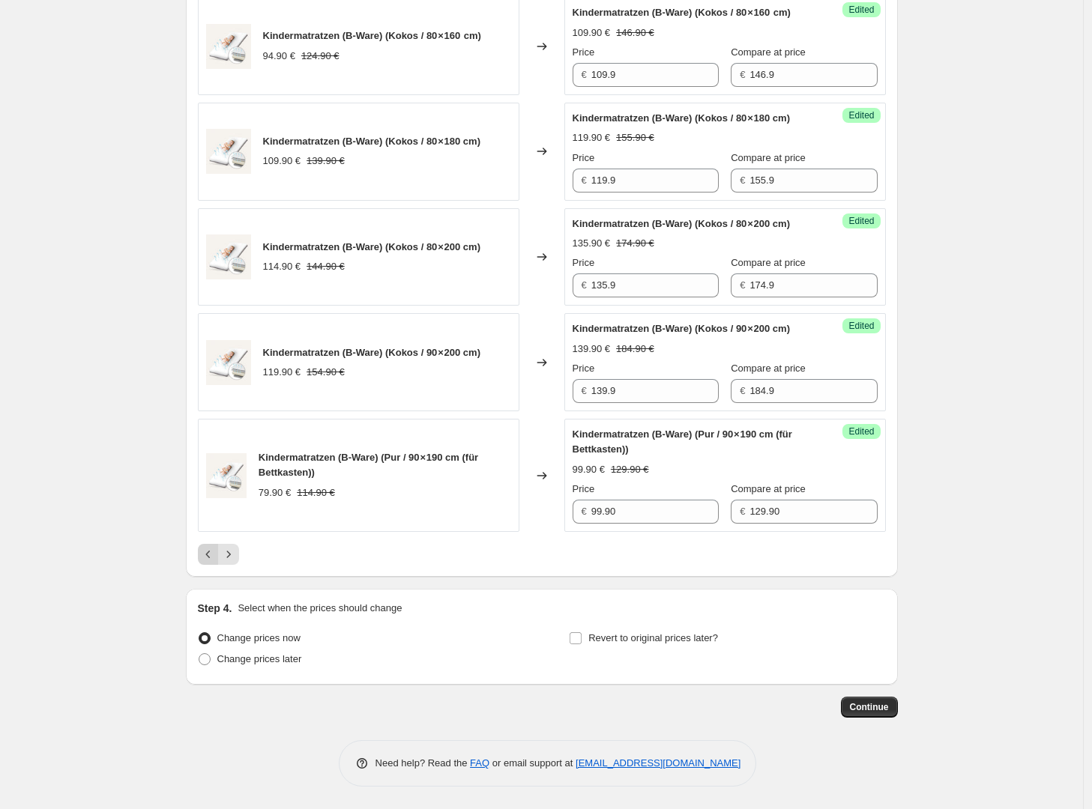
click at [211, 555] on icon "Previous" at bounding box center [208, 554] width 15 height 15
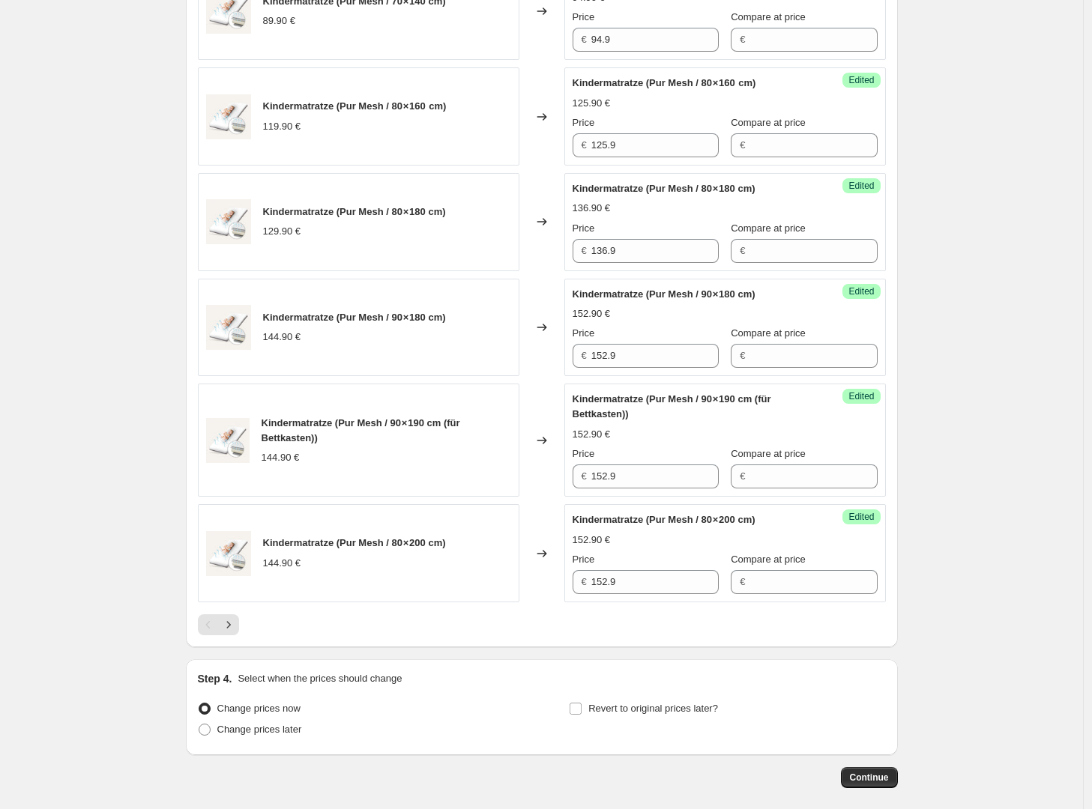
scroll to position [2151, 0]
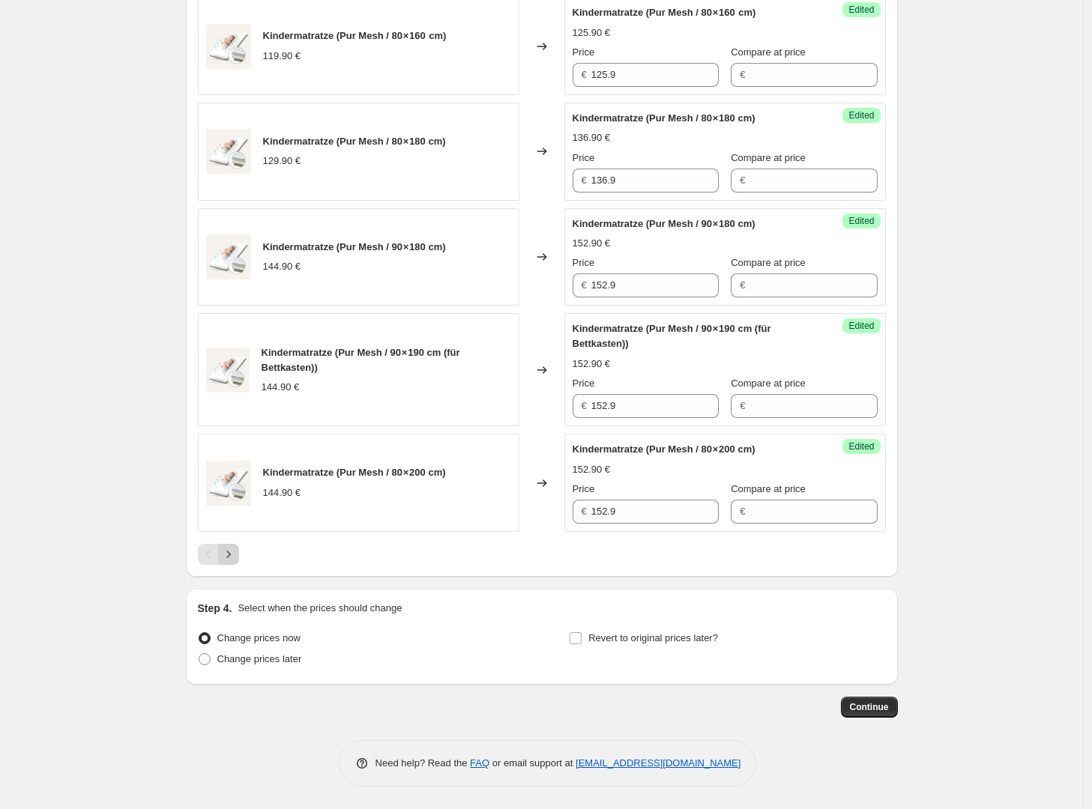
click at [233, 553] on icon "Next" at bounding box center [228, 554] width 15 height 15
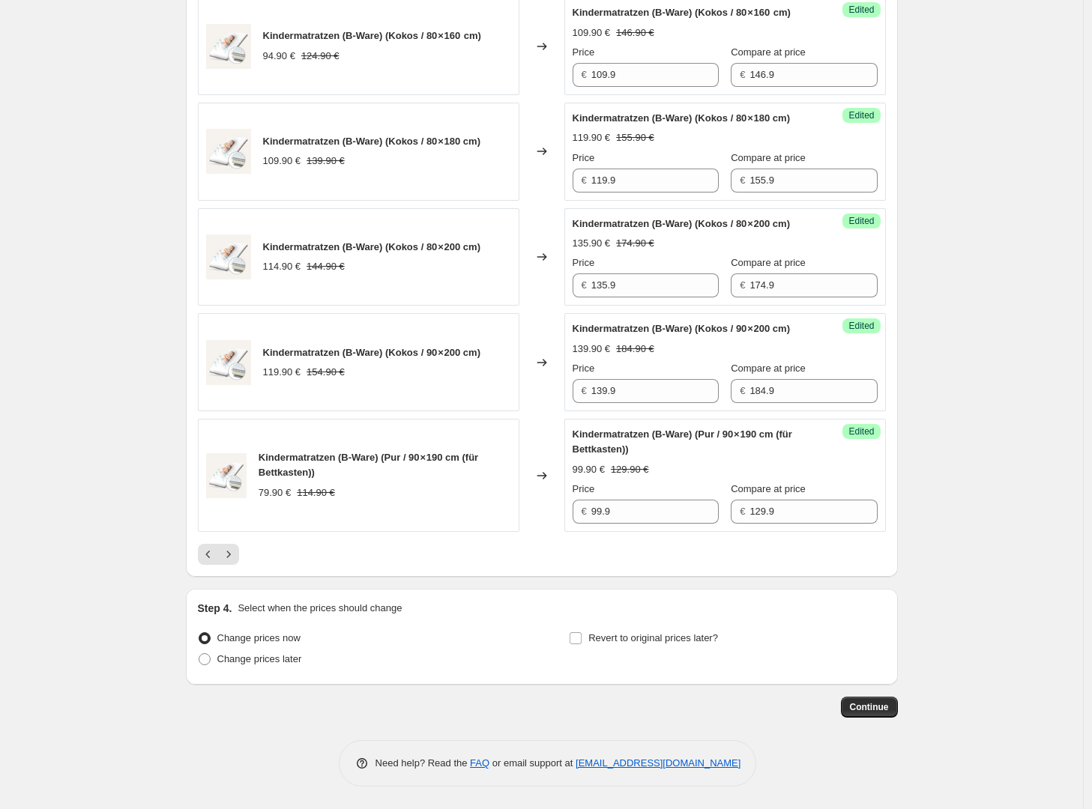
scroll to position [2331, 0]
click at [234, 557] on icon "Next" at bounding box center [228, 554] width 15 height 15
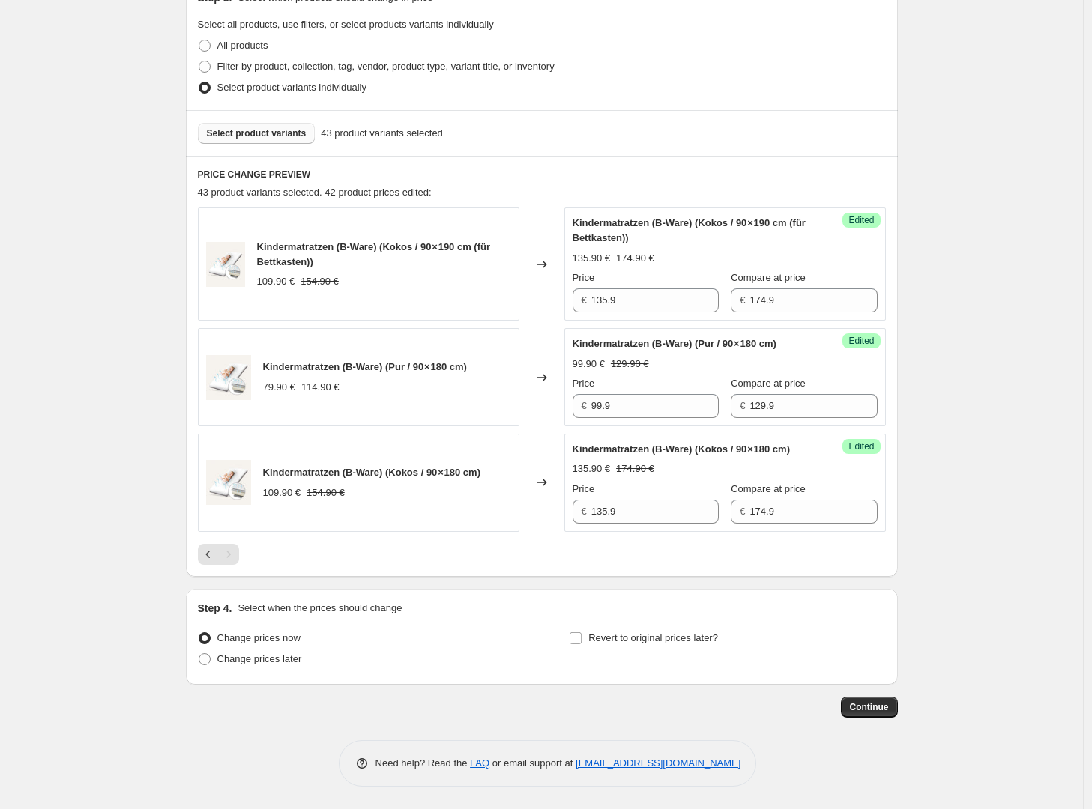
scroll to position [372, 0]
click at [204, 556] on icon "Previous" at bounding box center [208, 554] width 15 height 15
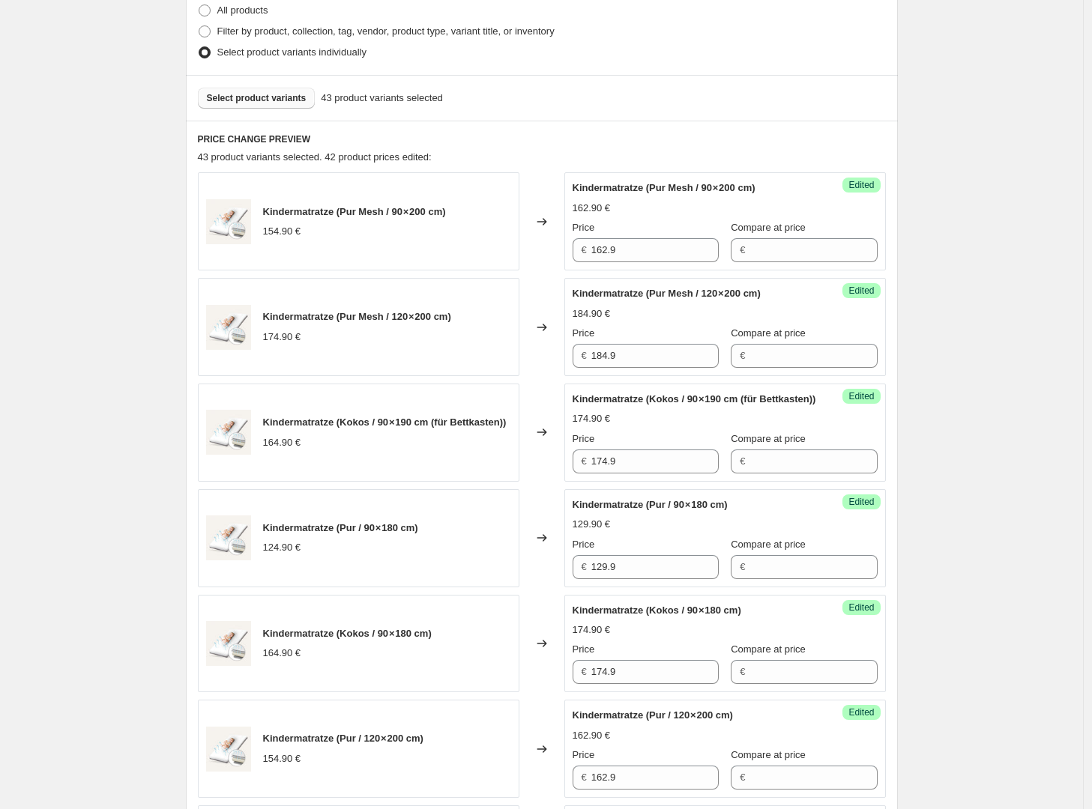
scroll to position [378, 0]
click at [305, 96] on span "Select product variants" at bounding box center [257, 97] width 100 height 12
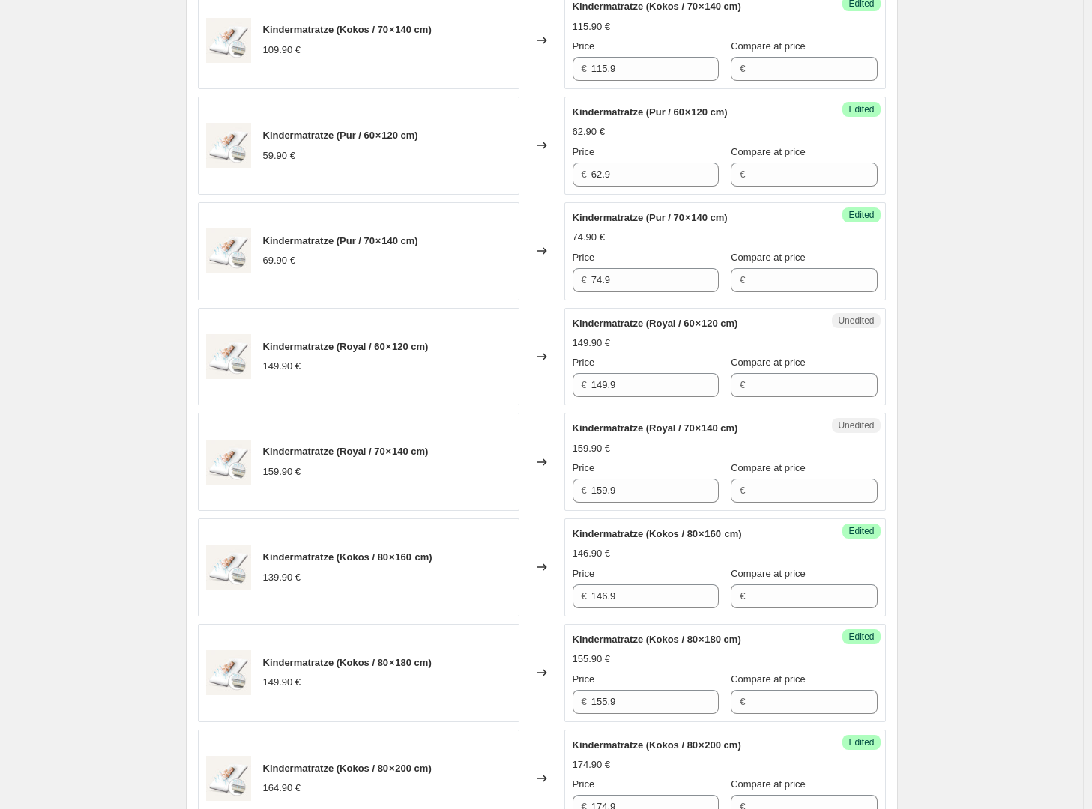
scroll to position [705, 0]
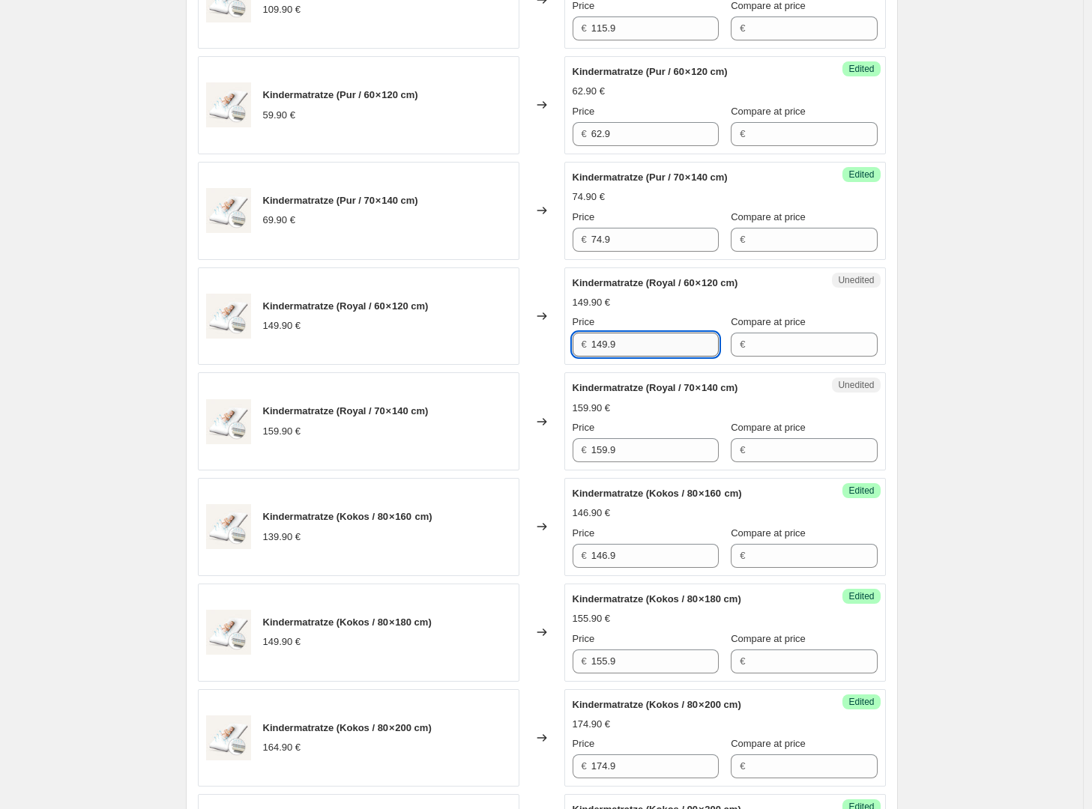
click at [657, 345] on input "149.9" at bounding box center [654, 345] width 127 height 24
type input "155.90"
click at [660, 452] on input "159.9" at bounding box center [654, 450] width 127 height 24
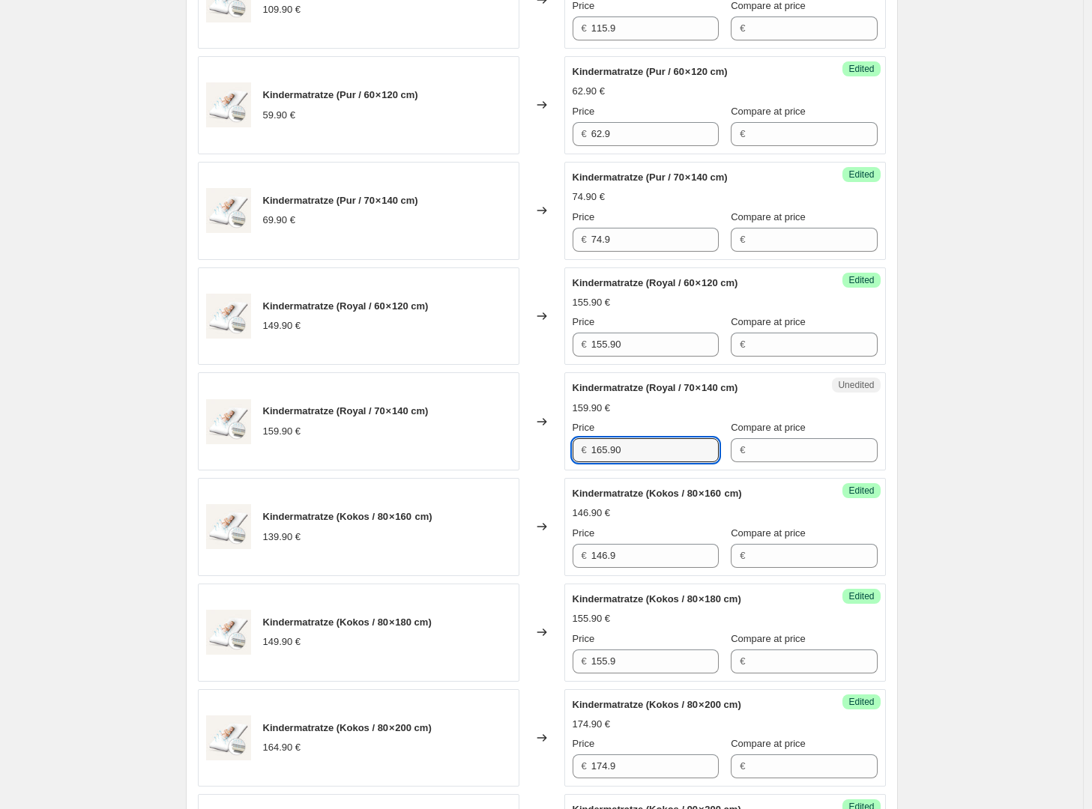
type input "165.90"
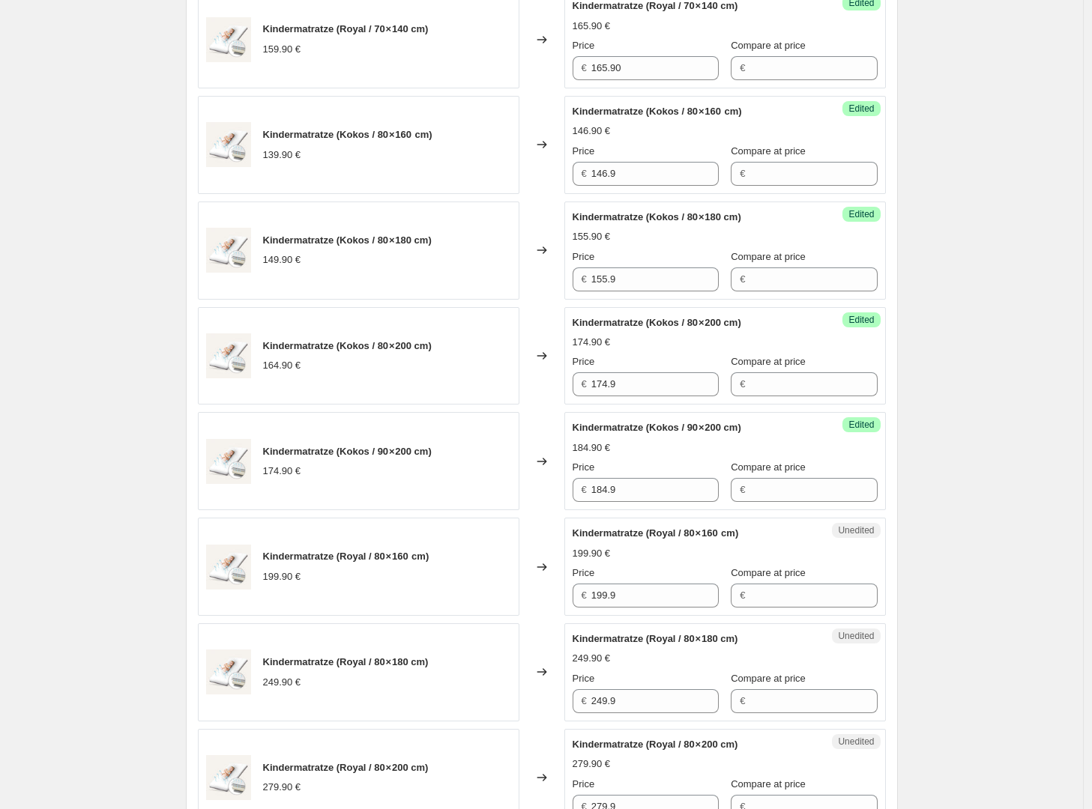
scroll to position [1117, 0]
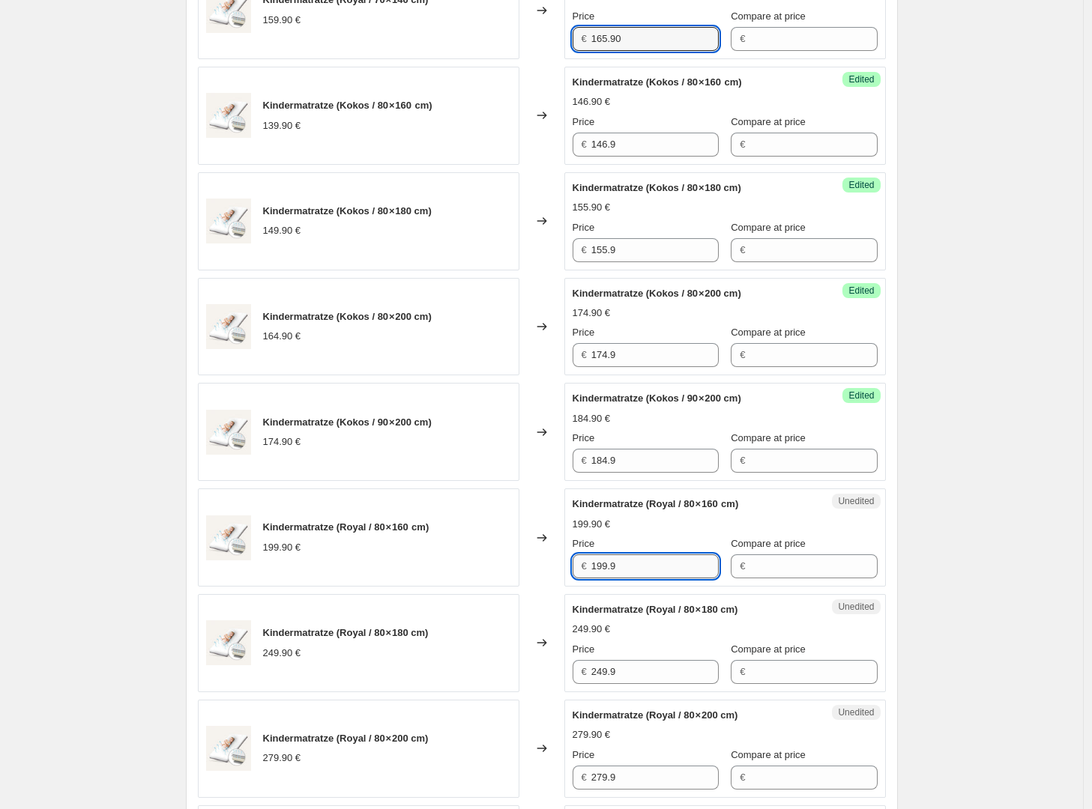
click at [670, 567] on input "199.9" at bounding box center [654, 567] width 127 height 24
type input "209.90"
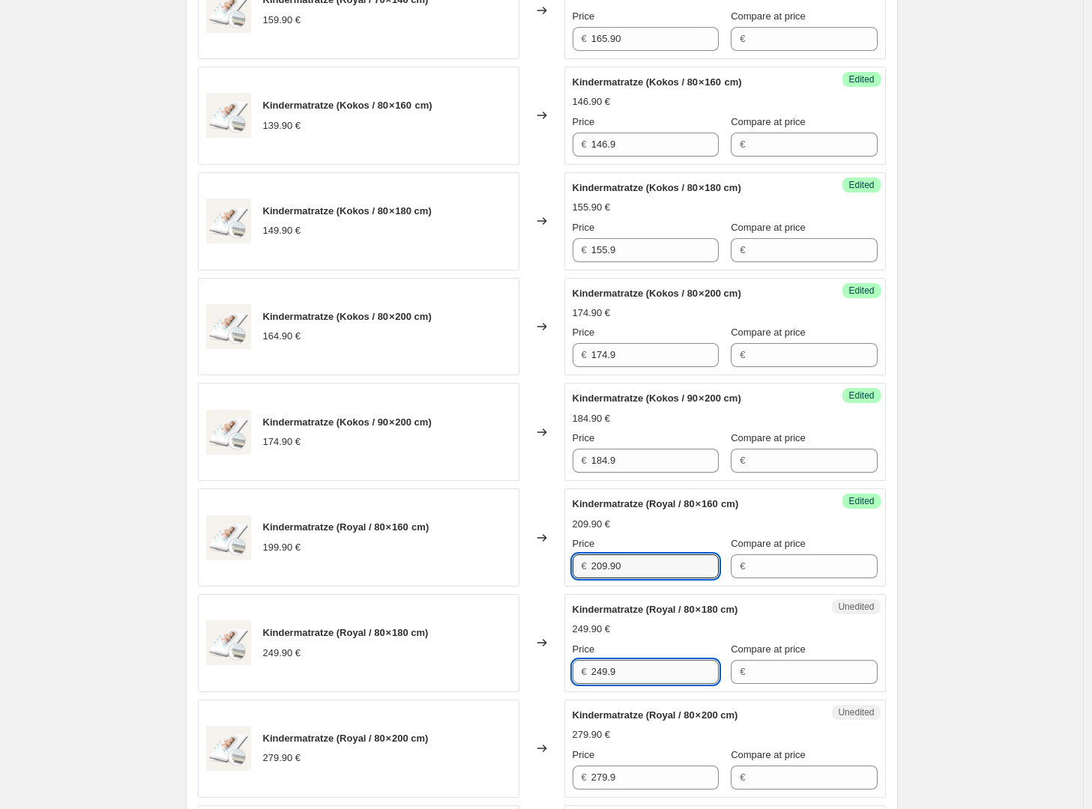
click at [667, 674] on input "249.9" at bounding box center [654, 672] width 127 height 24
type input "262.90"
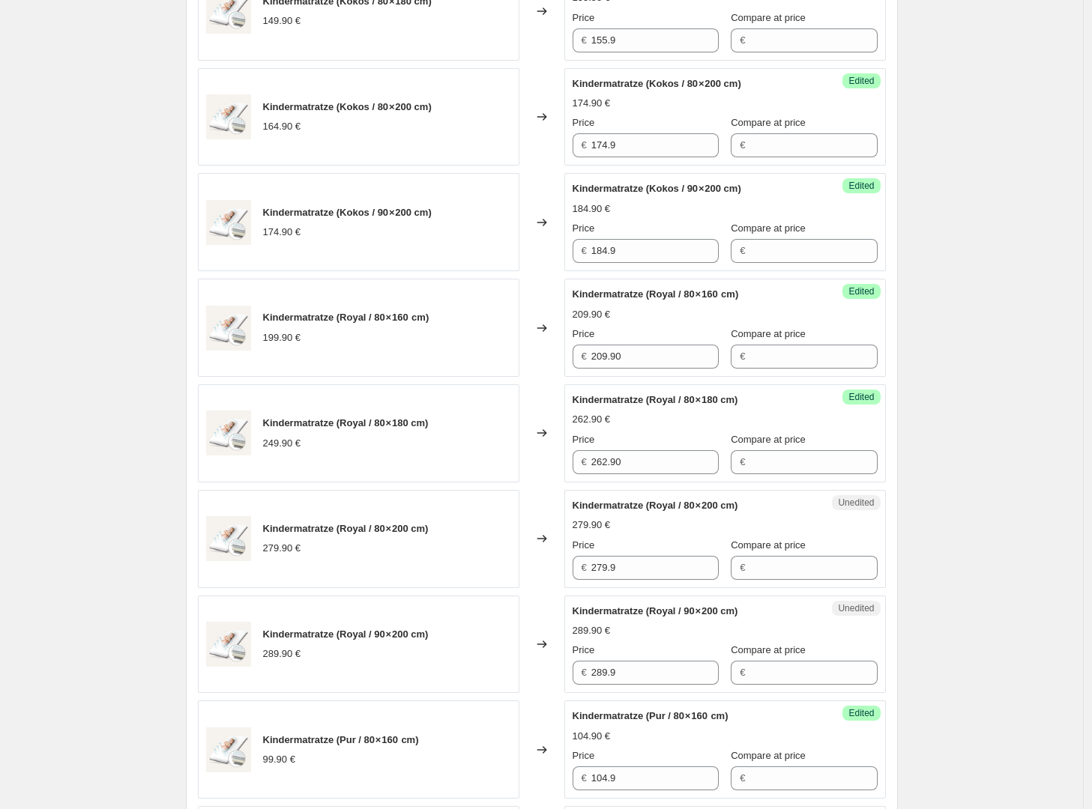
scroll to position [1335, 0]
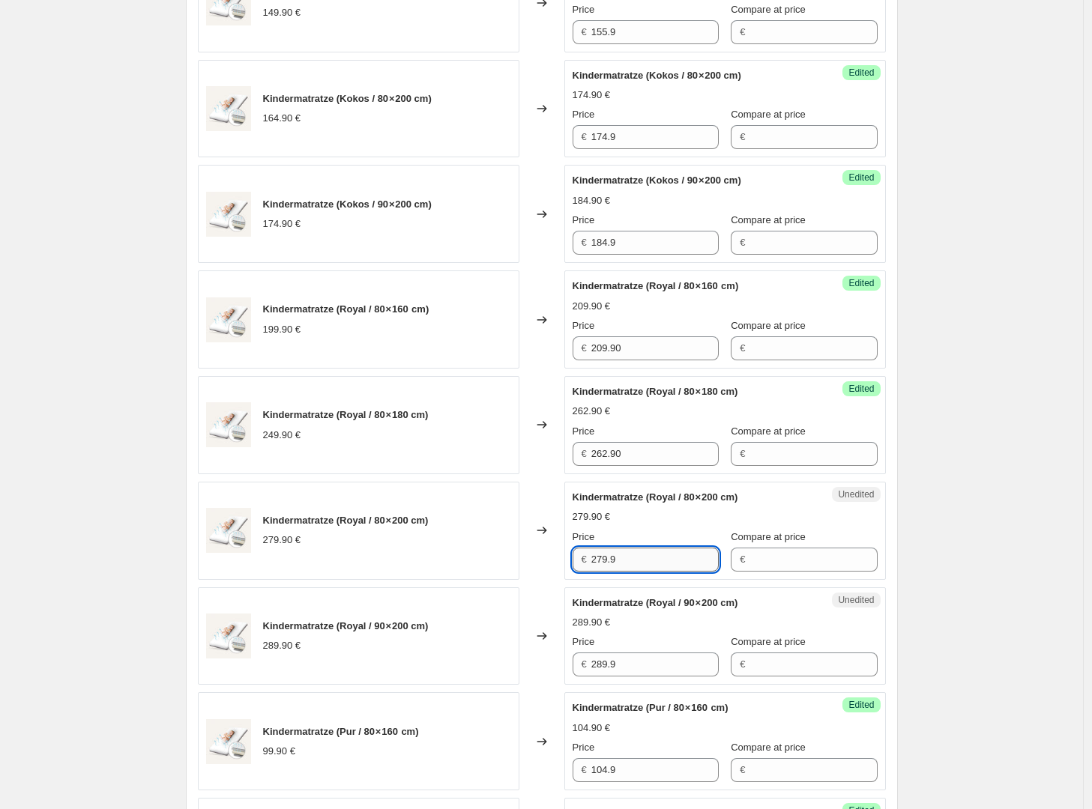
click at [650, 557] on input "279.9" at bounding box center [654, 560] width 127 height 24
click at [650, 557] on input "292.90" at bounding box center [654, 560] width 127 height 24
type input "292.90"
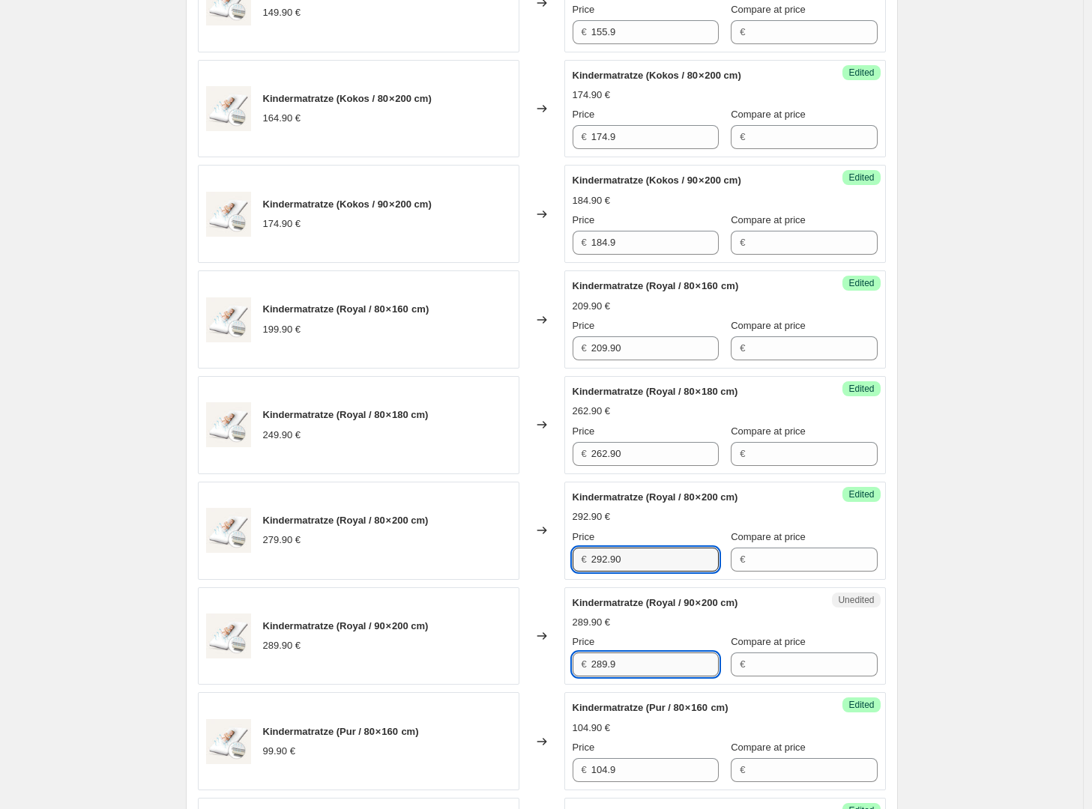
click at [659, 665] on input "289.9" at bounding box center [654, 665] width 127 height 24
type input "304.90"
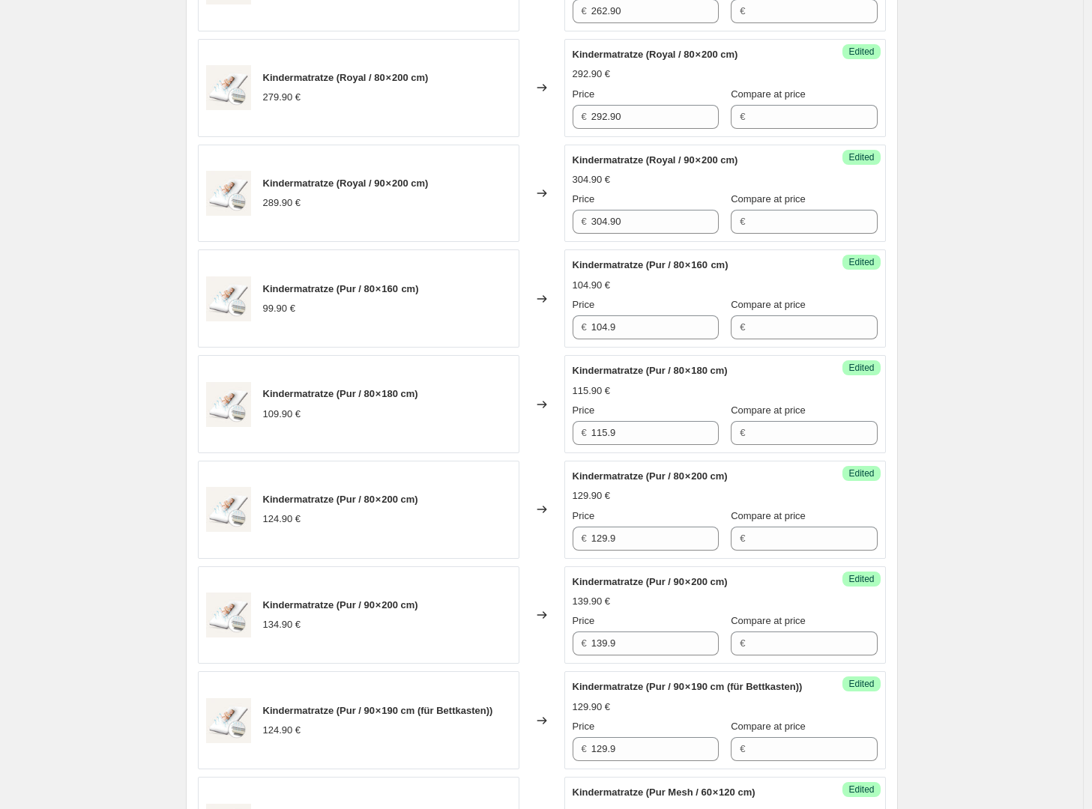
scroll to position [2056, 0]
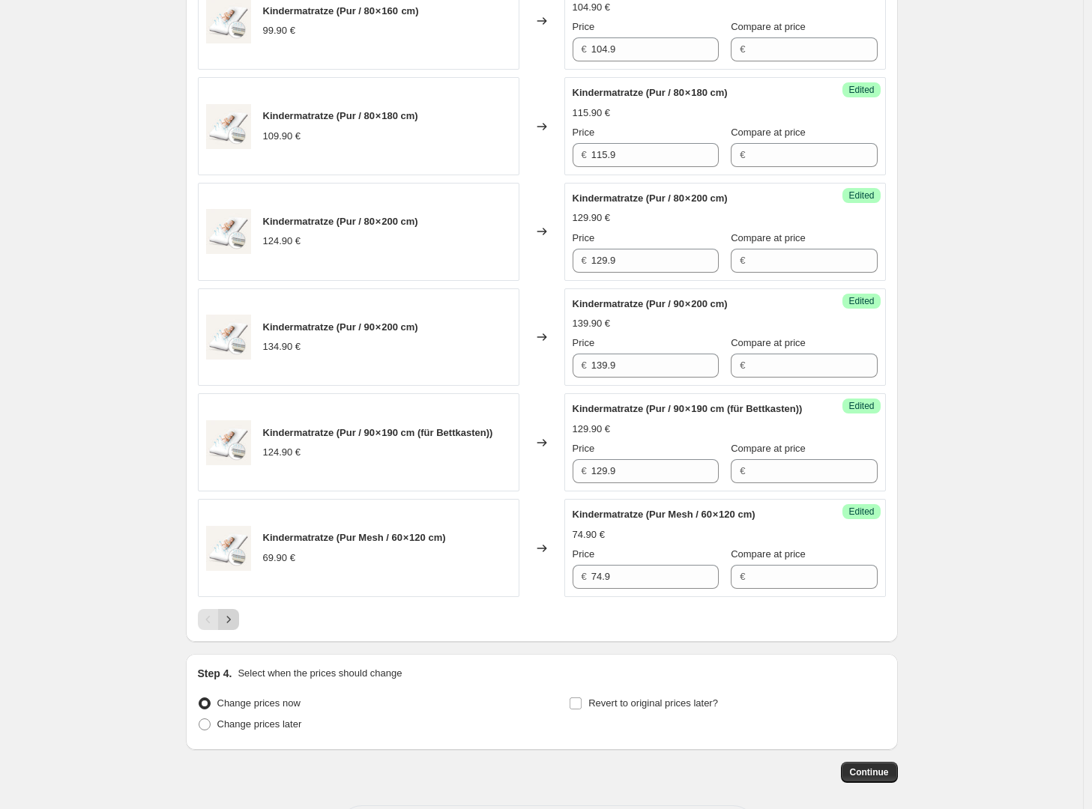
click at [235, 627] on icon "Next" at bounding box center [228, 619] width 15 height 15
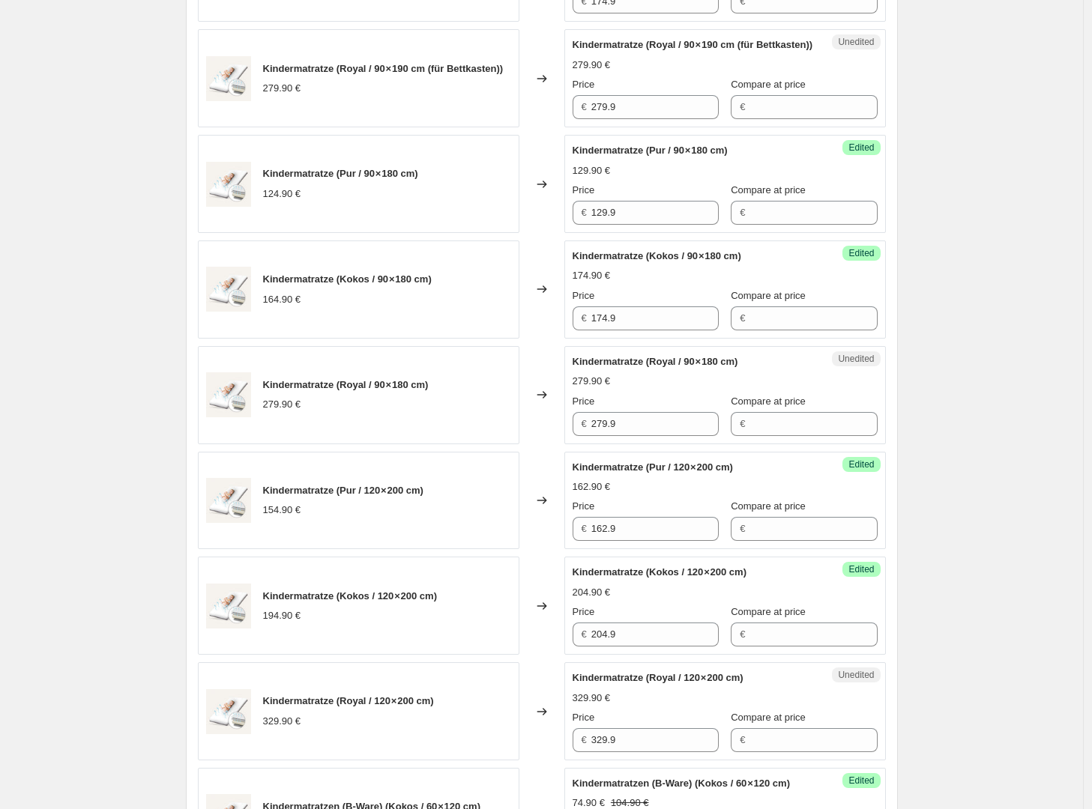
scroll to position [1178, 0]
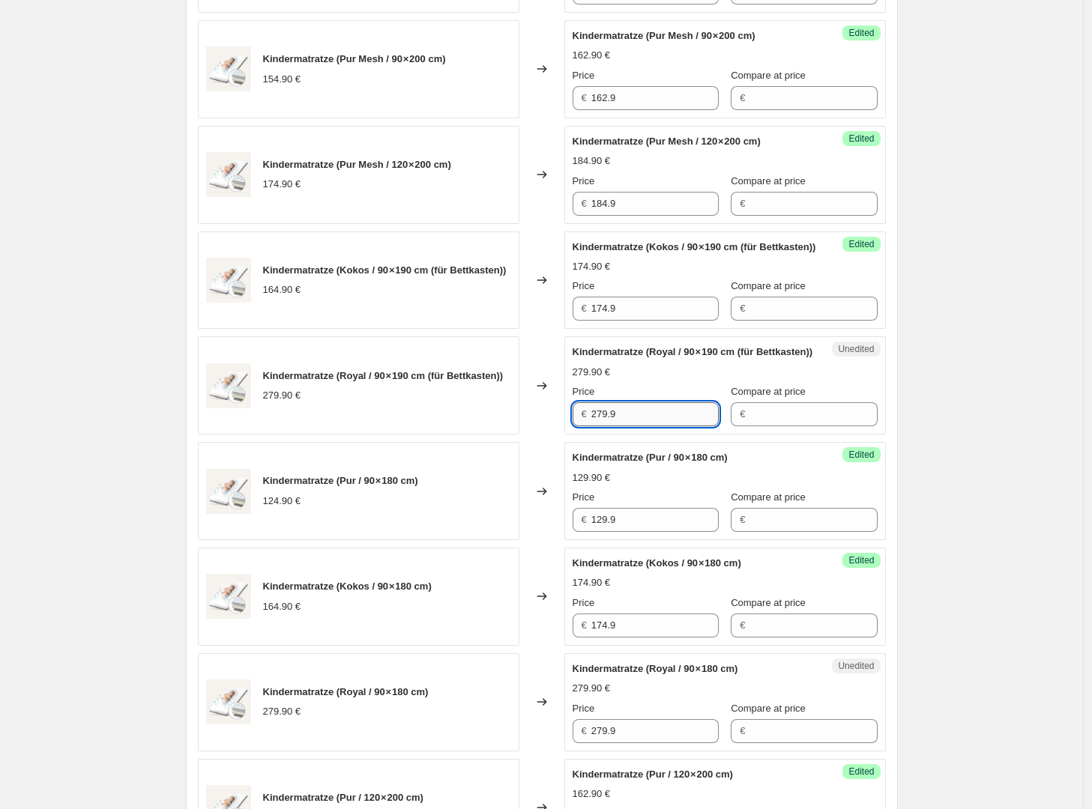
click at [663, 426] on input "279.9" at bounding box center [654, 414] width 127 height 24
paste input "92.90"
type input "292.90"
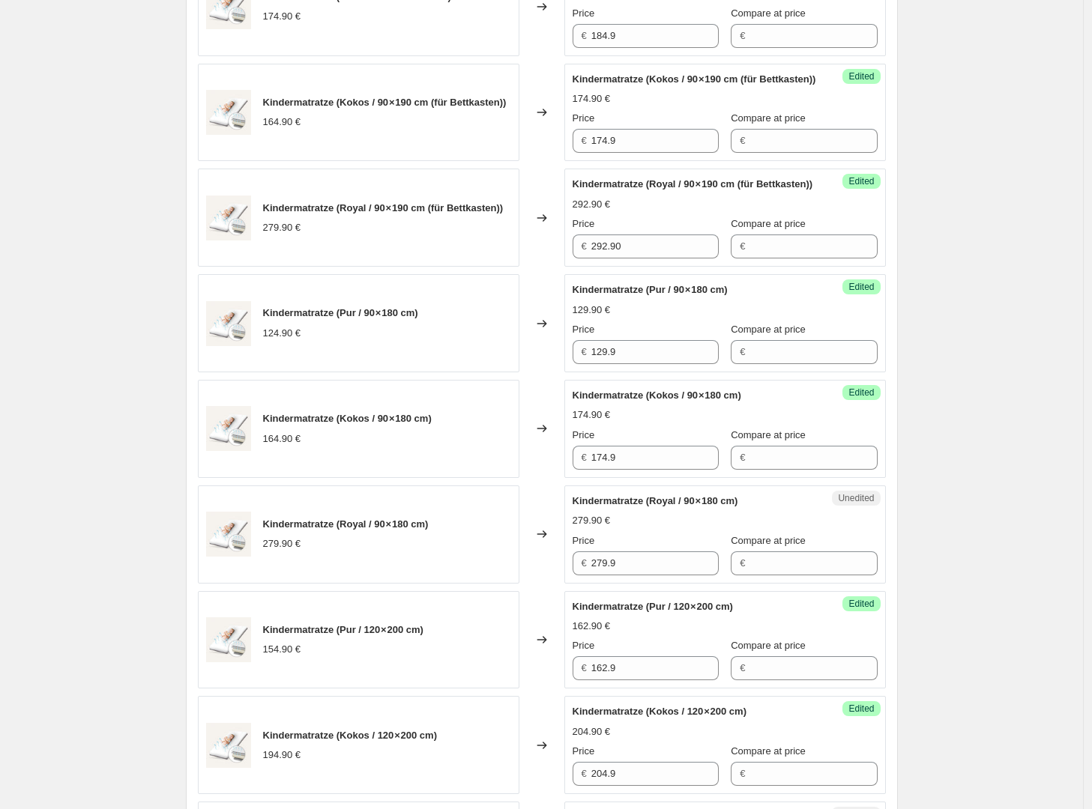
scroll to position [1424, 0]
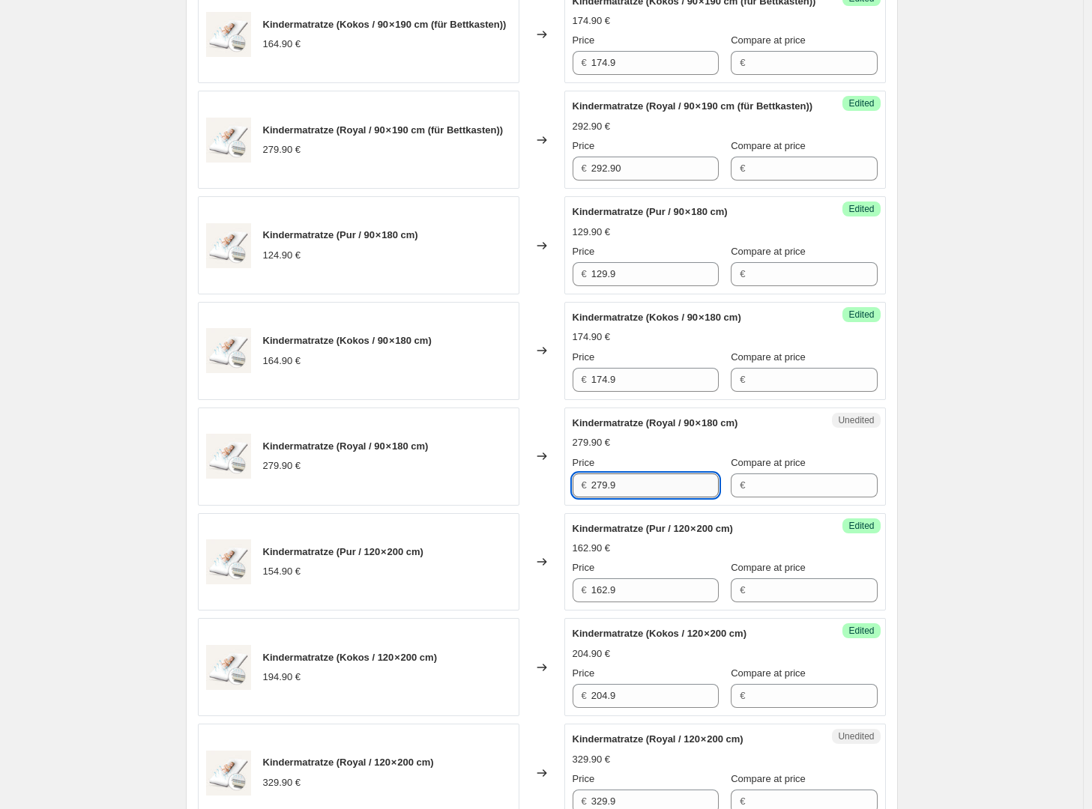
click at [661, 498] on input "279.9" at bounding box center [654, 486] width 127 height 24
paste input "92.90"
type input "292.90"
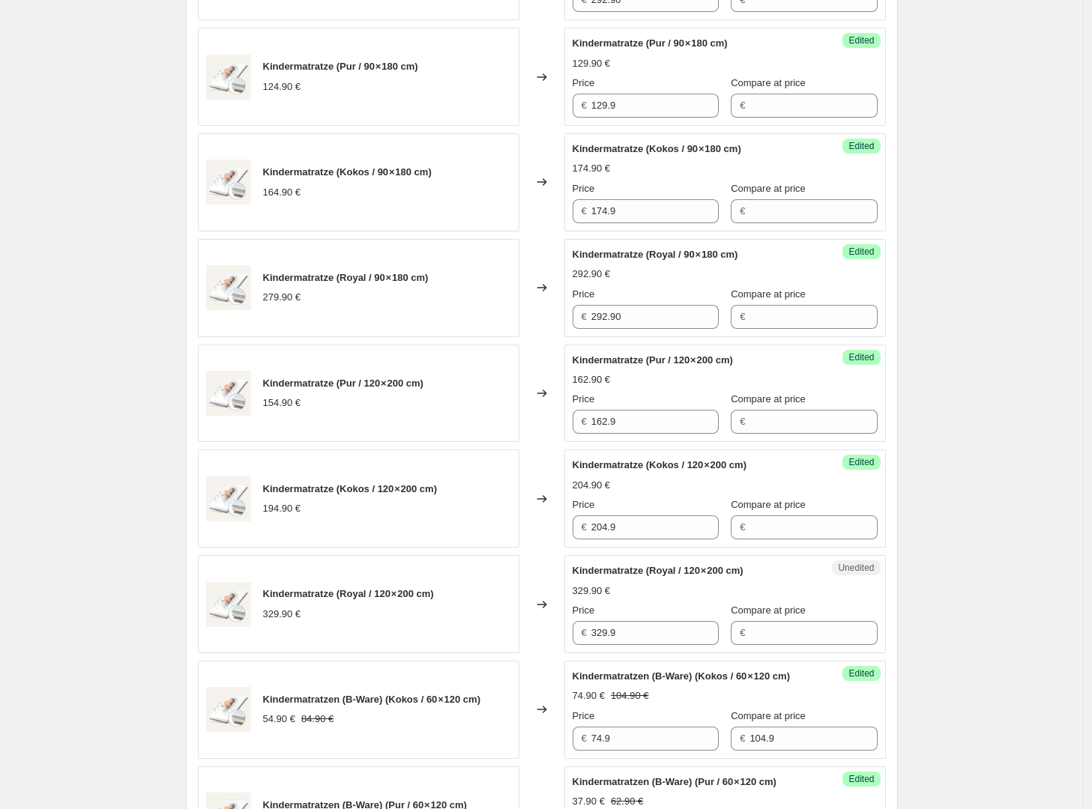
scroll to position [1604, 0]
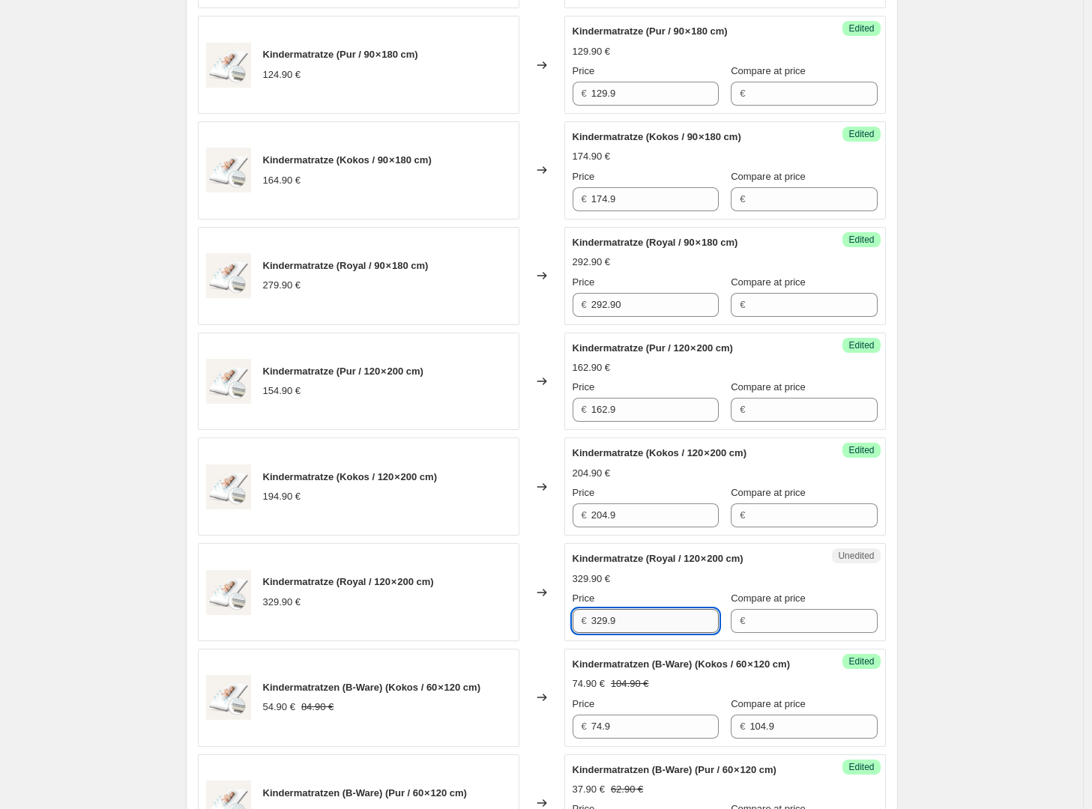
click at [647, 633] on input "329.9" at bounding box center [654, 621] width 127 height 24
type input "346.90"
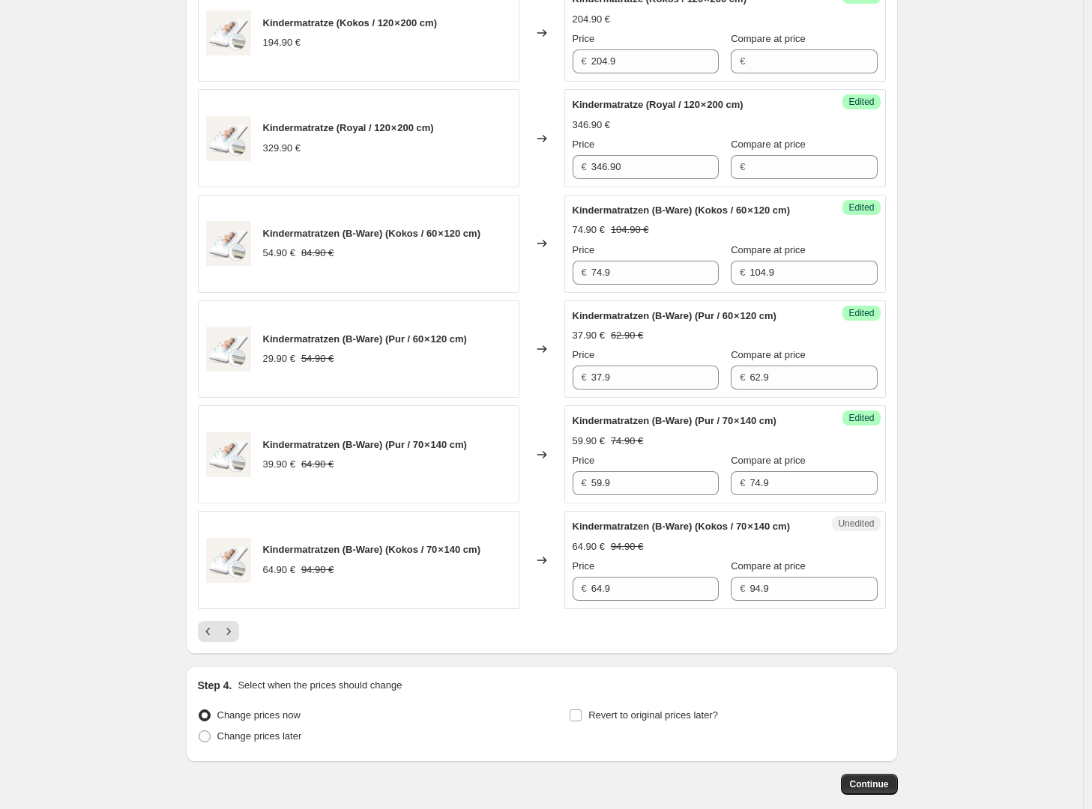
scroll to position [2059, 0]
click at [764, 600] on input "94.9" at bounding box center [812, 588] width 127 height 24
type input "115.90"
click at [650, 600] on input "64.9" at bounding box center [654, 588] width 127 height 24
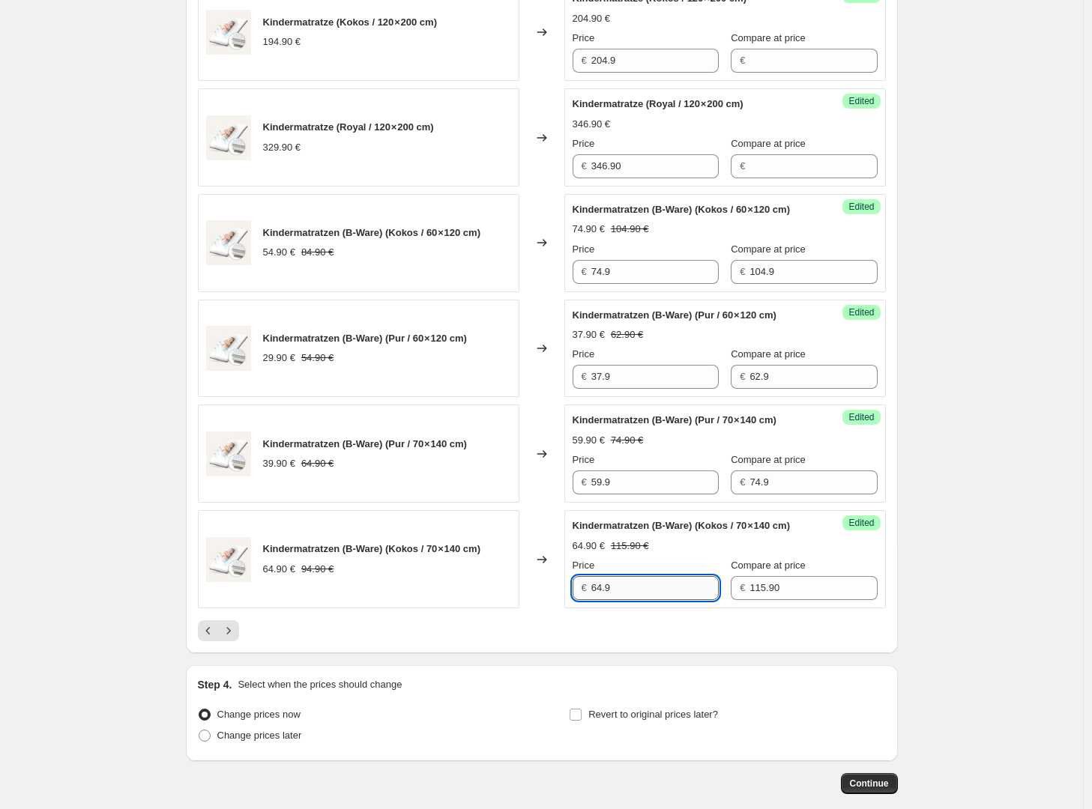
click at [650, 600] on input "64.9" at bounding box center [654, 588] width 127 height 24
type input "89.90"
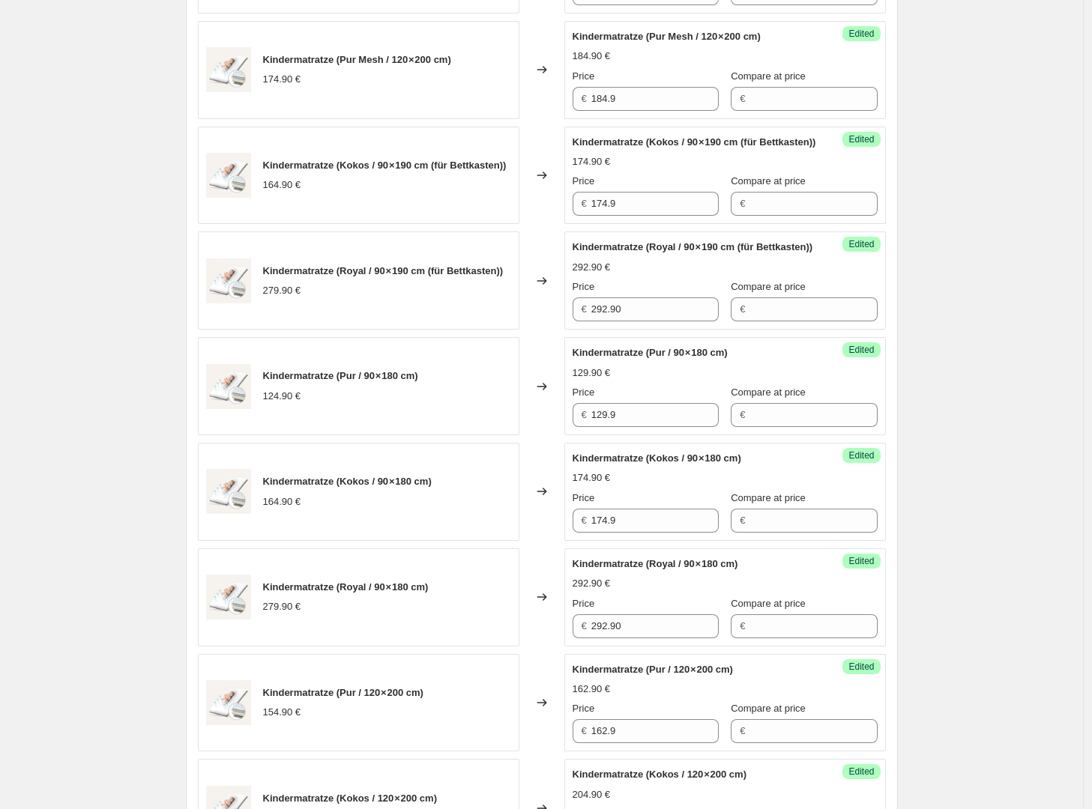
scroll to position [2226, 0]
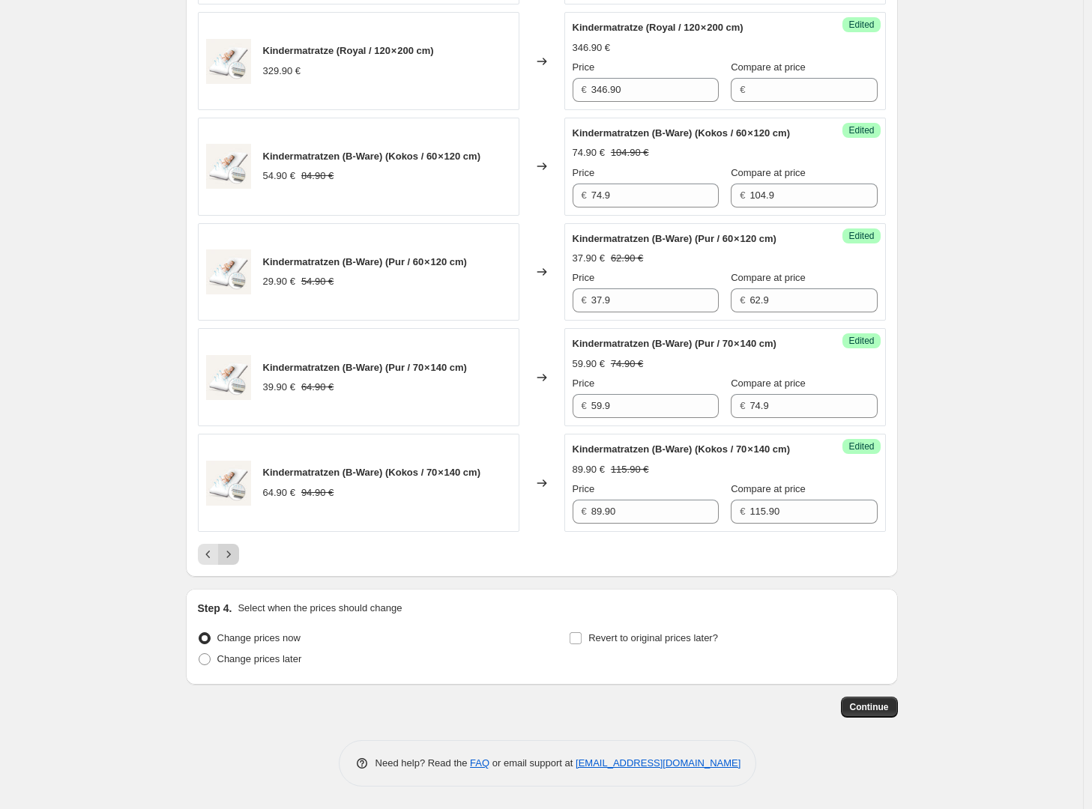
click at [236, 550] on icon "Next" at bounding box center [228, 554] width 15 height 15
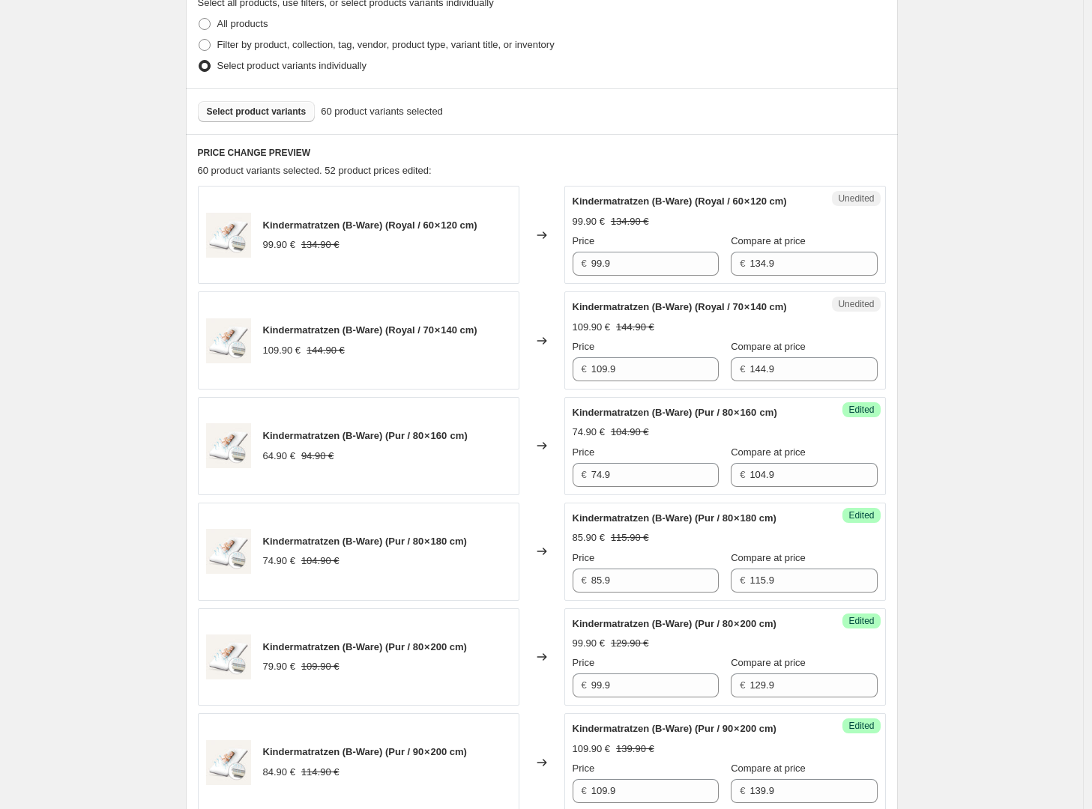
scroll to position [358, 0]
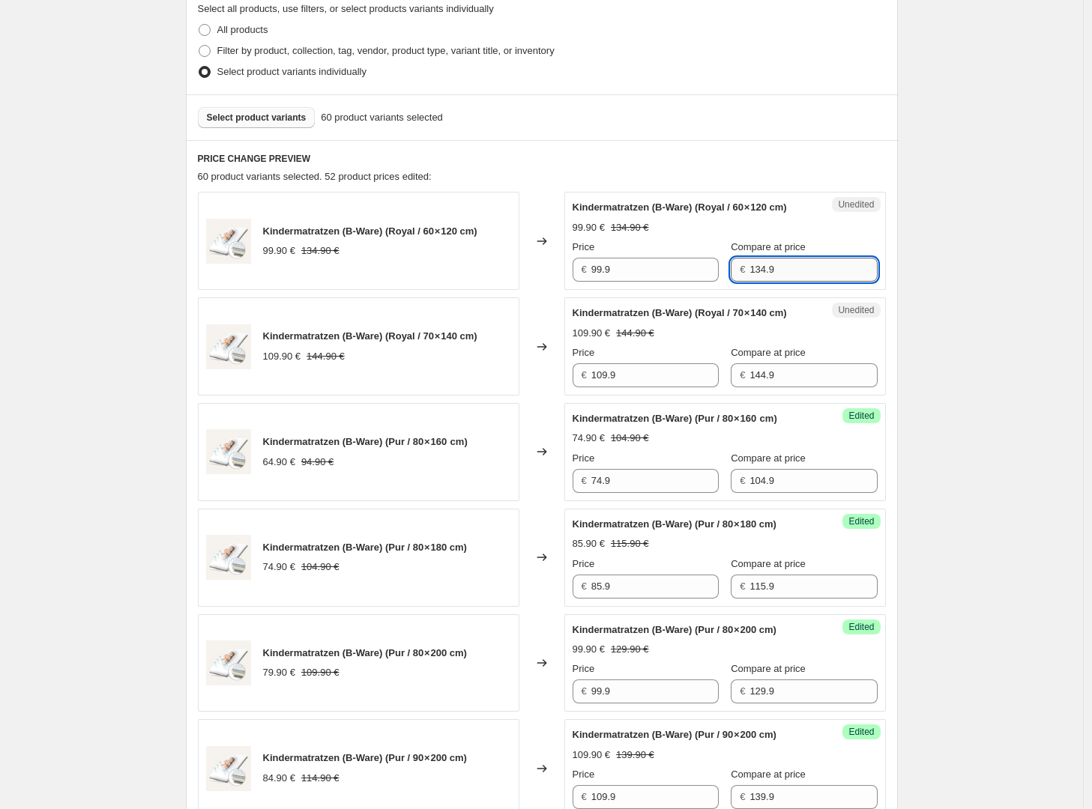
click at [797, 282] on input "134.9" at bounding box center [812, 270] width 127 height 24
click at [795, 282] on input "134.9" at bounding box center [812, 270] width 127 height 24
type input "155.90"
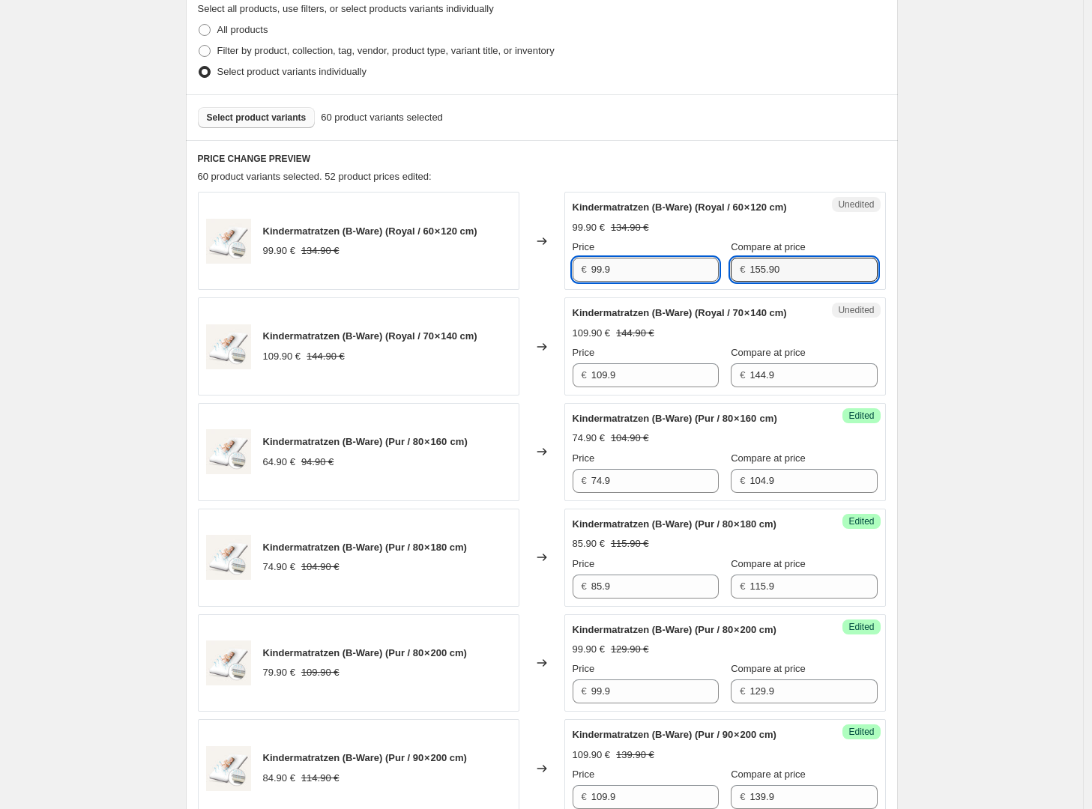
click at [663, 272] on input "99.9" at bounding box center [654, 270] width 127 height 24
type input "116.90"
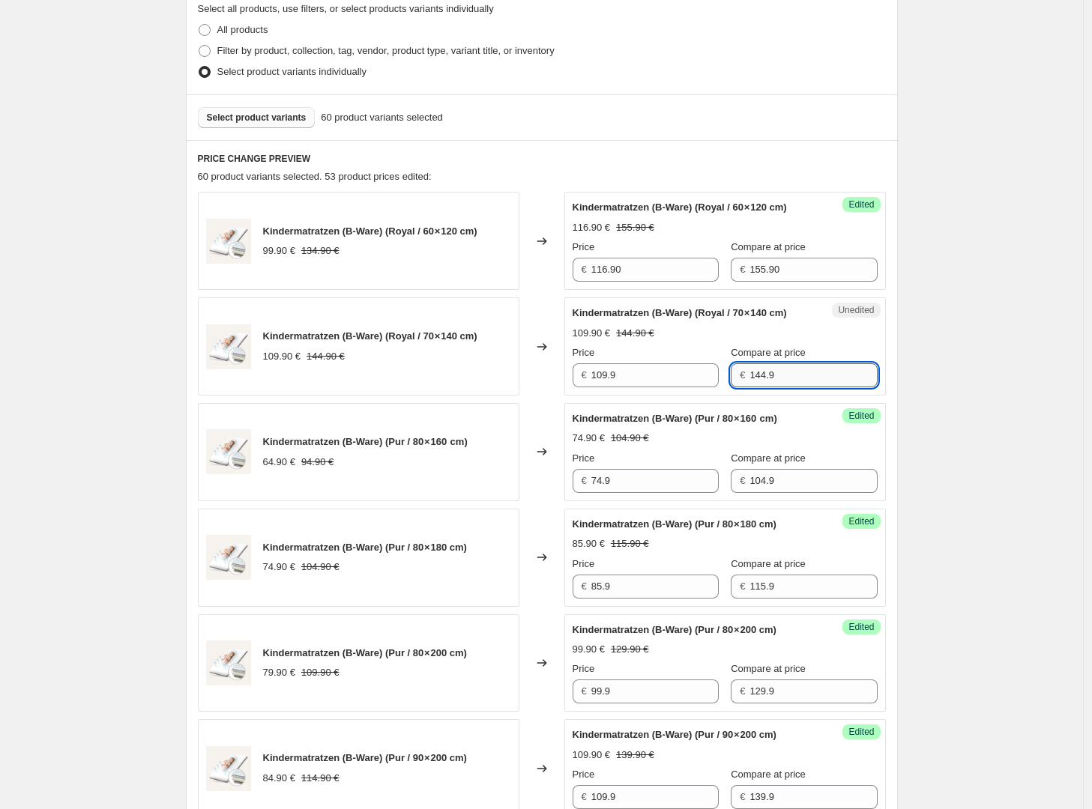
click at [775, 387] on input "144.9" at bounding box center [812, 375] width 127 height 24
type input "165.90"
click at [664, 387] on input "109.9" at bounding box center [654, 375] width 127 height 24
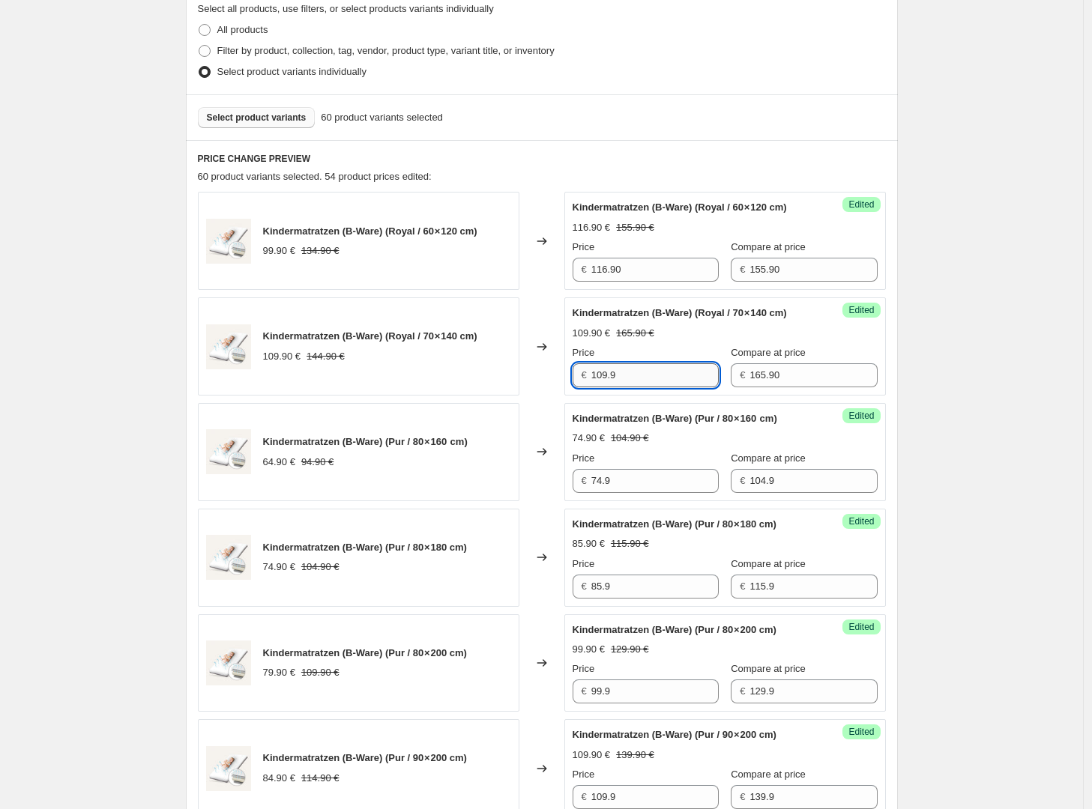
click at [664, 387] on input "109.9" at bounding box center [654, 375] width 127 height 24
type input "125.90"
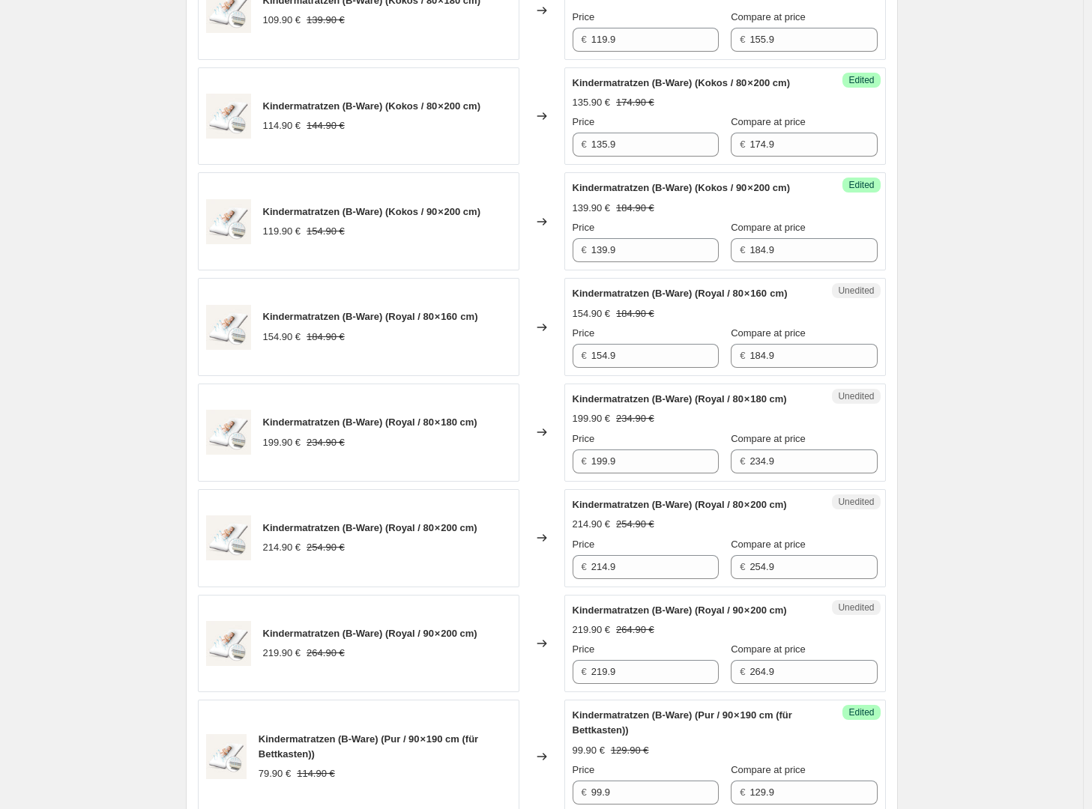
scroll to position [1341, 0]
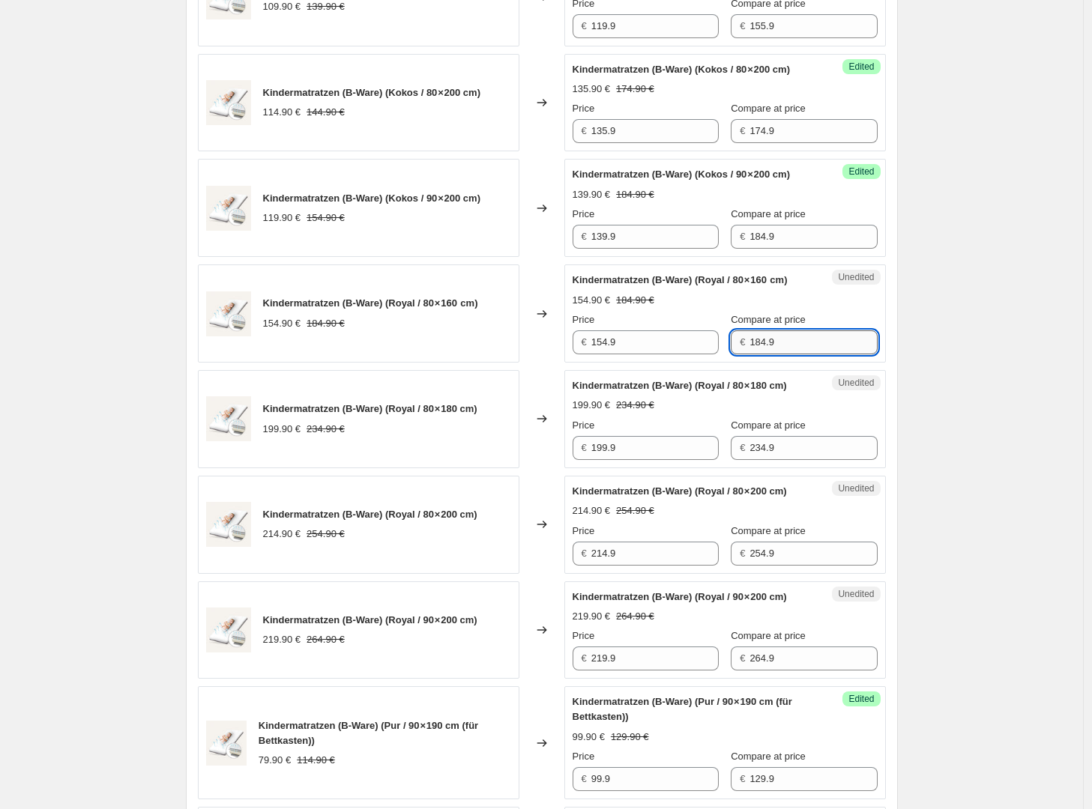
click at [806, 354] on input "184.9" at bounding box center [812, 342] width 127 height 24
type input "209.90"
click at [659, 354] on input "154.9" at bounding box center [654, 342] width 127 height 24
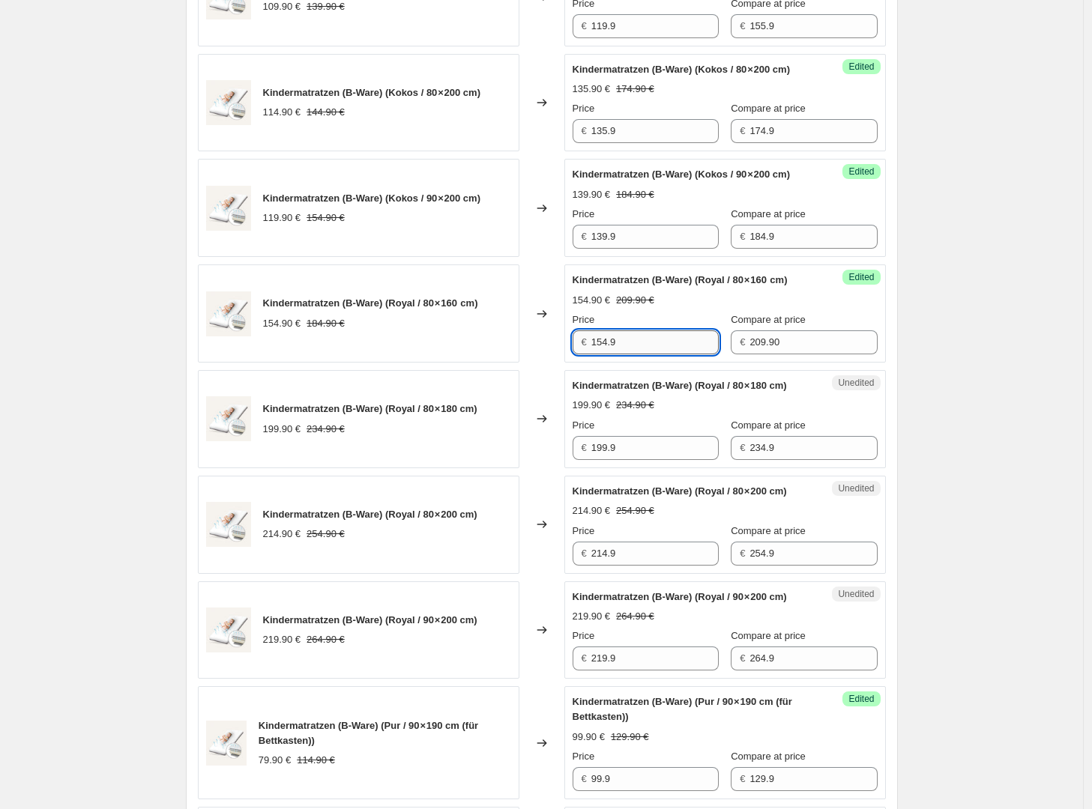
click at [659, 354] on input "154.9" at bounding box center [654, 342] width 127 height 24
type input "159.90"
click at [921, 472] on div "Create new price change job. This page is ready Create new price change job Dra…" at bounding box center [541, 146] width 1083 height 2975
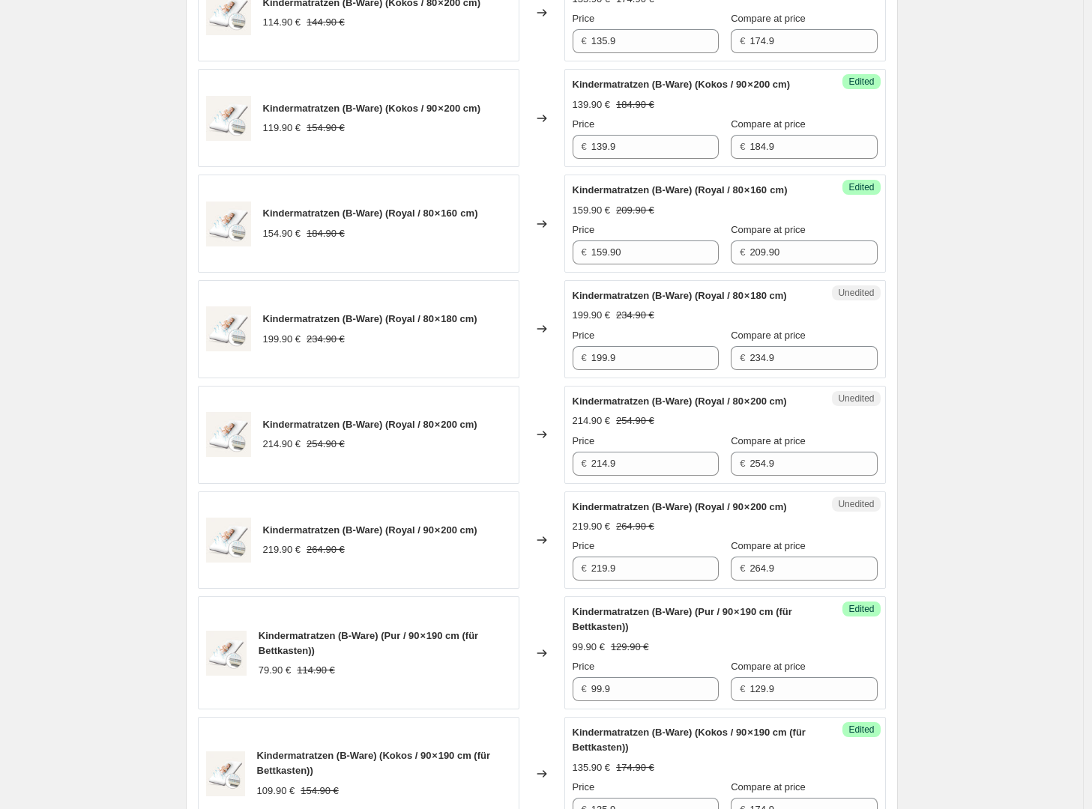
scroll to position [1464, 0]
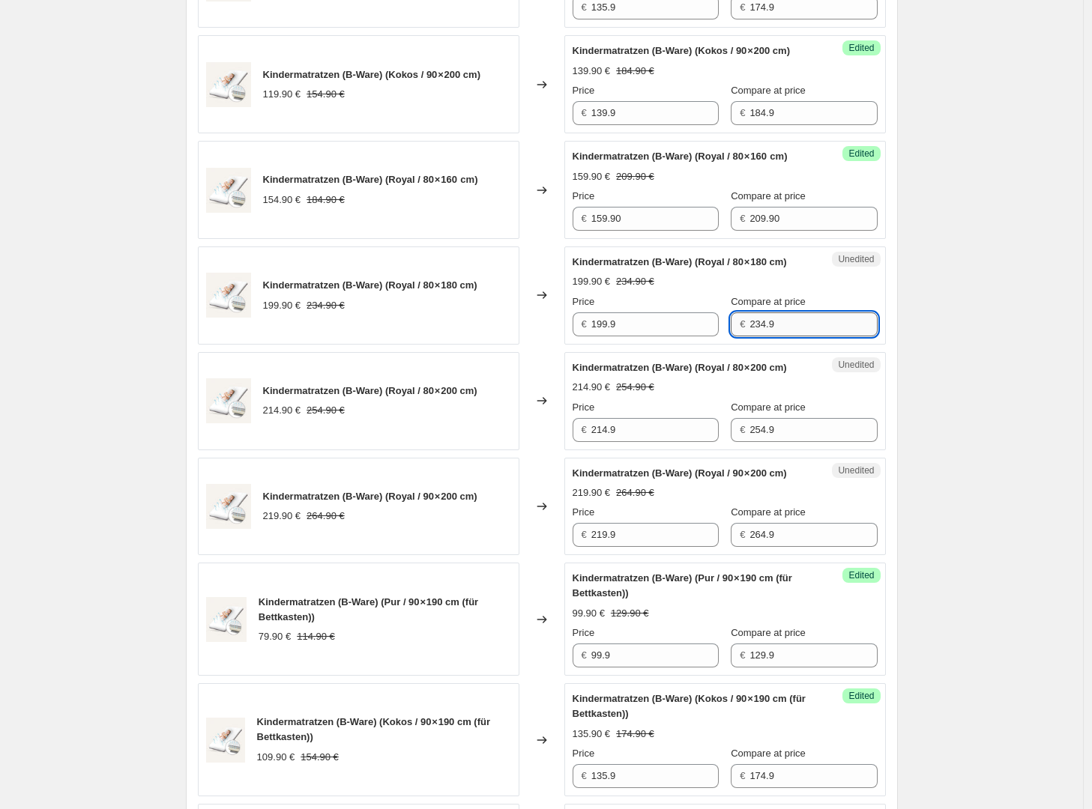
click at [779, 336] on input "234.9" at bounding box center [812, 325] width 127 height 24
type input "262.90"
click at [630, 336] on input "199.9" at bounding box center [654, 325] width 127 height 24
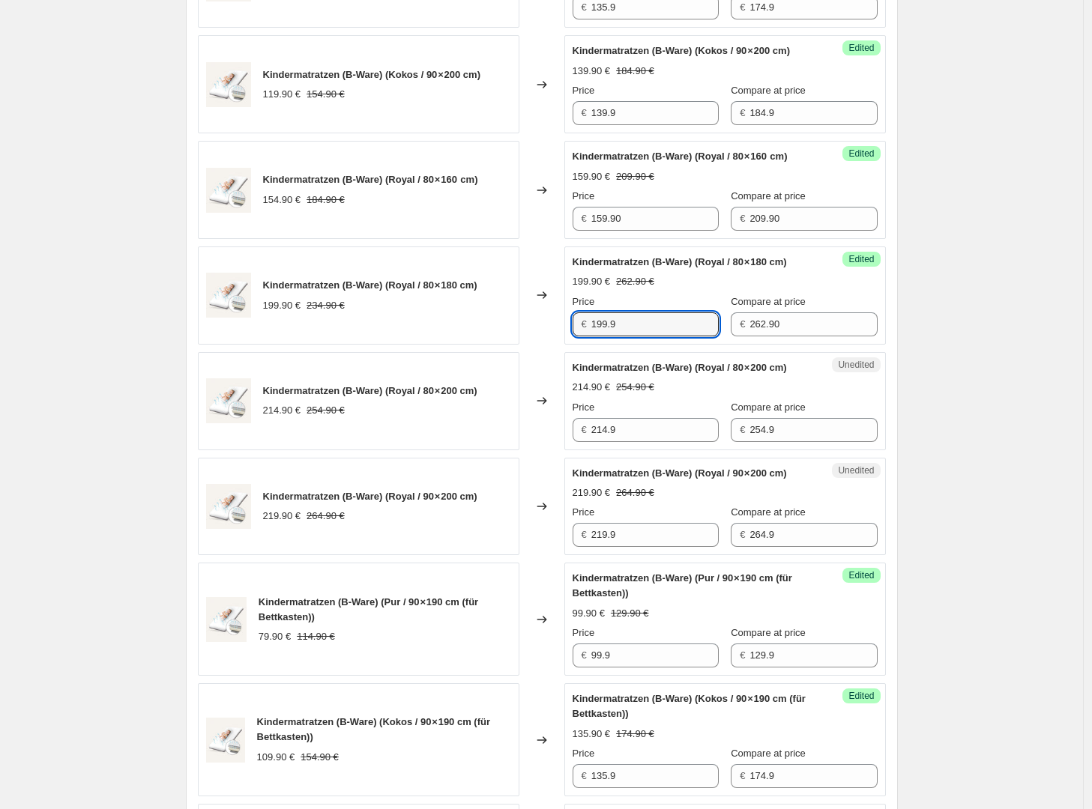
click at [975, 479] on div "Create new price change job. This page is ready Create new price change job Dra…" at bounding box center [541, 23] width 1083 height 2975
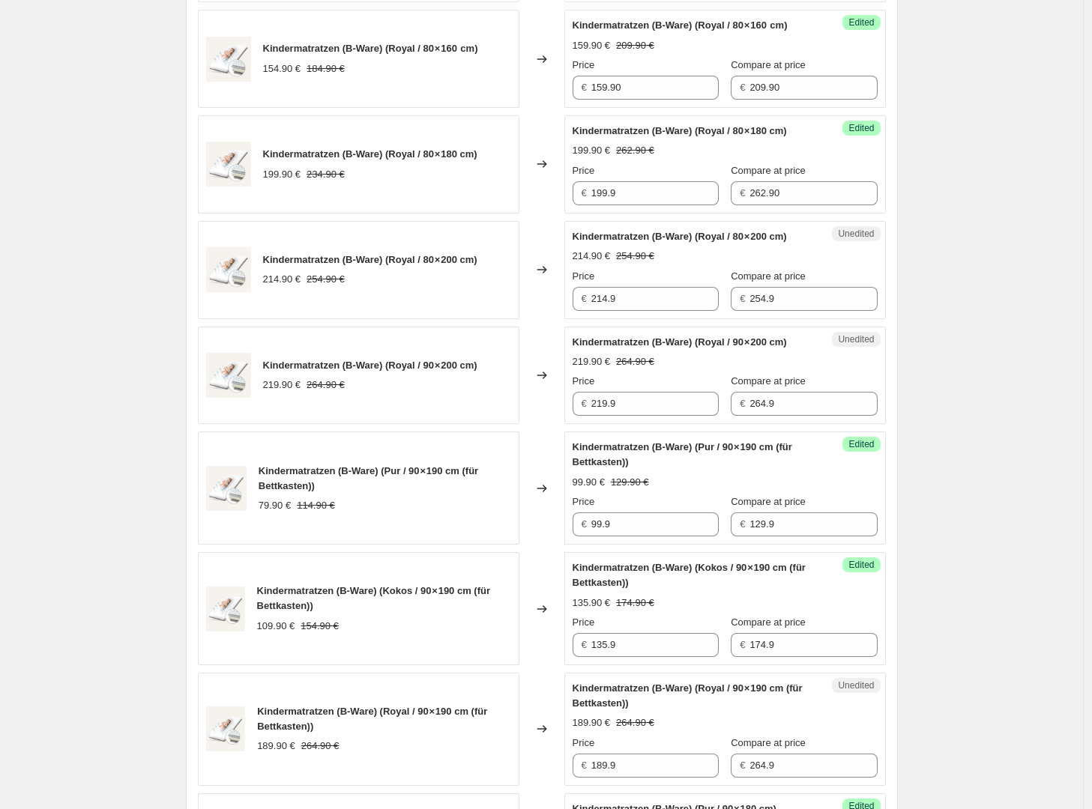
scroll to position [1600, 0]
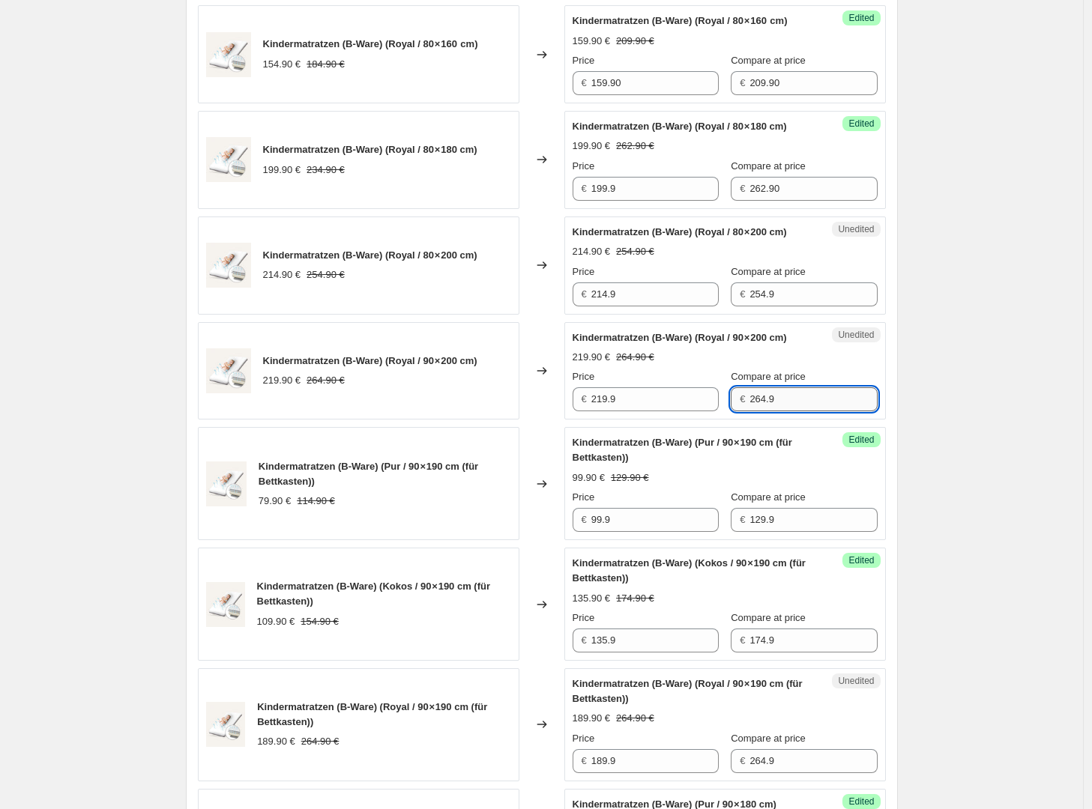
click at [780, 411] on input "264.9" at bounding box center [812, 399] width 127 height 24
type input "292.90"
click at [728, 412] on div "Kindermatratzen (B-Ware) (Royal / 90 × 200 cm) 219.90 € 264.90 € Price € 219.9 …" at bounding box center [725, 371] width 305 height 82
click at [794, 411] on input "292.90" at bounding box center [812, 399] width 127 height 24
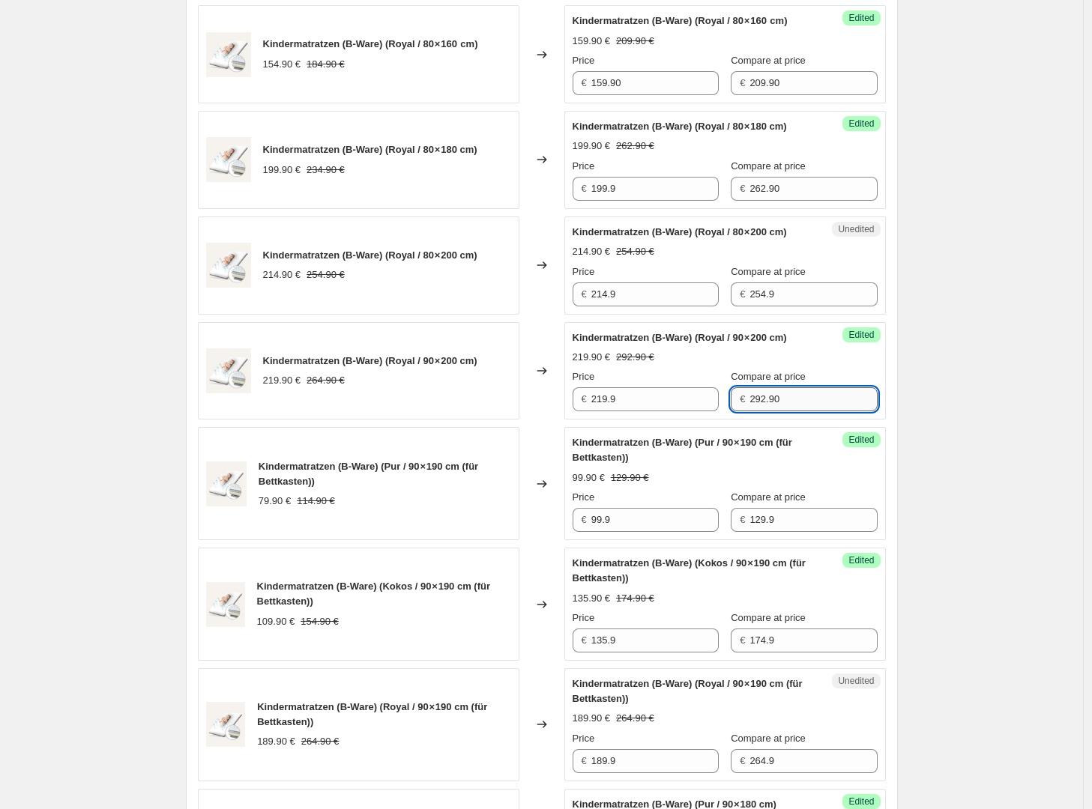
click at [794, 411] on input "292.90" at bounding box center [812, 399] width 127 height 24
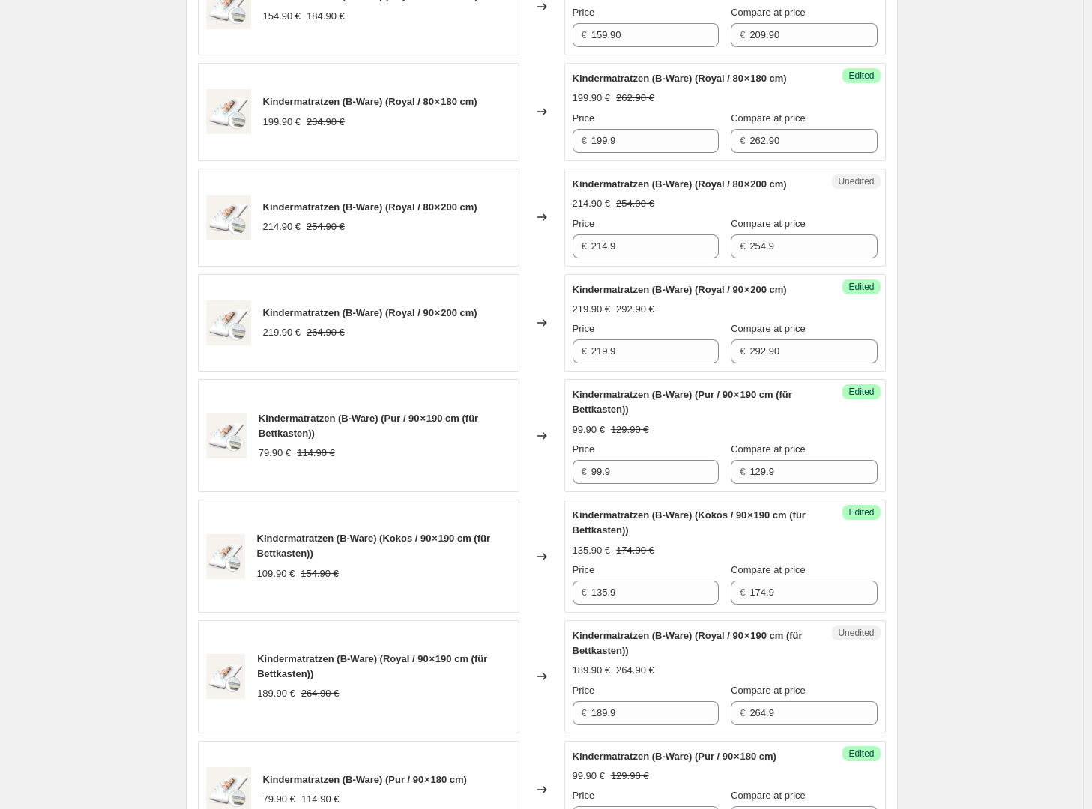
scroll to position [1624, 0]
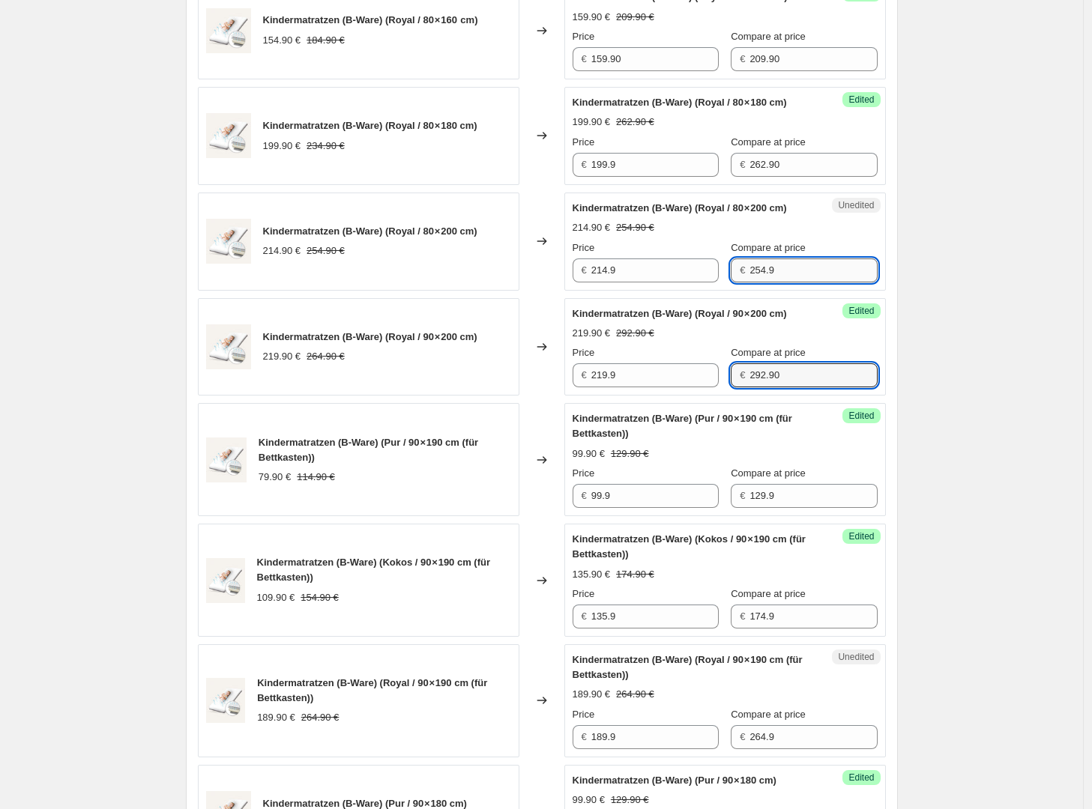
click at [782, 283] on input "254.9" at bounding box center [812, 271] width 127 height 24
paste input "92.90"
type input "292.90"
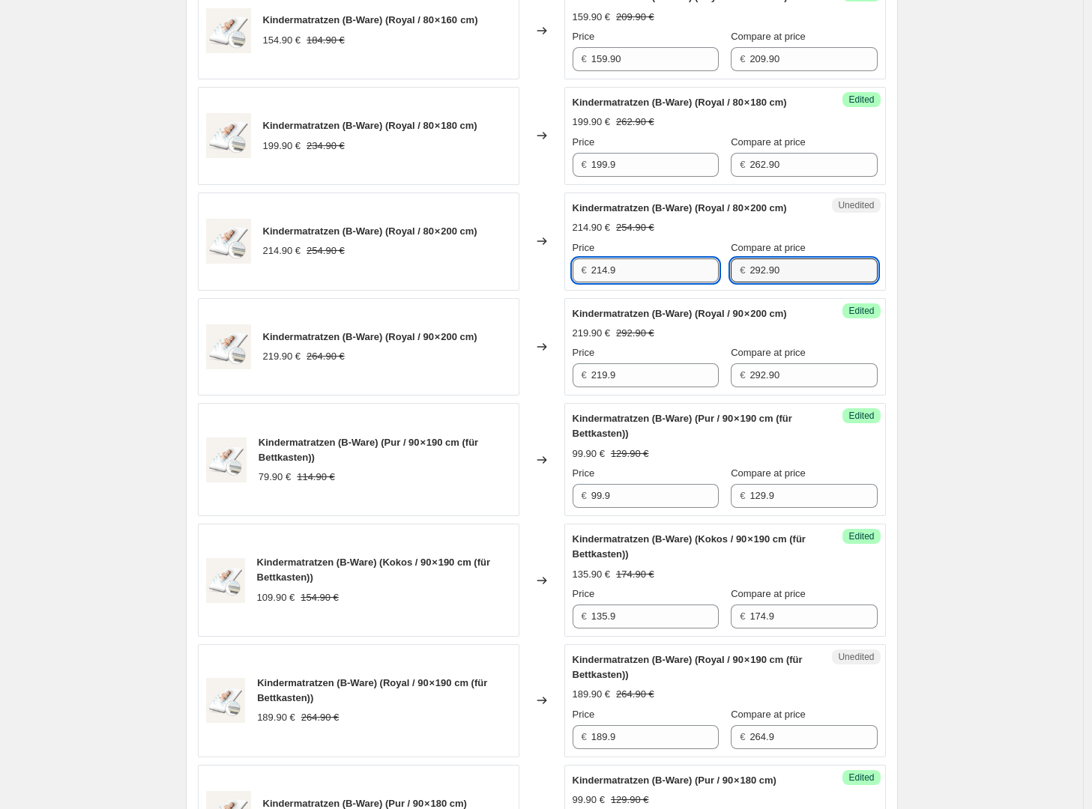
click at [664, 283] on input "214.9" at bounding box center [654, 271] width 127 height 24
type input "219.90"
click at [794, 388] on div "Kindermatratzen (B-Ware) (Royal / 90 × 200 cm) 219.90 € 292.90 € Price € 219.9 …" at bounding box center [725, 348] width 305 height 82
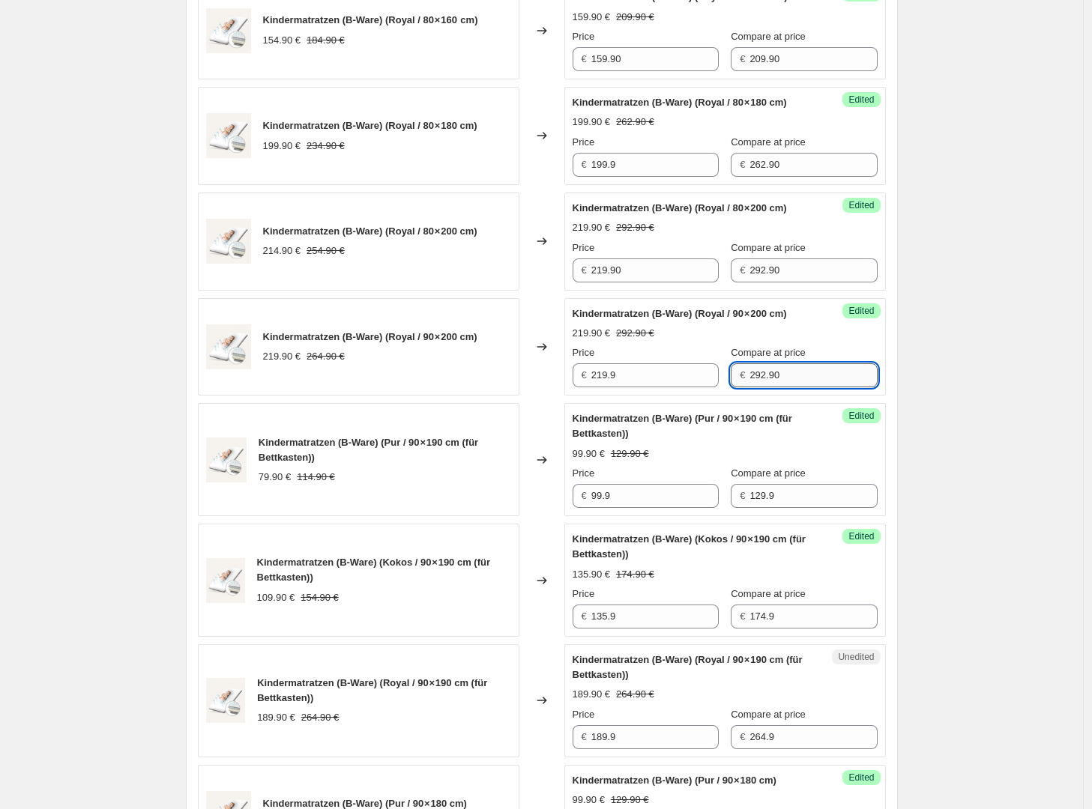
click at [791, 387] on input "292.90" at bounding box center [812, 375] width 127 height 24
type input "304.90"
click at [635, 387] on input "219.9" at bounding box center [654, 375] width 127 height 24
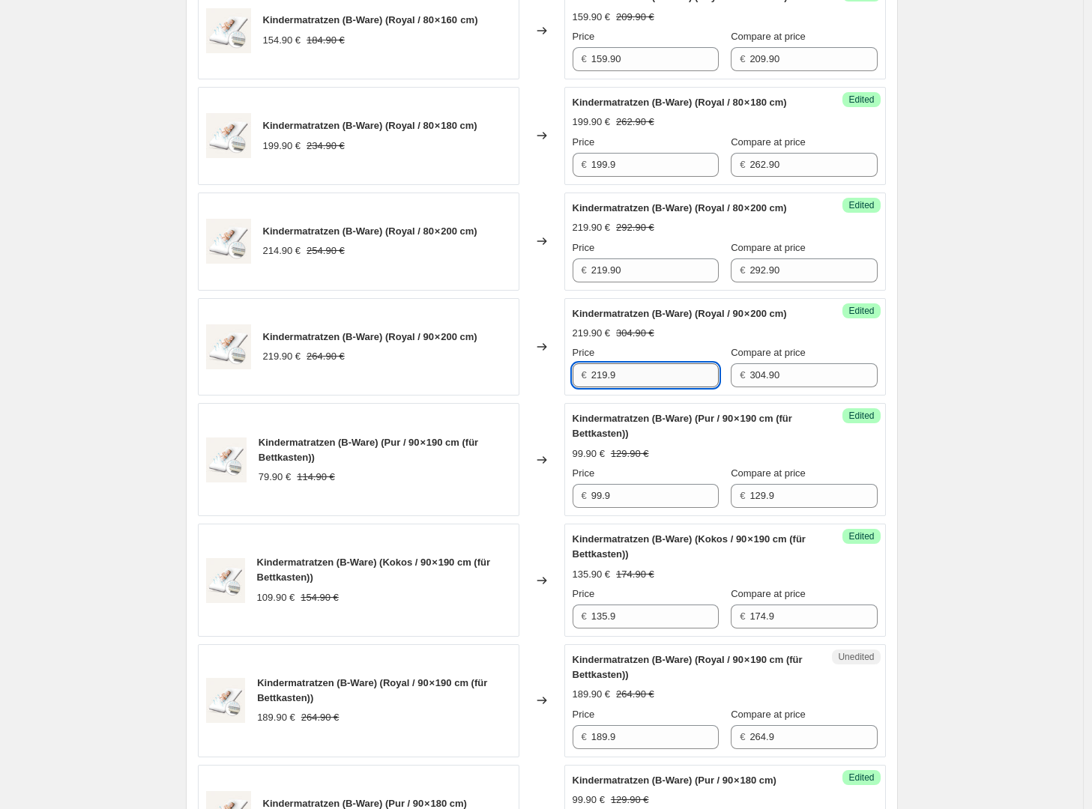
click at [635, 387] on input "219.9" at bounding box center [654, 375] width 127 height 24
type input "229.90"
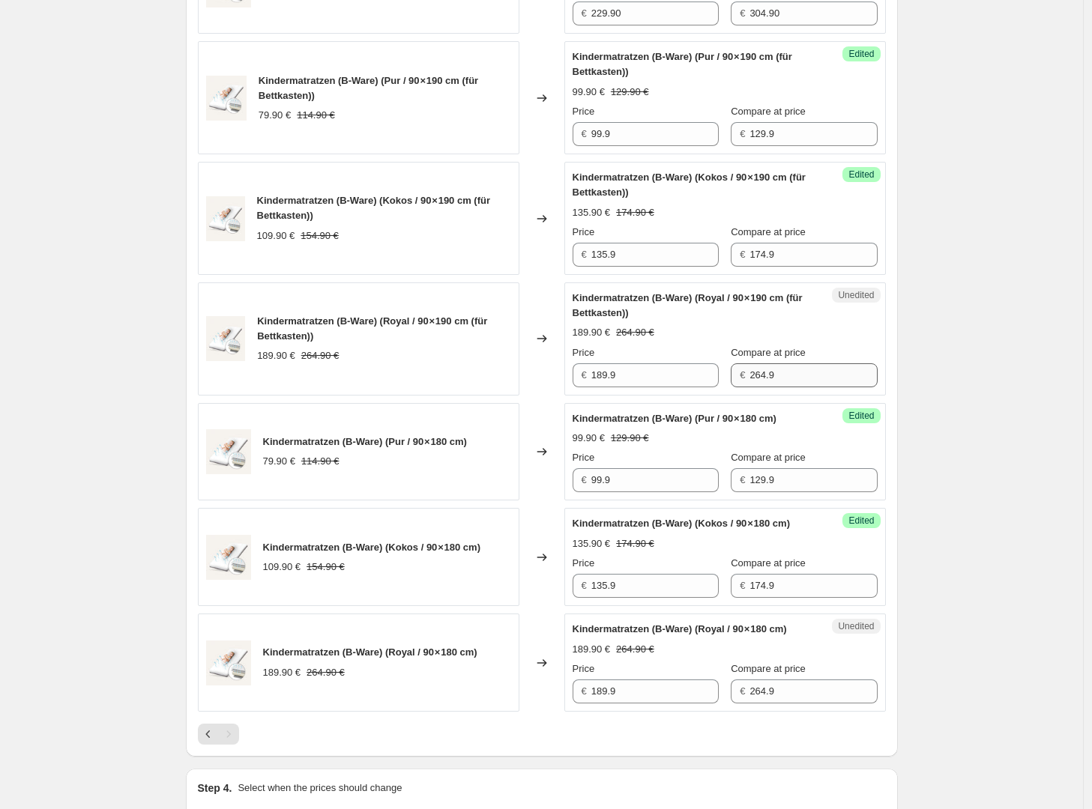
scroll to position [1987, 0]
click at [816, 387] on input "264.9" at bounding box center [812, 375] width 127 height 24
click at [779, 387] on input "264.9" at bounding box center [812, 375] width 127 height 24
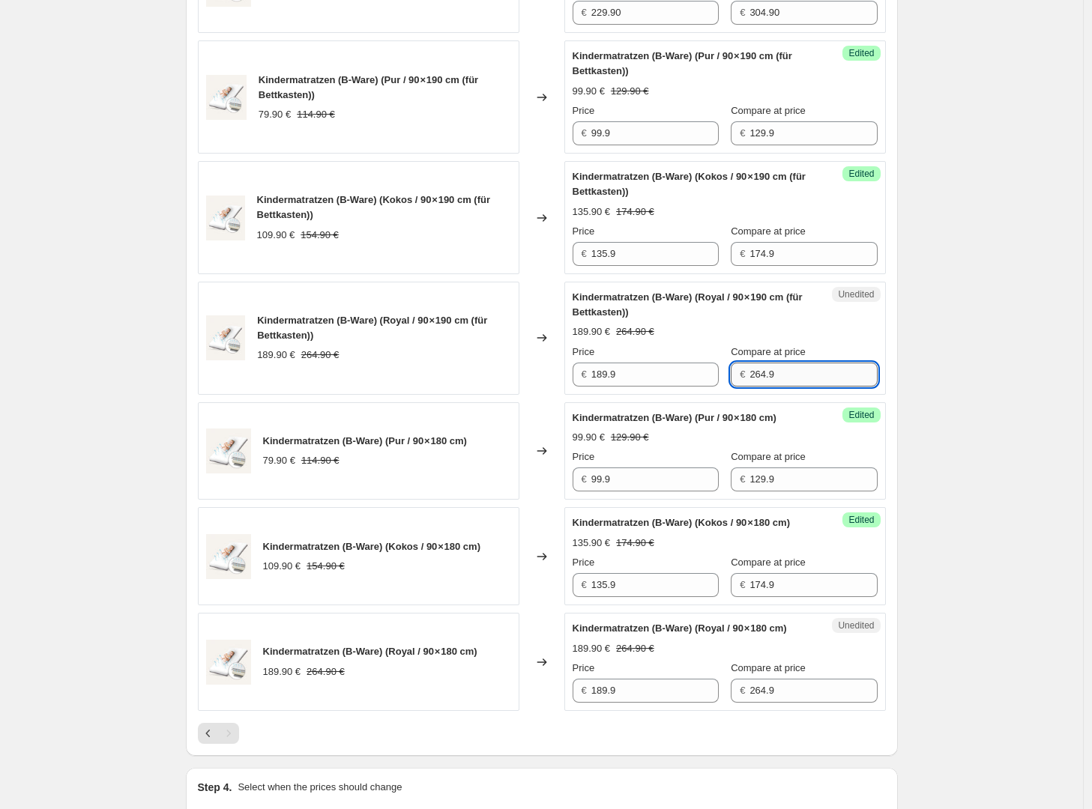
click at [779, 387] on input "264.9" at bounding box center [812, 375] width 127 height 24
paste input "92.90"
type input "292.90"
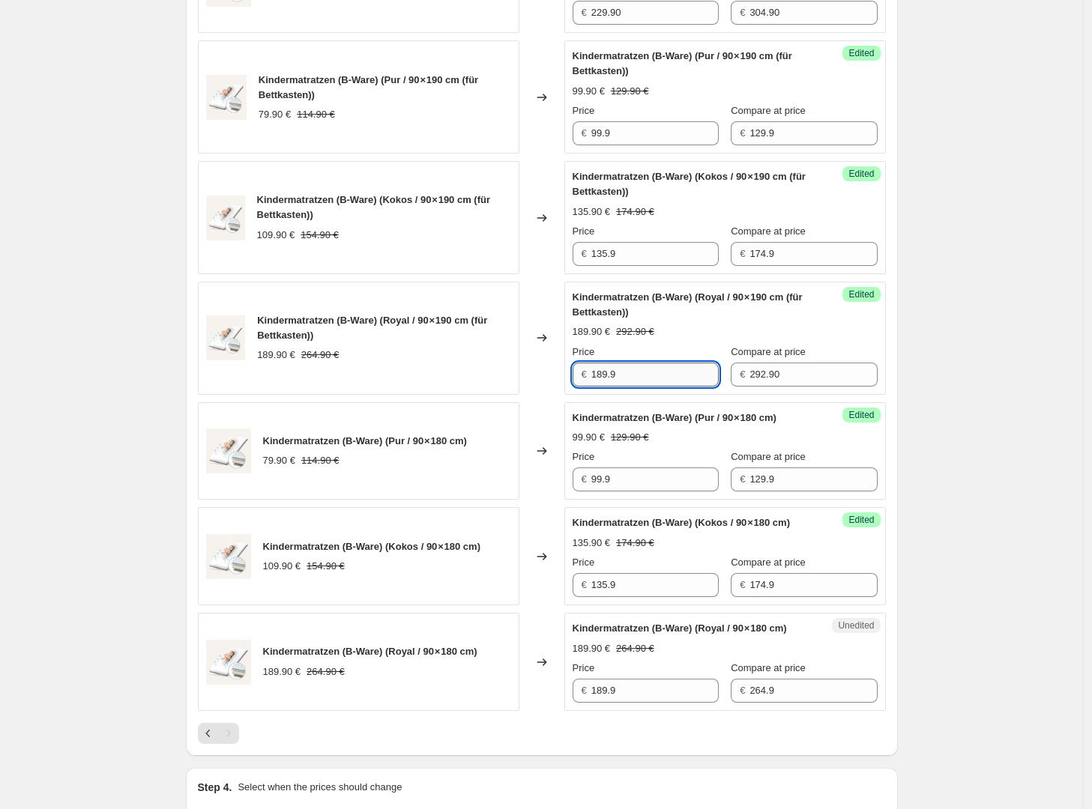
click at [648, 387] on input "189.9" at bounding box center [654, 375] width 127 height 24
paste input "219.90"
type input "219.90"
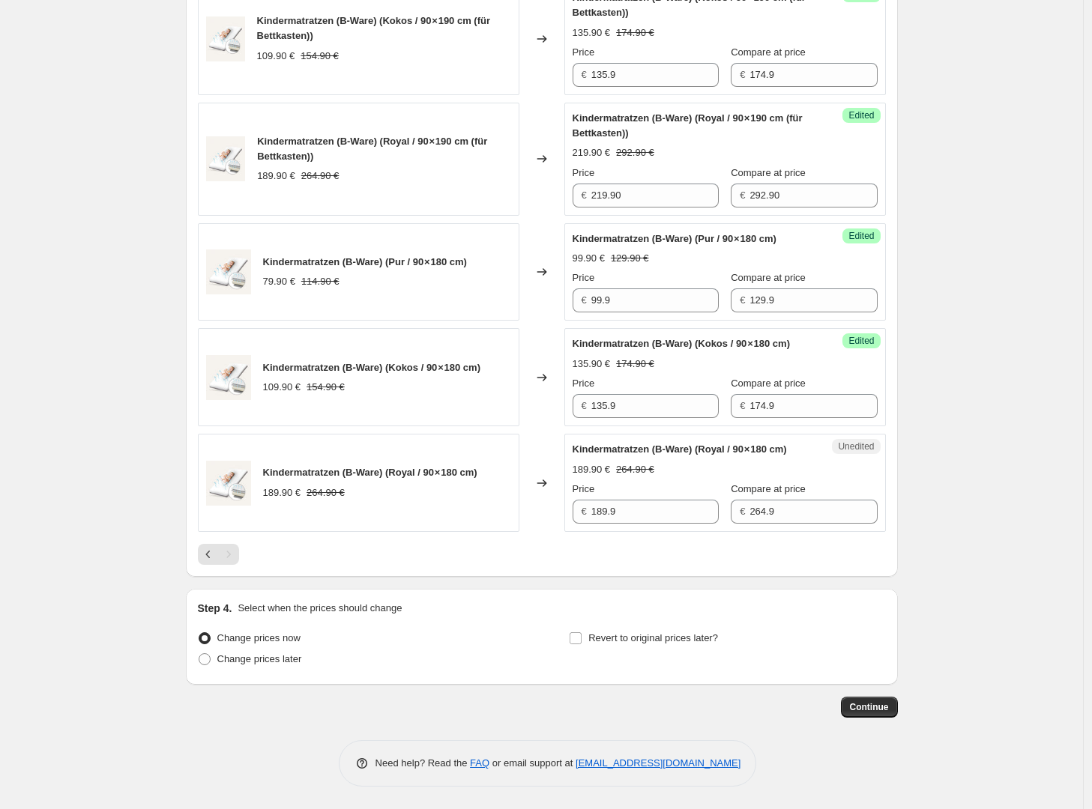
scroll to position [2421, 0]
click at [788, 395] on input "174.9" at bounding box center [812, 406] width 127 height 24
click at [799, 184] on input "292.90" at bounding box center [812, 196] width 127 height 24
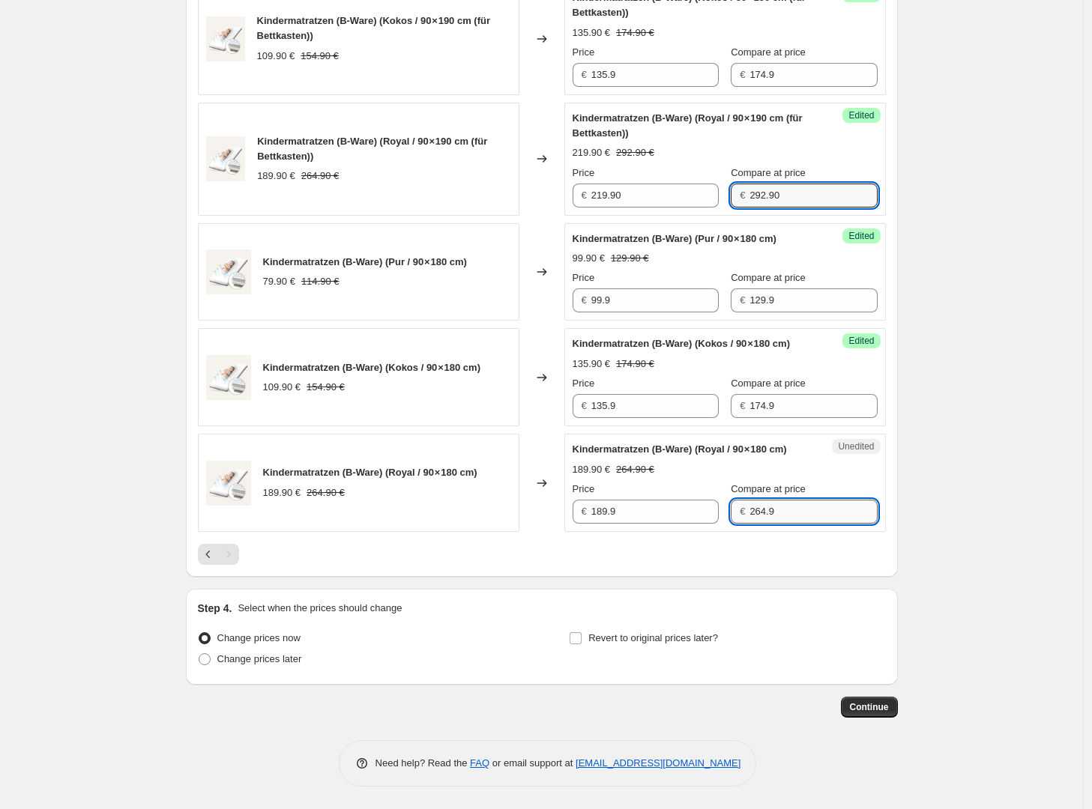
click at [781, 516] on input "264.9" at bounding box center [812, 512] width 127 height 24
paste input "92.90"
type input "292.90"
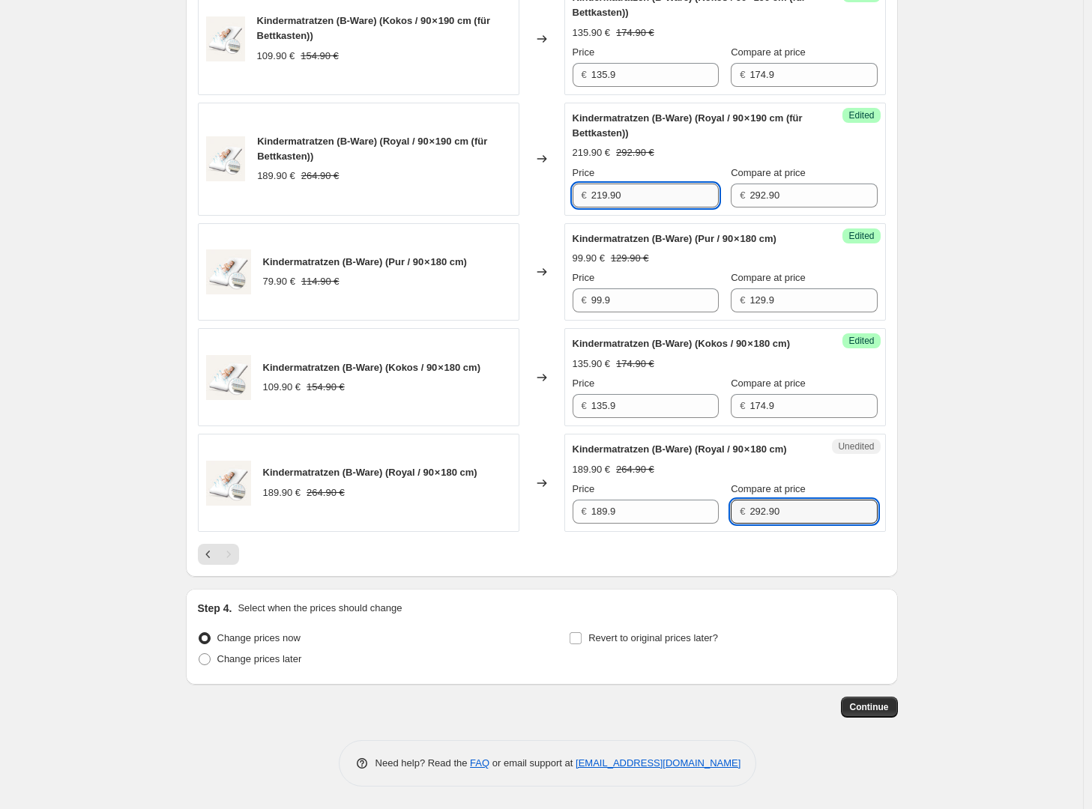
click at [671, 184] on input "219.90" at bounding box center [654, 196] width 127 height 24
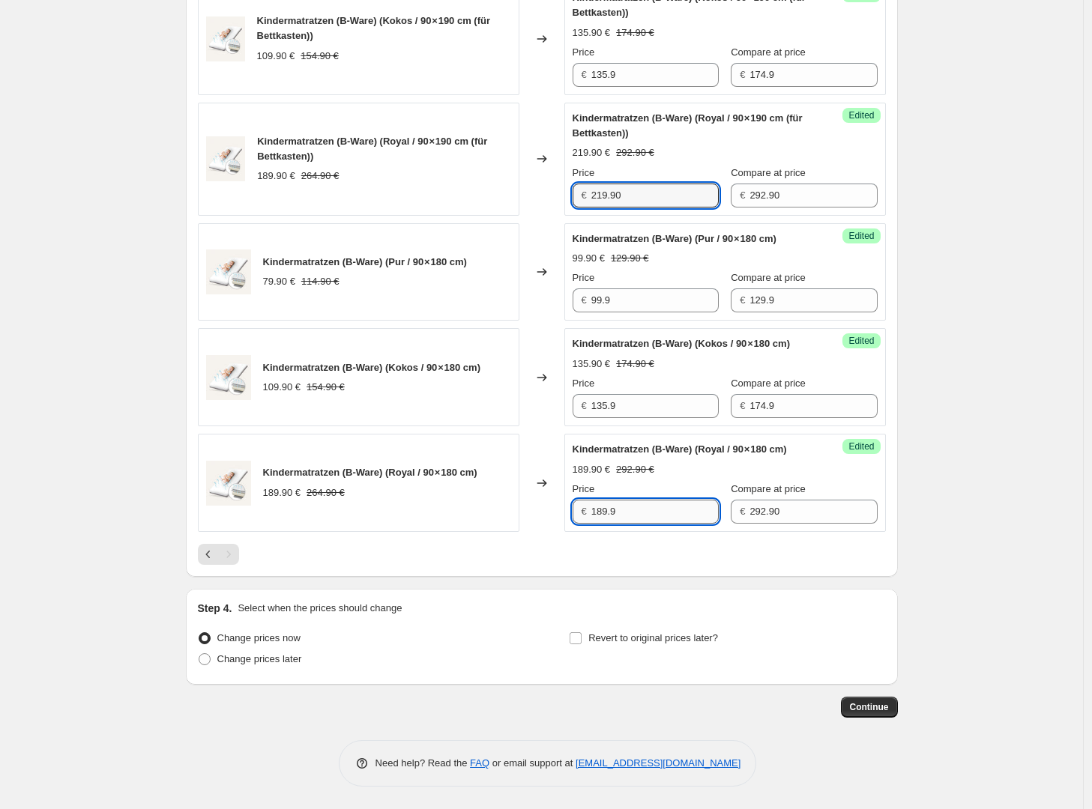
click at [631, 515] on input "189.9" at bounding box center [654, 512] width 127 height 24
paste input "219.90"
type input "219.90"
click at [633, 555] on div at bounding box center [542, 554] width 688 height 21
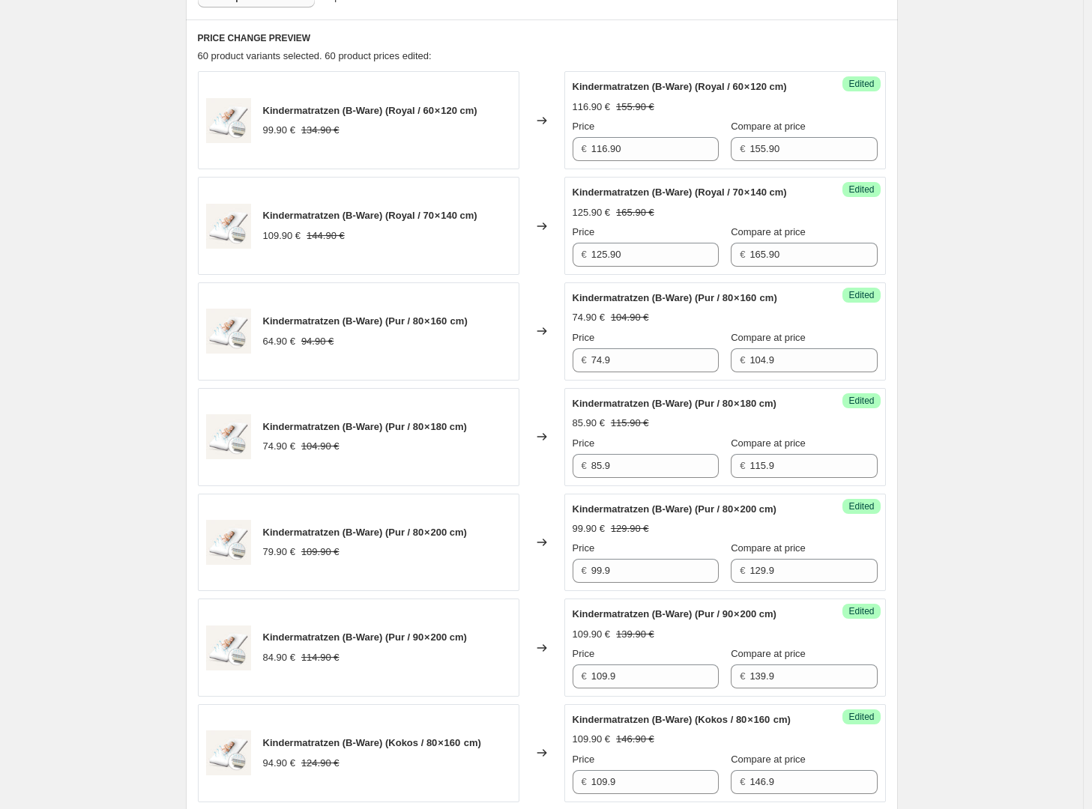
scroll to position [0, 0]
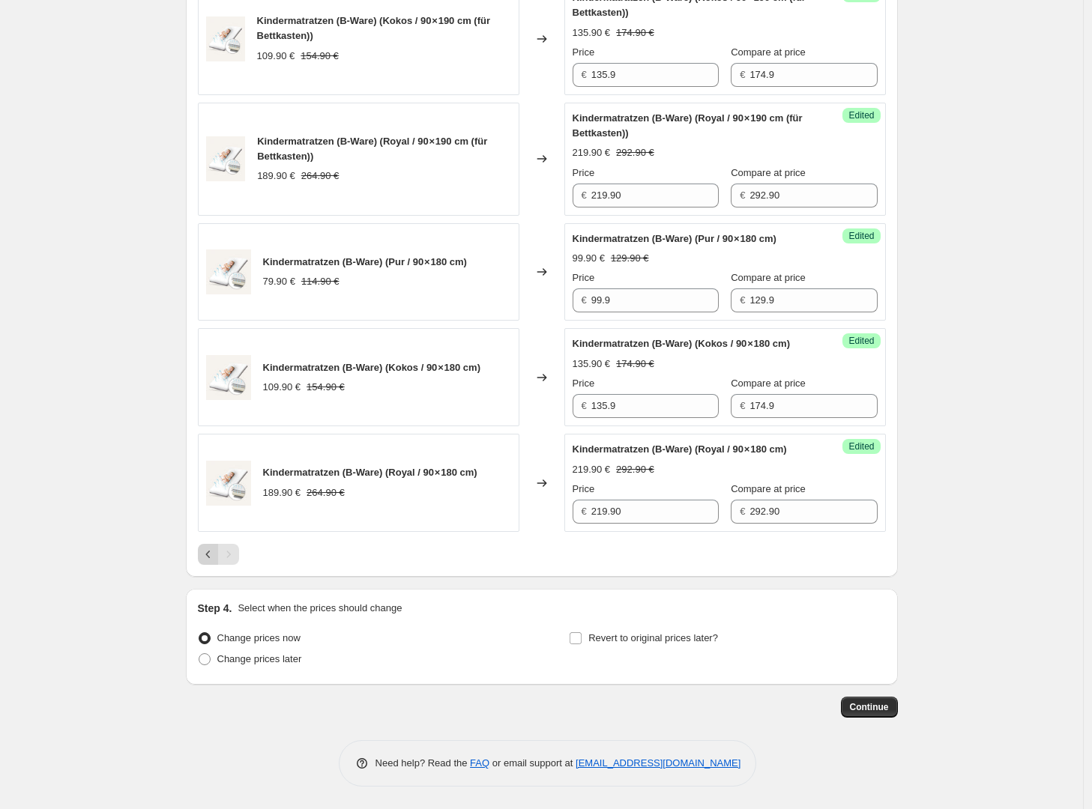
click at [208, 562] on button "Previous" at bounding box center [208, 554] width 21 height 21
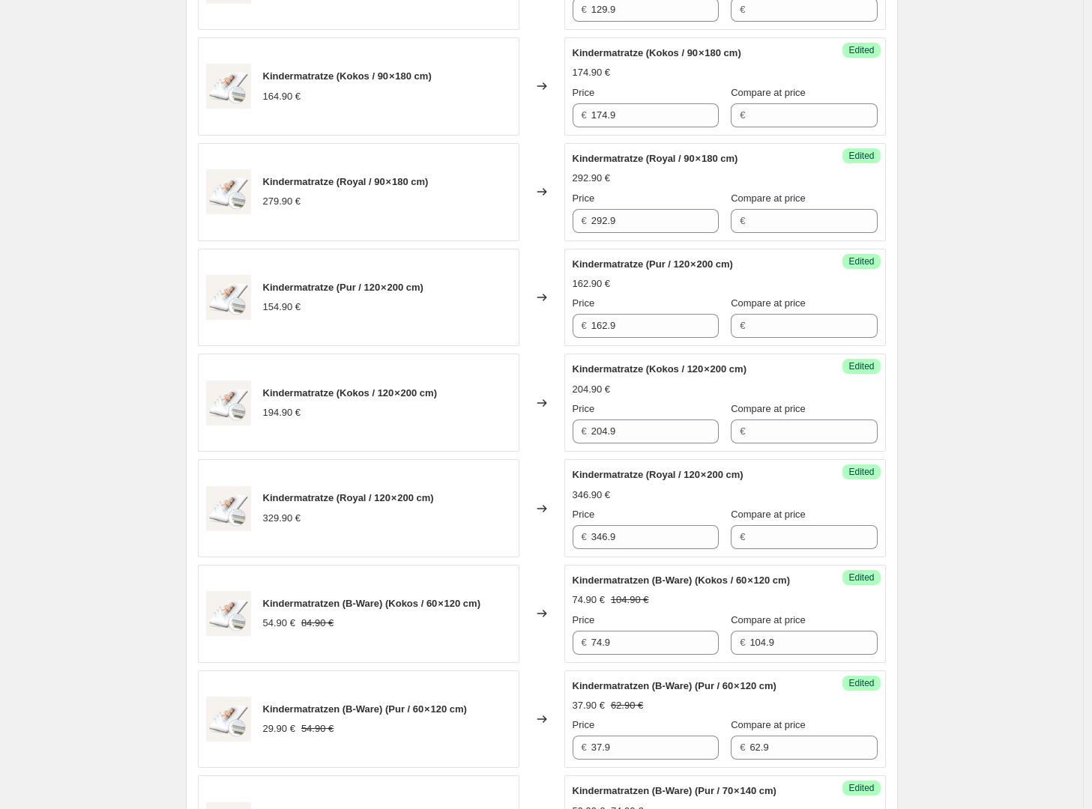
scroll to position [2226, 0]
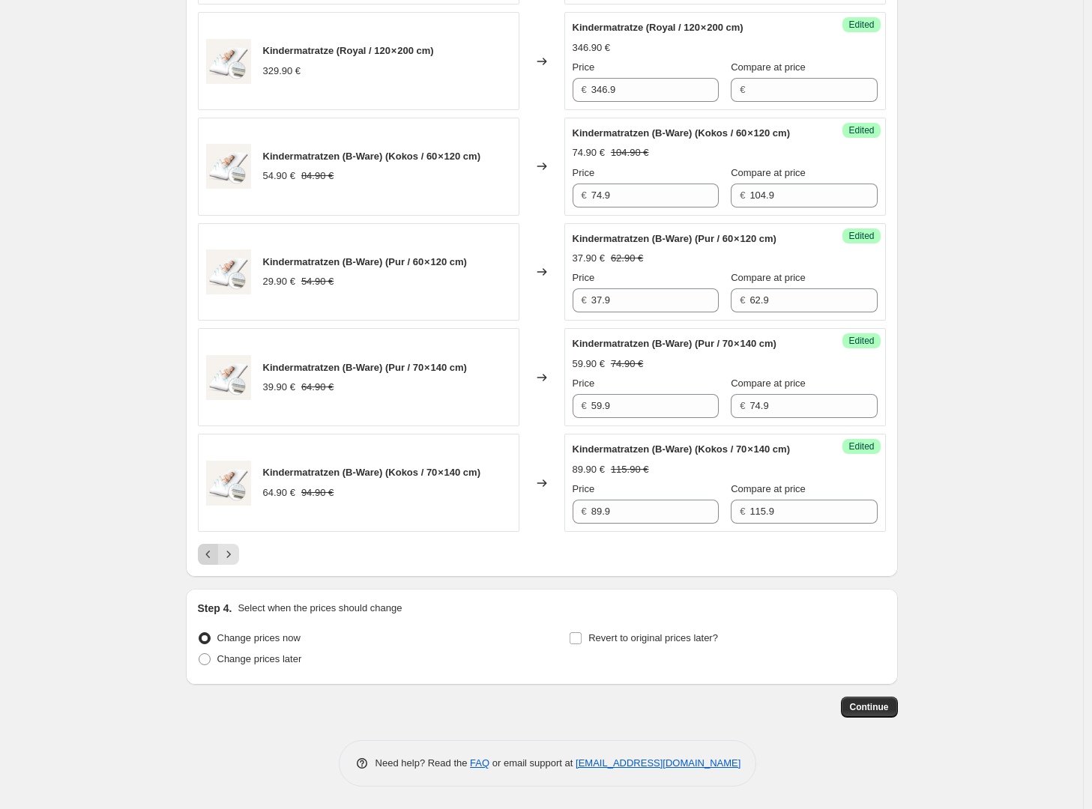
click at [202, 558] on button "Previous" at bounding box center [208, 554] width 21 height 21
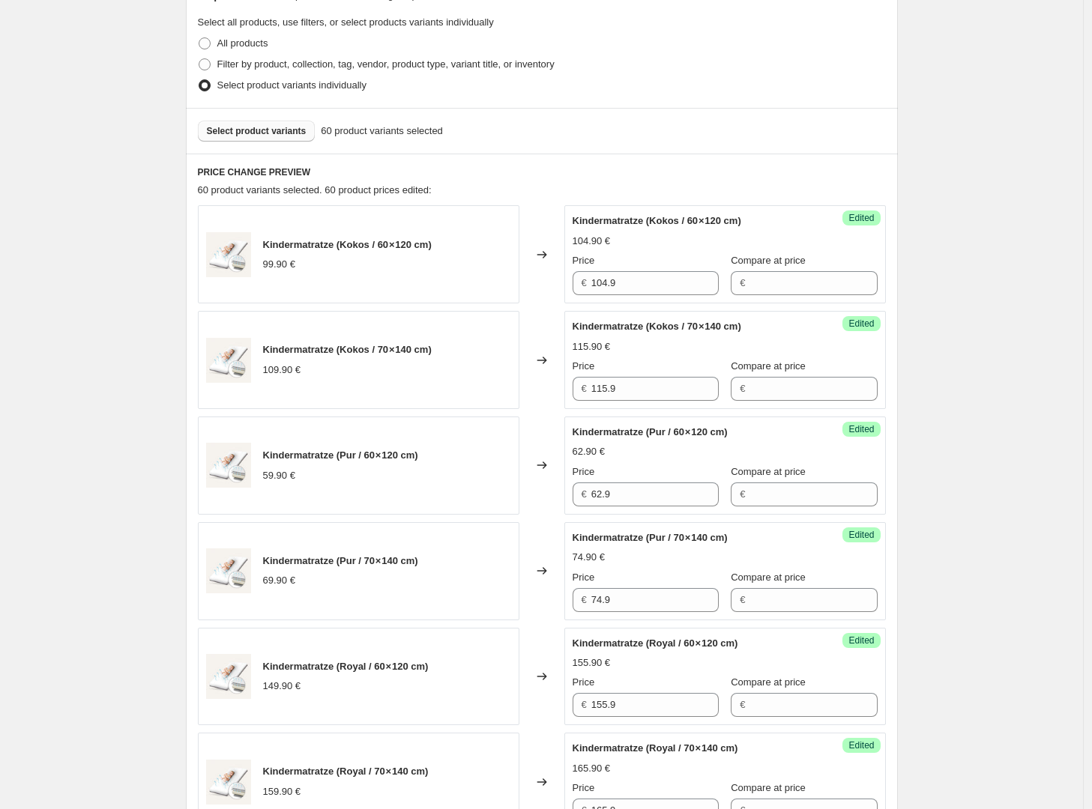
scroll to position [344, 0]
click at [297, 130] on span "Select product variants" at bounding box center [257, 132] width 100 height 12
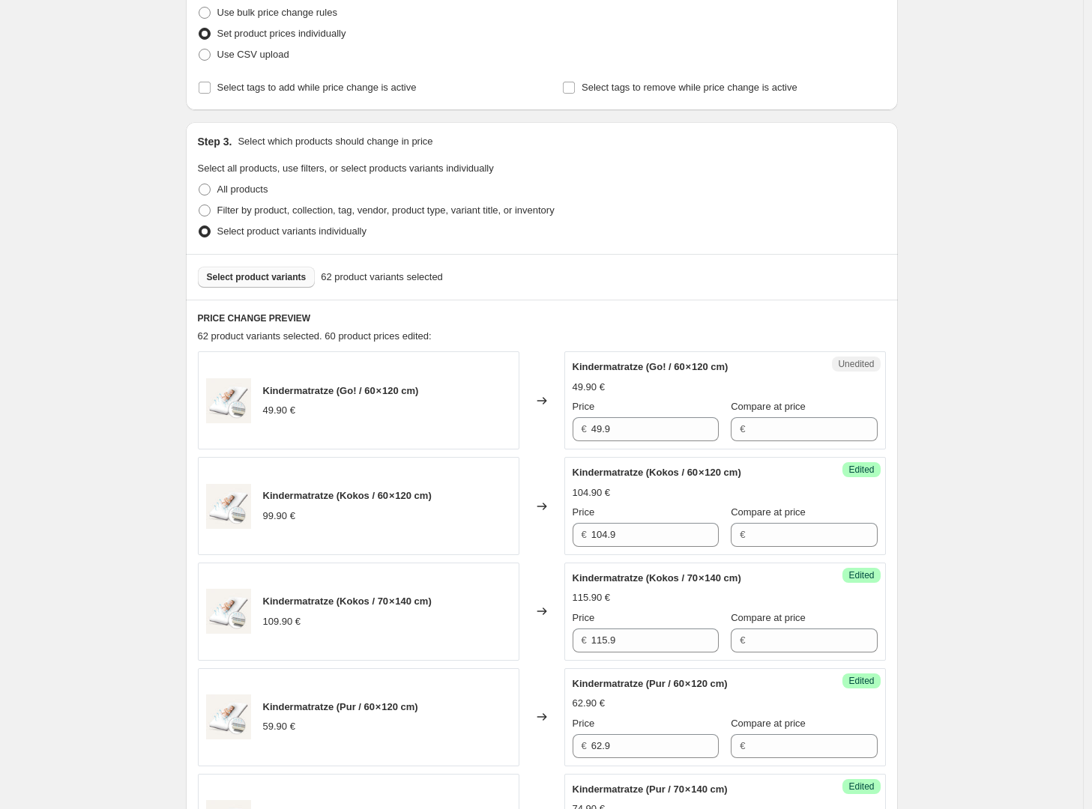
scroll to position [195, 0]
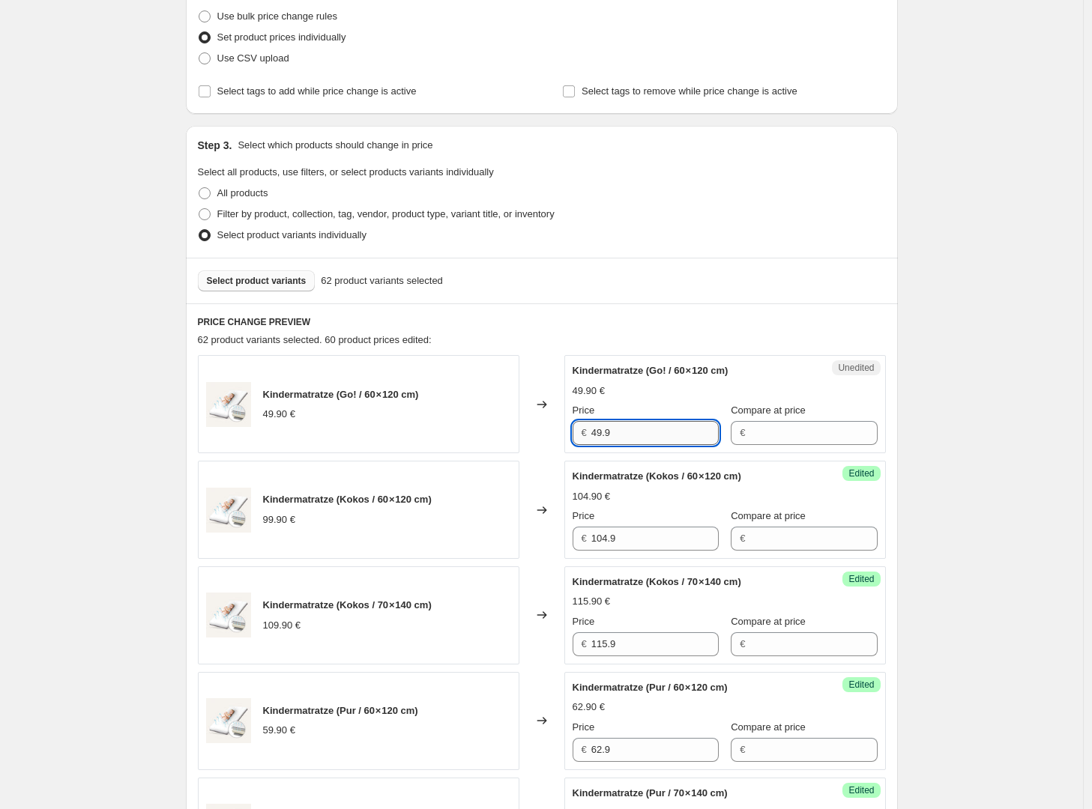
click at [652, 429] on input "49.9" at bounding box center [654, 433] width 127 height 24
type input "52.90"
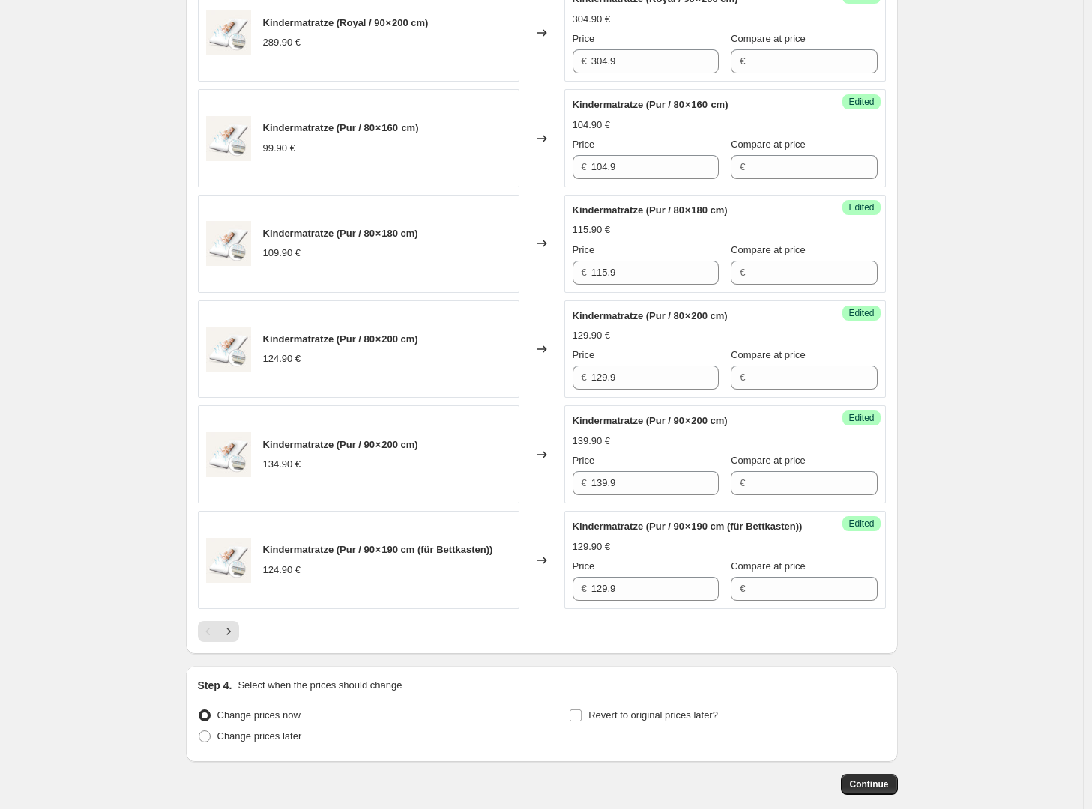
scroll to position [2136, 0]
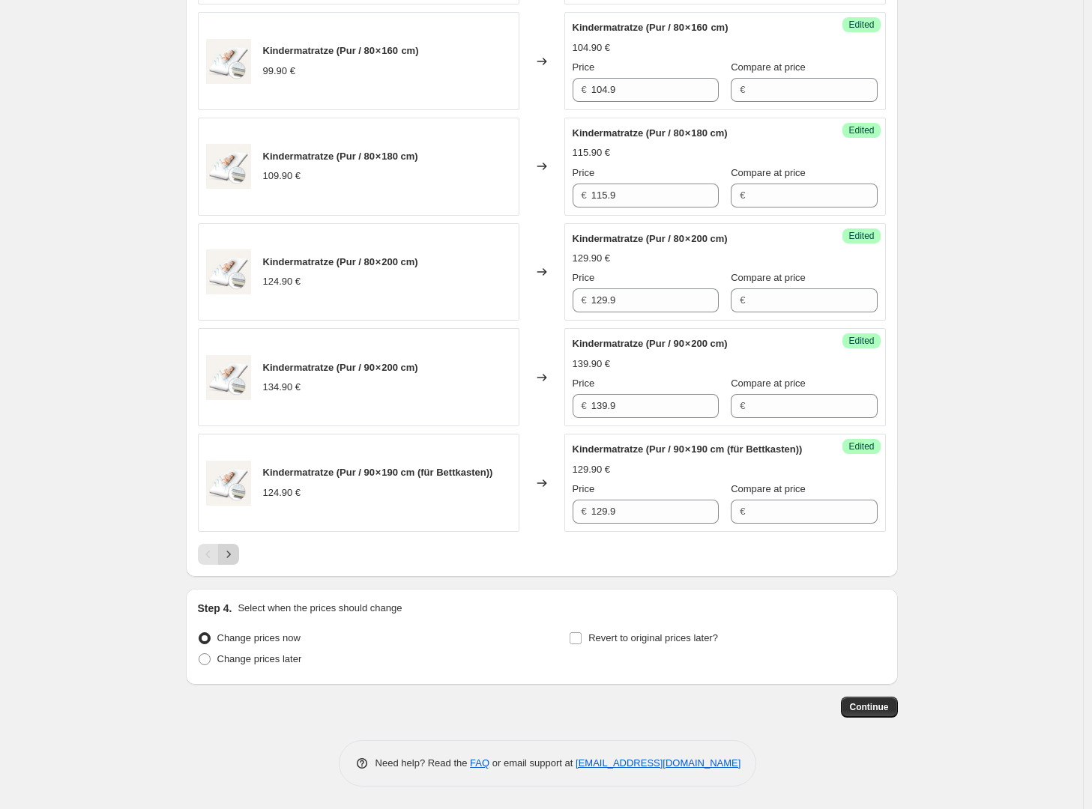
click at [231, 555] on icon "Next" at bounding box center [228, 554] width 15 height 15
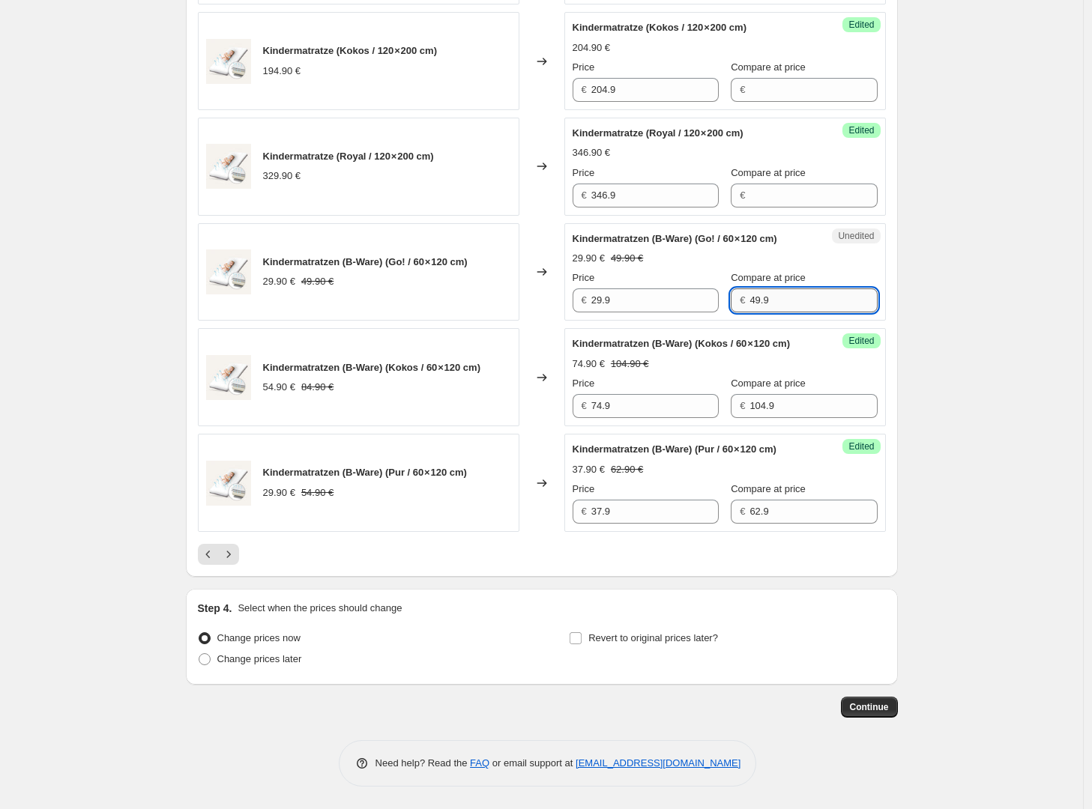
click at [762, 313] on input "49.9" at bounding box center [812, 301] width 127 height 24
type input "52.90"
click at [656, 313] on input "29.9" at bounding box center [654, 301] width 127 height 24
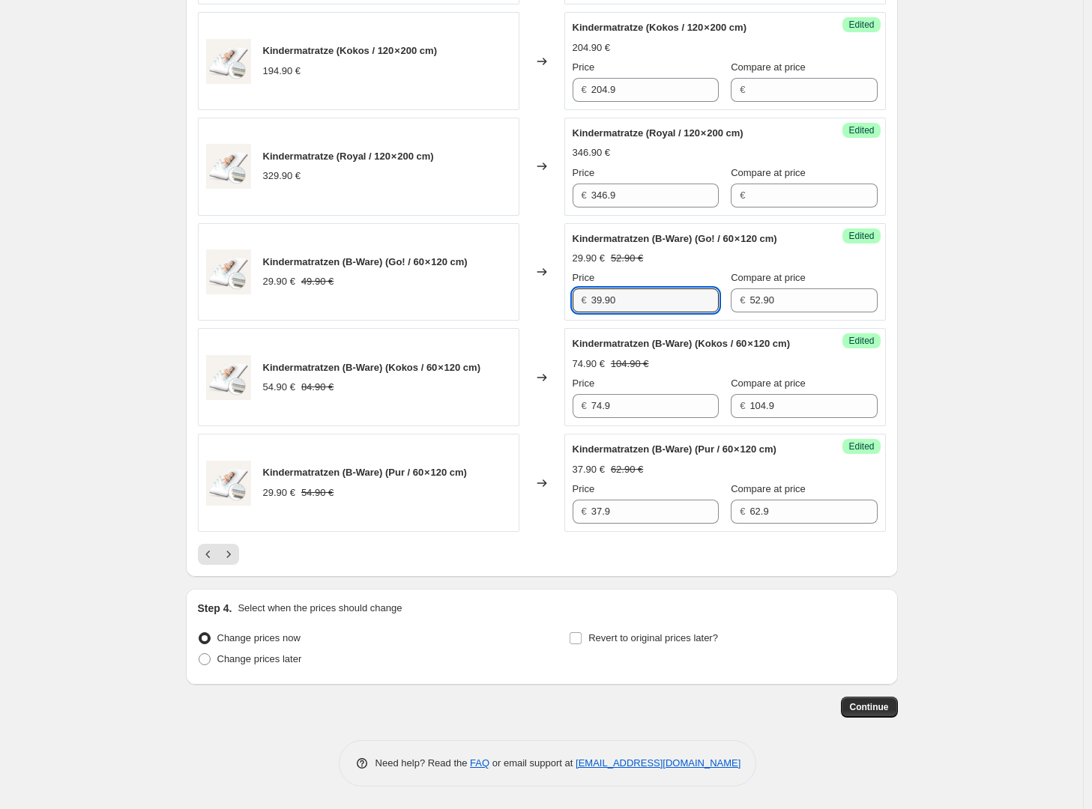
type input "39.90"
click at [231, 562] on icon "Next" at bounding box center [228, 554] width 15 height 15
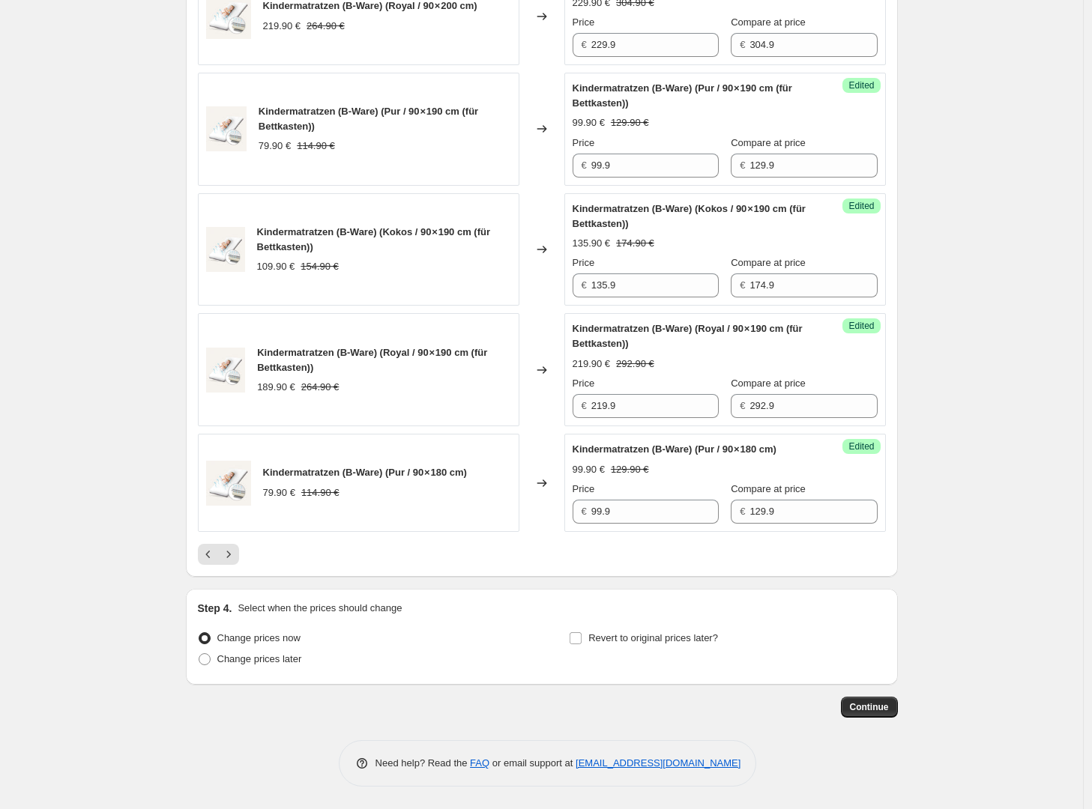
scroll to position [2421, 0]
click at [236, 558] on icon "Next" at bounding box center [228, 554] width 15 height 15
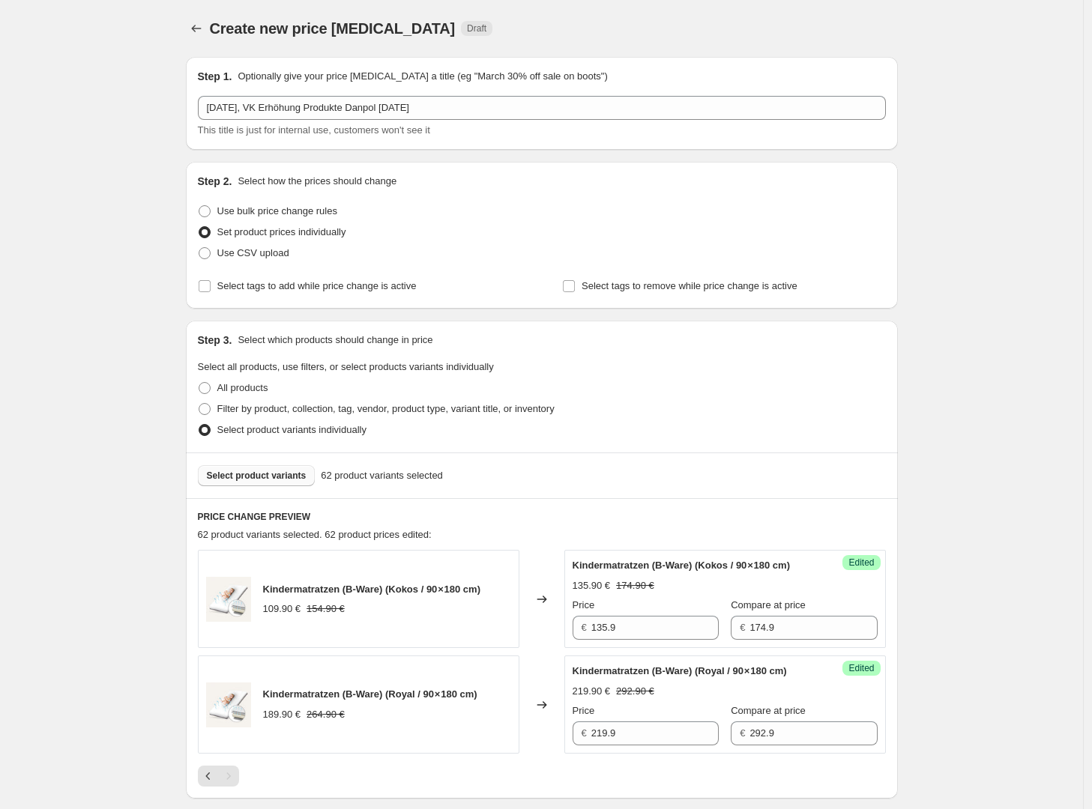
scroll to position [252, 0]
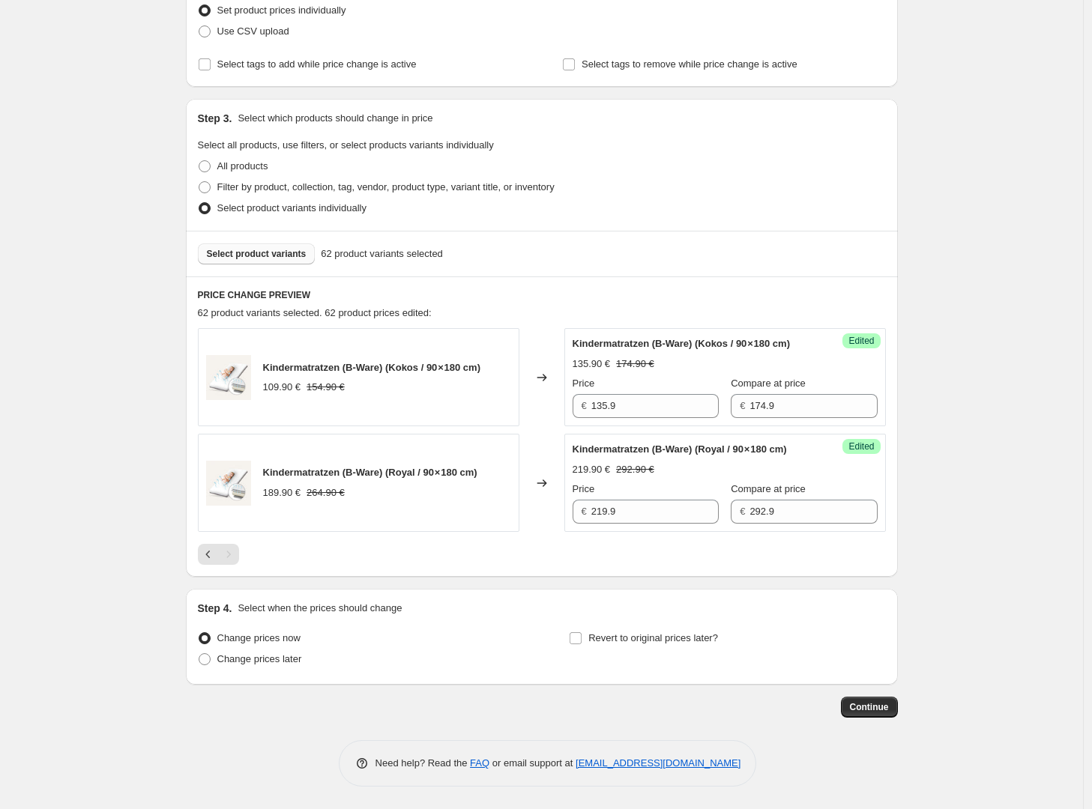
click at [282, 248] on span "Select product variants" at bounding box center [257, 254] width 100 height 12
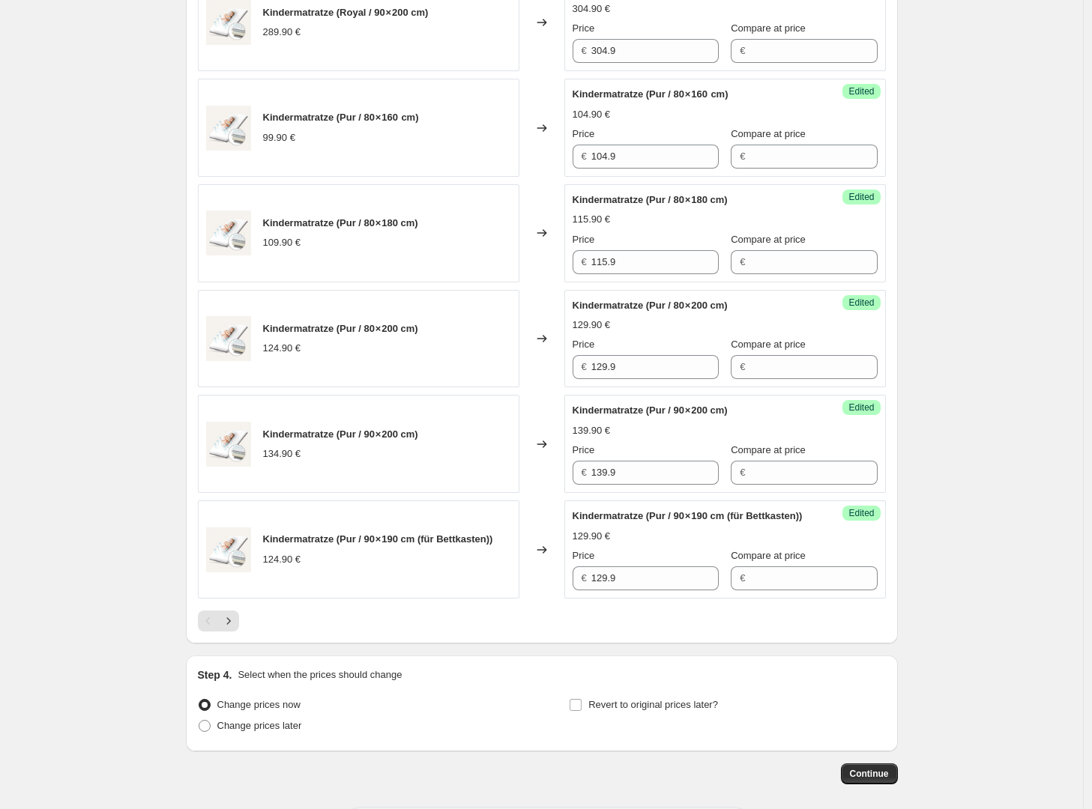
scroll to position [2057, 0]
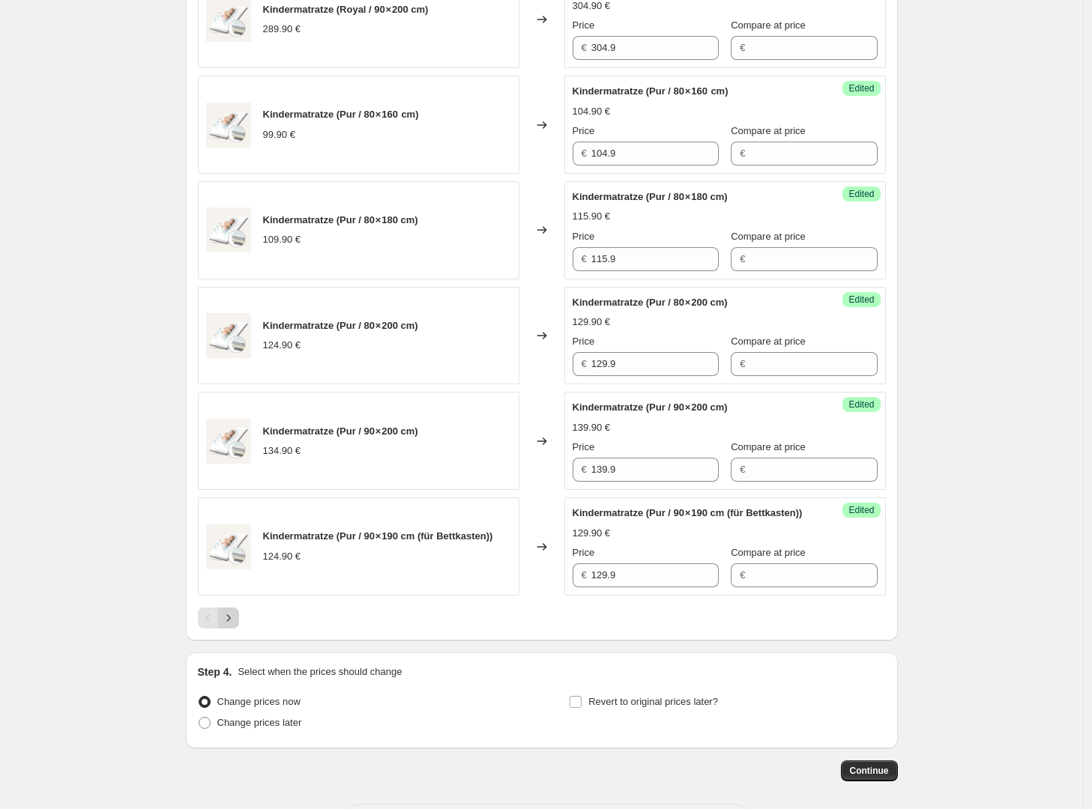
click at [226, 626] on icon "Next" at bounding box center [228, 618] width 15 height 15
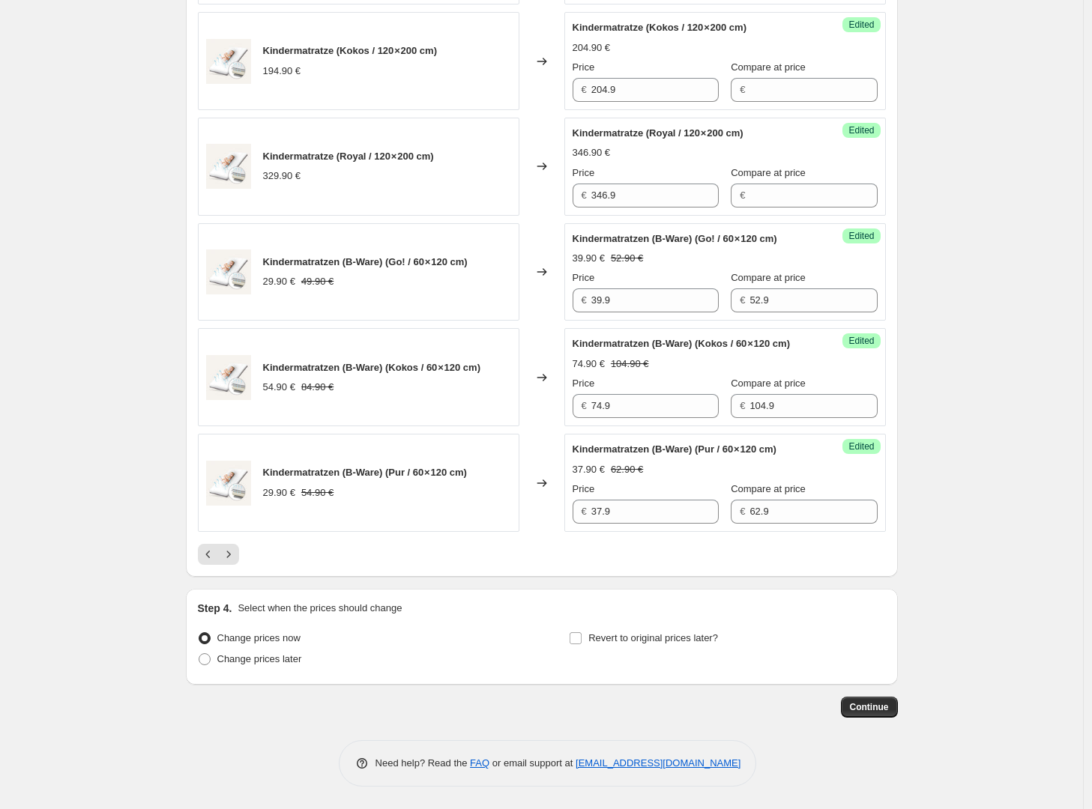
scroll to position [2211, 0]
click at [236, 558] on icon "Next" at bounding box center [228, 554] width 15 height 15
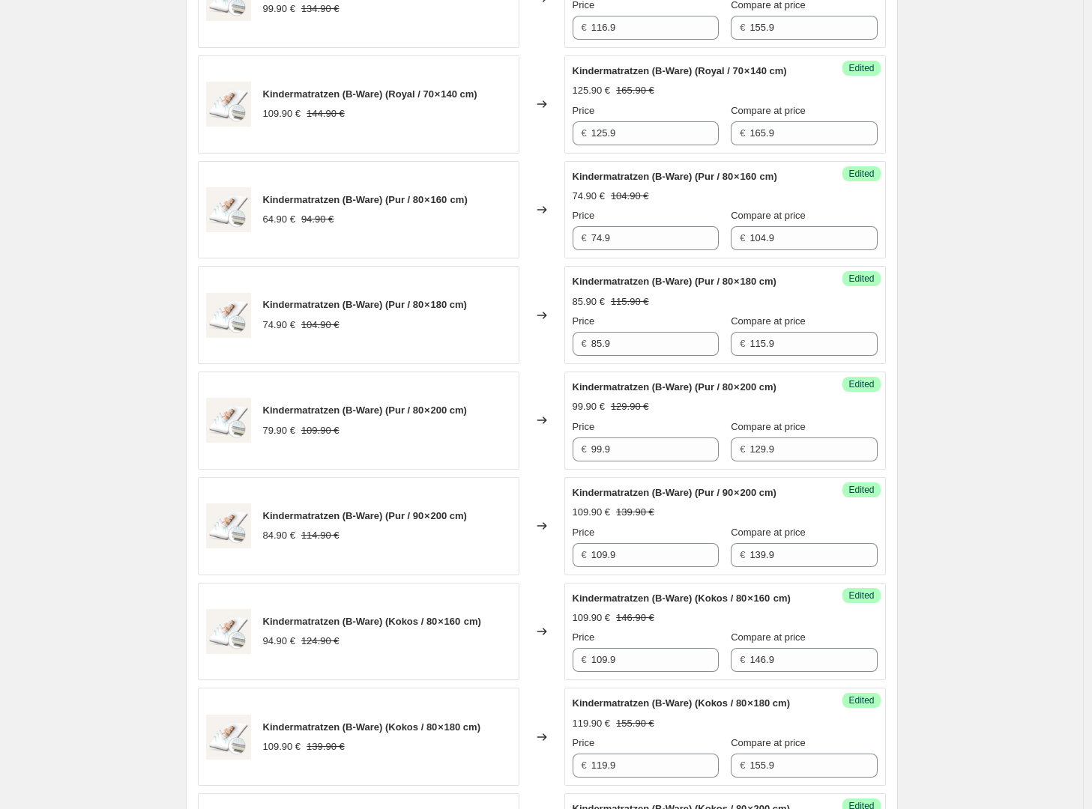
scroll to position [2421, 0]
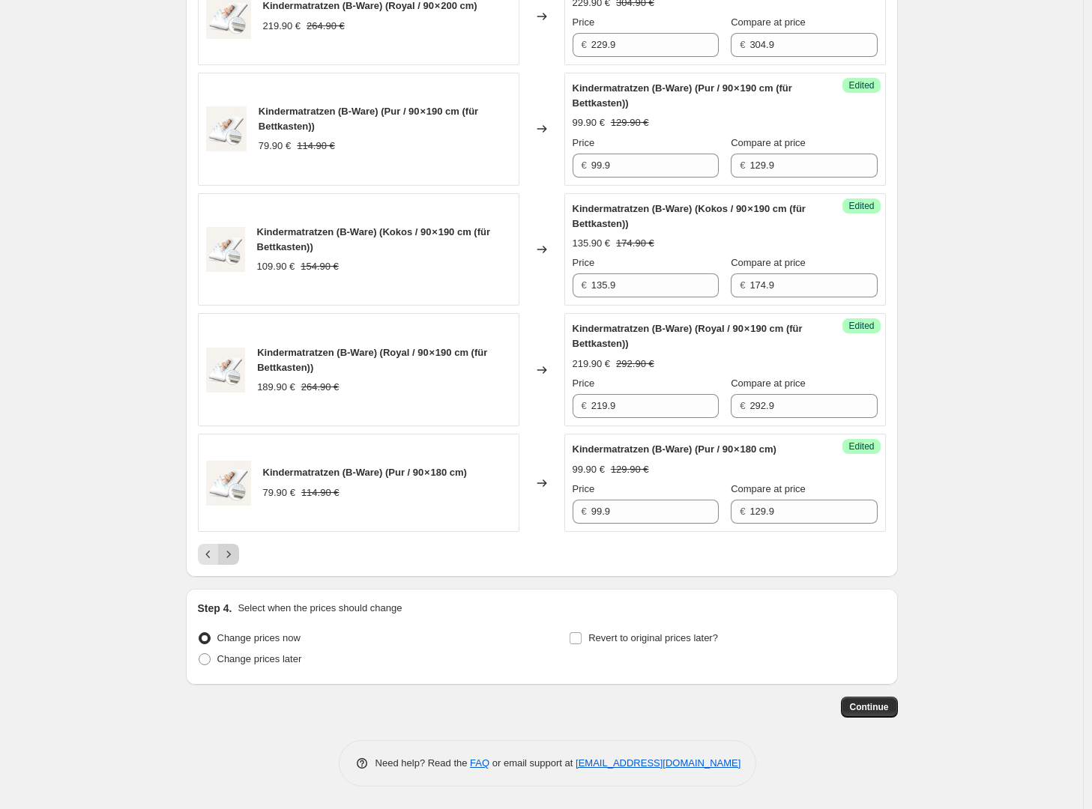
click at [239, 558] on button "Next" at bounding box center [228, 554] width 21 height 21
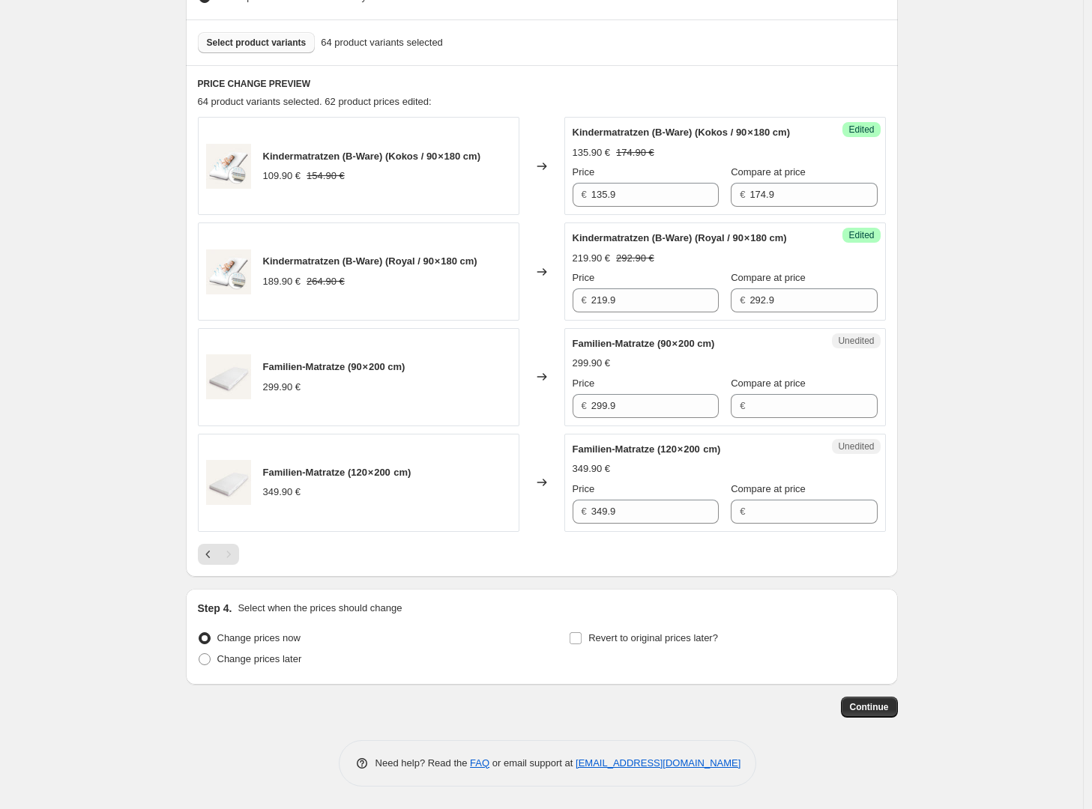
scroll to position [463, 0]
click at [640, 405] on input "299.9" at bounding box center [654, 406] width 127 height 24
type input "314.90"
click at [645, 516] on input "349.9" at bounding box center [654, 512] width 127 height 24
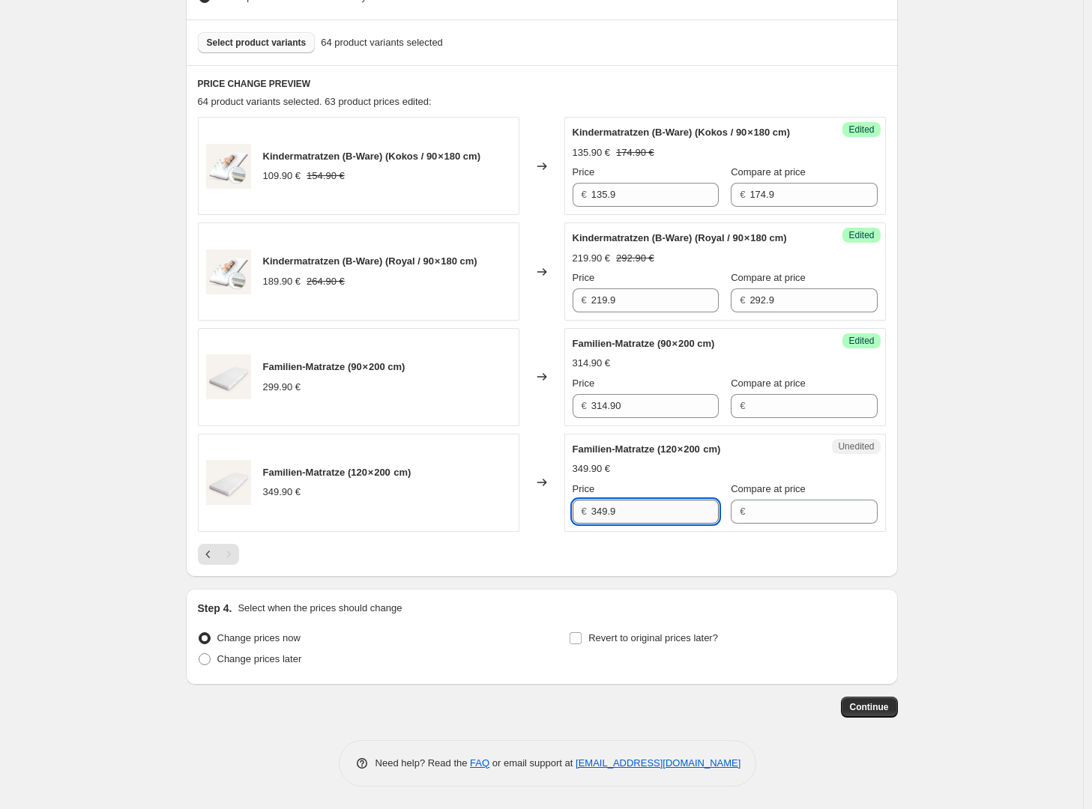
click at [645, 516] on input "349.9" at bounding box center [654, 512] width 127 height 24
type input "365.90"
click at [693, 570] on div "PRICE CHANGE PREVIEW 64 product variants selected. 63 product prices edited: Ki…" at bounding box center [542, 321] width 712 height 512
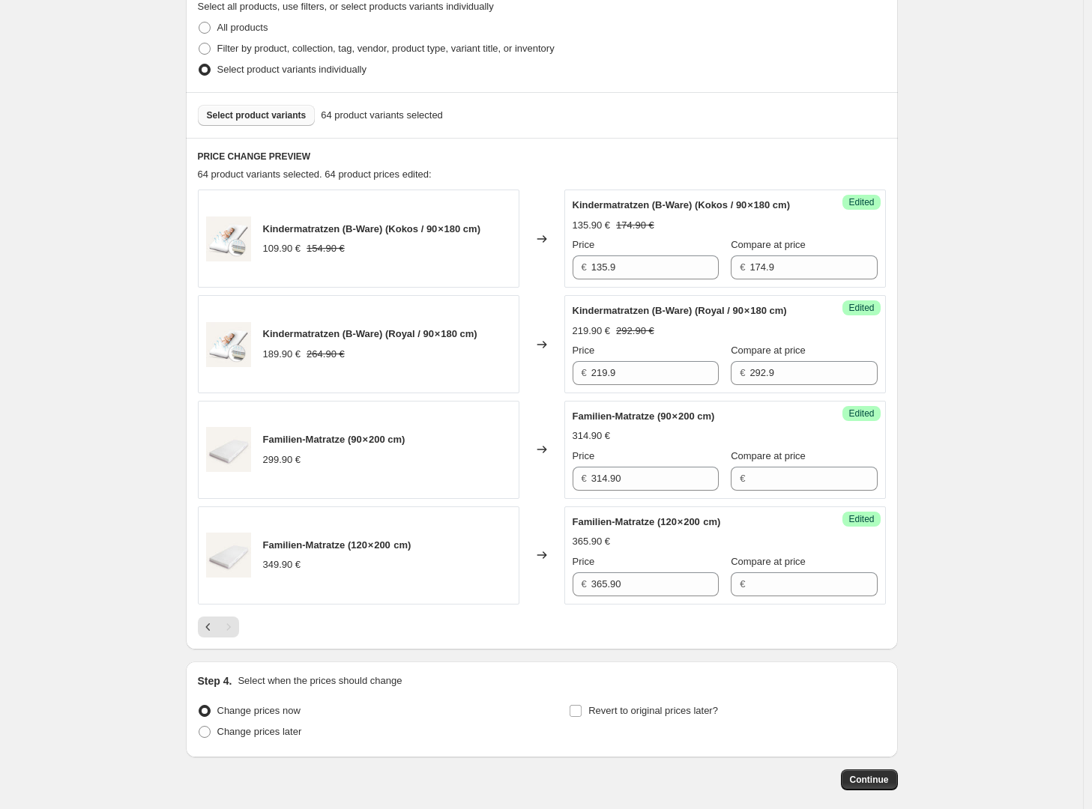
scroll to position [160, 0]
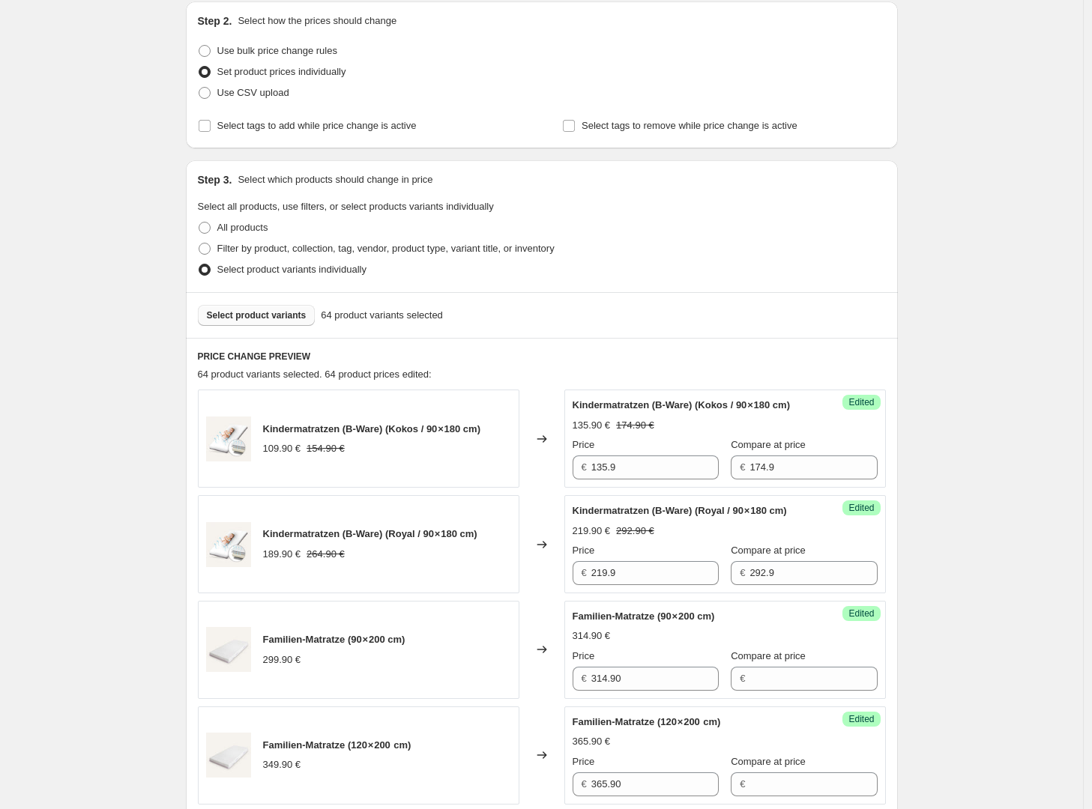
click at [276, 316] on span "Select product variants" at bounding box center [257, 316] width 100 height 12
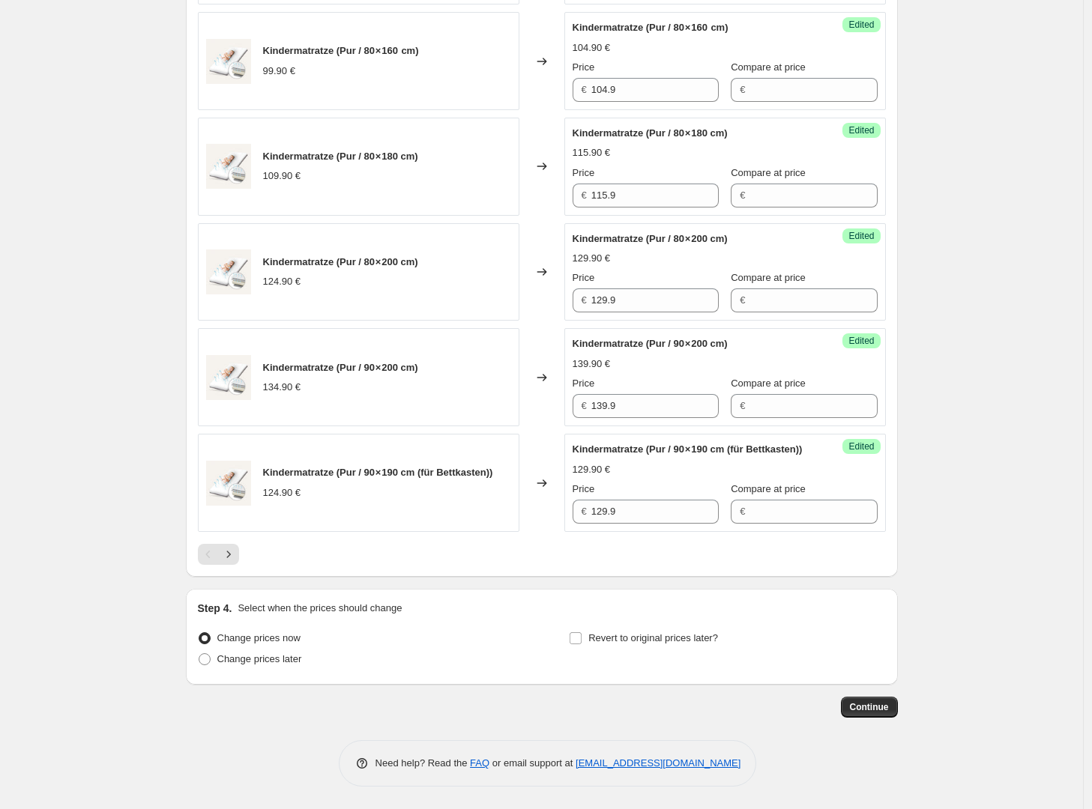
scroll to position [2136, 0]
click at [223, 561] on button "Next" at bounding box center [228, 554] width 21 height 21
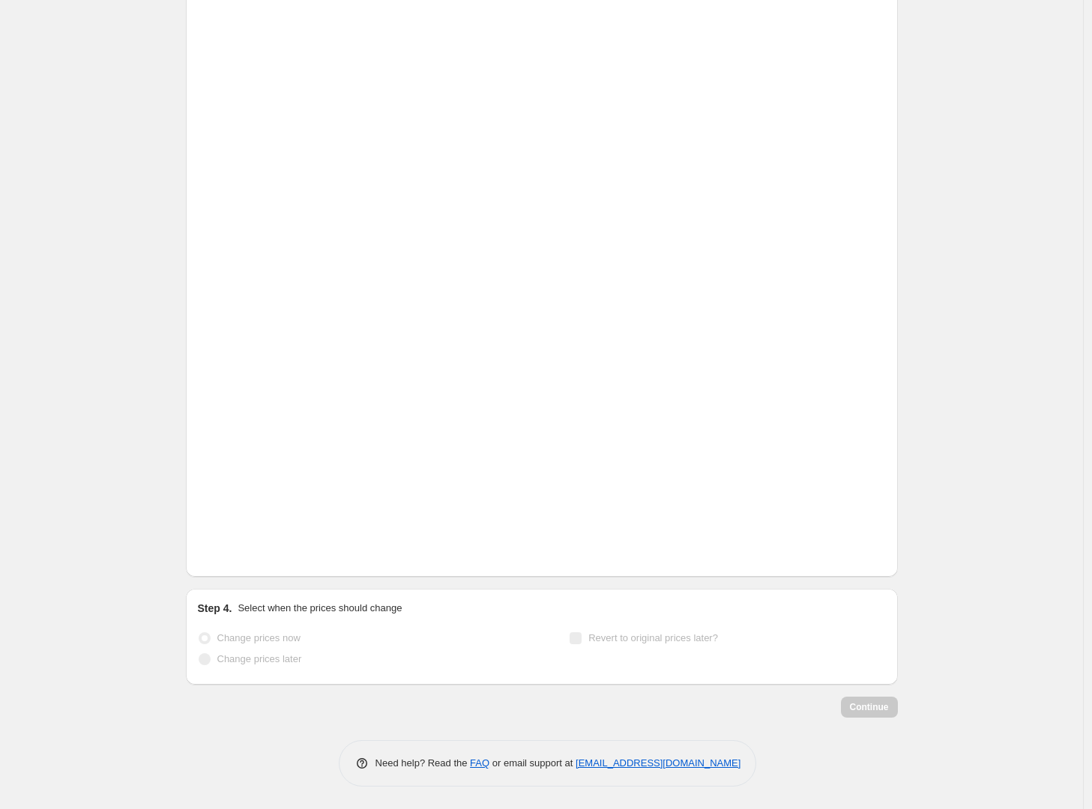
scroll to position [2121, 0]
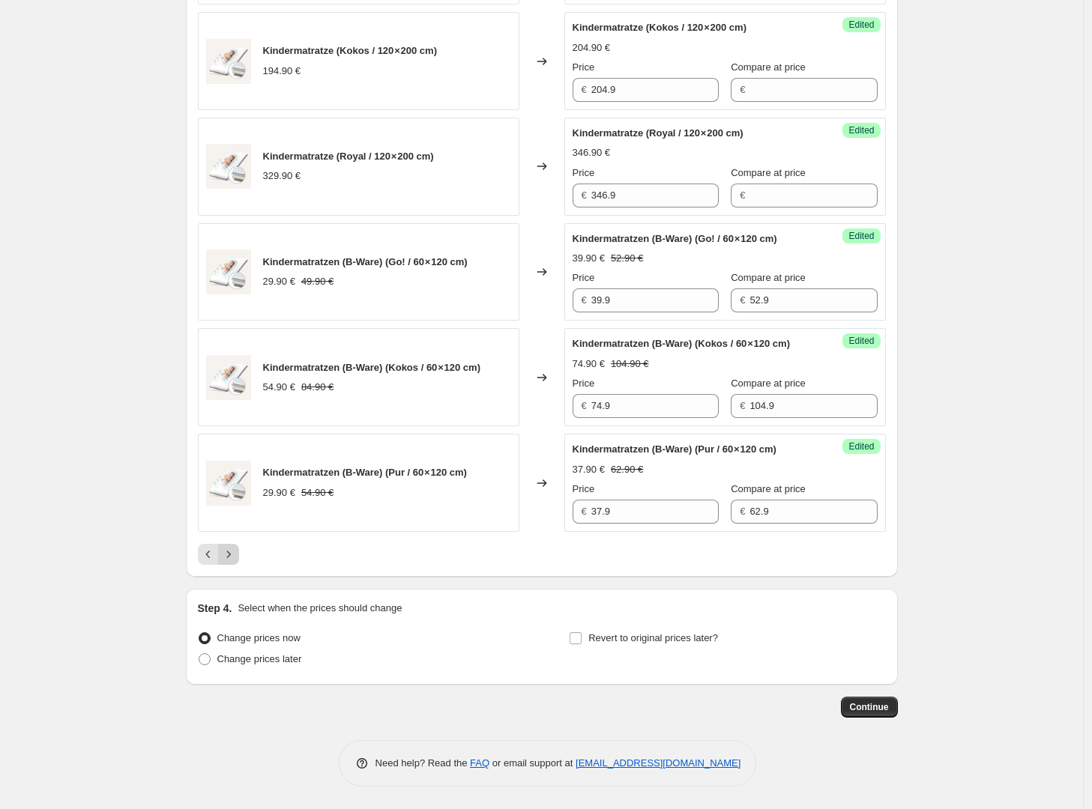
click at [235, 562] on icon "Next" at bounding box center [228, 554] width 15 height 15
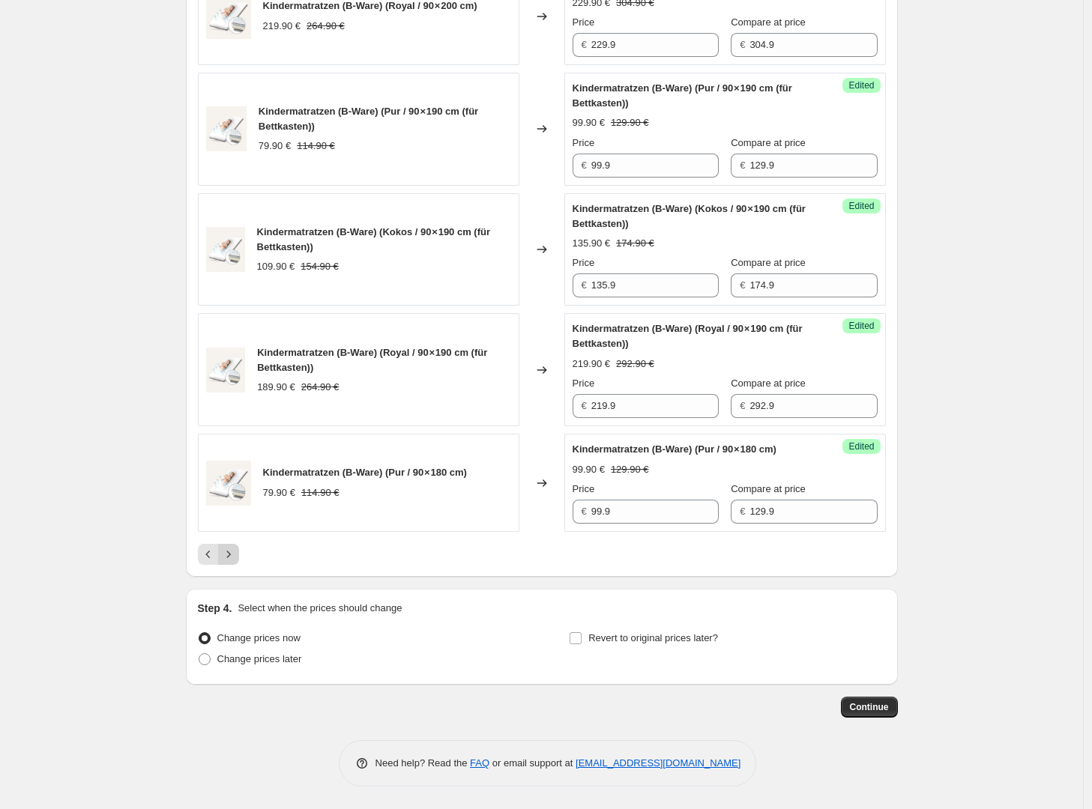
click at [236, 557] on icon "Next" at bounding box center [228, 554] width 15 height 15
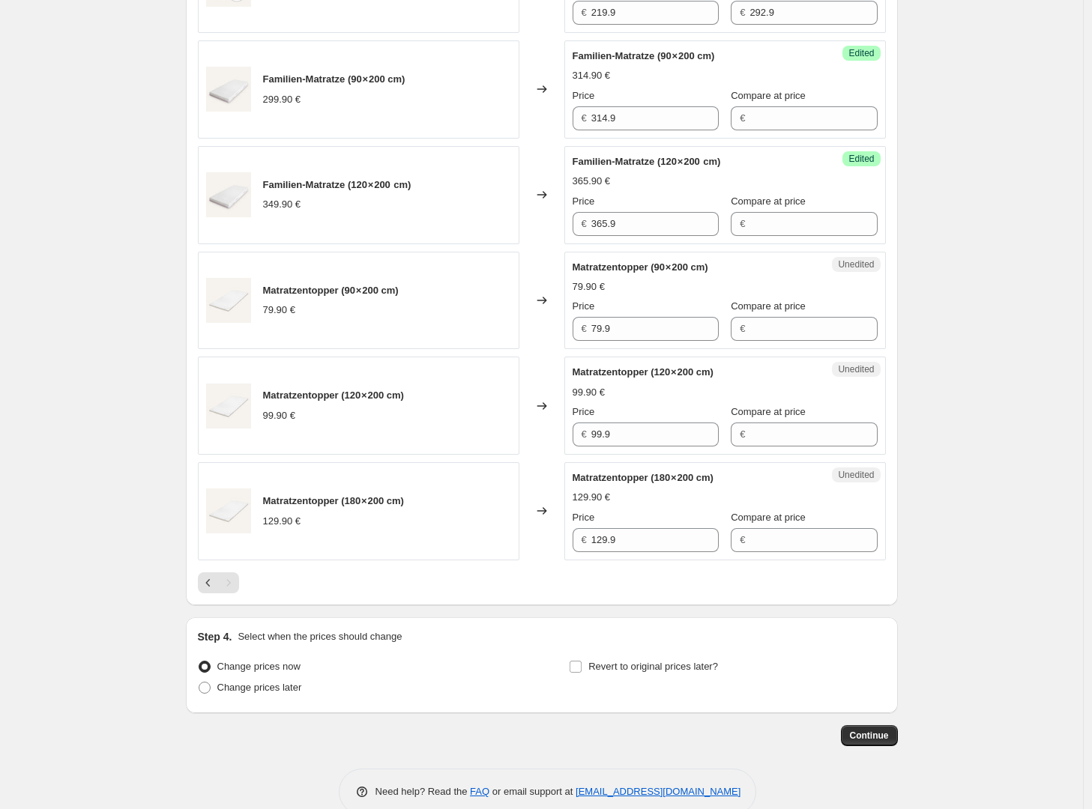
scroll to position [718, 0]
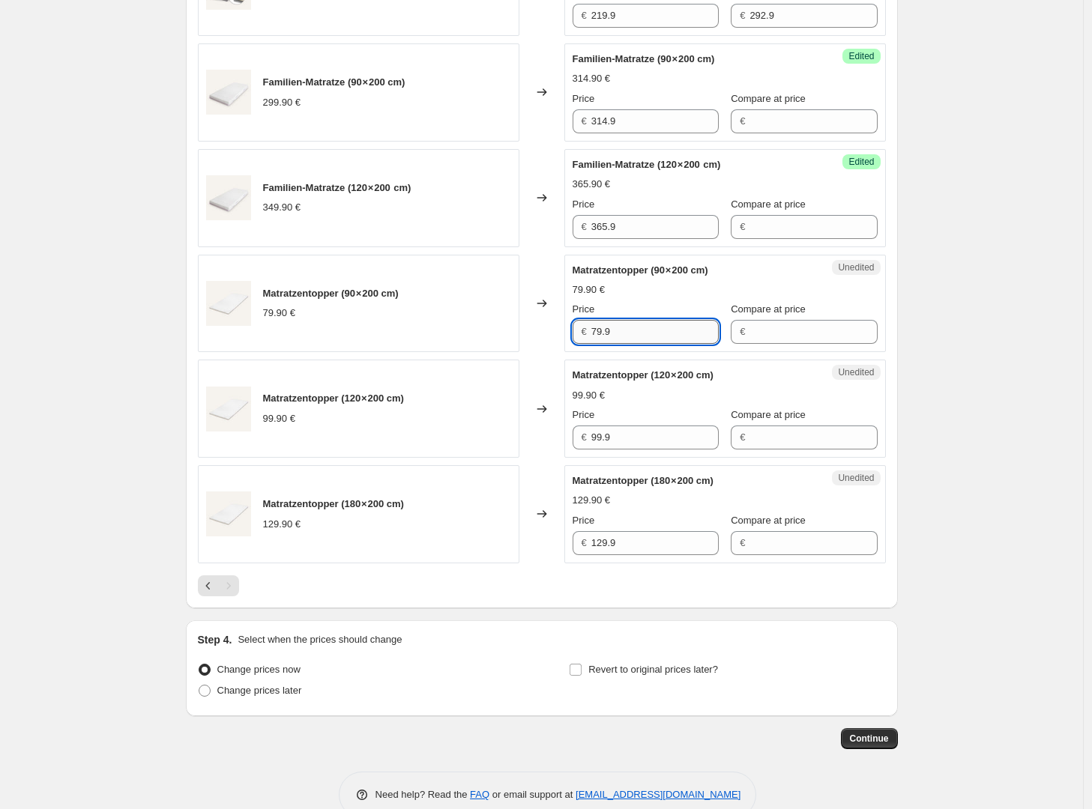
click at [638, 344] on input "79.9" at bounding box center [654, 332] width 127 height 24
type input "84.90"
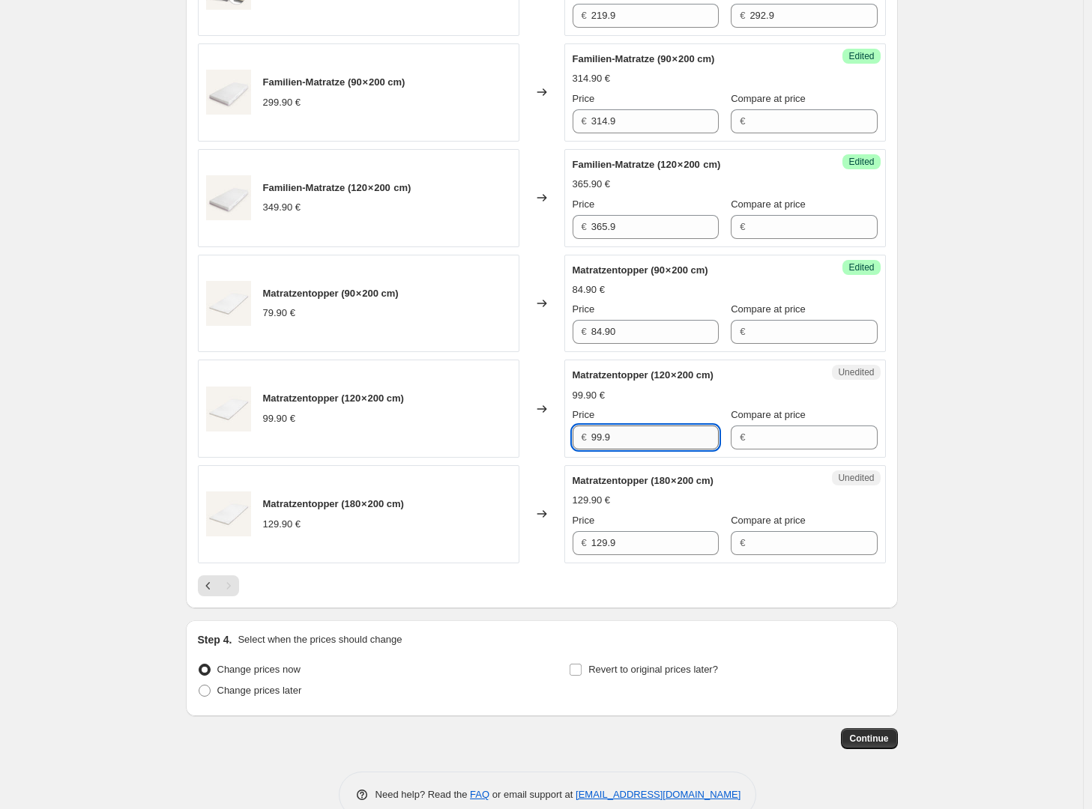
click at [635, 450] on input "99.9" at bounding box center [654, 438] width 127 height 24
type input "104.90"
click at [653, 555] on input "129.9" at bounding box center [654, 543] width 127 height 24
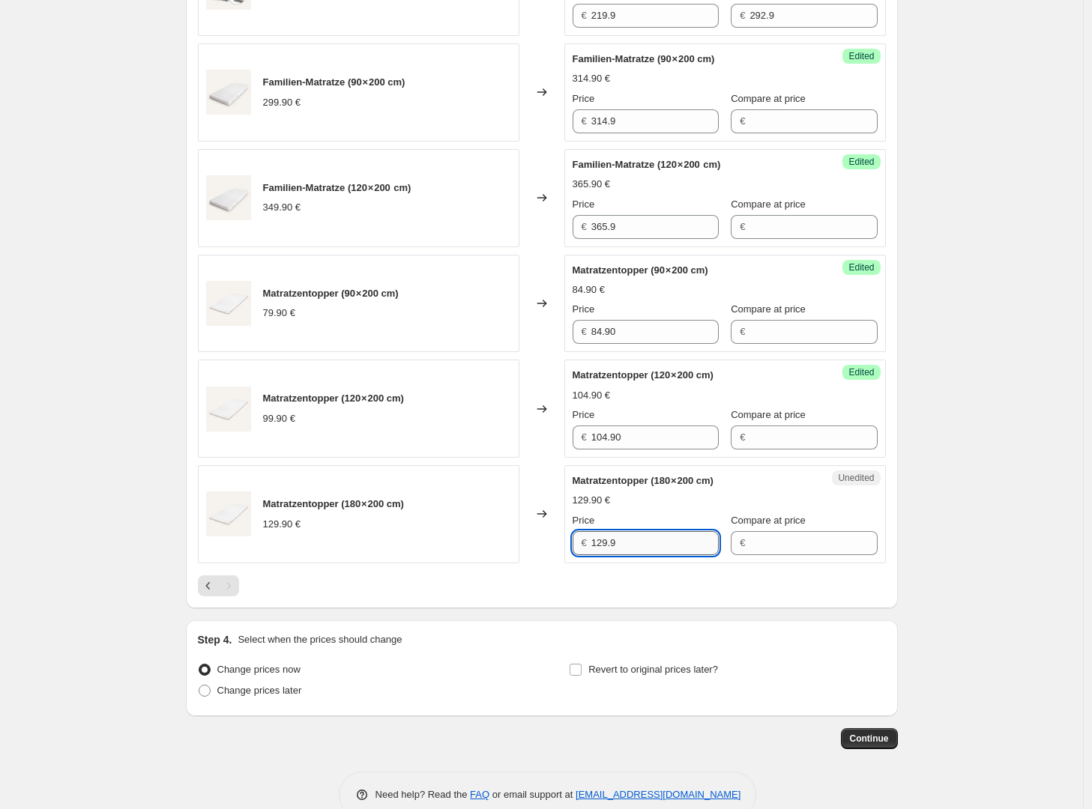
click at [653, 555] on input "129.9" at bounding box center [654, 543] width 127 height 24
type input "136.90"
click at [942, 556] on div "Create new price change job. This page is ready Create new price change job Dra…" at bounding box center [541, 61] width 1083 height 1559
click at [211, 594] on icon "Previous" at bounding box center [208, 586] width 15 height 15
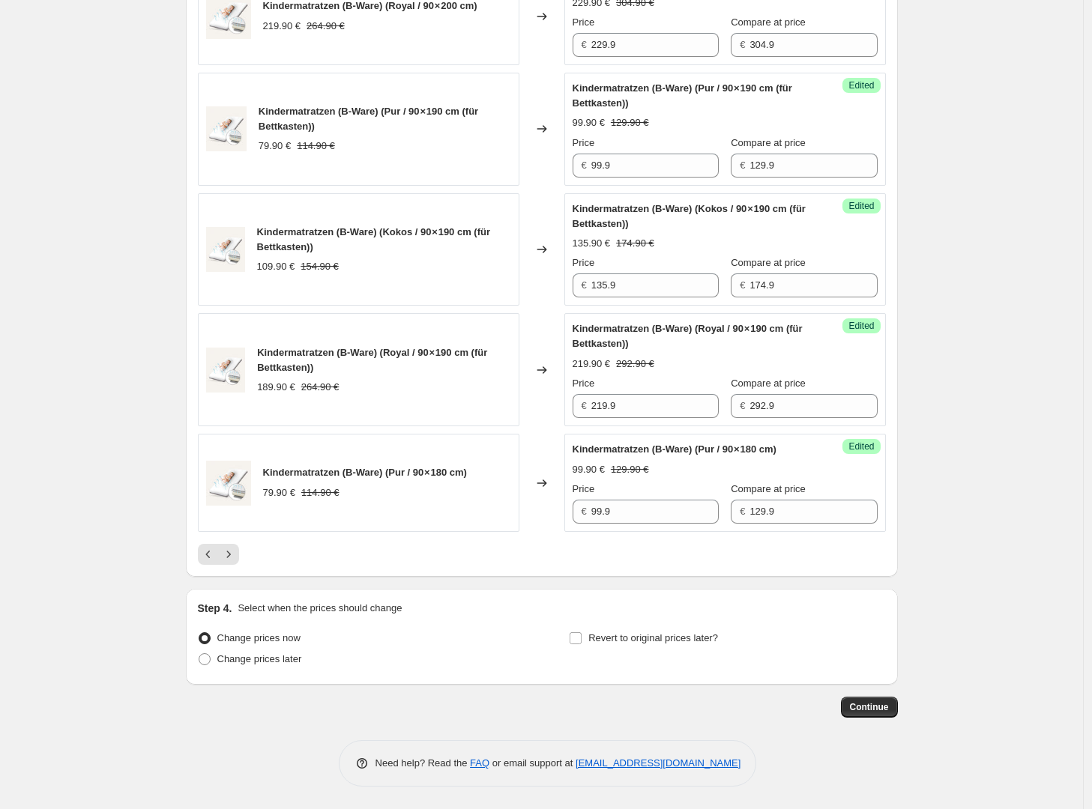
scroll to position [2334, 0]
click at [215, 562] on icon "Previous" at bounding box center [208, 554] width 15 height 15
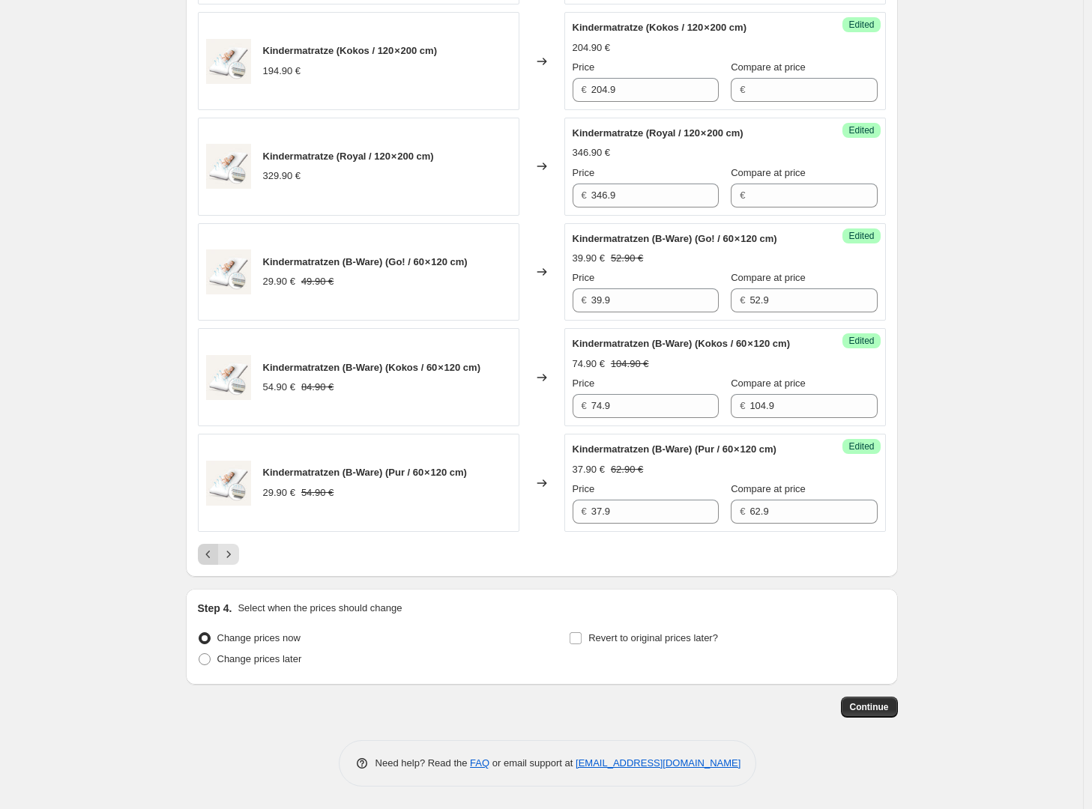
click at [208, 563] on button "Previous" at bounding box center [208, 554] width 21 height 21
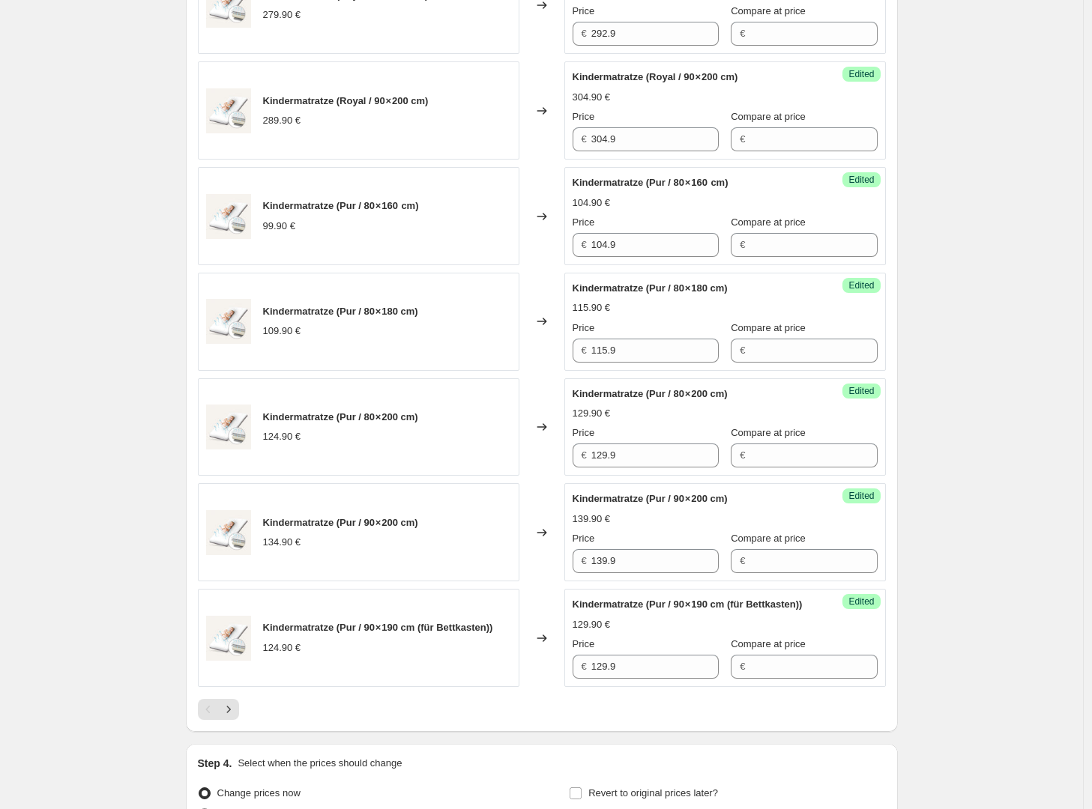
scroll to position [1970, 0]
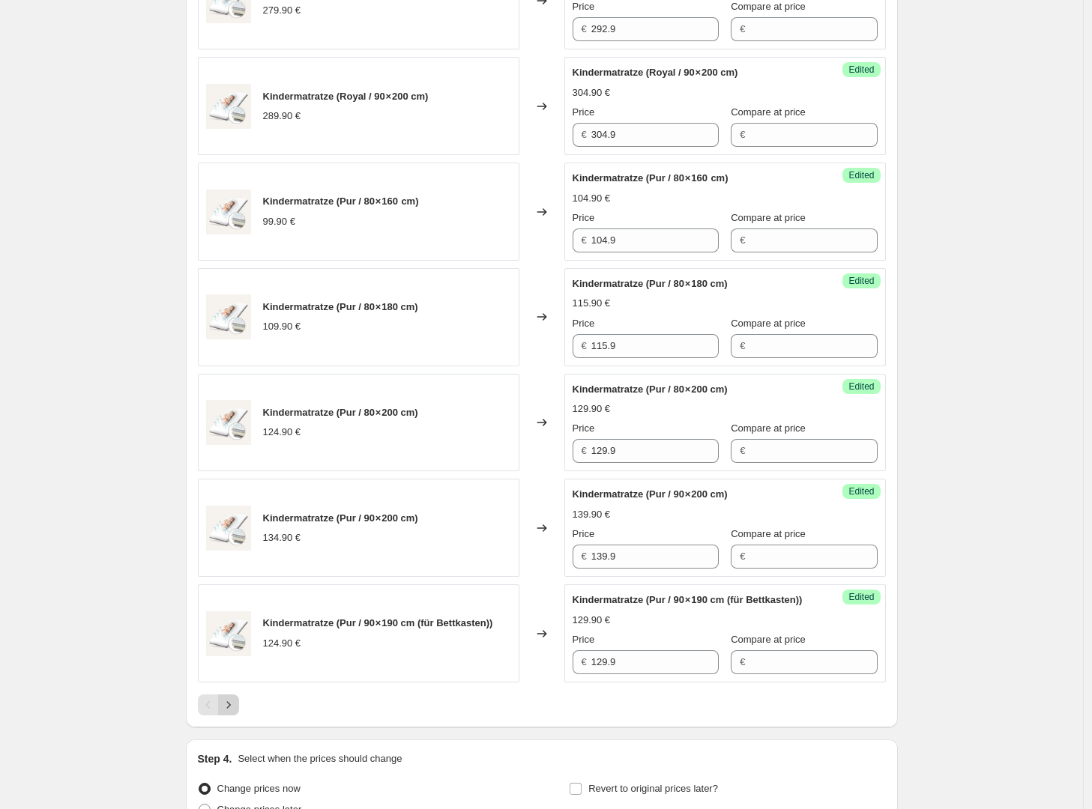
click at [232, 713] on icon "Next" at bounding box center [228, 705] width 15 height 15
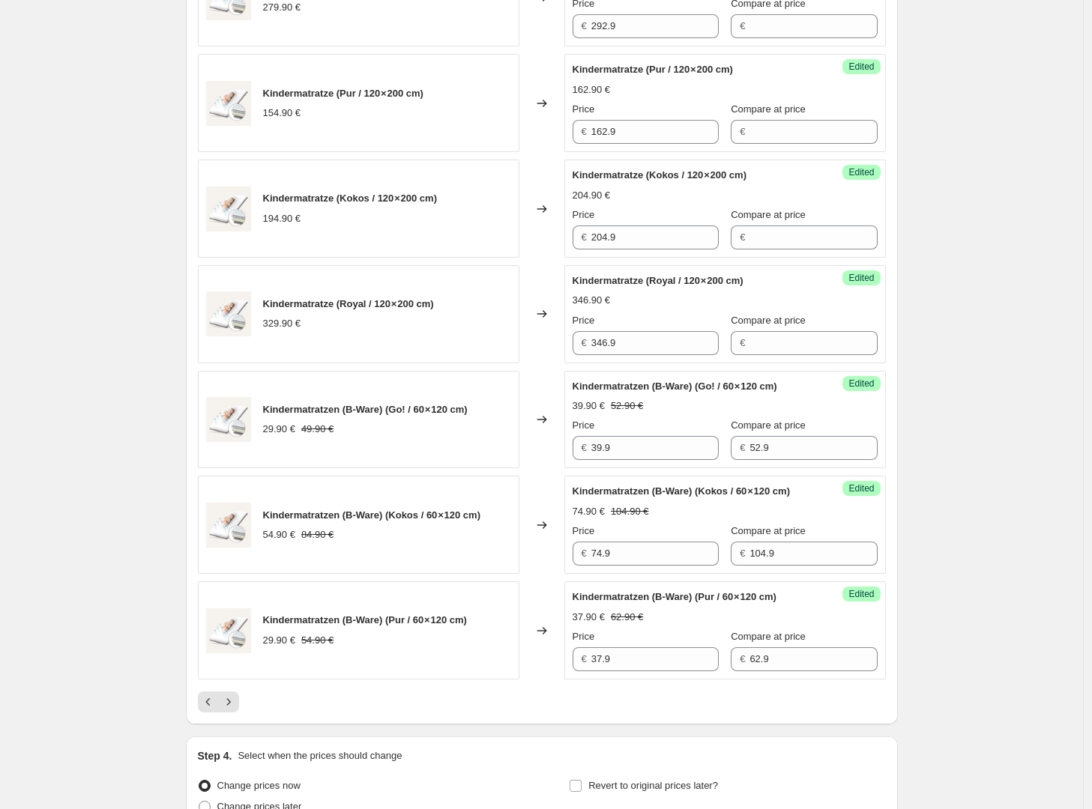
scroll to position [1996, 0]
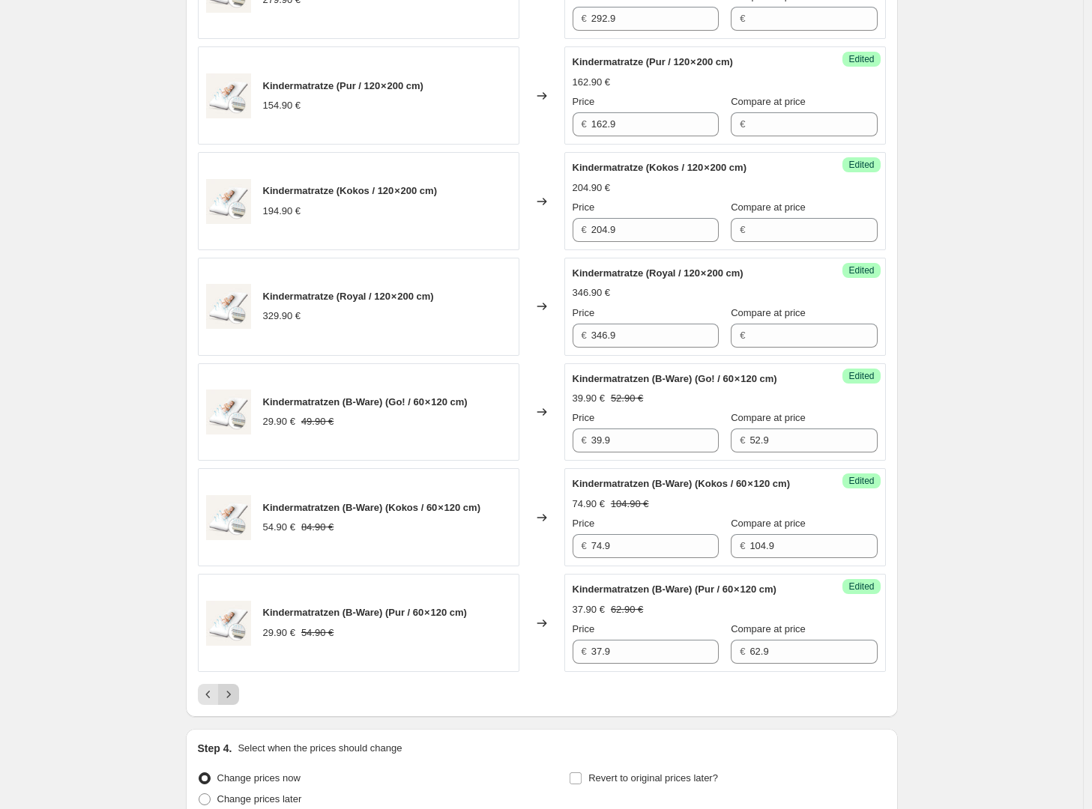
click at [234, 702] on icon "Next" at bounding box center [228, 694] width 15 height 15
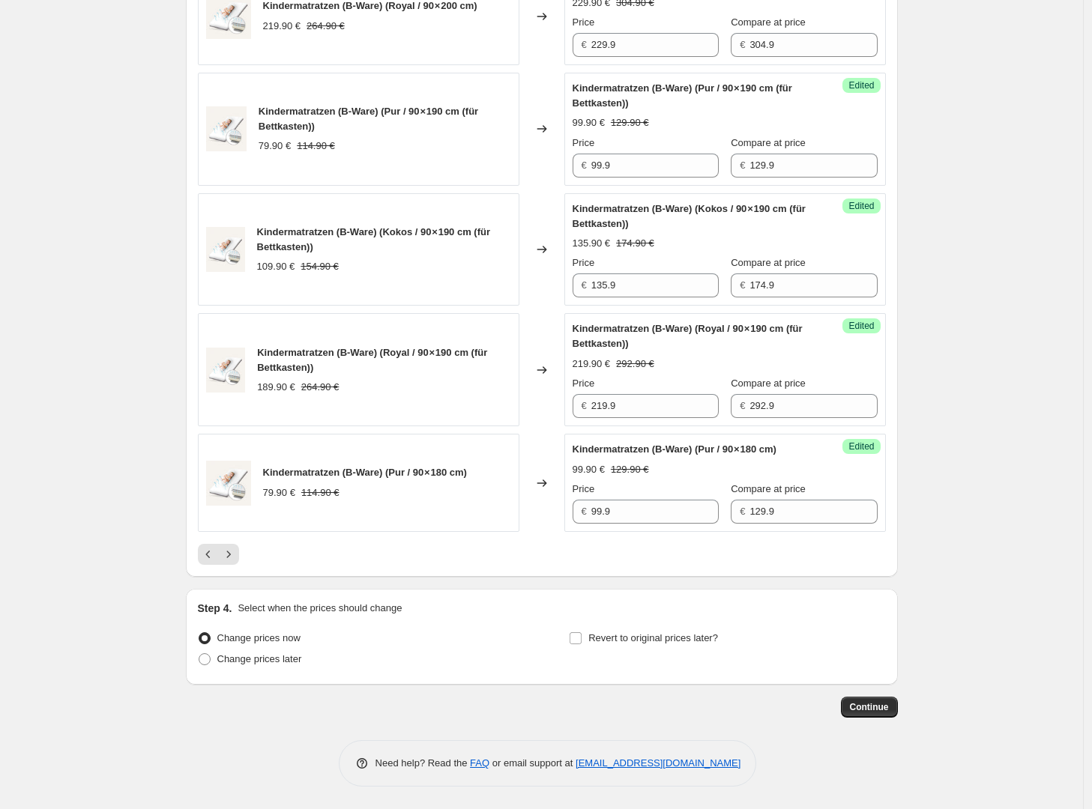
scroll to position [2238, 0]
click at [235, 562] on icon "Next" at bounding box center [228, 554] width 15 height 15
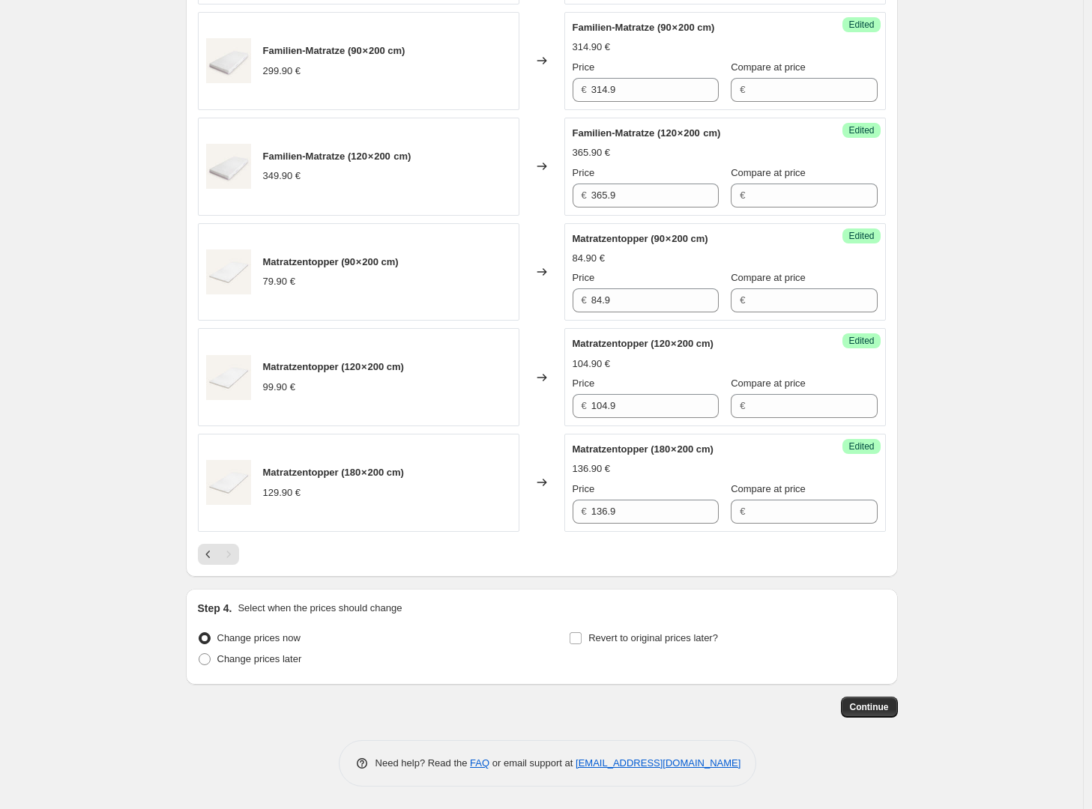
scroll to position [779, 0]
click at [211, 558] on icon "Previous" at bounding box center [208, 554] width 15 height 15
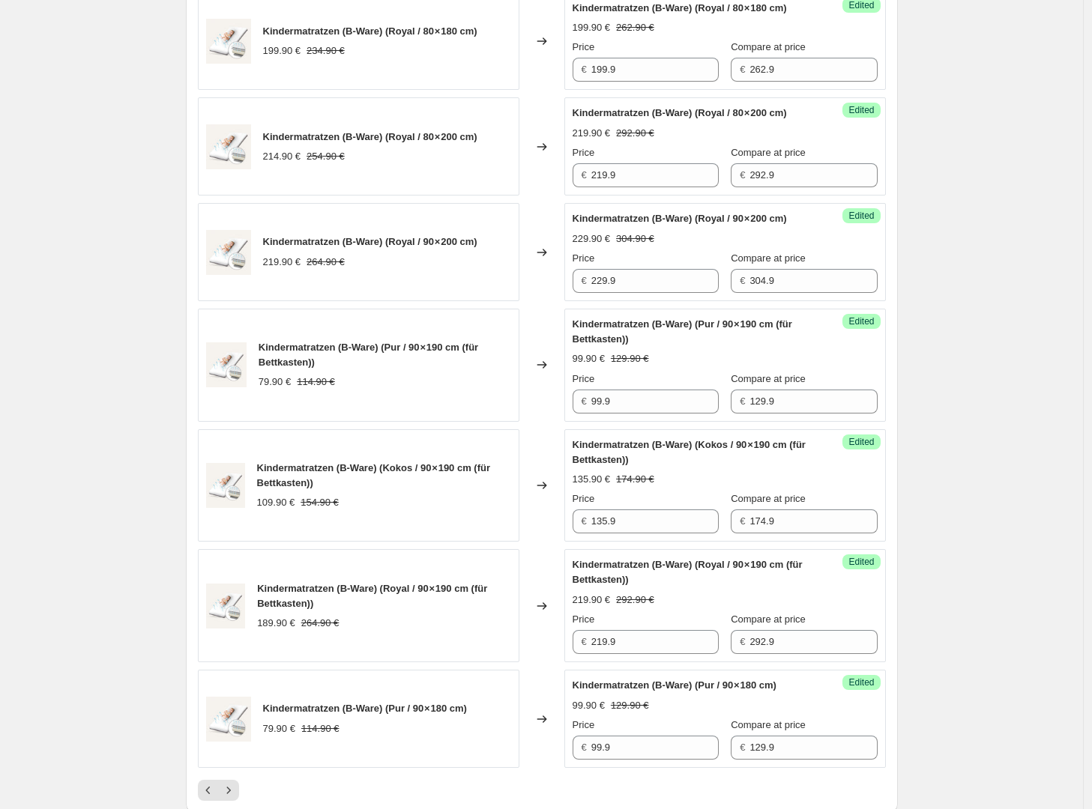
scroll to position [2421, 0]
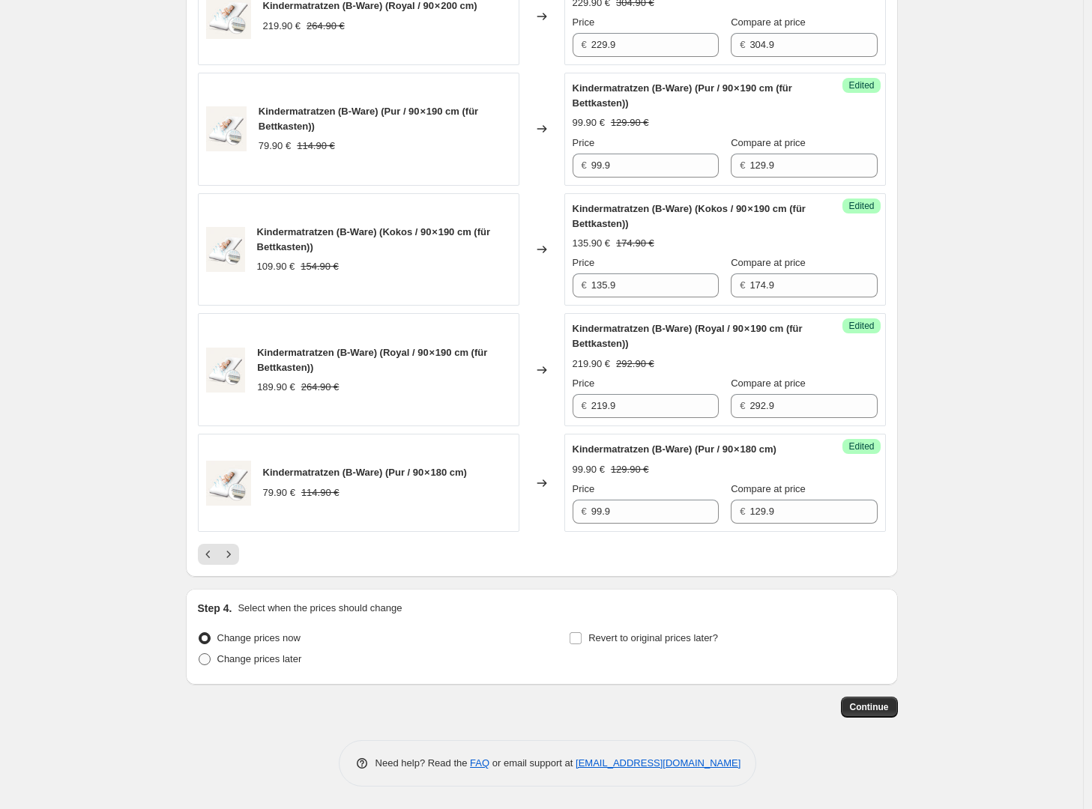
click at [271, 663] on span "Change prices later" at bounding box center [259, 658] width 85 height 11
click at [199, 654] on input "Change prices later" at bounding box center [199, 653] width 1 height 1
radio input "true"
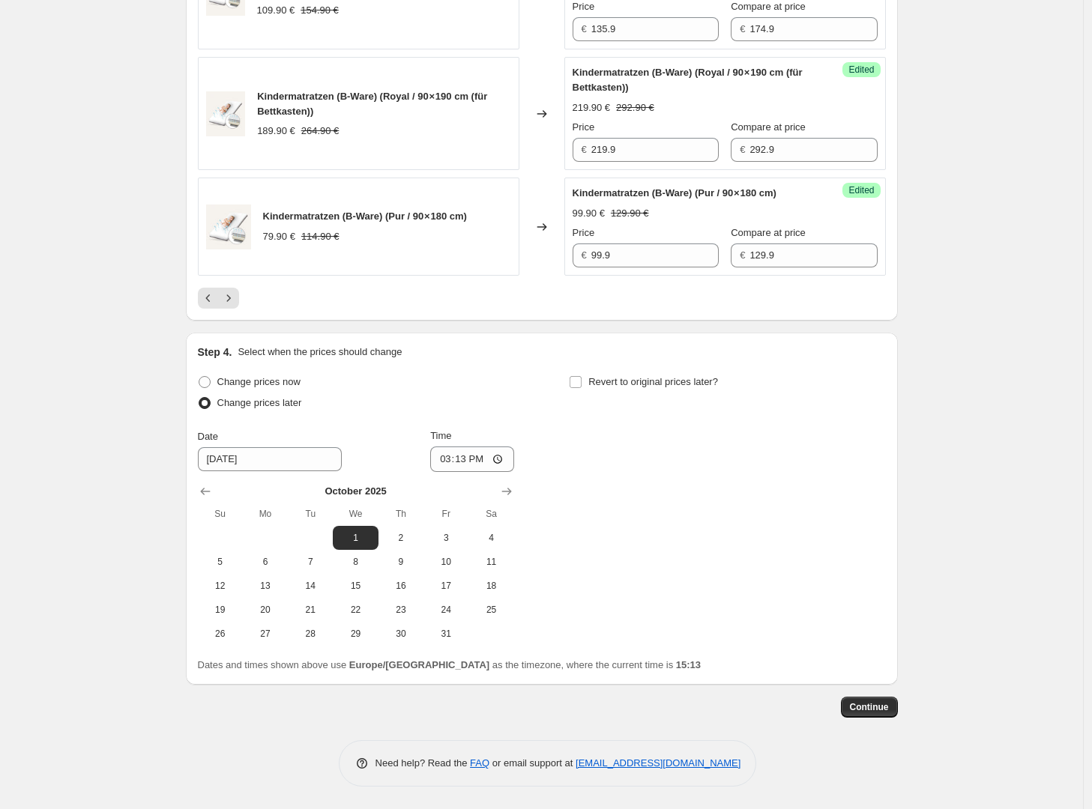
scroll to position [2550, 0]
click at [485, 472] on input "15:13" at bounding box center [472, 459] width 84 height 25
click at [514, 472] on input "15:13" at bounding box center [472, 459] width 84 height 25
click at [506, 472] on input "15:13" at bounding box center [472, 459] width 84 height 25
click at [476, 472] on input "15:13" at bounding box center [472, 459] width 84 height 25
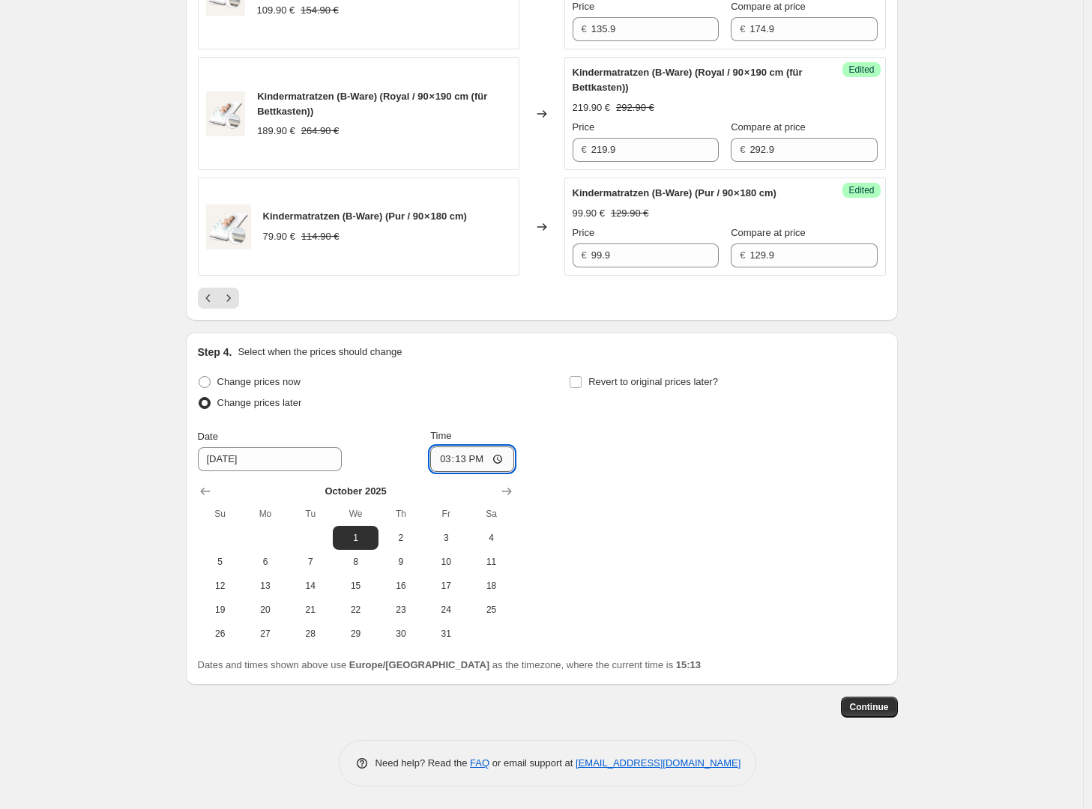
click at [475, 472] on input "15:13" at bounding box center [472, 459] width 84 height 25
click at [466, 472] on input "15:13" at bounding box center [472, 459] width 84 height 25
type input "00:01"
click at [501, 490] on div "Step 4. Select when the prices should change Change prices now Change prices la…" at bounding box center [542, 509] width 688 height 328
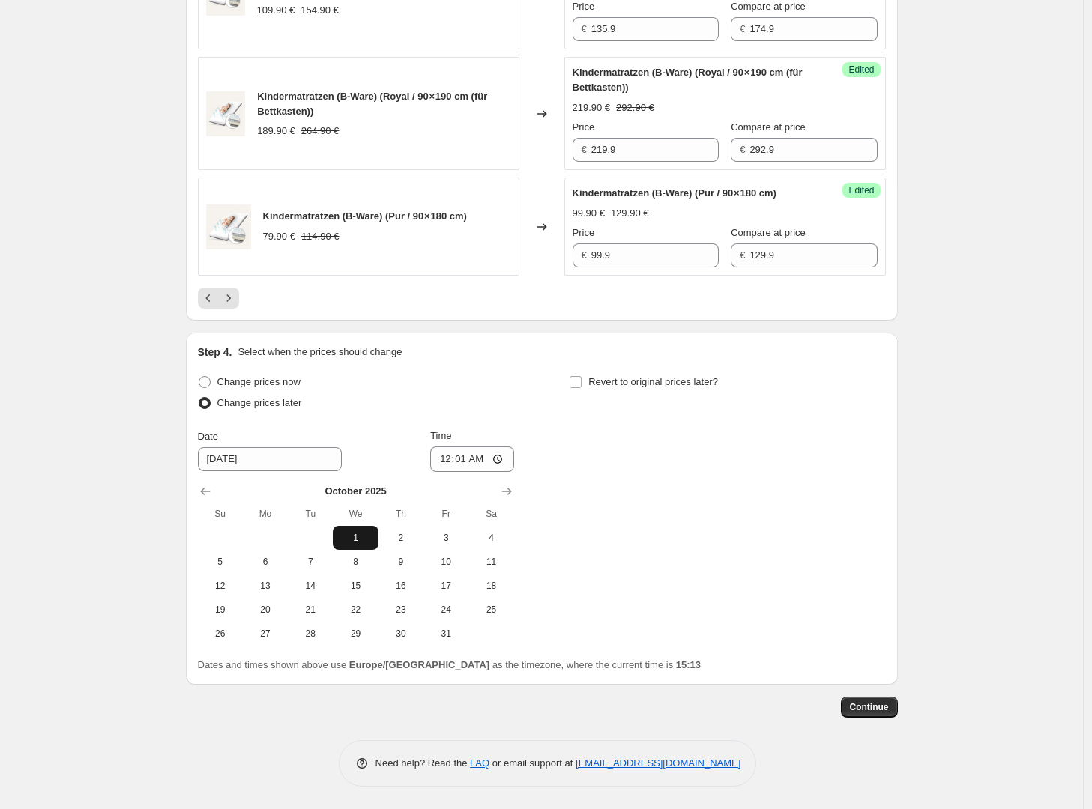
click at [356, 540] on span "1" at bounding box center [355, 538] width 33 height 12
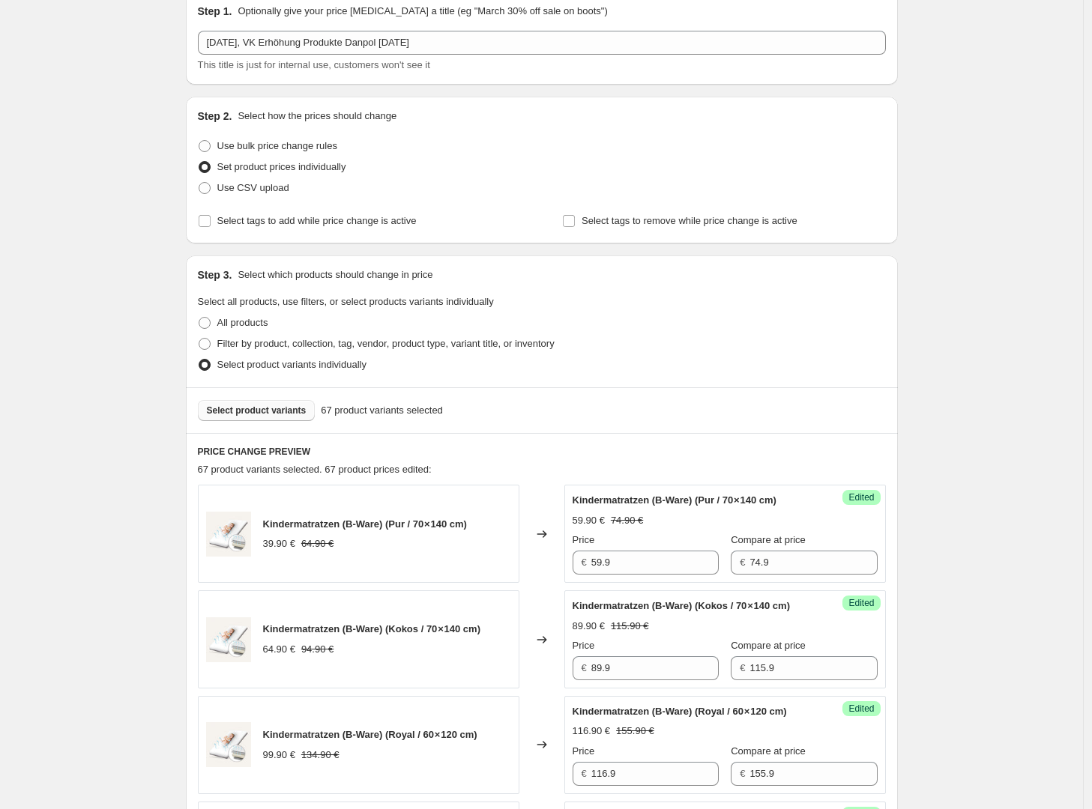
scroll to position [0, 0]
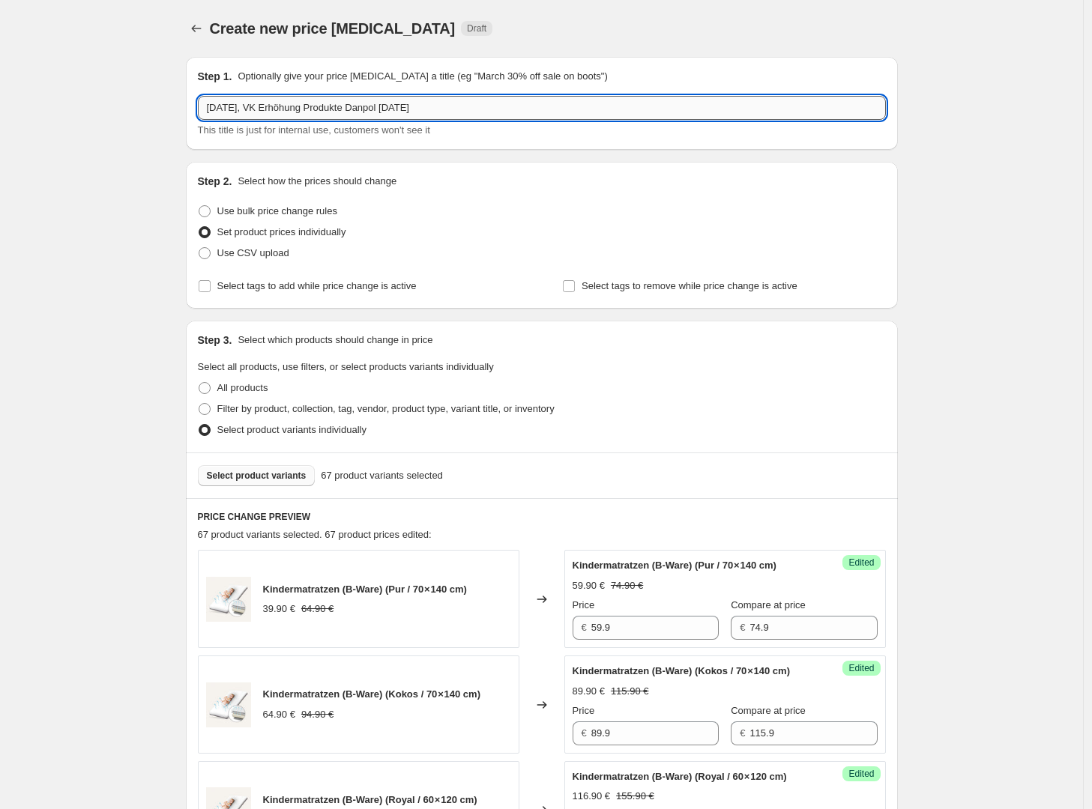
drag, startPoint x: 426, startPoint y: 109, endPoint x: 527, endPoint y: 110, distance: 100.4
click at [527, 110] on input "30. Sept. 2025, VK Erhöhung Produkte Danpol September 2025" at bounding box center [542, 108] width 688 height 24
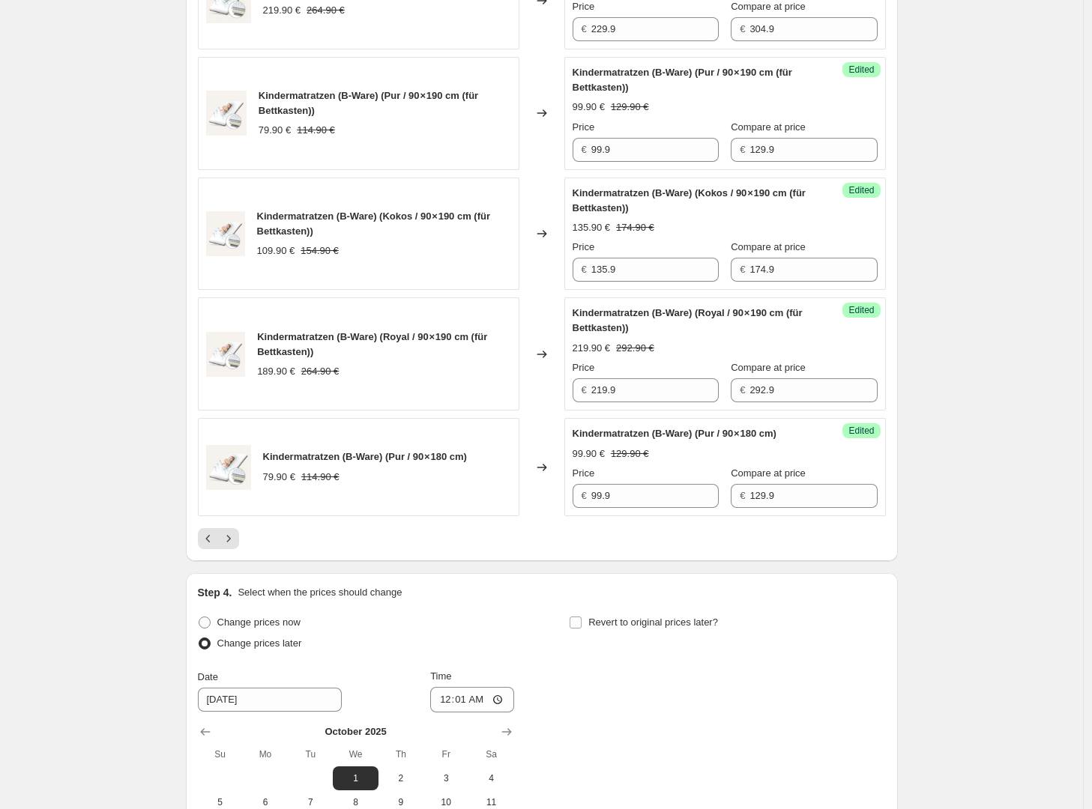
scroll to position [2677, 0]
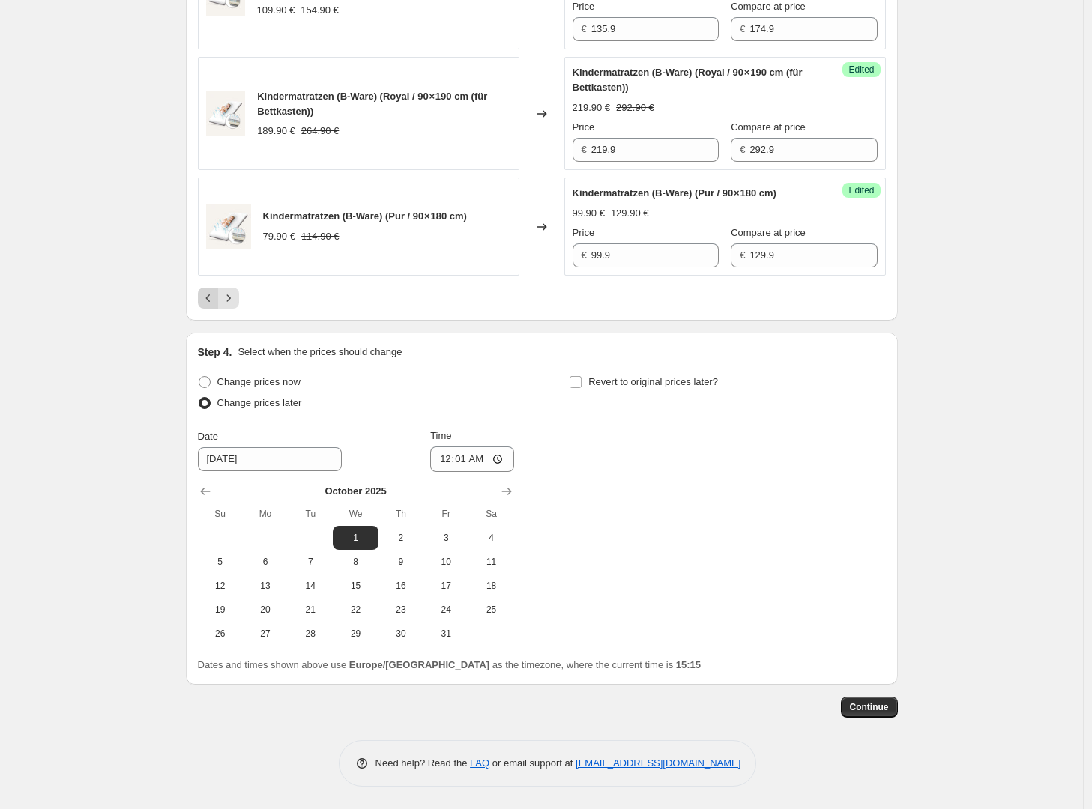
click at [215, 299] on icon "Previous" at bounding box center [208, 298] width 15 height 15
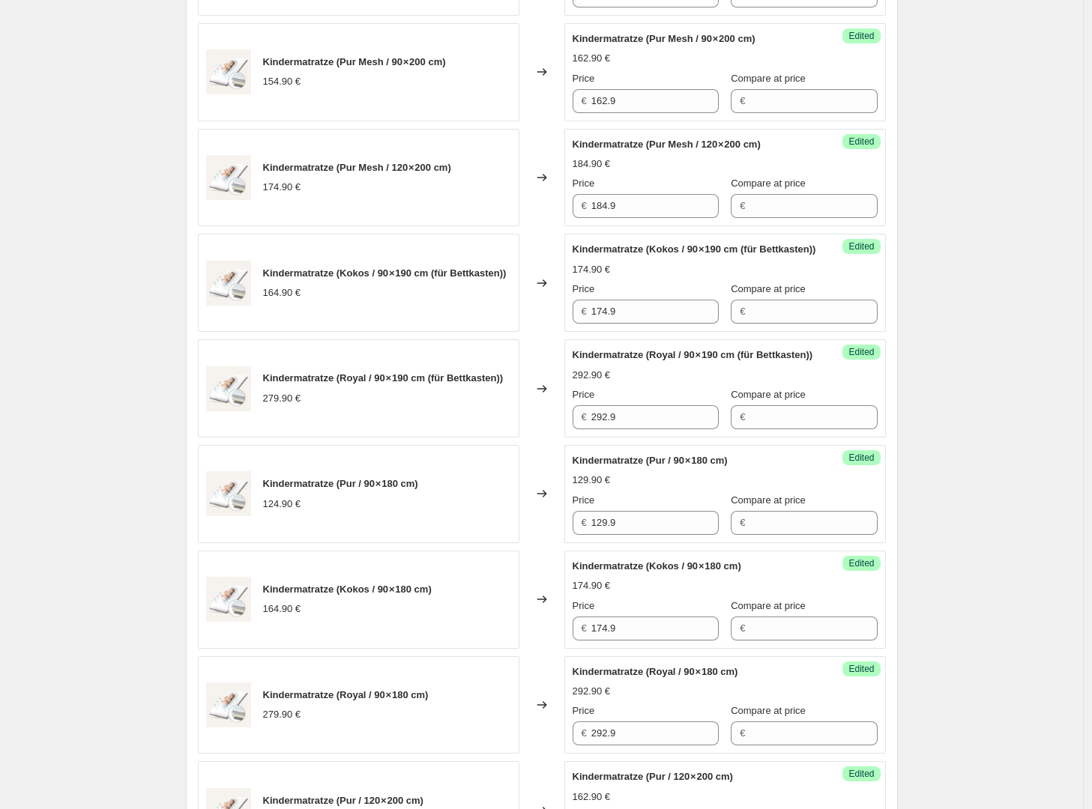
scroll to position [318, 0]
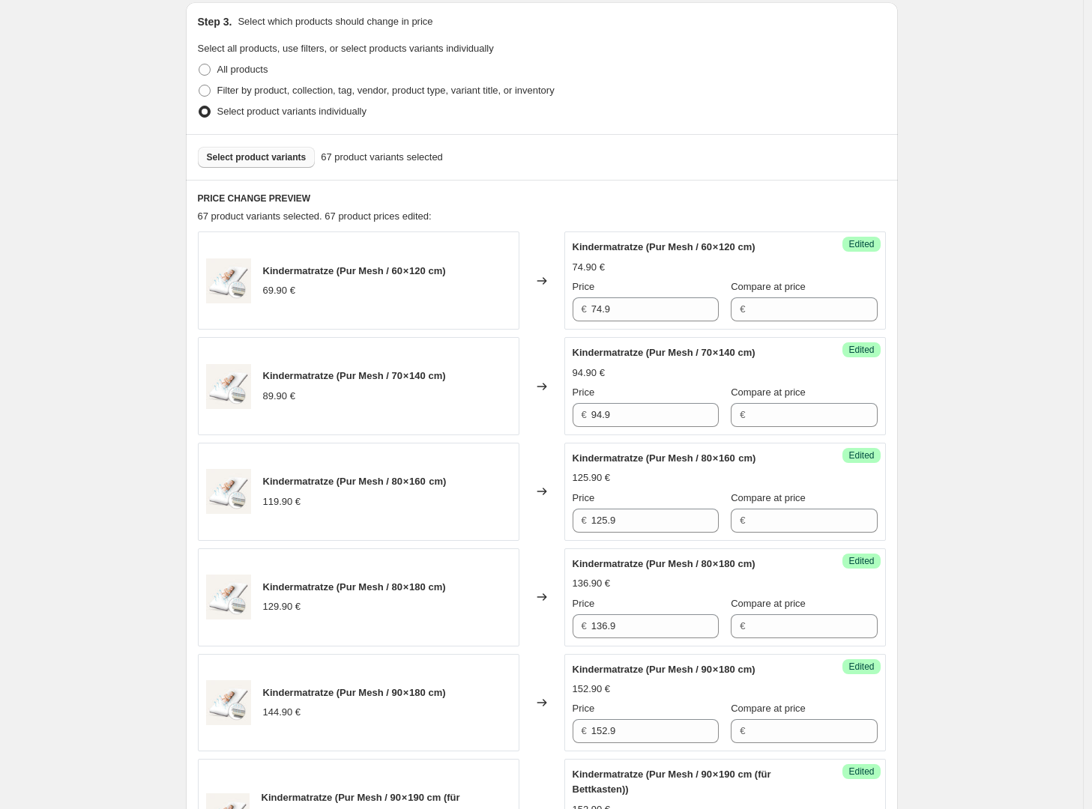
click at [283, 157] on span "Select product variants" at bounding box center [257, 157] width 100 height 12
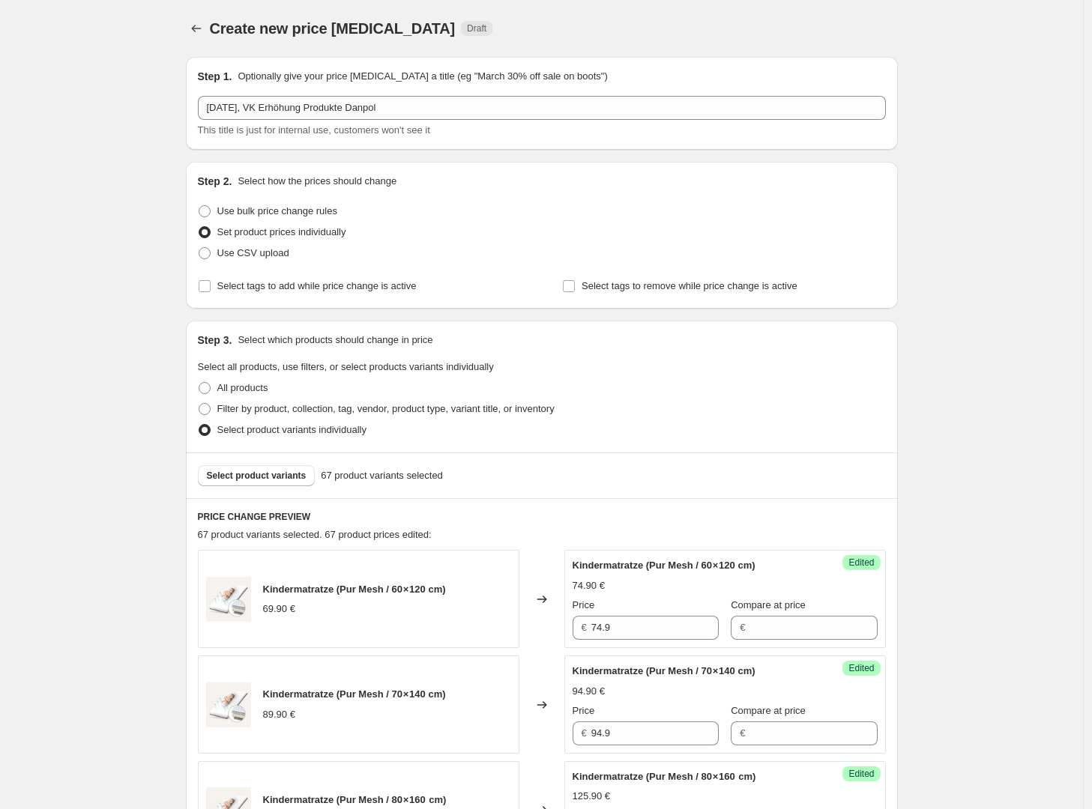
scroll to position [303, 0]
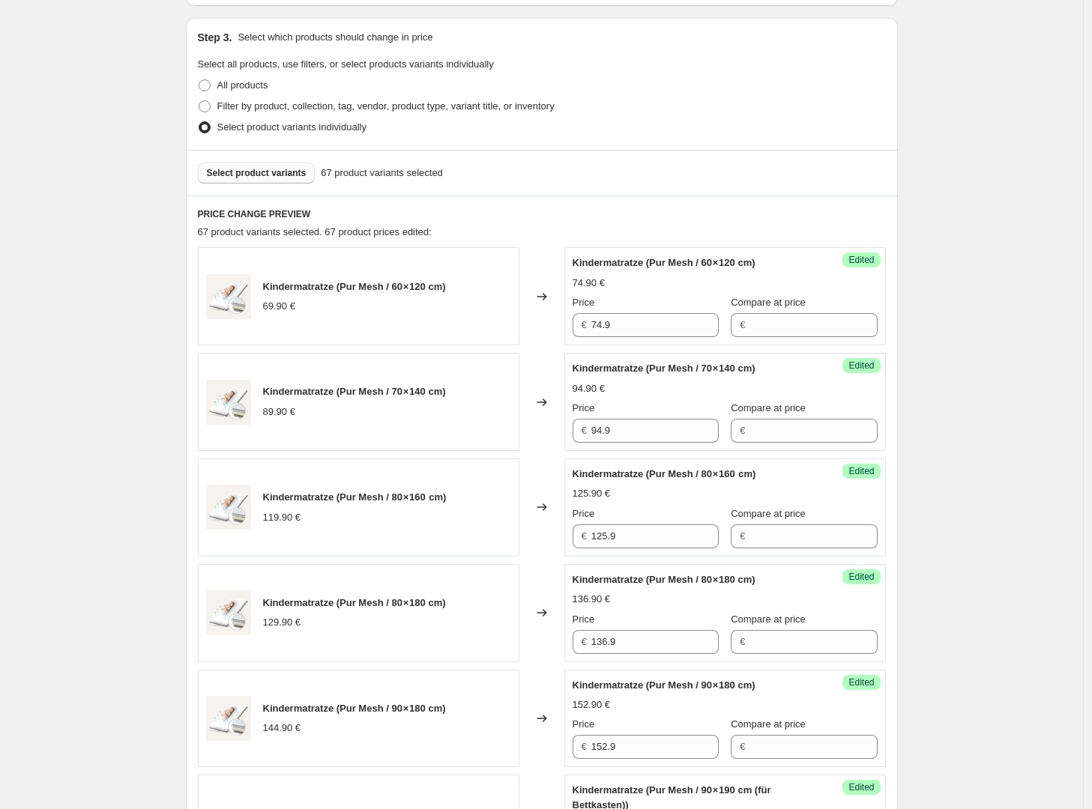
click at [255, 172] on span "Select product variants" at bounding box center [257, 173] width 100 height 12
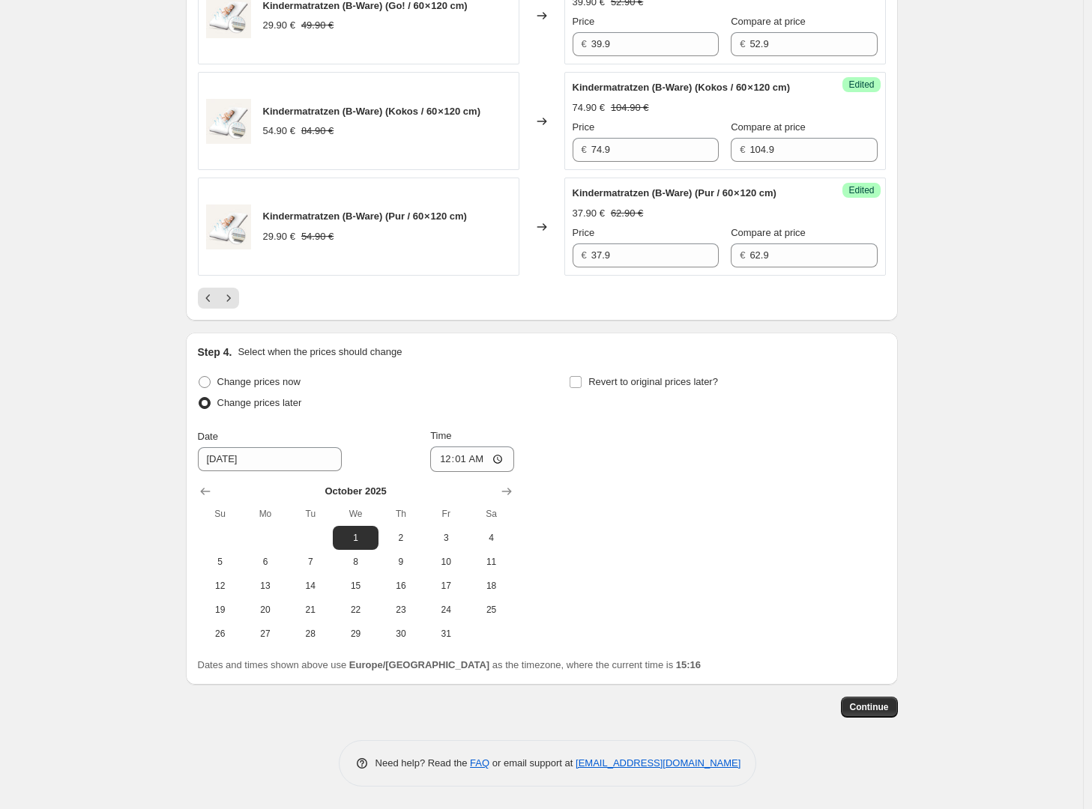
scroll to position [2467, 0]
click at [882, 712] on span "Continue" at bounding box center [869, 707] width 39 height 12
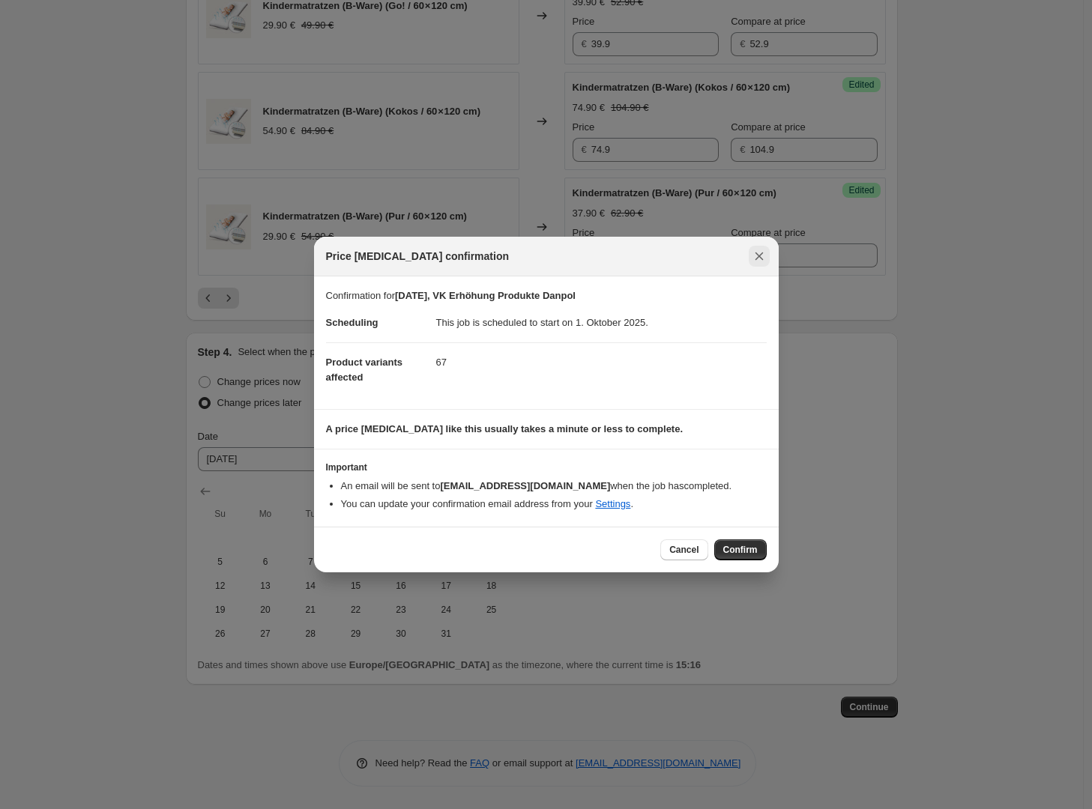
click at [760, 254] on icon "Close" at bounding box center [759, 257] width 8 height 8
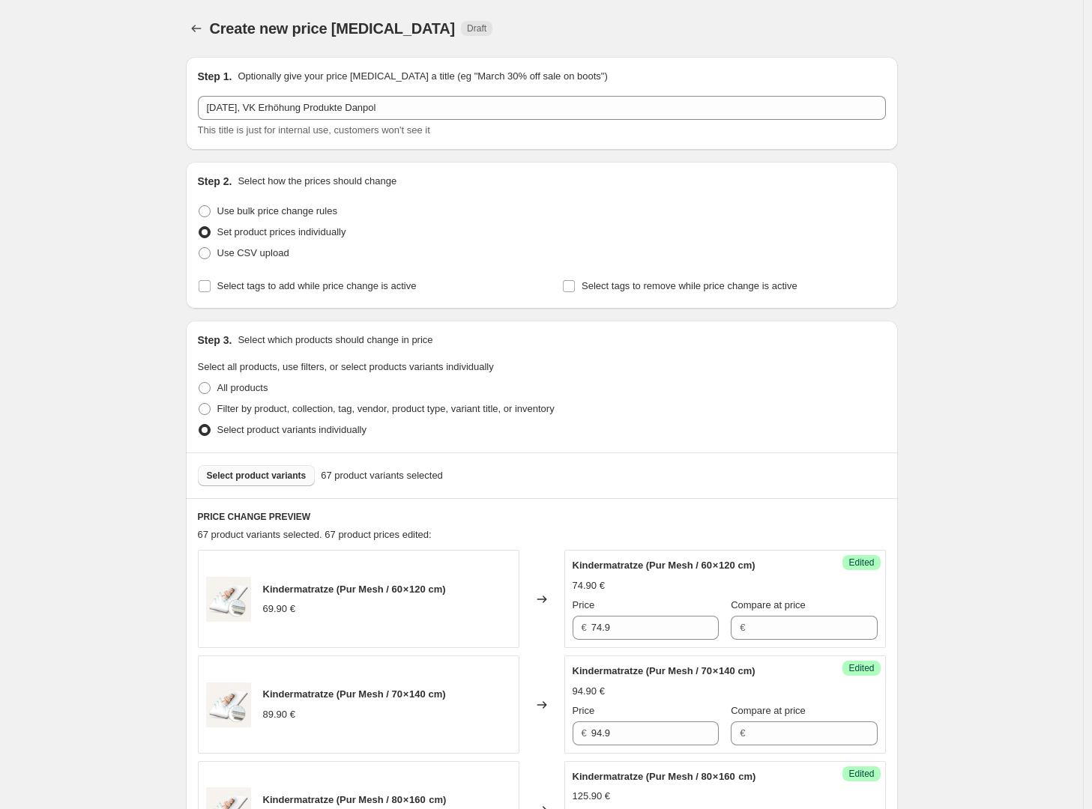
click at [264, 479] on span "Select product variants" at bounding box center [257, 476] width 100 height 12
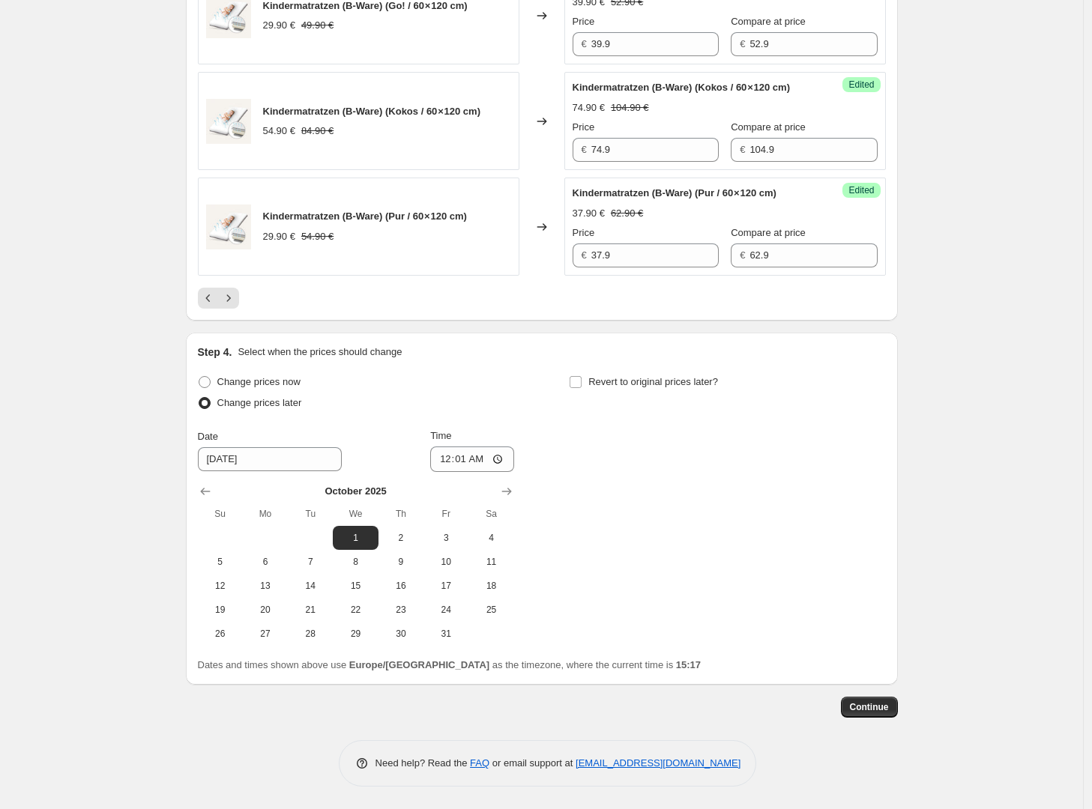
scroll to position [2467, 0]
click at [875, 709] on span "Continue" at bounding box center [869, 707] width 39 height 12
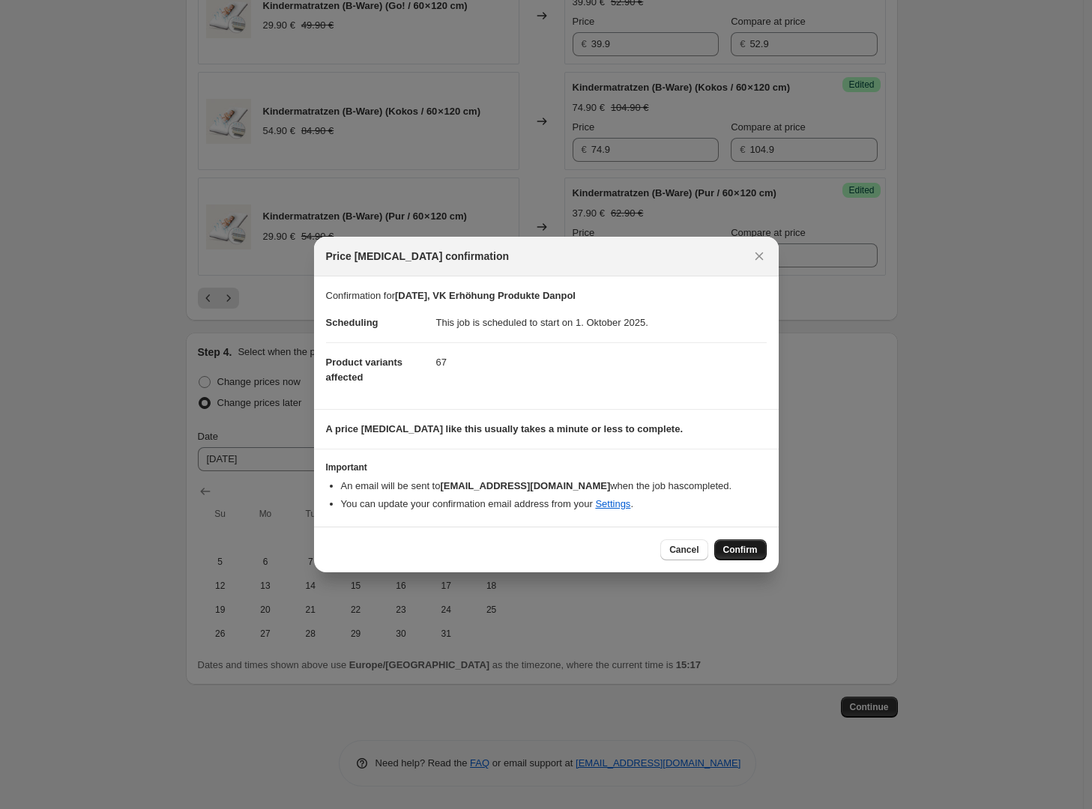
click at [748, 548] on span "Confirm" at bounding box center [740, 550] width 34 height 12
type input "[DATE], VK Erhöhung Produkte Danpol"
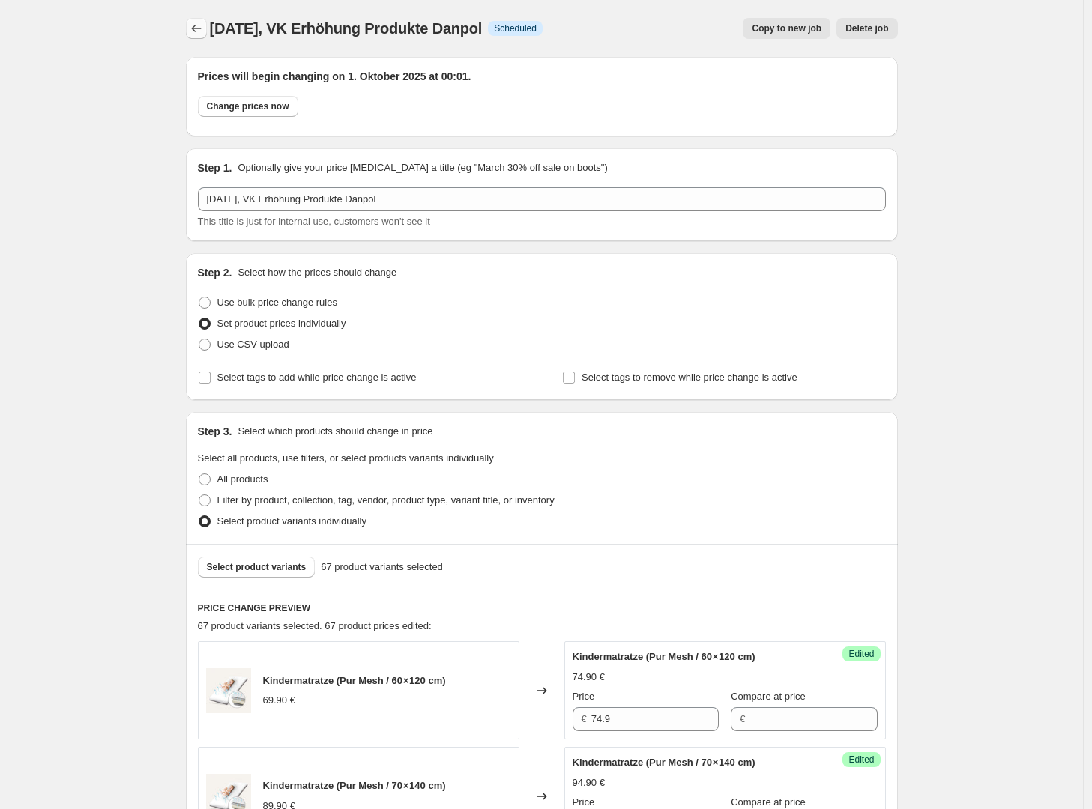
click at [191, 25] on button "Price change jobs" at bounding box center [196, 28] width 21 height 21
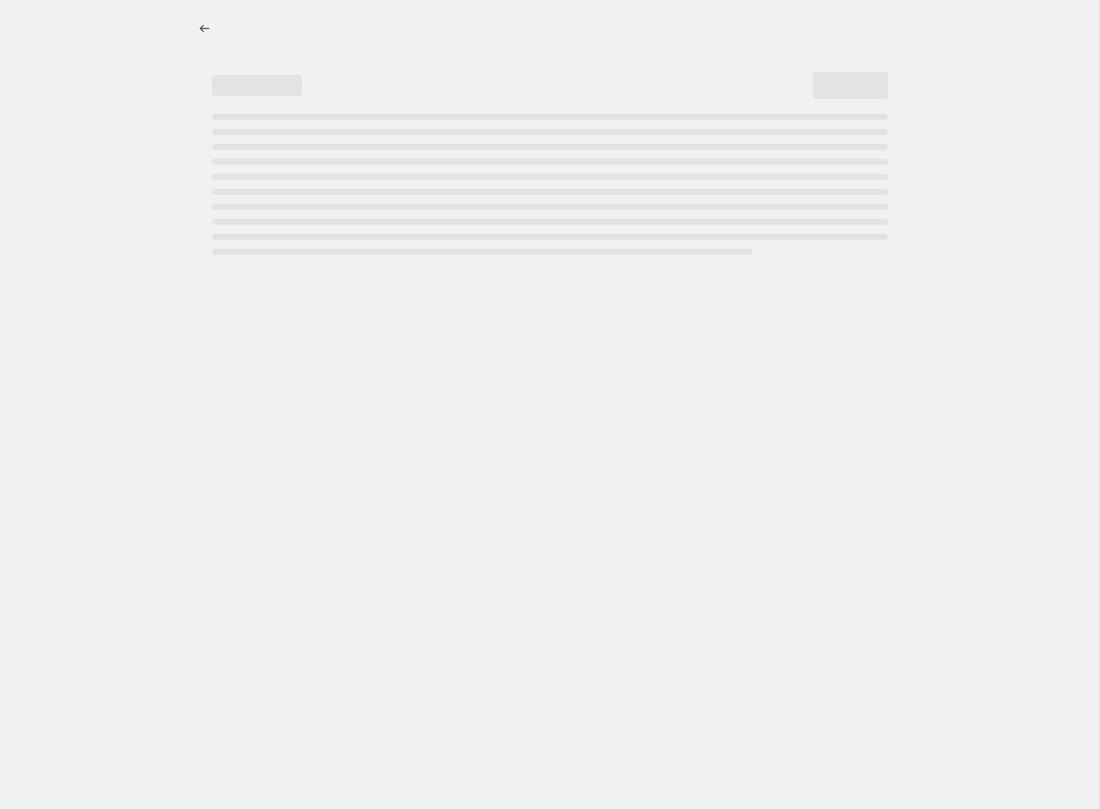
select select "percentage"
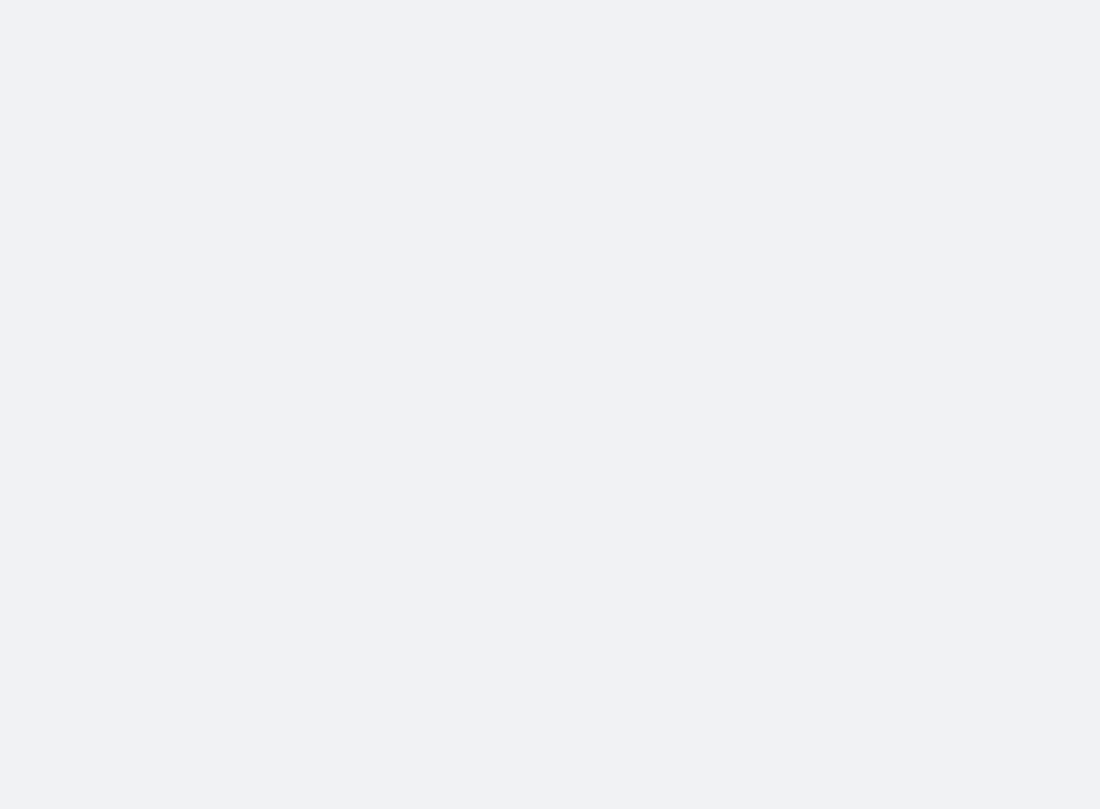
select select "percentage"
